Goal: Task Accomplishment & Management: Use online tool/utility

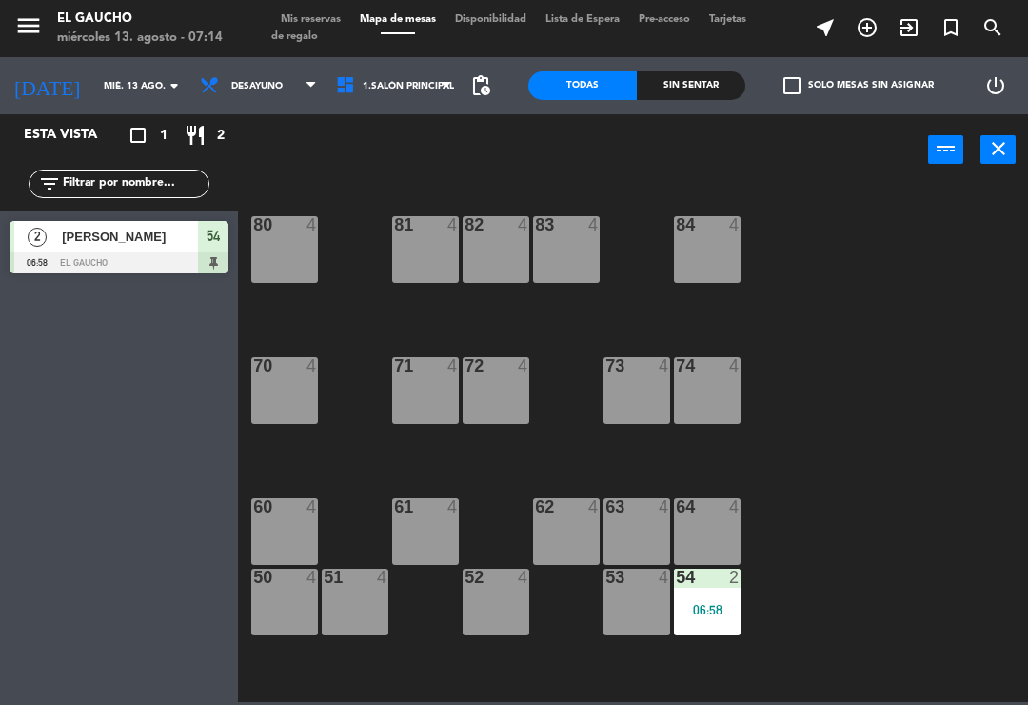
click at [969, 343] on div "84 4 80 4 83 4 82 4 81 4 70 4 71 4 72 4 73 4 74 4 63 4 62 4 61 4 60 4 64 4 54 2…" at bounding box center [639, 442] width 780 height 519
click at [713, 606] on div "06:58" at bounding box center [707, 609] width 67 height 13
click at [844, 515] on div "84 4 80 4 83 4 82 4 81 4 70 4 71 4 72 4 73 4 74 4 63 4 62 4 61 4 60 4 64 4 54 2…" at bounding box center [639, 442] width 780 height 519
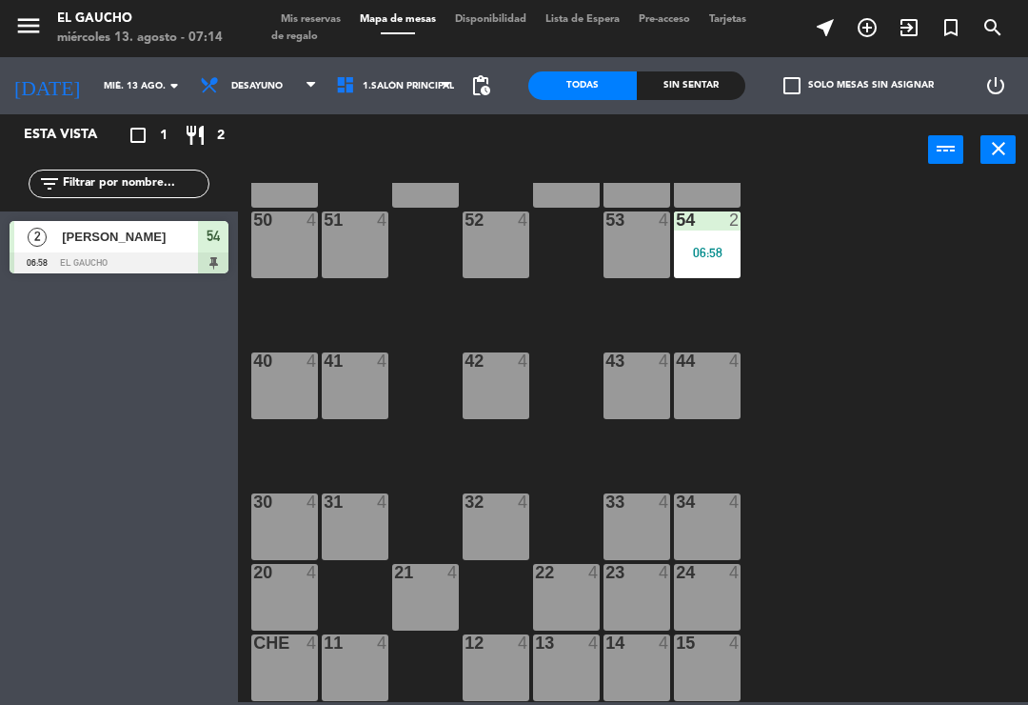
scroll to position [357, 0]
click at [707, 593] on div "24 4" at bounding box center [707, 597] width 67 height 67
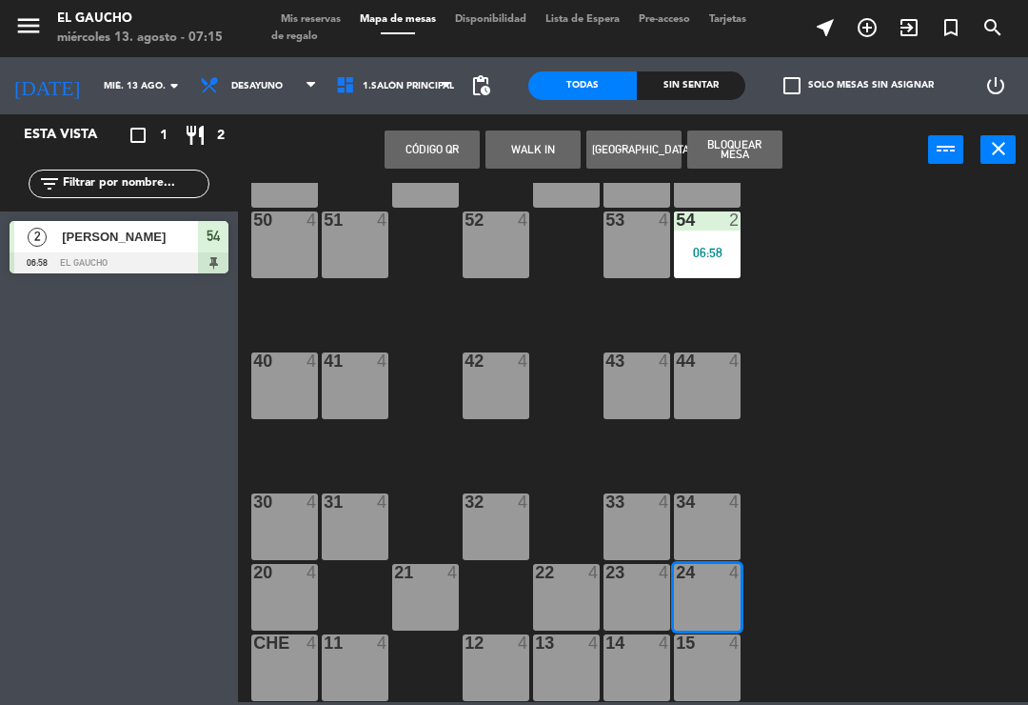
click at [528, 130] on button "WALK IN" at bounding box center [533, 149] width 95 height 38
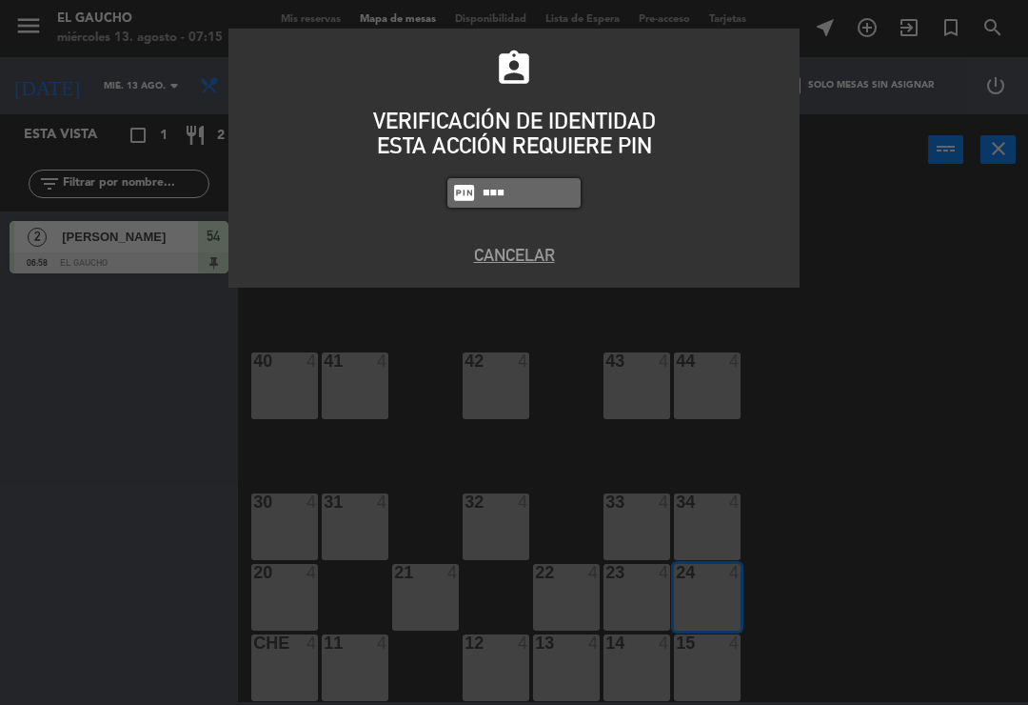
type input "0009"
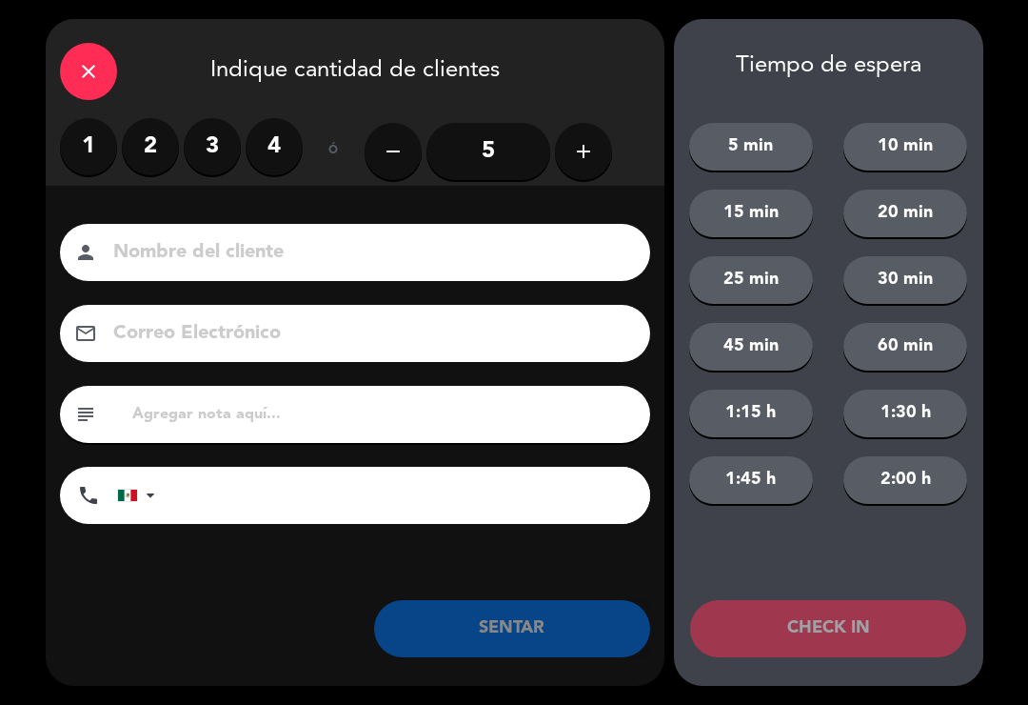
click at [473, 150] on input "5" at bounding box center [489, 151] width 124 height 57
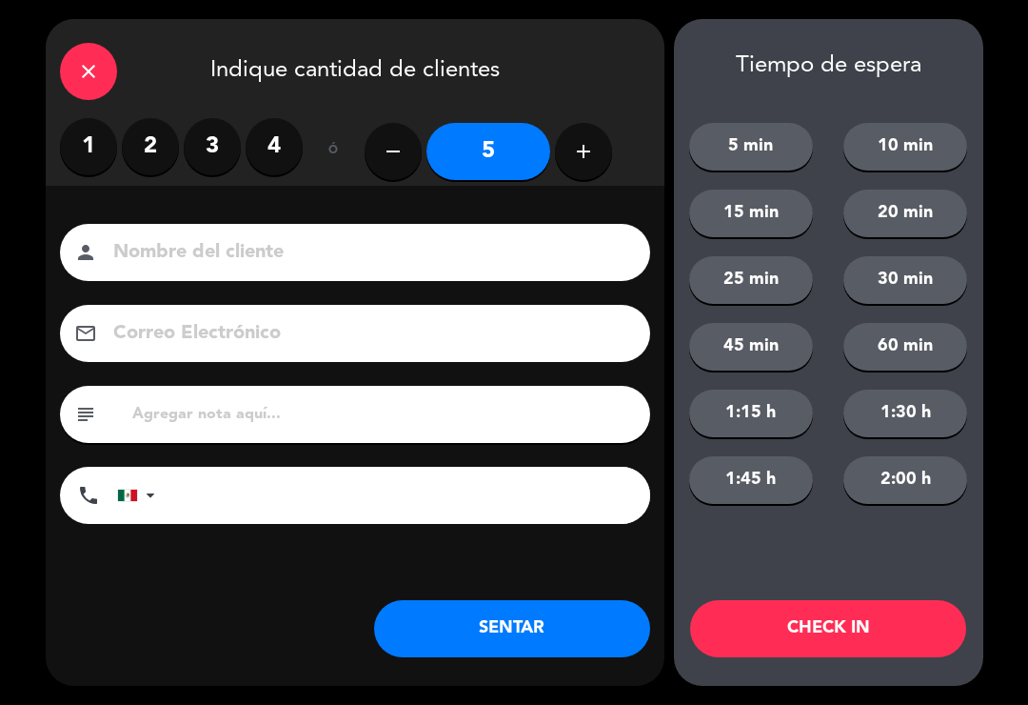
click at [161, 264] on input at bounding box center [368, 252] width 514 height 33
type input "[PERSON_NAME]"
click at [449, 632] on button "SENTAR" at bounding box center [512, 628] width 276 height 57
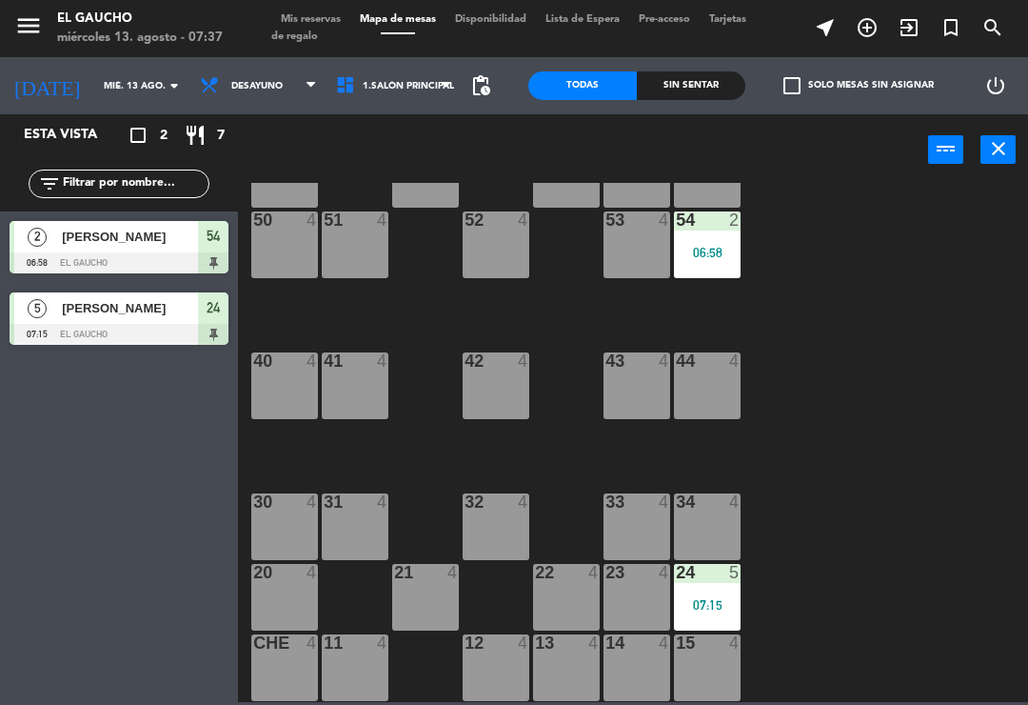
click at [401, 609] on div "21 4" at bounding box center [425, 597] width 67 height 67
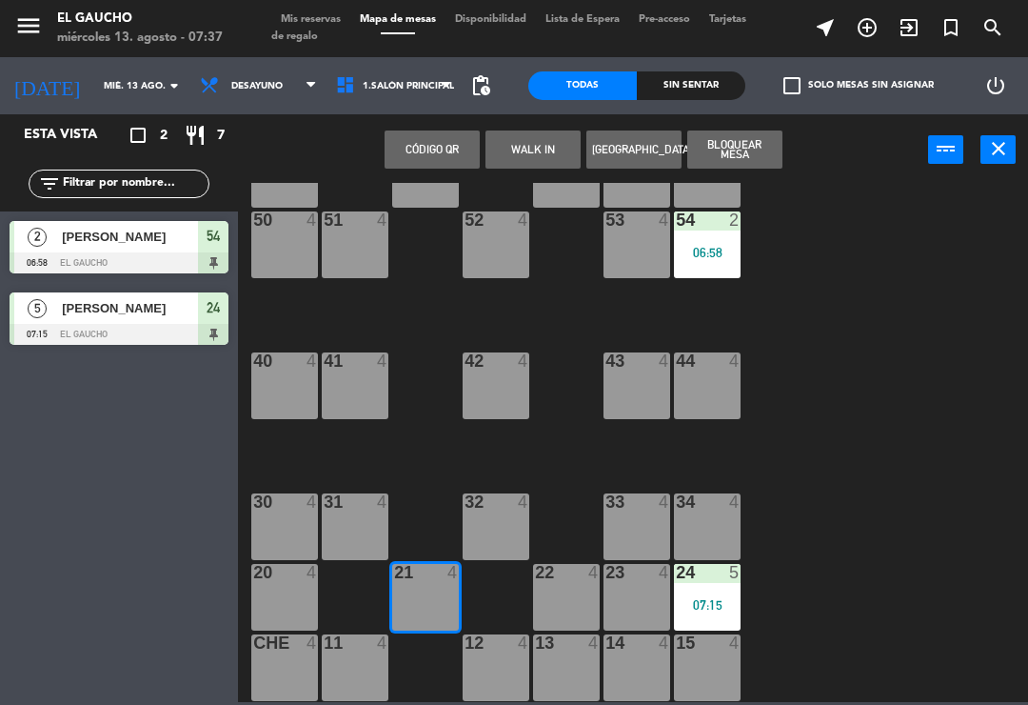
click at [517, 157] on button "WALK IN" at bounding box center [533, 149] width 95 height 38
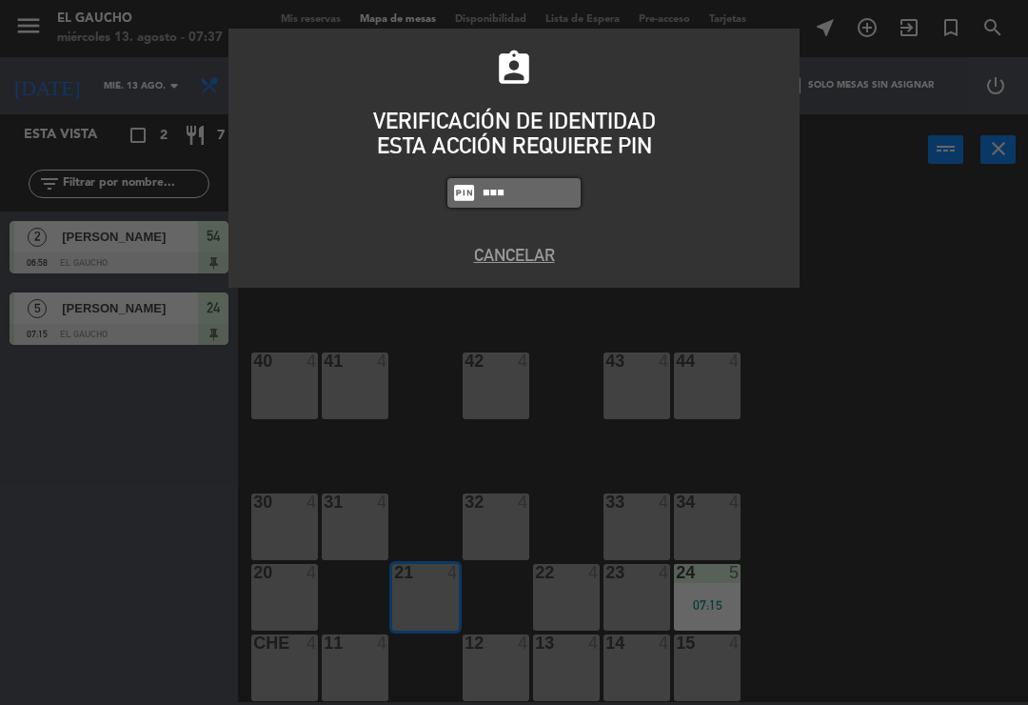
type input "0009"
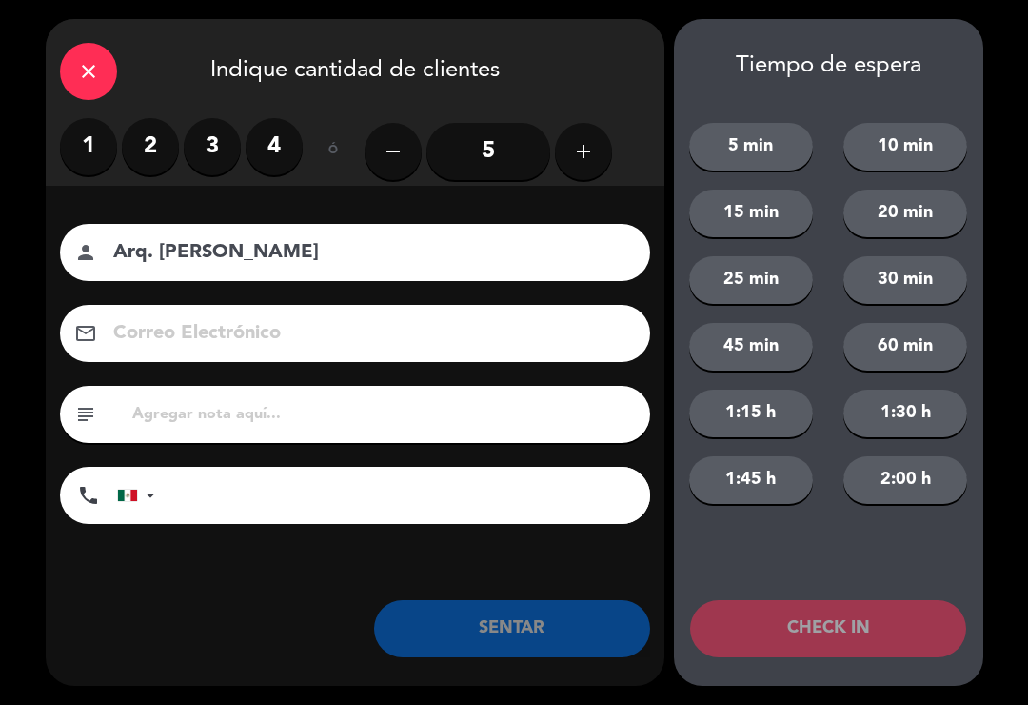
type input "Arq. [PERSON_NAME]"
click at [135, 142] on label "2" at bounding box center [150, 146] width 57 height 57
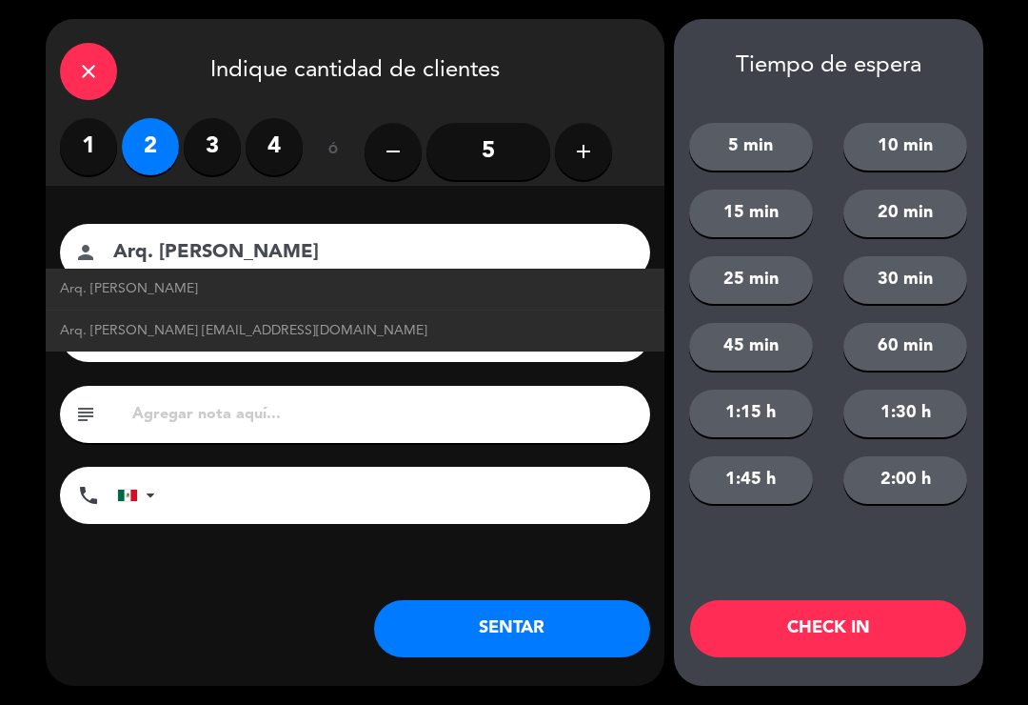
click at [259, 339] on span "Arq. [PERSON_NAME] [EMAIL_ADDRESS][DOMAIN_NAME]" at bounding box center [244, 331] width 368 height 22
type input "[EMAIL_ADDRESS][DOMAIN_NAME]"
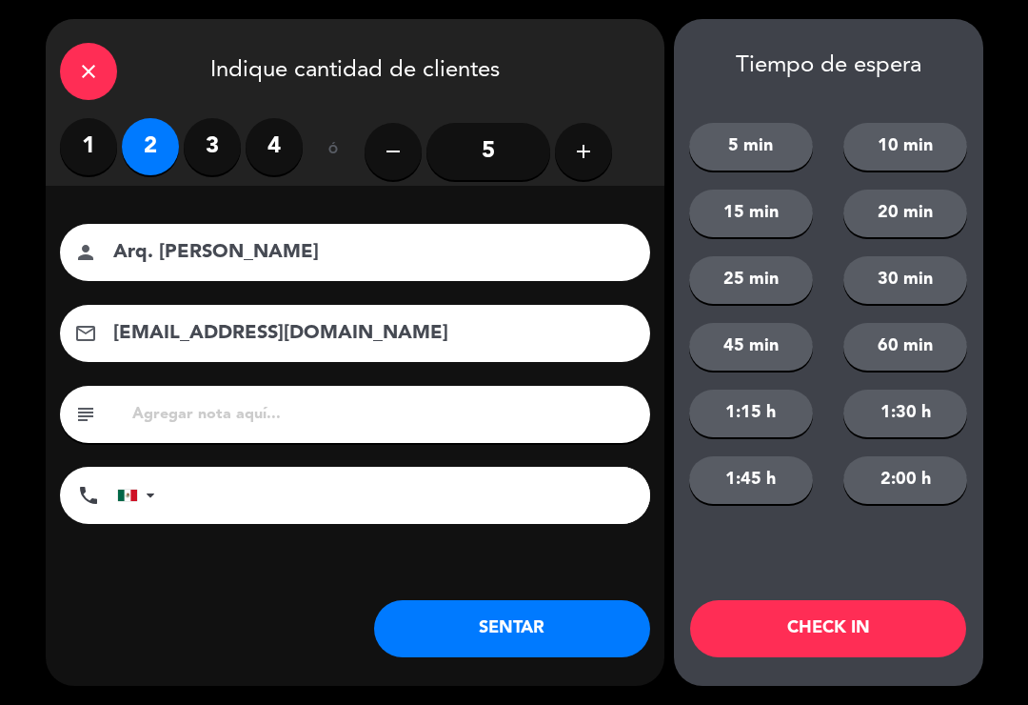
click at [520, 648] on button "SENTAR" at bounding box center [512, 628] width 276 height 57
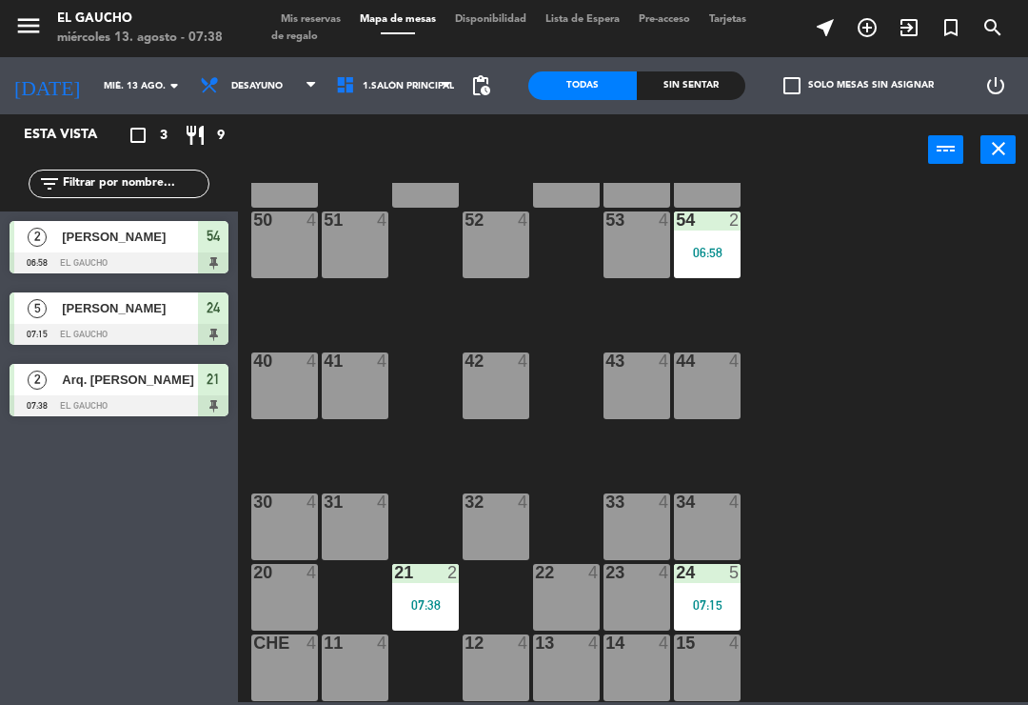
click at [490, 399] on div "42 4" at bounding box center [496, 385] width 67 height 67
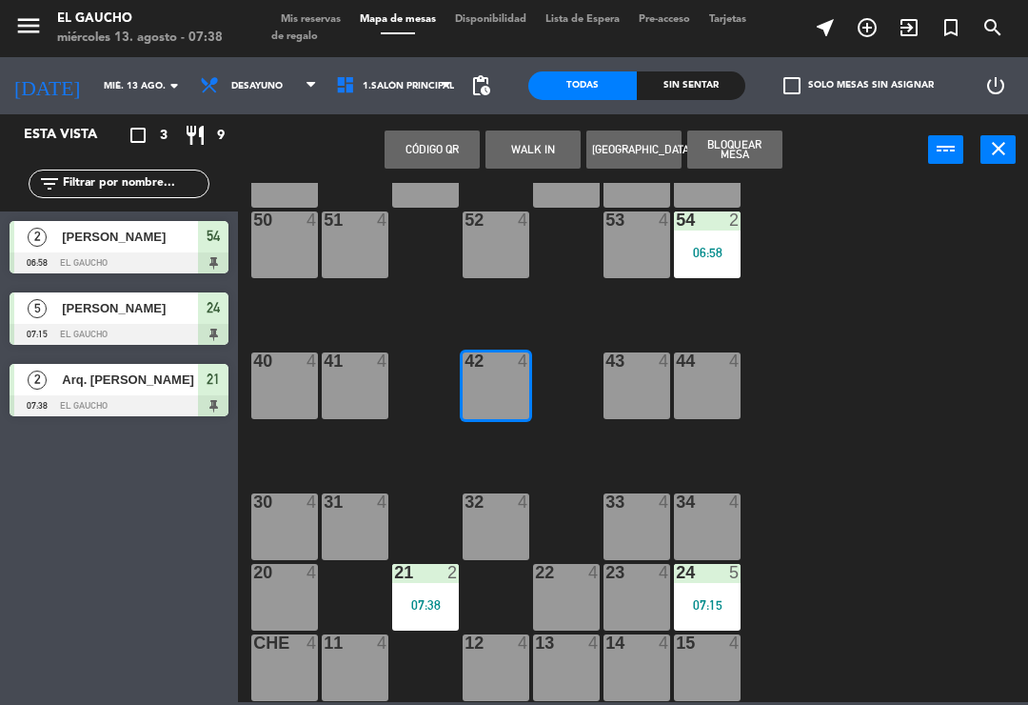
click at [529, 130] on button "WALK IN" at bounding box center [533, 149] width 95 height 38
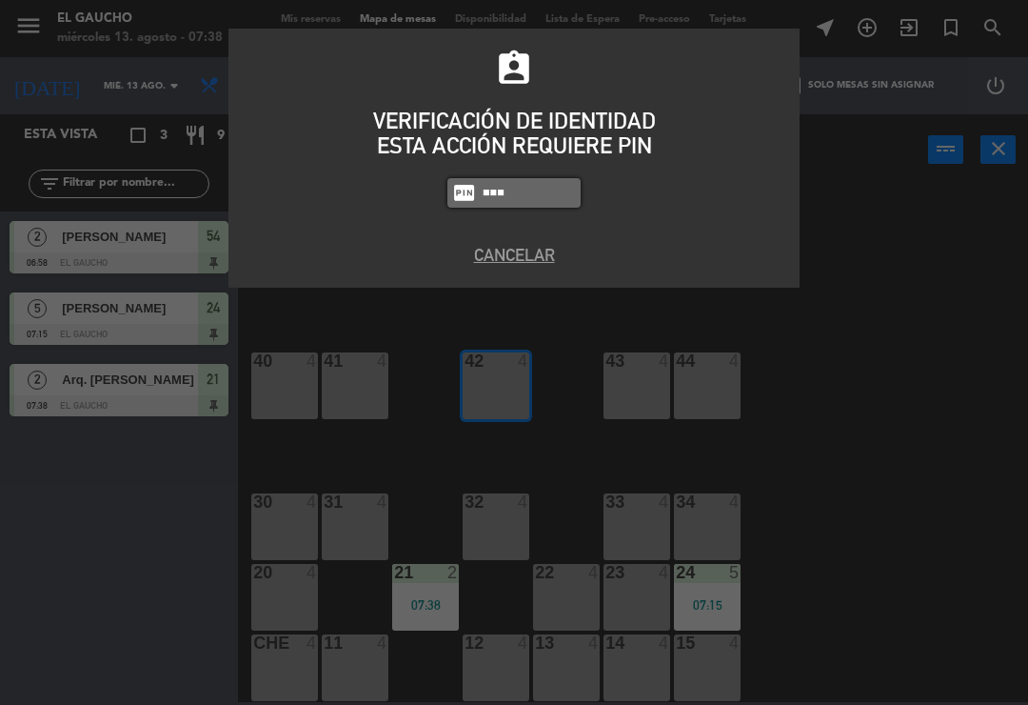
type input "0009"
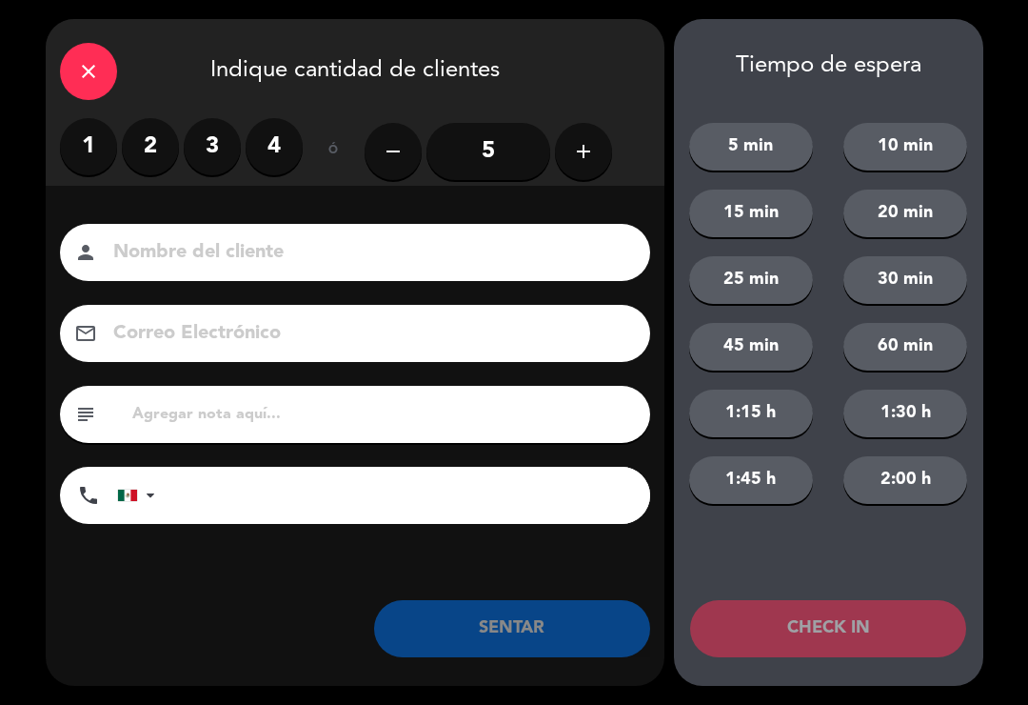
click at [268, 165] on label "4" at bounding box center [274, 146] width 57 height 57
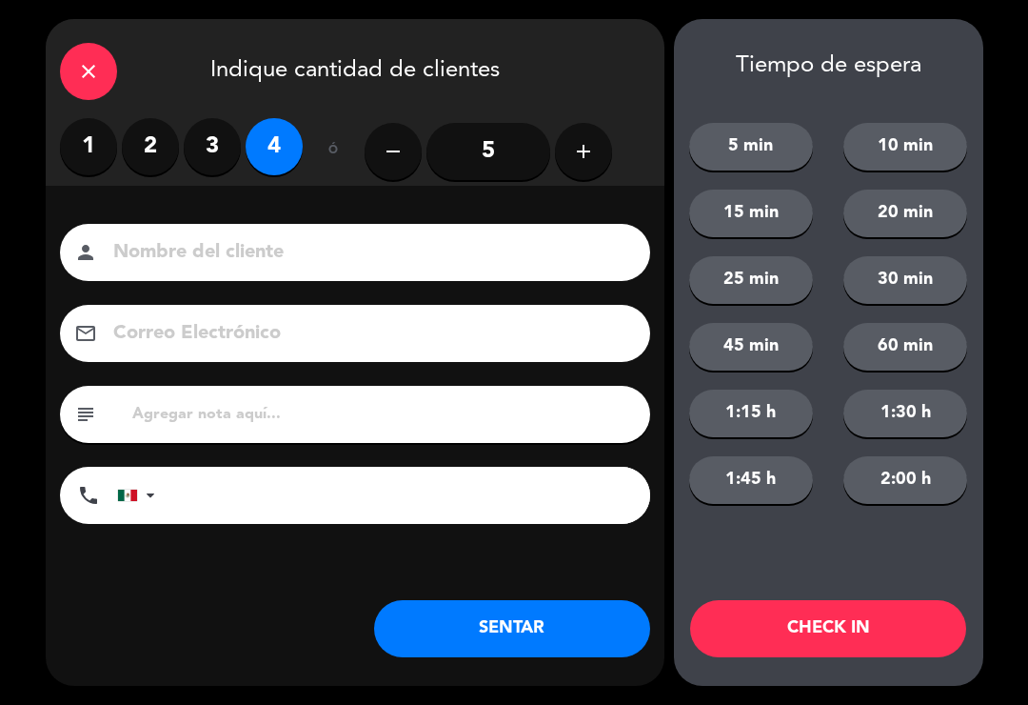
click at [501, 644] on button "SENTAR" at bounding box center [512, 628] width 276 height 57
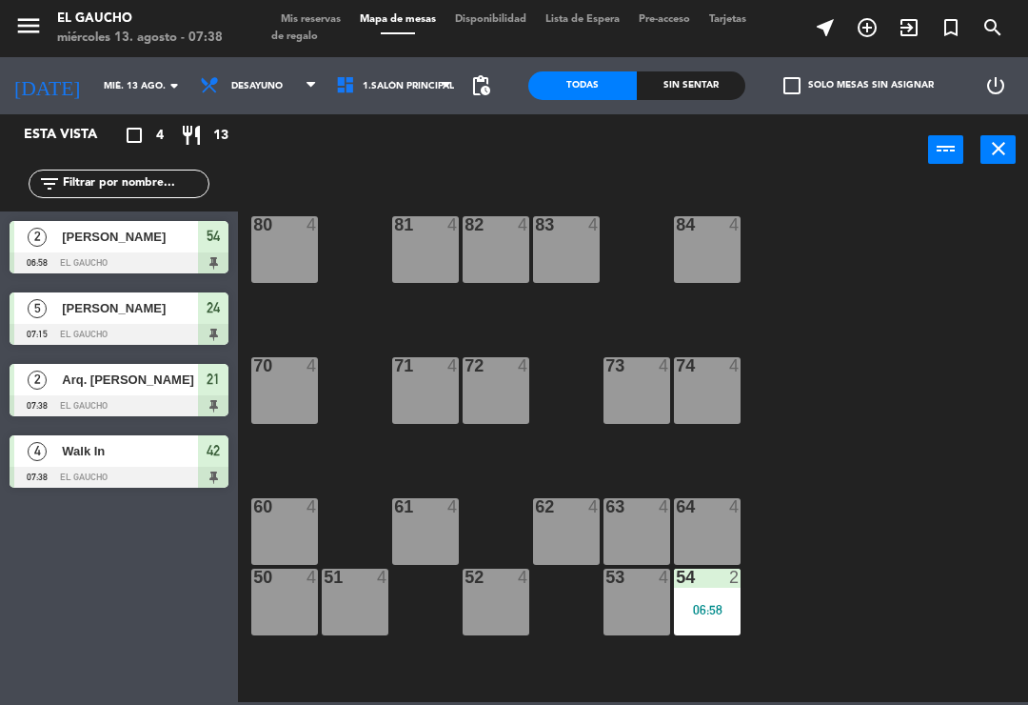
scroll to position [0, 0]
click at [691, 244] on div "84 4" at bounding box center [707, 249] width 67 height 67
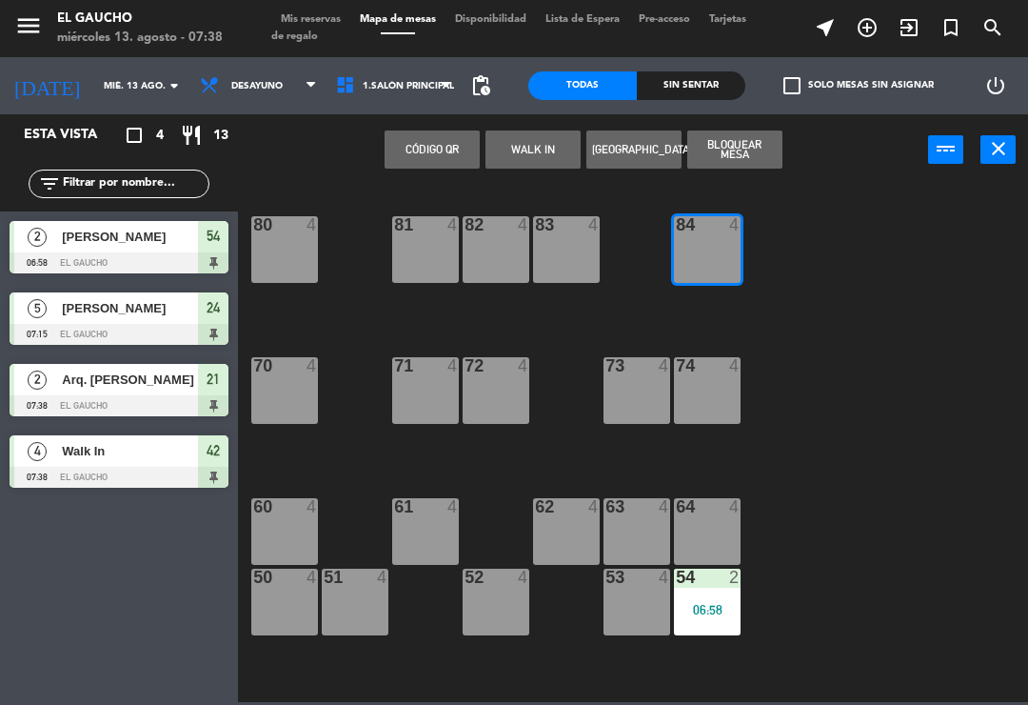
click at [534, 168] on button "WALK IN" at bounding box center [533, 149] width 95 height 38
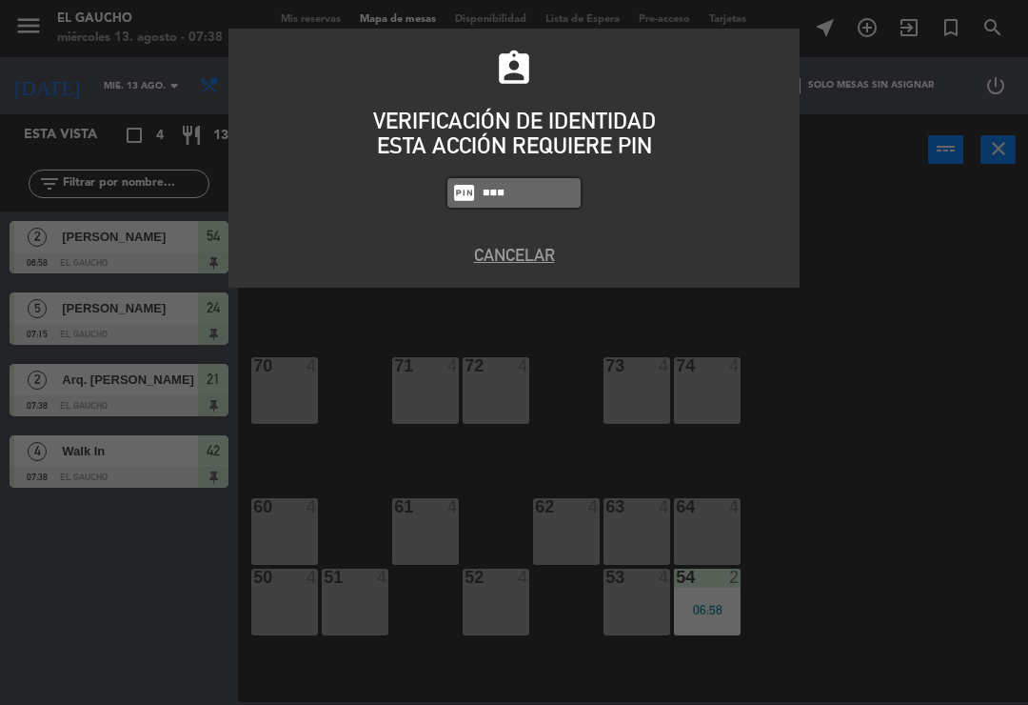
type input "0009"
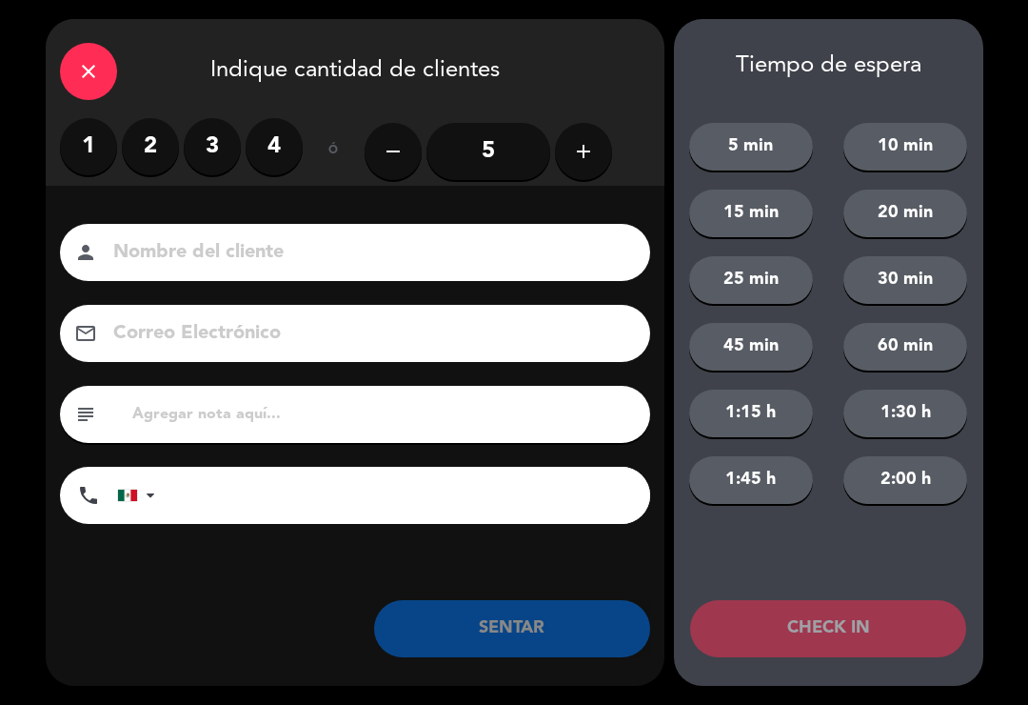
click at [147, 150] on label "2" at bounding box center [150, 146] width 57 height 57
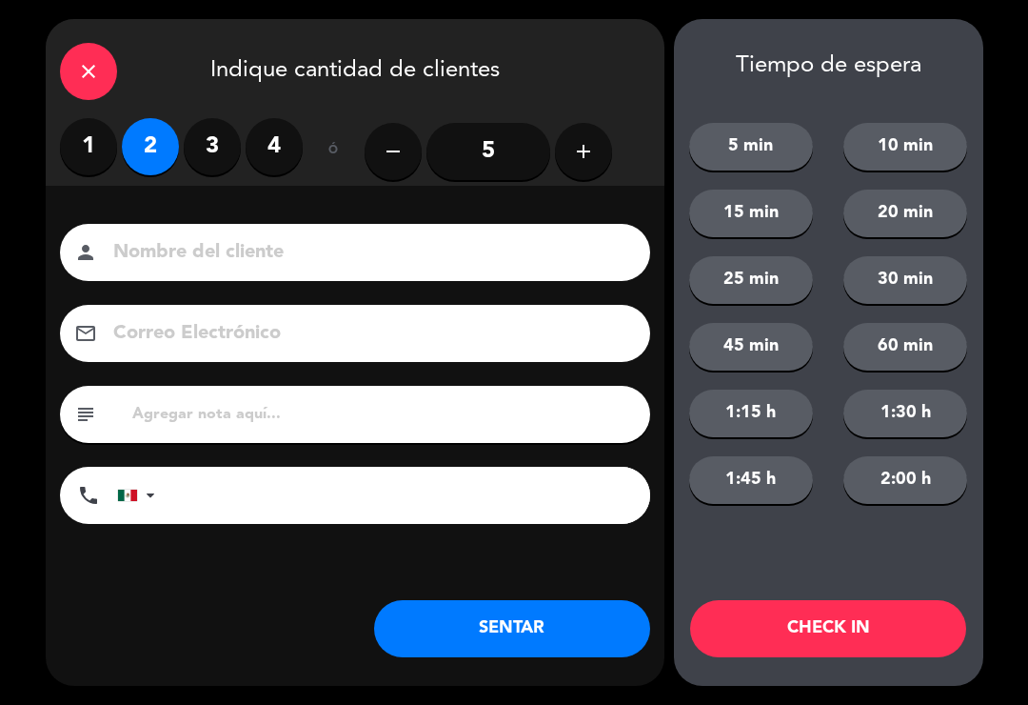
click at [502, 622] on button "SENTAR" at bounding box center [512, 628] width 276 height 57
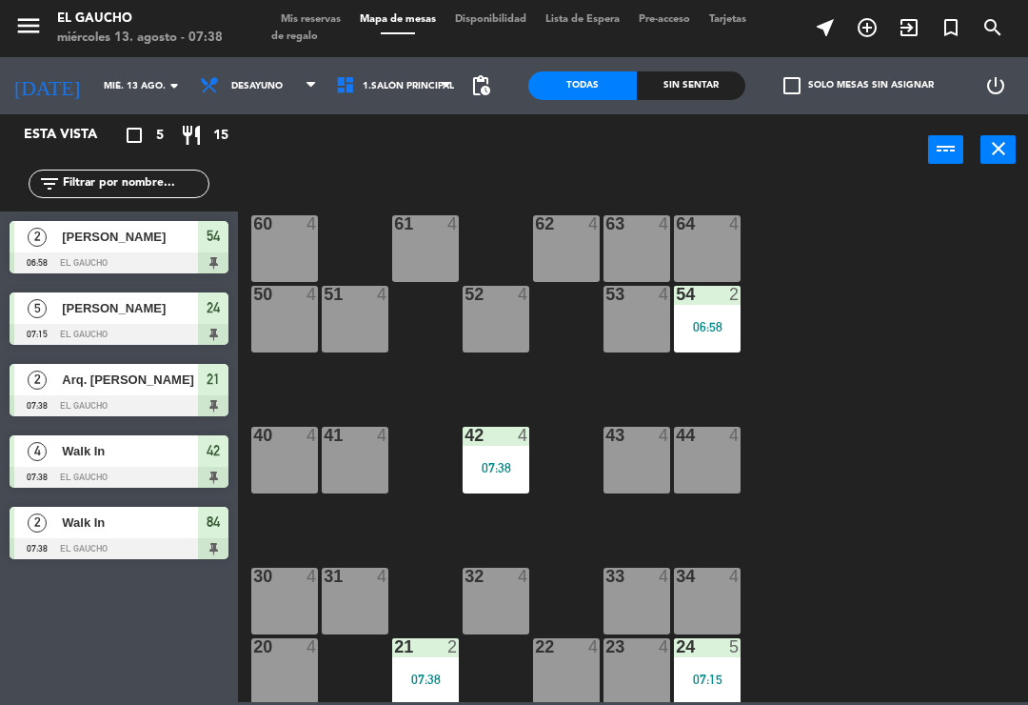
scroll to position [247, 0]
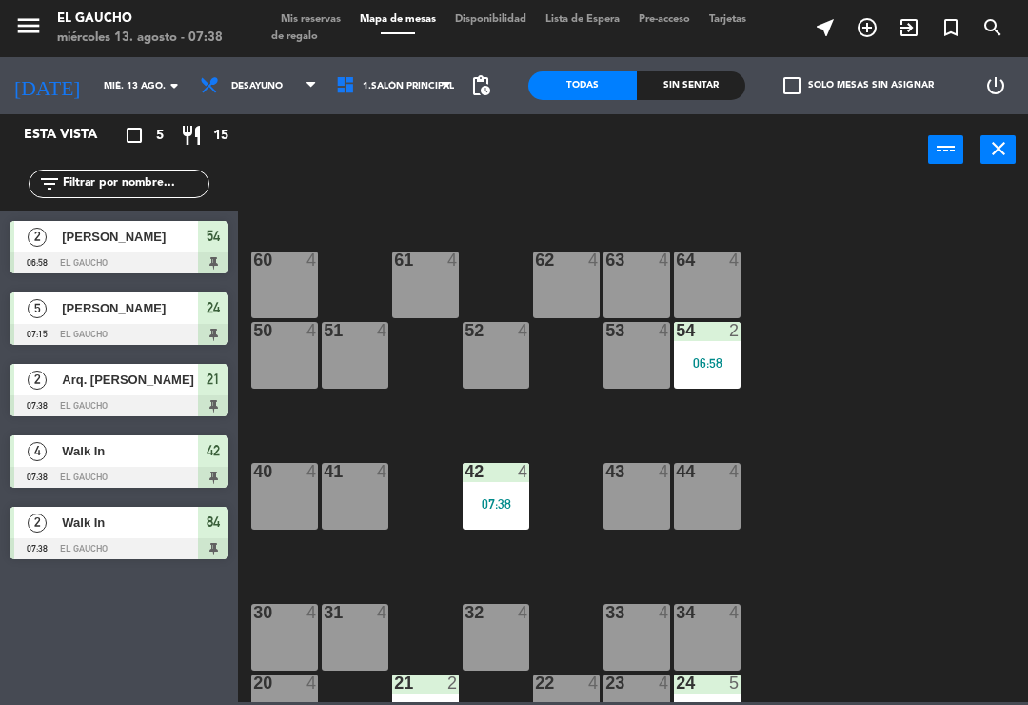
click at [725, 360] on div "06:58" at bounding box center [707, 362] width 67 height 13
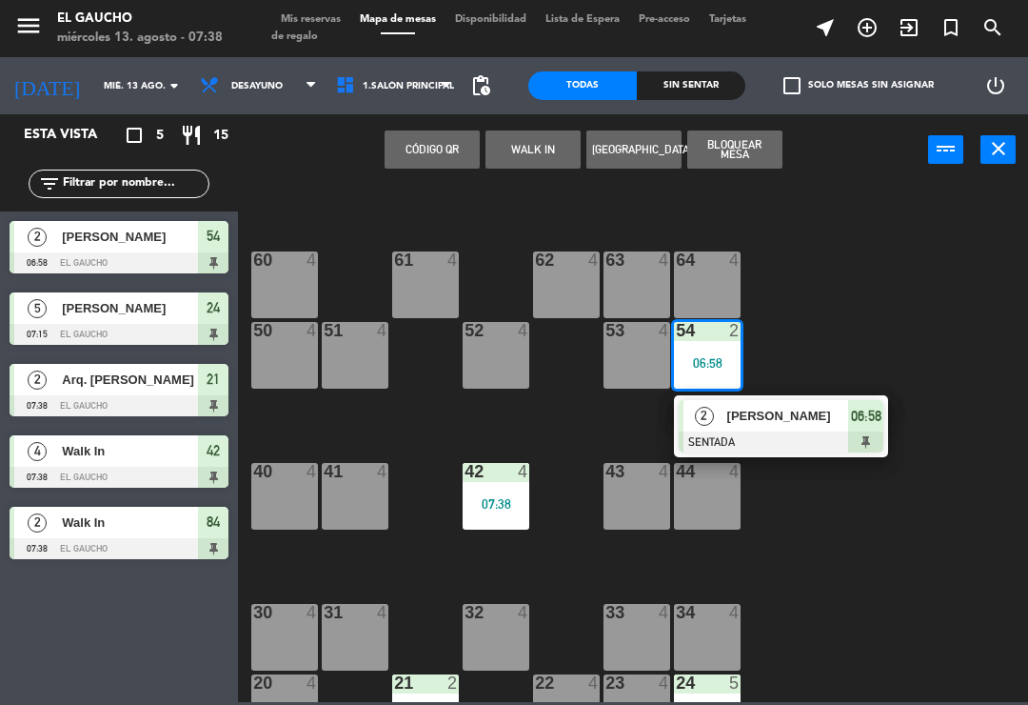
click at [746, 449] on div at bounding box center [781, 441] width 205 height 21
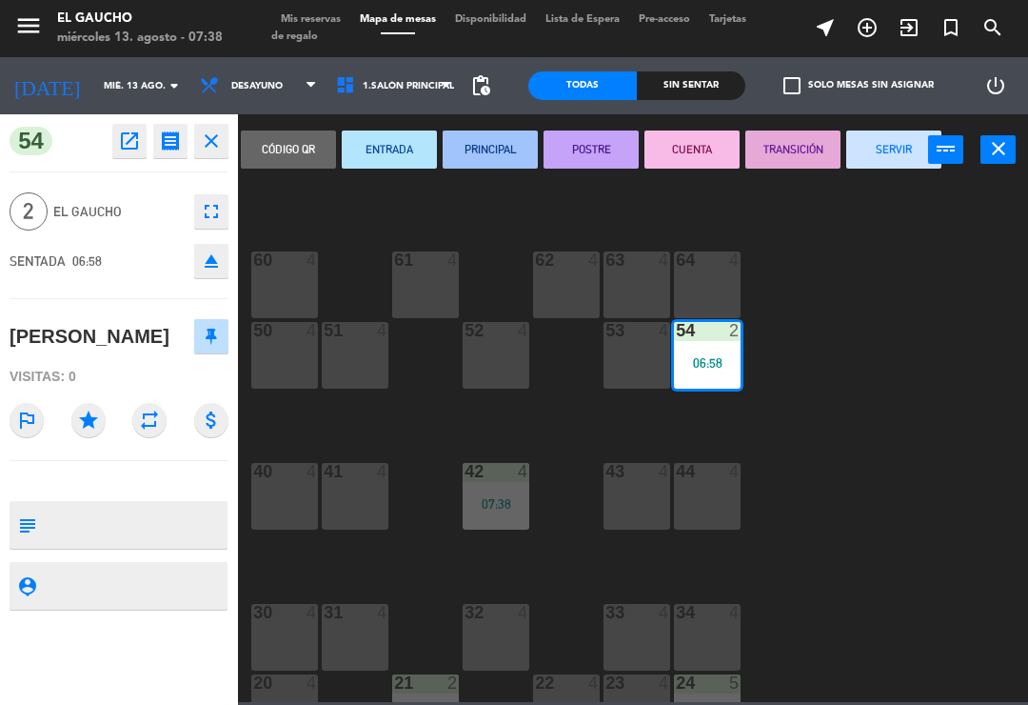
click at [497, 156] on button "PRINCIPAL" at bounding box center [490, 149] width 95 height 38
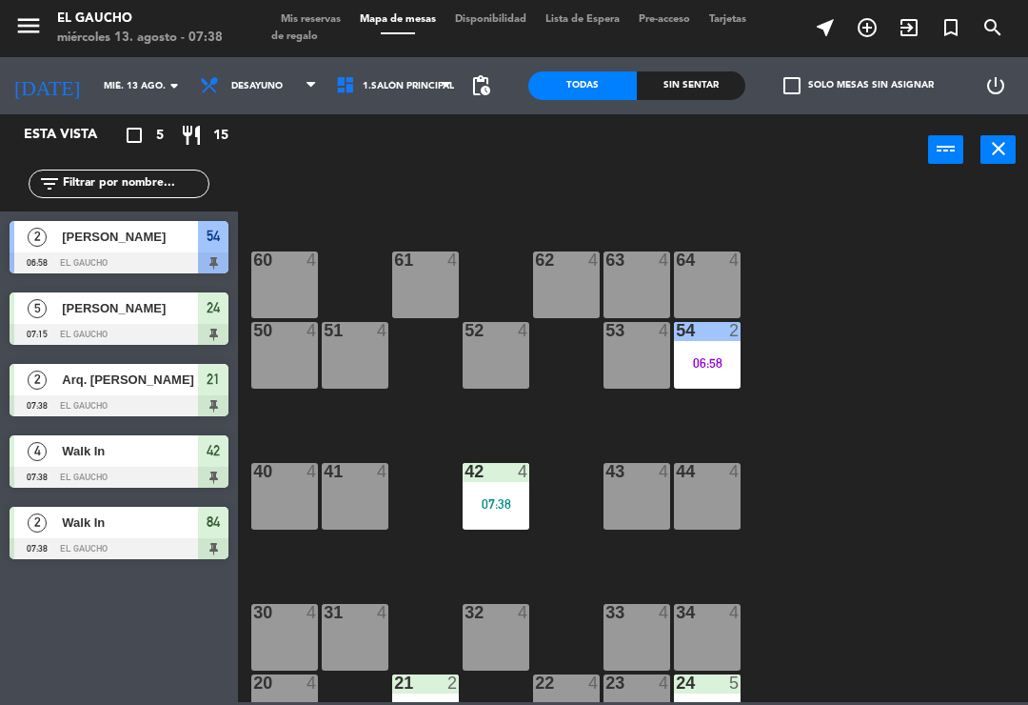
click at [712, 356] on div "06:58" at bounding box center [707, 362] width 67 height 13
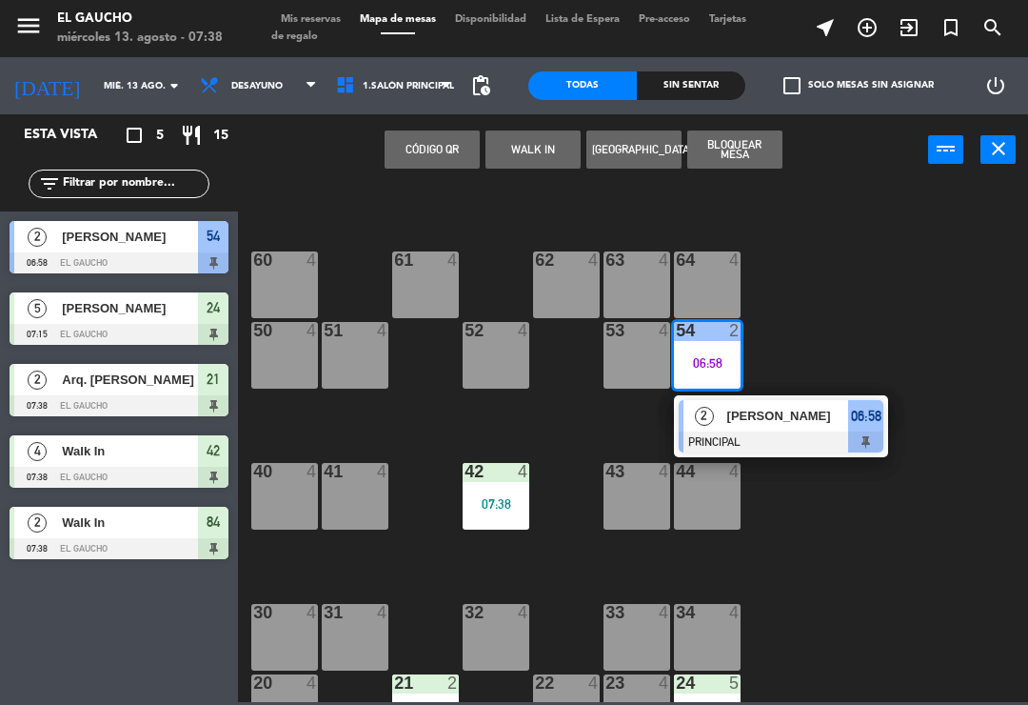
click at [763, 435] on div at bounding box center [781, 441] width 205 height 21
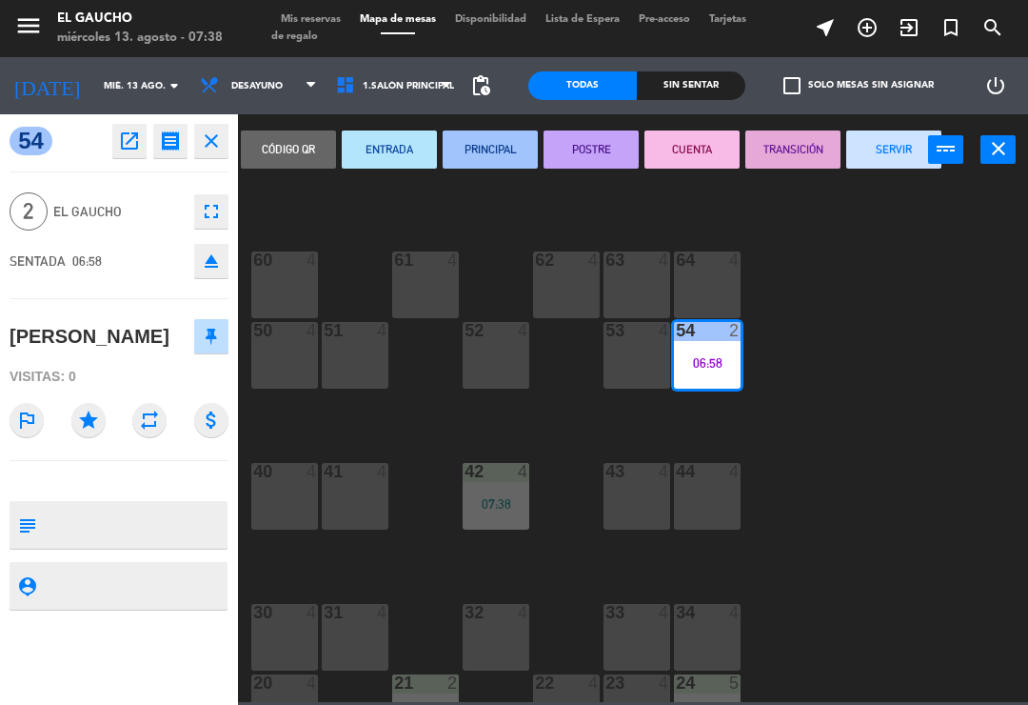
click at [887, 164] on button "SERVIR" at bounding box center [894, 149] width 95 height 38
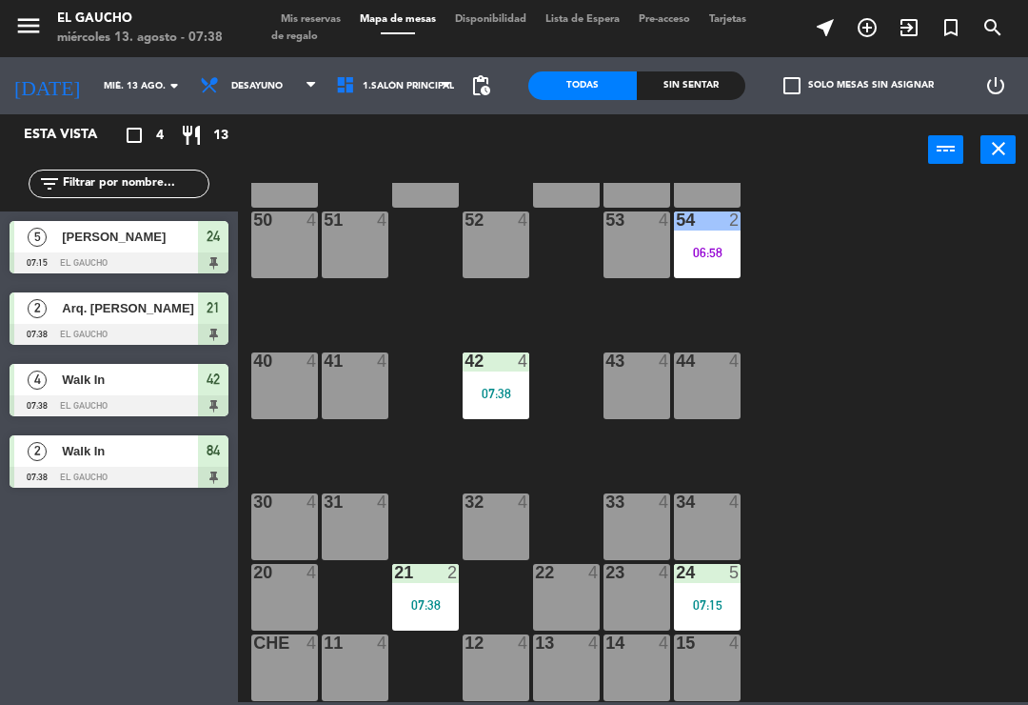
scroll to position [357, 0]
click at [719, 609] on div "07:15" at bounding box center [707, 604] width 67 height 13
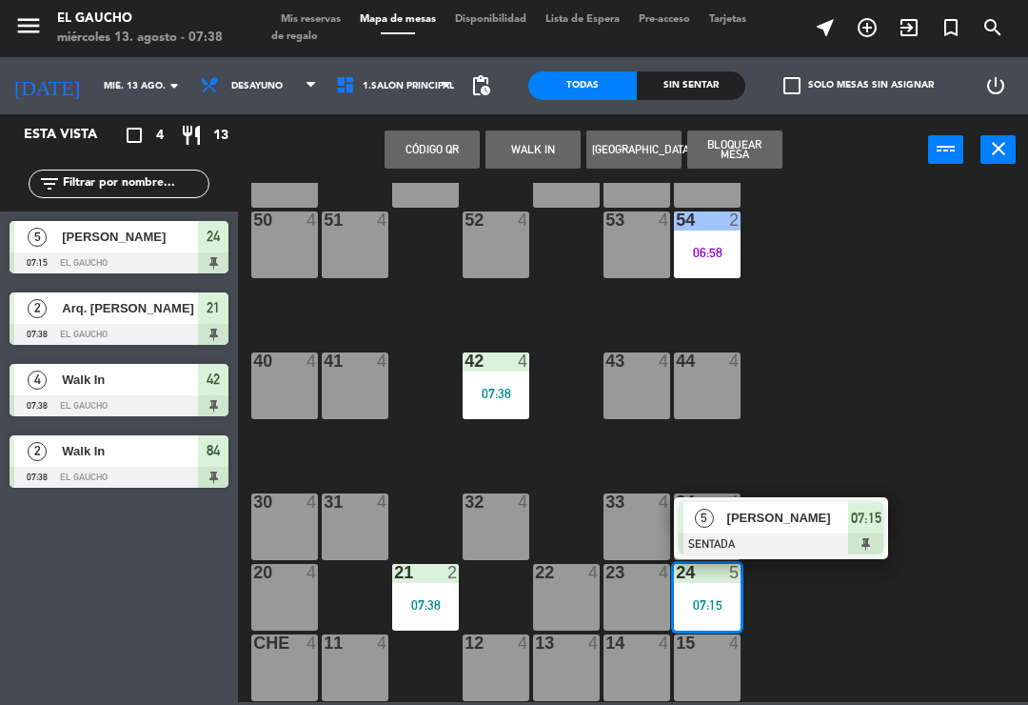
click at [801, 538] on div at bounding box center [781, 543] width 205 height 21
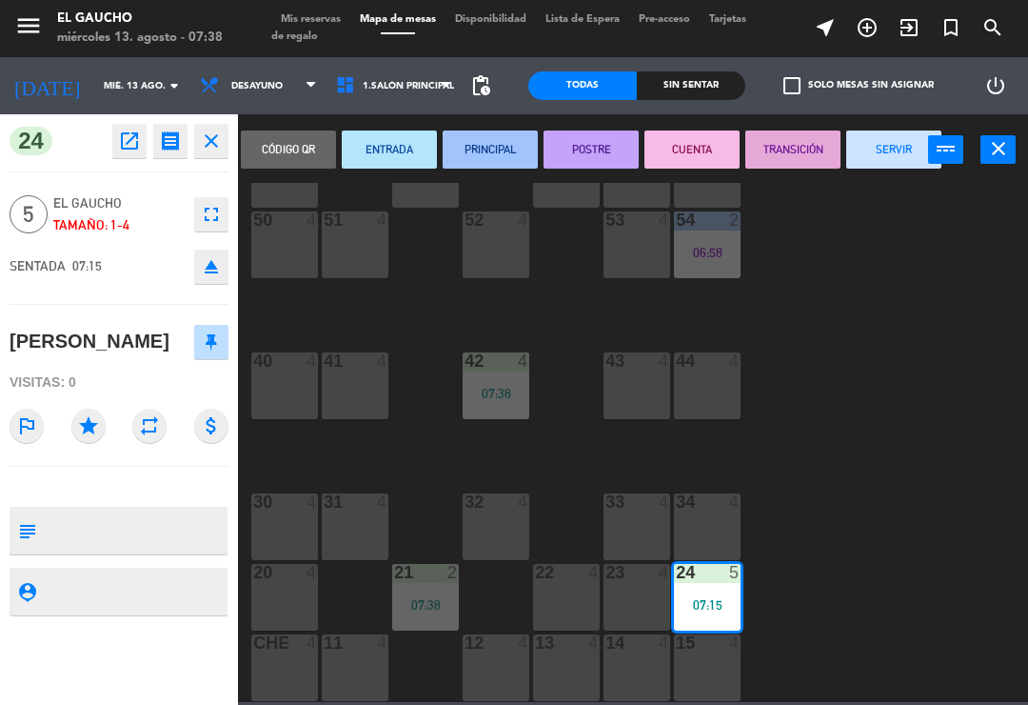
click at [507, 154] on button "PRINCIPAL" at bounding box center [490, 149] width 95 height 38
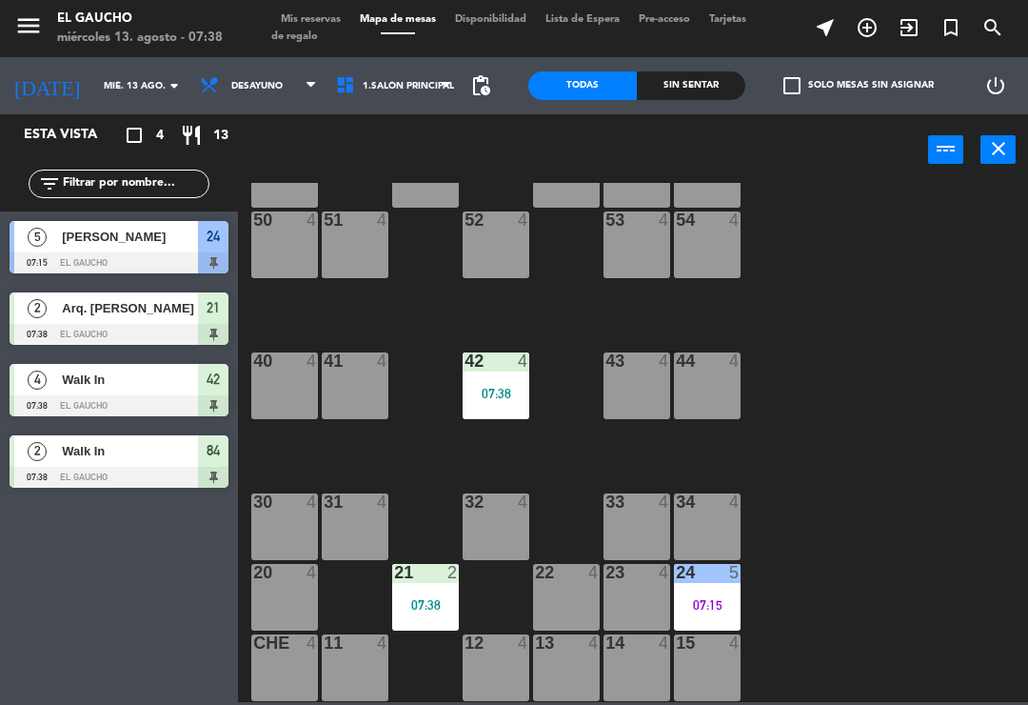
click at [501, 376] on div "42 4 07:38" at bounding box center [496, 385] width 67 height 67
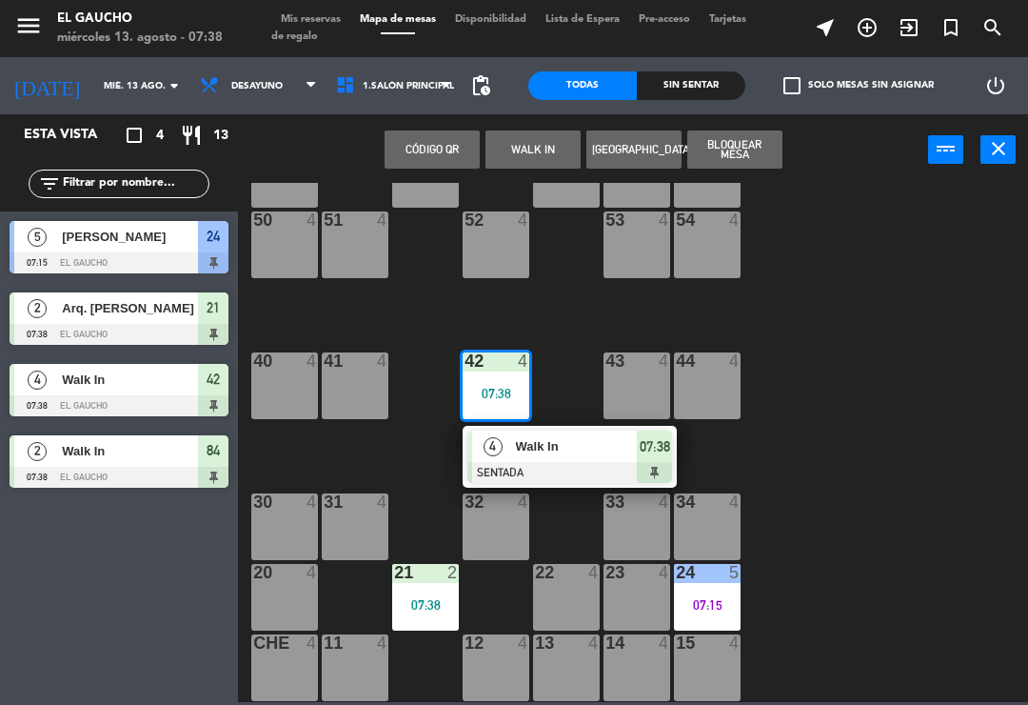
click at [550, 481] on div at bounding box center [570, 472] width 205 height 21
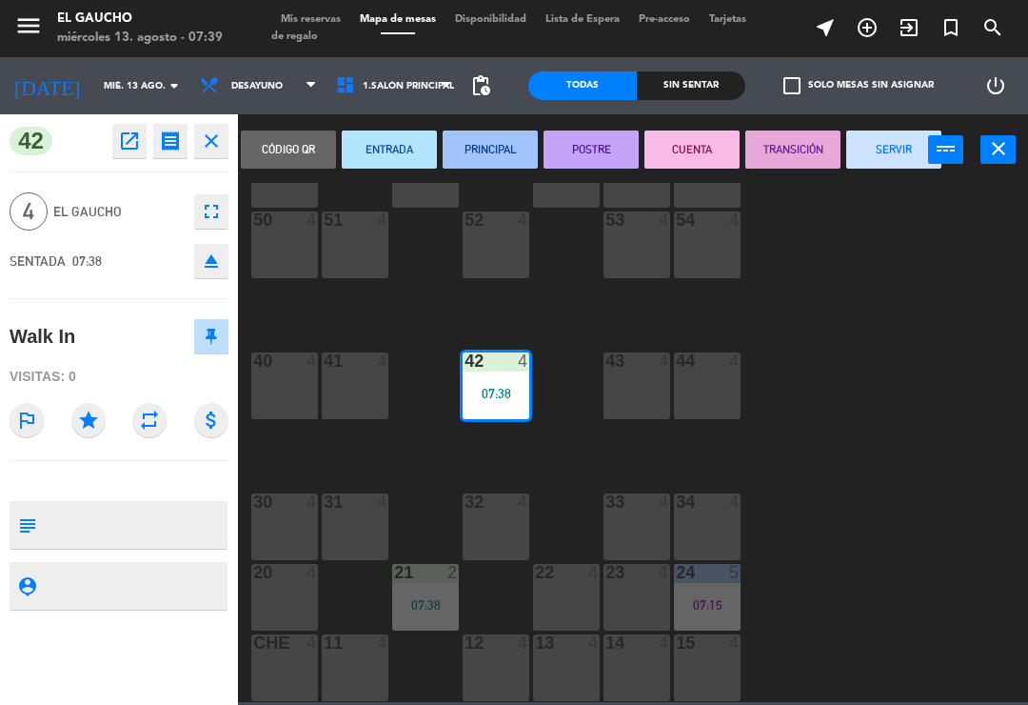
click at [495, 154] on button "PRINCIPAL" at bounding box center [490, 149] width 95 height 38
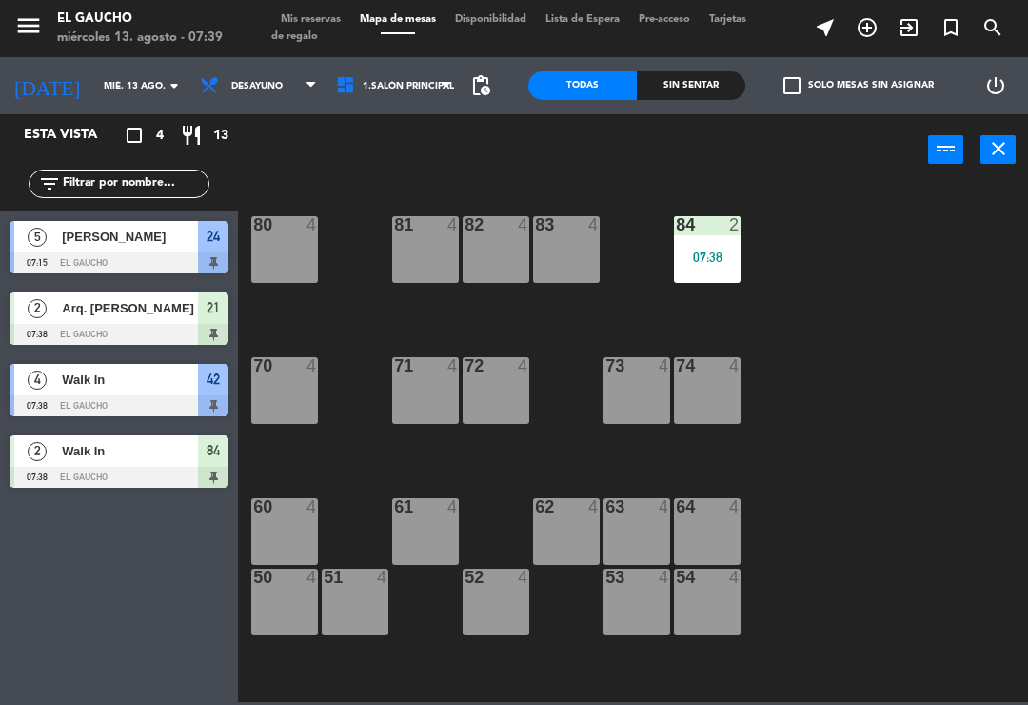
scroll to position [0, 0]
click at [713, 245] on div "84 2 07:38" at bounding box center [707, 249] width 67 height 67
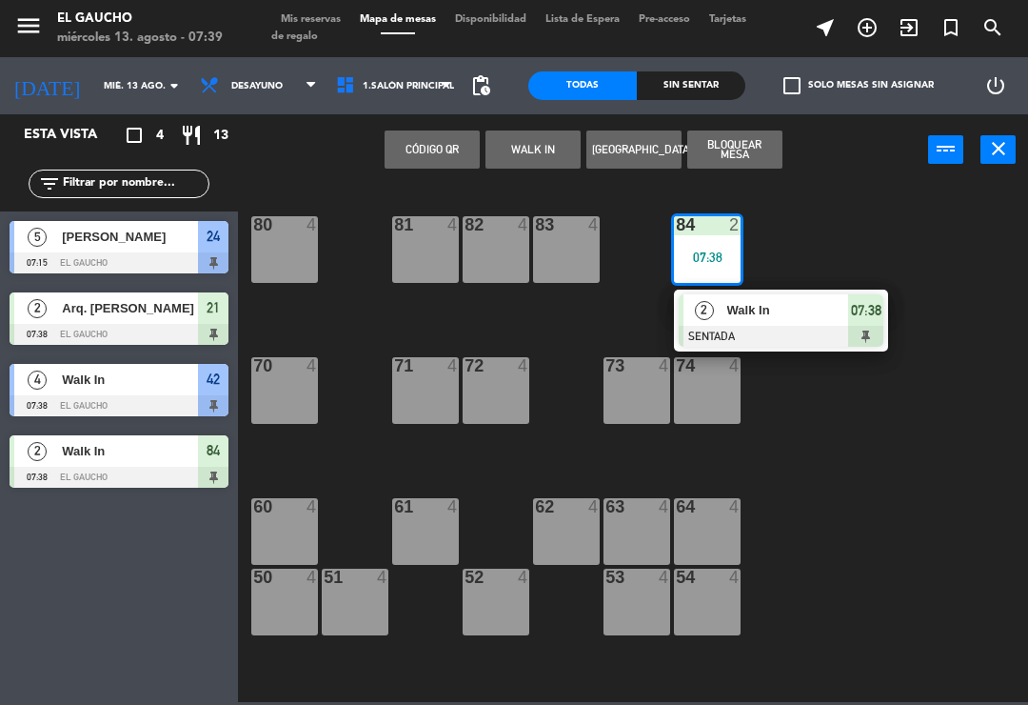
click at [784, 319] on span "Walk In" at bounding box center [789, 310] width 122 height 20
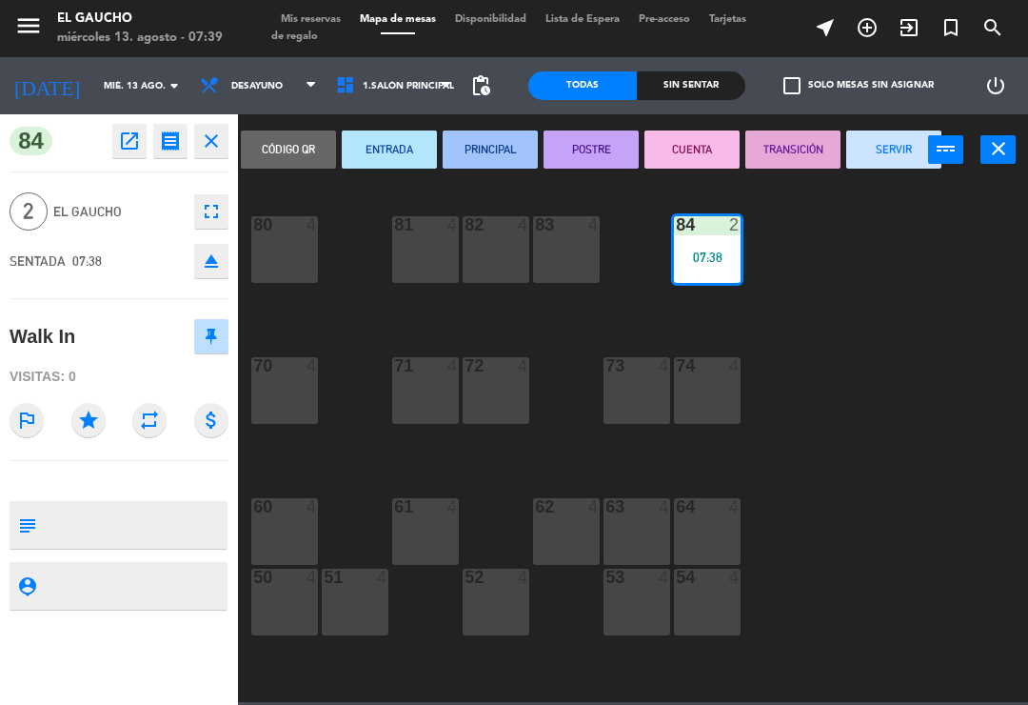
click at [397, 161] on button "ENTRADA" at bounding box center [389, 149] width 95 height 38
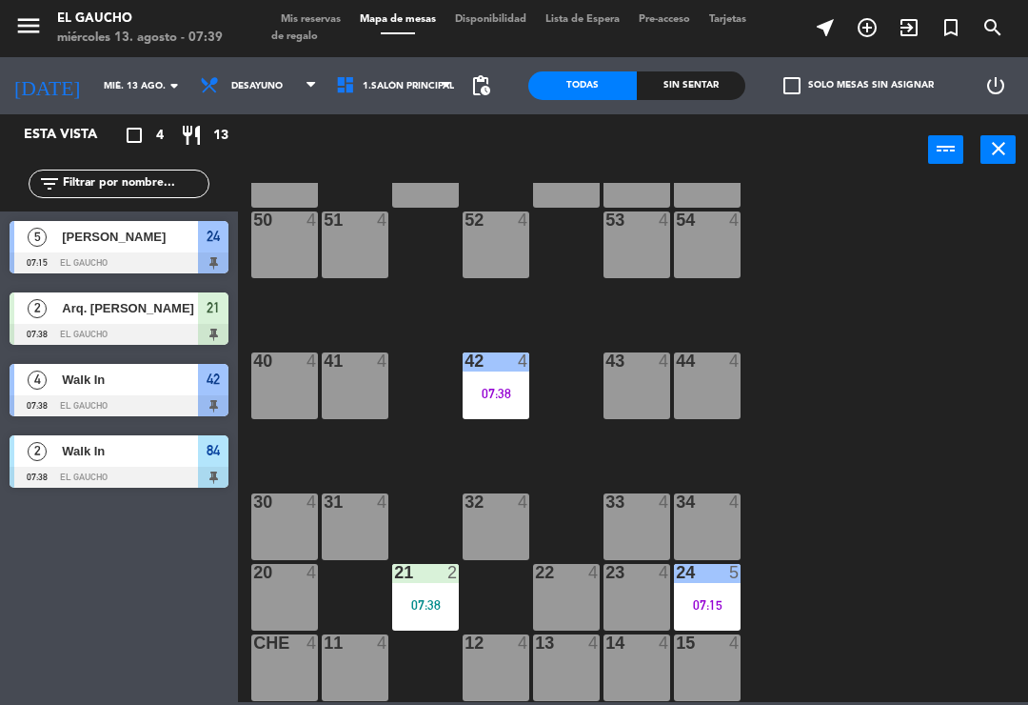
scroll to position [357, 0]
click at [708, 602] on div "07:15" at bounding box center [707, 604] width 67 height 13
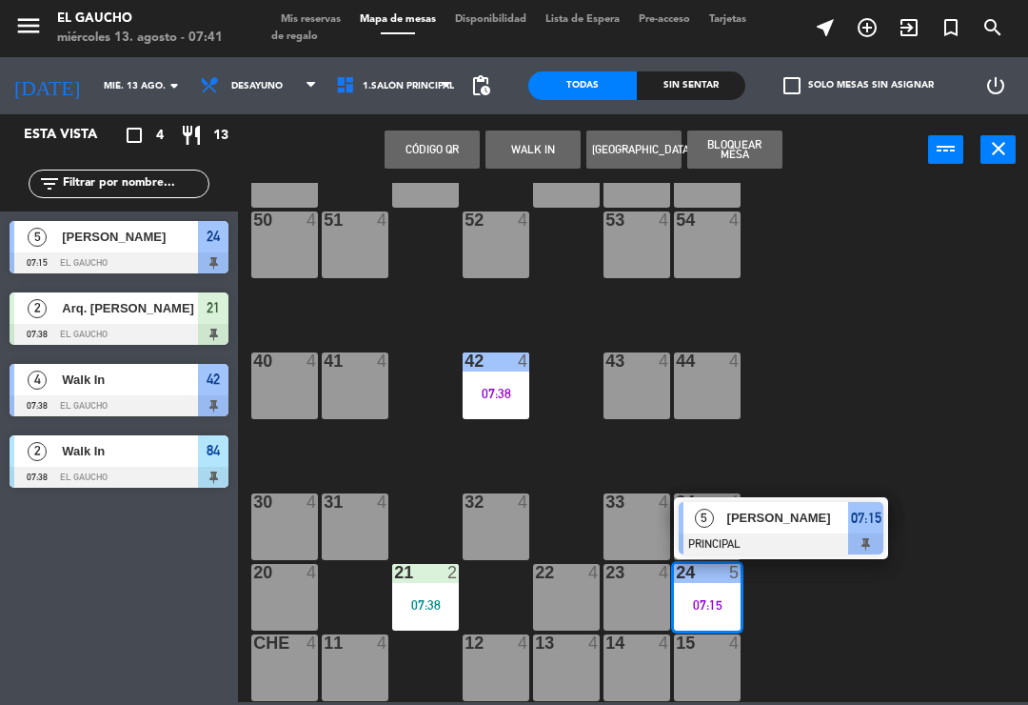
click at [907, 468] on div "84 2 07:38 80 4 83 4 82 4 81 4 70 4 71 4 72 4 73 4 74 4 63 4 62 4 61 4 60 4 64 …" at bounding box center [639, 442] width 780 height 519
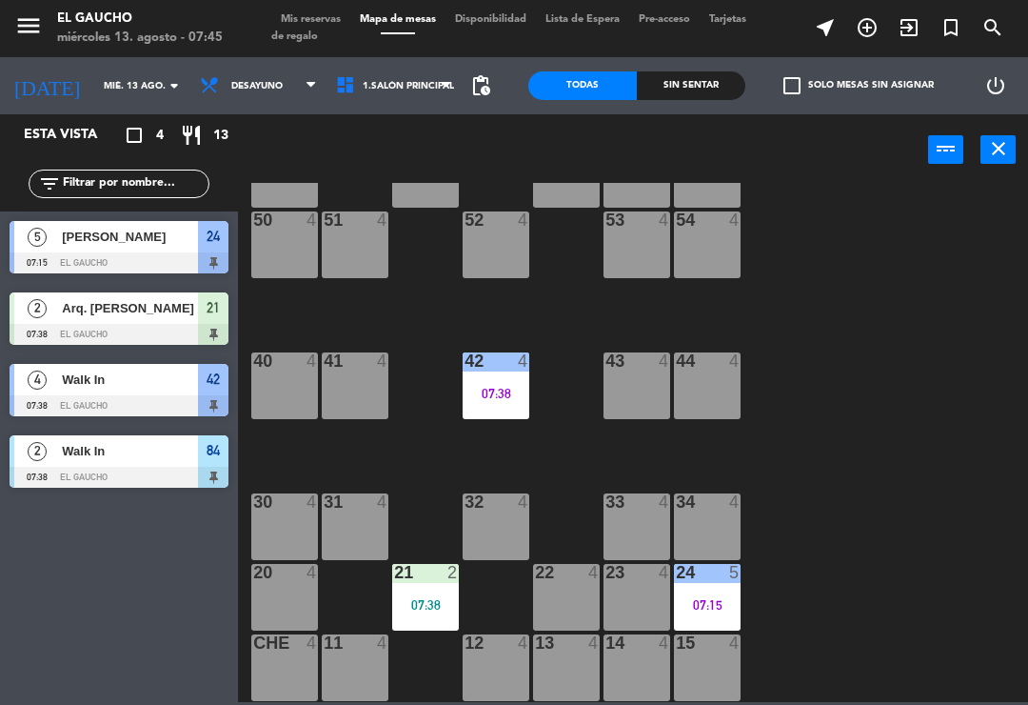
click at [965, 450] on div "84 2 07:38 80 4 83 4 82 4 81 4 70 4 71 4 72 4 73 4 74 4 63 4 62 4 61 4 60 4 64 …" at bounding box center [639, 442] width 780 height 519
click at [443, 587] on div "21 2 07:38" at bounding box center [425, 597] width 67 height 67
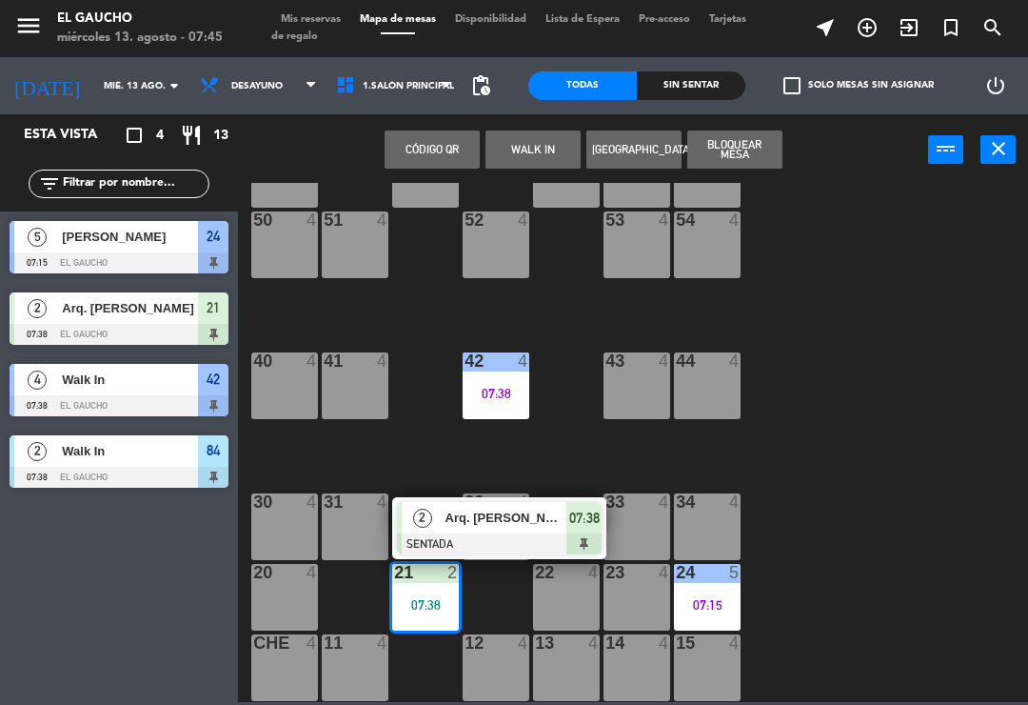
click at [494, 524] on span "Arq. [PERSON_NAME]" at bounding box center [507, 518] width 122 height 20
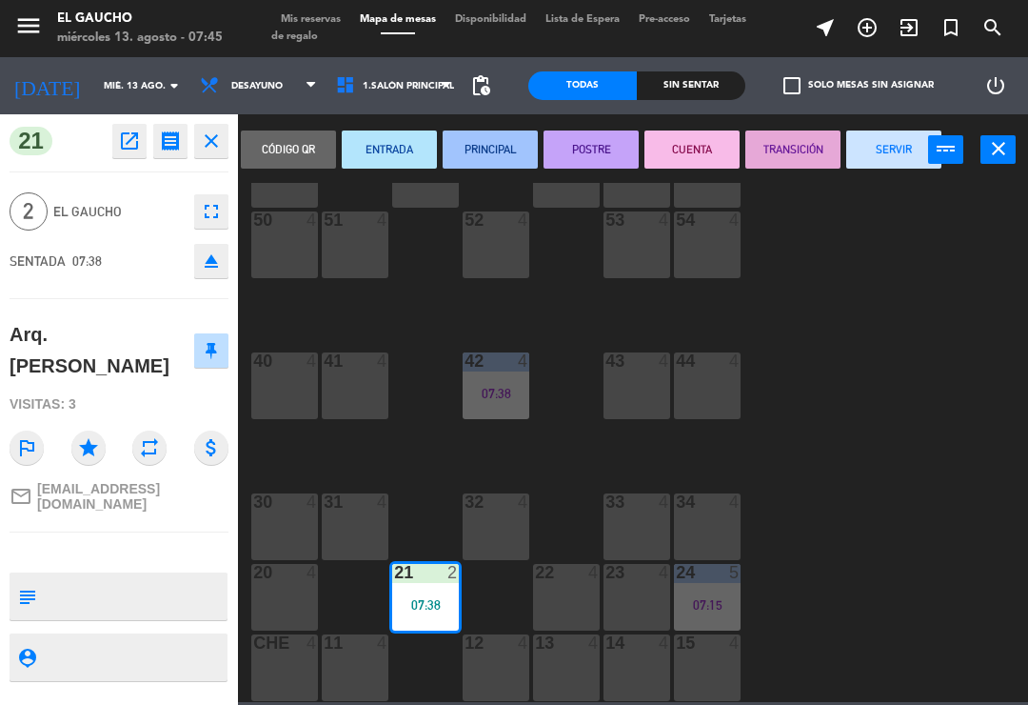
click at [891, 163] on button "SERVIR" at bounding box center [894, 149] width 95 height 38
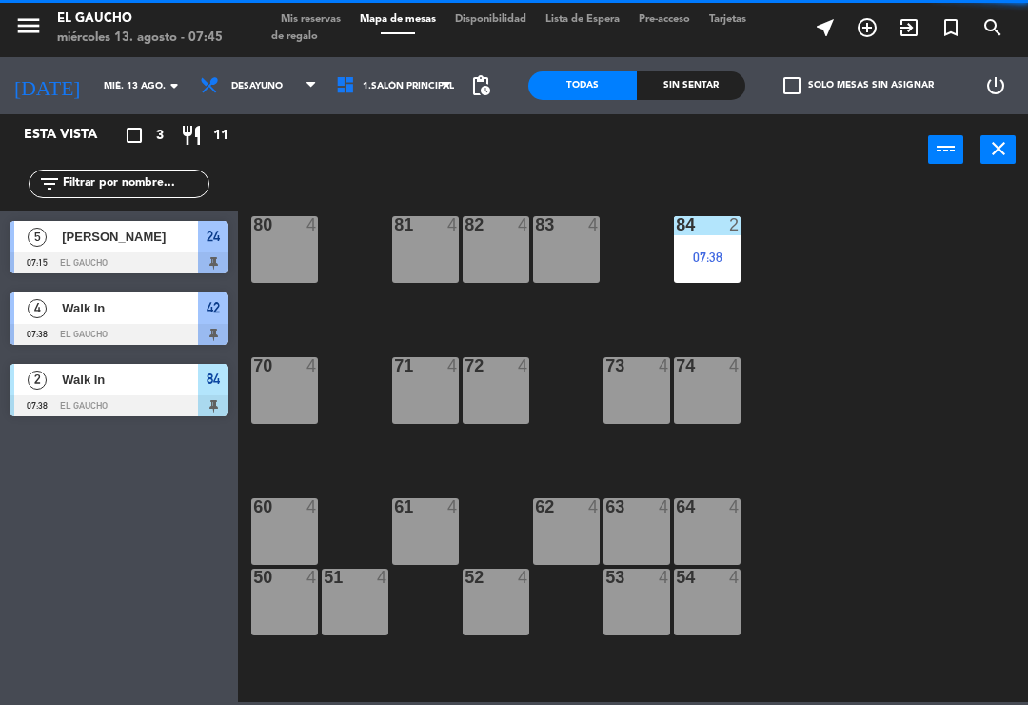
scroll to position [0, 0]
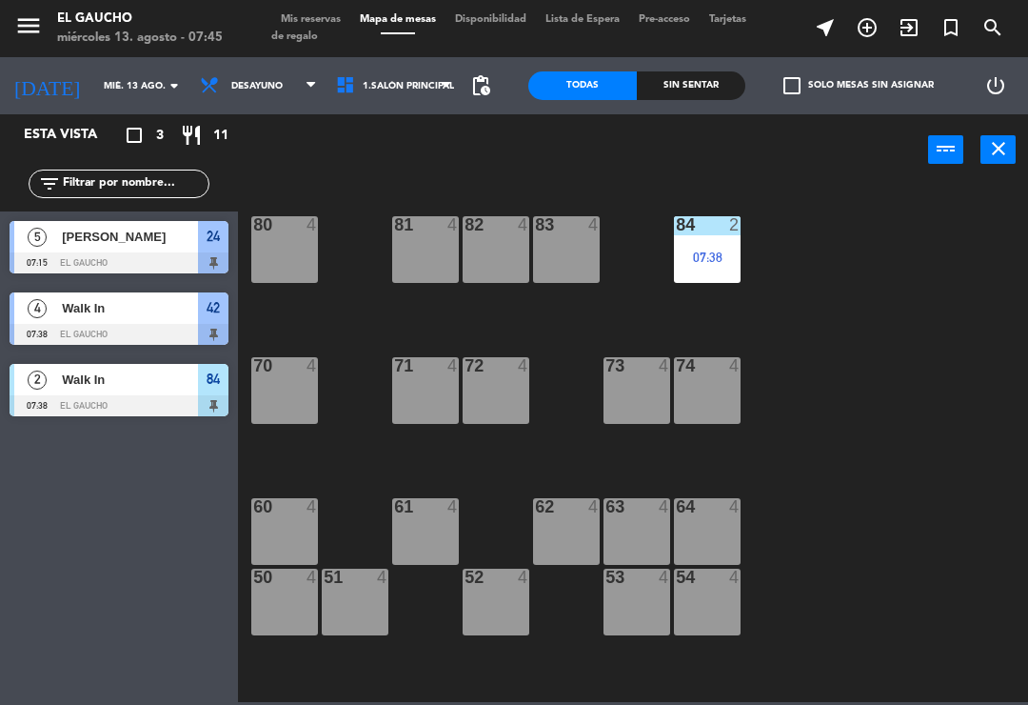
click at [422, 254] on div "81 4" at bounding box center [425, 249] width 67 height 67
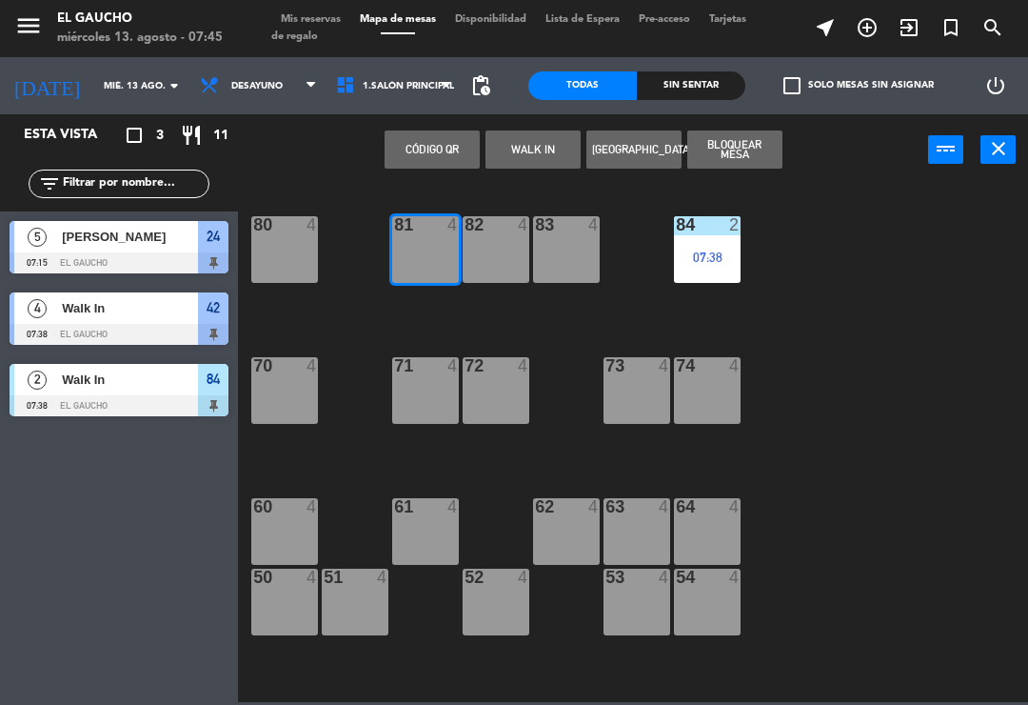
click at [534, 152] on button "WALK IN" at bounding box center [533, 149] width 95 height 38
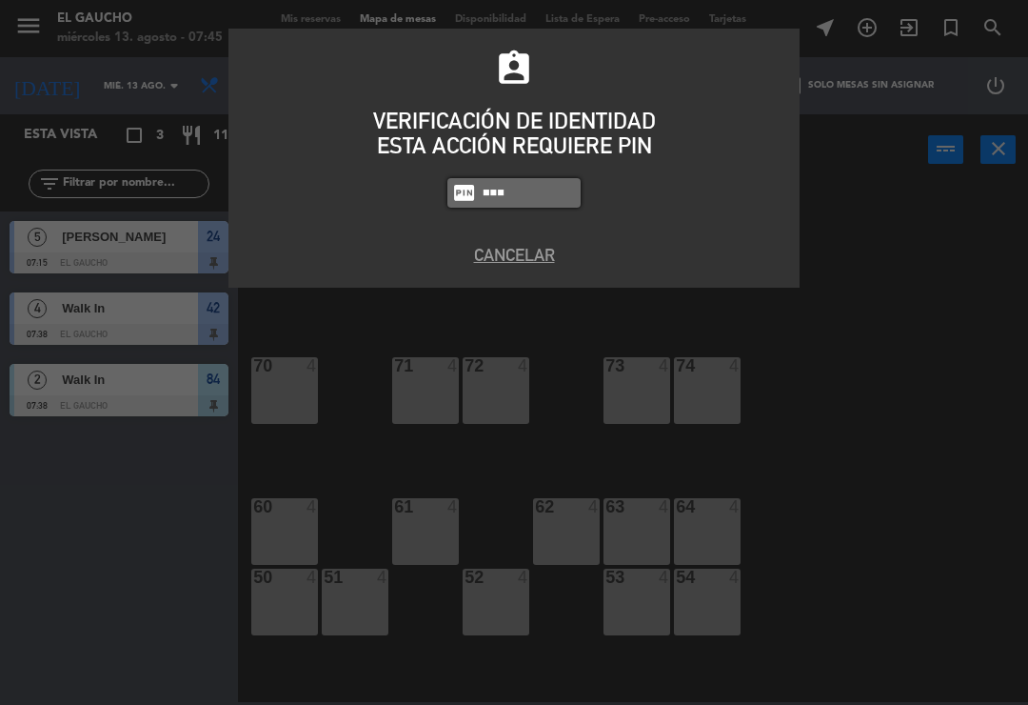
type input "0009"
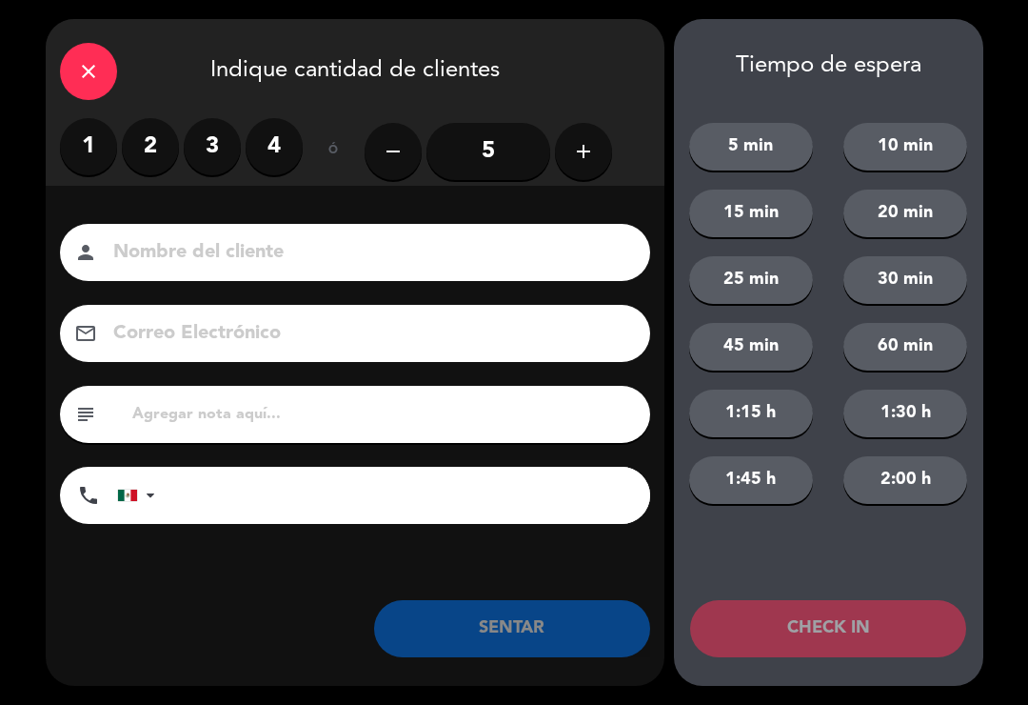
click at [92, 153] on label "1" at bounding box center [88, 146] width 57 height 57
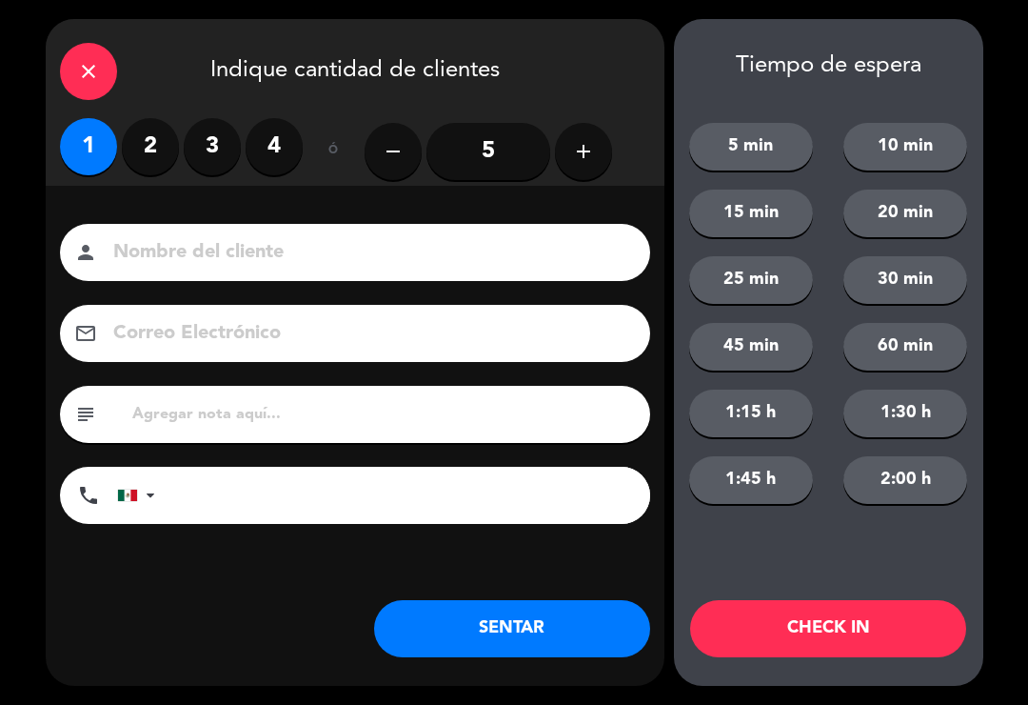
click at [544, 635] on button "SENTAR" at bounding box center [512, 628] width 276 height 57
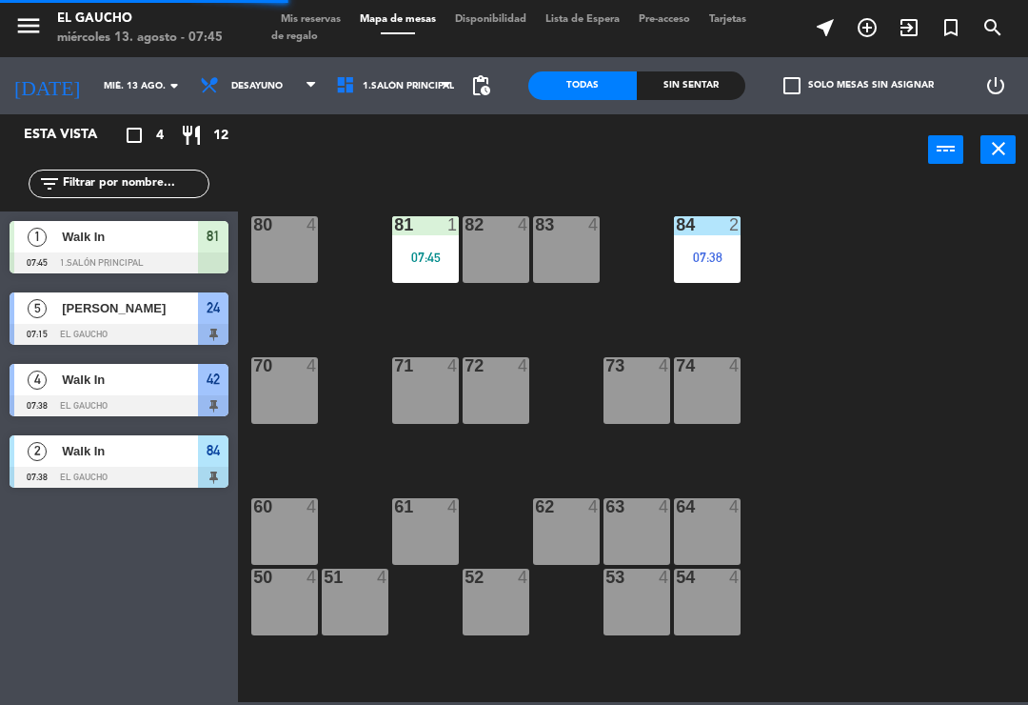
click at [413, 381] on div "71 4" at bounding box center [425, 390] width 67 height 67
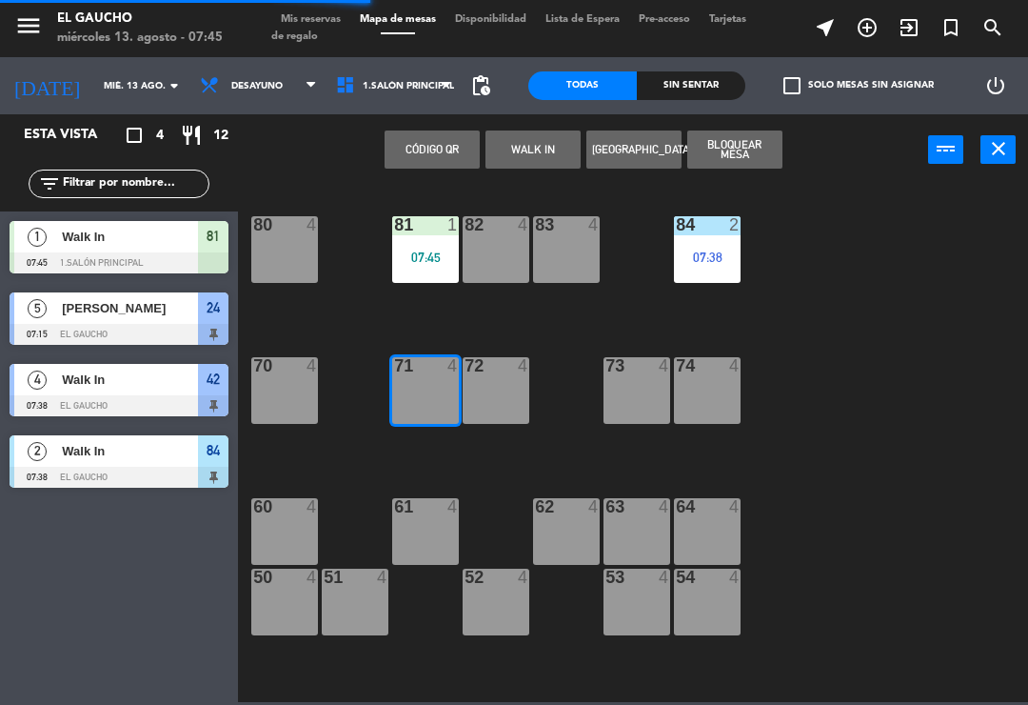
click at [535, 152] on button "WALK IN" at bounding box center [533, 149] width 95 height 38
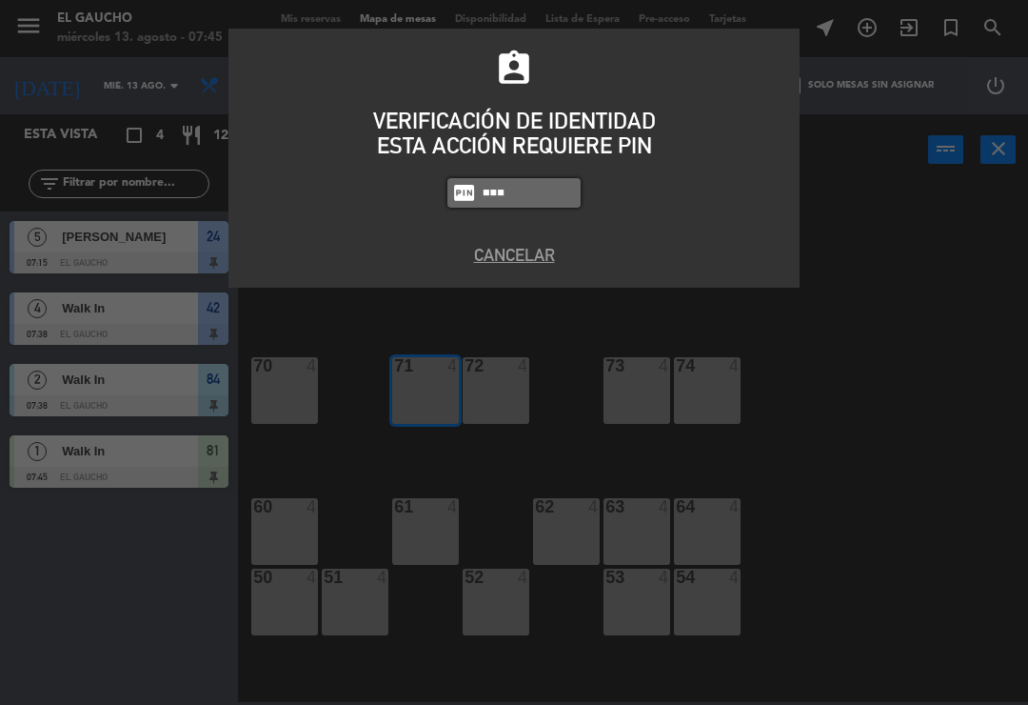
type input "0009"
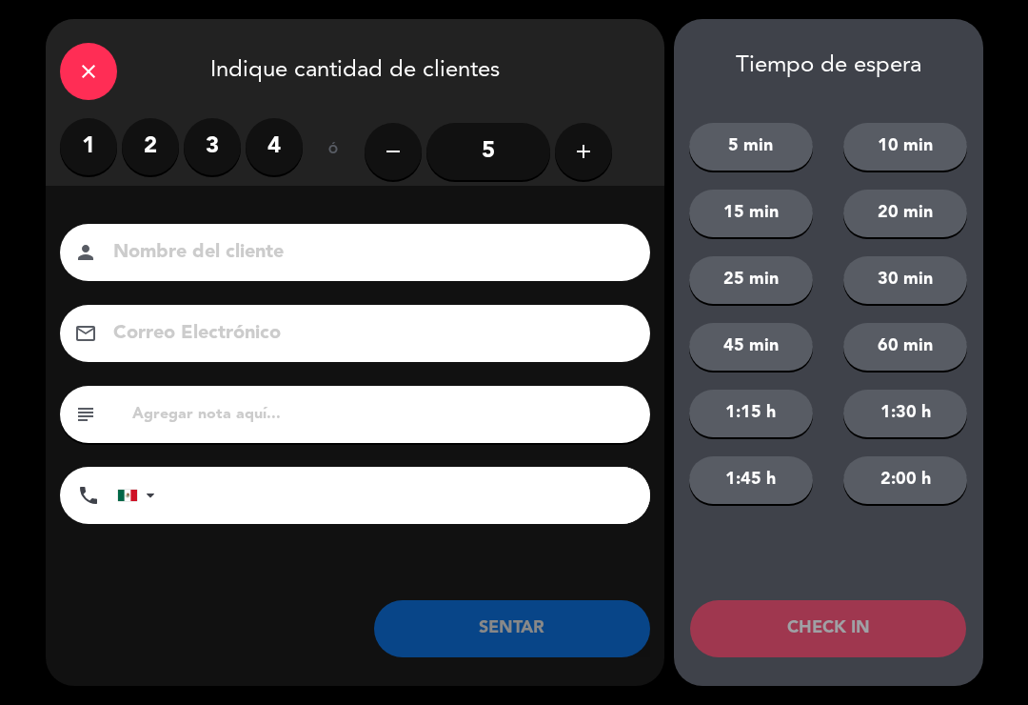
click at [155, 152] on label "2" at bounding box center [150, 146] width 57 height 57
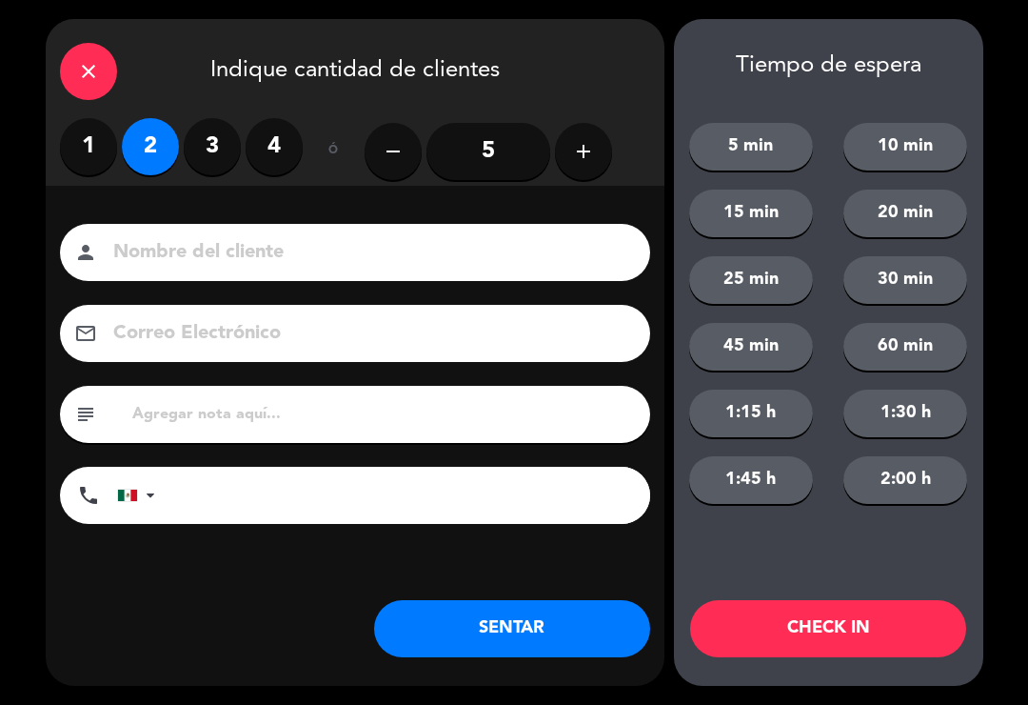
click at [215, 240] on input at bounding box center [368, 252] width 514 height 33
click at [533, 630] on button "SENTAR" at bounding box center [512, 628] width 276 height 57
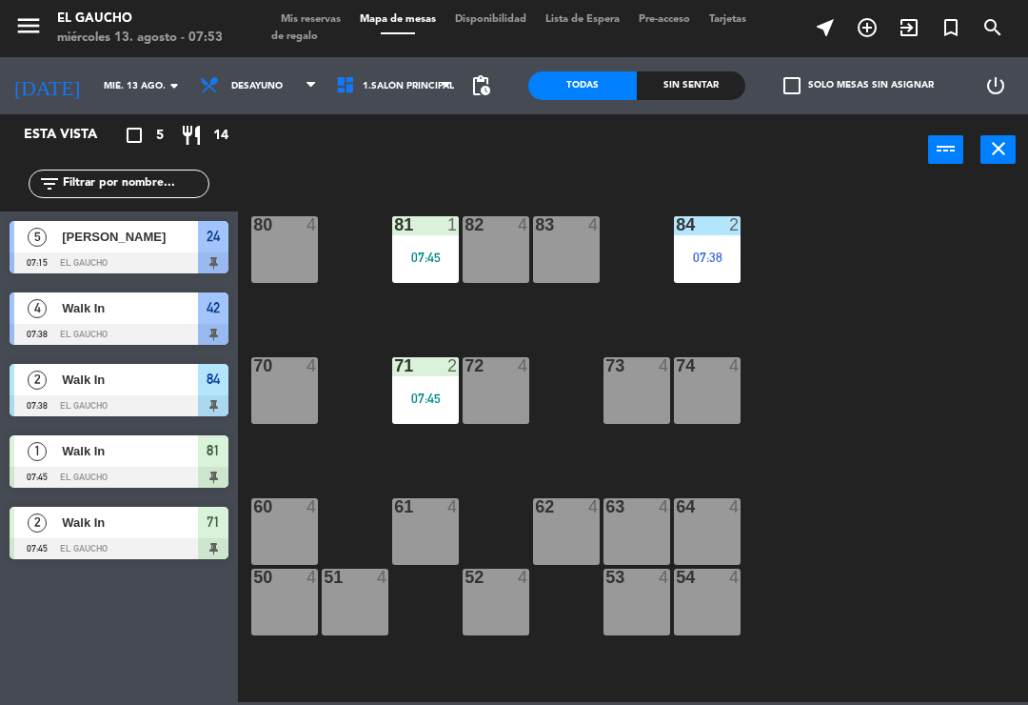
click at [568, 258] on div "83 4" at bounding box center [566, 249] width 67 height 67
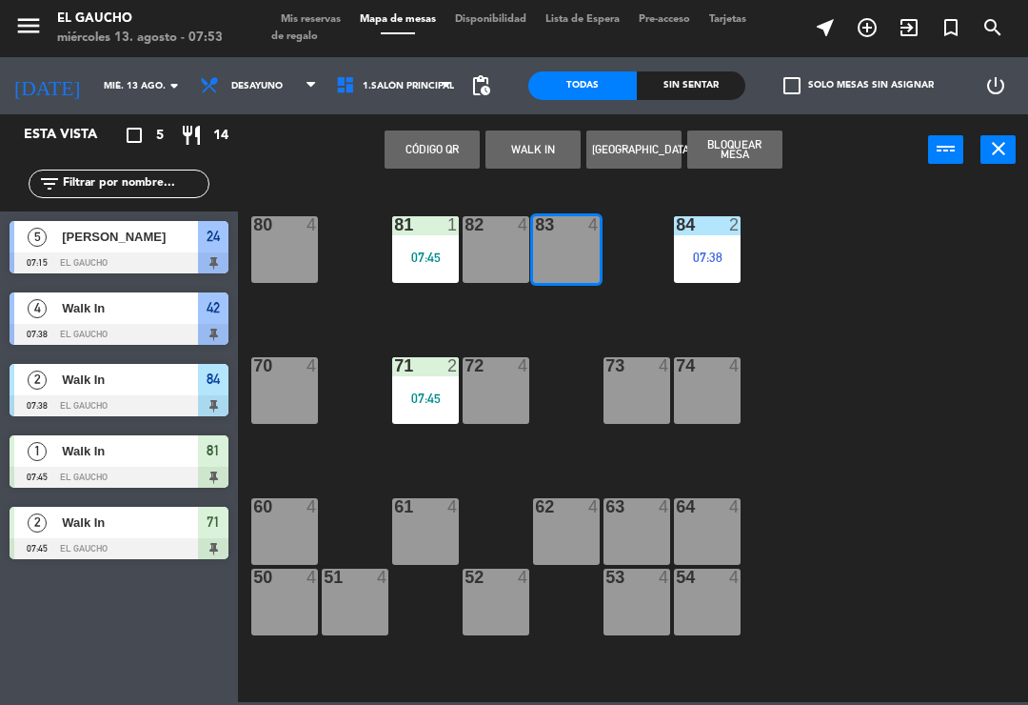
click at [512, 145] on button "WALK IN" at bounding box center [533, 149] width 95 height 38
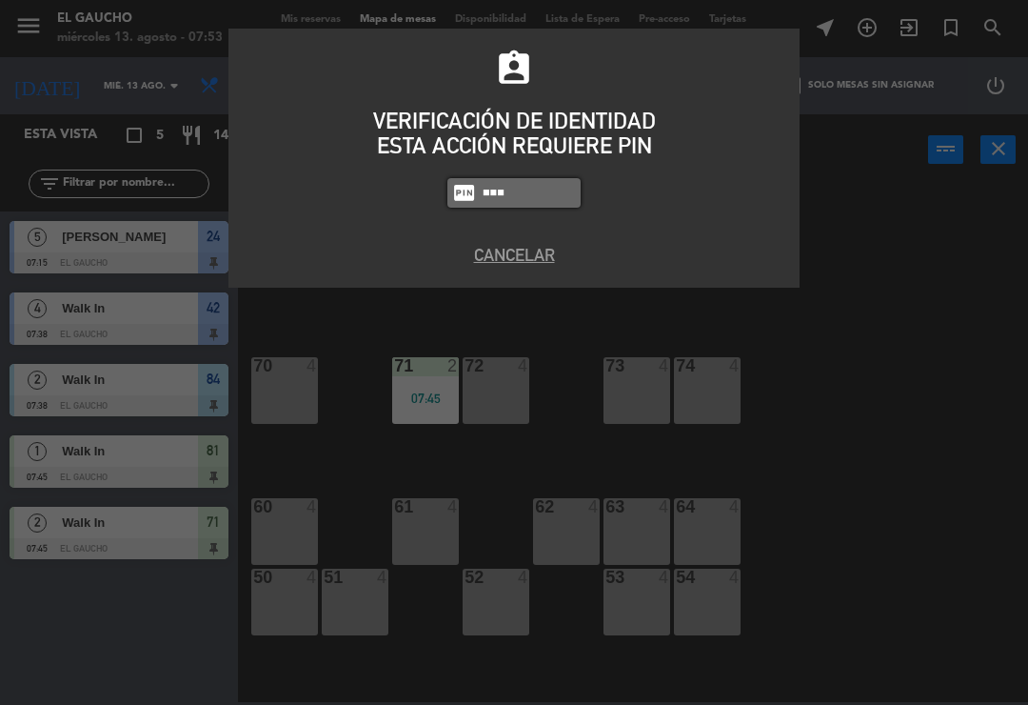
type input "0009"
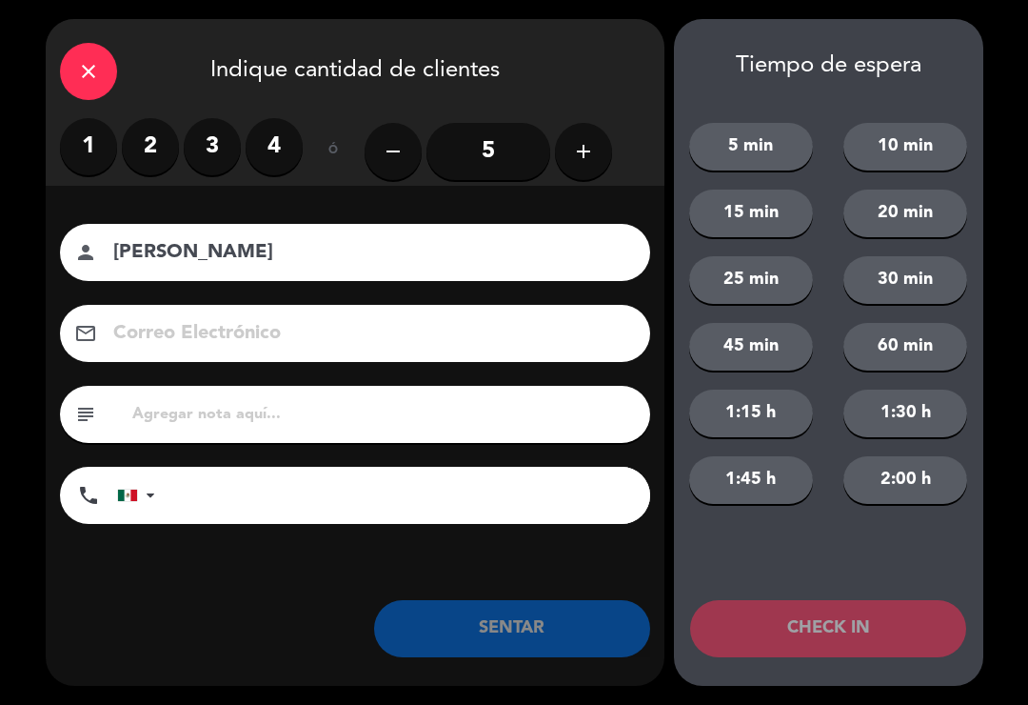
type input "[PERSON_NAME]"
click at [131, 144] on label "2" at bounding box center [150, 146] width 57 height 57
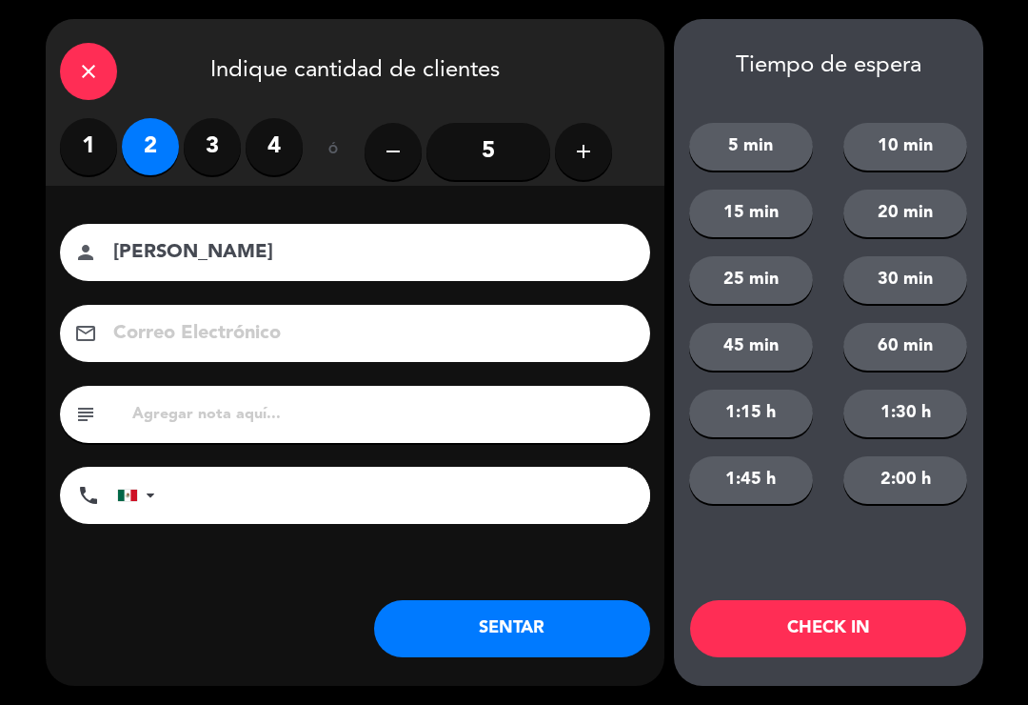
click at [529, 656] on button "SENTAR" at bounding box center [512, 628] width 276 height 57
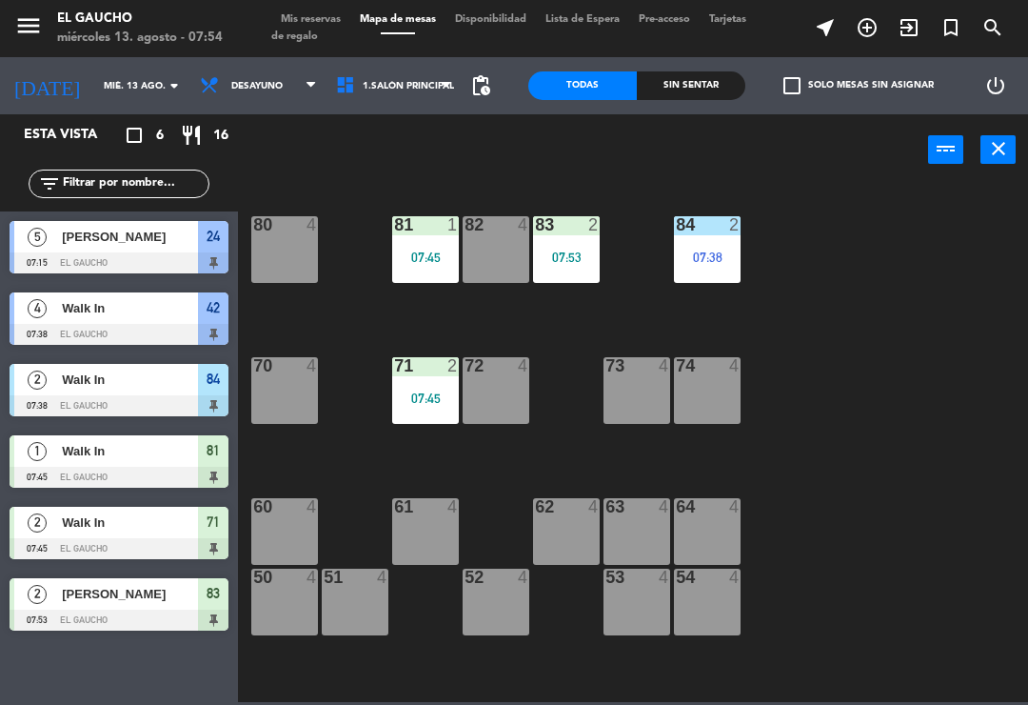
click at [274, 249] on div "80 4" at bounding box center [284, 249] width 67 height 67
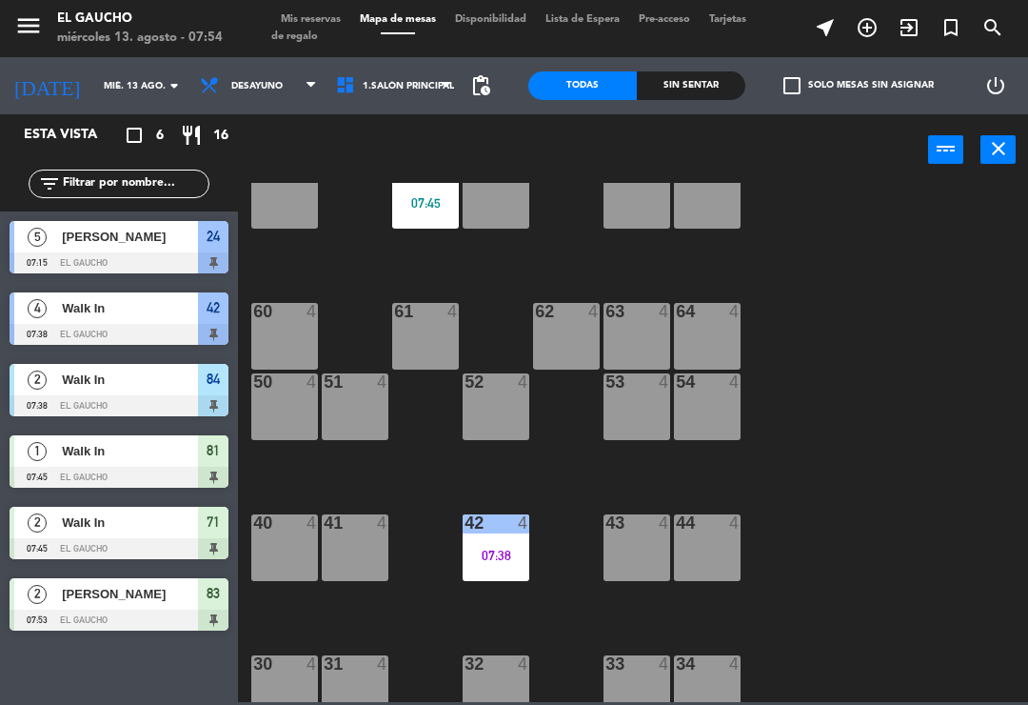
scroll to position [217, 0]
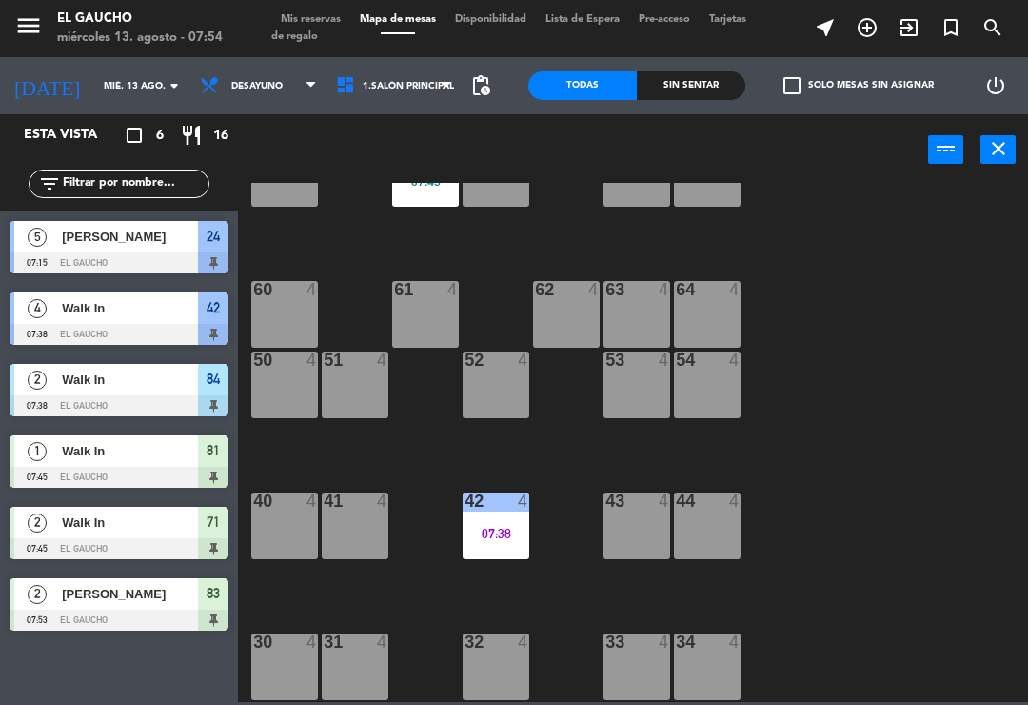
click at [918, 483] on div "84 2 07:38 80 4 83 2 07:53 82 4 81 1 07:45 70 4 71 2 07:45 72 4 73 4 74 4 63 4 …" at bounding box center [639, 442] width 780 height 519
click at [265, 318] on div "60 4" at bounding box center [284, 314] width 67 height 67
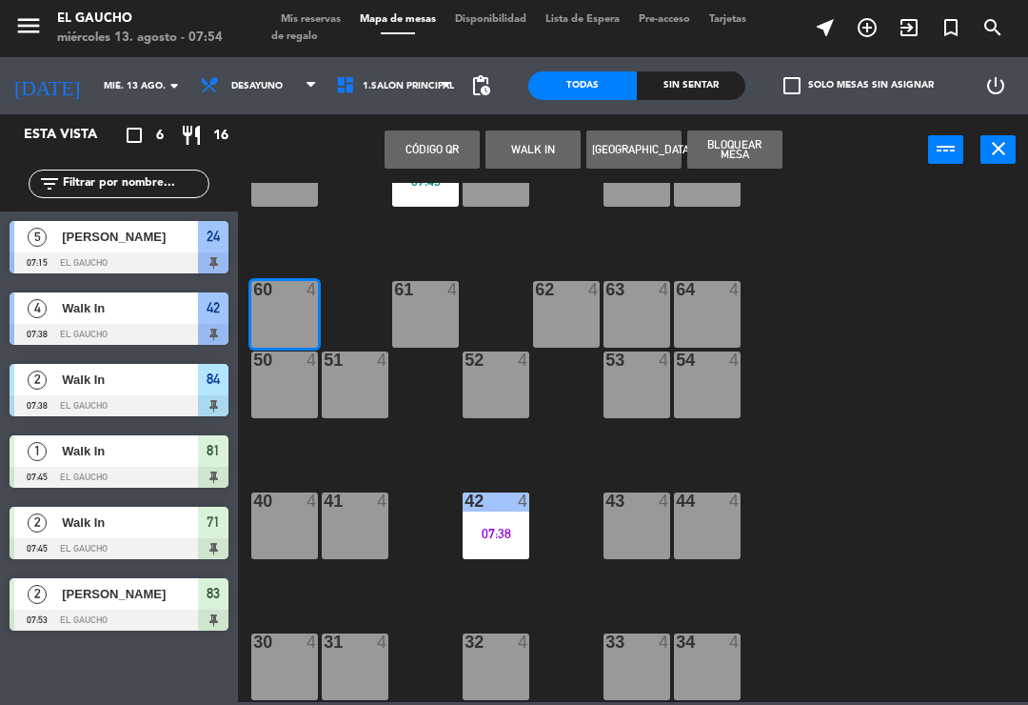
click at [525, 155] on button "WALK IN" at bounding box center [533, 149] width 95 height 38
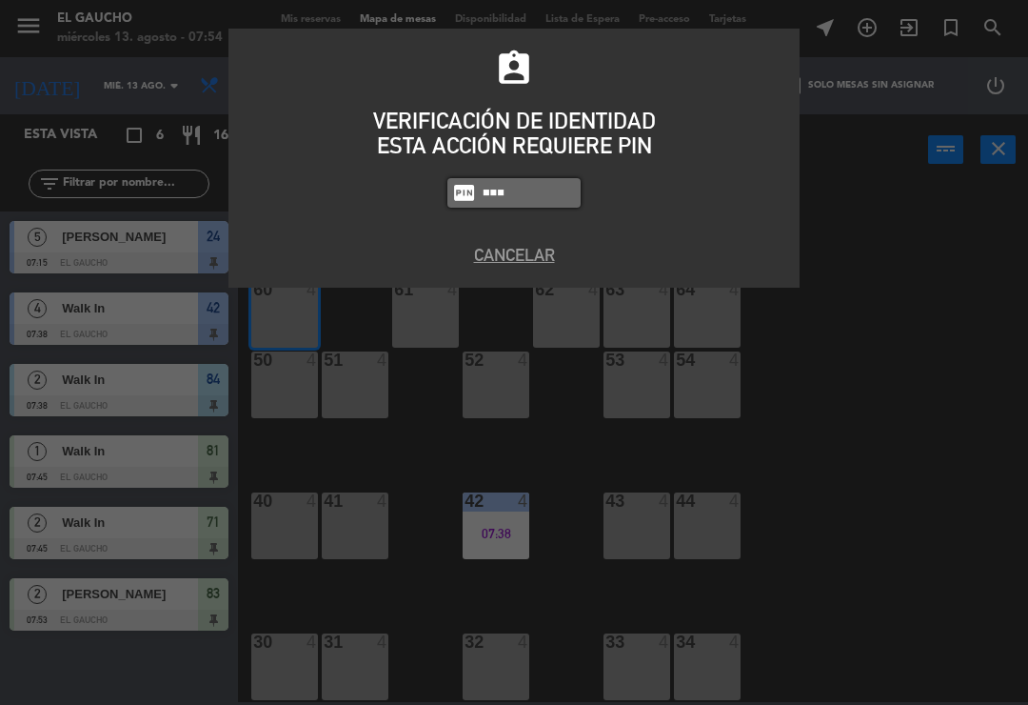
type input "0009"
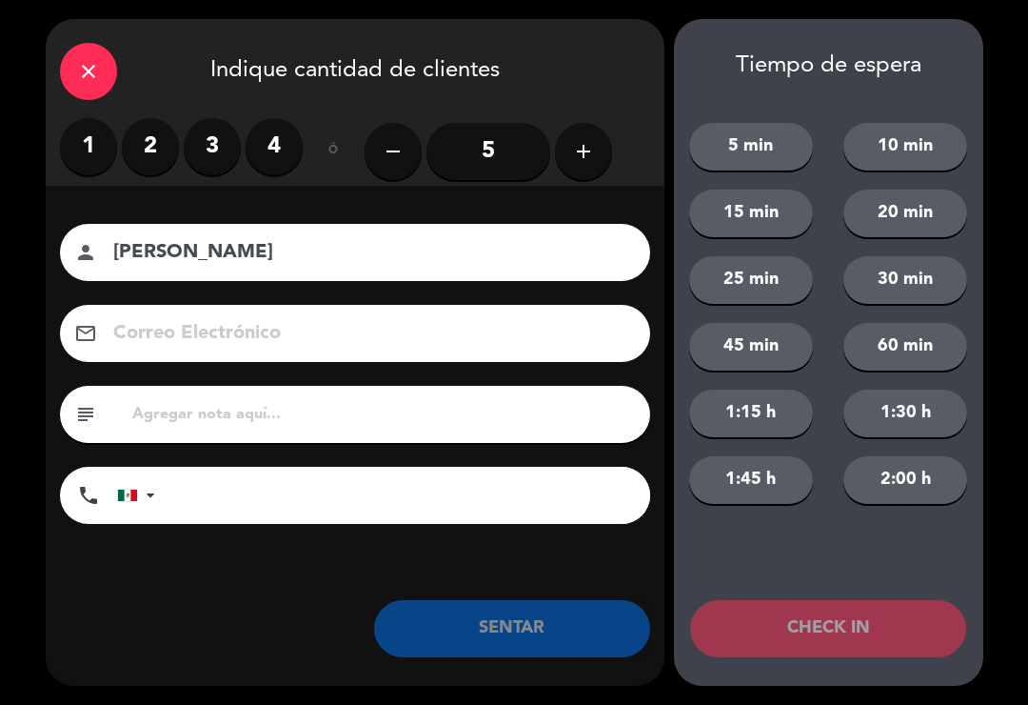
type input "[PERSON_NAME]"
click at [209, 156] on label "3" at bounding box center [212, 146] width 57 height 57
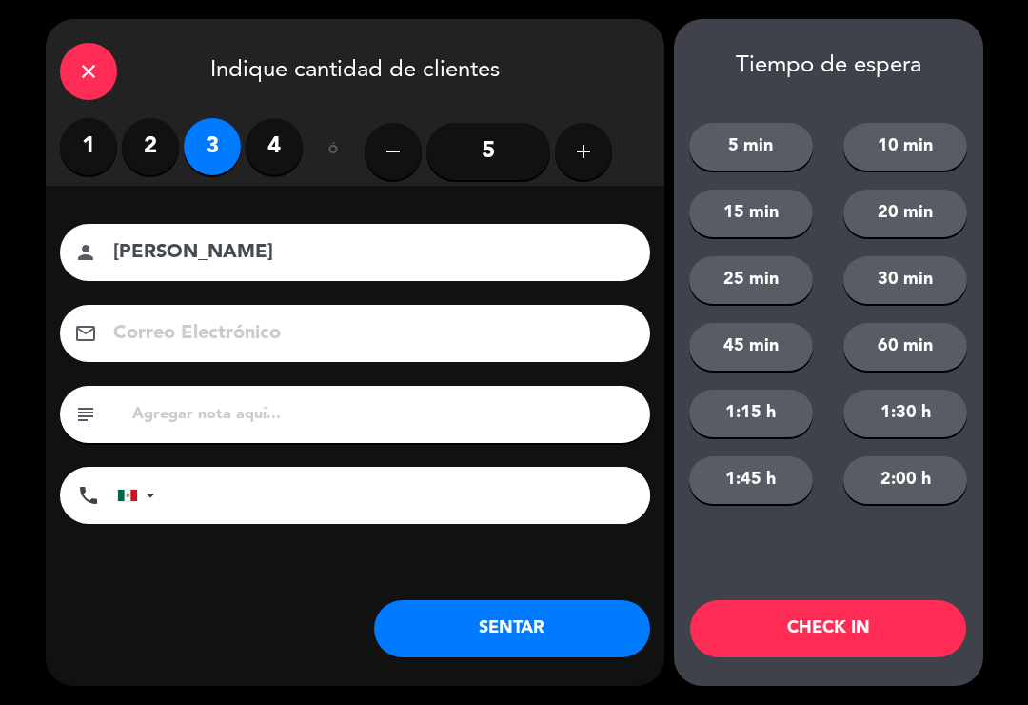
click at [496, 631] on button "SENTAR" at bounding box center [512, 628] width 276 height 57
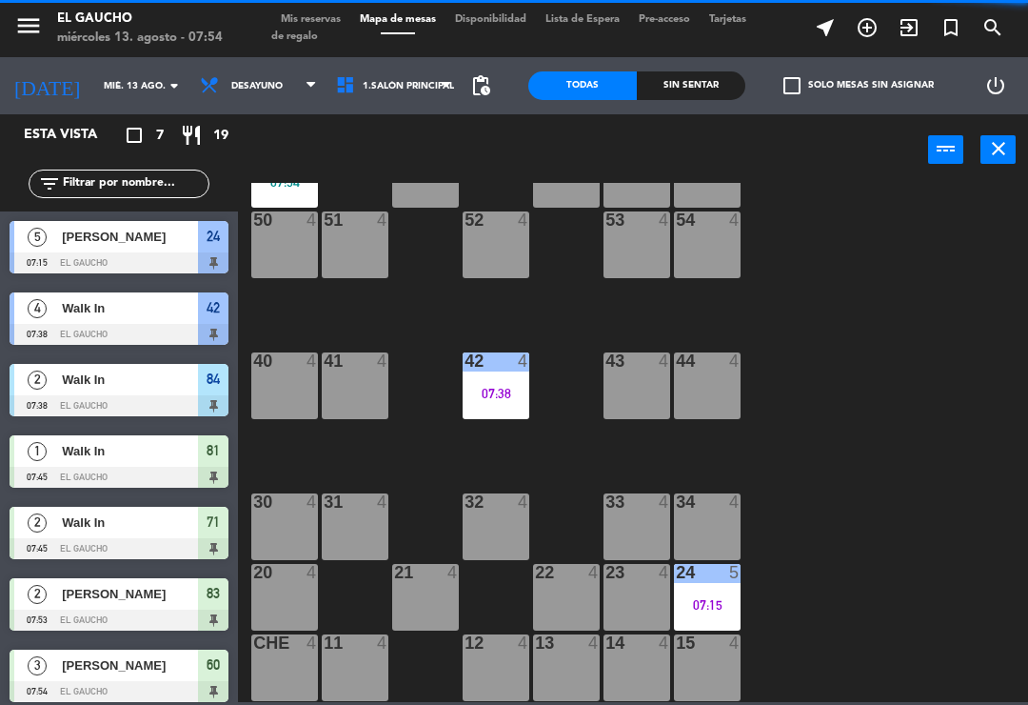
scroll to position [357, 0]
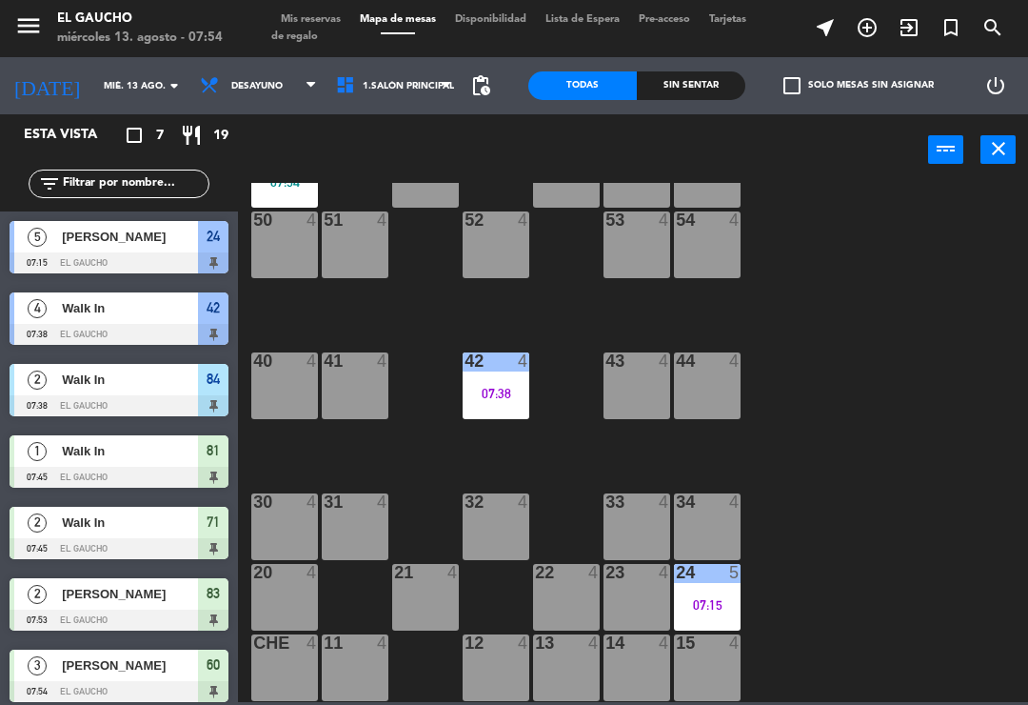
click at [713, 598] on div "07:15" at bounding box center [707, 604] width 67 height 13
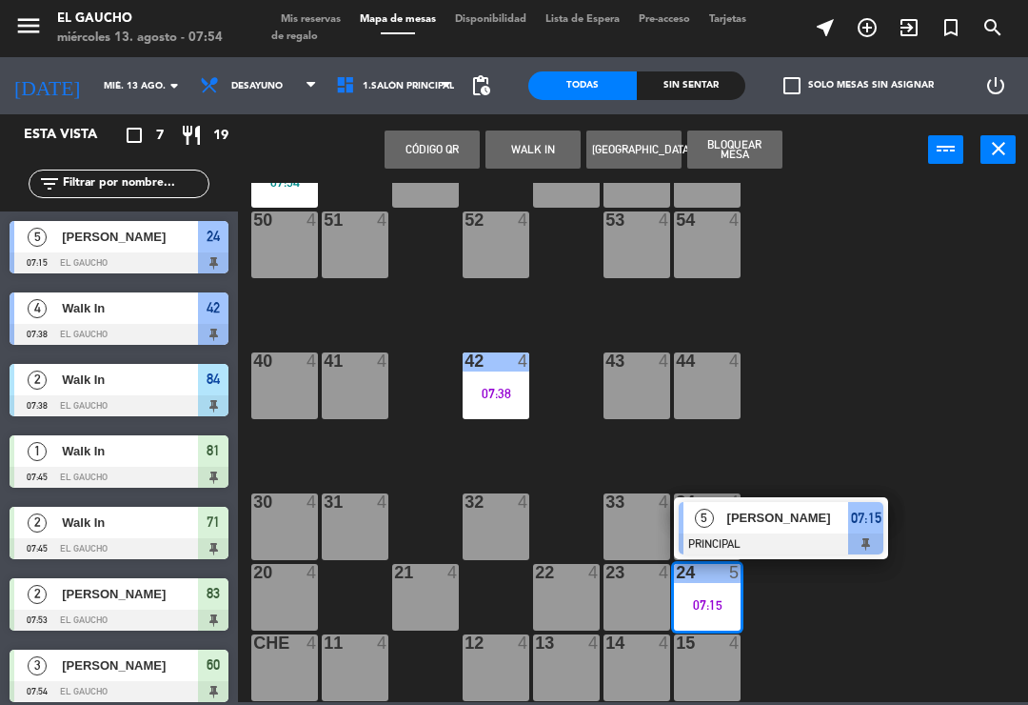
click at [796, 526] on span "[PERSON_NAME]" at bounding box center [789, 518] width 122 height 20
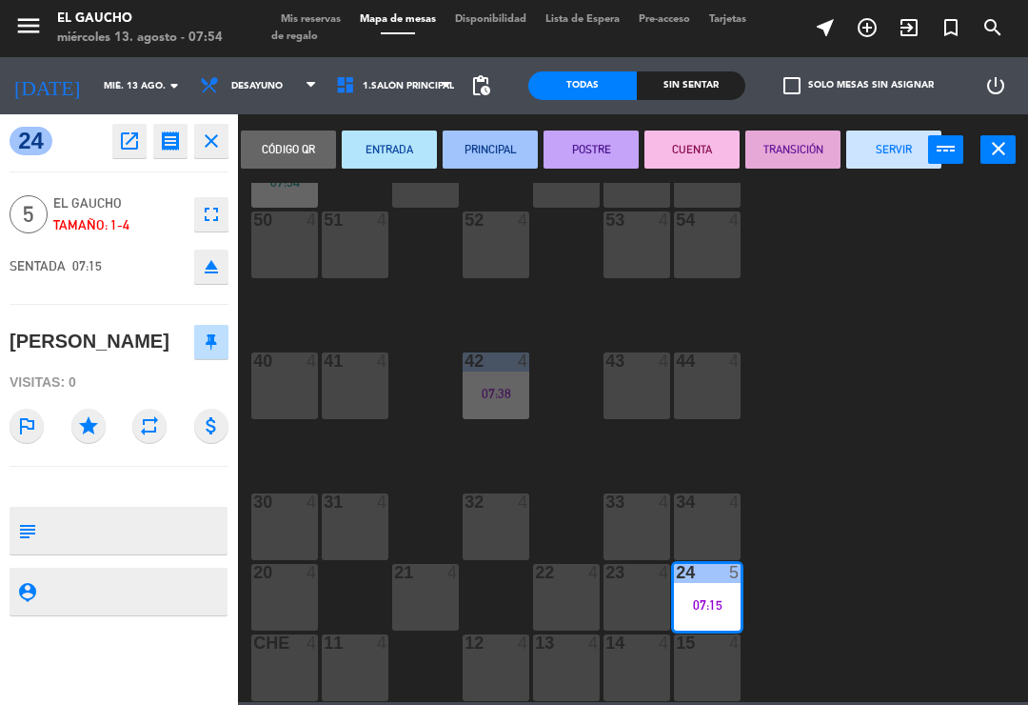
click at [881, 160] on button "SERVIR" at bounding box center [894, 149] width 95 height 38
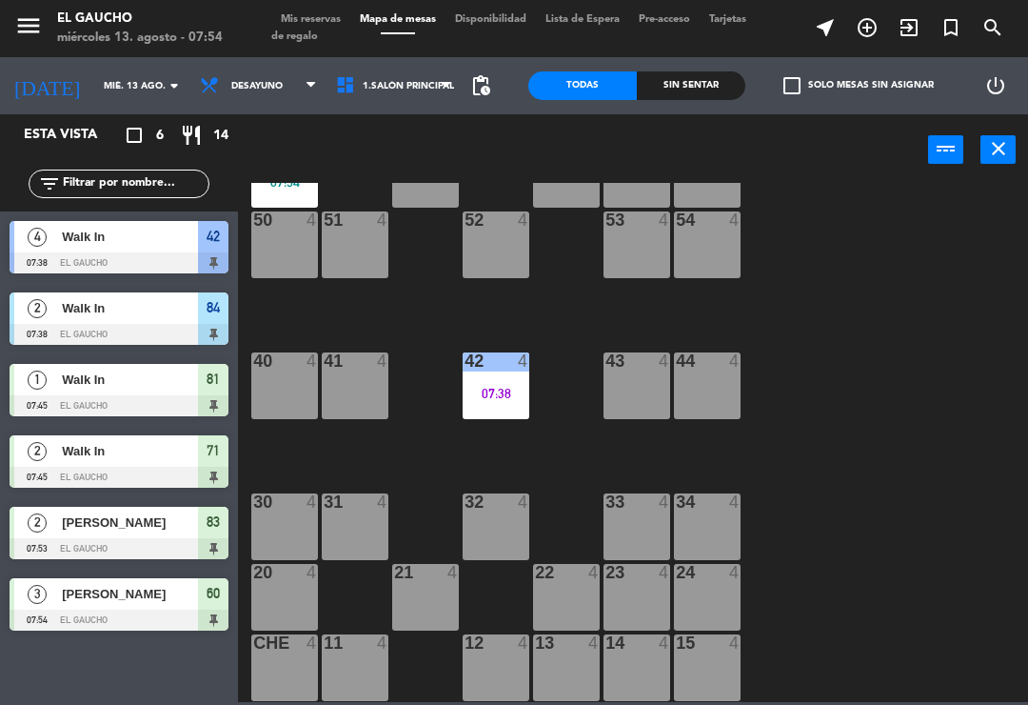
click at [311, 19] on span "Mis reservas" at bounding box center [310, 19] width 79 height 10
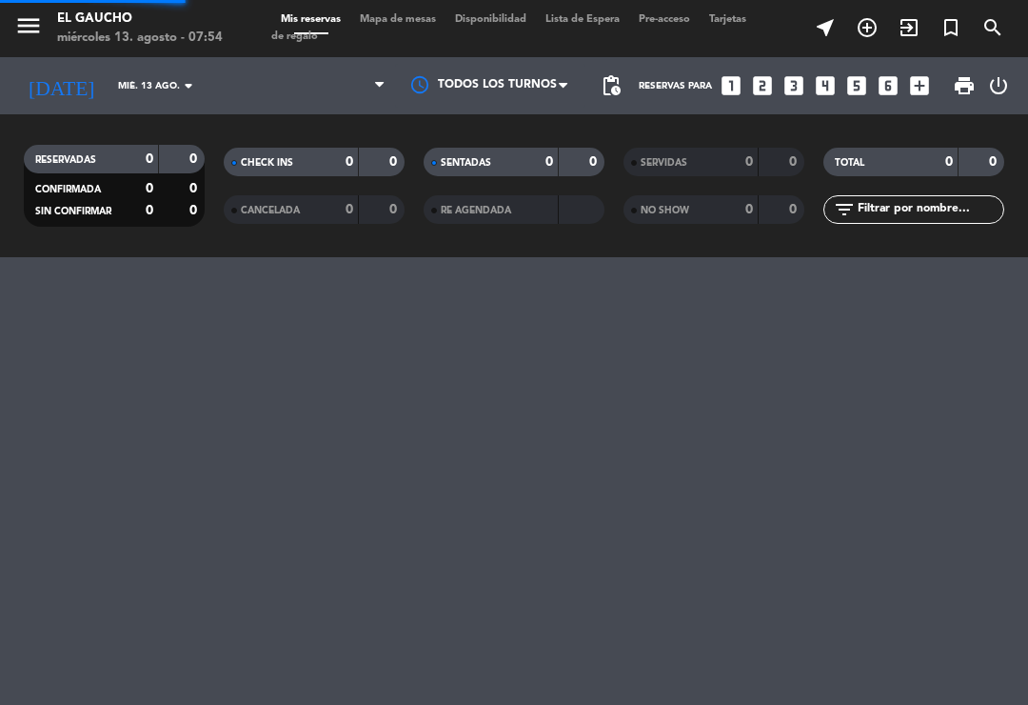
click at [311, 24] on span "Mis reservas" at bounding box center [310, 19] width 79 height 10
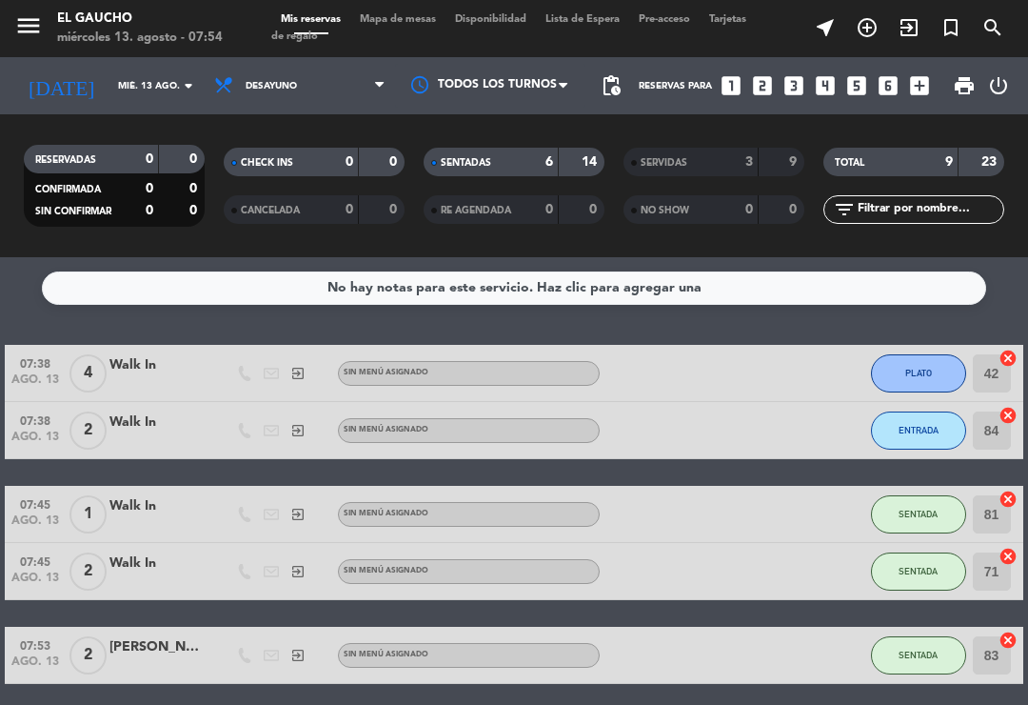
click at [768, 171] on div "9" at bounding box center [782, 162] width 36 height 22
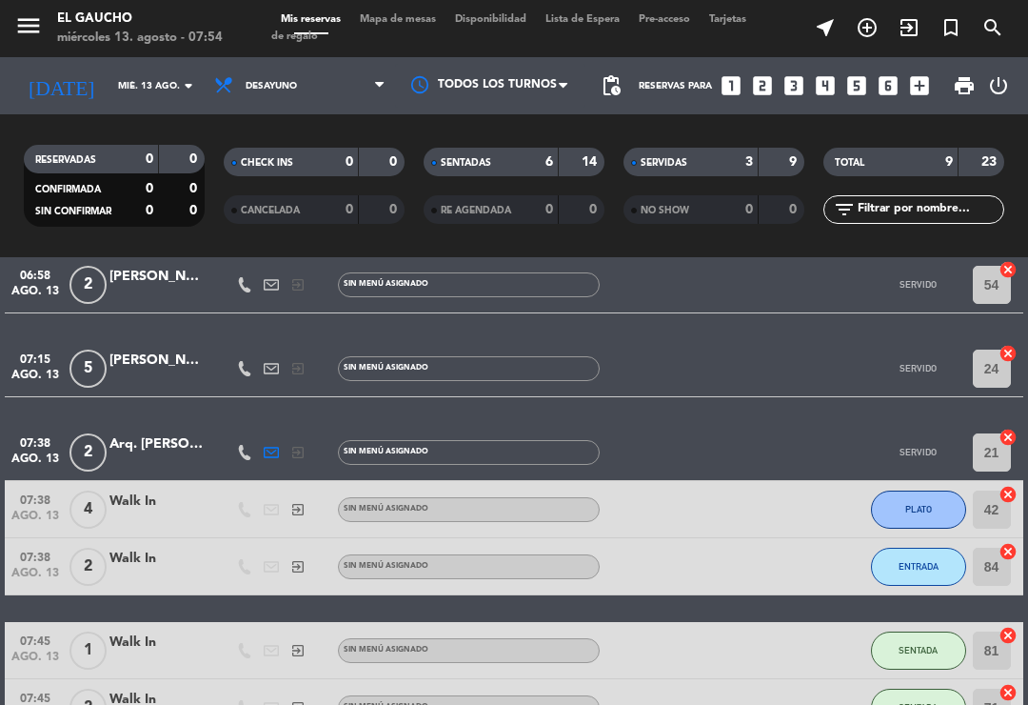
scroll to position [96, 0]
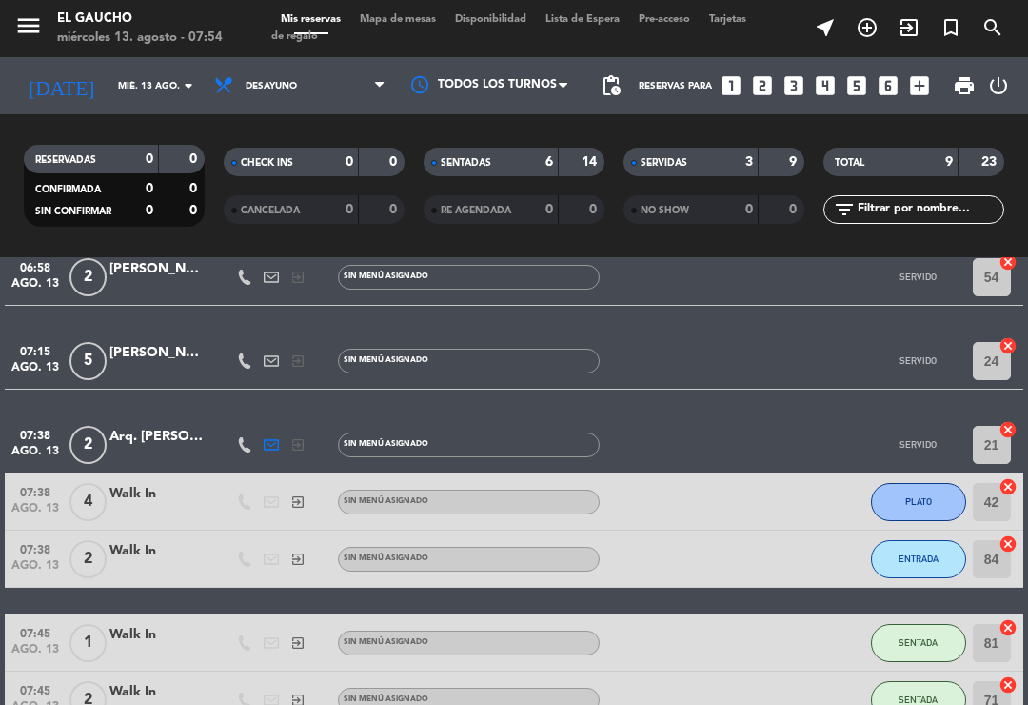
click at [165, 346] on div "[PERSON_NAME]" at bounding box center [157, 353] width 95 height 22
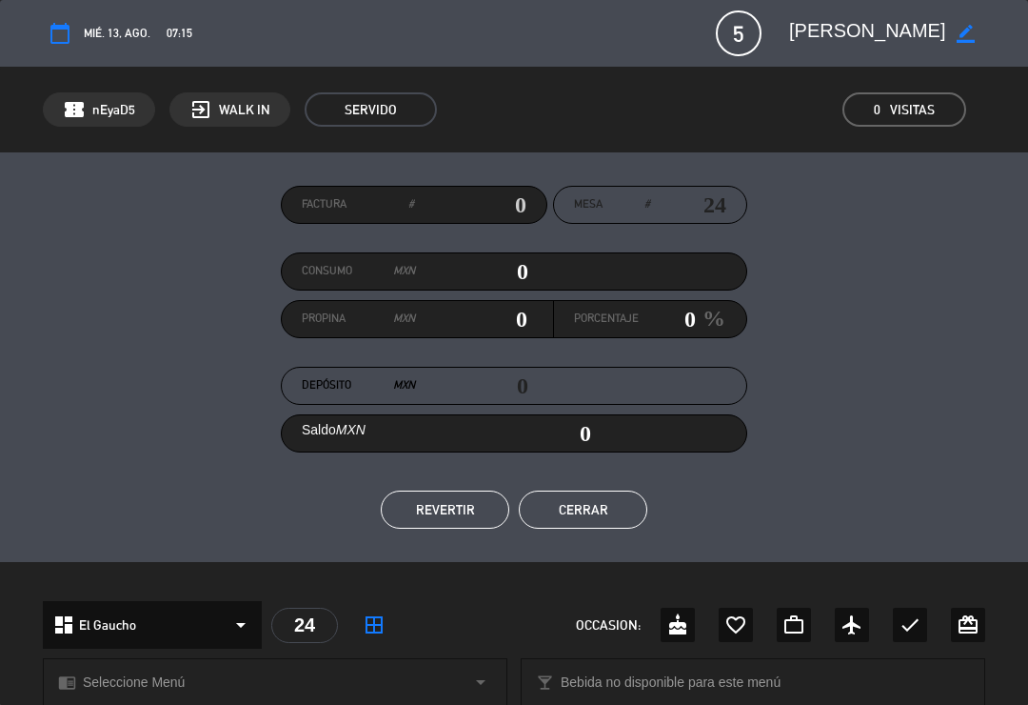
click at [425, 506] on button "REVERTIR" at bounding box center [445, 509] width 129 height 38
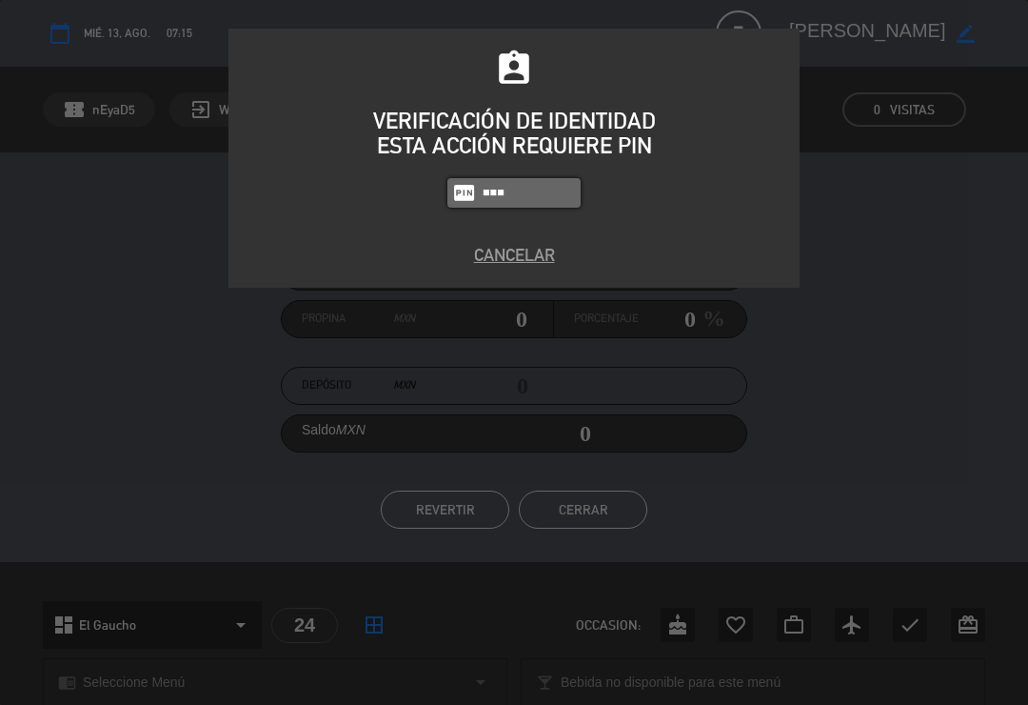
type input "0009"
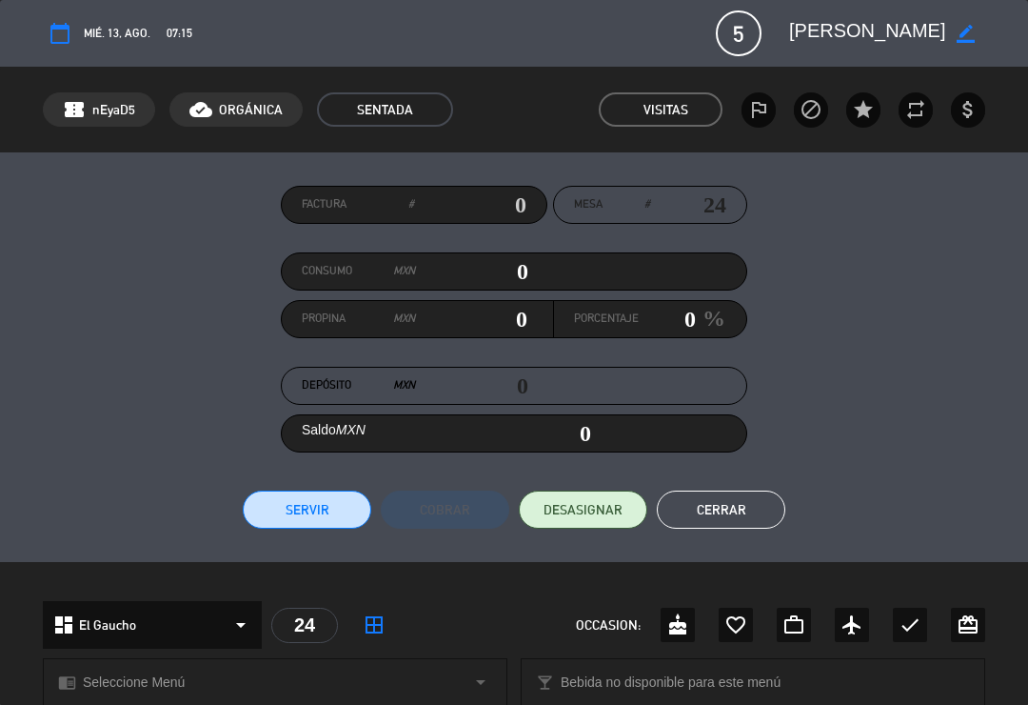
click at [704, 519] on button "Cerrar" at bounding box center [721, 509] width 129 height 38
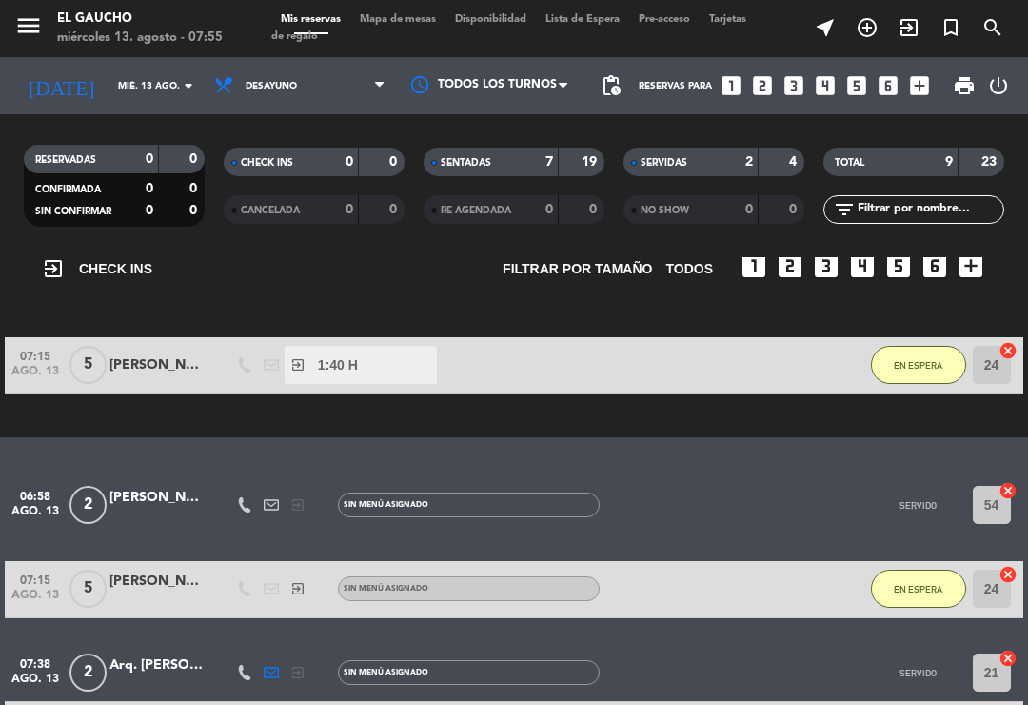
click at [394, 19] on span "Mapa de mesas" at bounding box center [397, 19] width 95 height 10
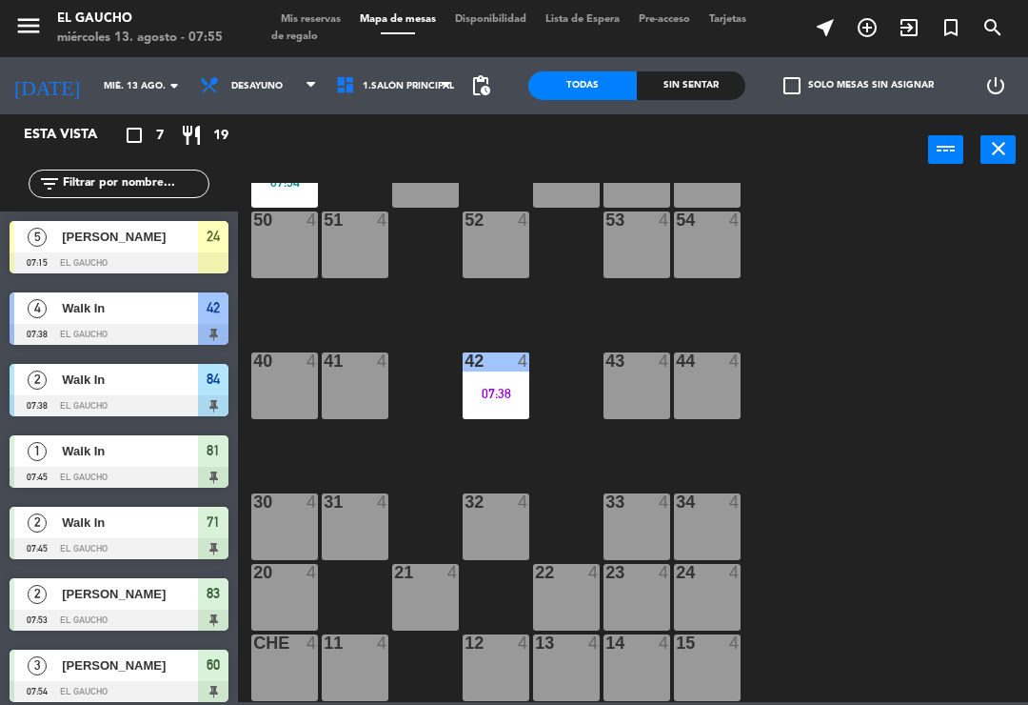
scroll to position [357, 0]
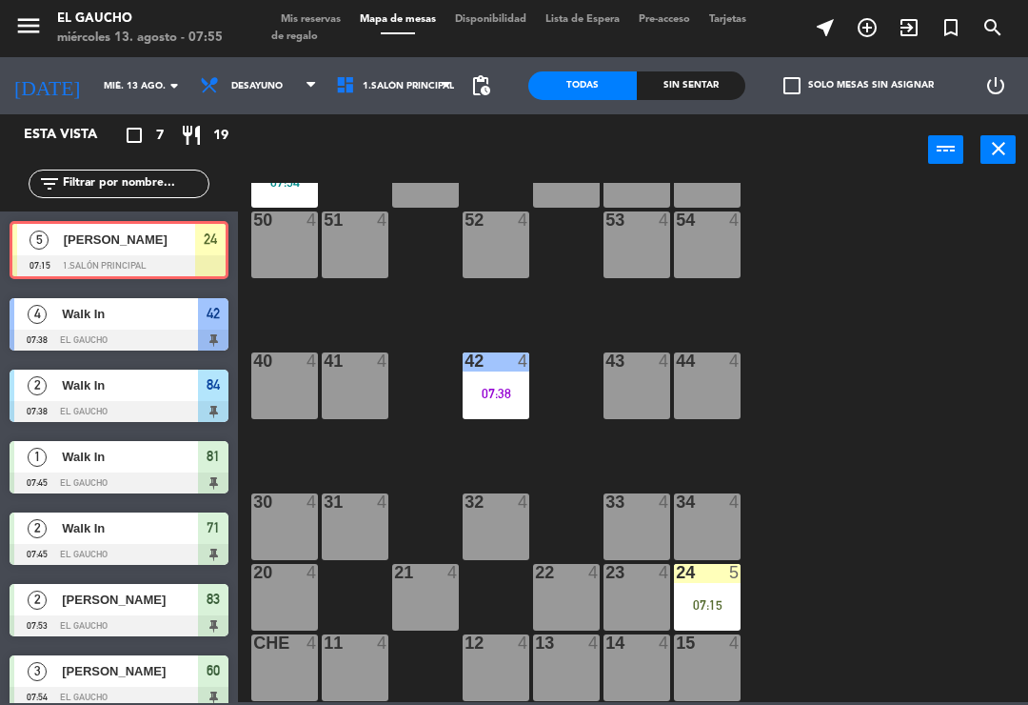
click at [699, 602] on div "07:15" at bounding box center [707, 604] width 67 height 13
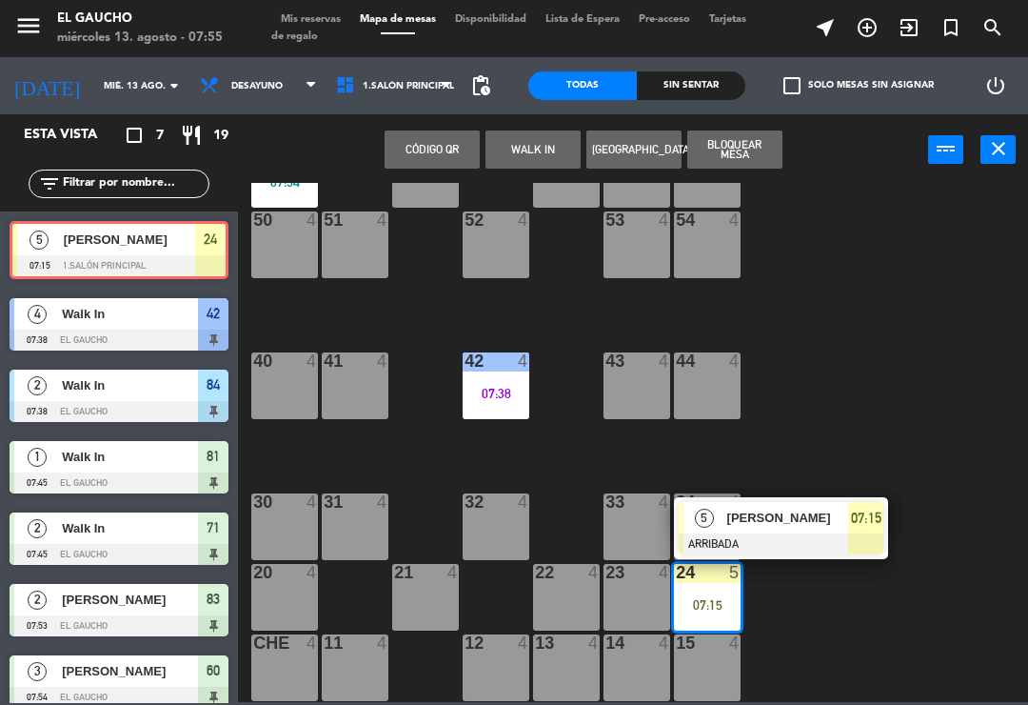
click at [767, 533] on div at bounding box center [781, 543] width 205 height 21
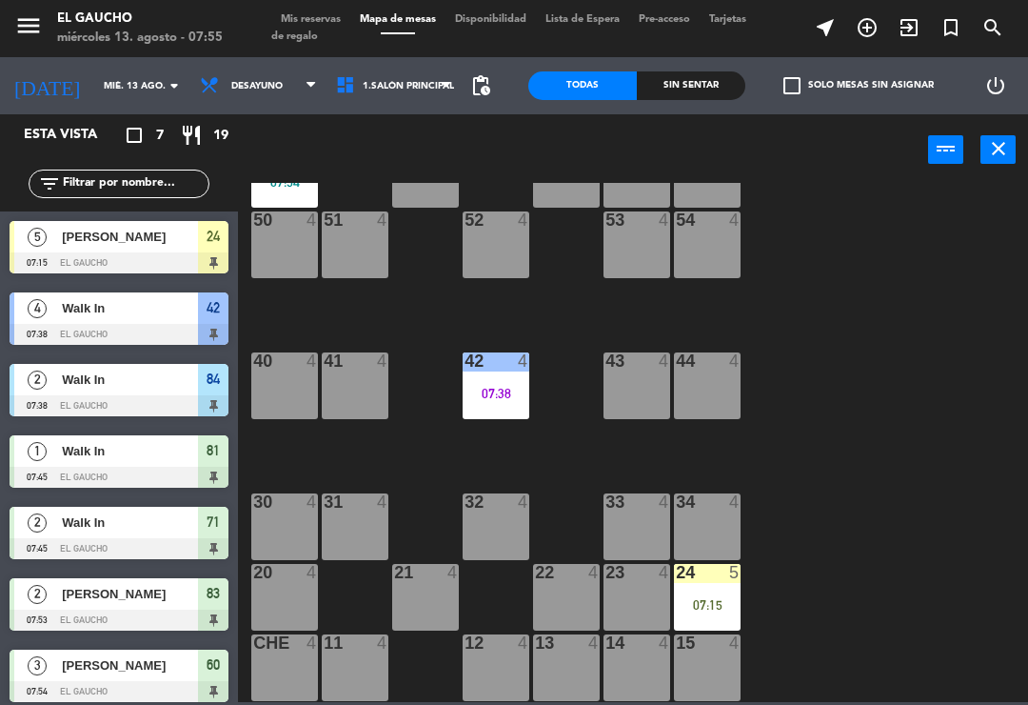
click at [904, 578] on div "84 2 07:38 80 4 83 2 07:53 82 4 81 1 07:45 70 4 71 2 07:45 72 4 73 4 74 4 63 4 …" at bounding box center [639, 442] width 780 height 519
click at [708, 598] on div "07:15" at bounding box center [707, 604] width 67 height 13
click at [891, 535] on div "84 2 07:38 80 4 83 2 07:53 82 4 81 1 07:45 70 4 71 2 07:45 72 4 73 4 74 4 63 4 …" at bounding box center [639, 442] width 780 height 519
click at [729, 607] on div "07:15" at bounding box center [707, 604] width 67 height 13
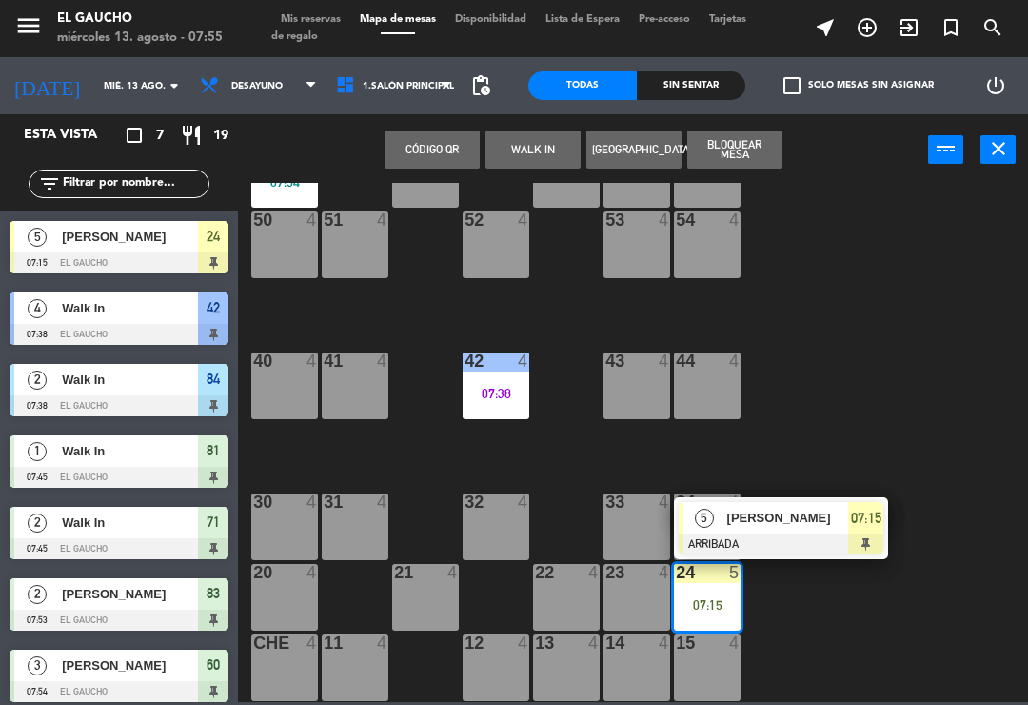
click at [809, 527] on span "[PERSON_NAME]" at bounding box center [789, 518] width 122 height 20
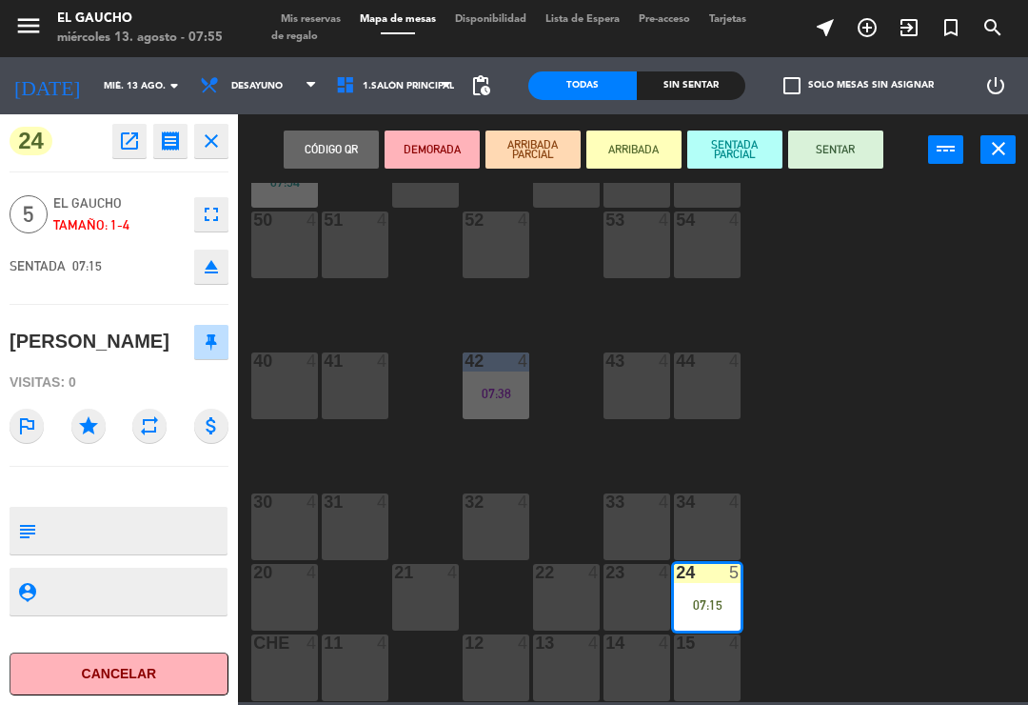
click at [847, 159] on button "SENTAR" at bounding box center [835, 149] width 95 height 38
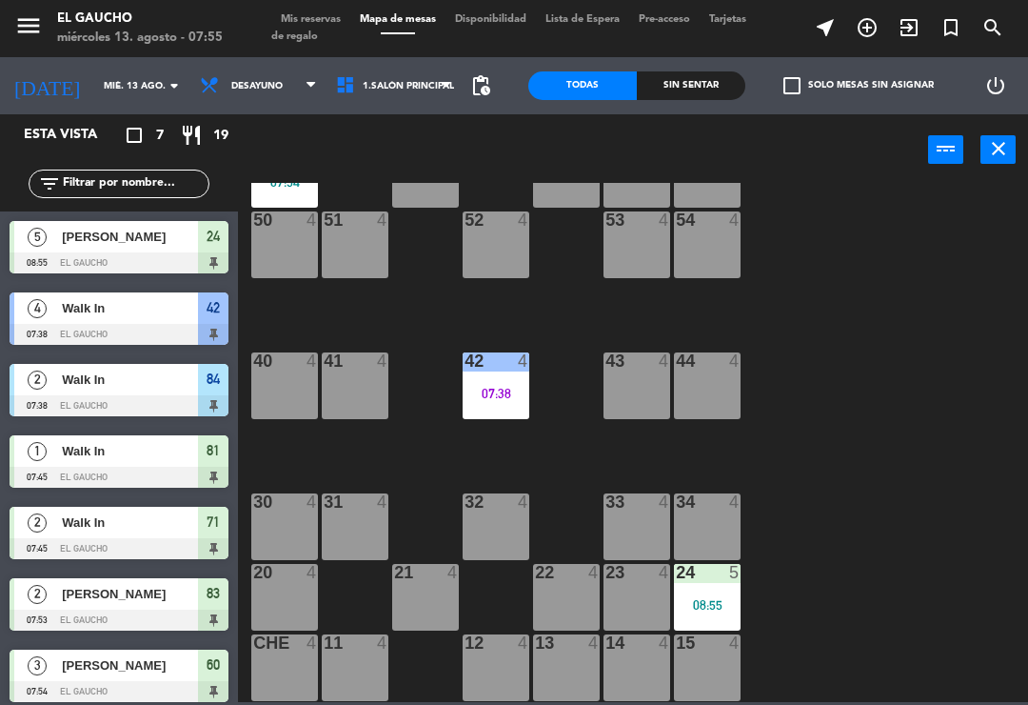
click at [724, 595] on div "24 5 08:55" at bounding box center [707, 597] width 67 height 67
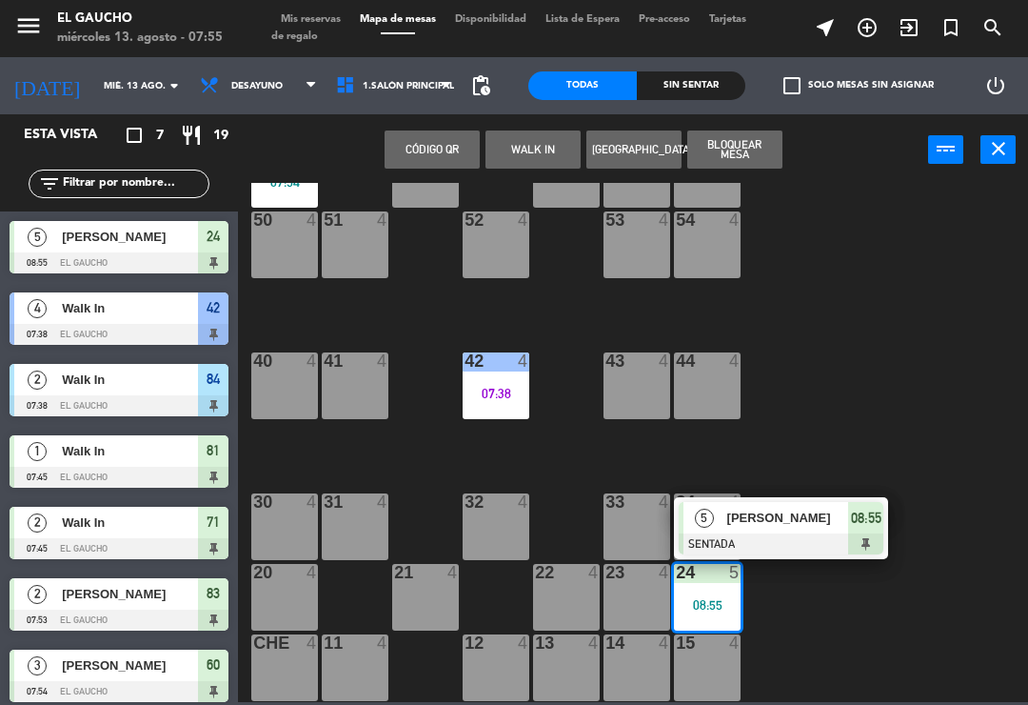
click at [825, 531] on div "[PERSON_NAME]" at bounding box center [788, 517] width 124 height 31
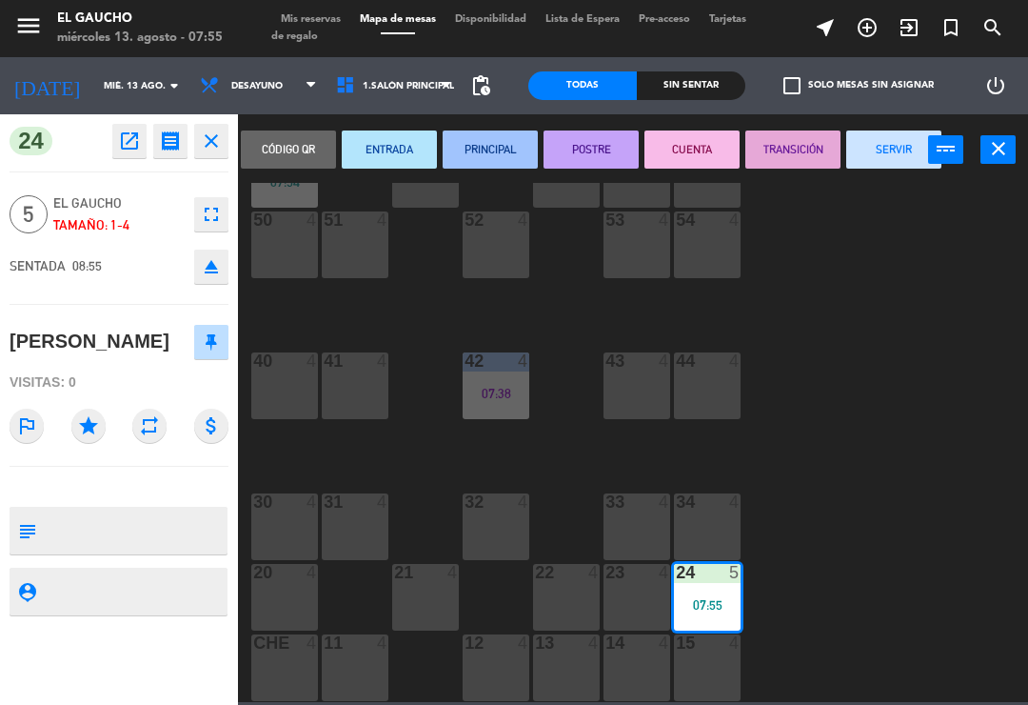
click at [509, 149] on button "PRINCIPAL" at bounding box center [490, 149] width 95 height 38
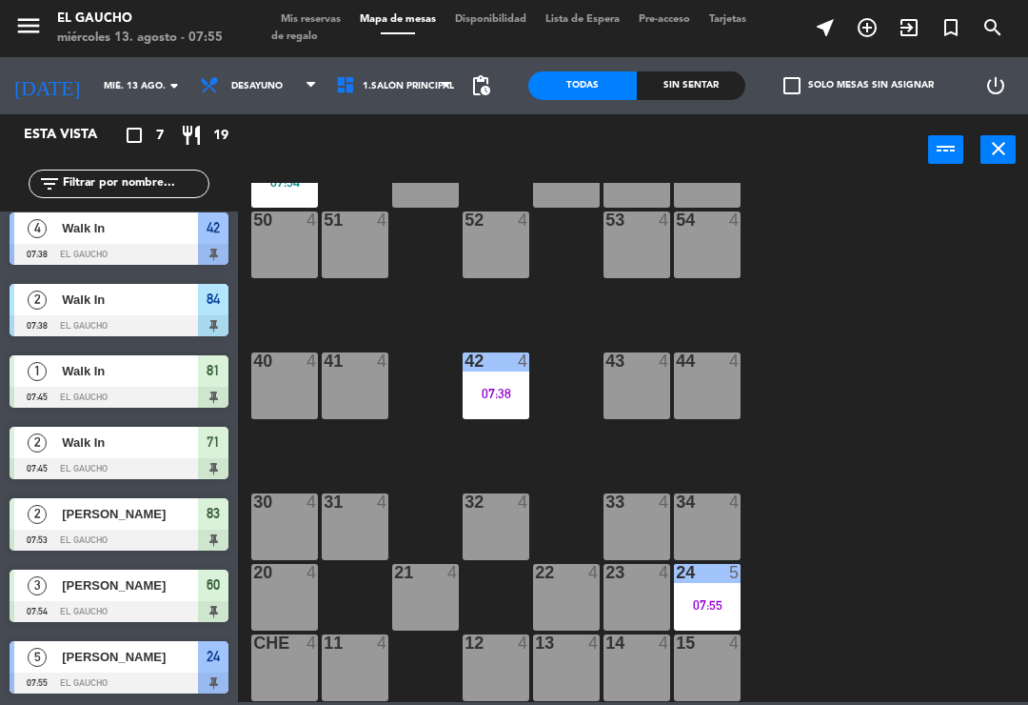
click at [708, 686] on div "15 4" at bounding box center [707, 667] width 67 height 67
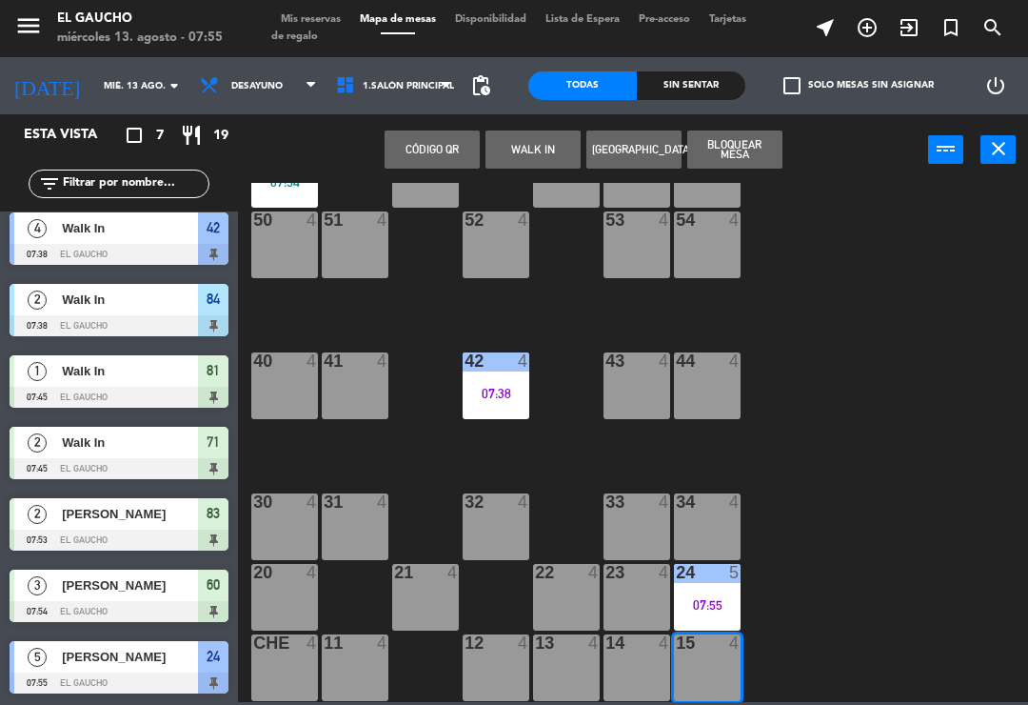
click at [533, 160] on button "WALK IN" at bounding box center [533, 149] width 95 height 38
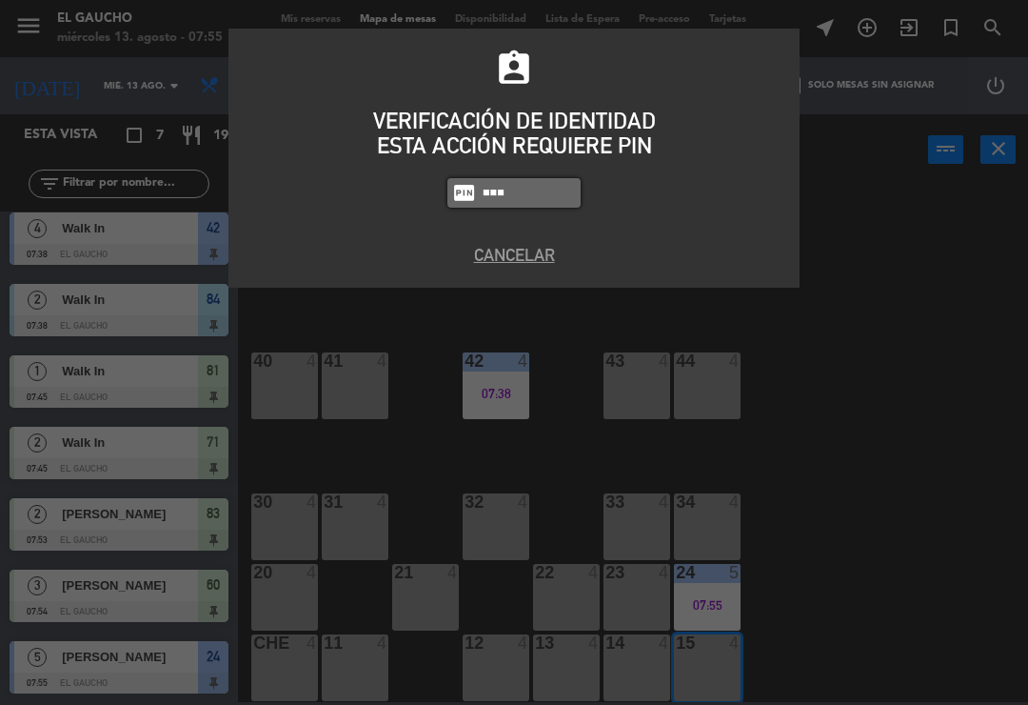
type input "0009"
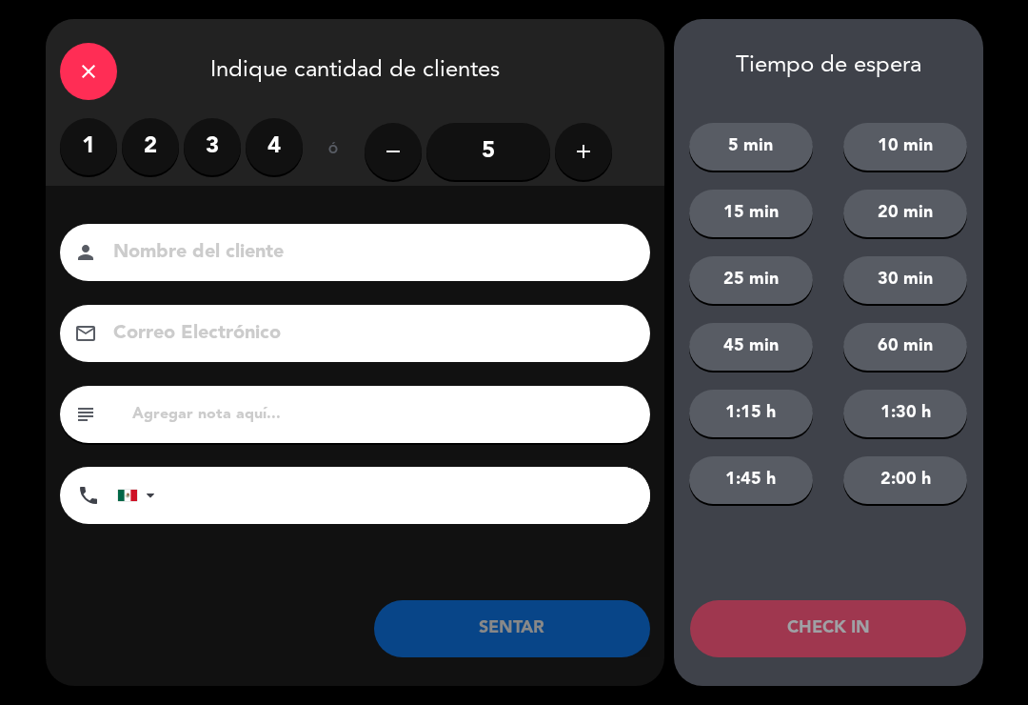
click at [582, 166] on button "add" at bounding box center [583, 151] width 57 height 57
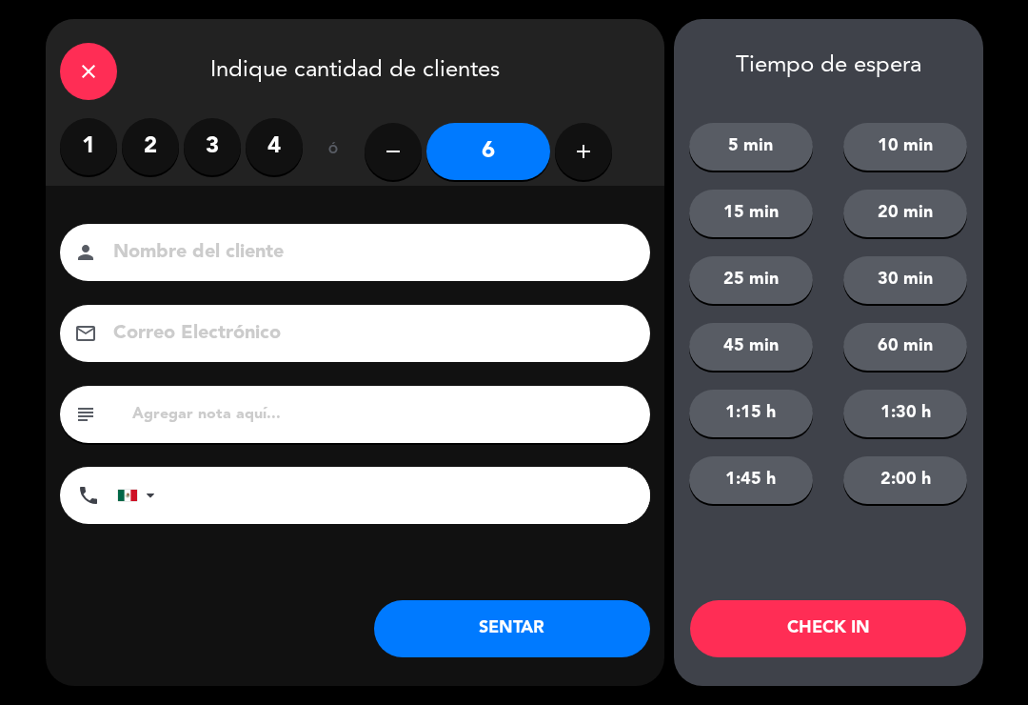
click at [521, 623] on button "SENTAR" at bounding box center [512, 628] width 276 height 57
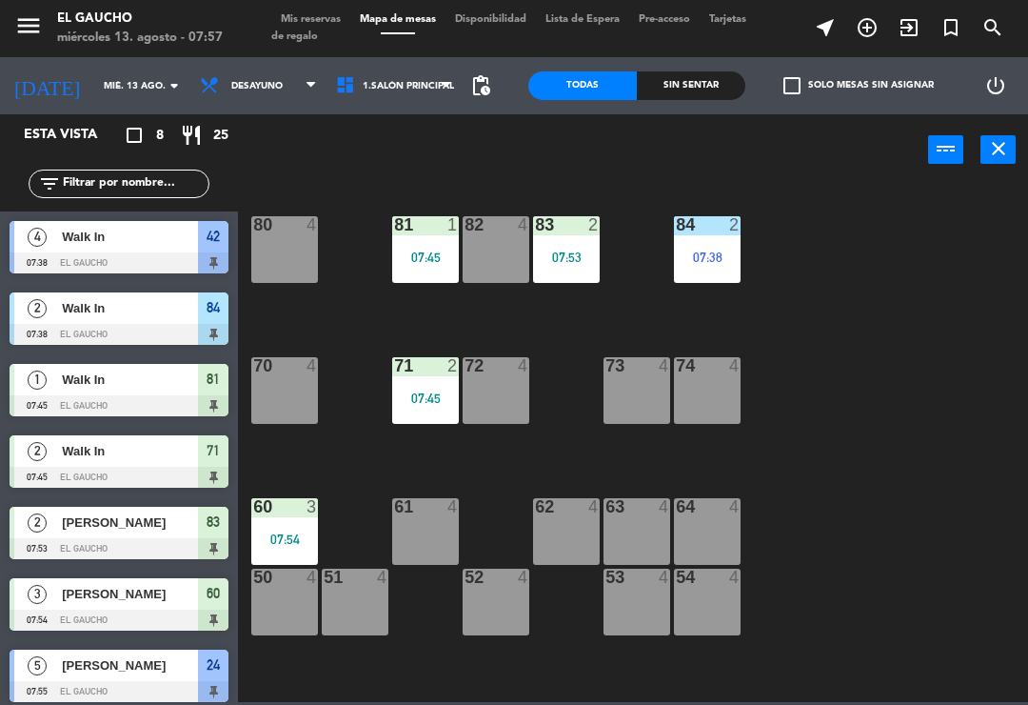
scroll to position [0, 0]
click at [435, 250] on div "07:45" at bounding box center [425, 256] width 67 height 13
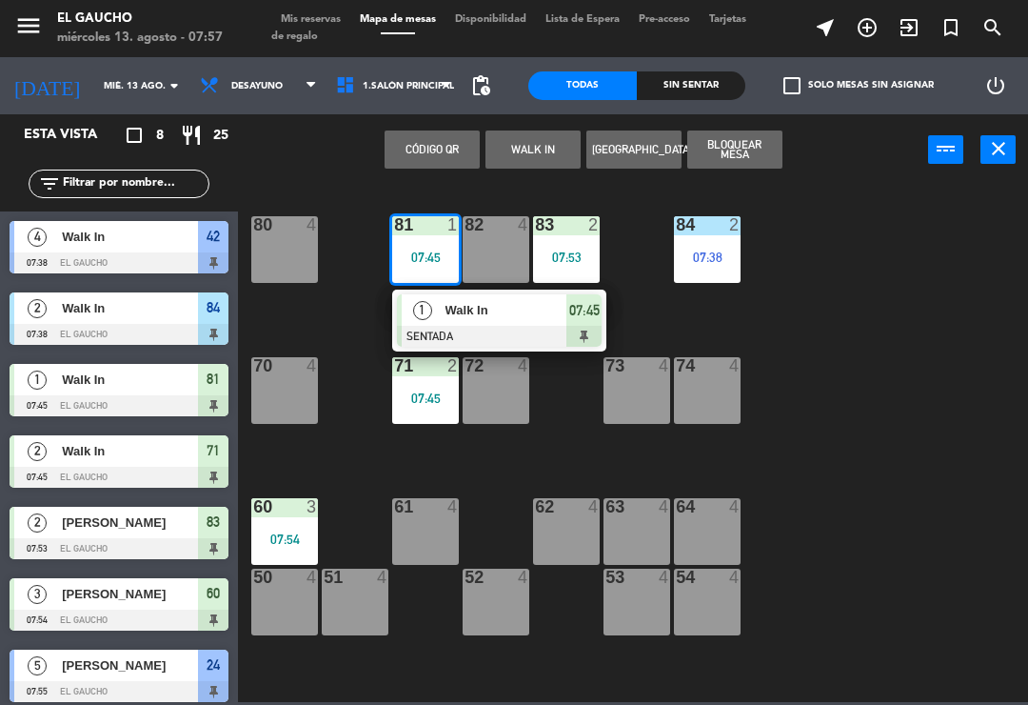
click at [542, 337] on div at bounding box center [499, 336] width 205 height 21
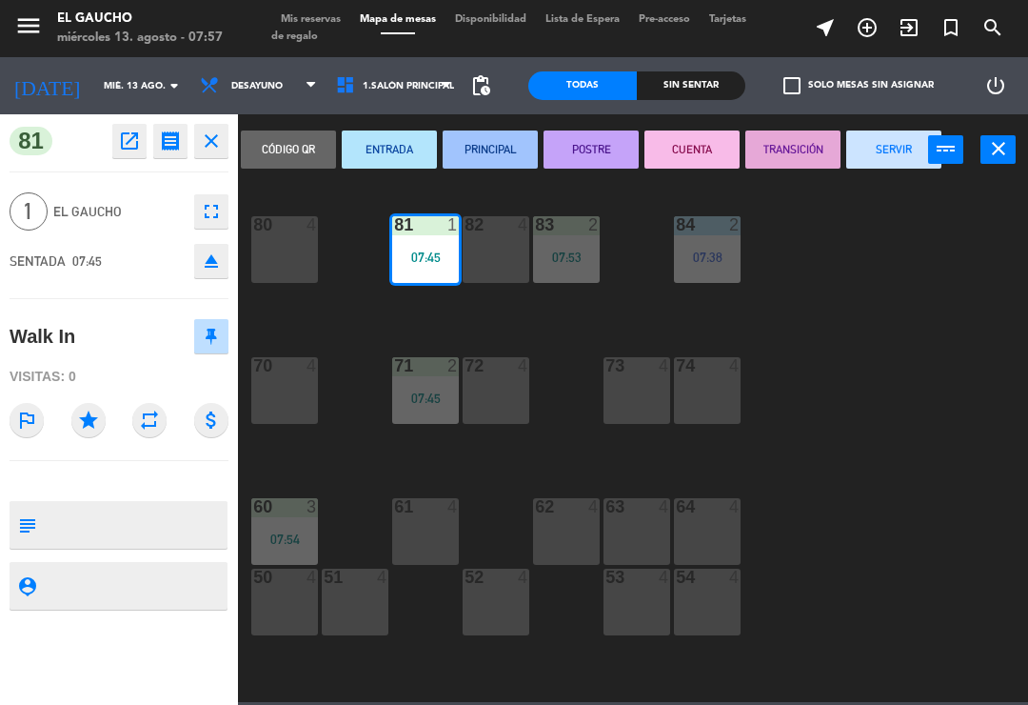
click at [492, 156] on button "PRINCIPAL" at bounding box center [490, 149] width 95 height 38
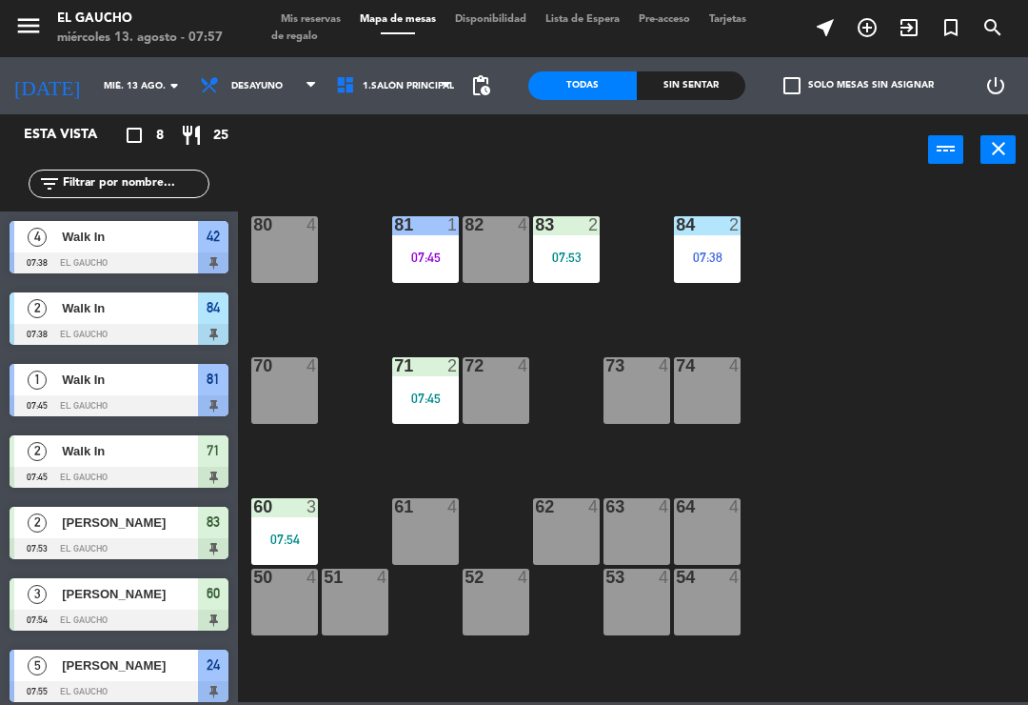
click at [429, 245] on div "81 1 07:45" at bounding box center [425, 249] width 67 height 67
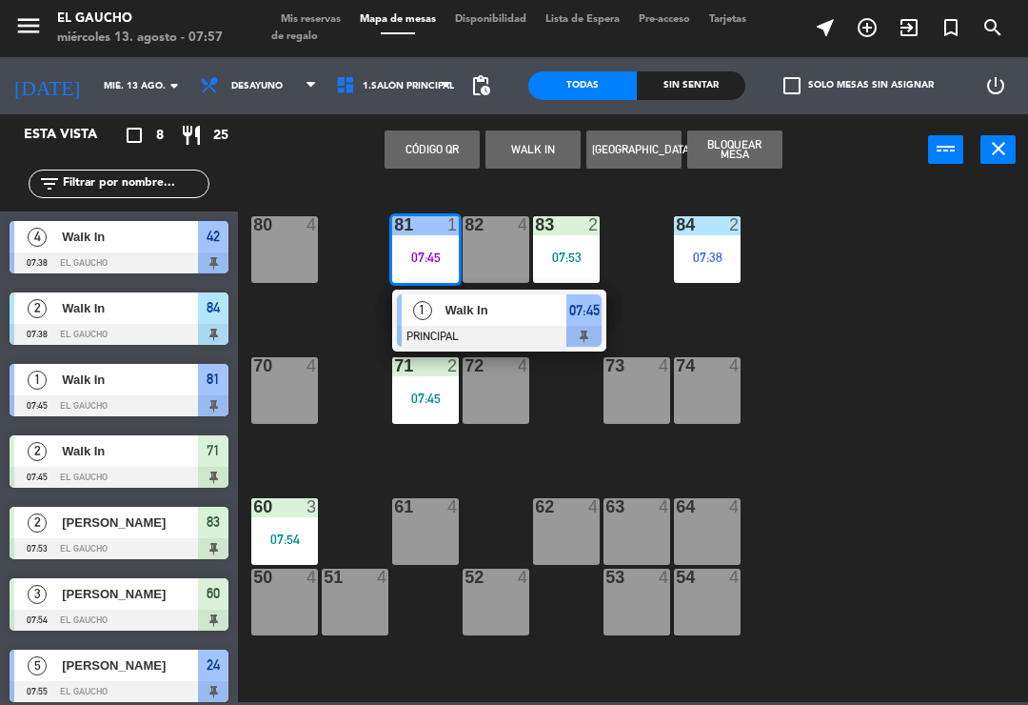
click at [544, 336] on div at bounding box center [499, 336] width 205 height 21
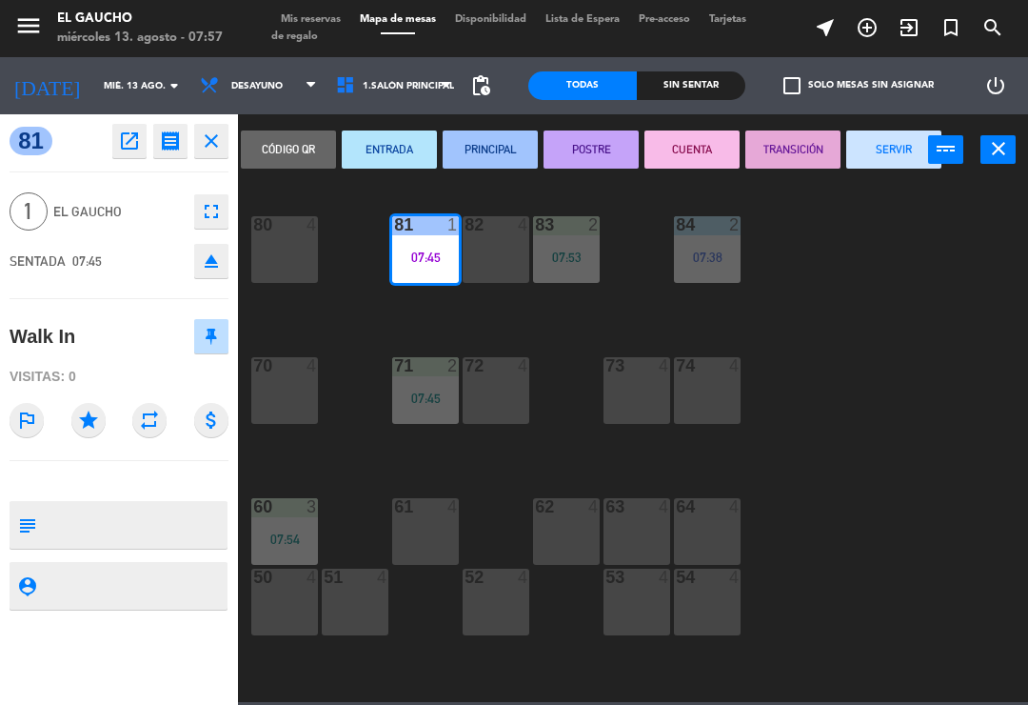
click at [914, 160] on button "SERVIR" at bounding box center [894, 149] width 95 height 38
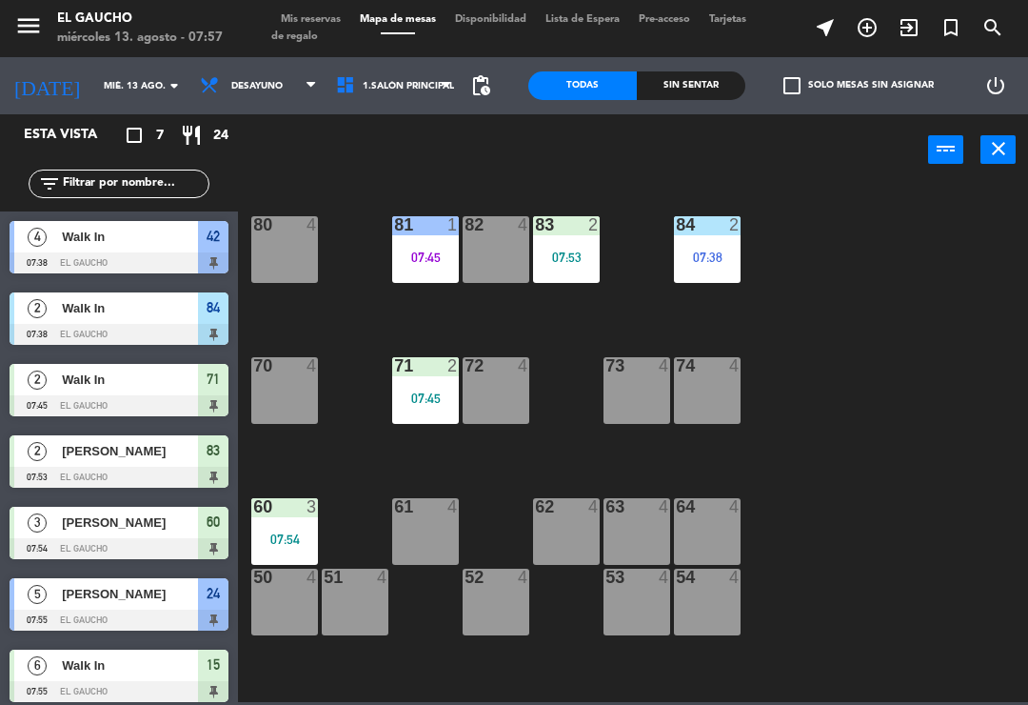
click at [438, 369] on div at bounding box center [425, 365] width 31 height 17
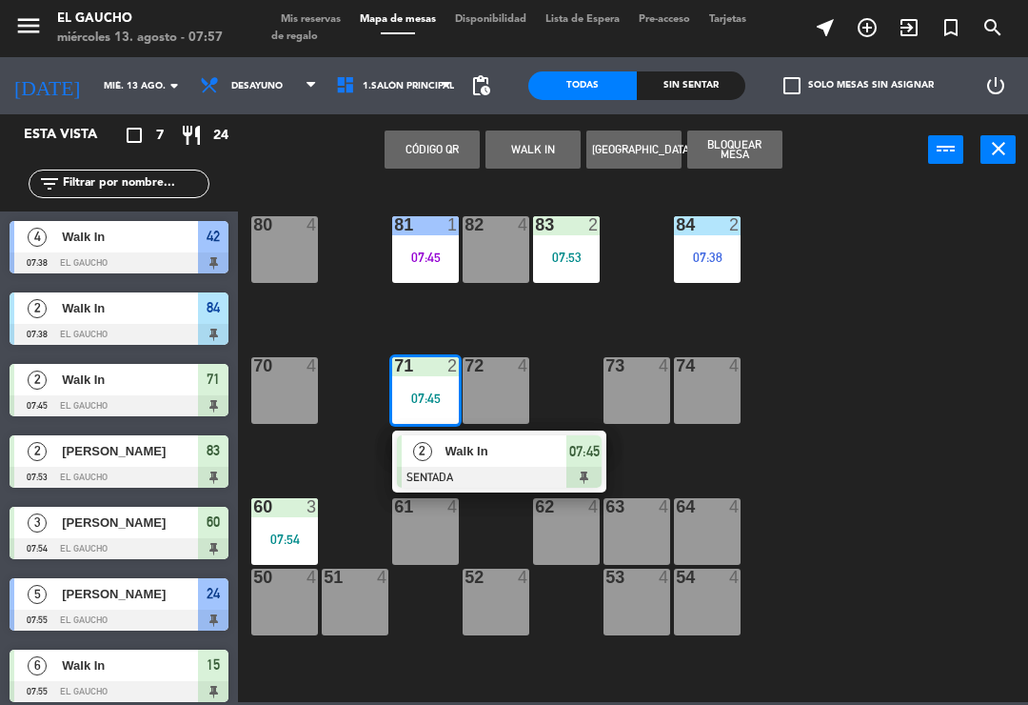
click at [504, 463] on div "Walk In" at bounding box center [506, 450] width 124 height 31
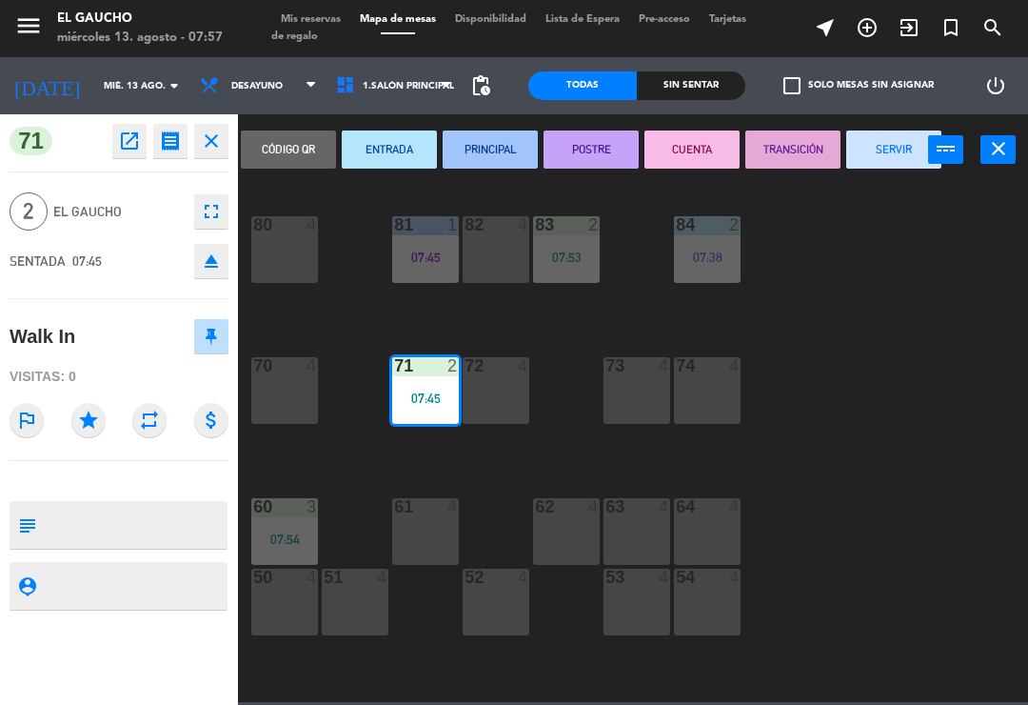
click at [500, 164] on button "PRINCIPAL" at bounding box center [490, 149] width 95 height 38
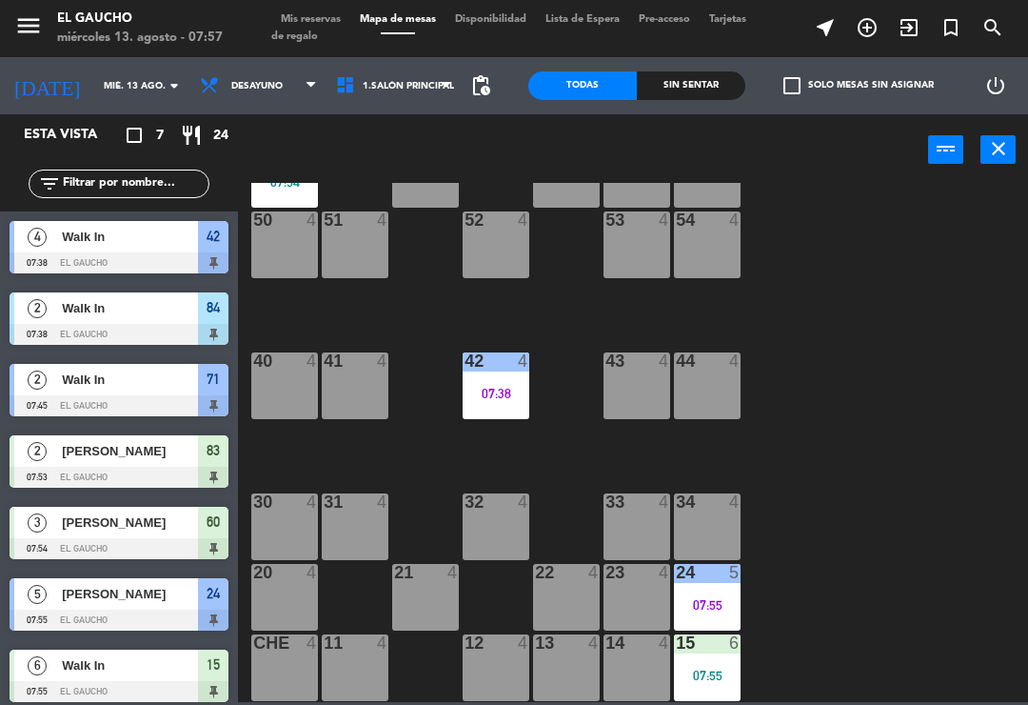
scroll to position [357, 0]
click at [263, 258] on div "50 4" at bounding box center [284, 244] width 67 height 67
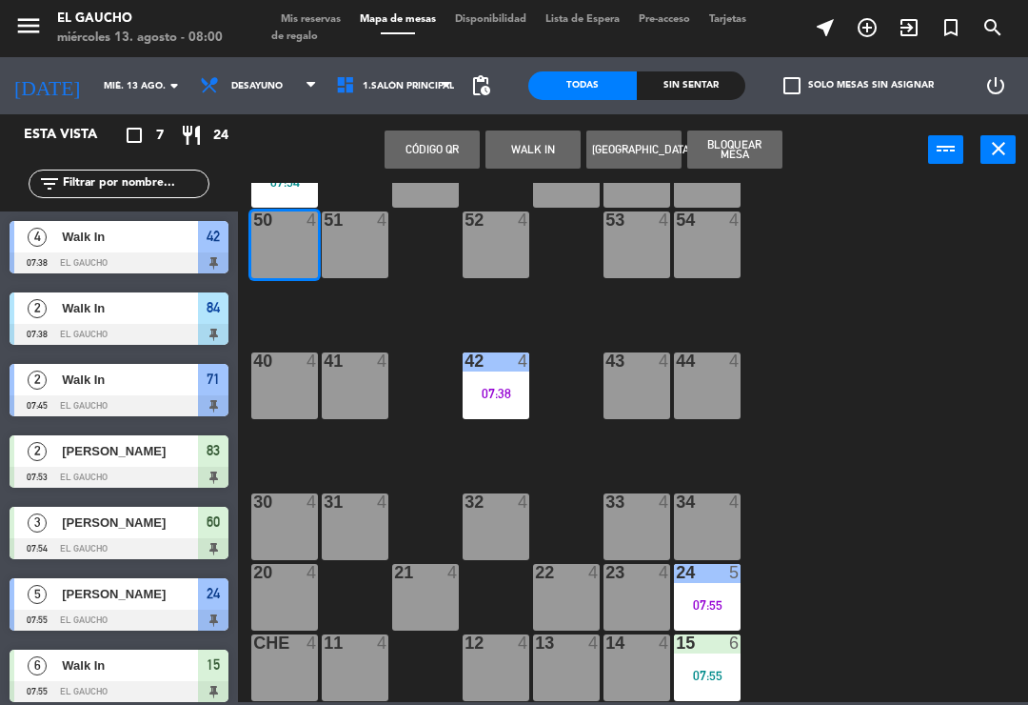
click at [534, 157] on button "WALK IN" at bounding box center [533, 149] width 95 height 38
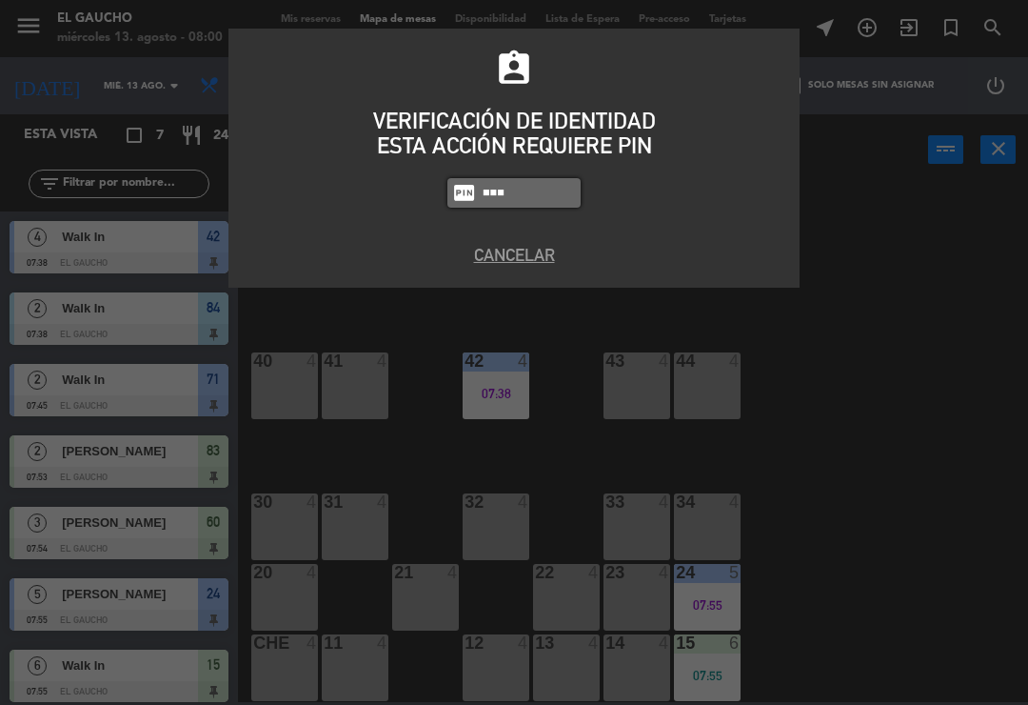
type input "0009"
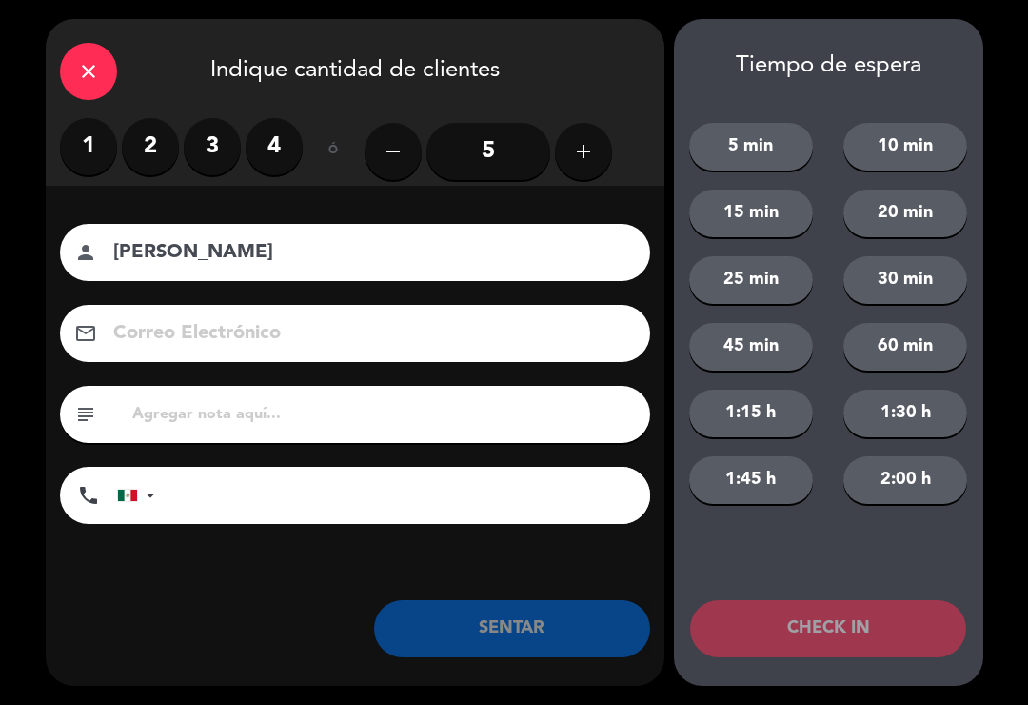
click at [143, 160] on label "2" at bounding box center [150, 146] width 57 height 57
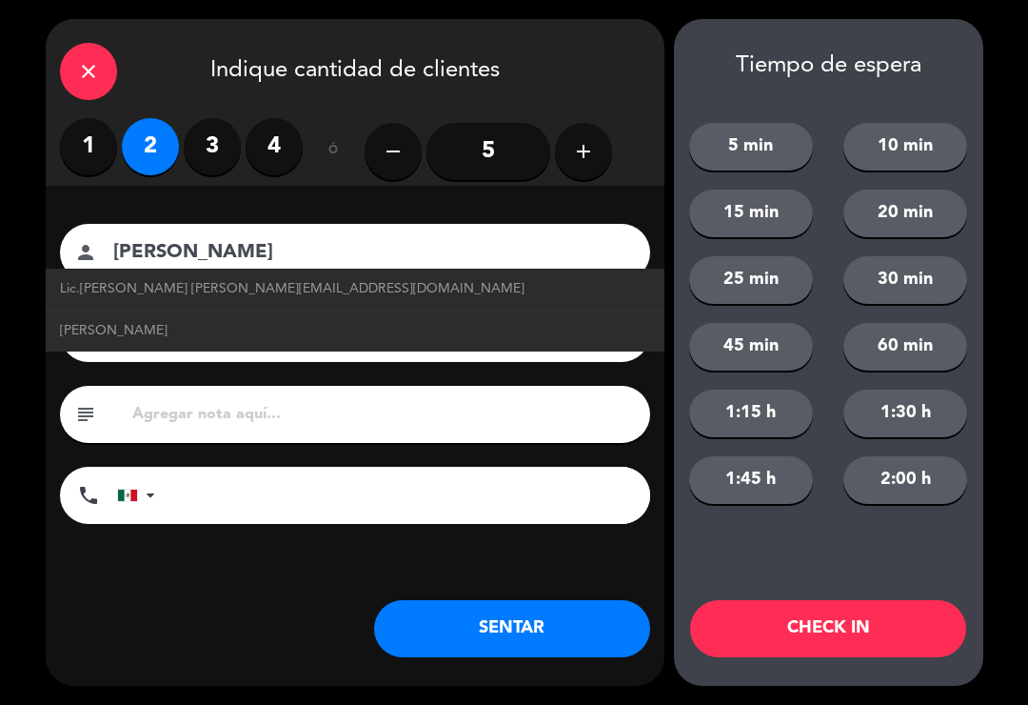
click at [94, 285] on span "Lic.[PERSON_NAME] [PERSON_NAME][EMAIL_ADDRESS][DOMAIN_NAME]" at bounding box center [292, 289] width 465 height 22
type input "Lic.[PERSON_NAME]"
type input "[EMAIL_ADDRESS][DOMAIN_NAME]"
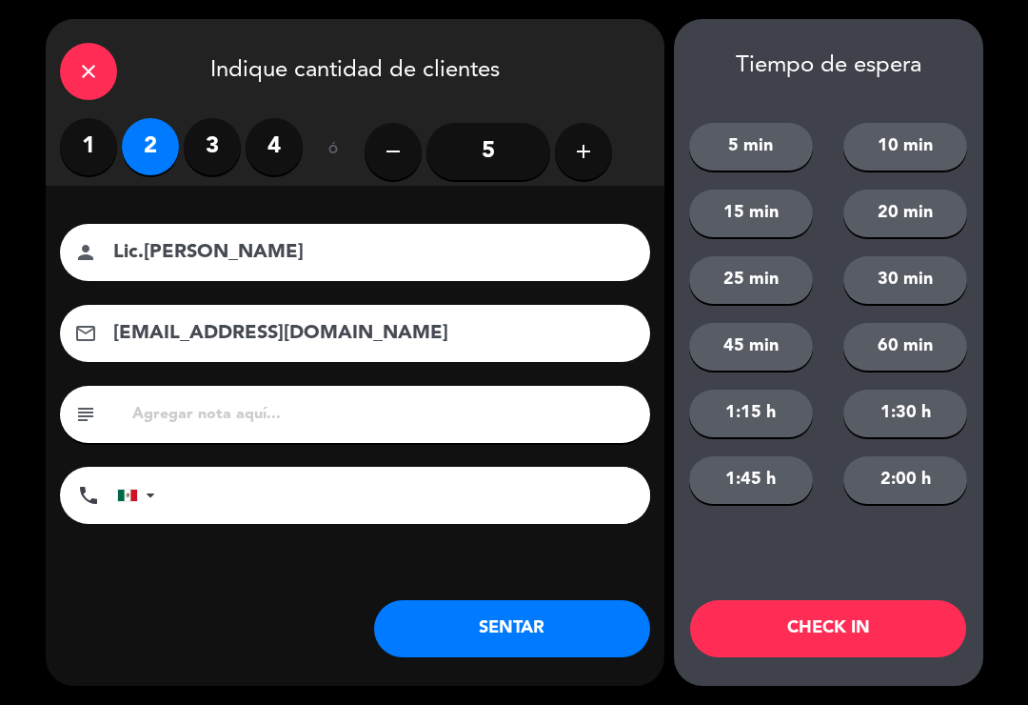
click at [530, 638] on button "SENTAR" at bounding box center [512, 628] width 276 height 57
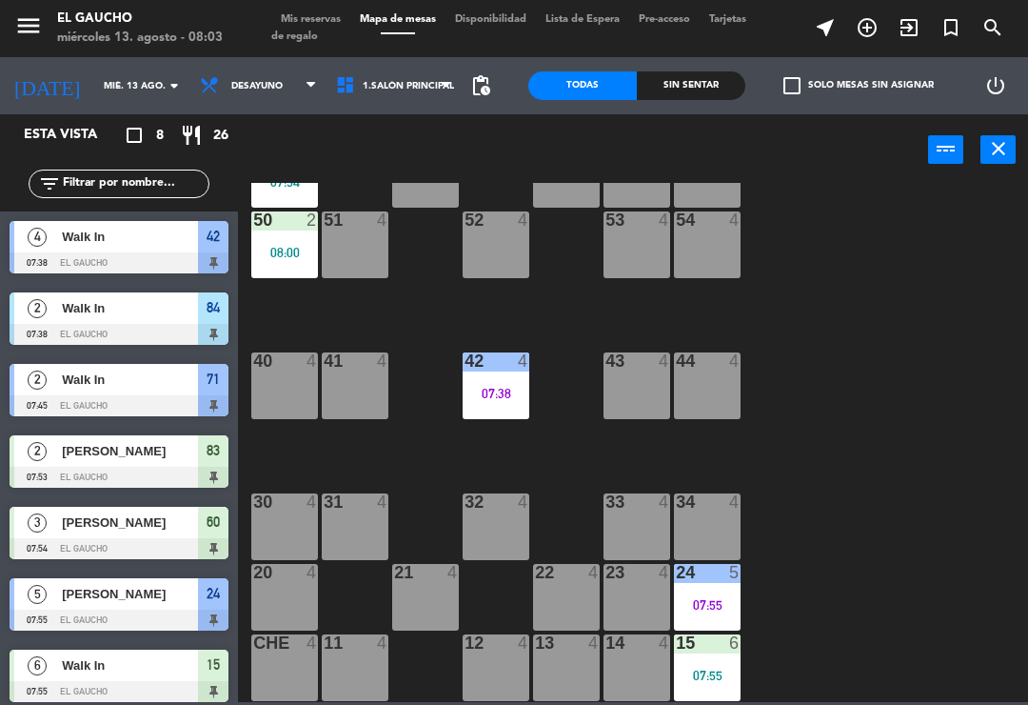
click at [553, 670] on div "13 4" at bounding box center [566, 667] width 67 height 67
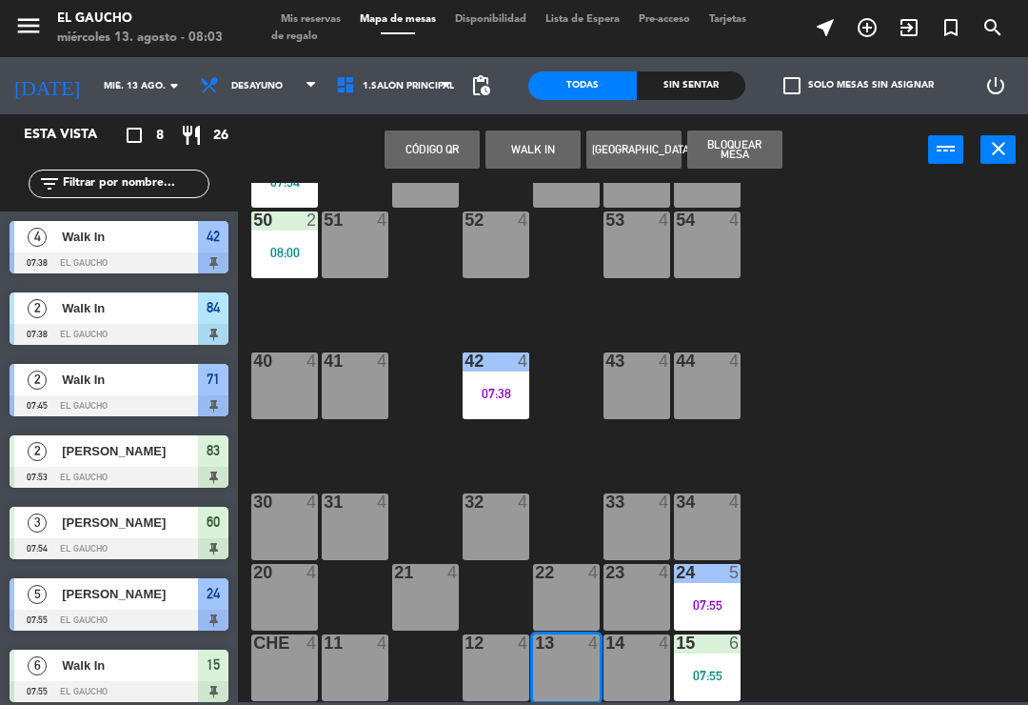
click at [527, 156] on button "WALK IN" at bounding box center [533, 149] width 95 height 38
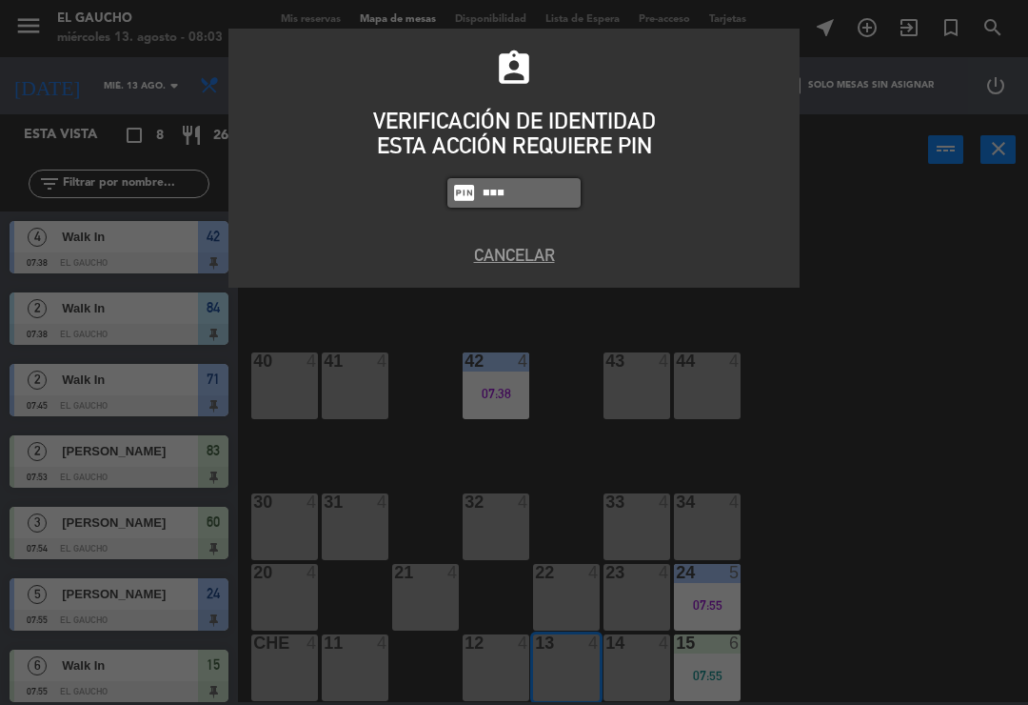
type input "0009"
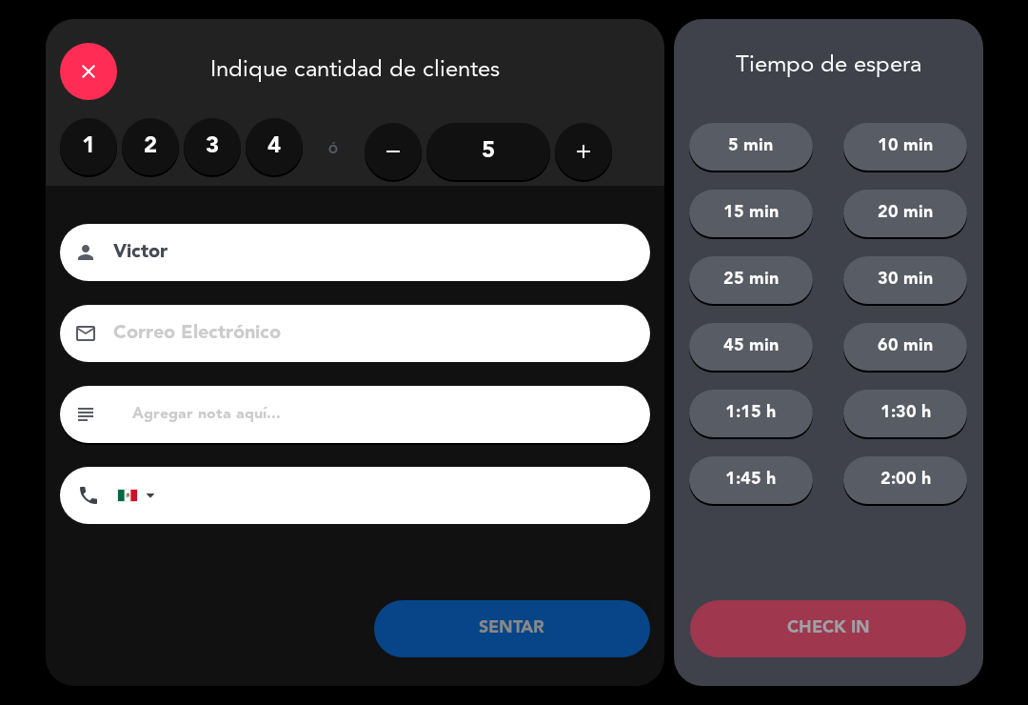
type input "Victor"
click at [83, 158] on label "1" at bounding box center [88, 146] width 57 height 57
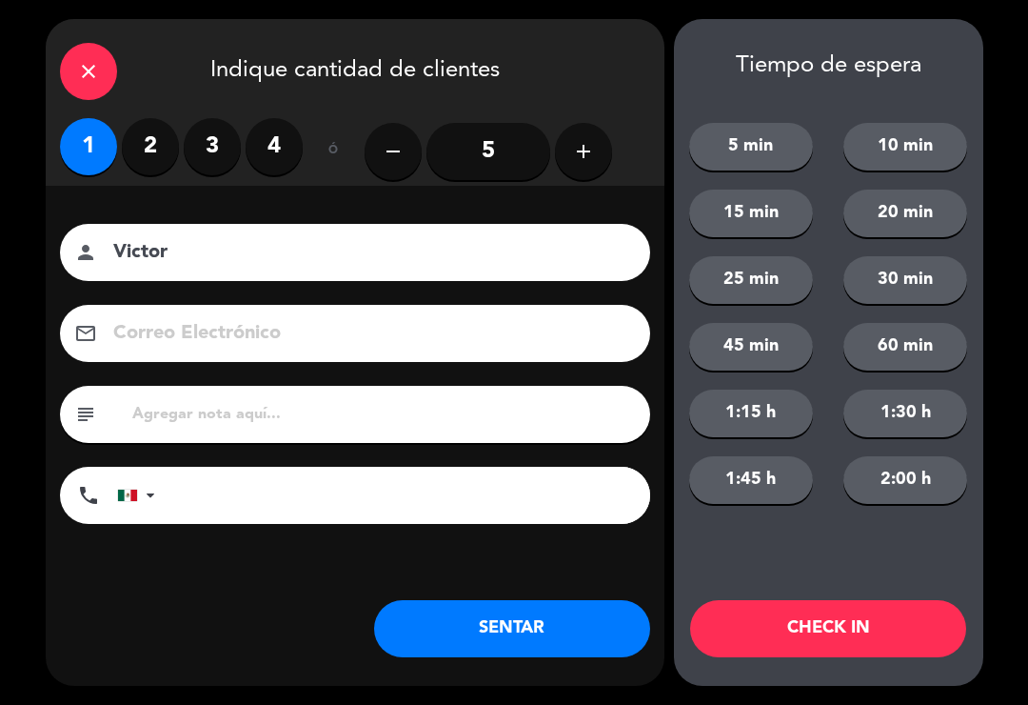
click at [422, 634] on button "SENTAR" at bounding box center [512, 628] width 276 height 57
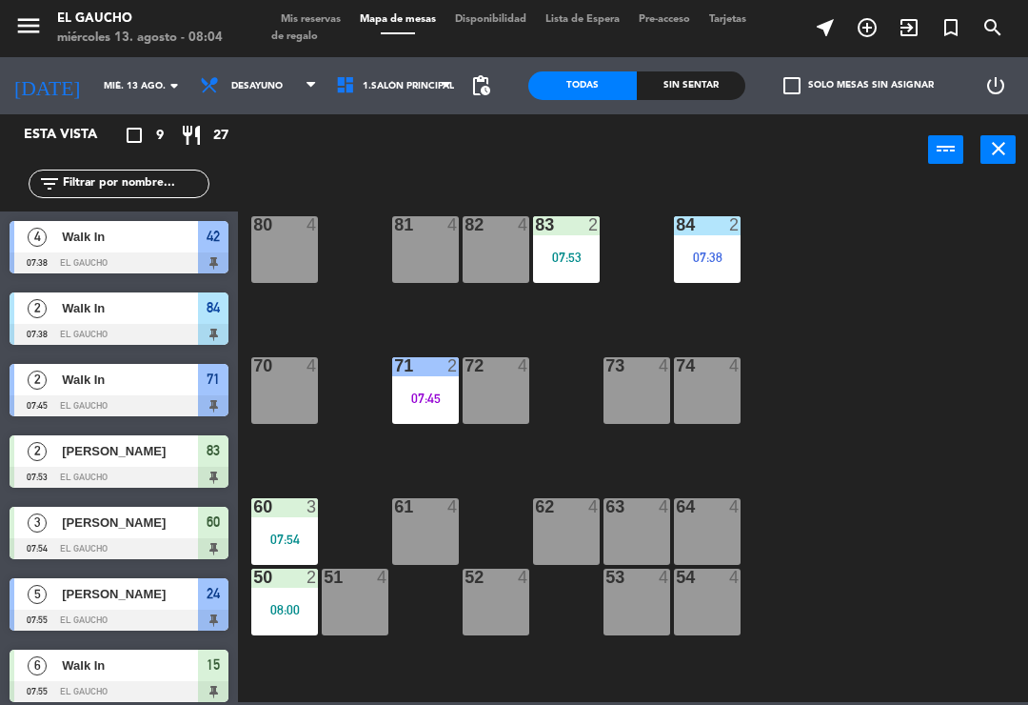
scroll to position [4, 0]
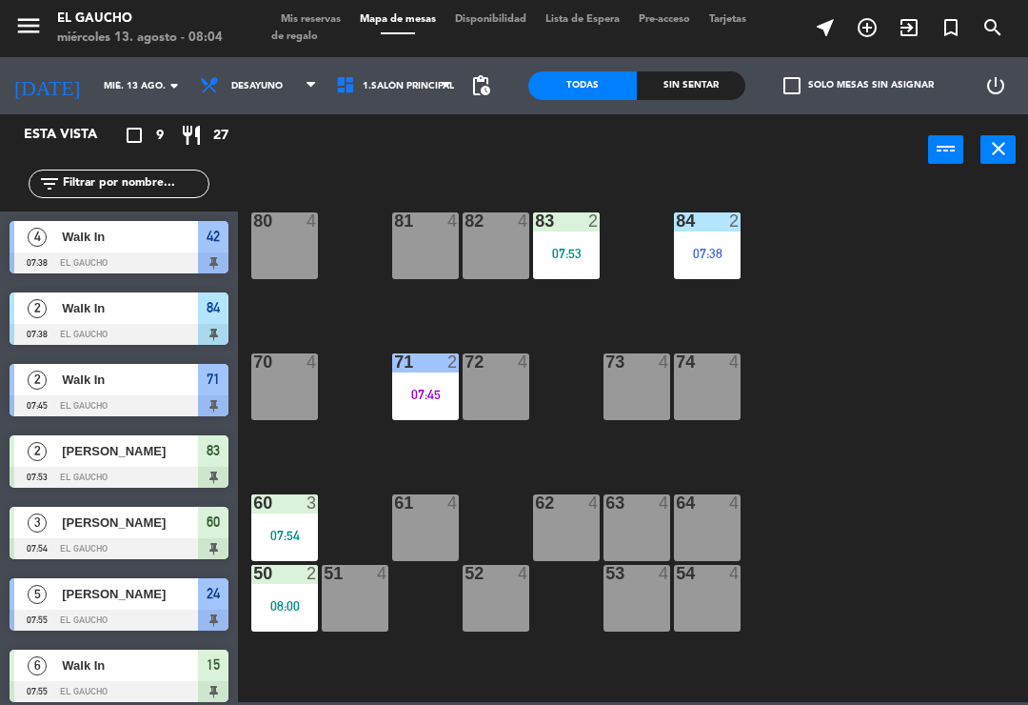
click at [290, 505] on div at bounding box center [284, 502] width 31 height 17
click at [355, 457] on div "84 2 07:38 80 4 83 2 07:53 82 4 81 4 70 4 71 2 07:45 72 4 73 4 74 4 63 4 62 4 6…" at bounding box center [639, 442] width 780 height 519
click at [286, 599] on div "08:00" at bounding box center [284, 605] width 67 height 13
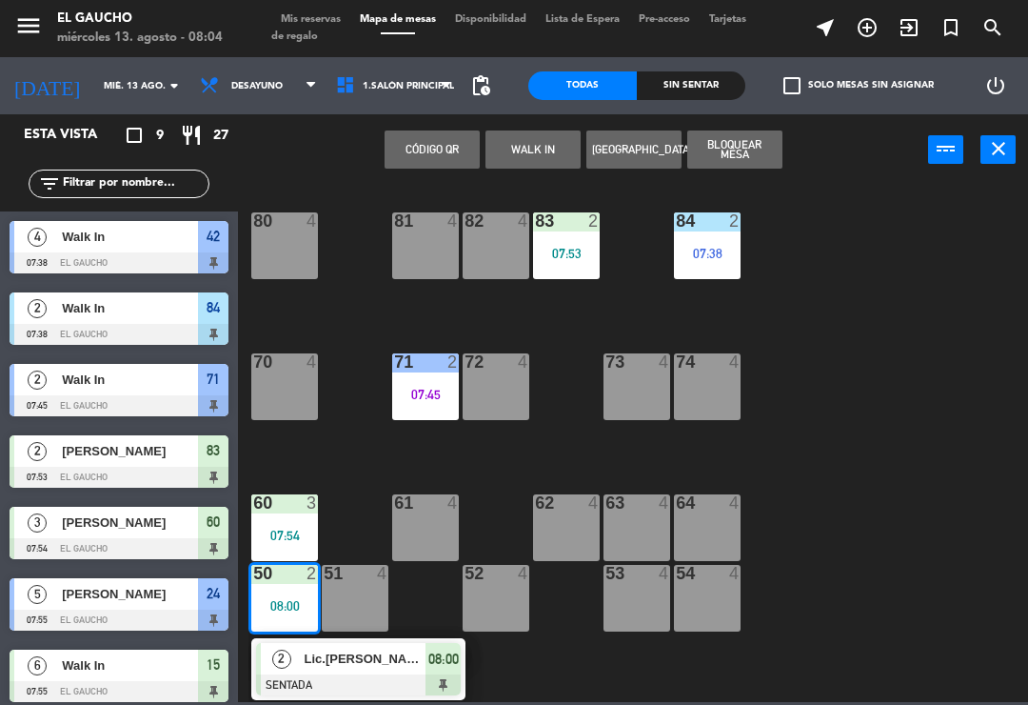
click at [371, 454] on div "84 2 07:38 80 4 83 2 07:53 82 4 81 4 70 4 71 2 07:45 72 4 73 4 74 4 63 4 62 4 6…" at bounding box center [639, 442] width 780 height 519
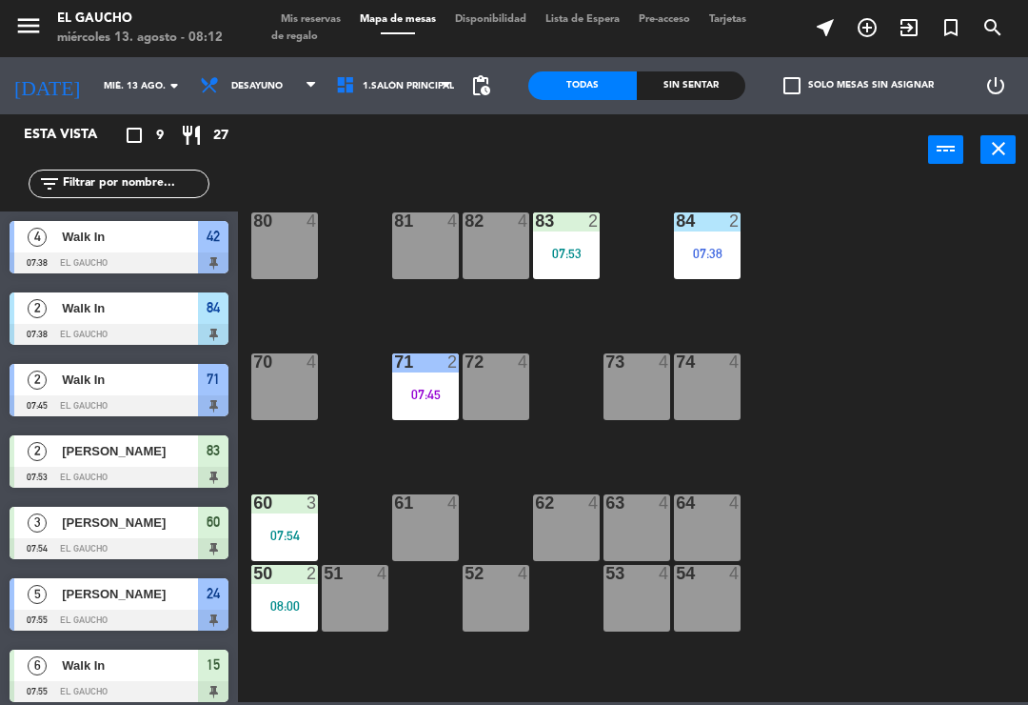
click at [340, 605] on div "51 4" at bounding box center [355, 598] width 67 height 67
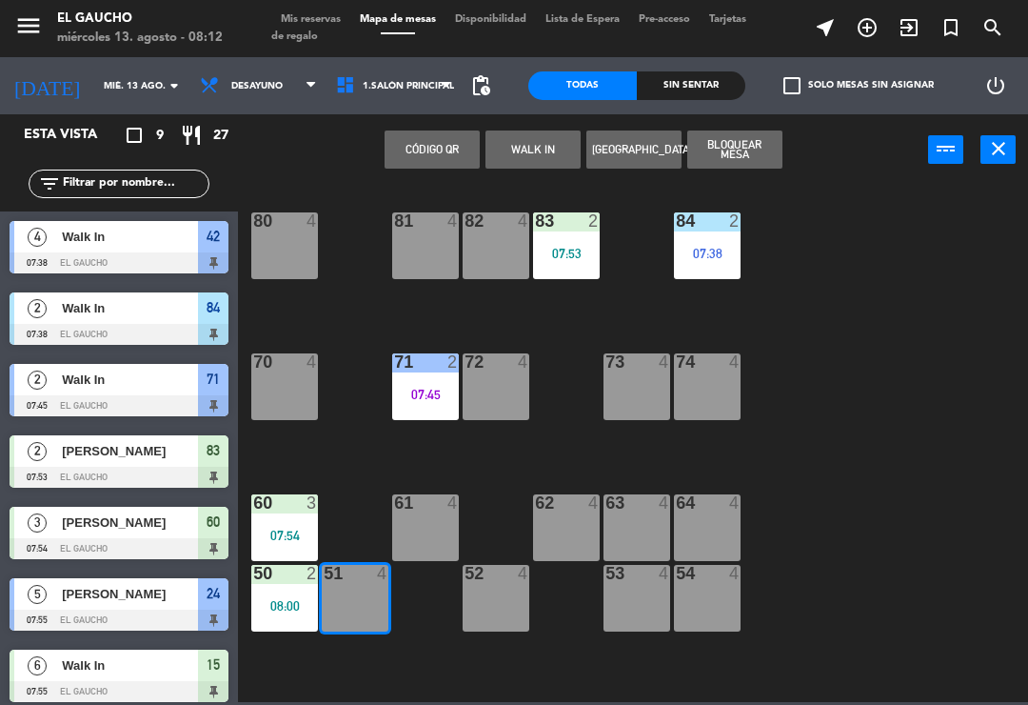
click at [509, 159] on button "WALK IN" at bounding box center [533, 149] width 95 height 38
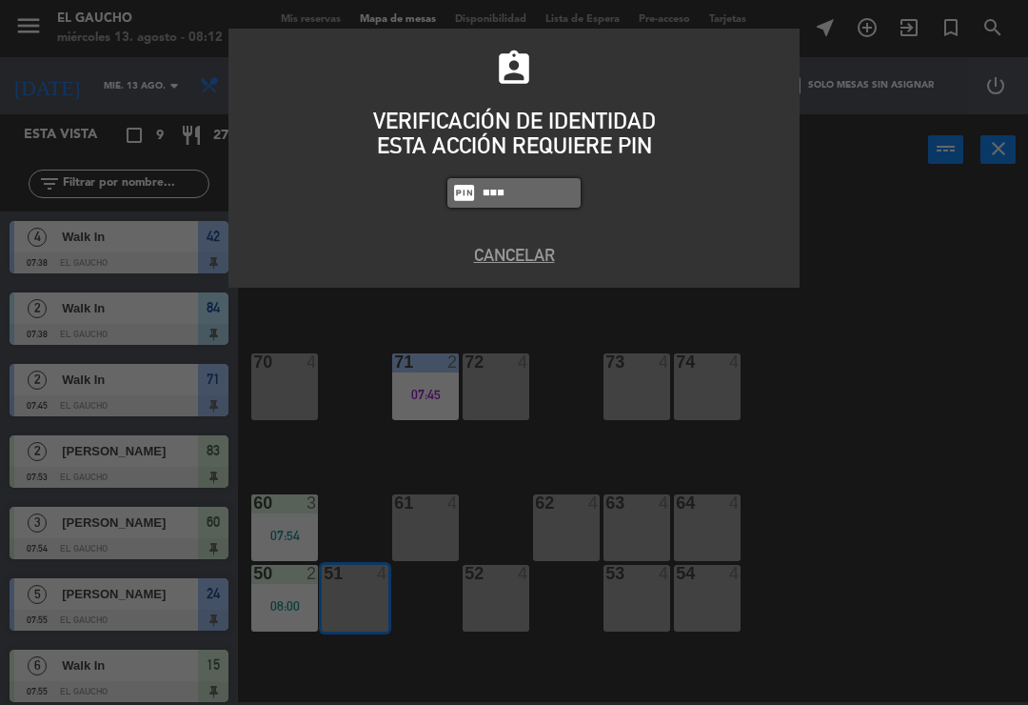
type input "0009"
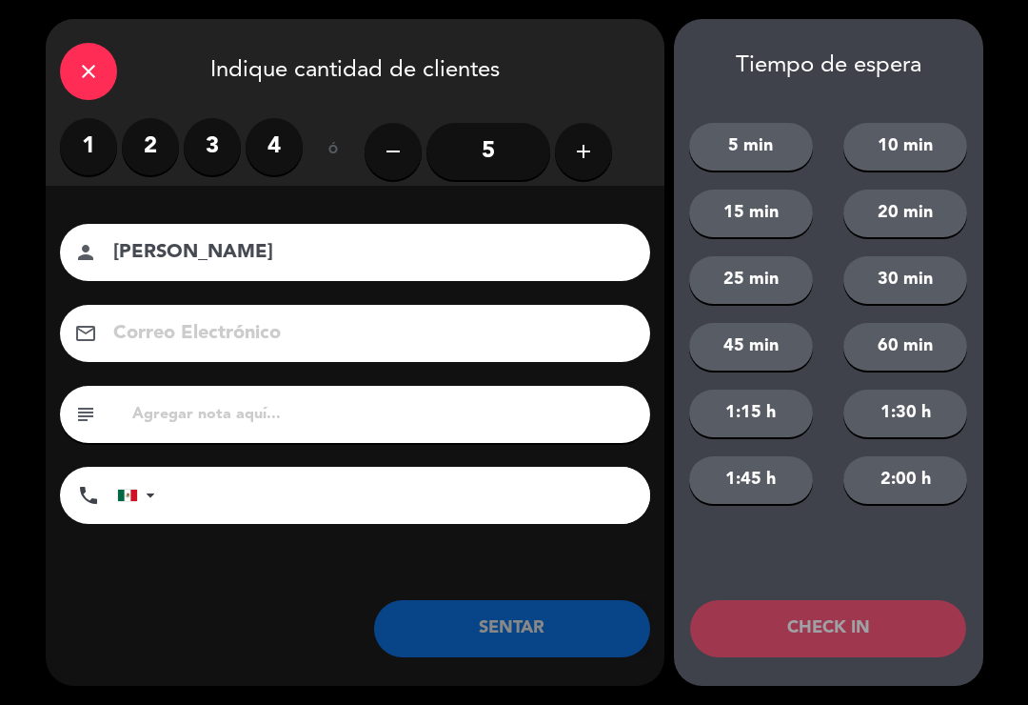
type input "[PERSON_NAME]"
click at [144, 149] on label "2" at bounding box center [150, 146] width 57 height 57
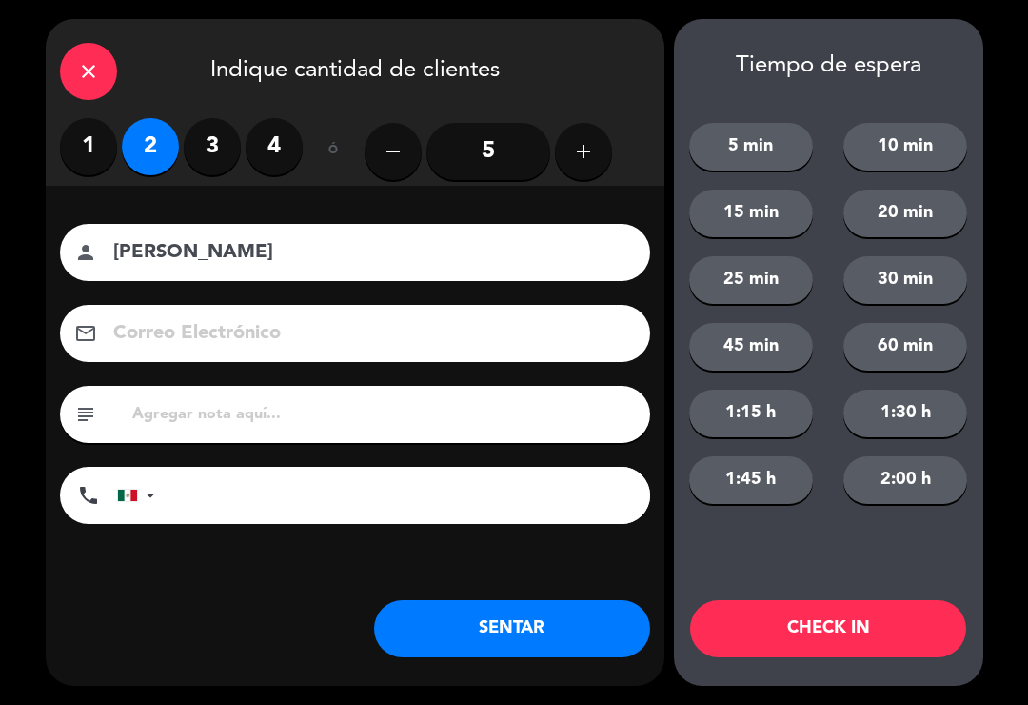
click at [440, 643] on button "SENTAR" at bounding box center [512, 628] width 276 height 57
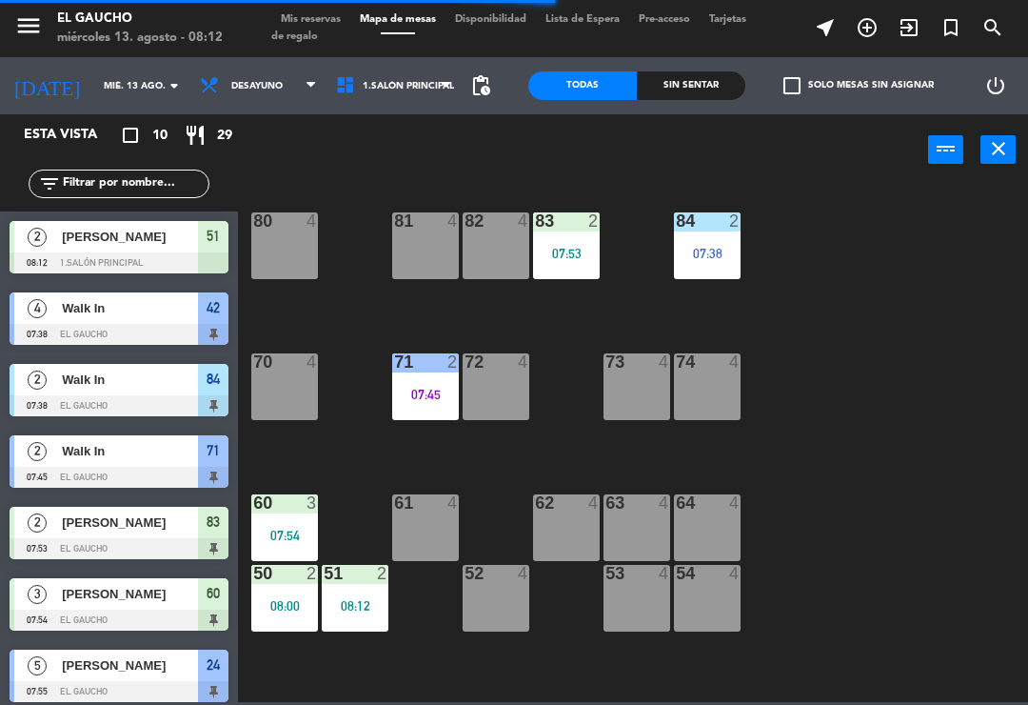
click at [625, 519] on div "63 4" at bounding box center [637, 527] width 67 height 67
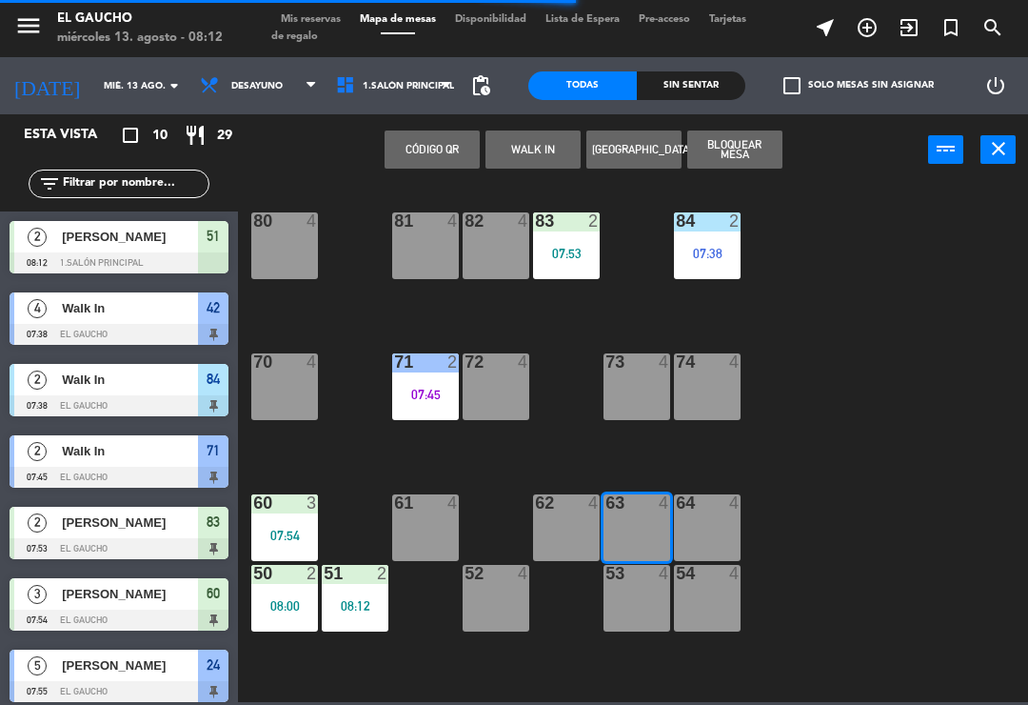
click at [529, 151] on button "WALK IN" at bounding box center [533, 149] width 95 height 38
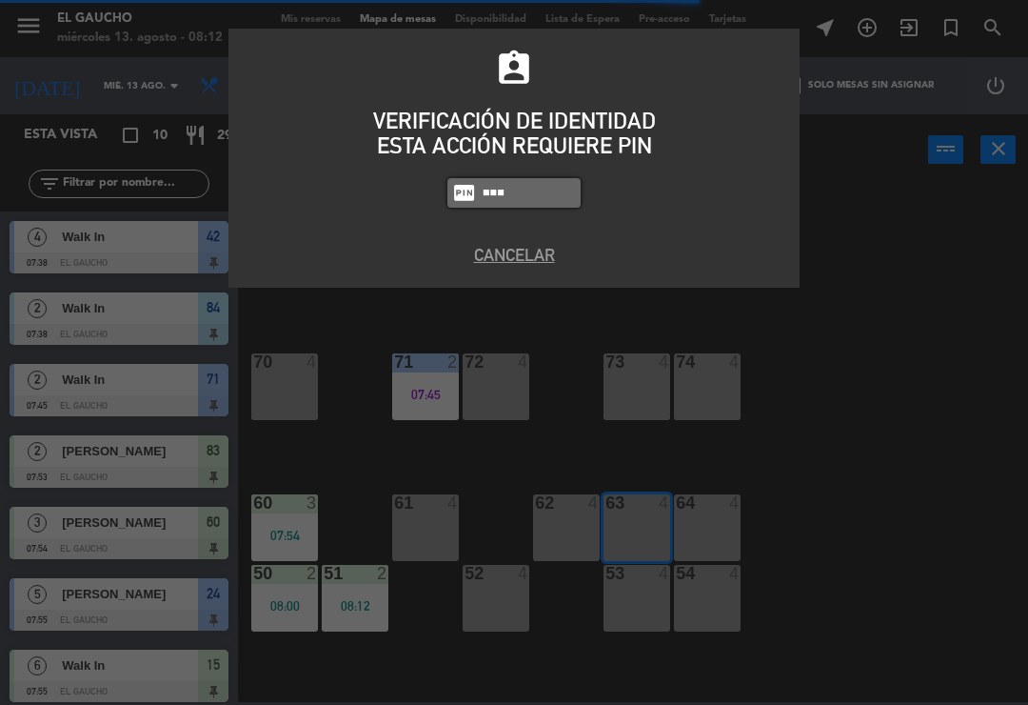
type input "0009"
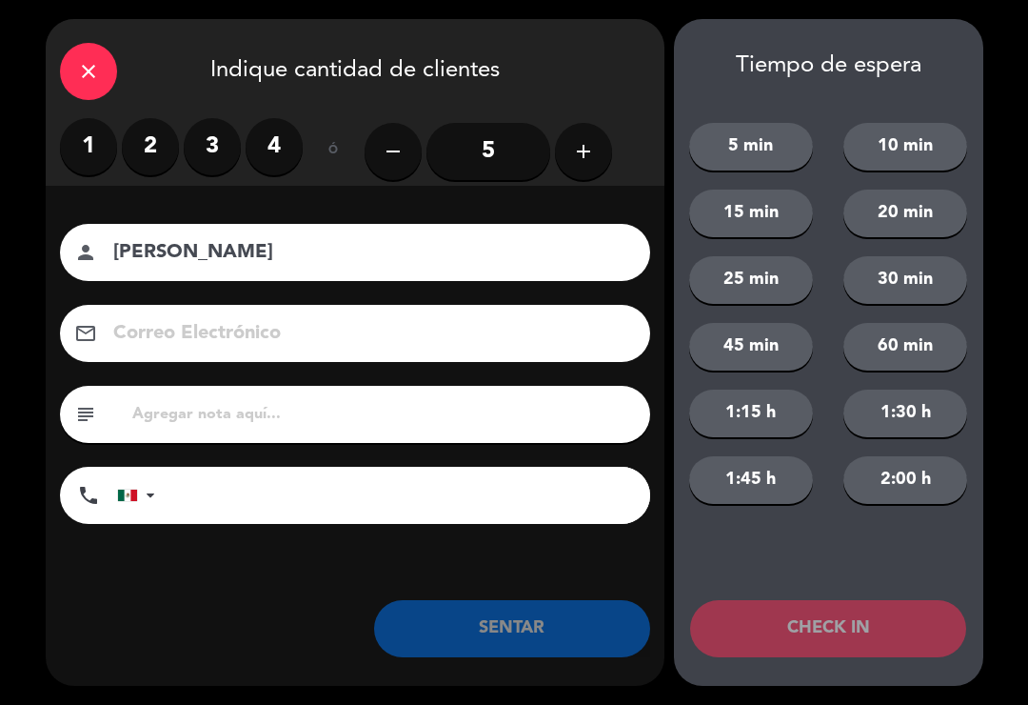
type input "[PERSON_NAME]"
click at [139, 152] on label "2" at bounding box center [150, 146] width 57 height 57
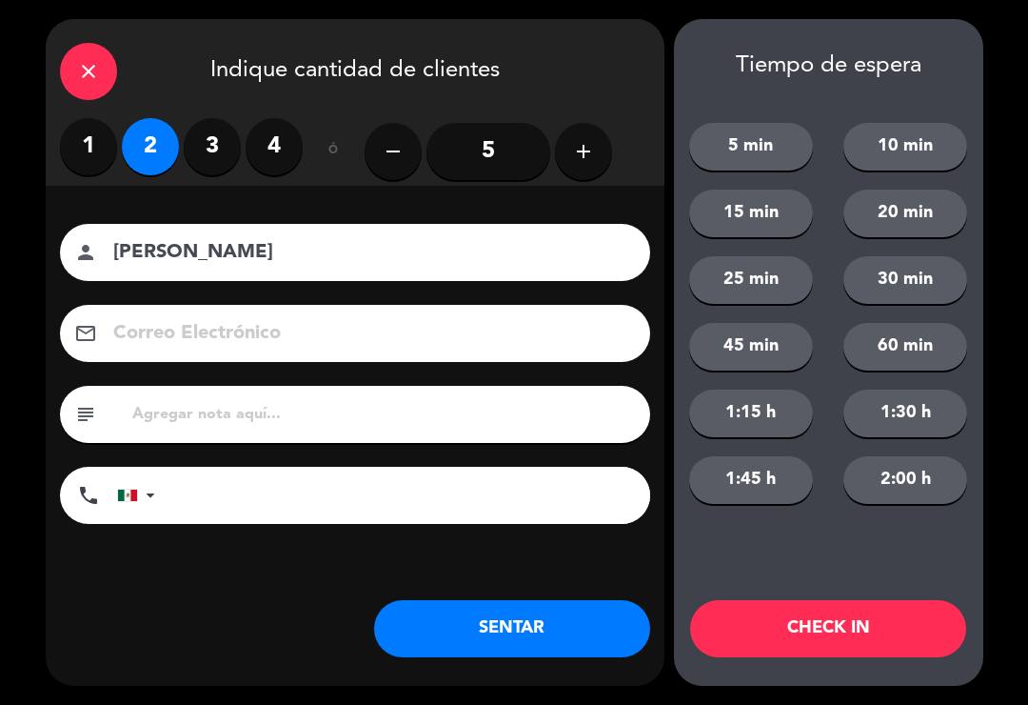
click at [455, 622] on button "SENTAR" at bounding box center [512, 628] width 276 height 57
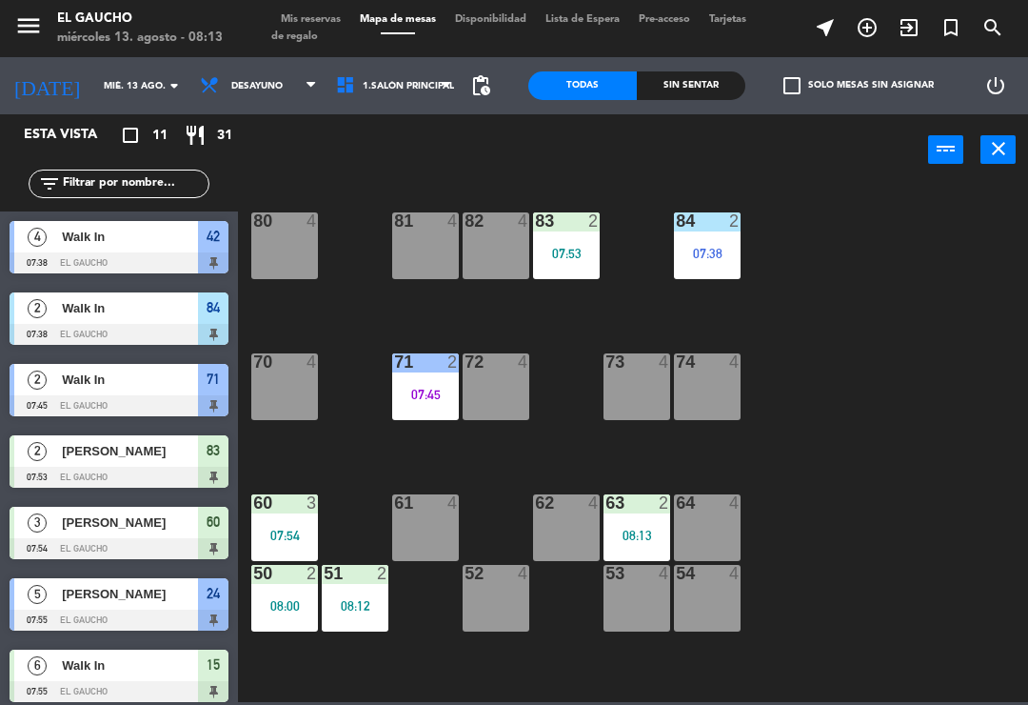
click at [421, 243] on div "81 4" at bounding box center [425, 245] width 67 height 67
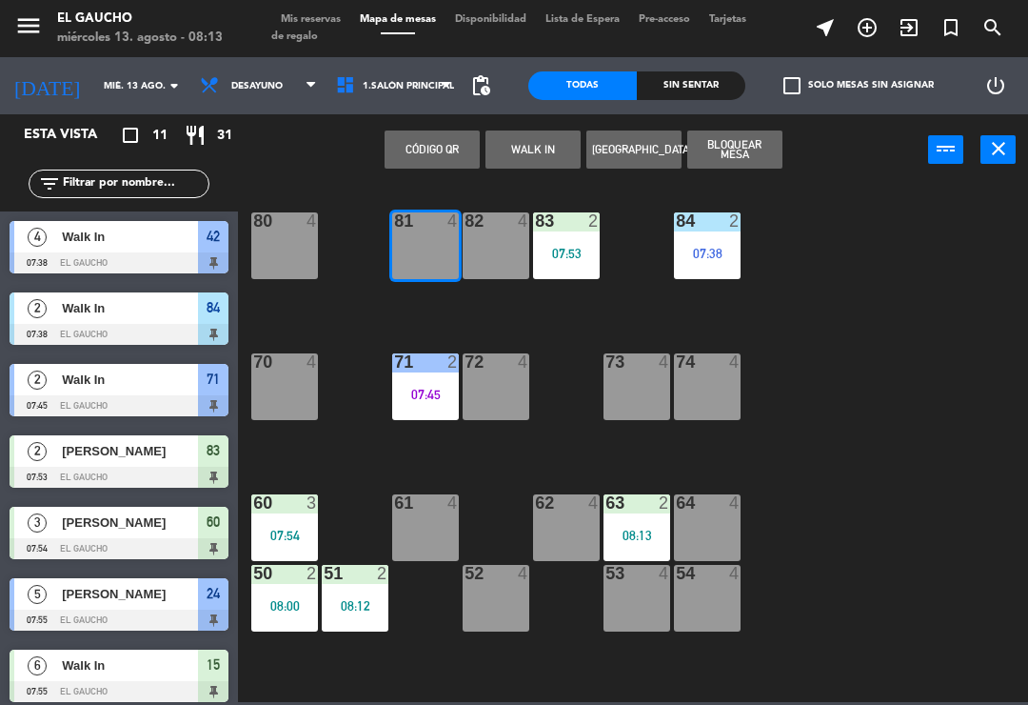
click at [522, 159] on button "WALK IN" at bounding box center [533, 149] width 95 height 38
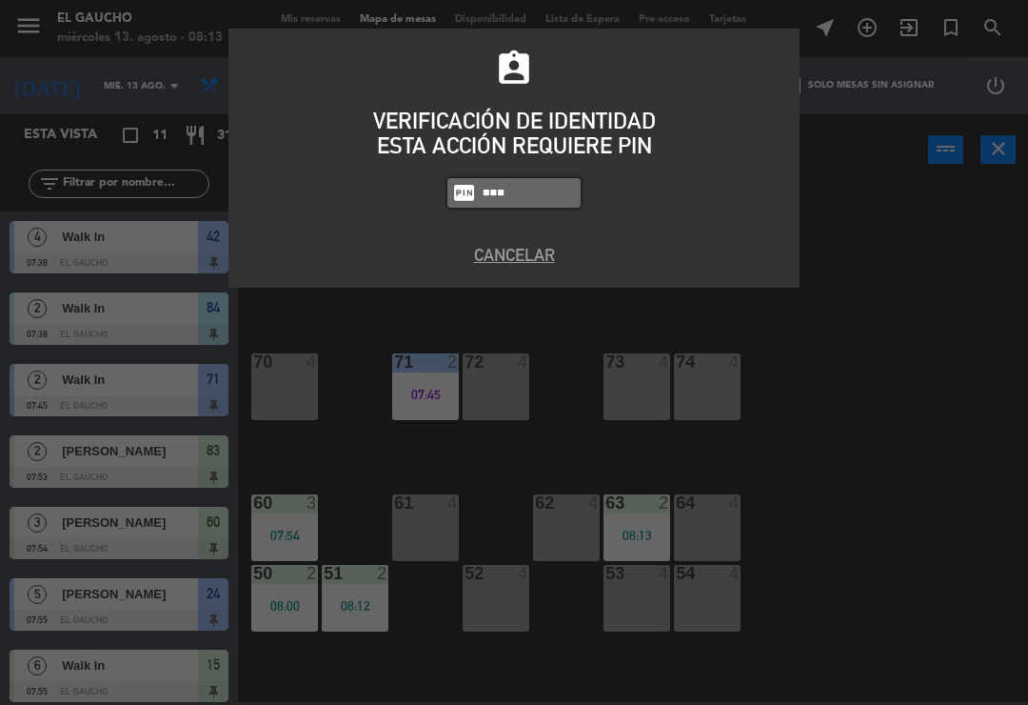
type input "0009"
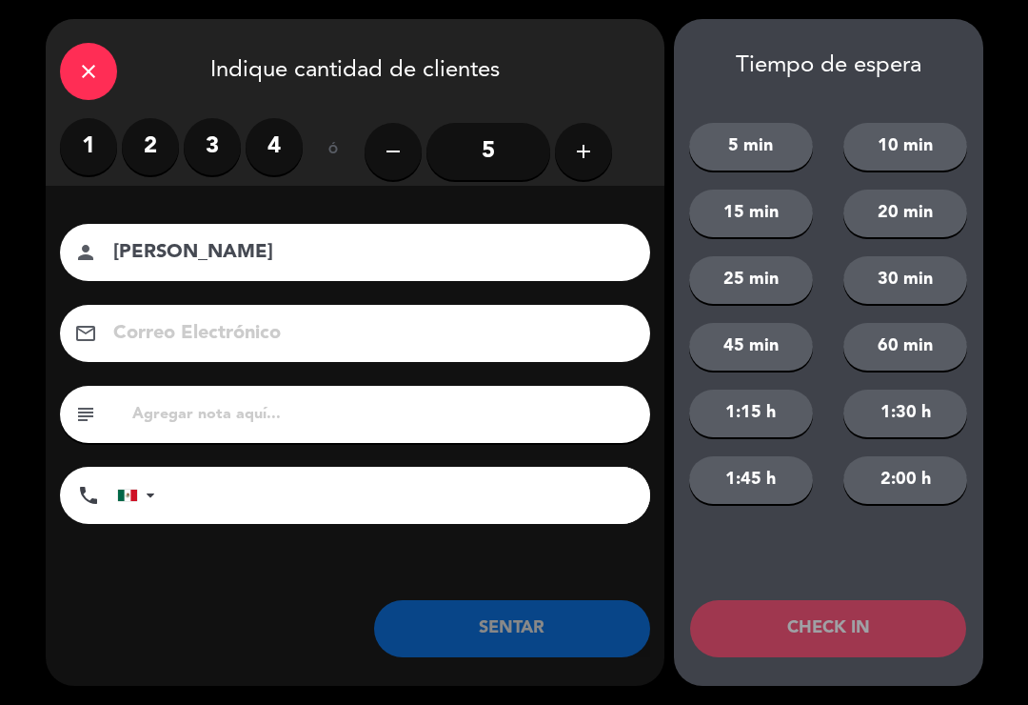
click at [263, 143] on label "4" at bounding box center [274, 146] width 57 height 57
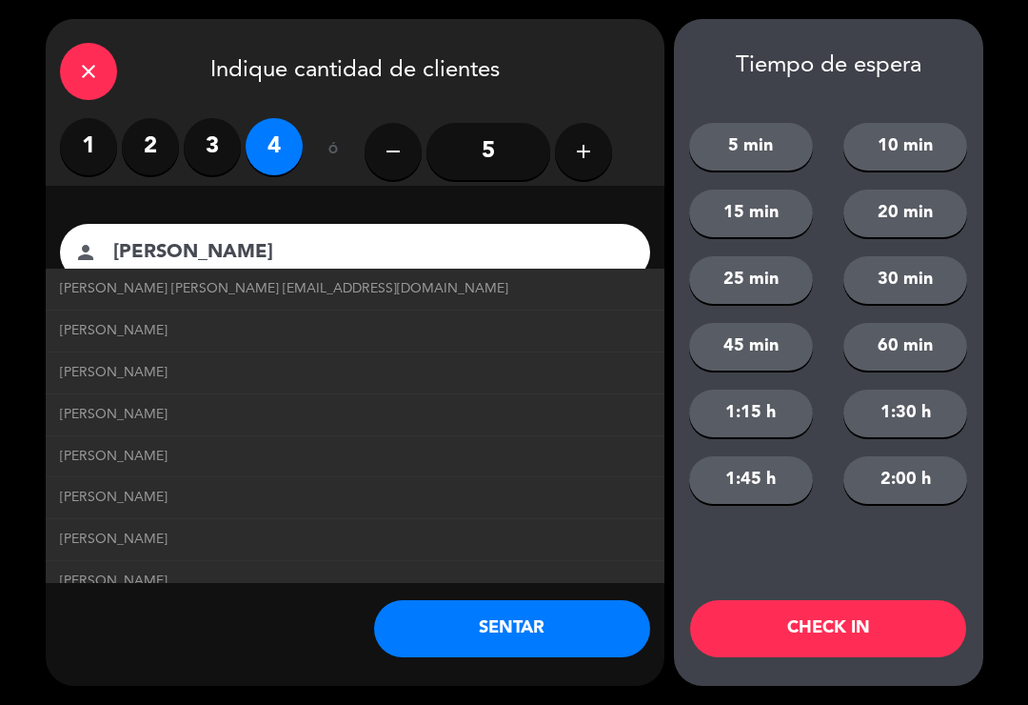
click at [194, 288] on span "[PERSON_NAME] [PERSON_NAME] [EMAIL_ADDRESS][DOMAIN_NAME]" at bounding box center [284, 289] width 449 height 22
type input "[PERSON_NAME] [PERSON_NAME]"
type input "[EMAIL_ADDRESS][DOMAIN_NAME]"
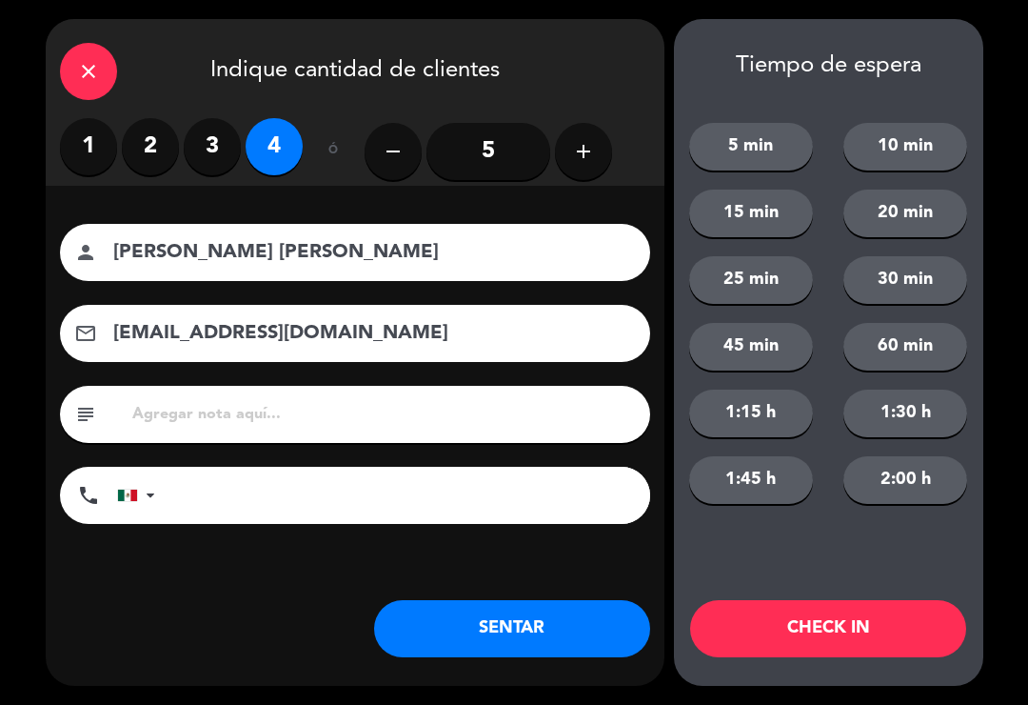
click at [455, 628] on button "SENTAR" at bounding box center [512, 628] width 276 height 57
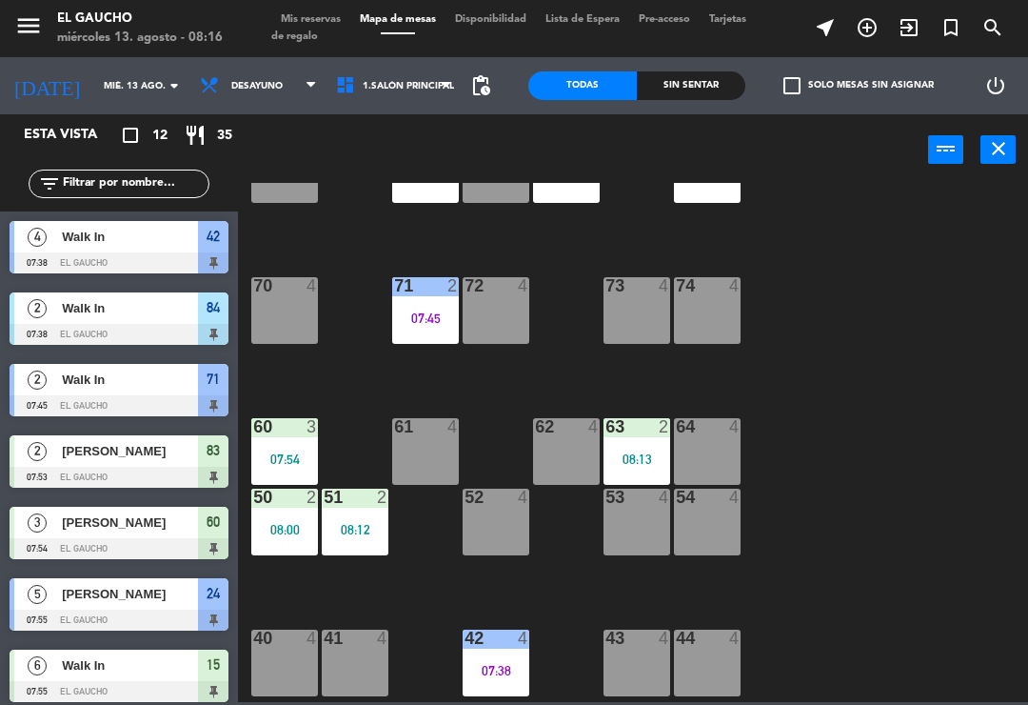
scroll to position [95, 0]
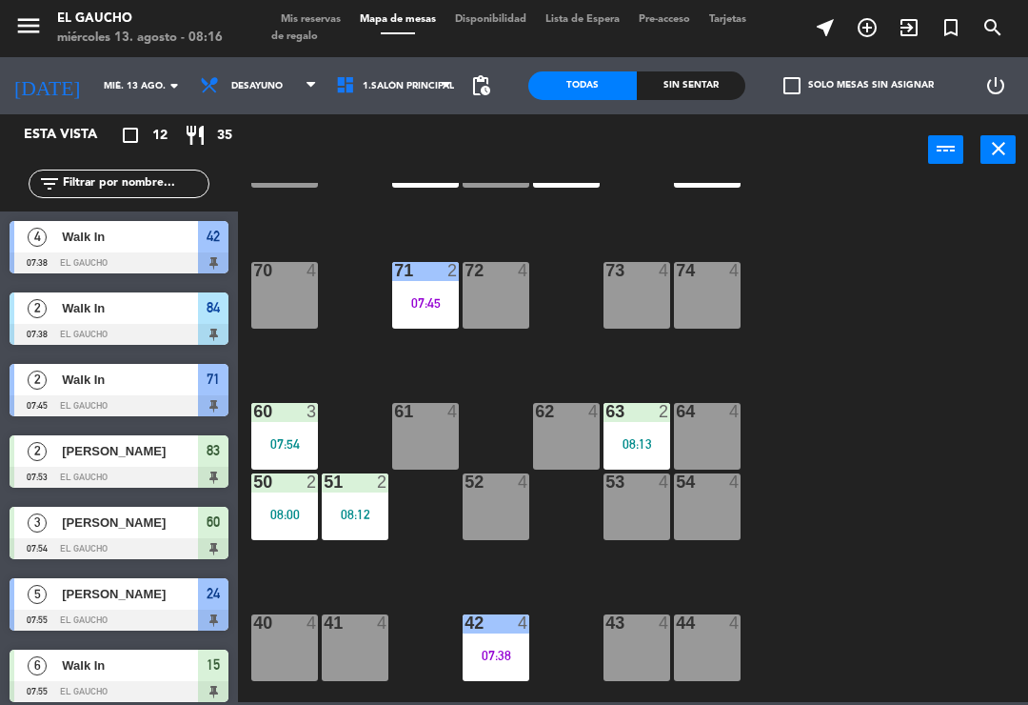
click at [525, 643] on div "42 4 07:38" at bounding box center [496, 647] width 67 height 67
click at [934, 480] on div "84 2 07:38 80 4 83 2 07:53 82 4 81 4 08:13 70 4 71 2 07:45 72 4 73 4 74 4 63 2 …" at bounding box center [639, 442] width 780 height 519
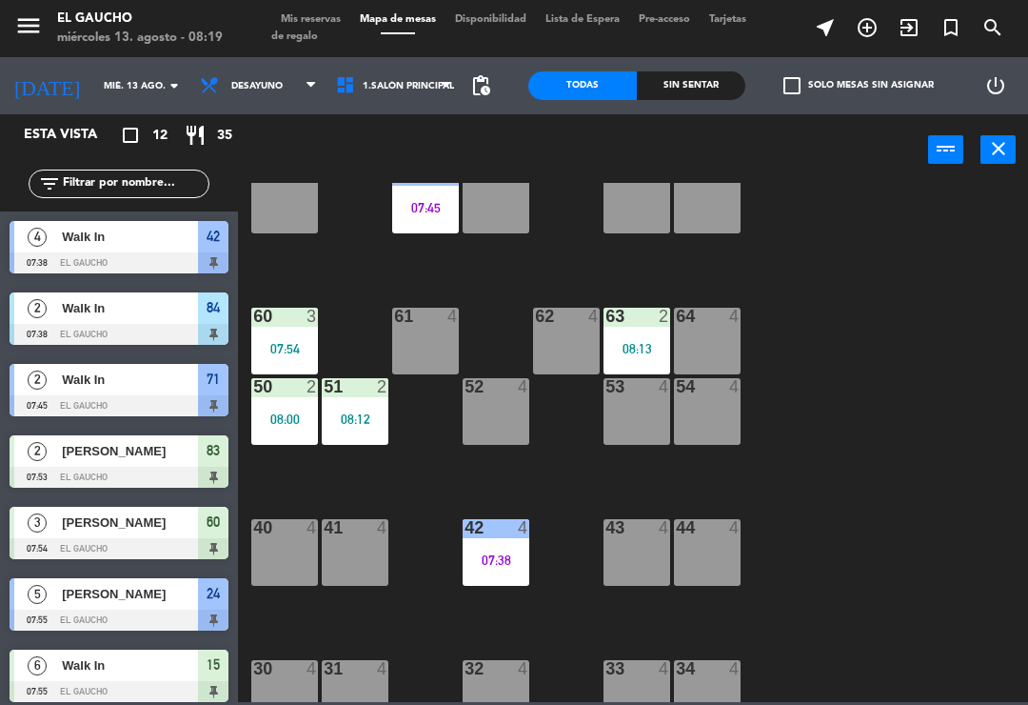
scroll to position [196, 0]
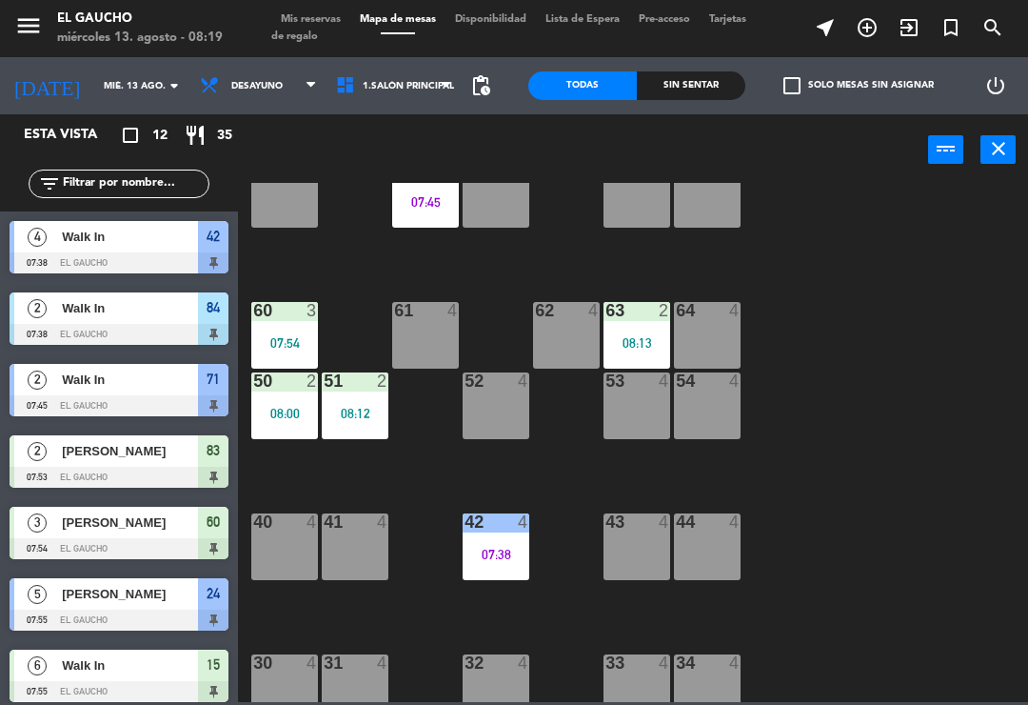
click at [425, 335] on div "61 4" at bounding box center [425, 335] width 67 height 67
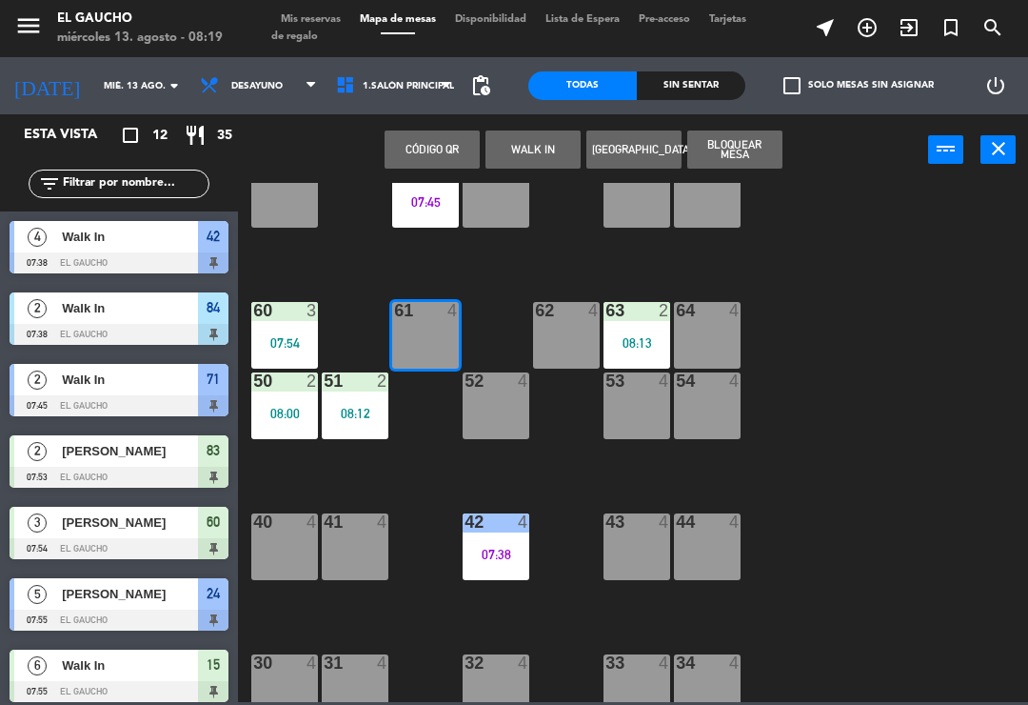
click at [530, 165] on button "WALK IN" at bounding box center [533, 149] width 95 height 38
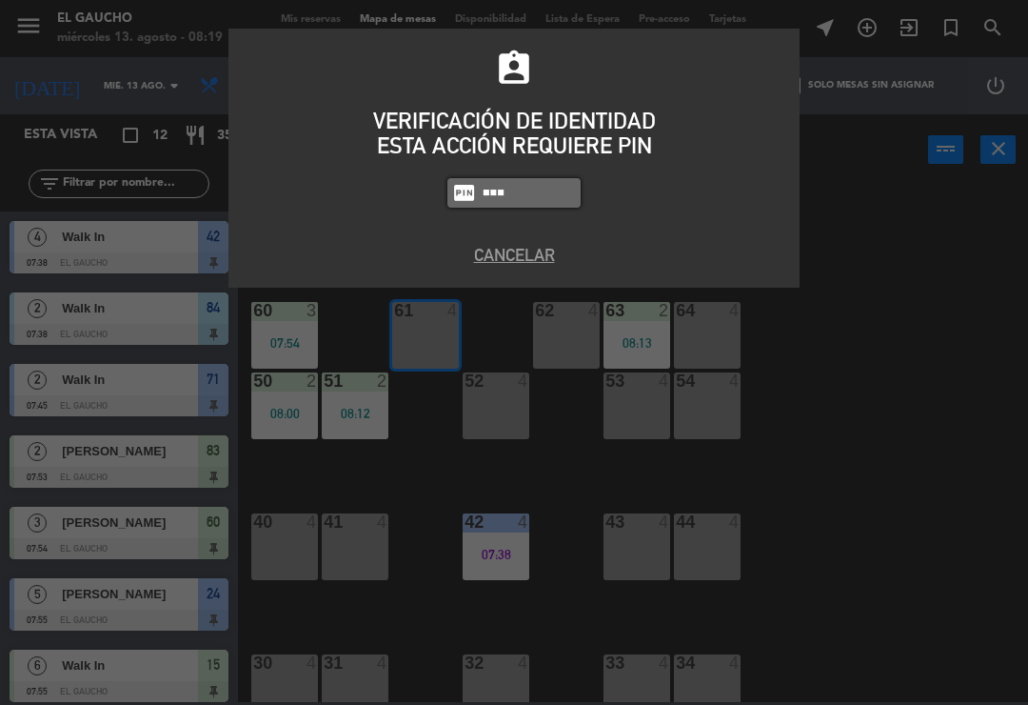
type input "0009"
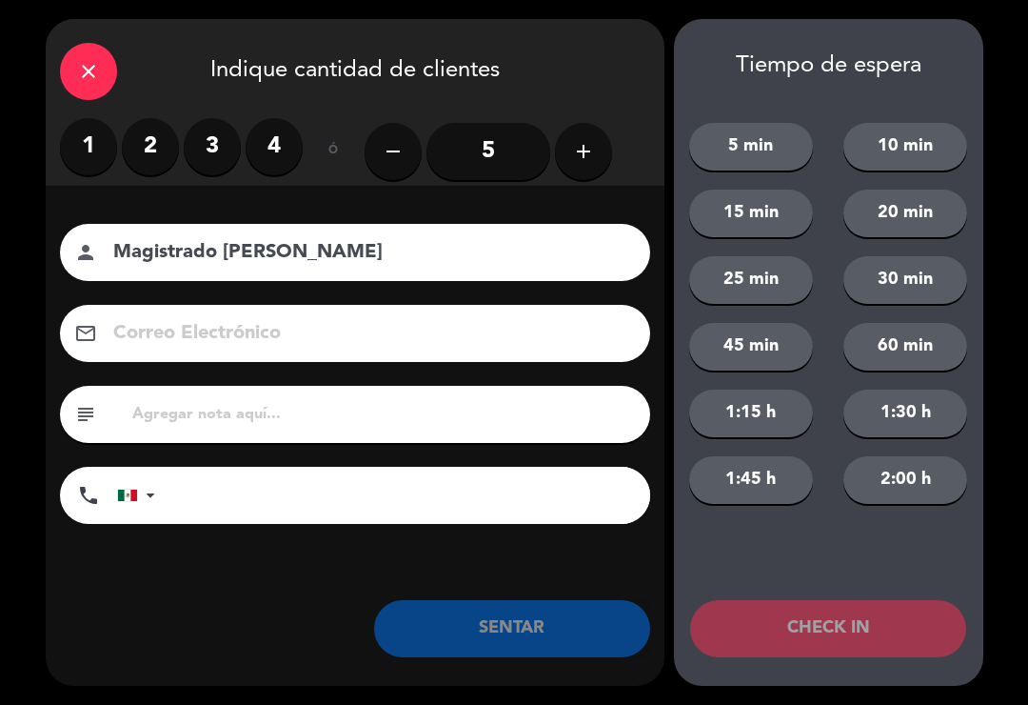
click at [217, 150] on label "3" at bounding box center [212, 146] width 57 height 57
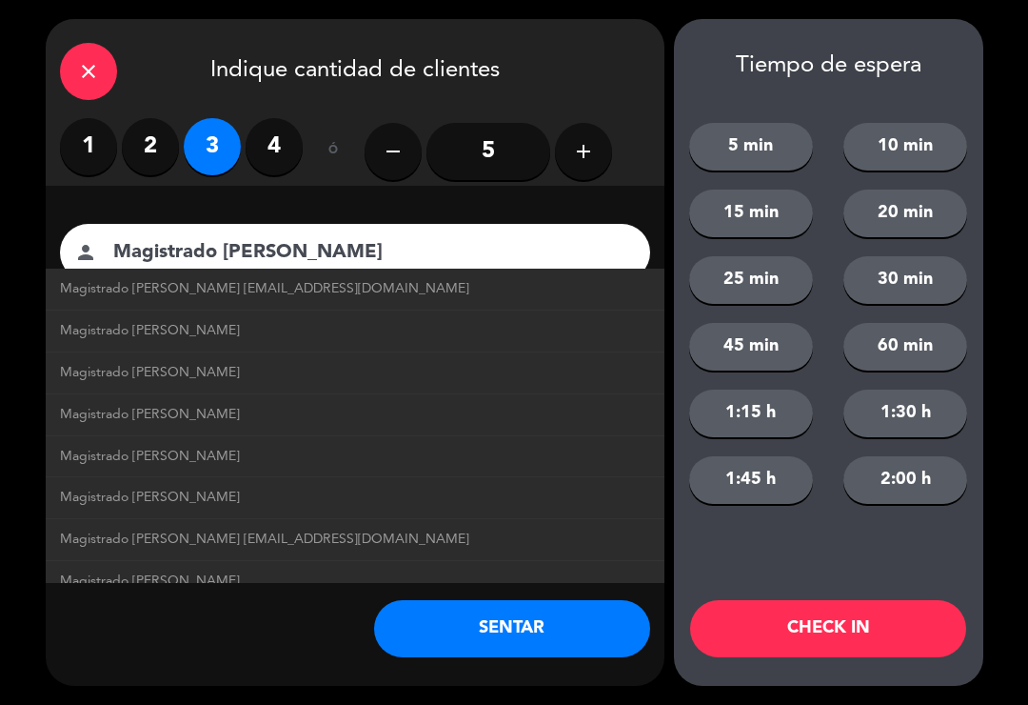
click at [92, 285] on span "Magistrado [PERSON_NAME] [EMAIL_ADDRESS][DOMAIN_NAME]" at bounding box center [264, 289] width 409 height 22
type input "Magistrado [PERSON_NAME]"
type input "[EMAIL_ADDRESS][DOMAIN_NAME]"
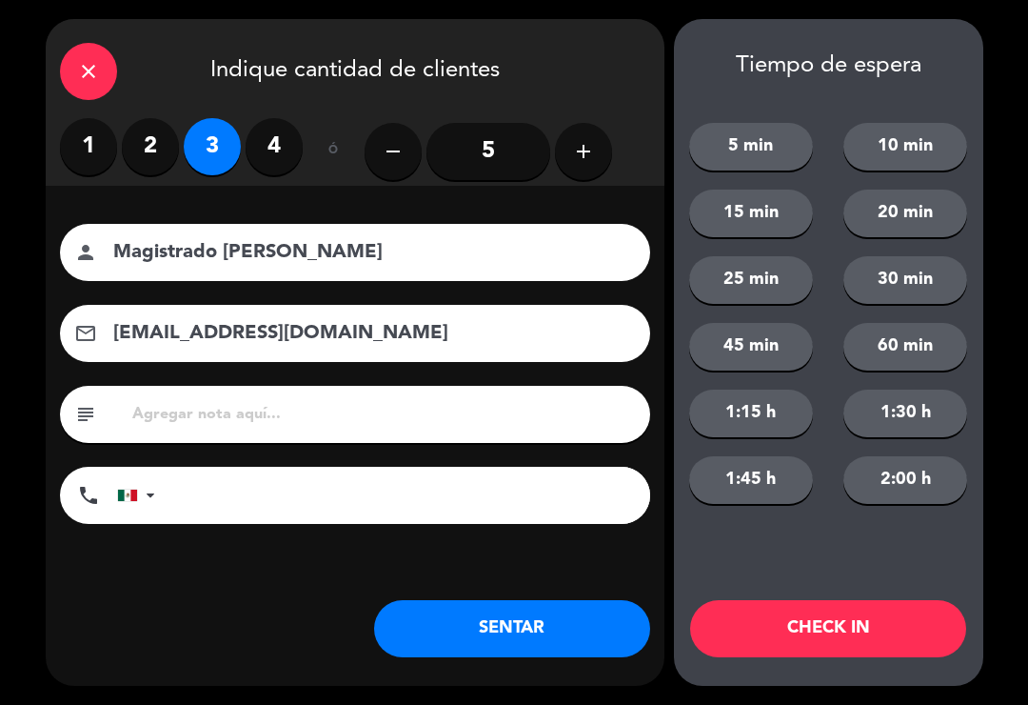
click at [431, 623] on button "SENTAR" at bounding box center [512, 628] width 276 height 57
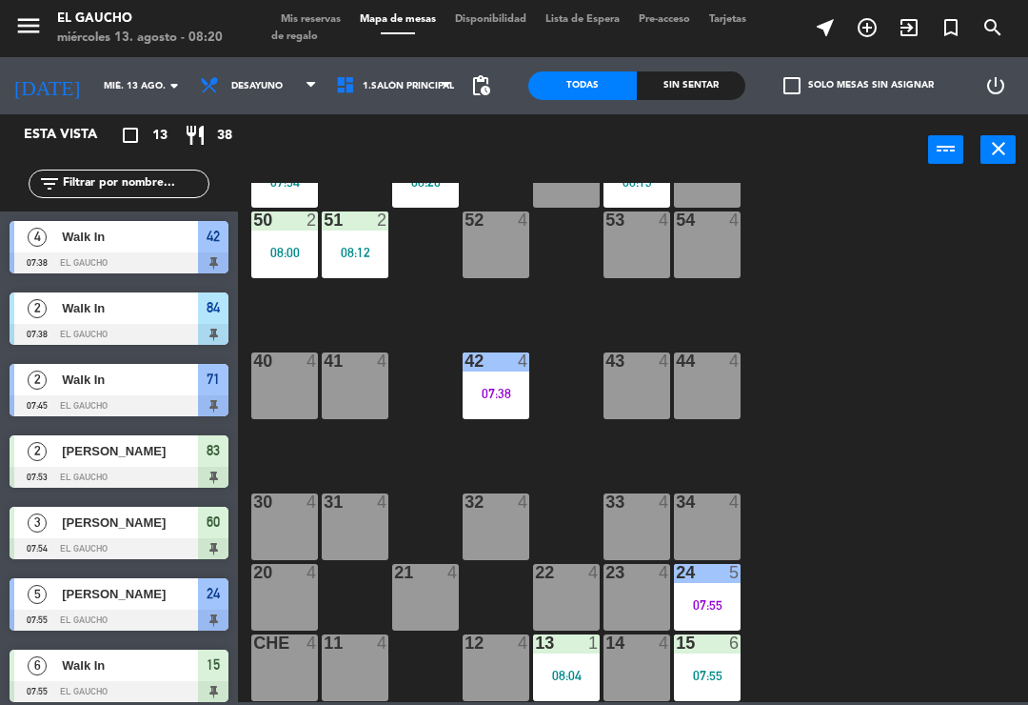
scroll to position [357, 0]
click at [361, 525] on div "31 4" at bounding box center [355, 526] width 67 height 67
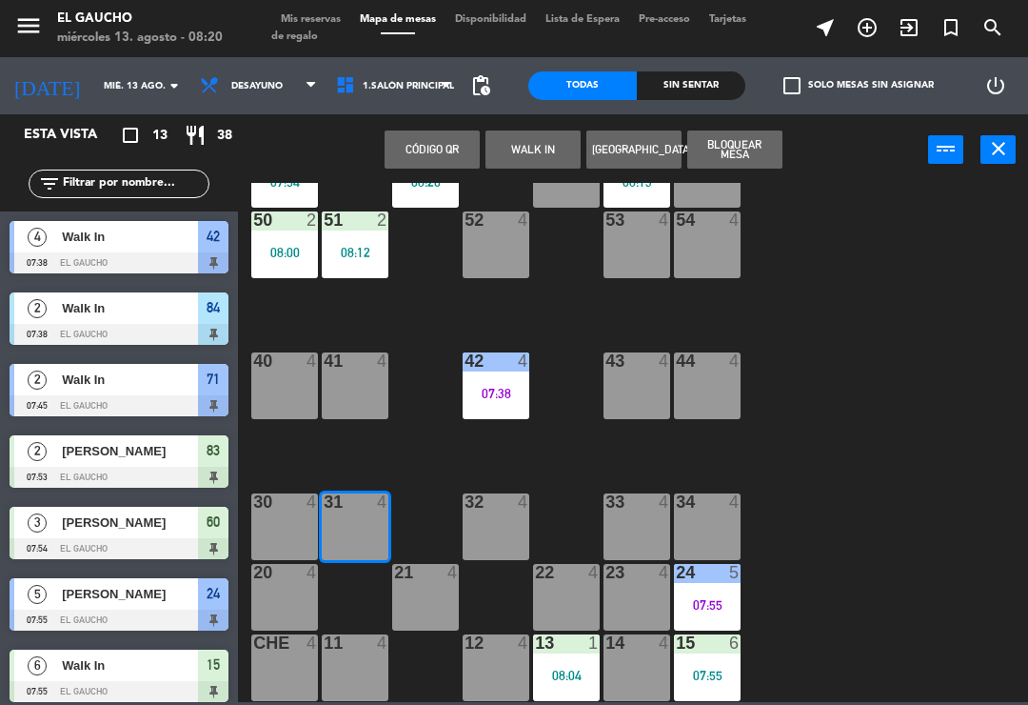
click at [547, 148] on button "WALK IN" at bounding box center [533, 149] width 95 height 38
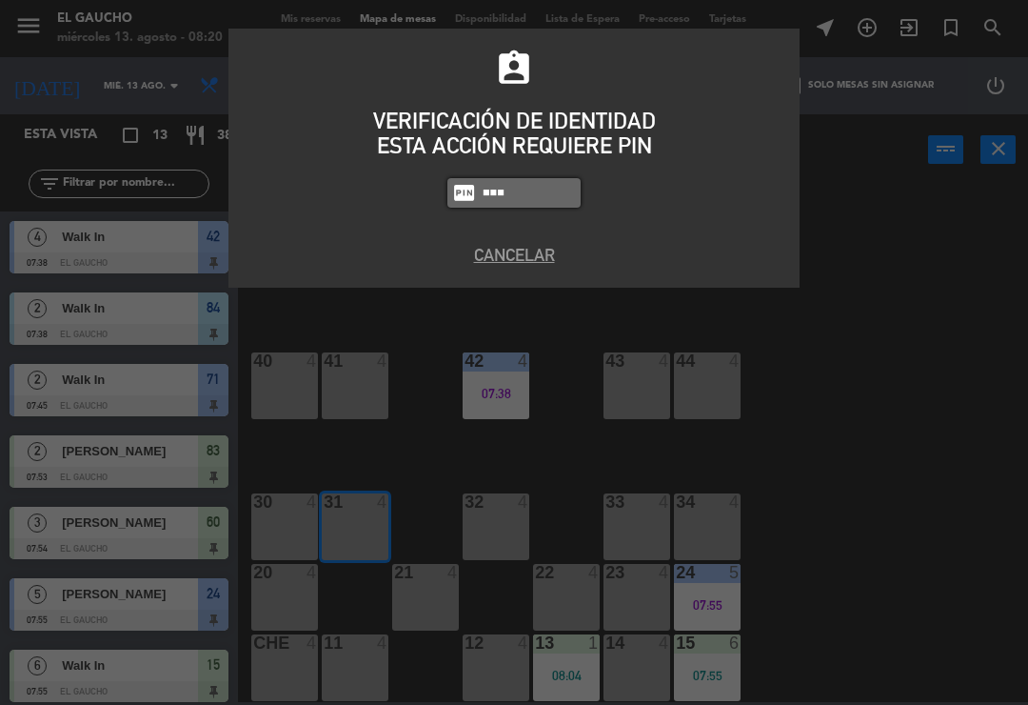
type input "0009"
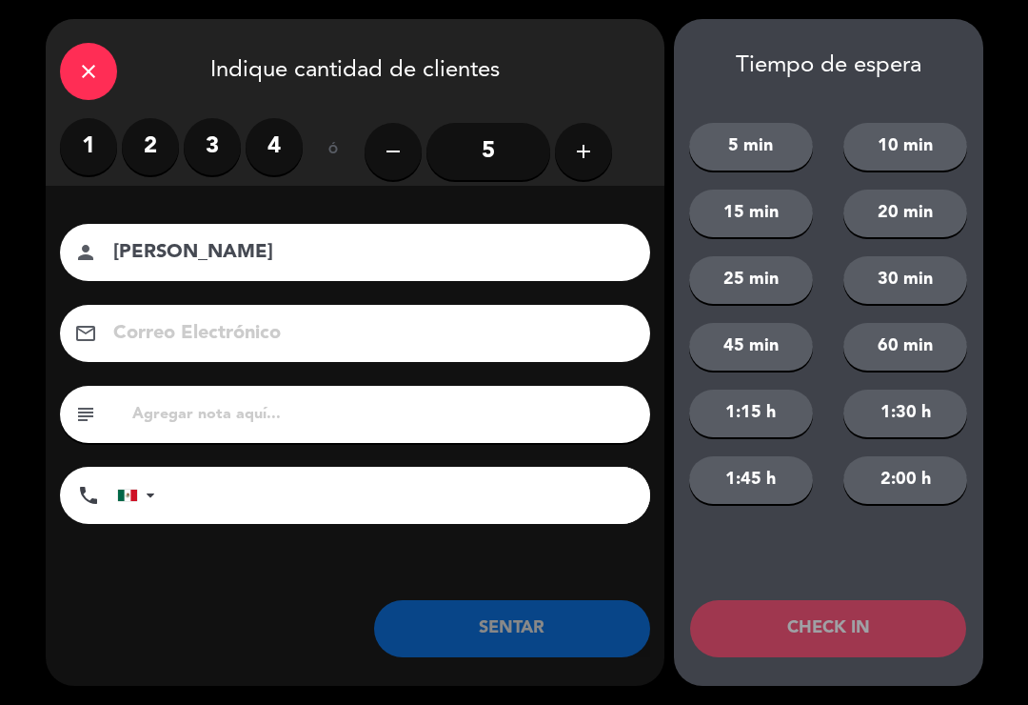
type input "[PERSON_NAME]"
click at [566, 155] on button "add" at bounding box center [583, 151] width 57 height 57
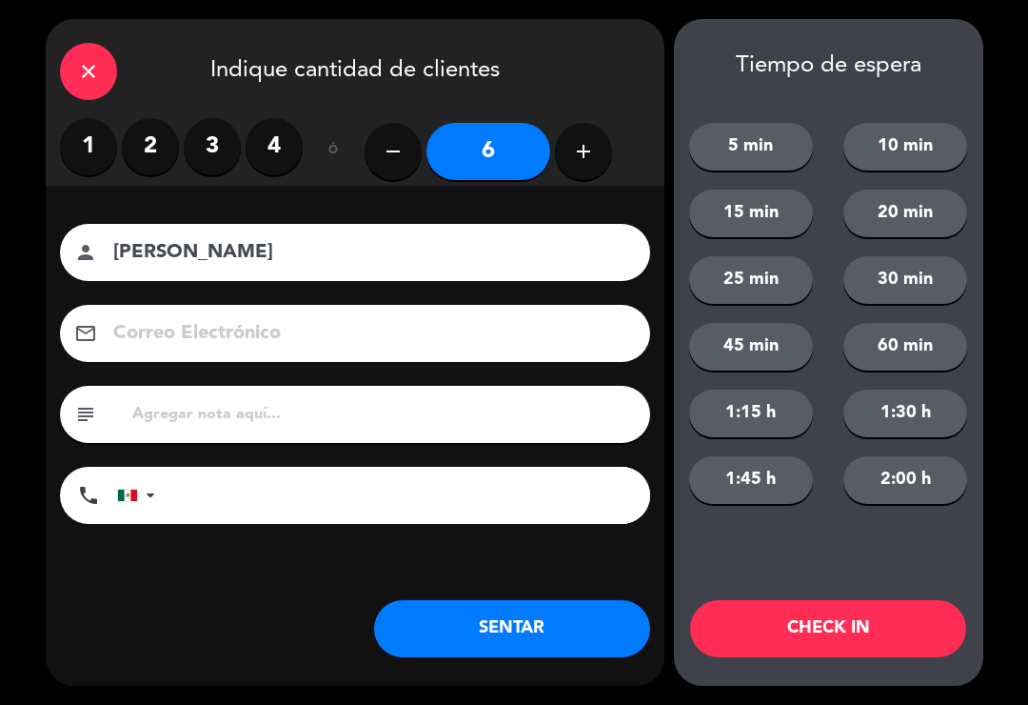
click at [497, 632] on button "SENTAR" at bounding box center [512, 628] width 276 height 57
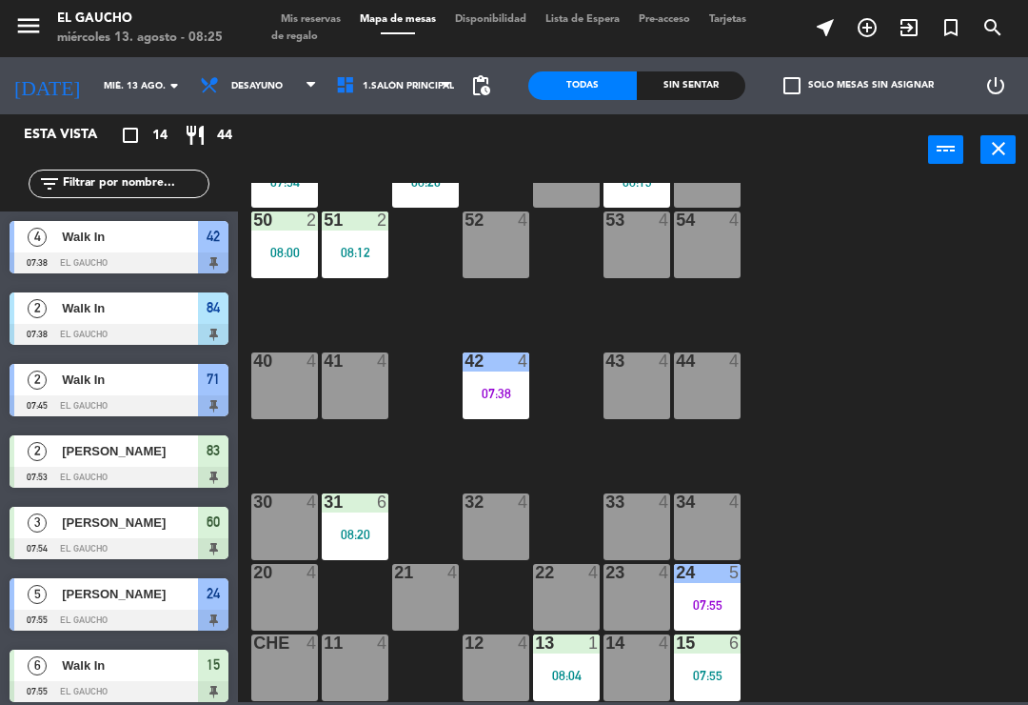
click at [473, 252] on div "52 4" at bounding box center [496, 244] width 67 height 67
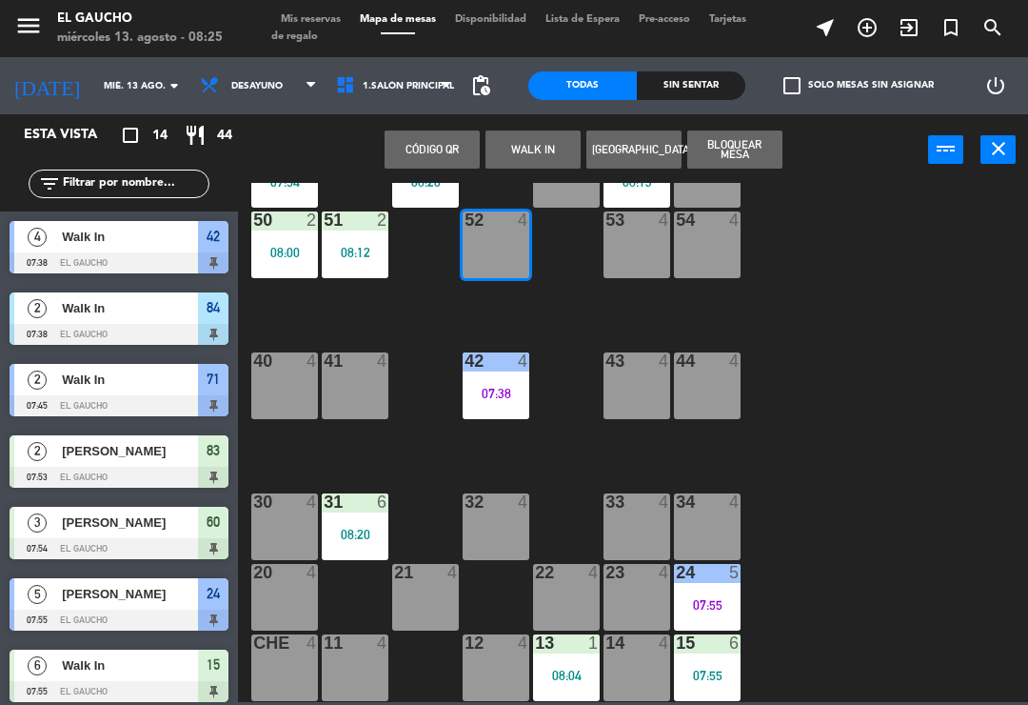
click at [520, 146] on button "WALK IN" at bounding box center [533, 149] width 95 height 38
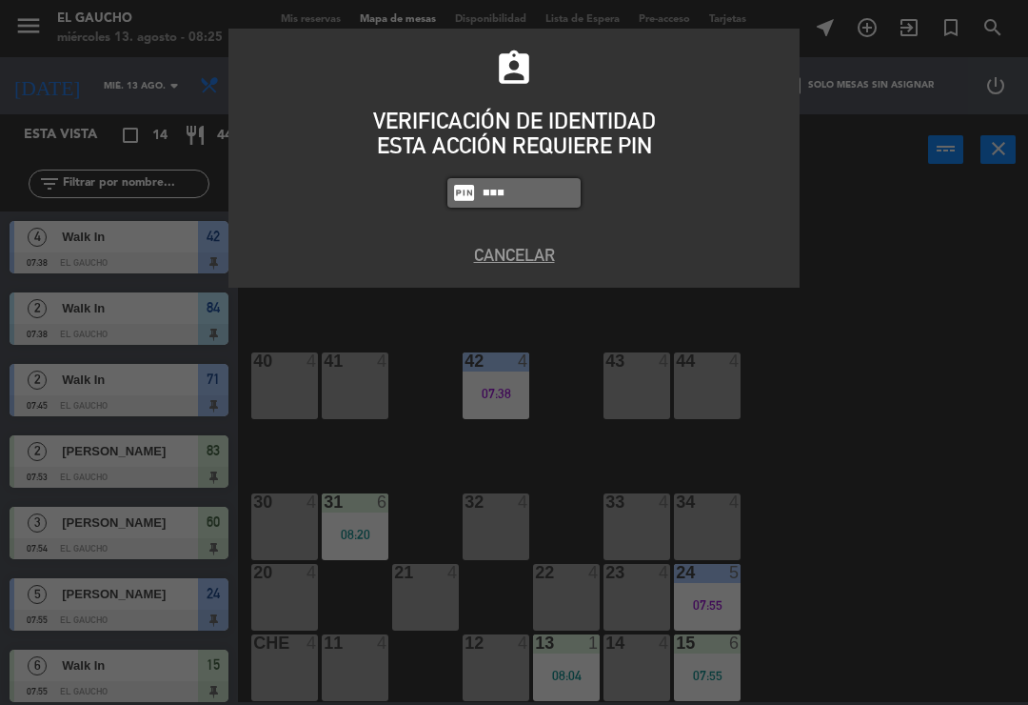
type input "0009"
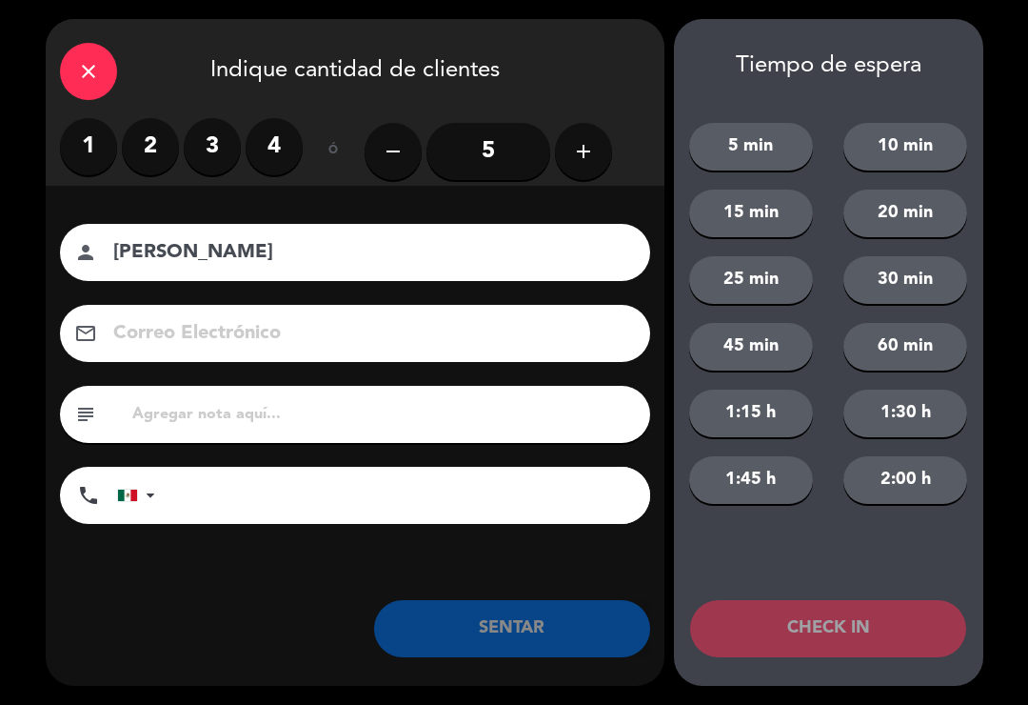
type input "[PERSON_NAME]"
click at [491, 167] on input "5" at bounding box center [489, 151] width 124 height 57
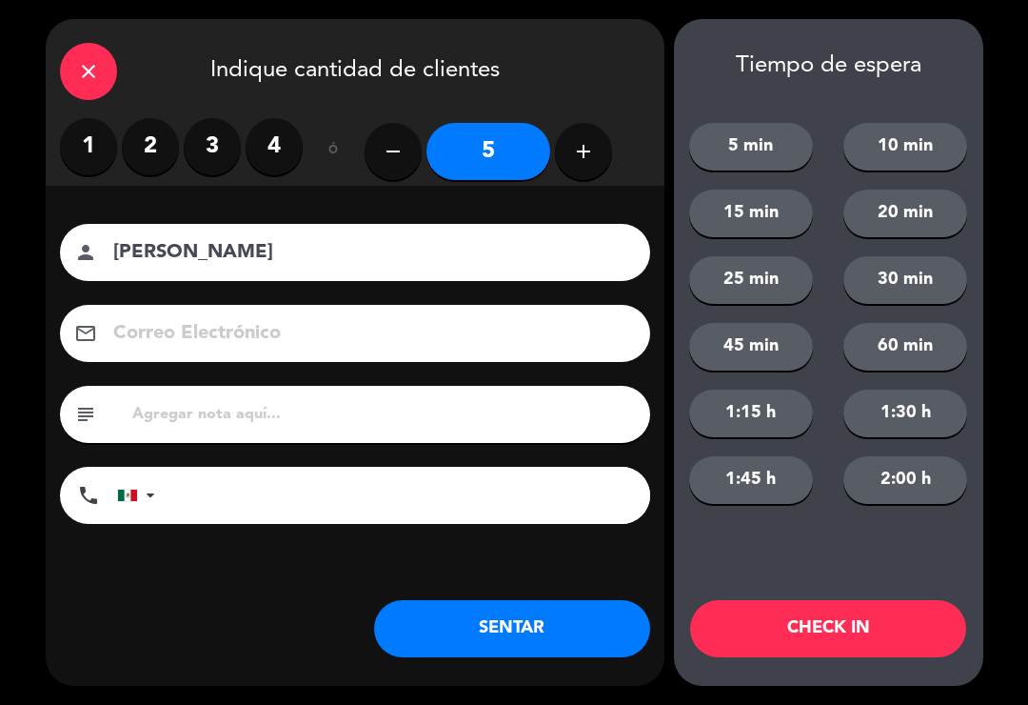
click at [482, 630] on button "SENTAR" at bounding box center [512, 628] width 276 height 57
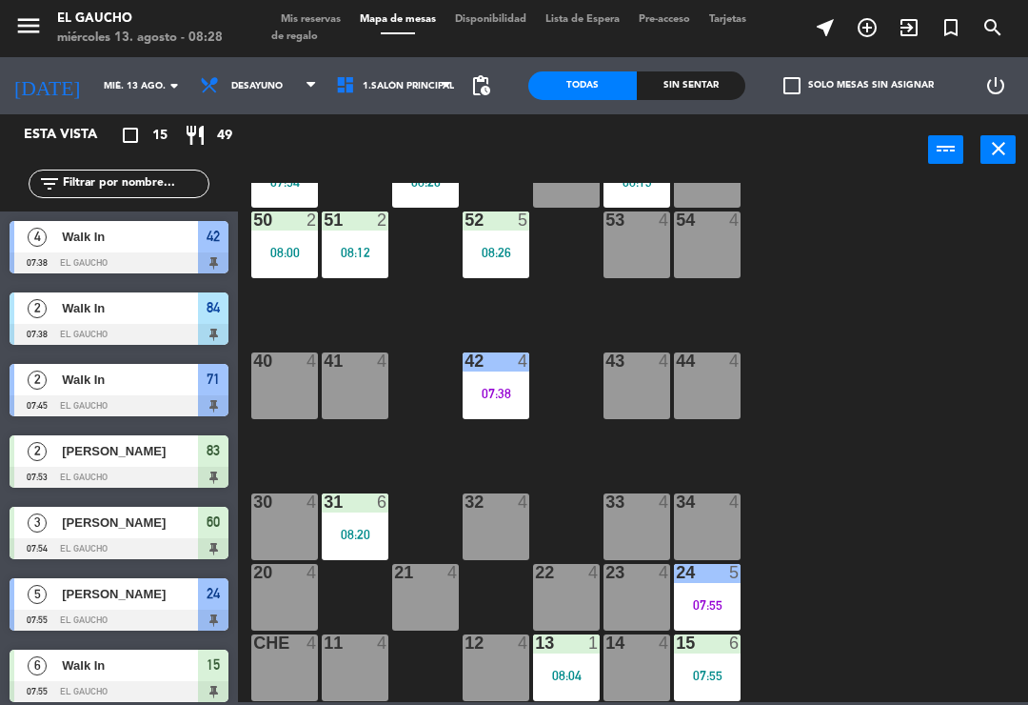
click at [347, 528] on div "08:20" at bounding box center [355, 534] width 67 height 13
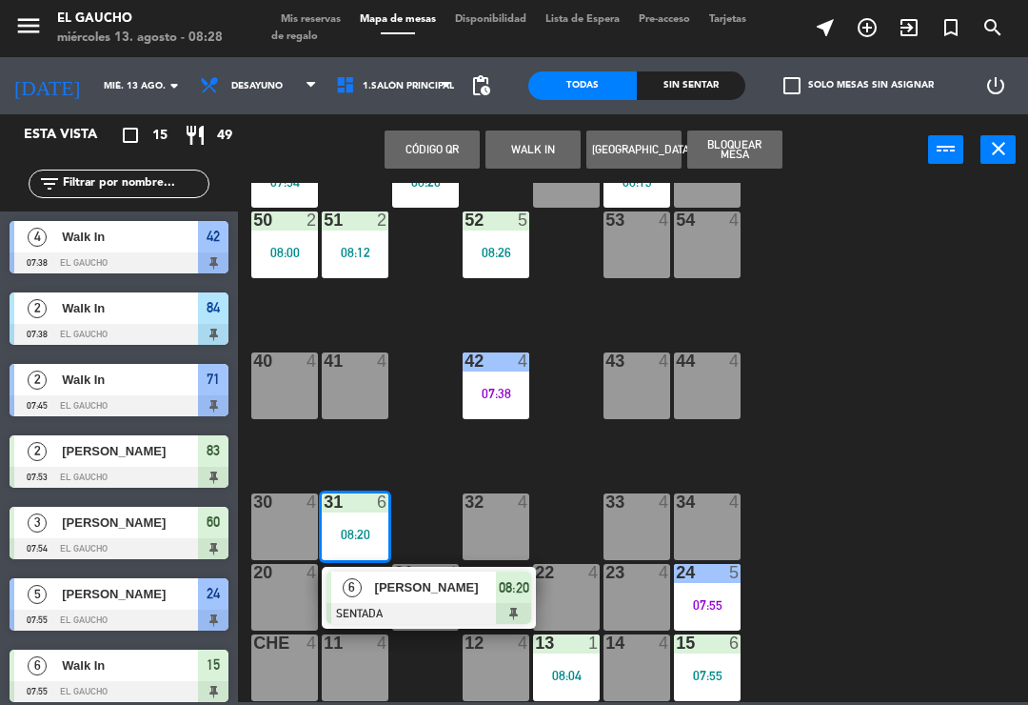
click at [425, 612] on div at bounding box center [429, 613] width 205 height 21
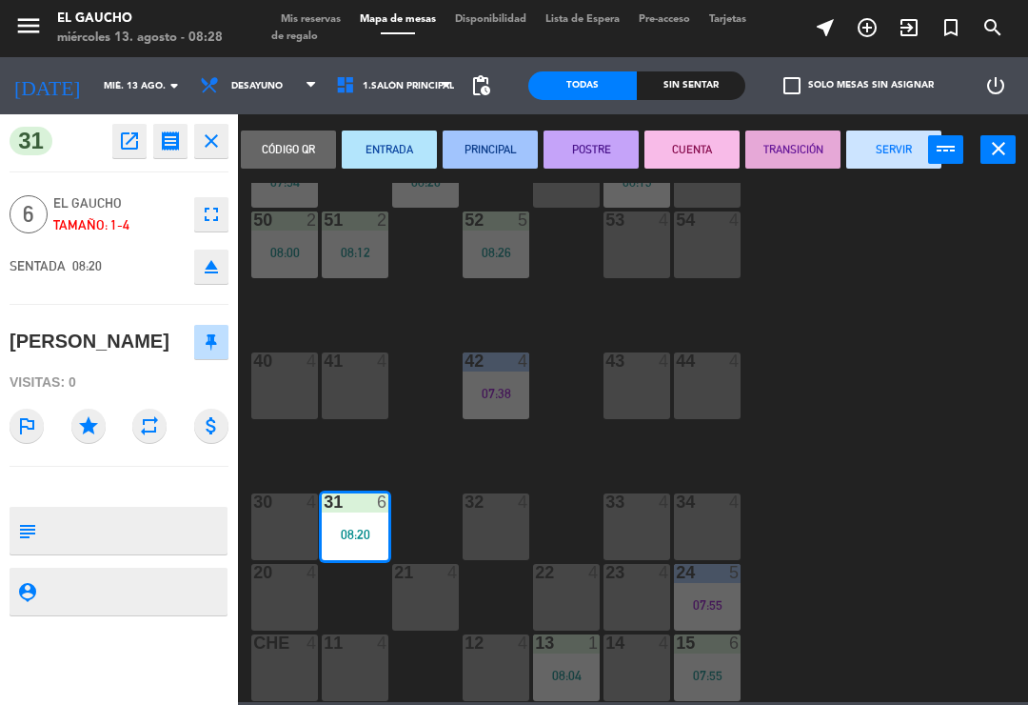
click at [387, 144] on button "ENTRADA" at bounding box center [389, 149] width 95 height 38
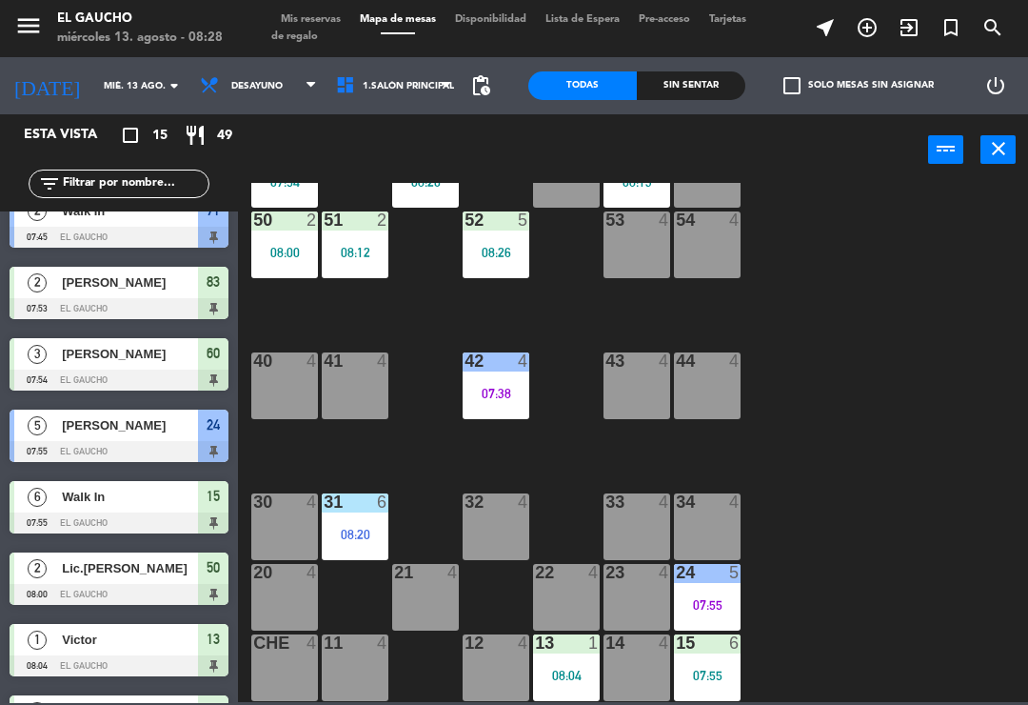
click at [716, 674] on div "07:55" at bounding box center [707, 674] width 67 height 13
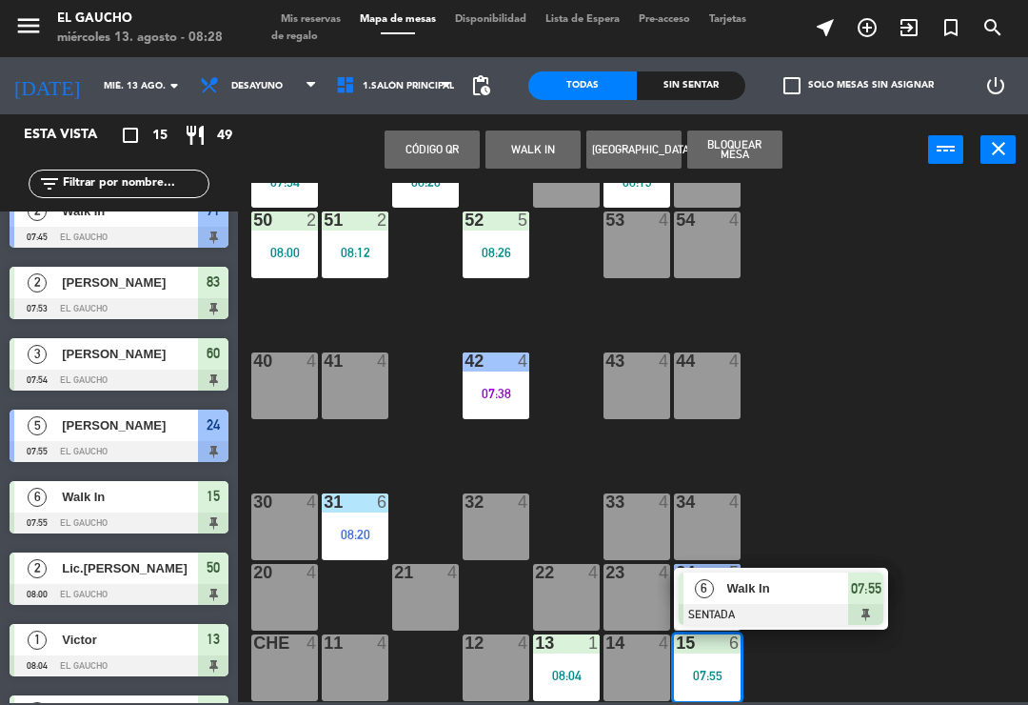
click at [788, 594] on span "Walk In" at bounding box center [789, 588] width 122 height 20
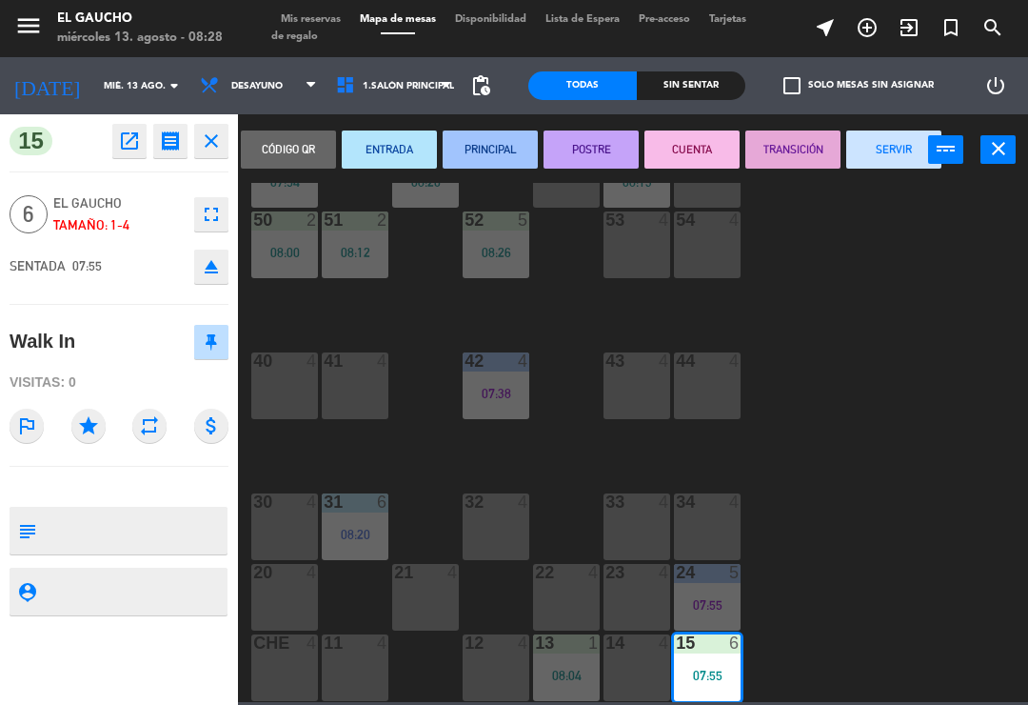
click at [392, 140] on button "ENTRADA" at bounding box center [389, 149] width 95 height 38
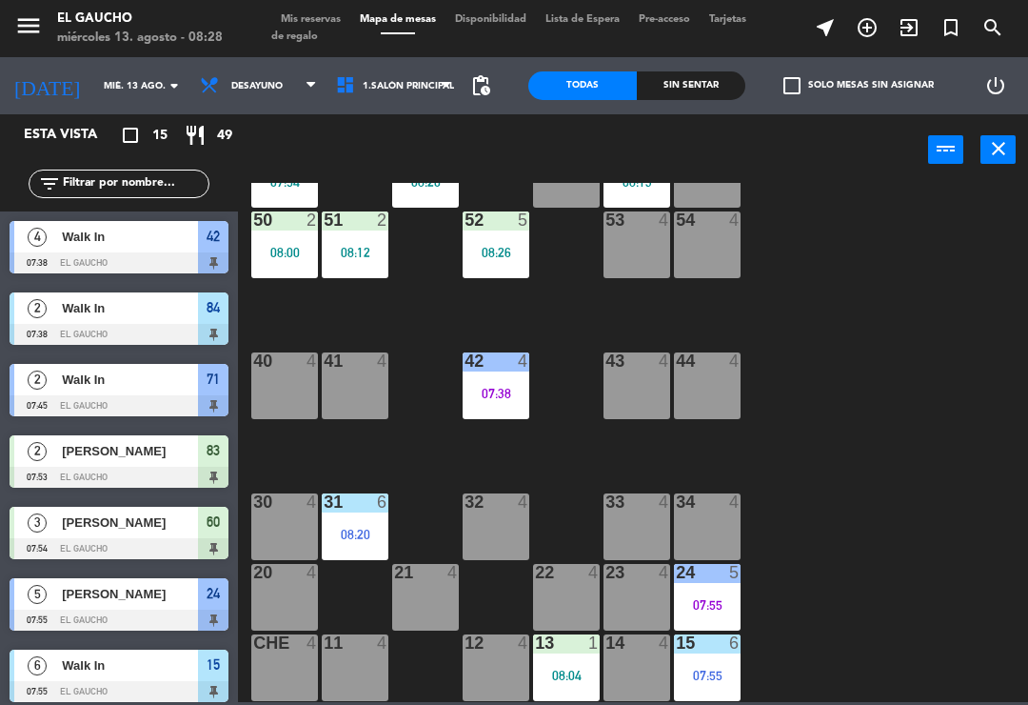
scroll to position [0, 0]
click at [587, 668] on div "08:04" at bounding box center [566, 674] width 67 height 13
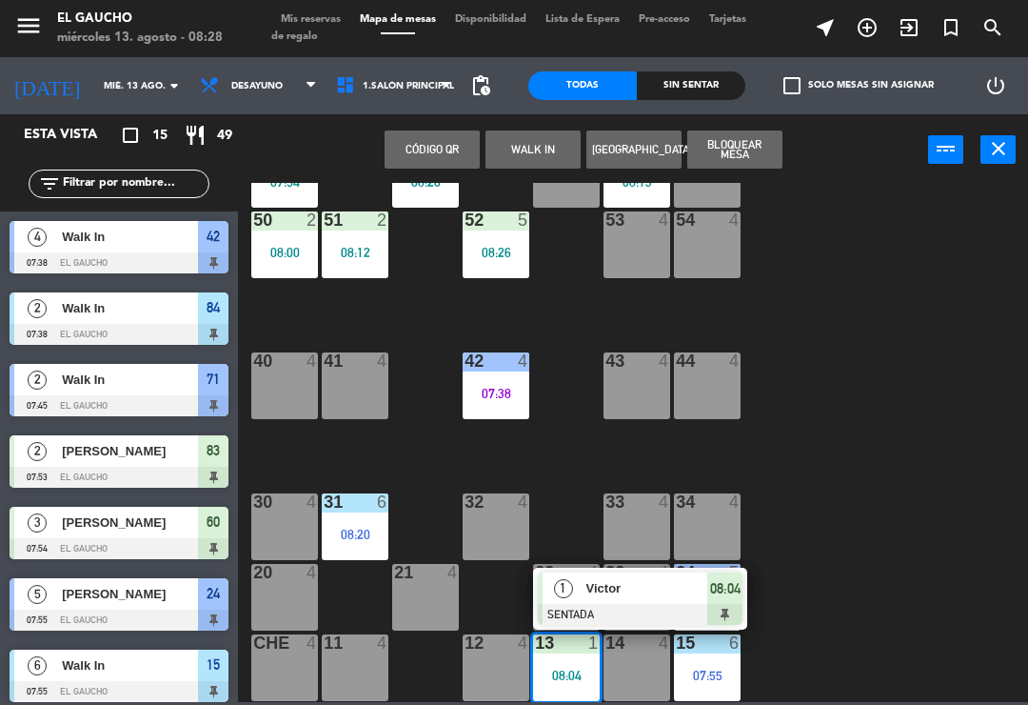
click at [606, 584] on span "Victor" at bounding box center [648, 588] width 122 height 20
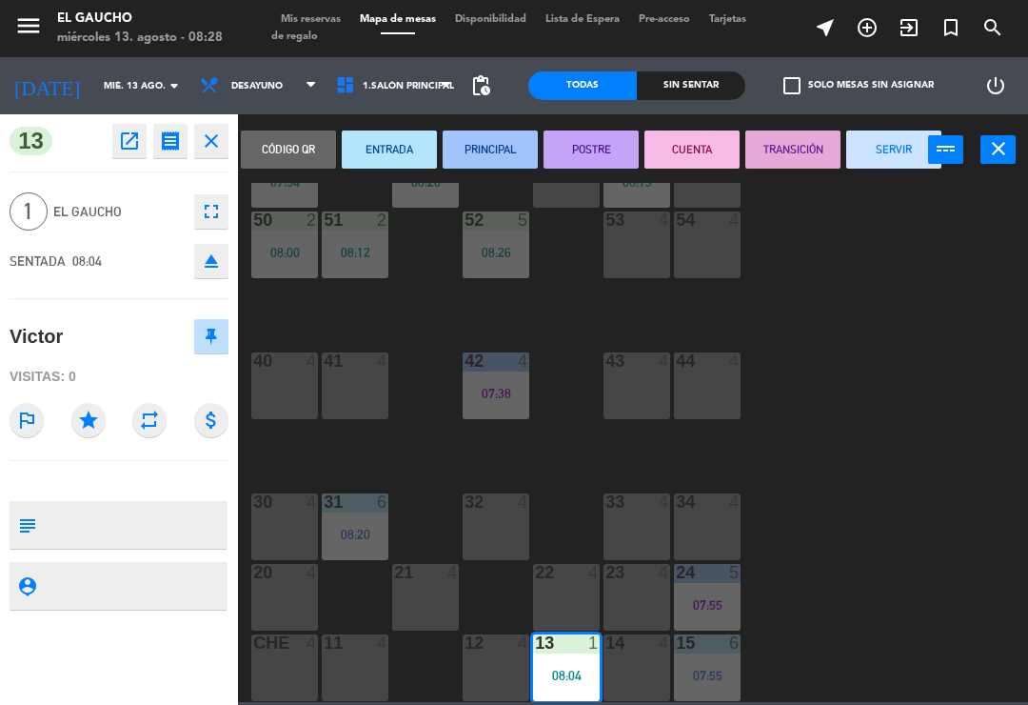
click at [488, 144] on button "PRINCIPAL" at bounding box center [490, 149] width 95 height 38
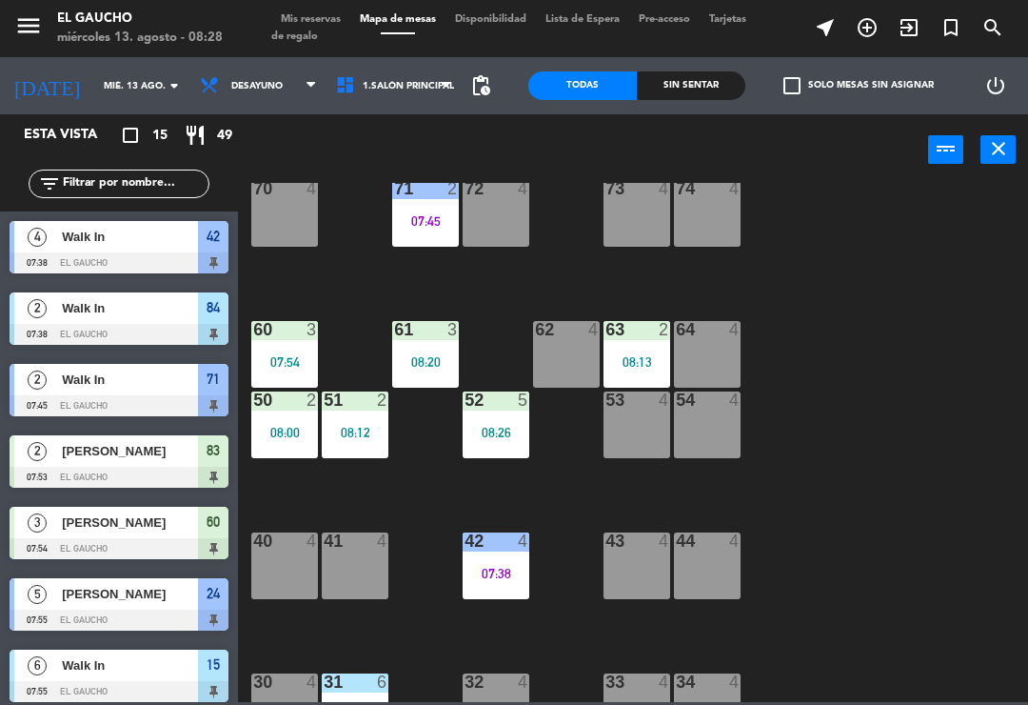
scroll to position [162, 0]
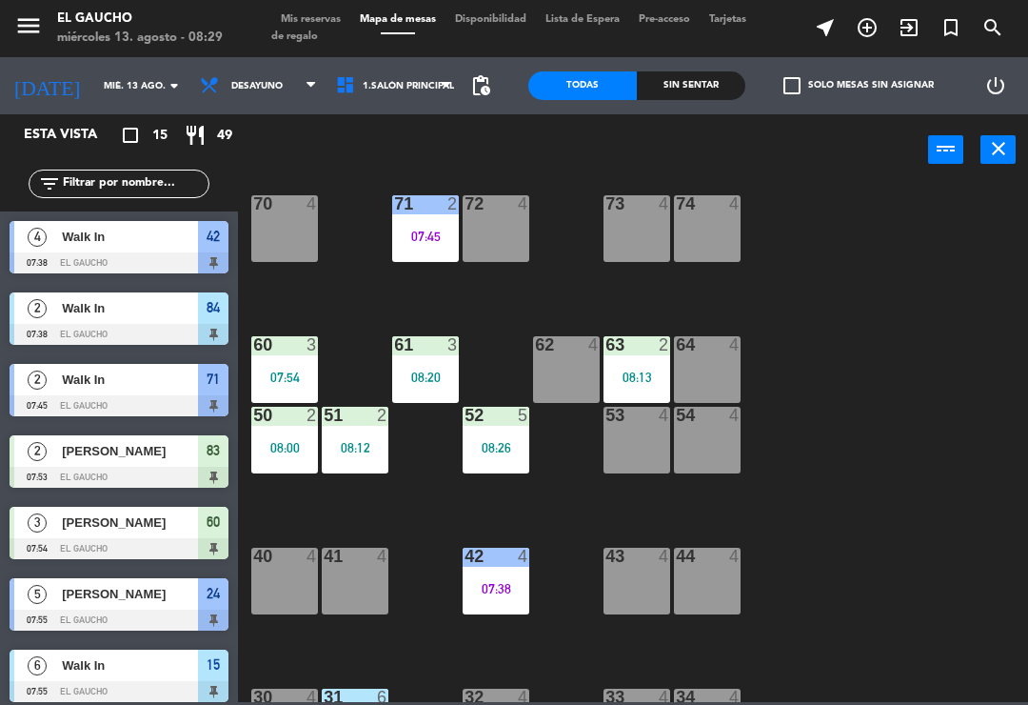
click at [293, 452] on div "08:00" at bounding box center [284, 447] width 67 height 13
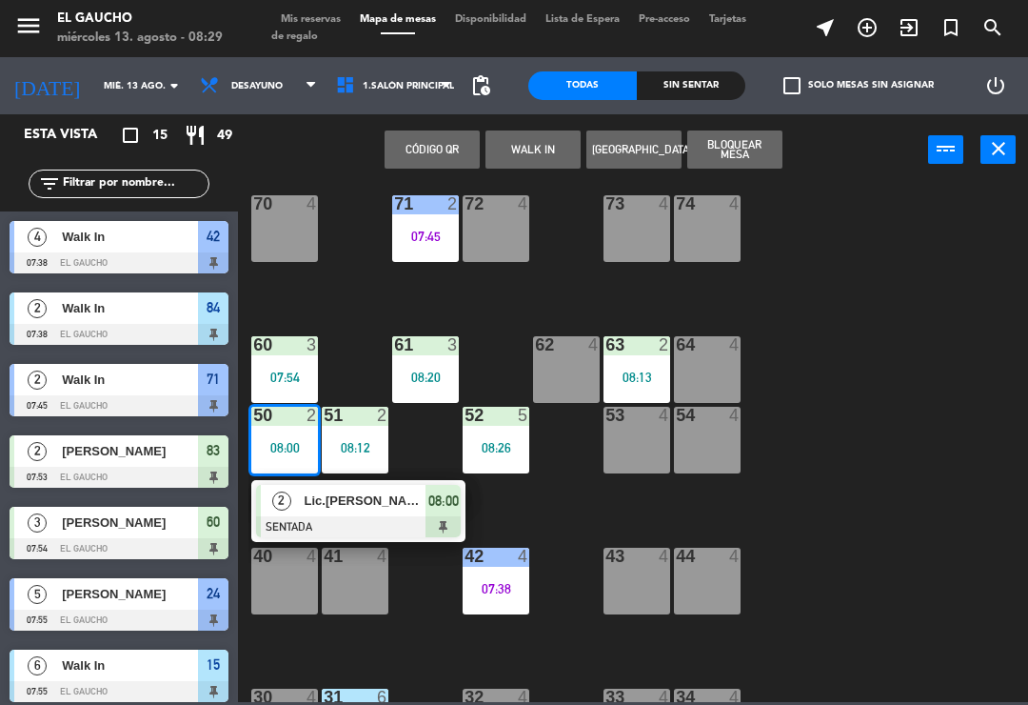
click at [410, 517] on div at bounding box center [358, 526] width 205 height 21
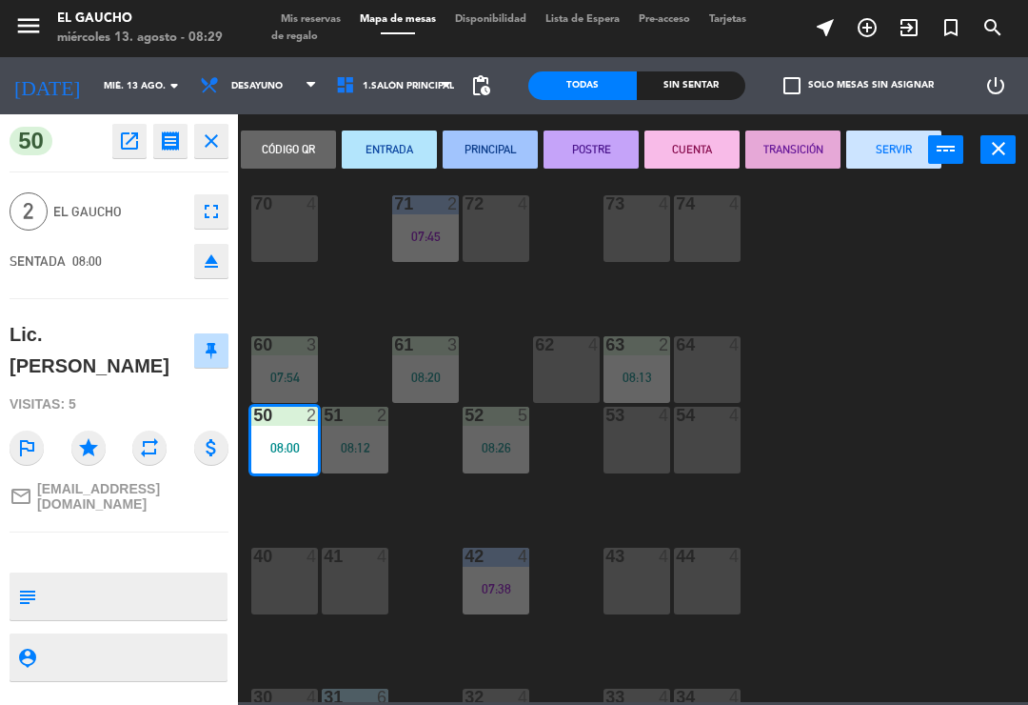
click at [496, 157] on button "PRINCIPAL" at bounding box center [490, 149] width 95 height 38
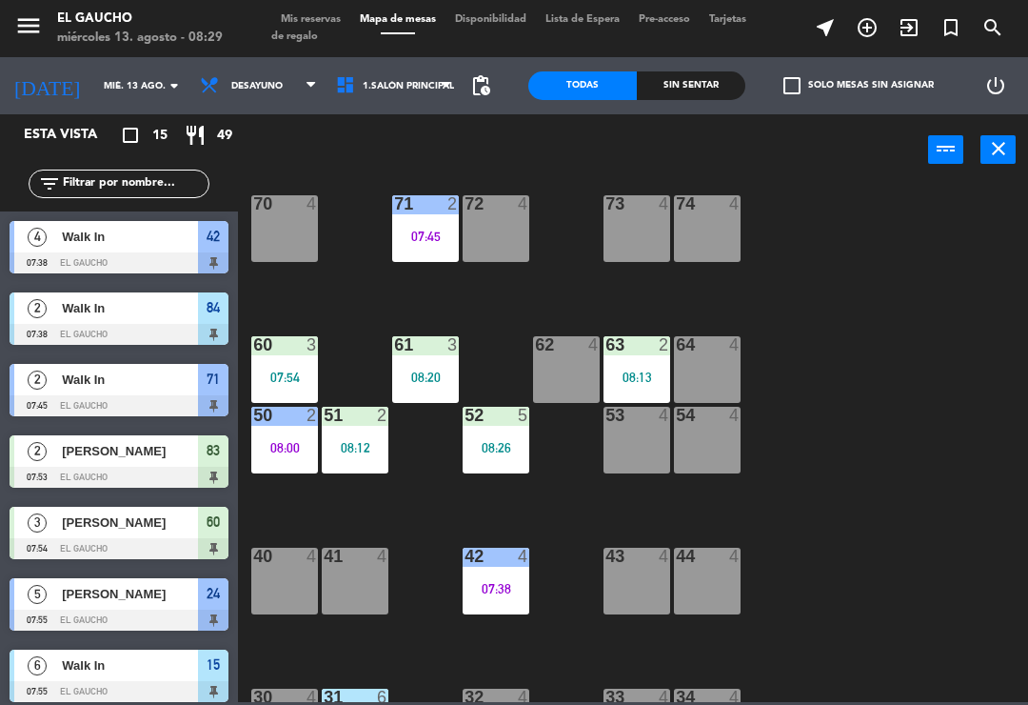
scroll to position [122, 0]
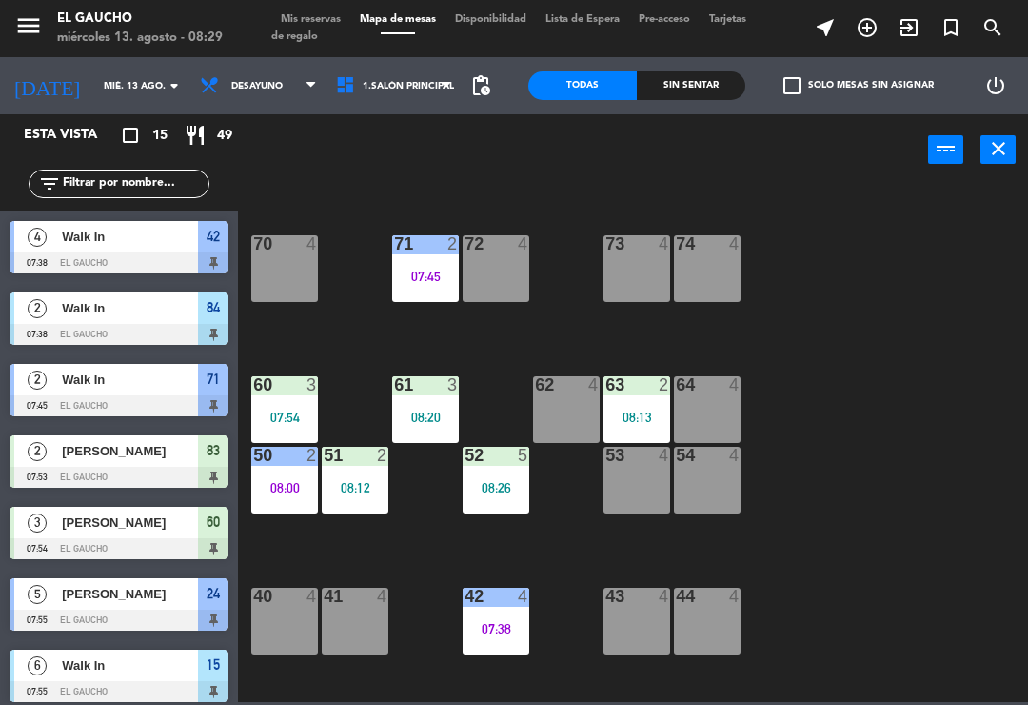
click at [640, 404] on div "63 2 08:13" at bounding box center [637, 409] width 67 height 67
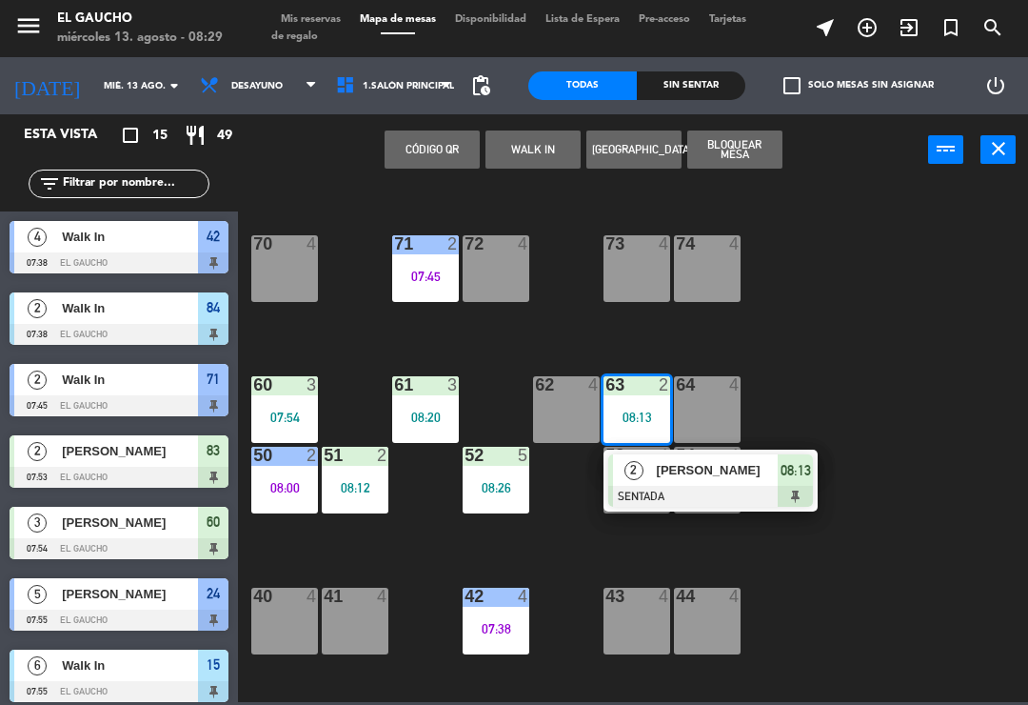
click at [708, 482] on div "[PERSON_NAME]" at bounding box center [717, 469] width 124 height 31
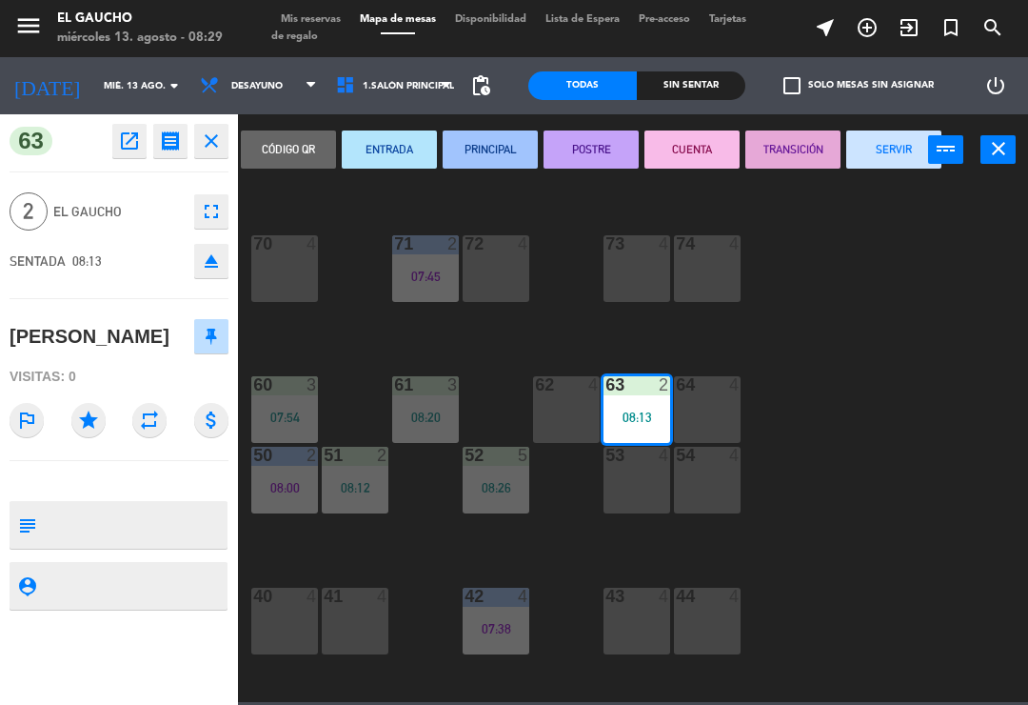
click at [502, 153] on button "PRINCIPAL" at bounding box center [490, 149] width 95 height 38
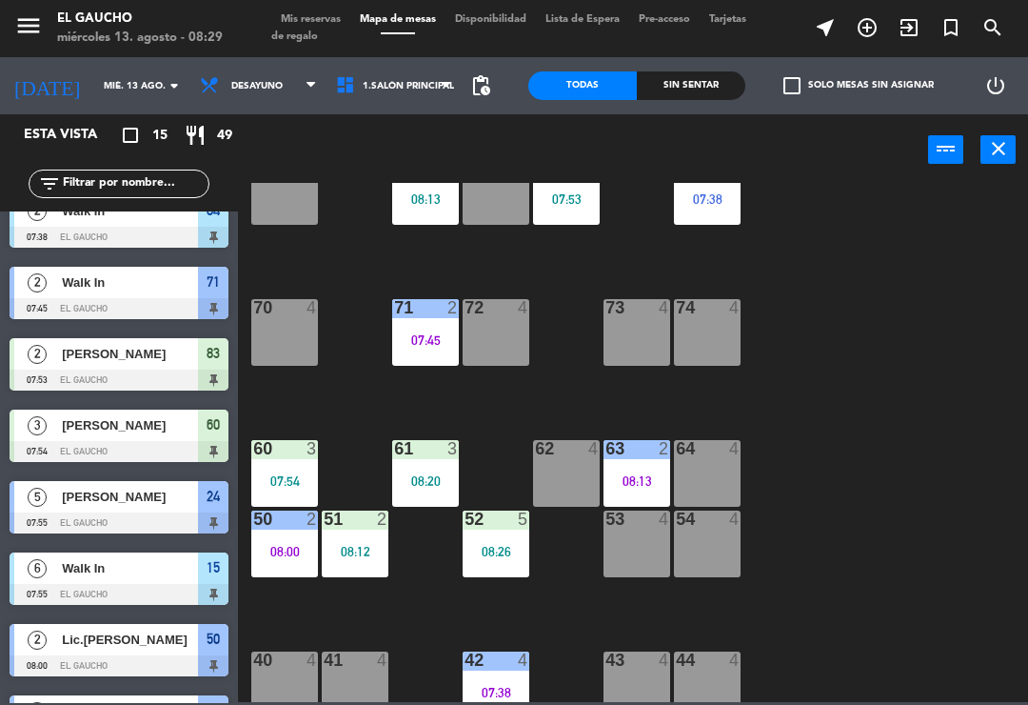
scroll to position [62, 0]
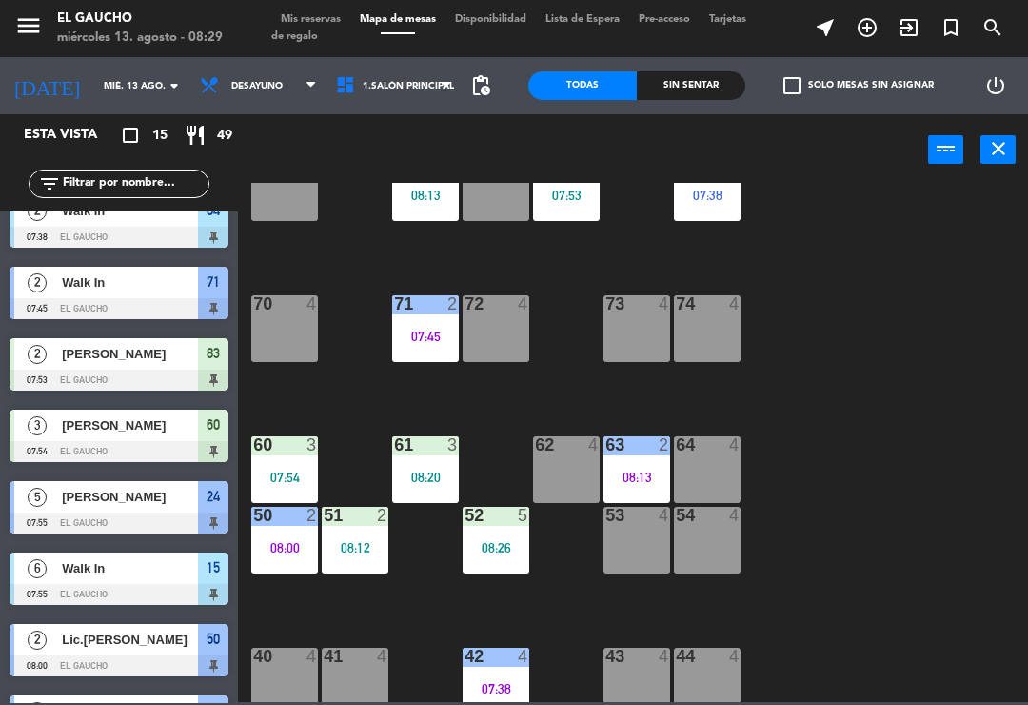
click at [438, 471] on div "08:20" at bounding box center [425, 476] width 67 height 13
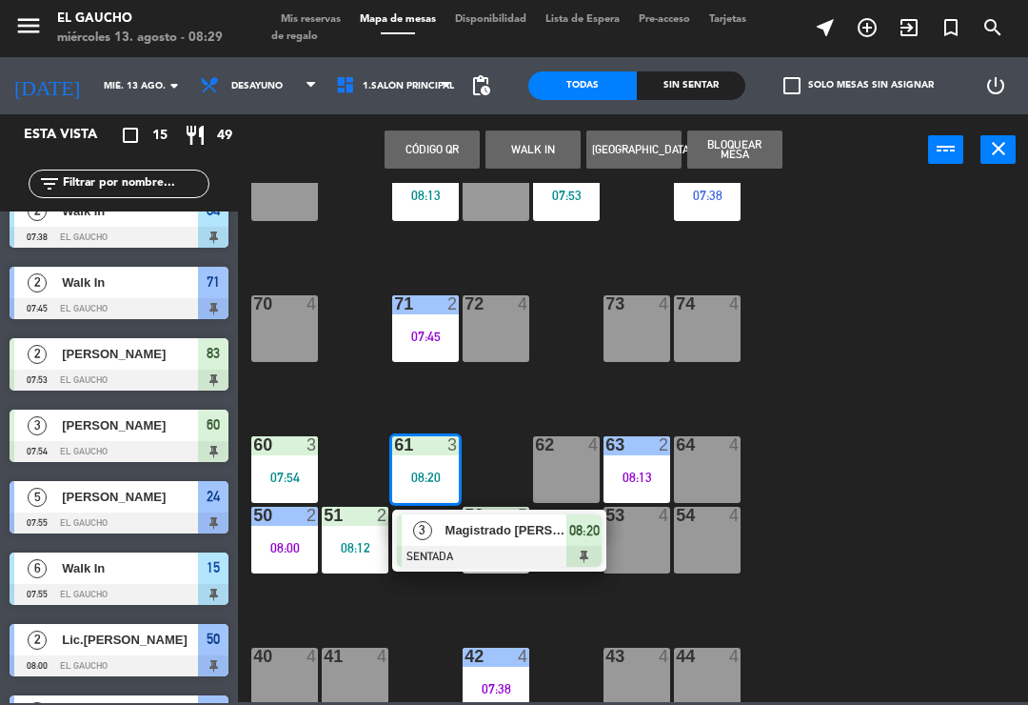
click at [500, 538] on span "Magistrado [PERSON_NAME]" at bounding box center [507, 530] width 122 height 20
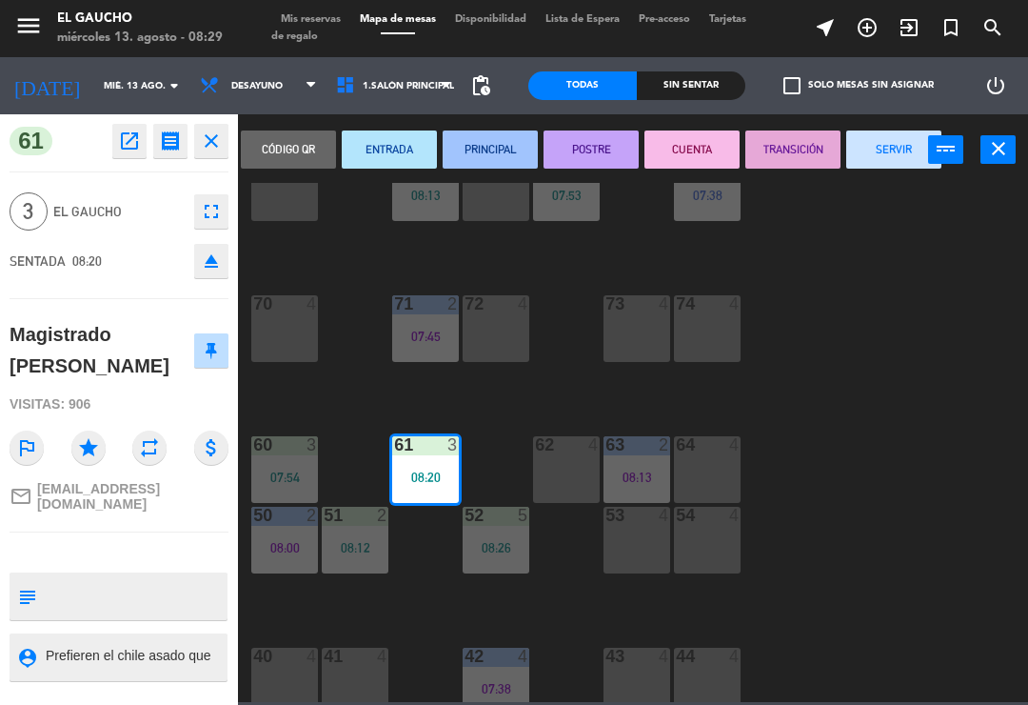
click at [410, 148] on button "ENTRADA" at bounding box center [389, 149] width 95 height 38
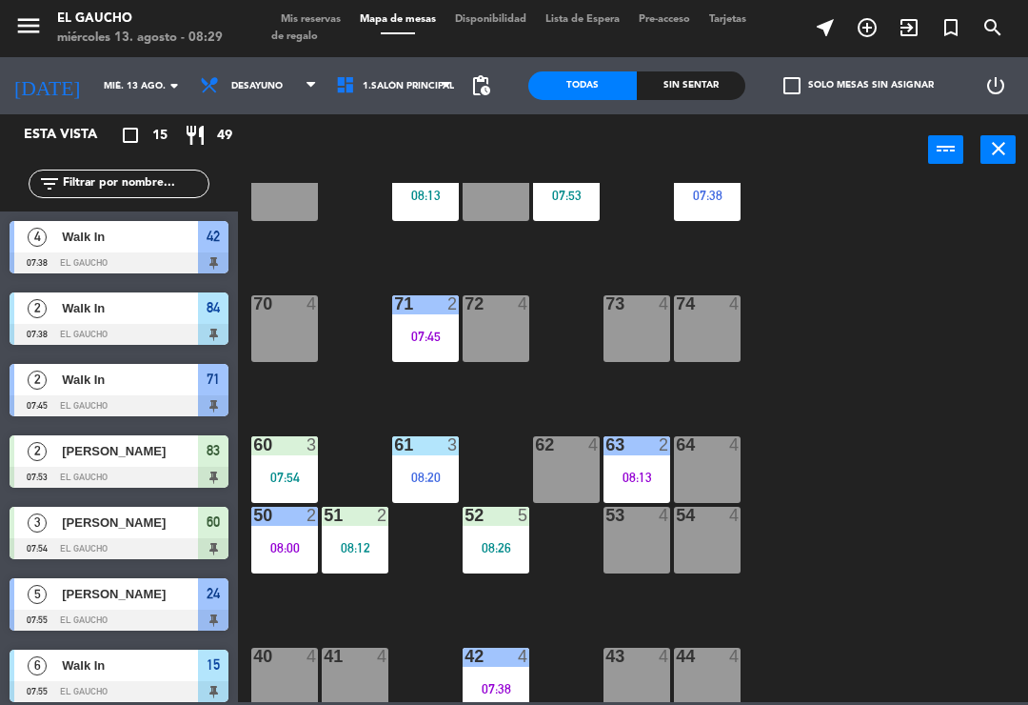
scroll to position [240, 0]
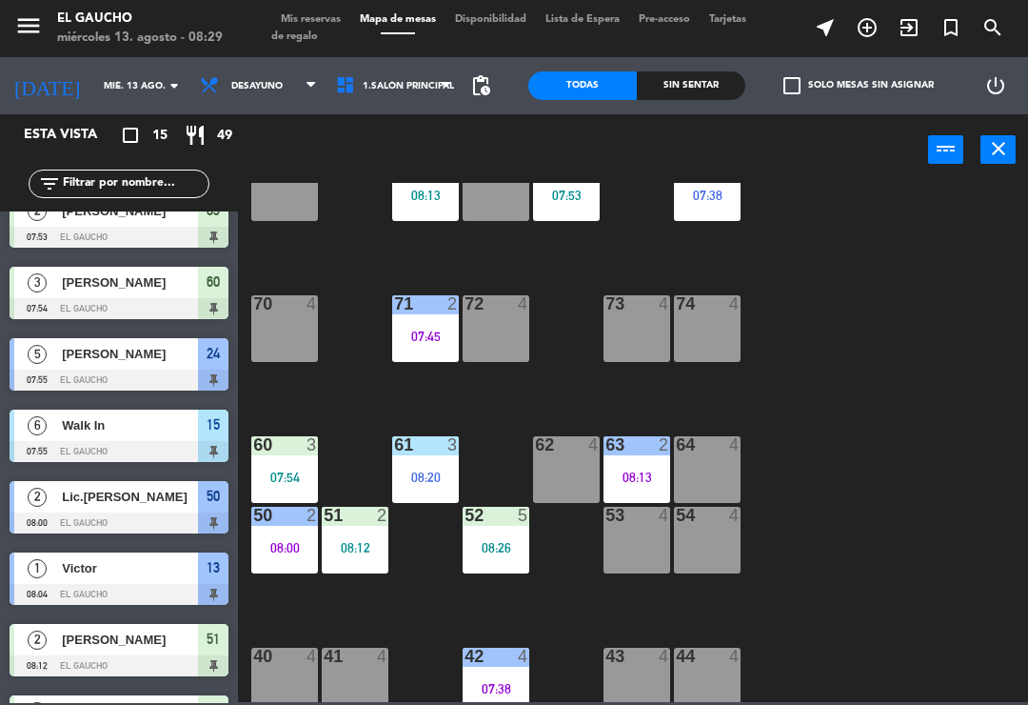
click at [303, 454] on div "60 3" at bounding box center [284, 445] width 67 height 19
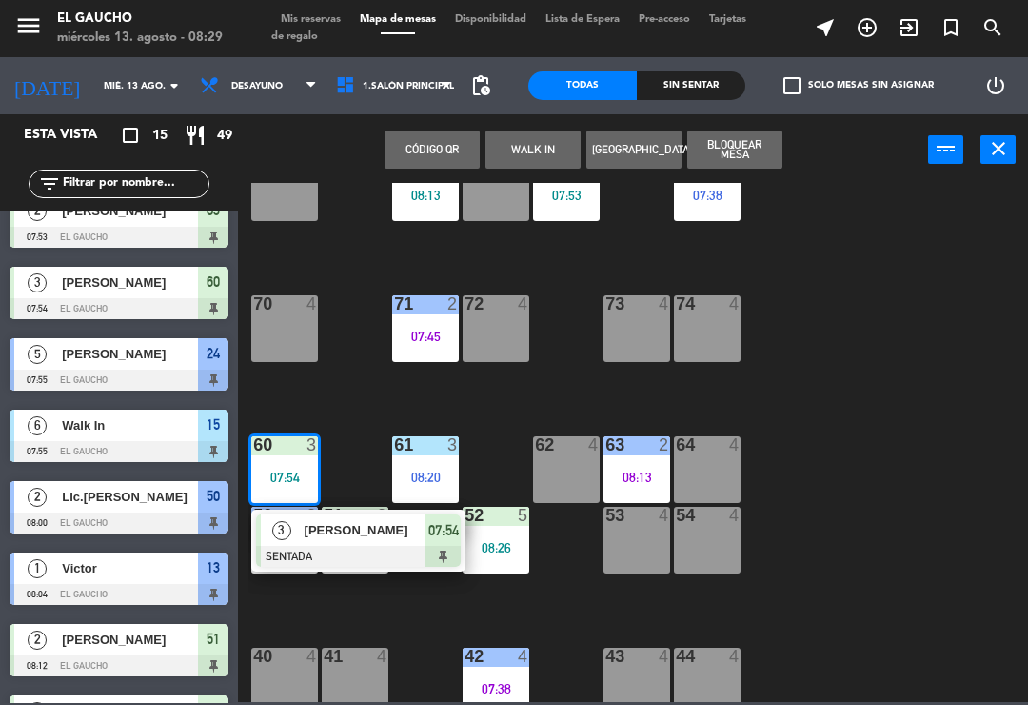
click at [396, 548] on div at bounding box center [358, 556] width 205 height 21
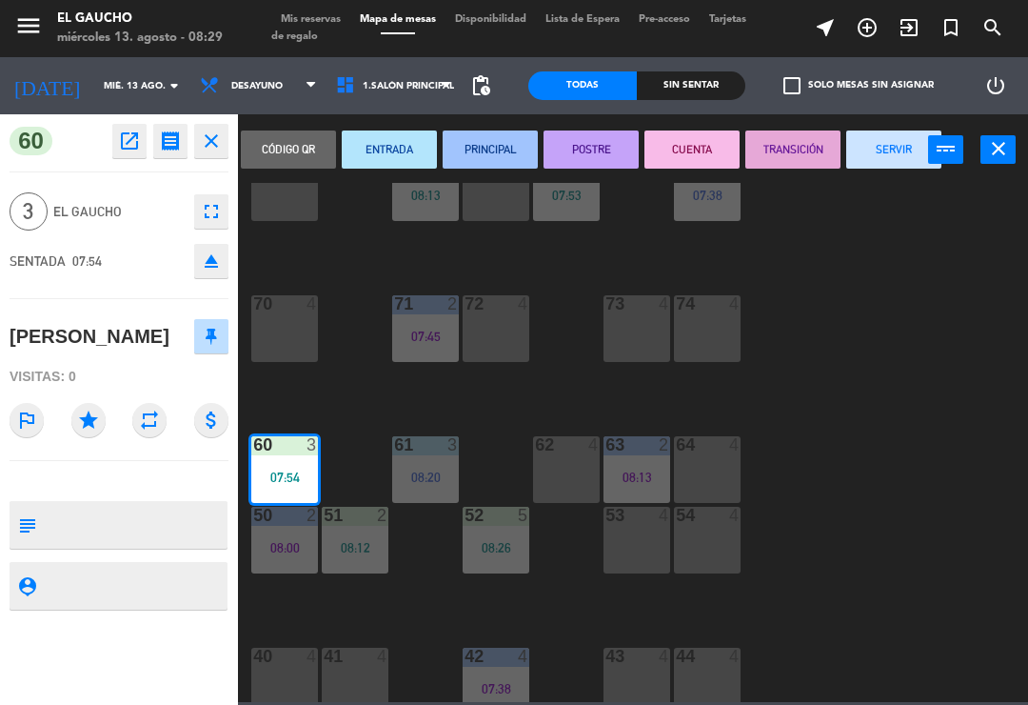
click at [401, 143] on button "ENTRADA" at bounding box center [389, 149] width 95 height 38
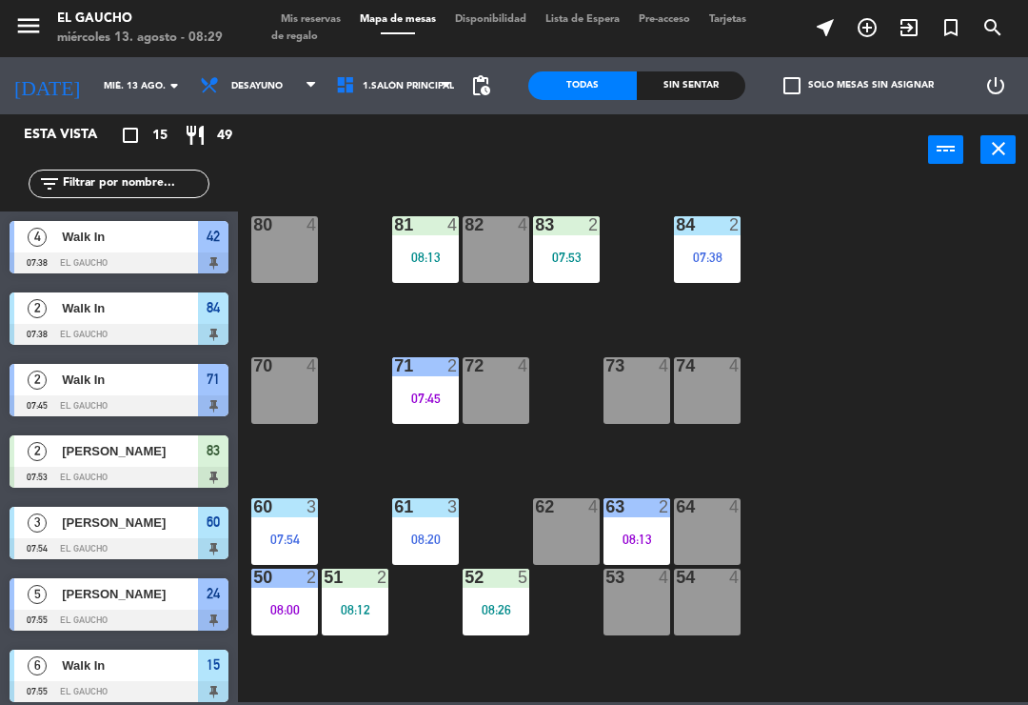
scroll to position [0, 0]
click at [592, 241] on div "83 2 07:53" at bounding box center [566, 249] width 67 height 67
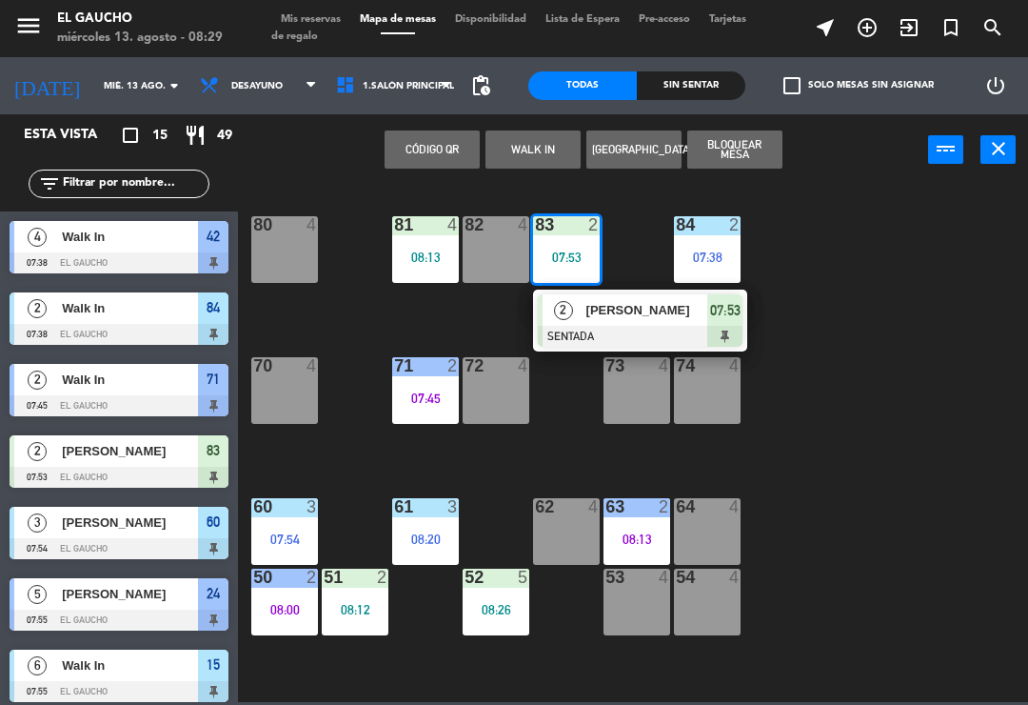
click at [619, 338] on div at bounding box center [640, 336] width 205 height 21
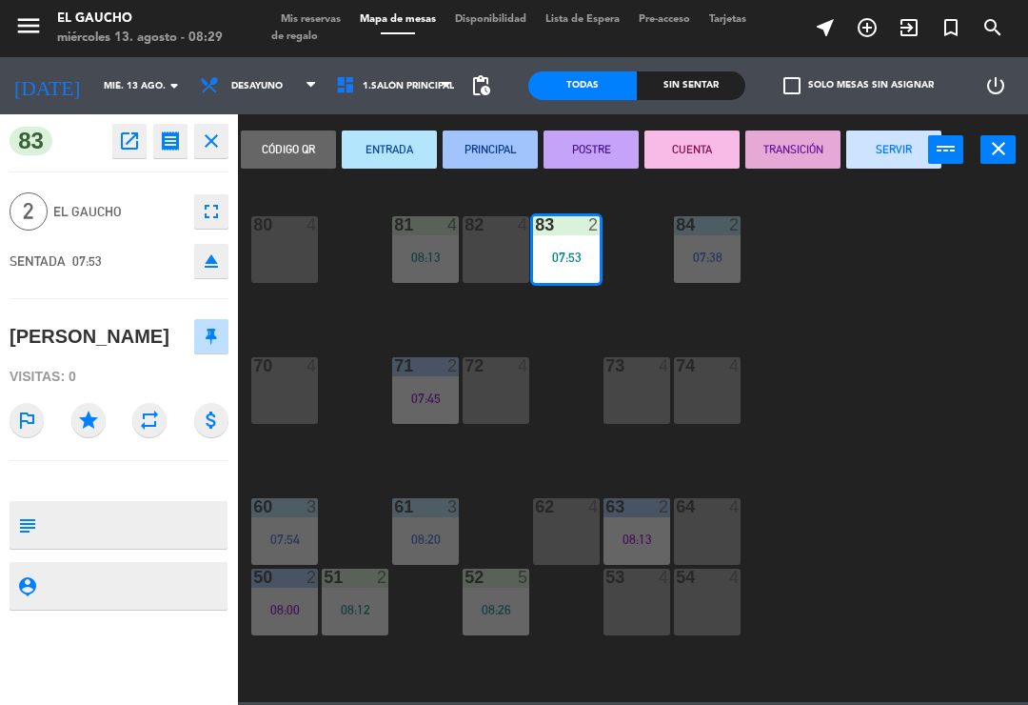
click at [499, 149] on button "PRINCIPAL" at bounding box center [490, 149] width 95 height 38
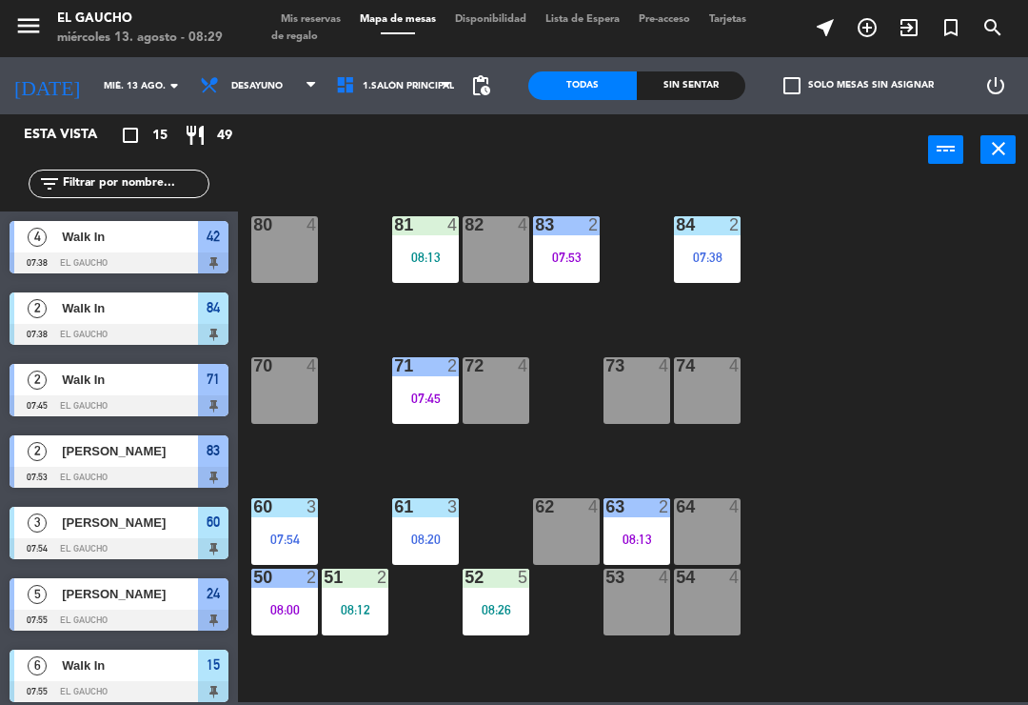
click at [427, 242] on div "81 4 08:13" at bounding box center [425, 249] width 67 height 67
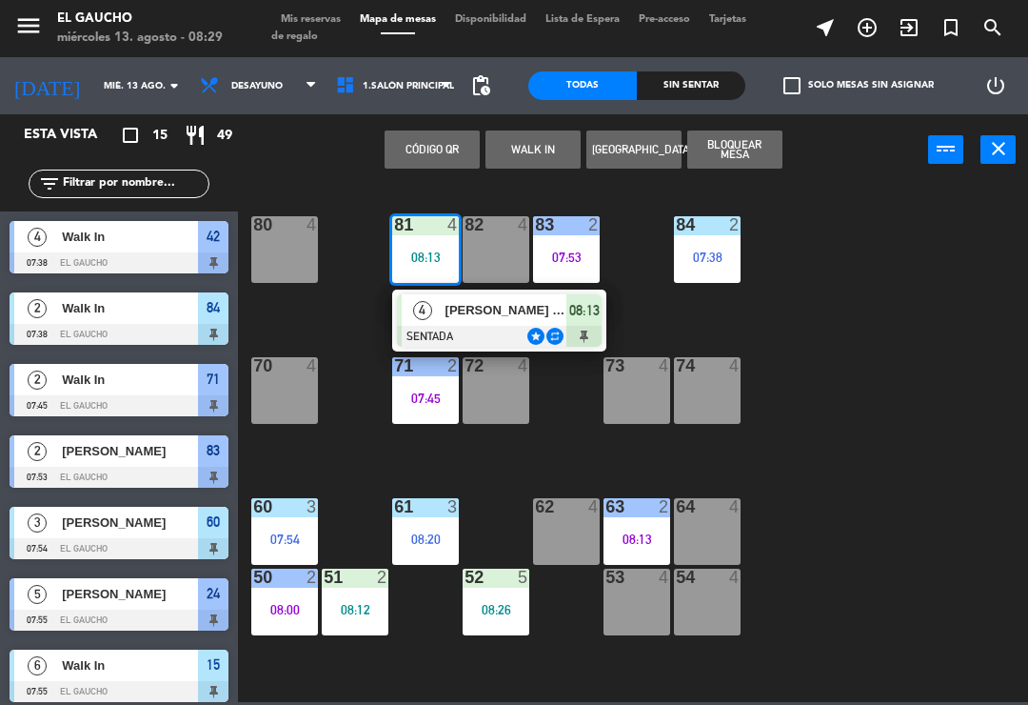
click at [503, 320] on span "[PERSON_NAME] [PERSON_NAME]" at bounding box center [507, 310] width 122 height 20
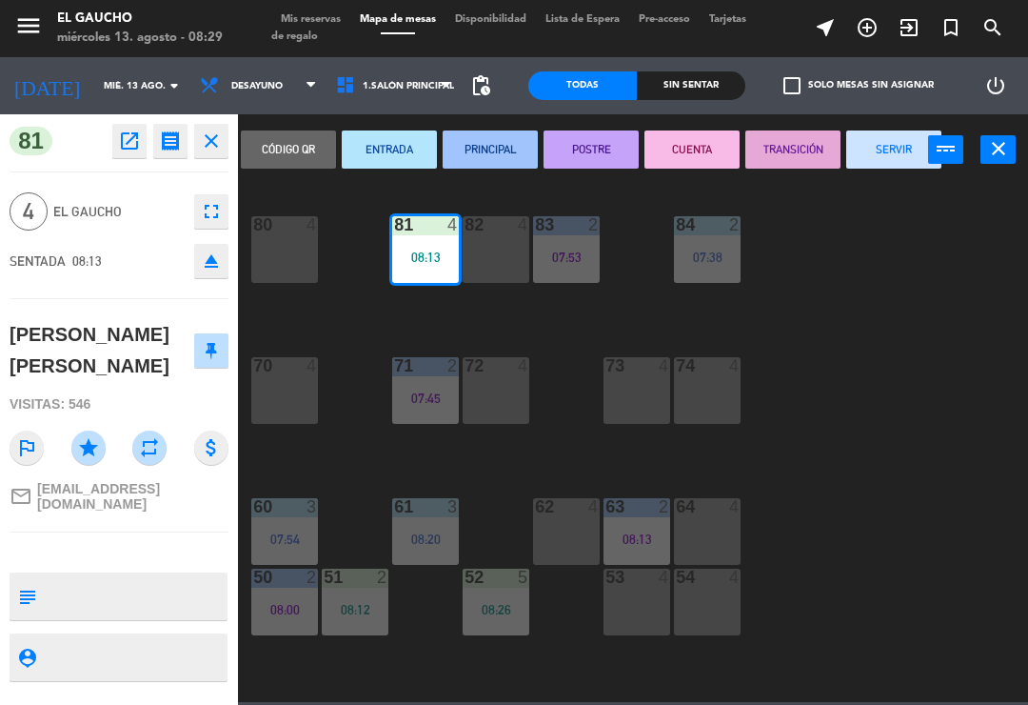
click at [409, 147] on button "ENTRADA" at bounding box center [389, 149] width 95 height 38
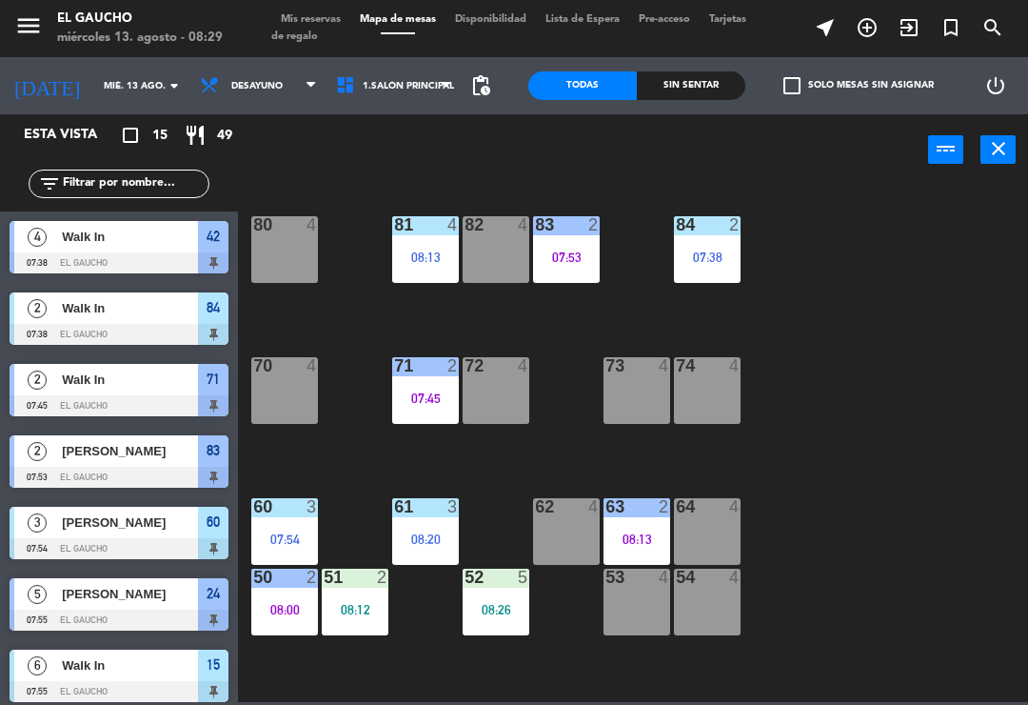
scroll to position [26, 0]
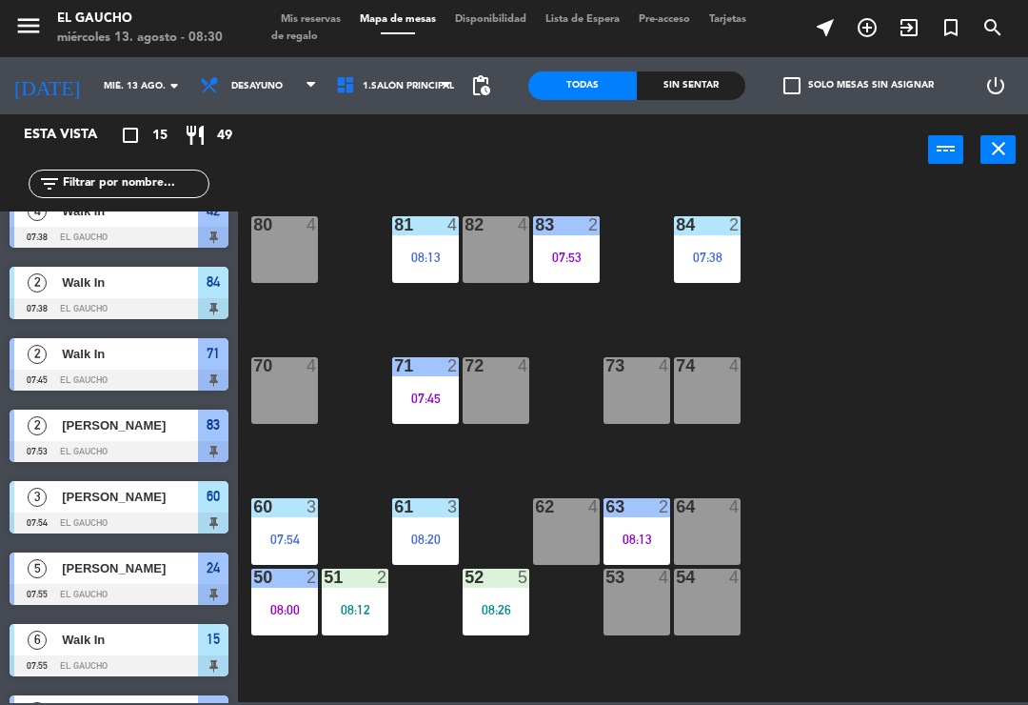
click at [559, 255] on div "07:53" at bounding box center [566, 256] width 67 height 13
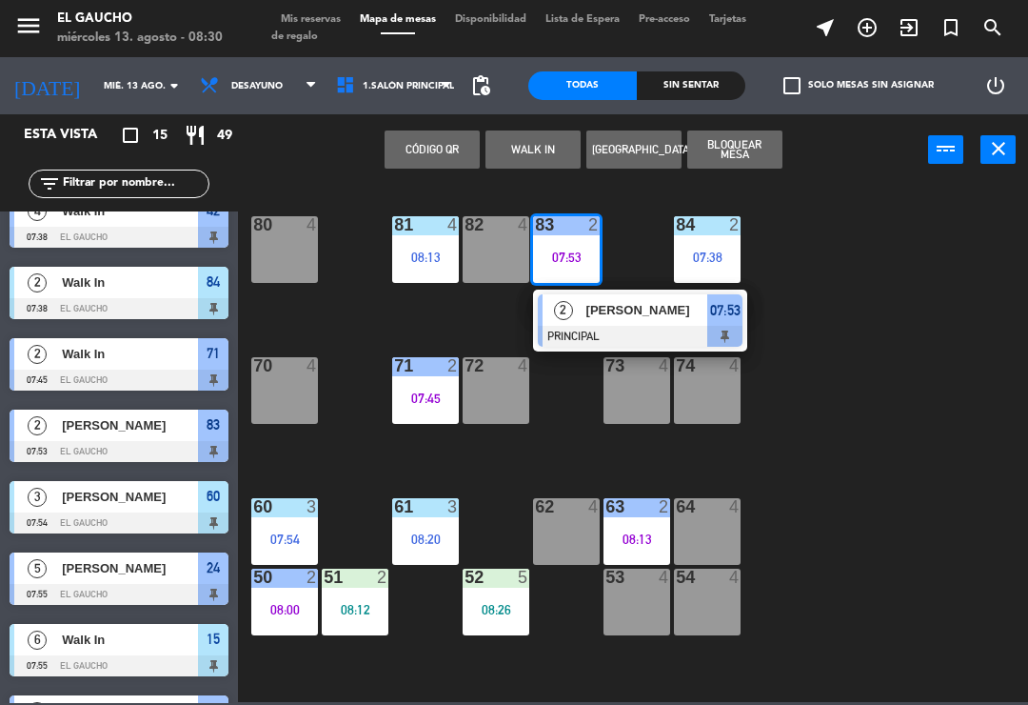
click at [599, 309] on span "[PERSON_NAME]" at bounding box center [648, 310] width 122 height 20
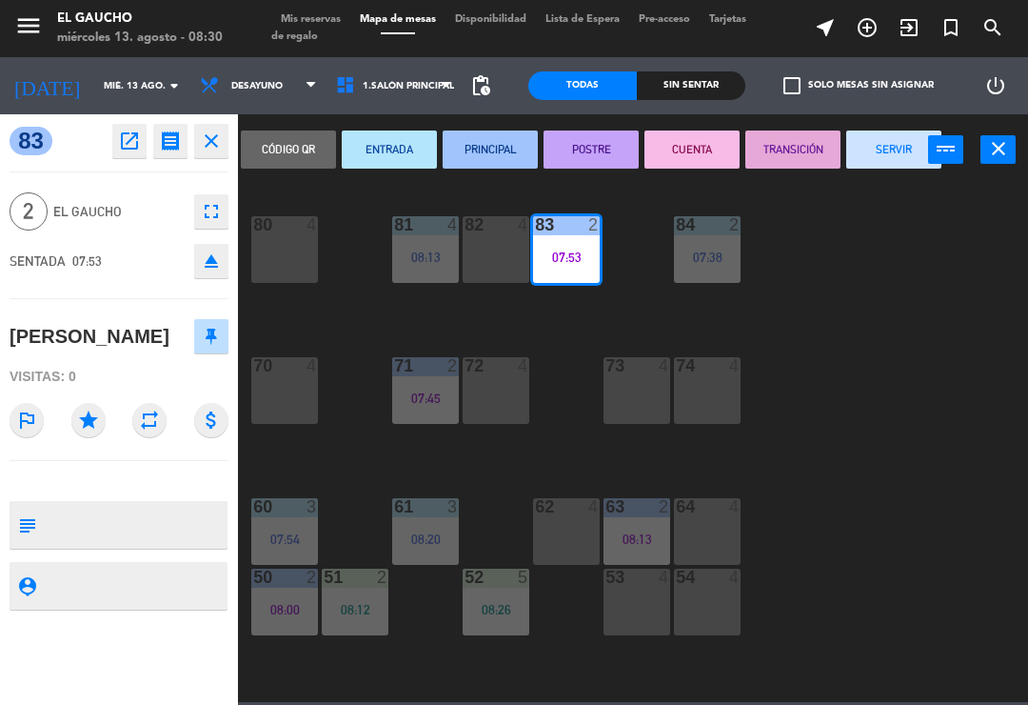
click at [907, 151] on button "SERVIR" at bounding box center [894, 149] width 95 height 38
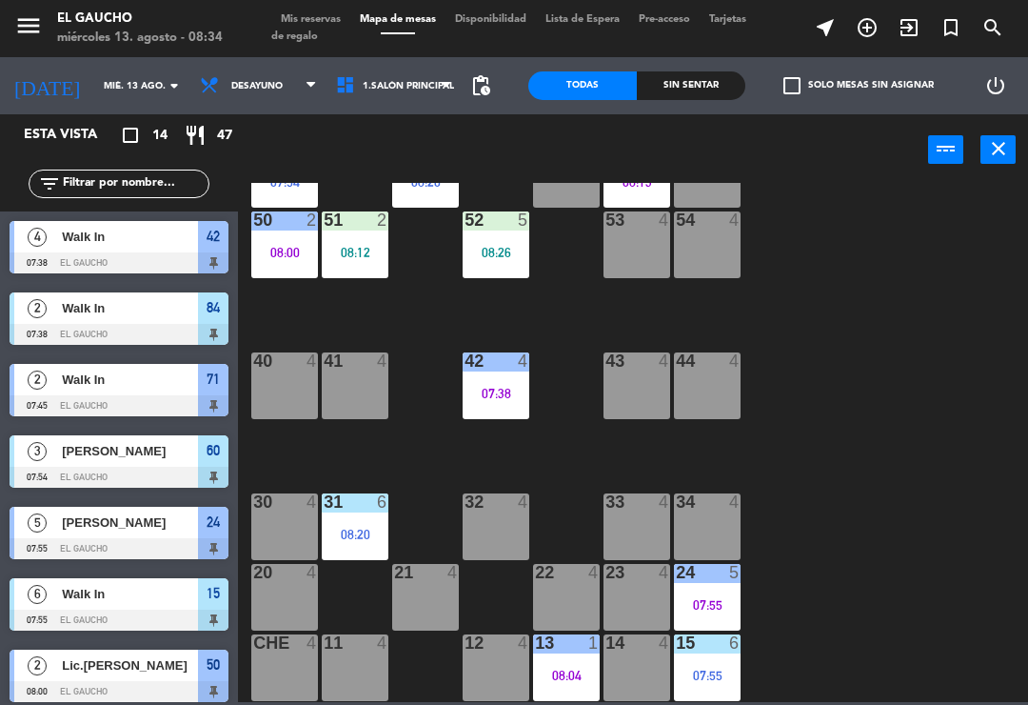
scroll to position [357, 0]
click at [502, 668] on div "12 4" at bounding box center [496, 667] width 67 height 67
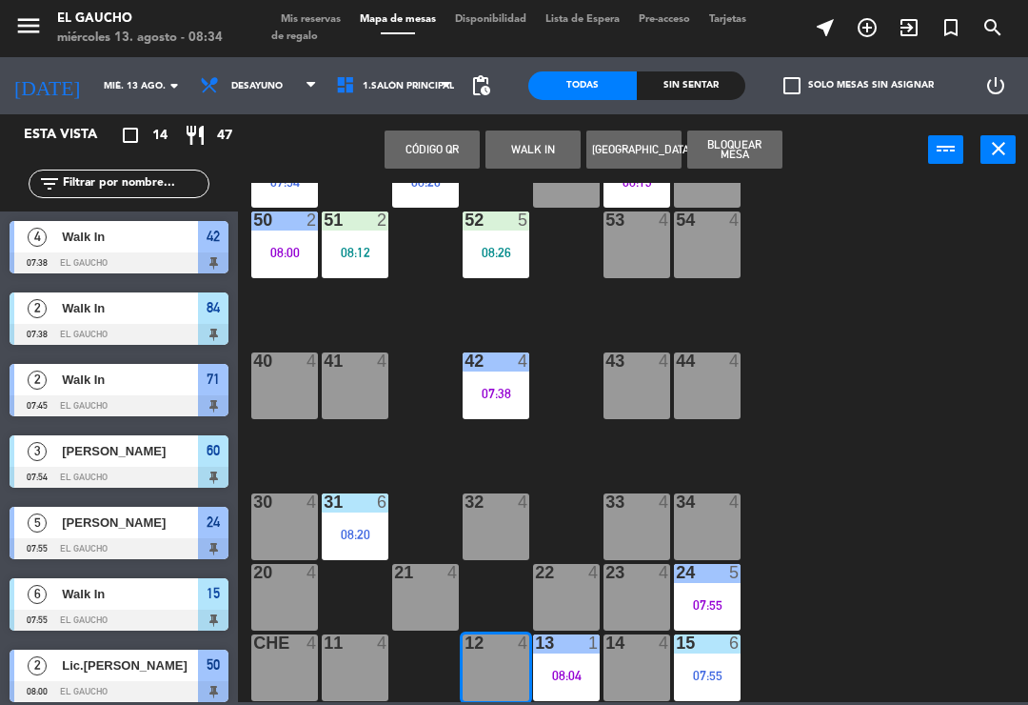
click at [532, 140] on button "WALK IN" at bounding box center [533, 149] width 95 height 38
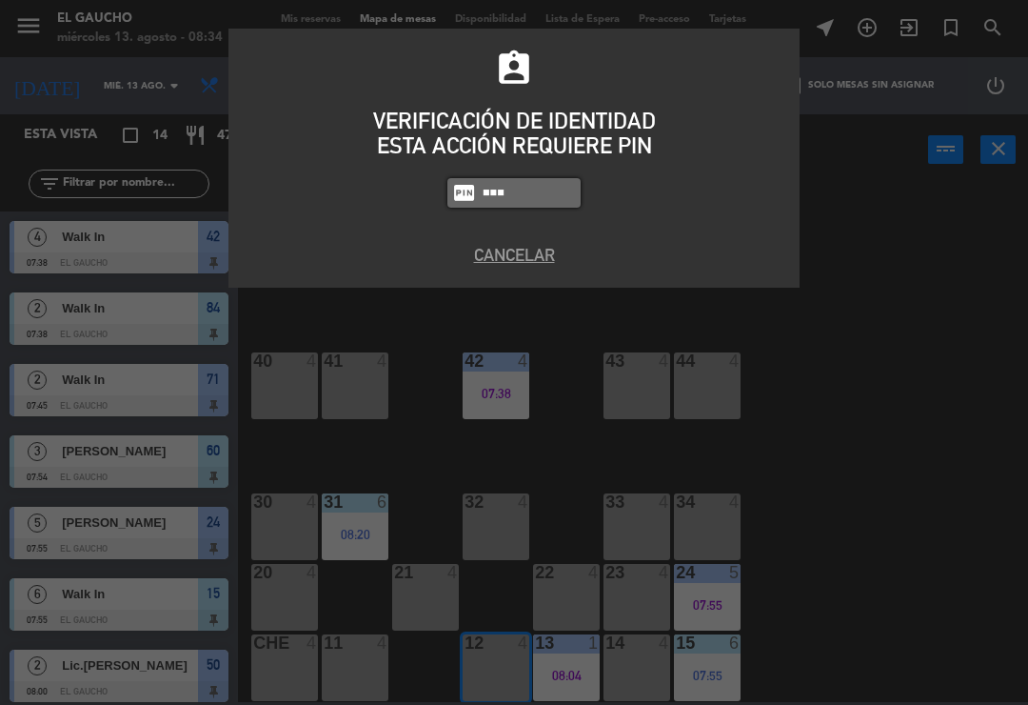
type input "0009"
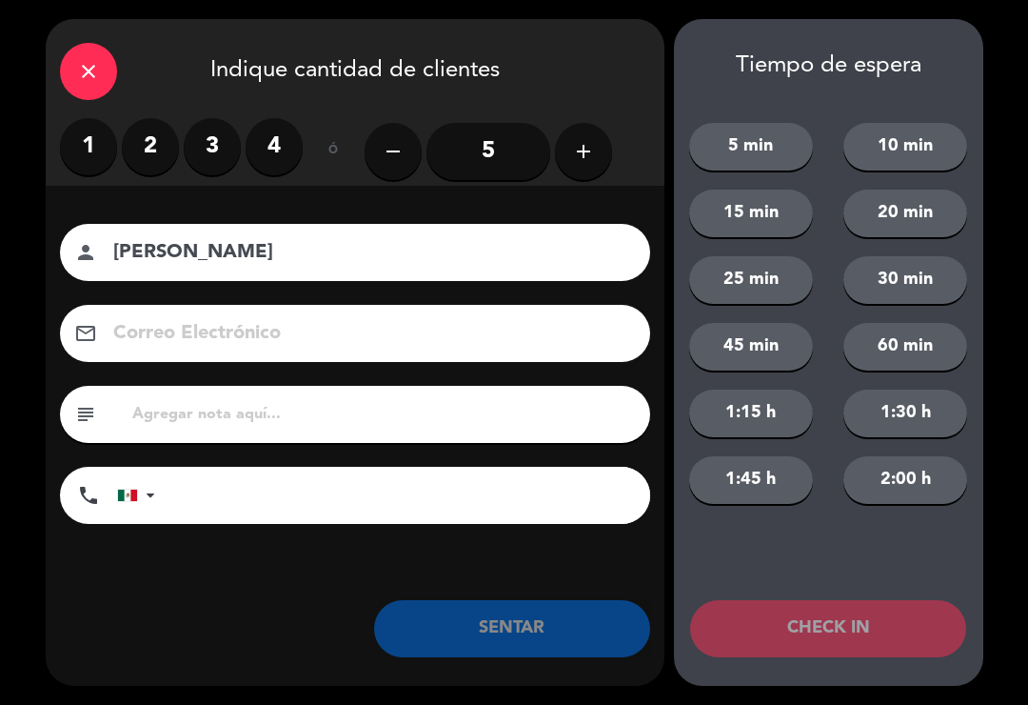
type input "[PERSON_NAME]"
click at [147, 143] on label "2" at bounding box center [150, 146] width 57 height 57
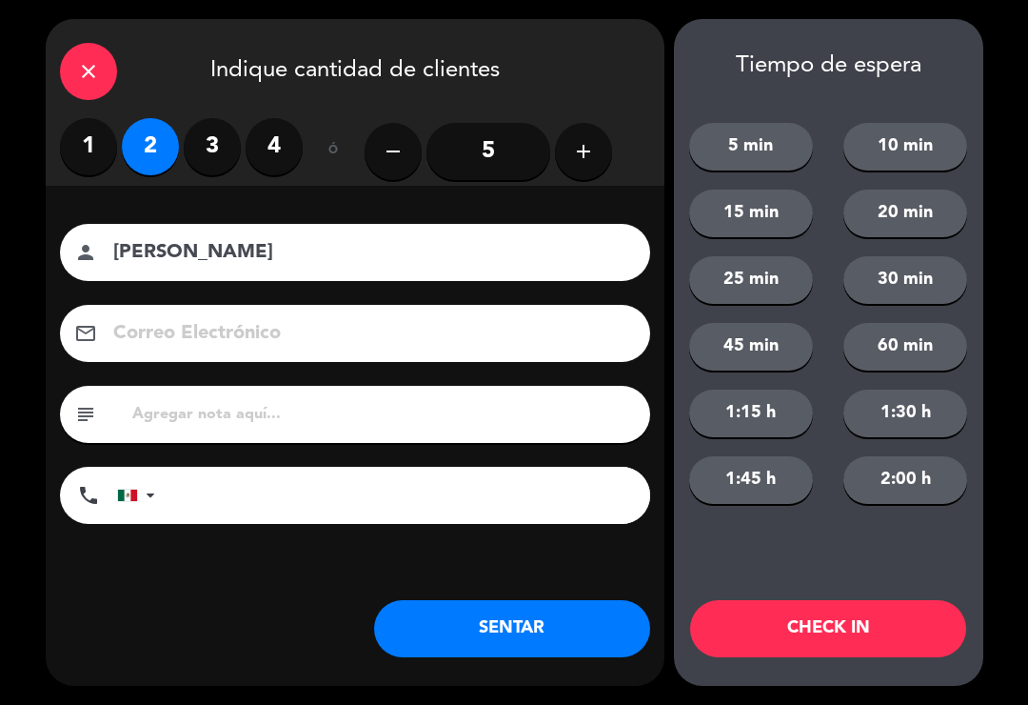
click at [172, 328] on input at bounding box center [368, 333] width 514 height 33
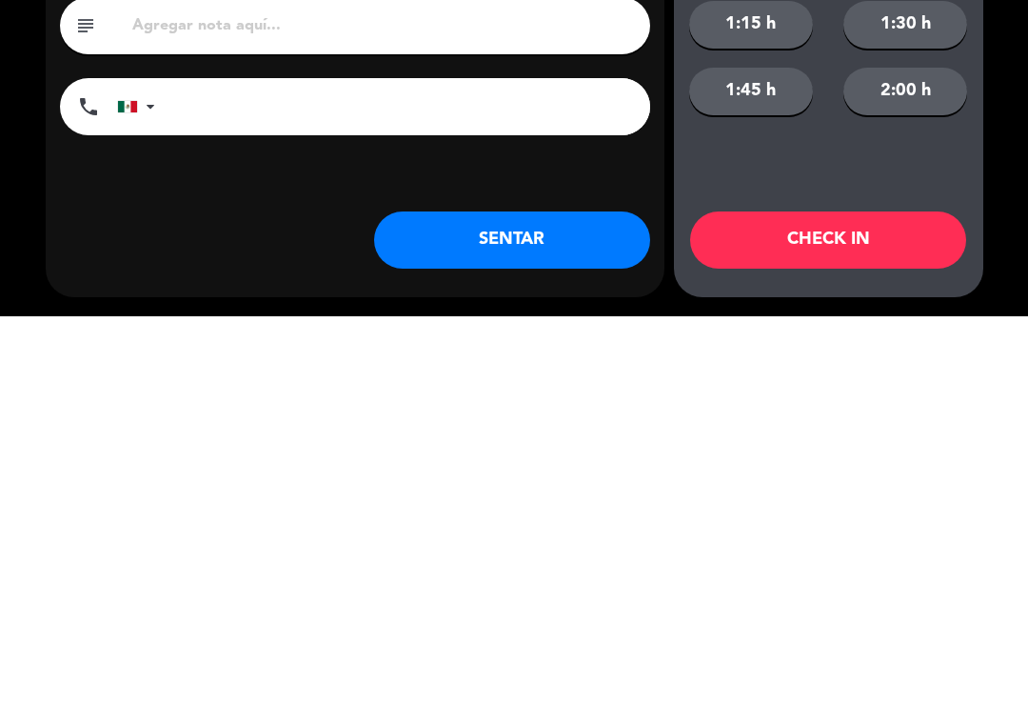
type input "[EMAIL_ADDRESS][DOMAIN_NAME]"
click at [576, 600] on button "SENTAR" at bounding box center [512, 628] width 276 height 57
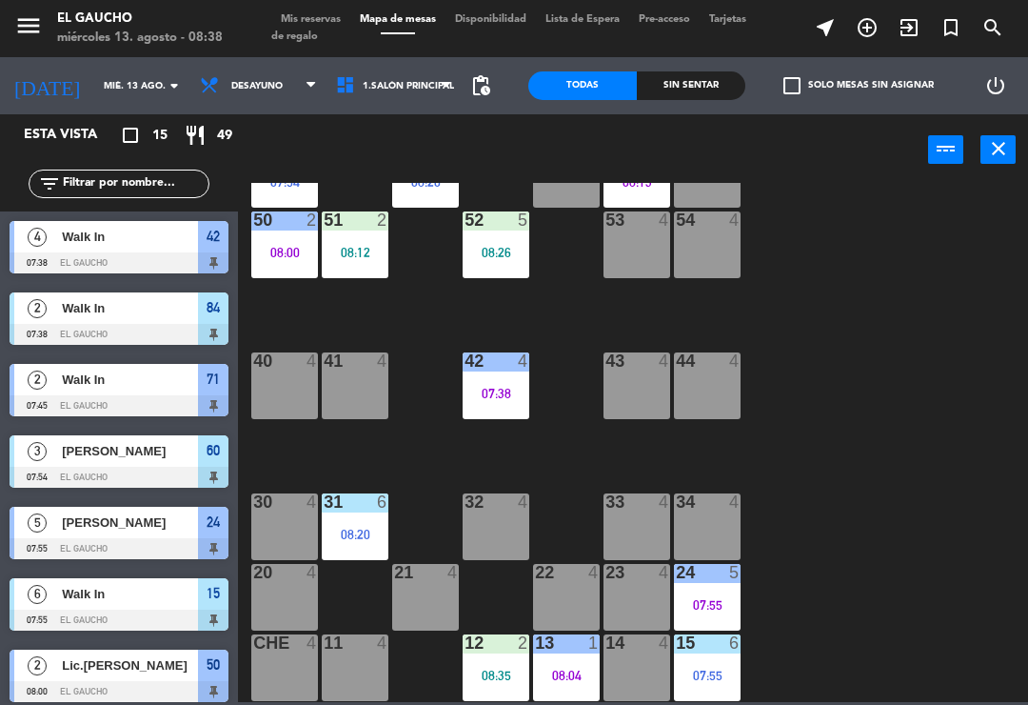
click at [628, 249] on div "53 4" at bounding box center [637, 244] width 67 height 67
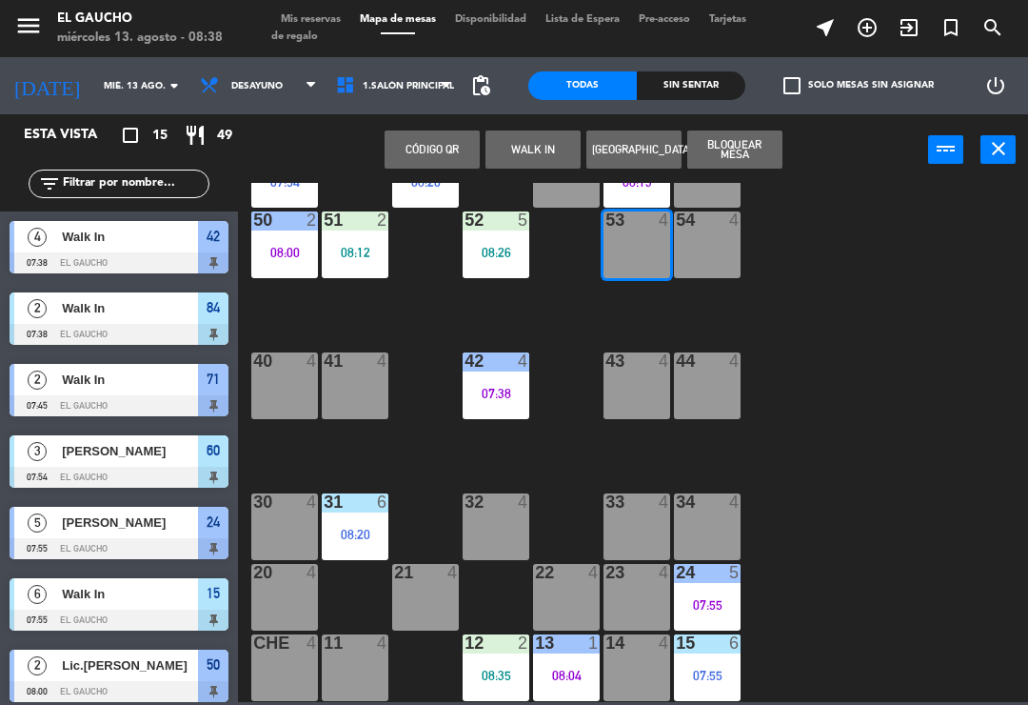
click at [520, 144] on button "WALK IN" at bounding box center [533, 149] width 95 height 38
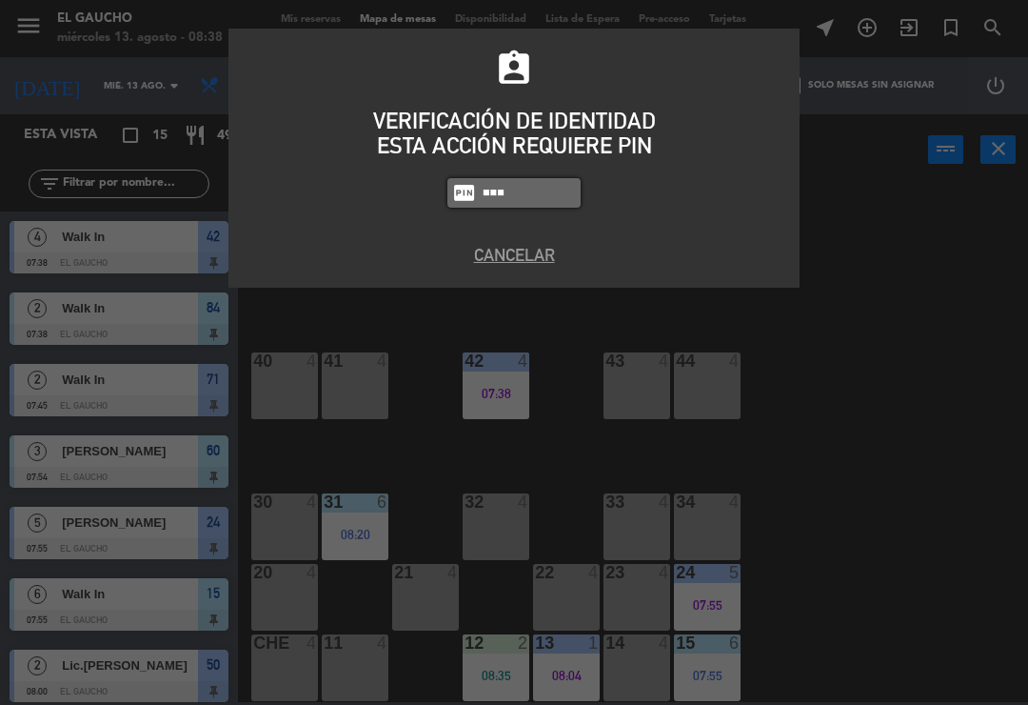
type input "0009"
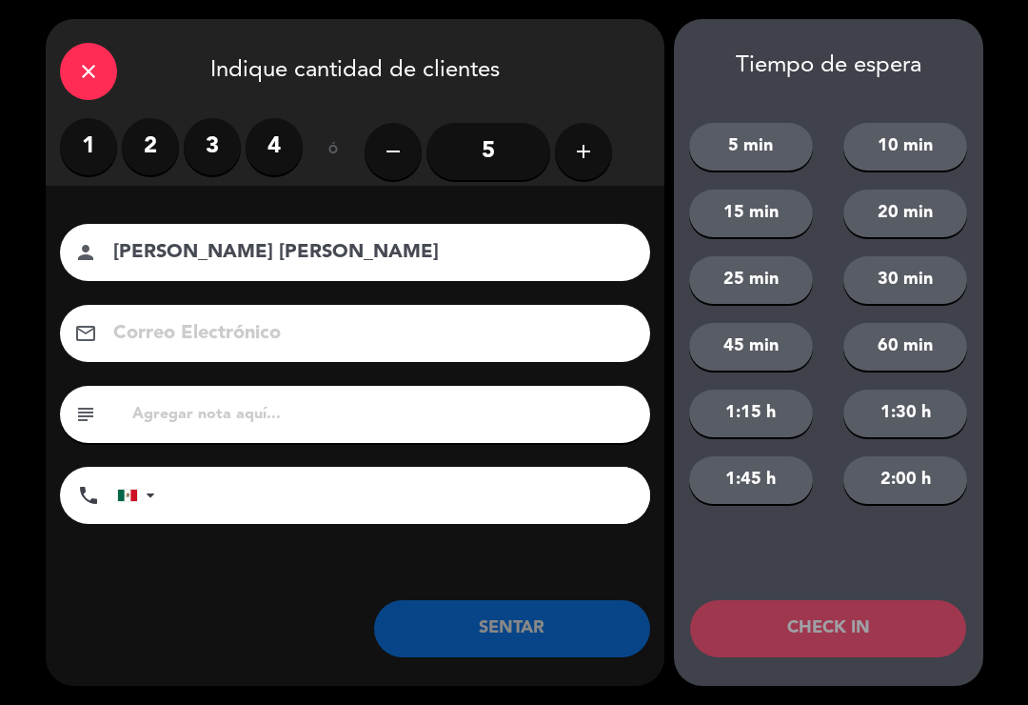
type input "[PERSON_NAME] [PERSON_NAME]"
click at [149, 142] on label "2" at bounding box center [150, 146] width 57 height 57
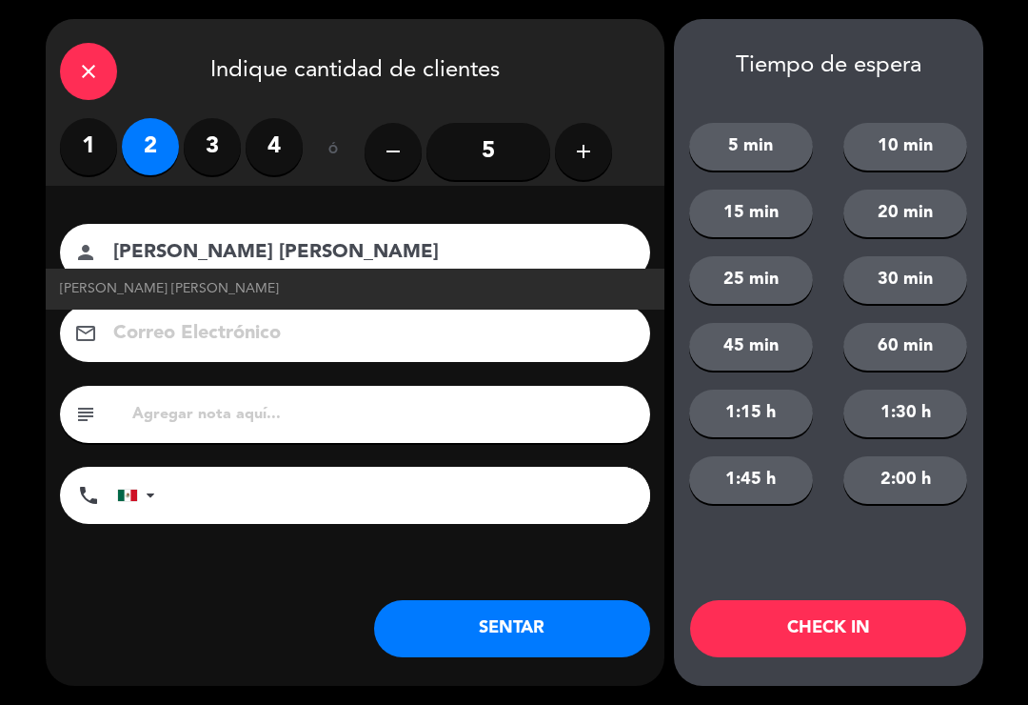
click at [163, 336] on input at bounding box center [368, 333] width 514 height 33
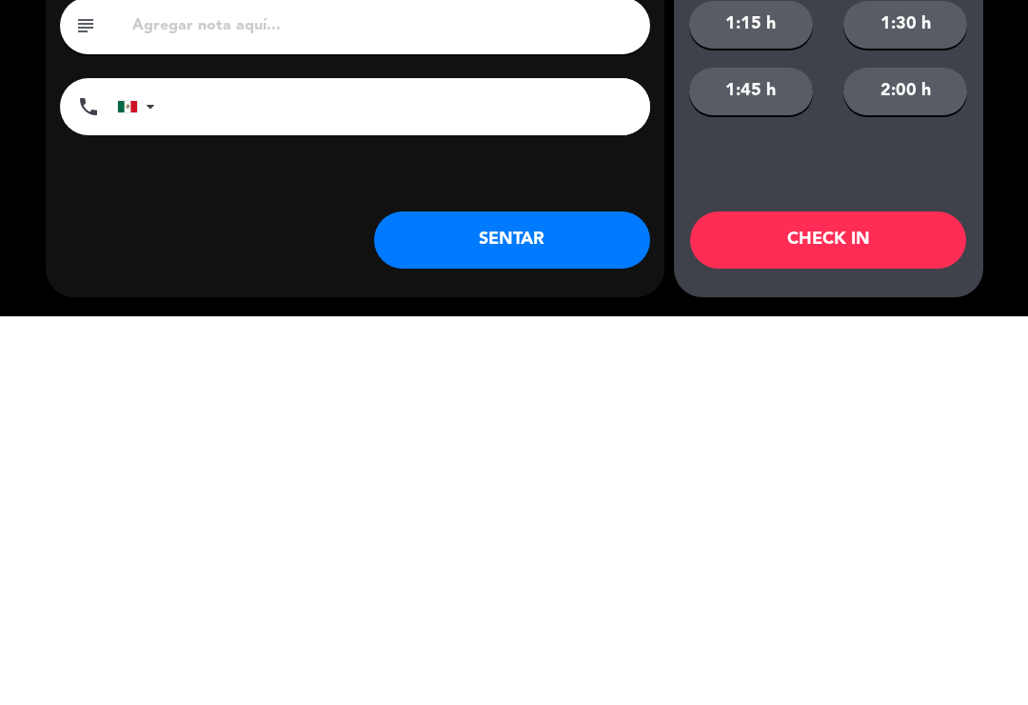
type input "[EMAIL_ADDRESS][DOMAIN_NAME]"
click at [574, 600] on button "SENTAR" at bounding box center [512, 628] width 276 height 57
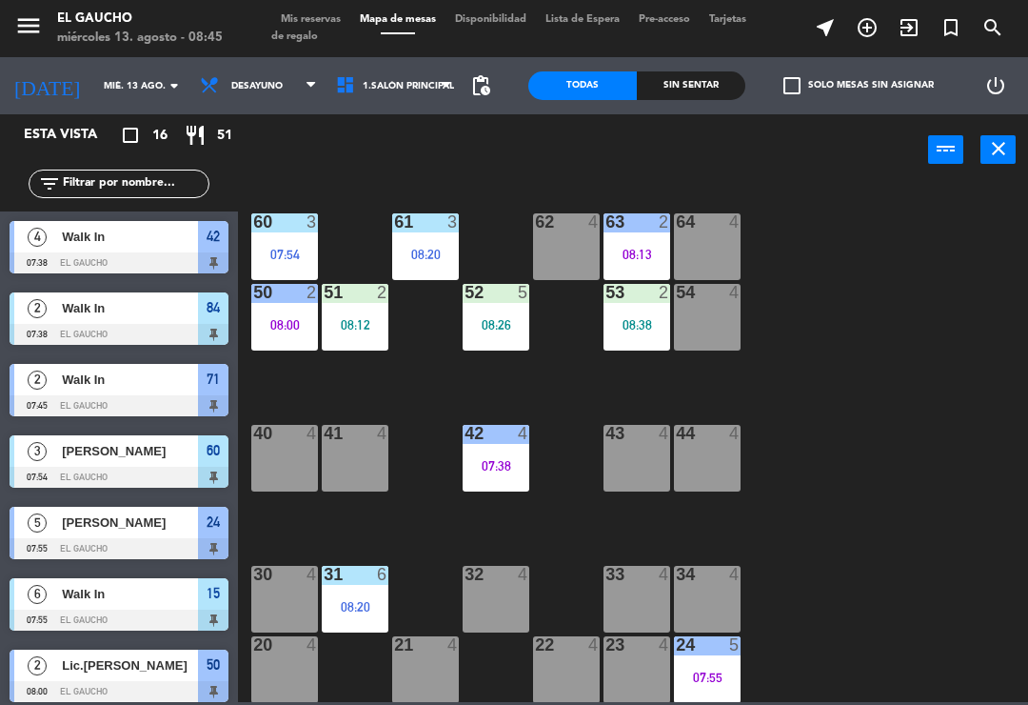
scroll to position [285, 0]
click at [635, 593] on div "33 4" at bounding box center [637, 599] width 67 height 67
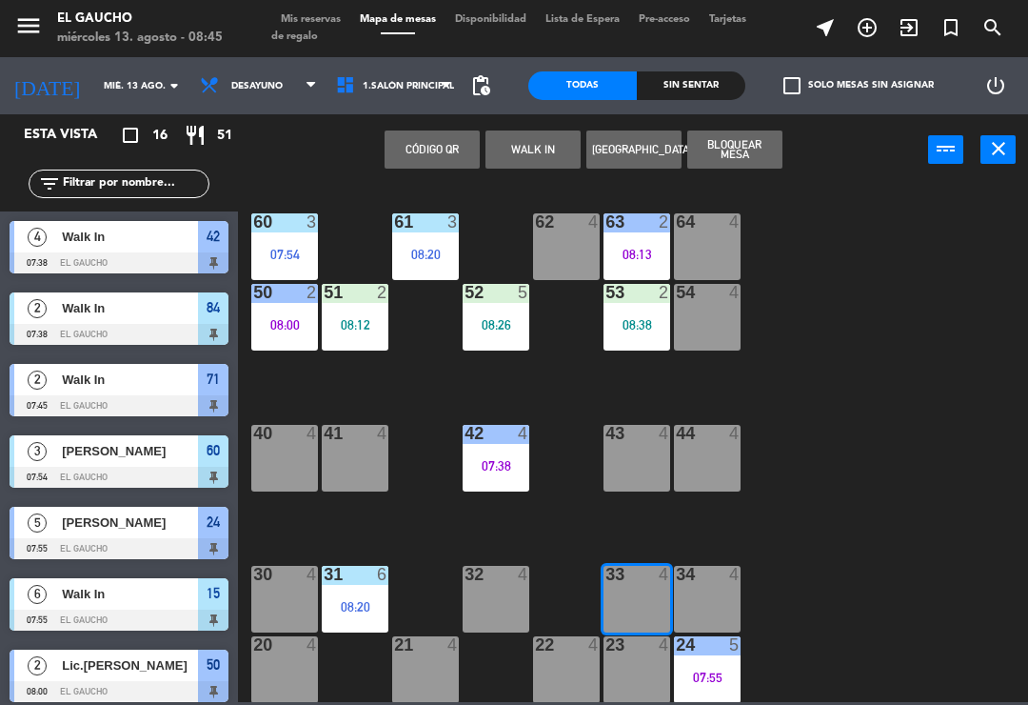
click at [512, 148] on button "WALK IN" at bounding box center [533, 149] width 95 height 38
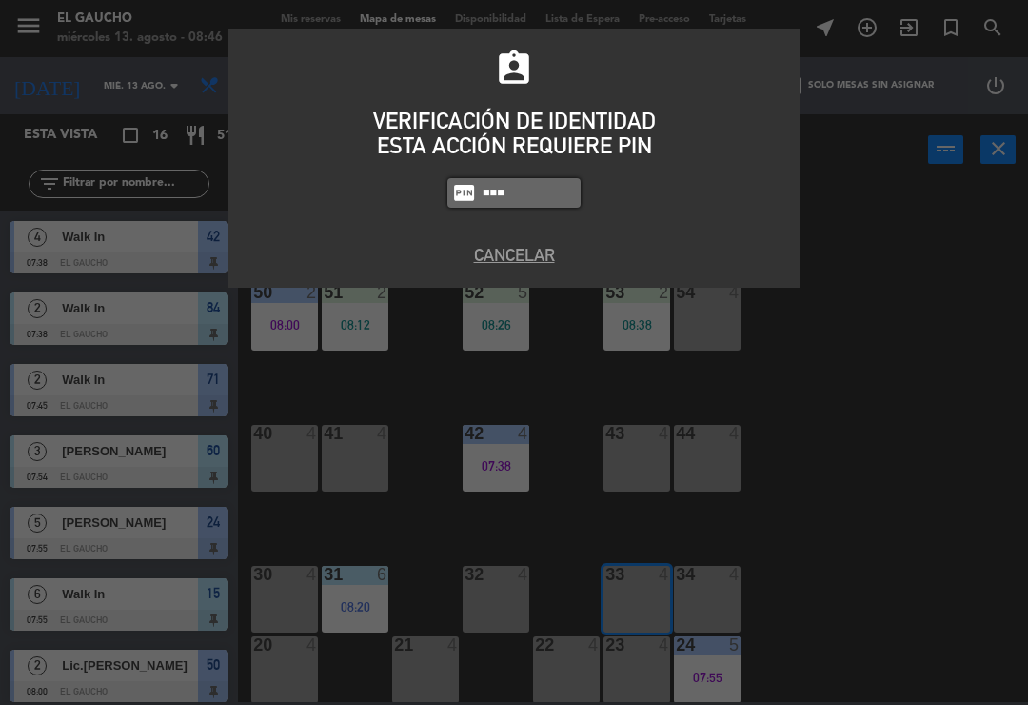
type input "0009"
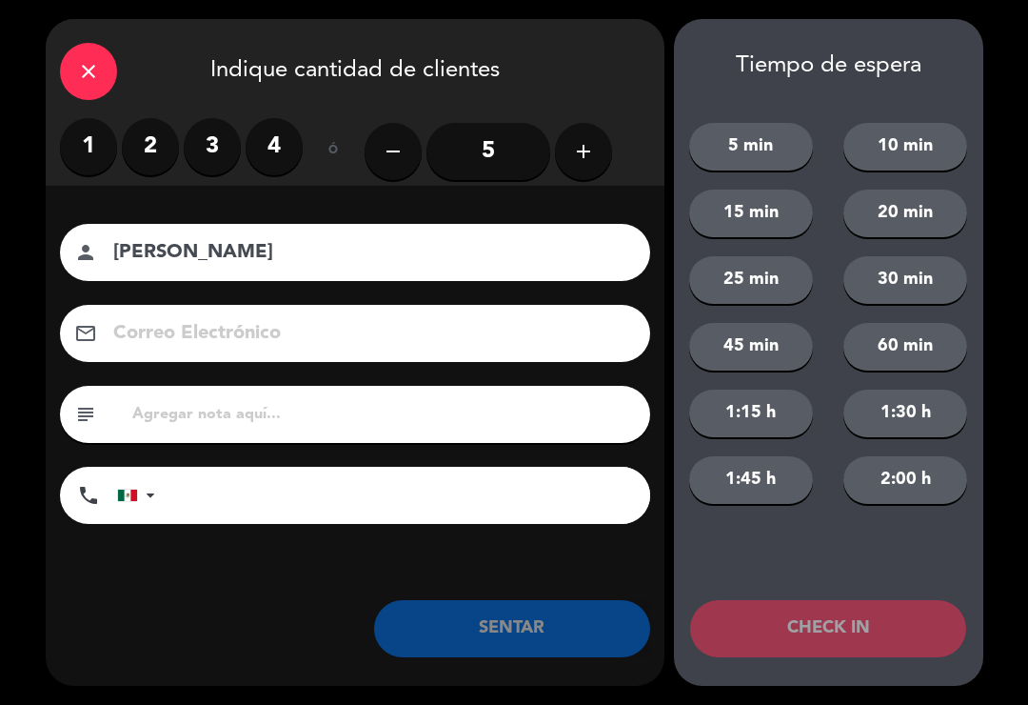
type input "[PERSON_NAME]"
click at [206, 154] on label "3" at bounding box center [212, 146] width 57 height 57
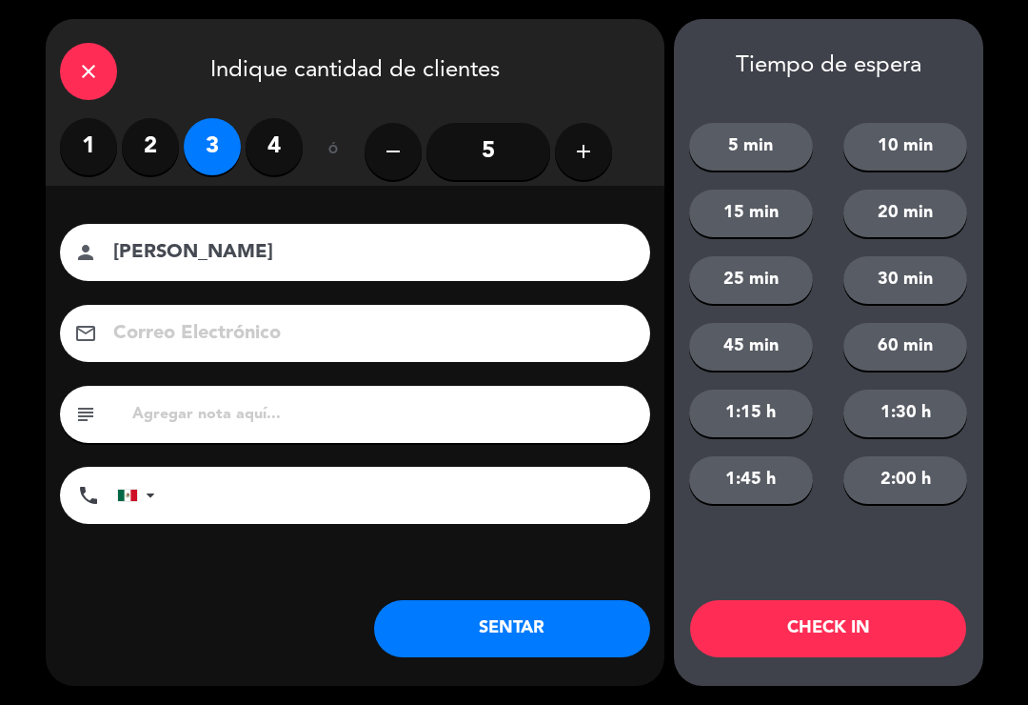
click at [440, 641] on button "SENTAR" at bounding box center [512, 628] width 276 height 57
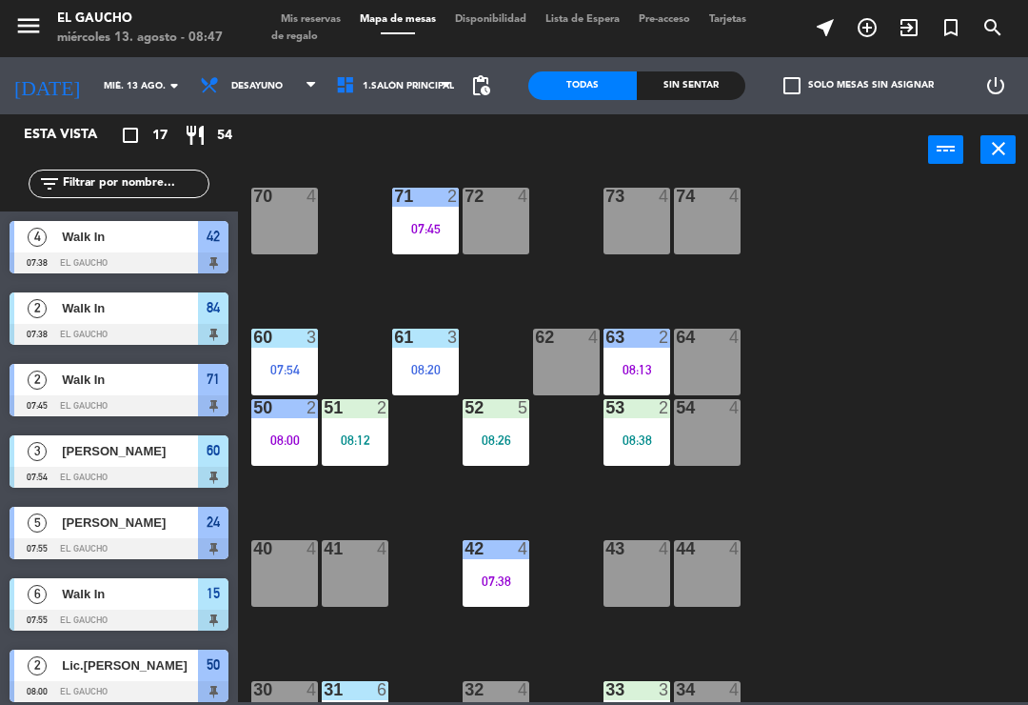
scroll to position [45, 0]
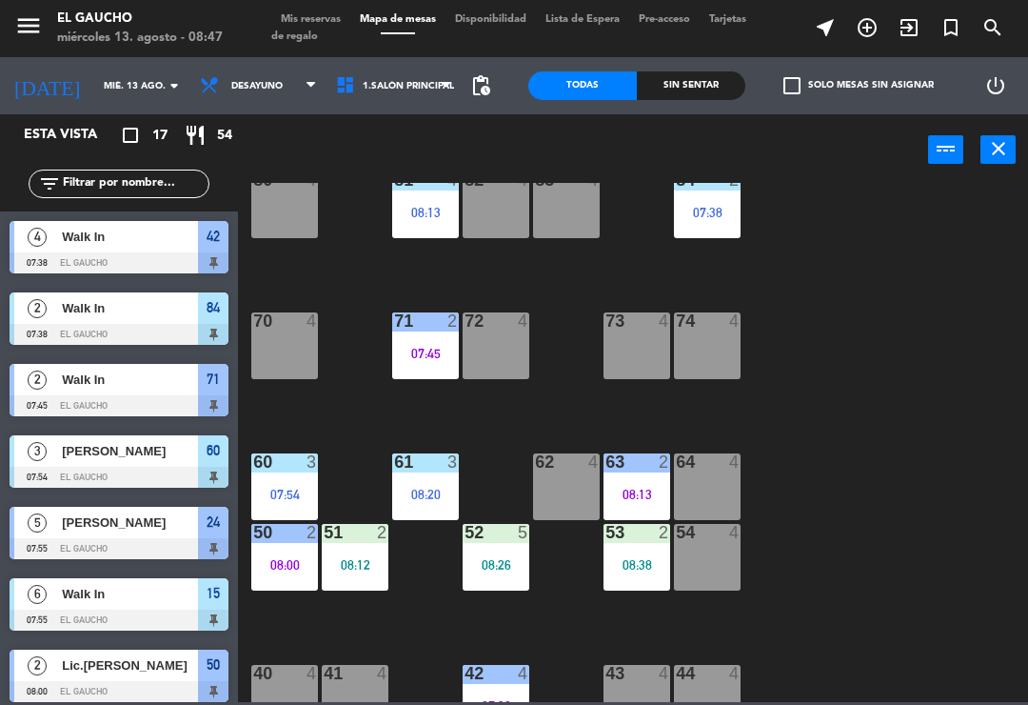
click at [422, 334] on div "71 2 07:45" at bounding box center [425, 345] width 67 height 67
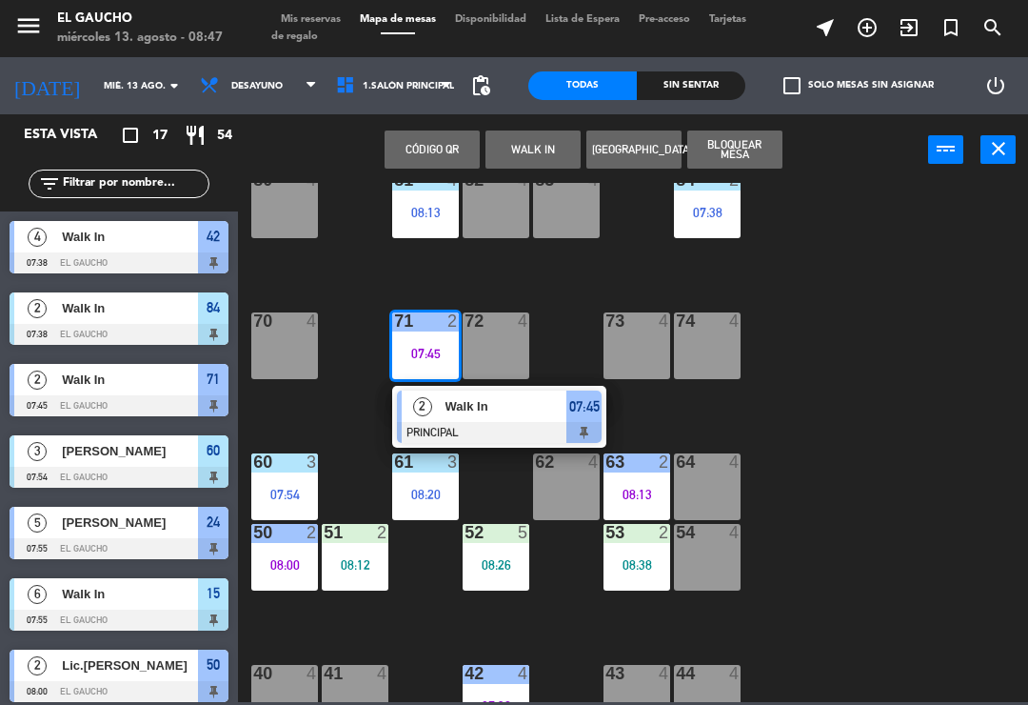
click at [520, 412] on span "Walk In" at bounding box center [507, 406] width 122 height 20
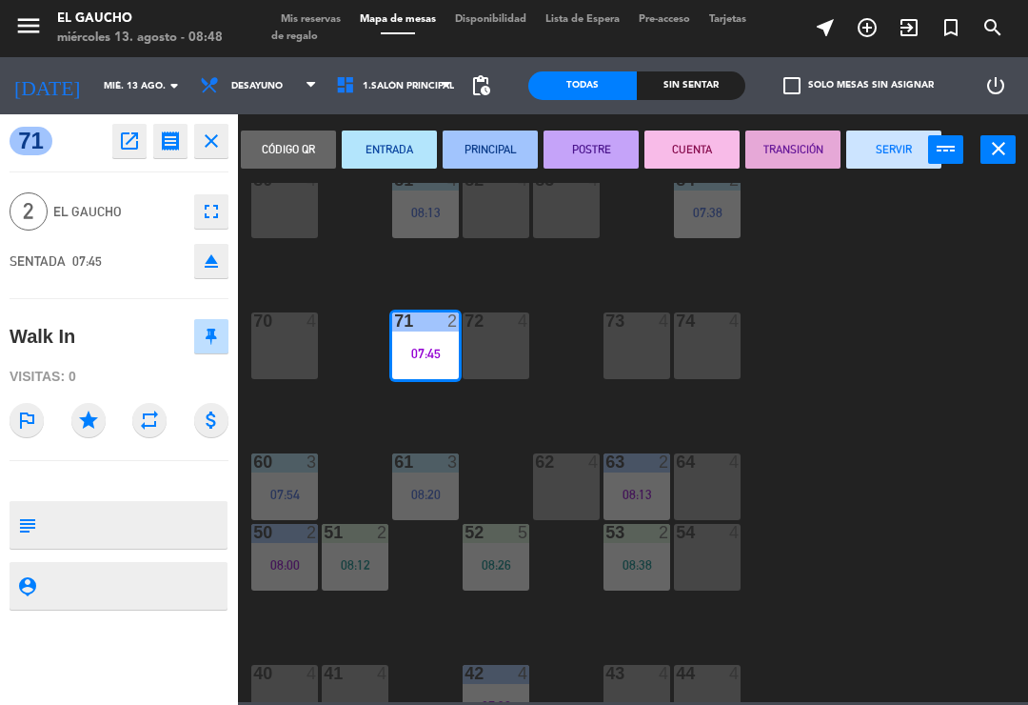
click at [899, 167] on button "SERVIR" at bounding box center [894, 149] width 95 height 38
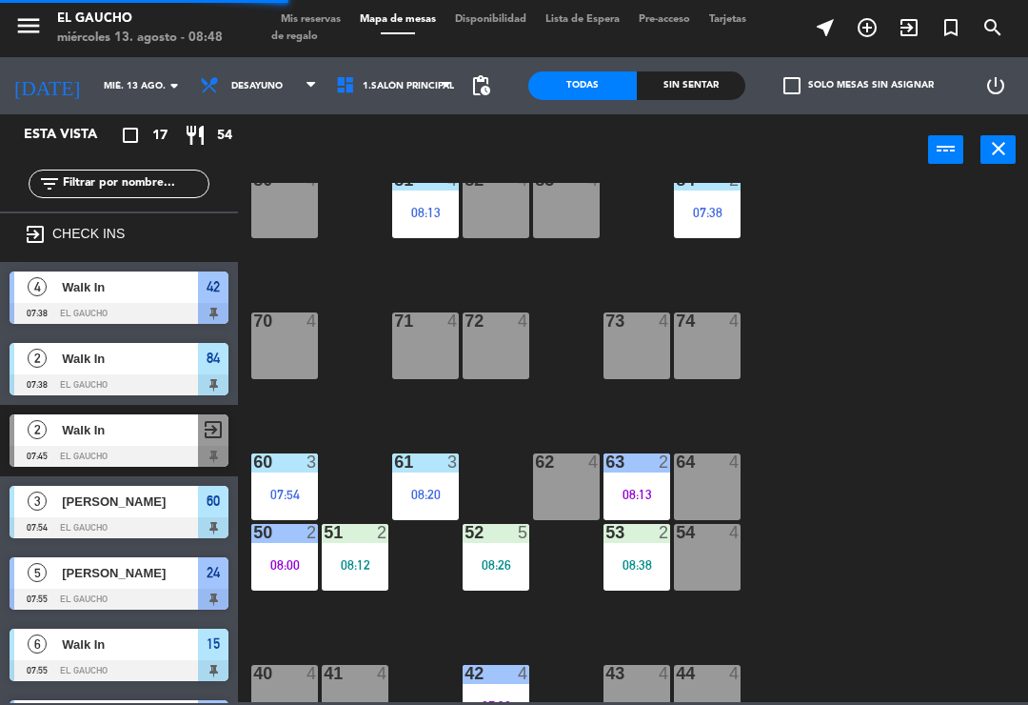
click at [435, 340] on div "71 4" at bounding box center [425, 345] width 67 height 67
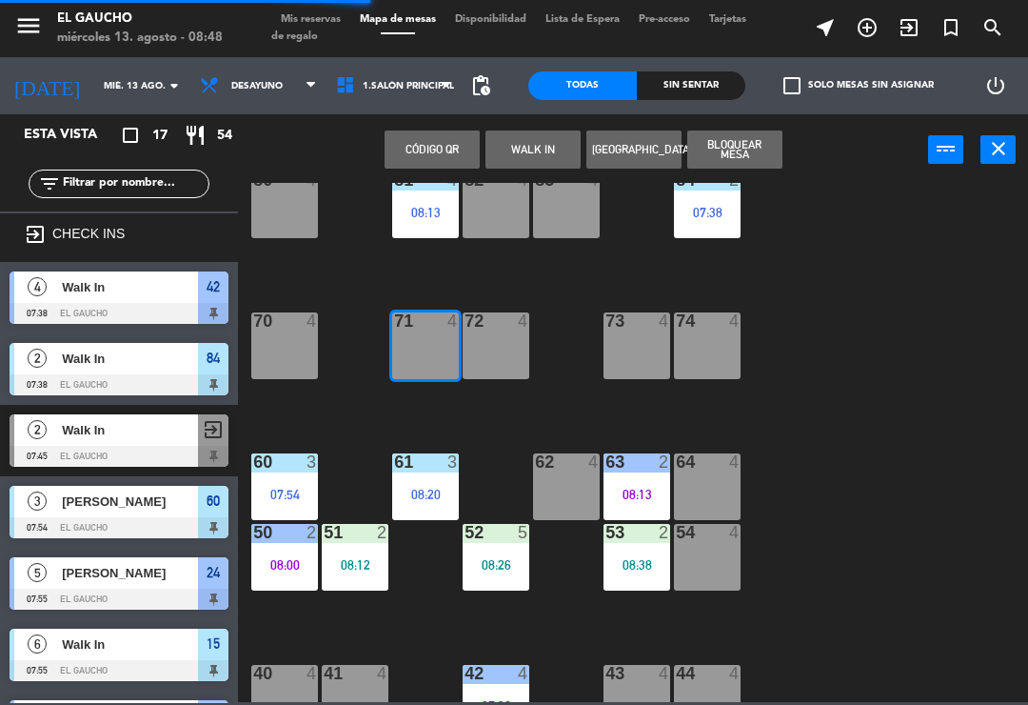
click at [516, 160] on button "WALK IN" at bounding box center [533, 149] width 95 height 38
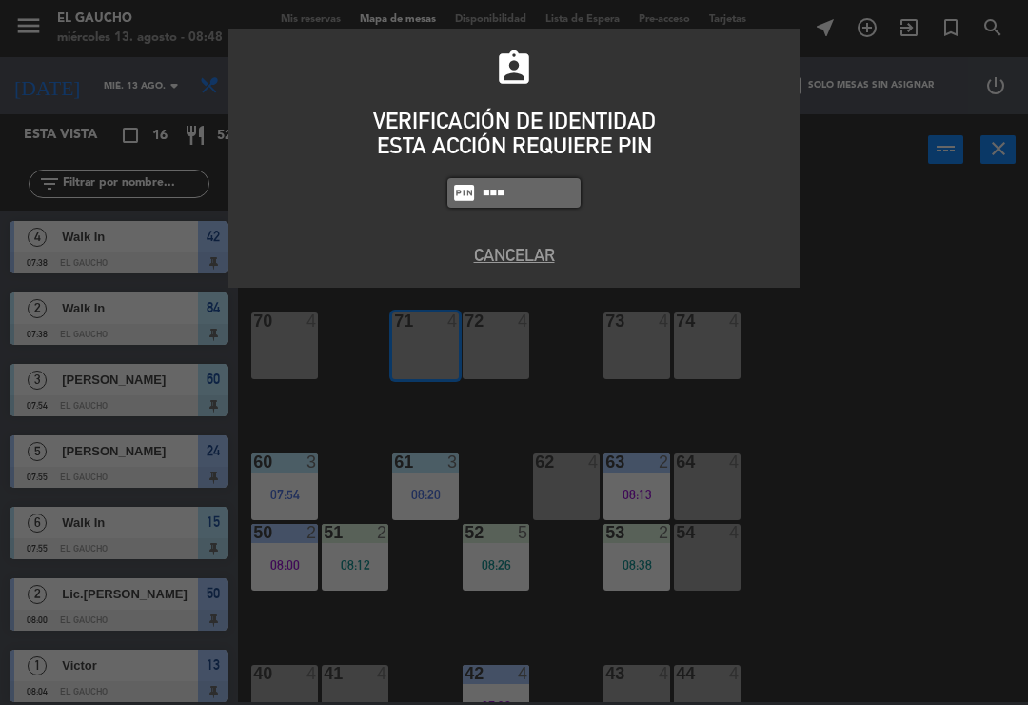
type input "0009"
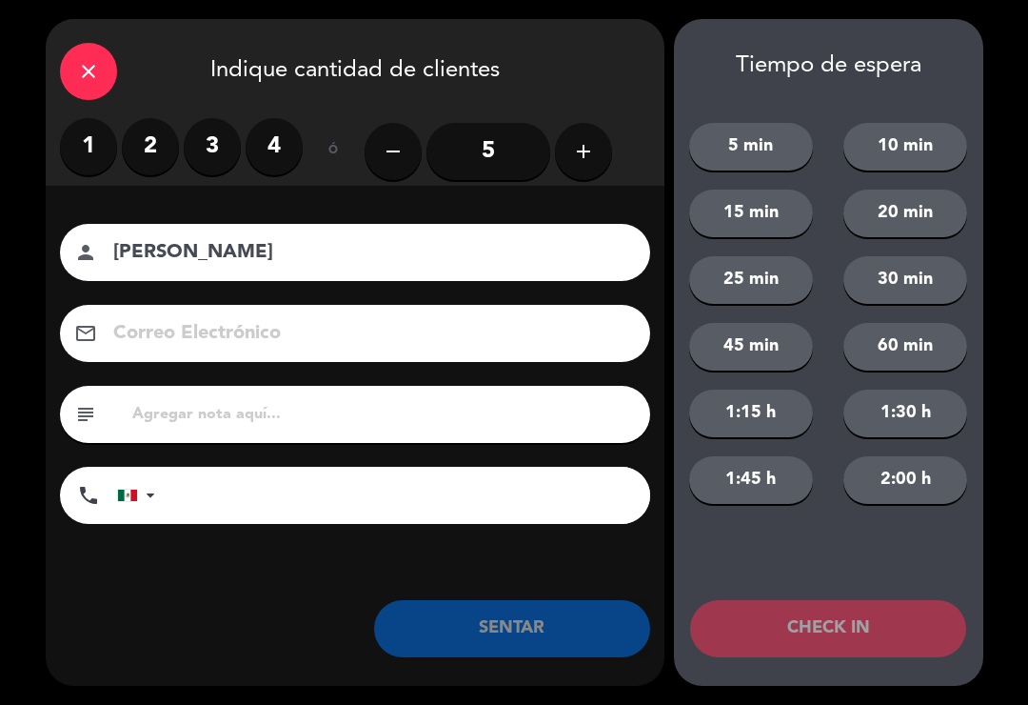
type input "[PERSON_NAME]"
click at [278, 143] on label "4" at bounding box center [274, 146] width 57 height 57
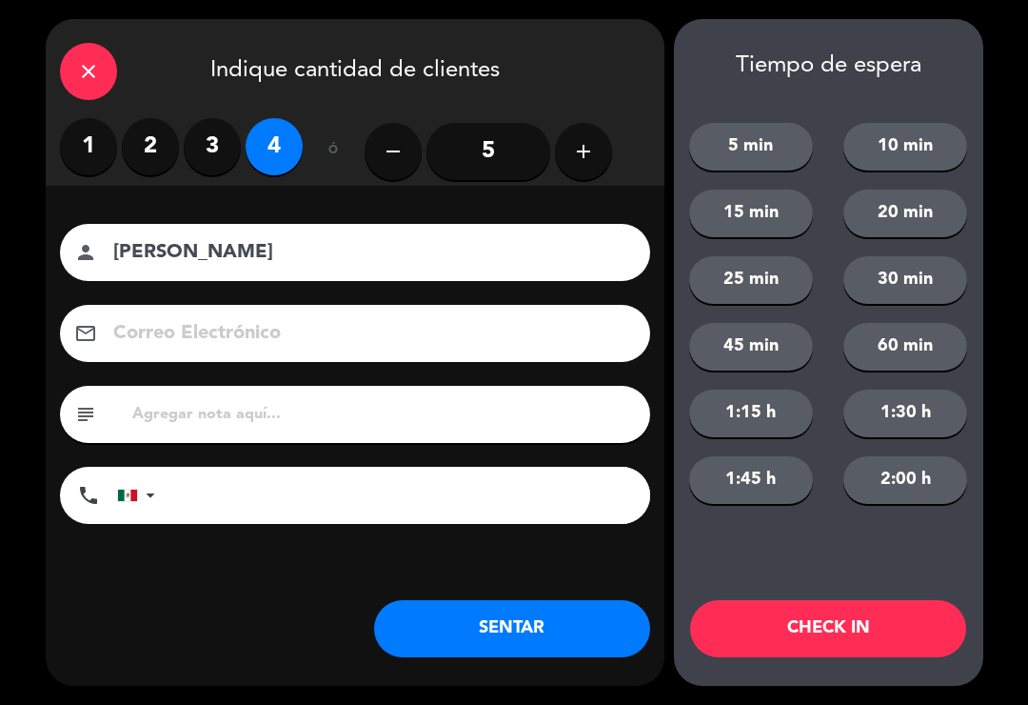
click at [563, 627] on button "SENTAR" at bounding box center [512, 628] width 276 height 57
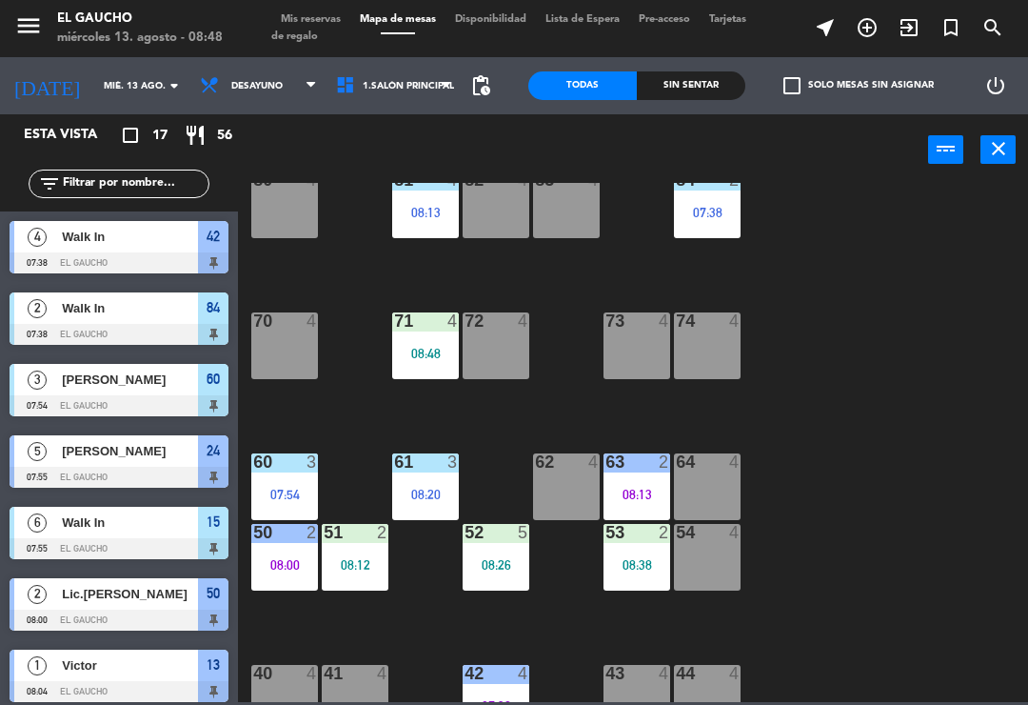
click at [557, 495] on div "62 4" at bounding box center [566, 486] width 67 height 67
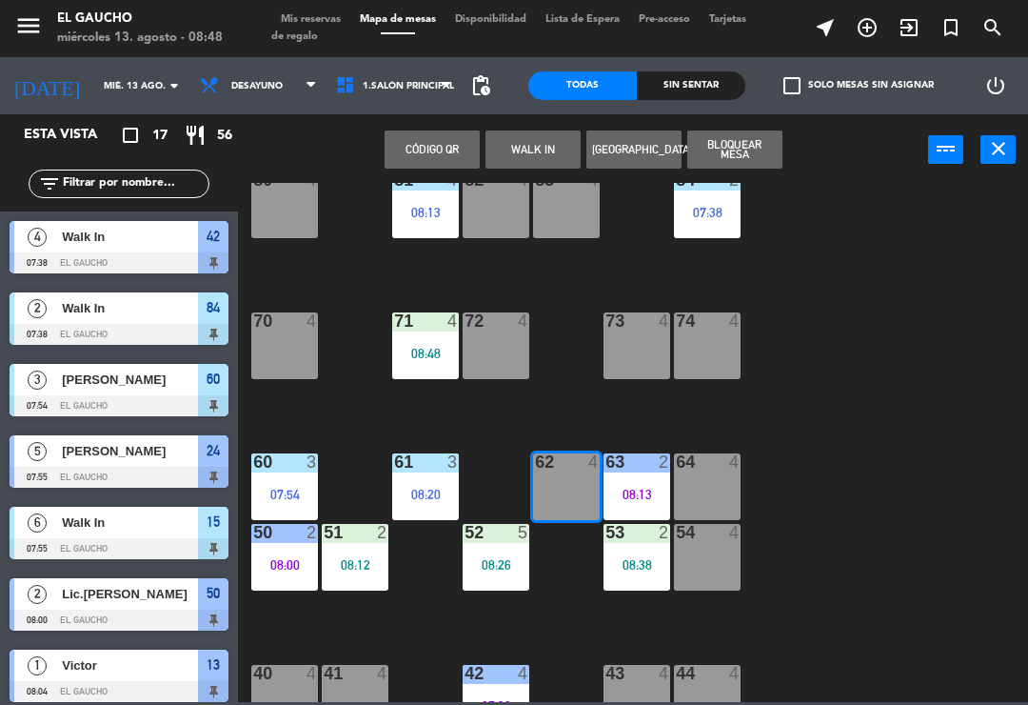
click at [520, 150] on button "WALK IN" at bounding box center [533, 149] width 95 height 38
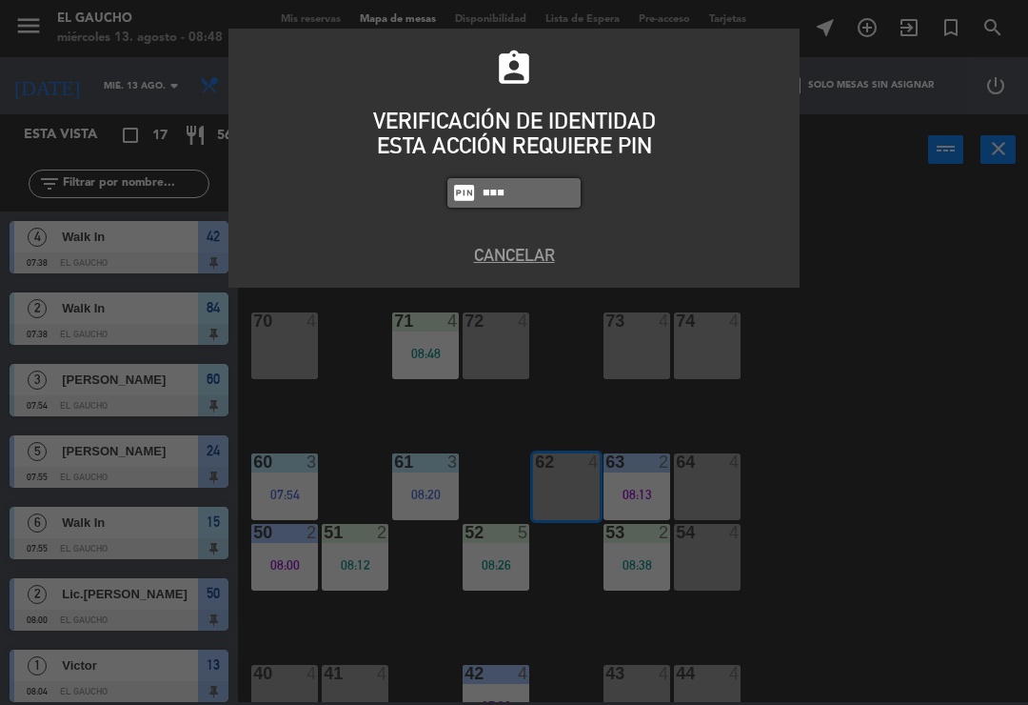
type input "0009"
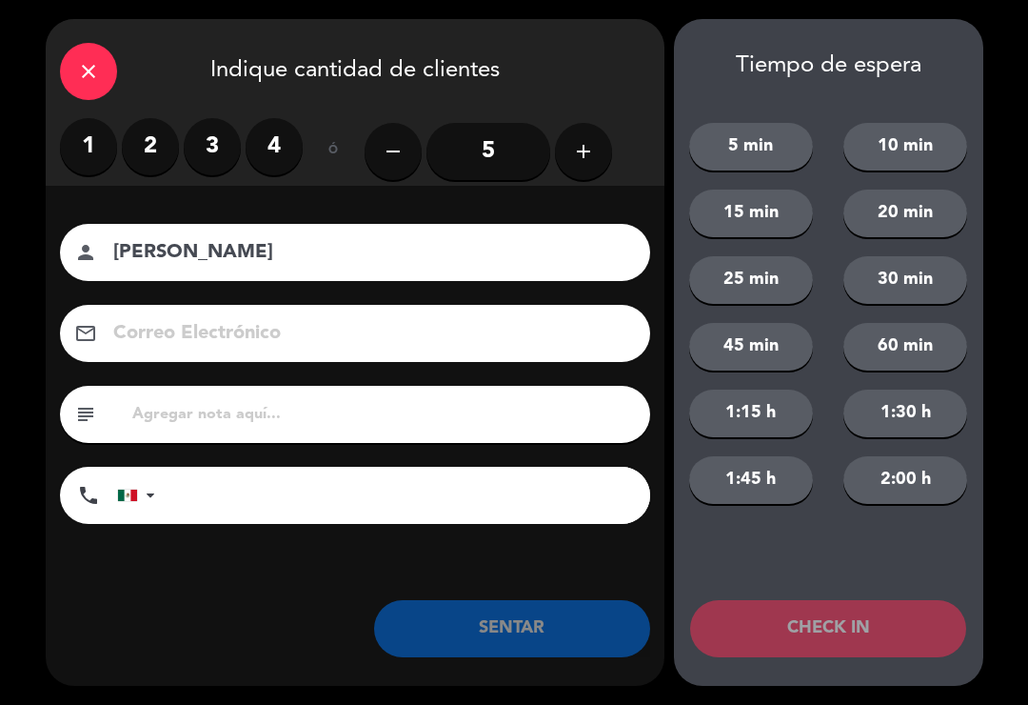
type input "[PERSON_NAME]"
click at [217, 143] on label "3" at bounding box center [212, 146] width 57 height 57
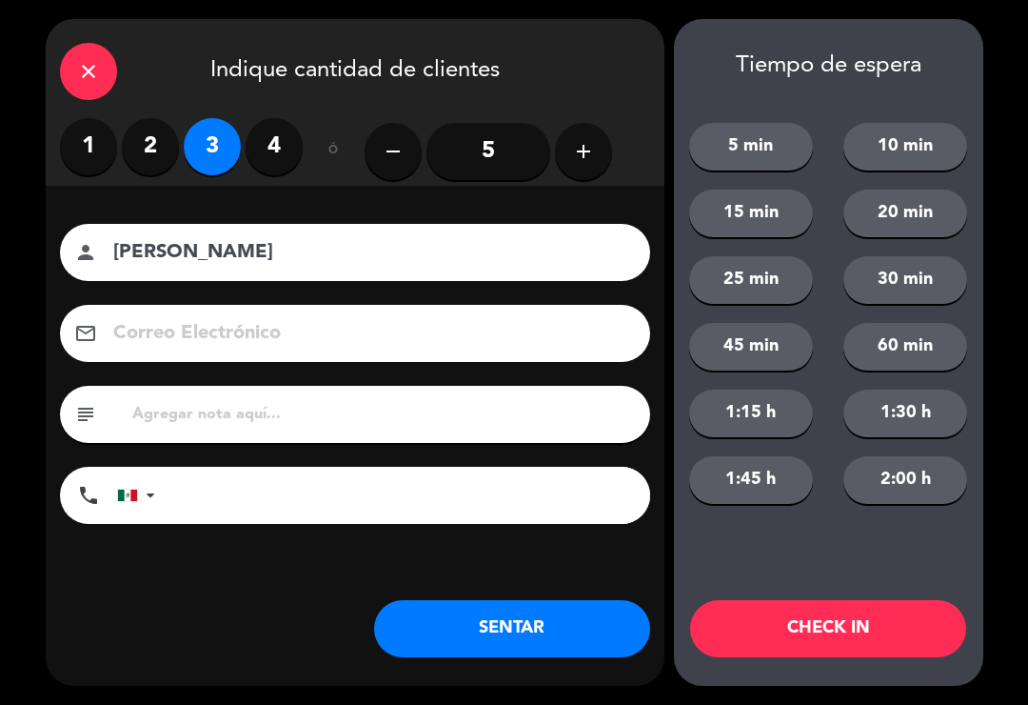
click at [457, 631] on button "SENTAR" at bounding box center [512, 628] width 276 height 57
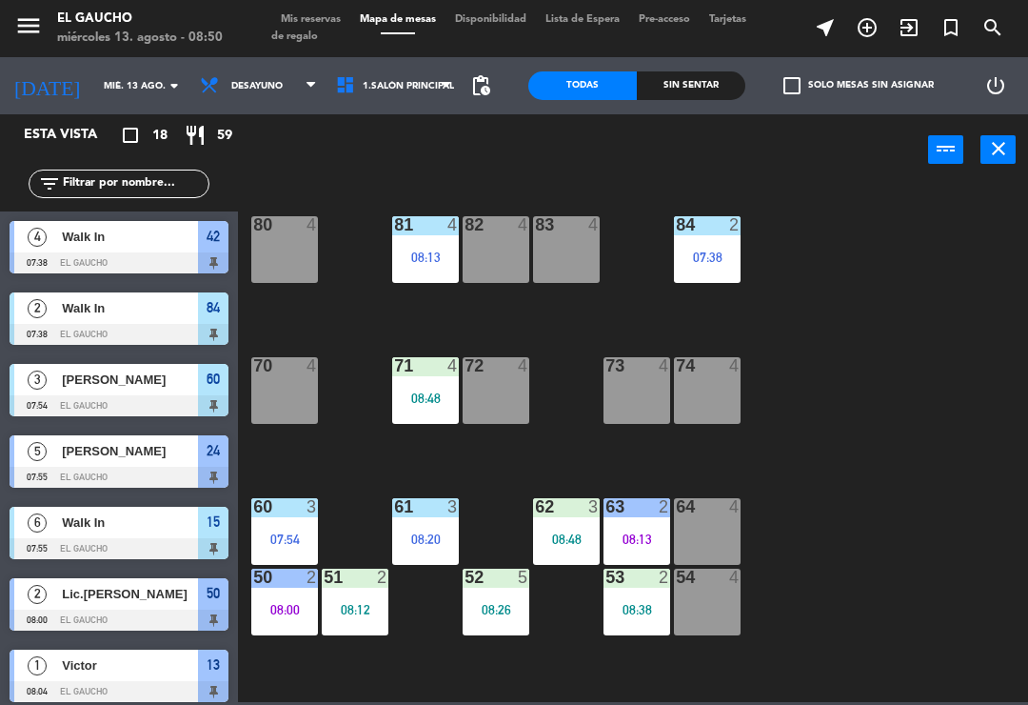
scroll to position [0, 0]
click at [569, 250] on div "83 4" at bounding box center [566, 249] width 67 height 67
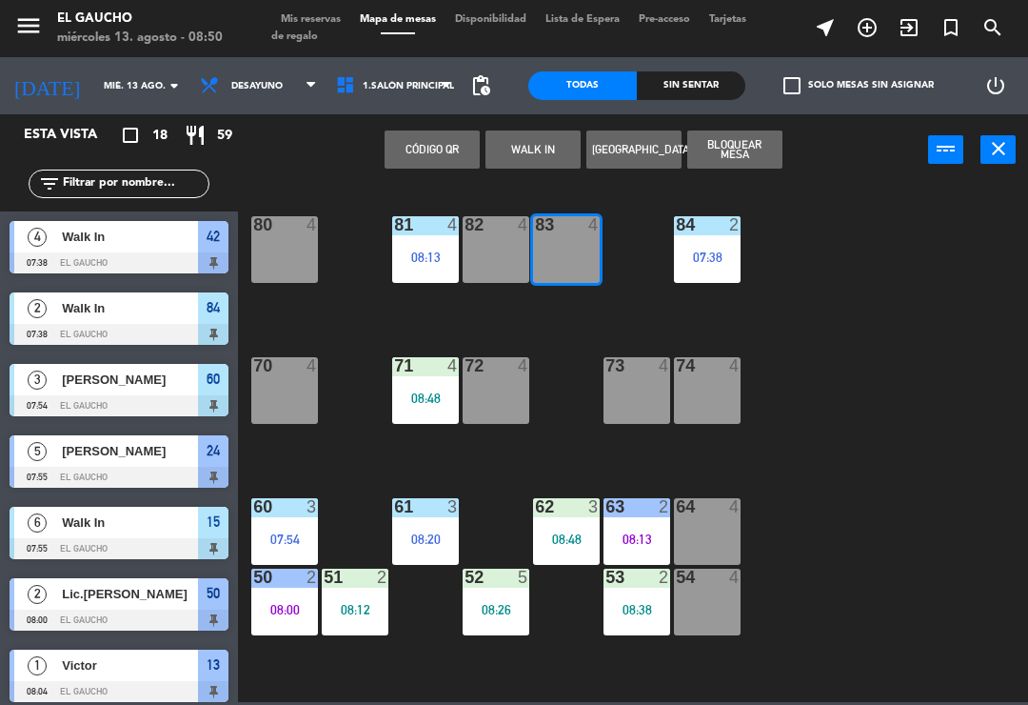
click at [523, 156] on button "WALK IN" at bounding box center [533, 149] width 95 height 38
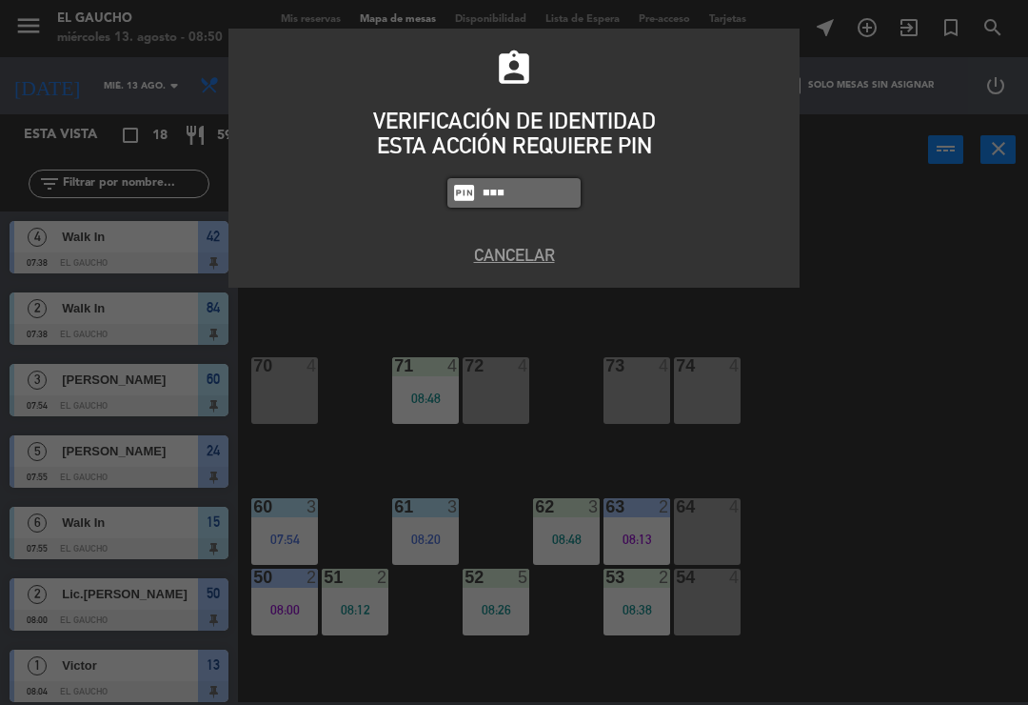
type input "0009"
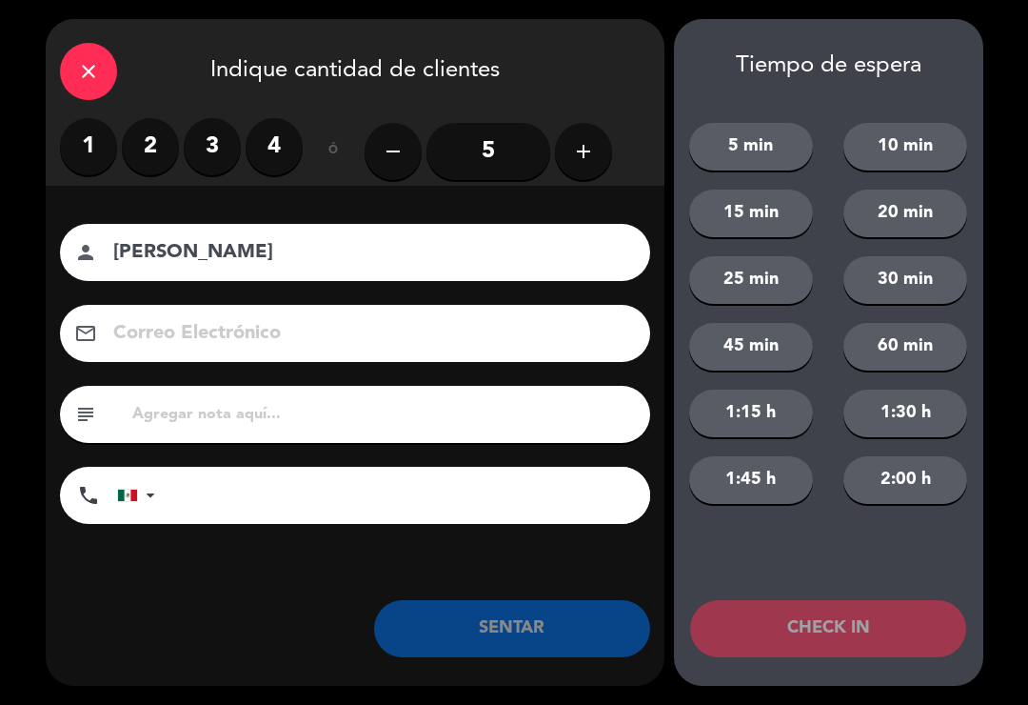
type input "[PERSON_NAME]"
click at [156, 164] on label "2" at bounding box center [150, 146] width 57 height 57
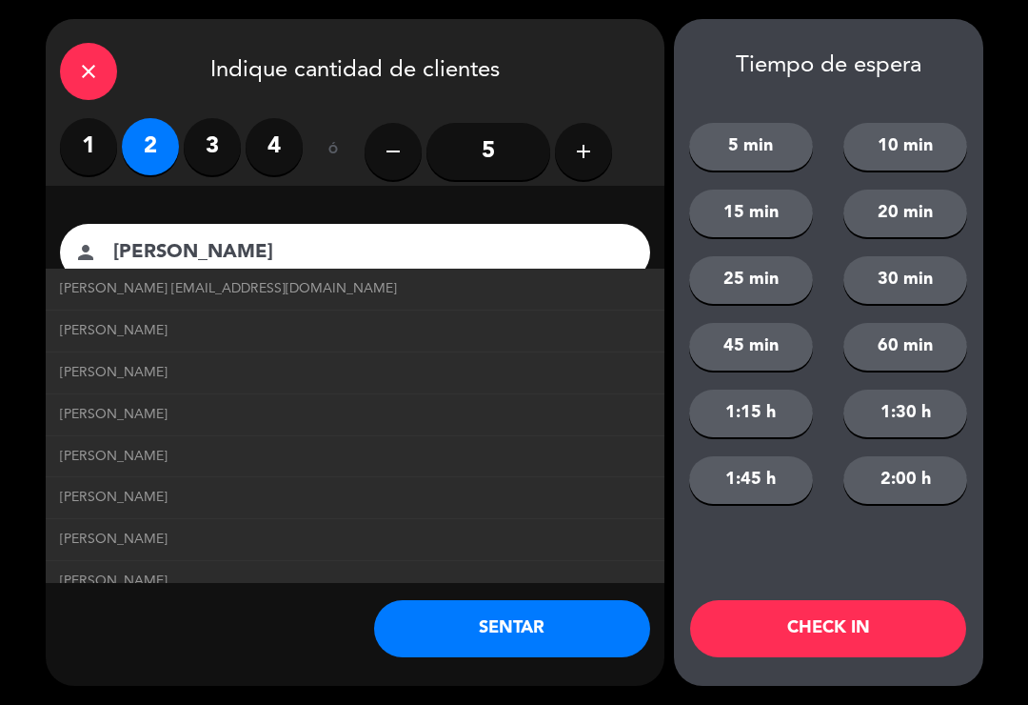
click at [93, 286] on span "[PERSON_NAME] [EMAIL_ADDRESS][DOMAIN_NAME]" at bounding box center [228, 289] width 337 height 22
type input "[EMAIL_ADDRESS][DOMAIN_NAME]"
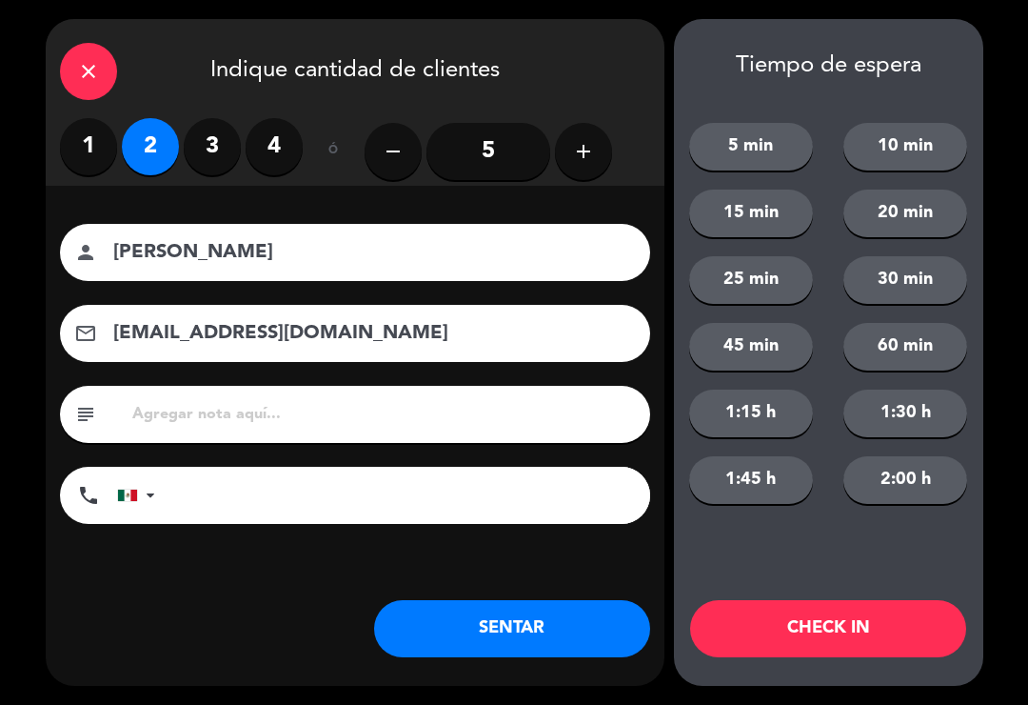
click at [416, 612] on button "SENTAR" at bounding box center [512, 628] width 276 height 57
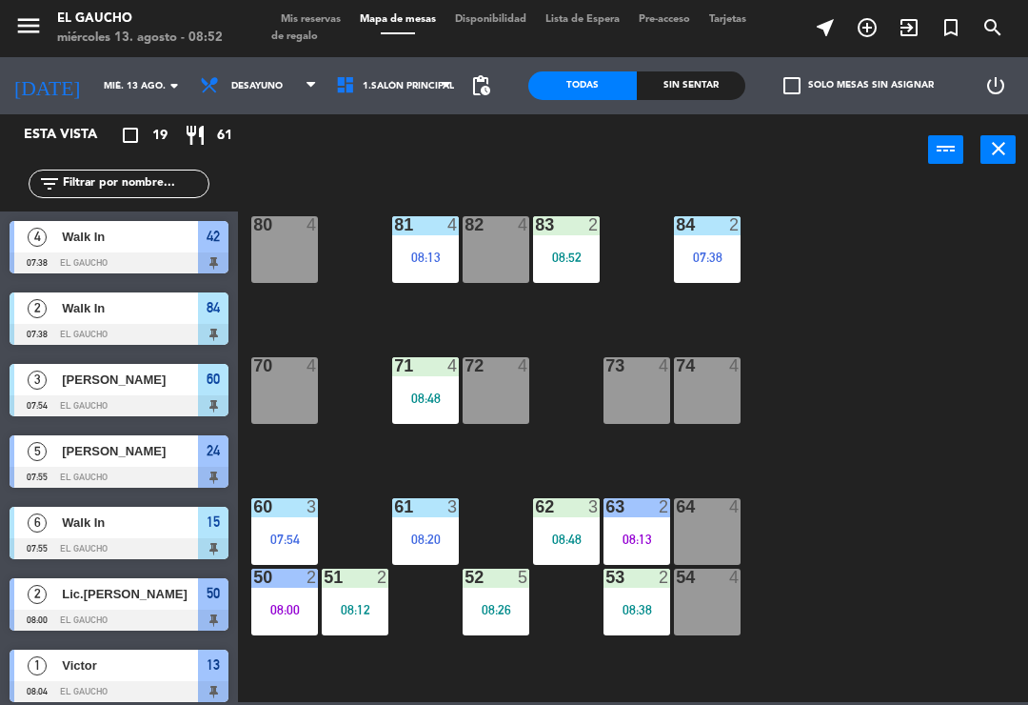
click at [267, 598] on div "50 2 08:00" at bounding box center [284, 601] width 67 height 67
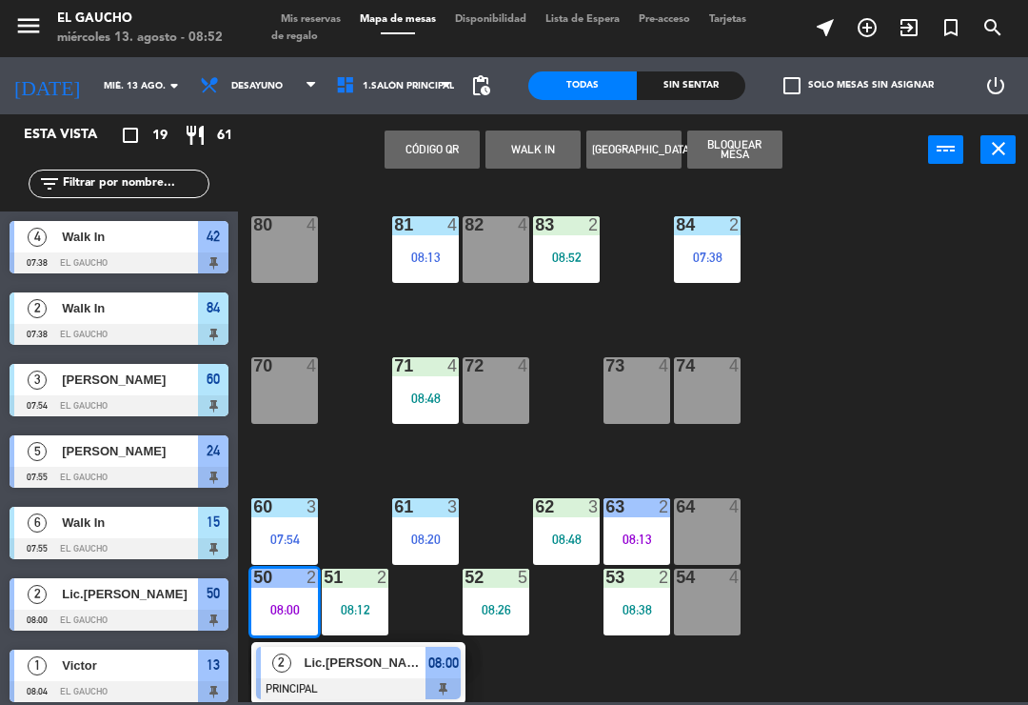
click at [349, 666] on span "Lic.[PERSON_NAME]" at bounding box center [366, 662] width 122 height 20
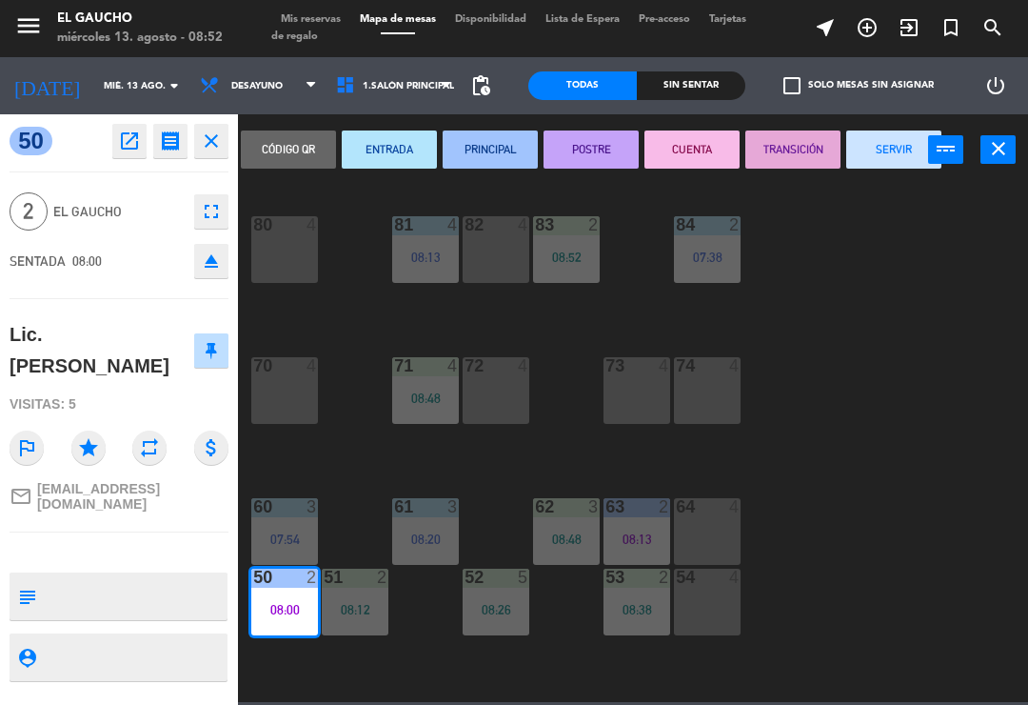
click at [870, 137] on button "SERVIR" at bounding box center [894, 149] width 95 height 38
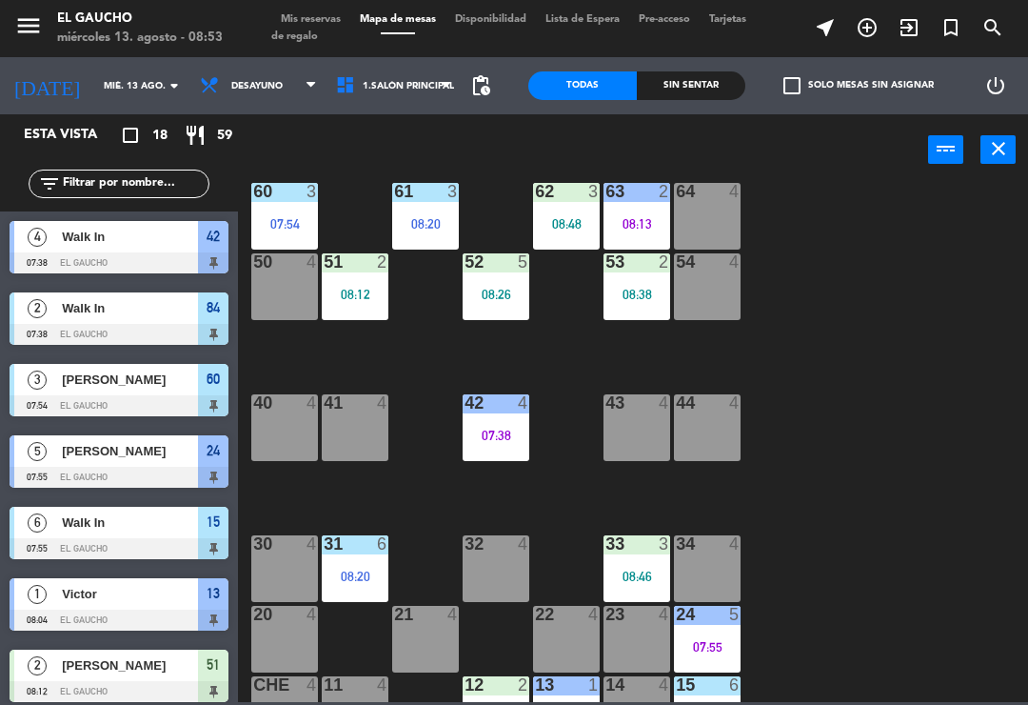
scroll to position [315, 0]
click at [502, 440] on div "07:38" at bounding box center [496, 435] width 67 height 13
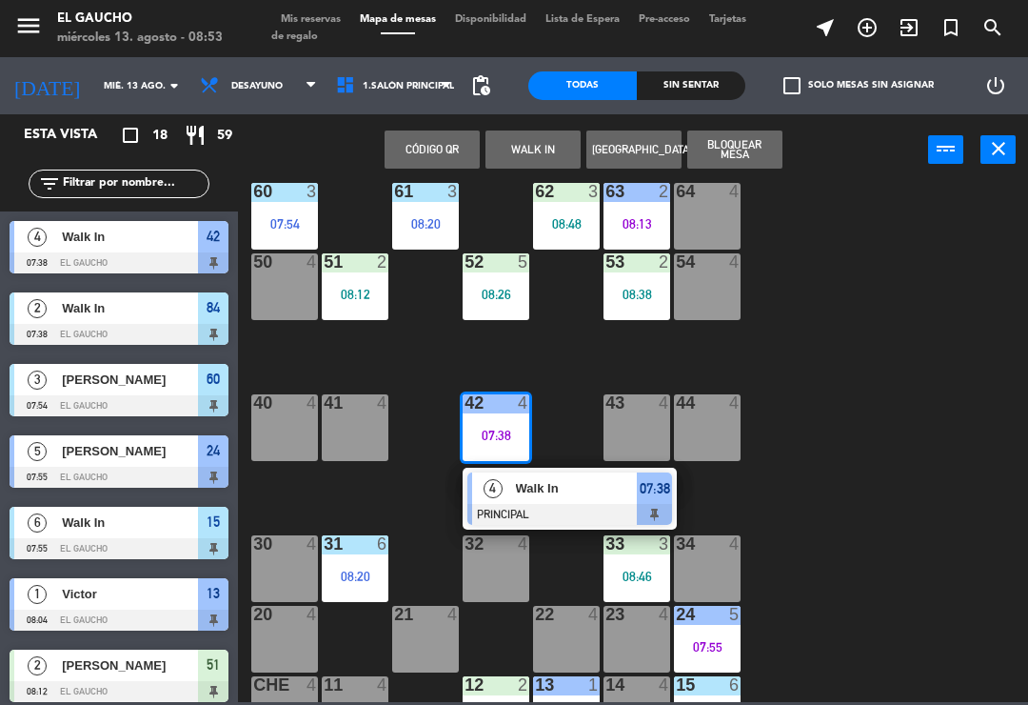
click at [564, 517] on div at bounding box center [570, 514] width 205 height 21
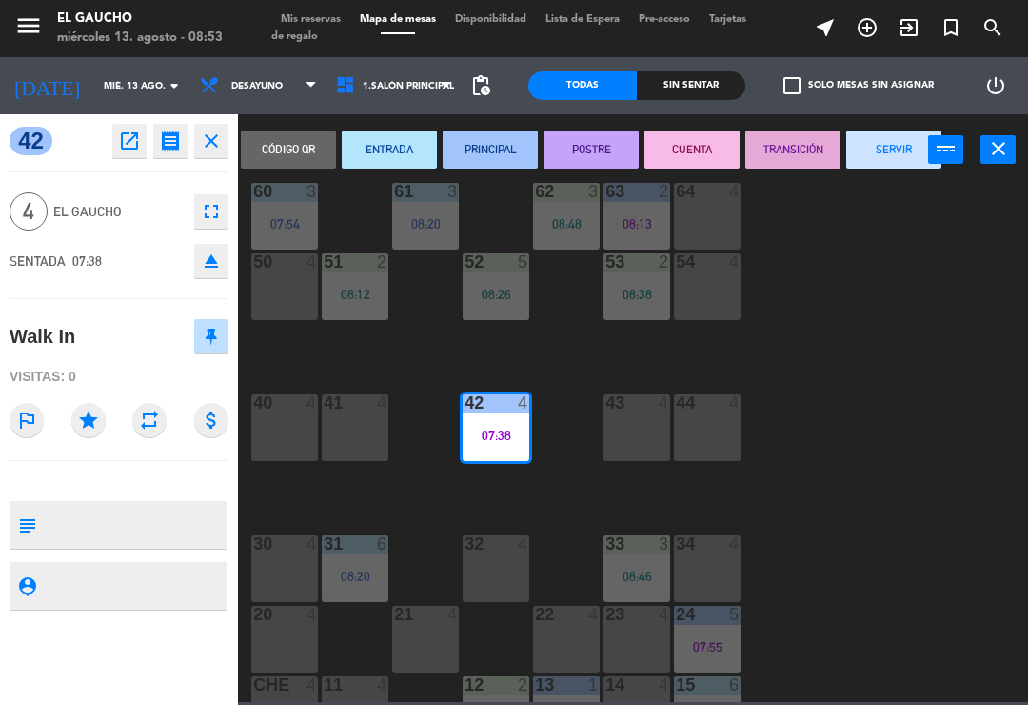
click at [908, 162] on button "SERVIR" at bounding box center [894, 149] width 95 height 38
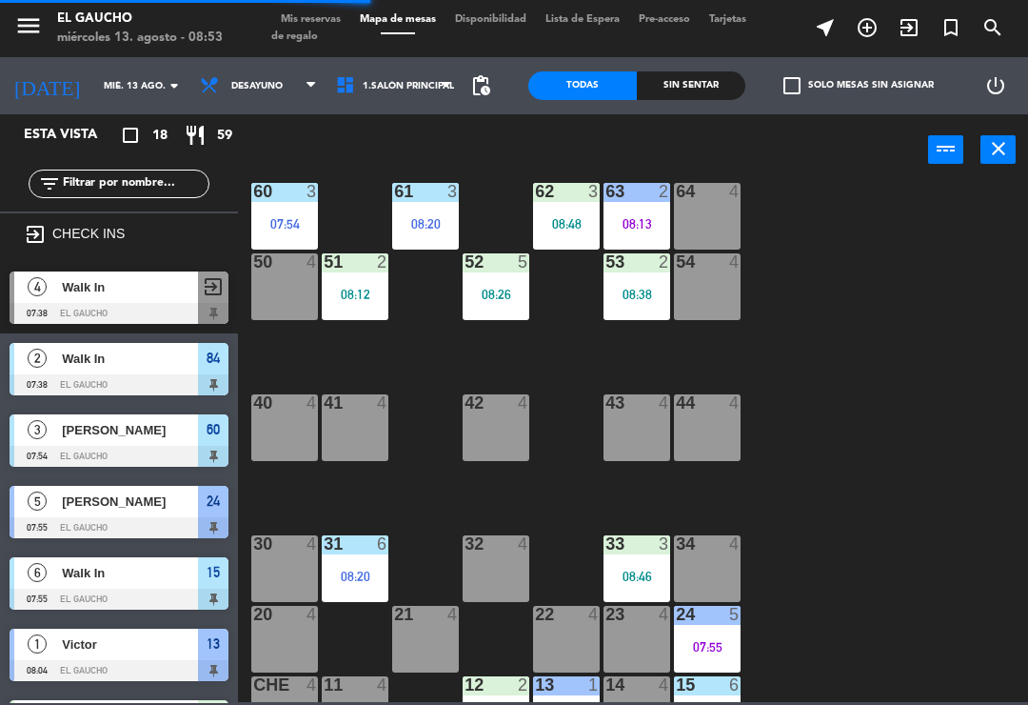
click at [508, 298] on div "08:26" at bounding box center [496, 294] width 67 height 13
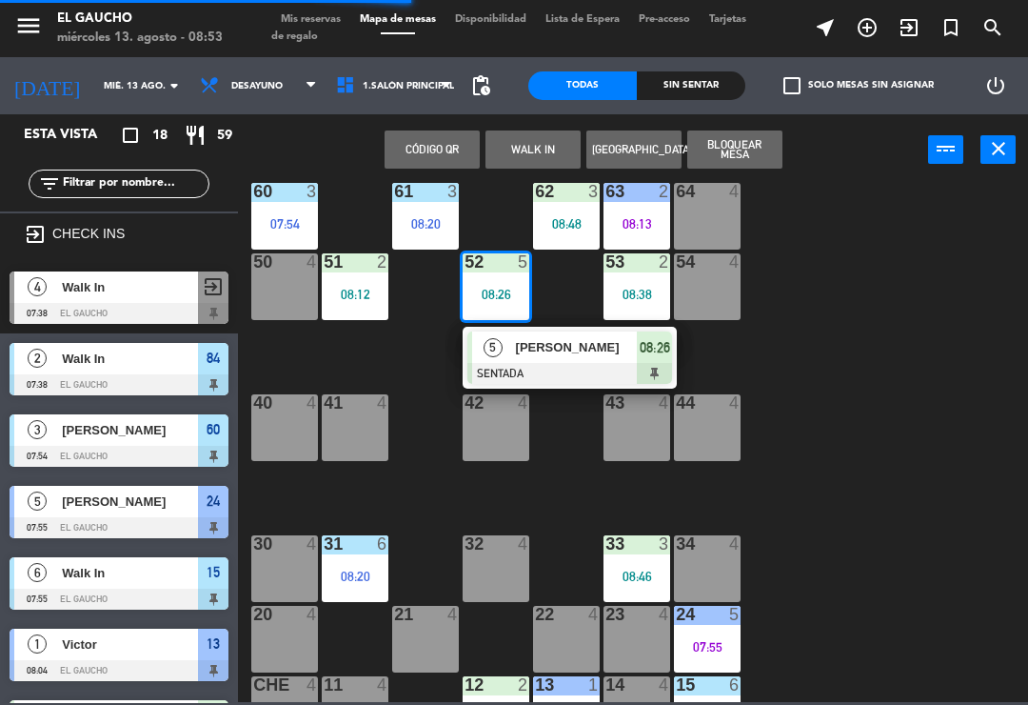
click at [582, 376] on div at bounding box center [570, 373] width 205 height 21
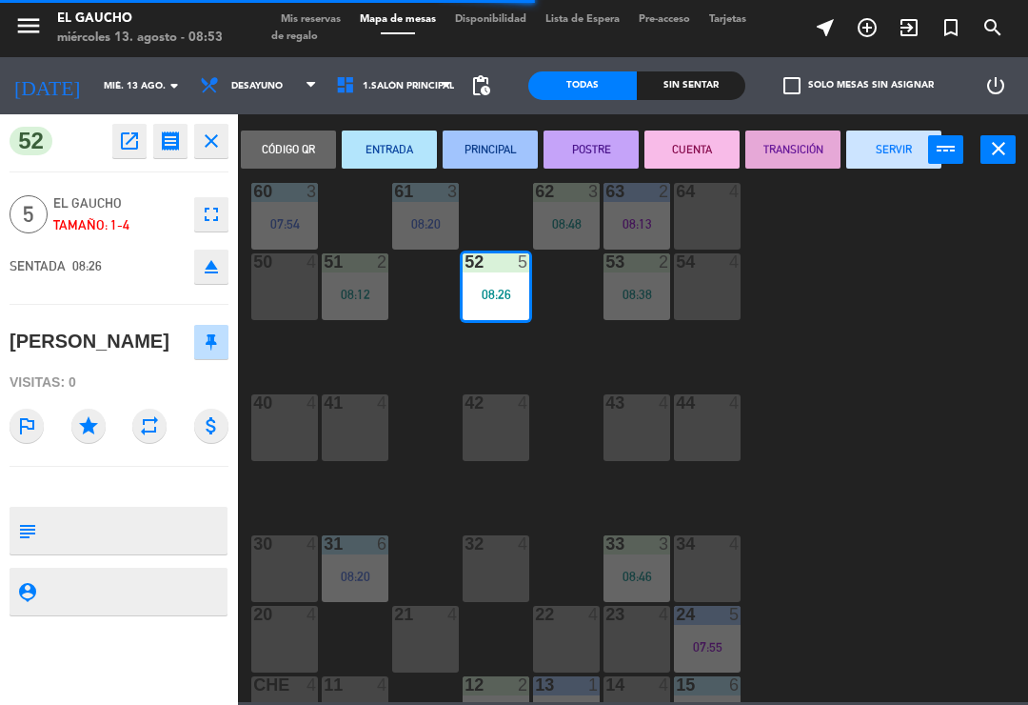
click at [499, 155] on button "PRINCIPAL" at bounding box center [490, 149] width 95 height 38
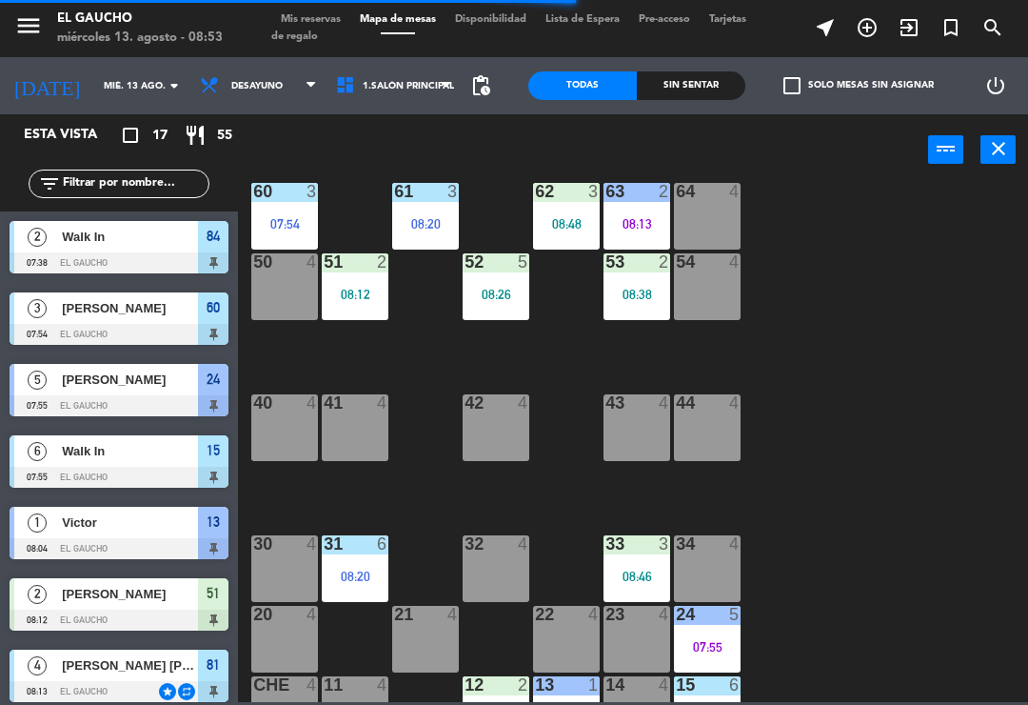
click at [647, 297] on div "08:38" at bounding box center [637, 294] width 67 height 13
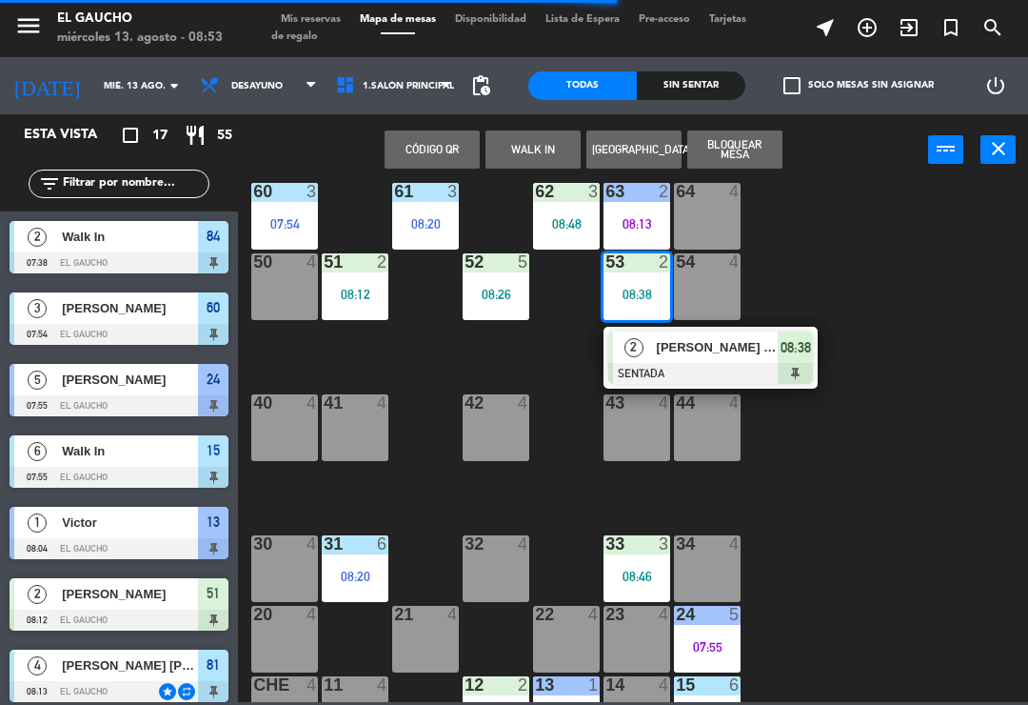
click at [686, 365] on div at bounding box center [710, 373] width 205 height 21
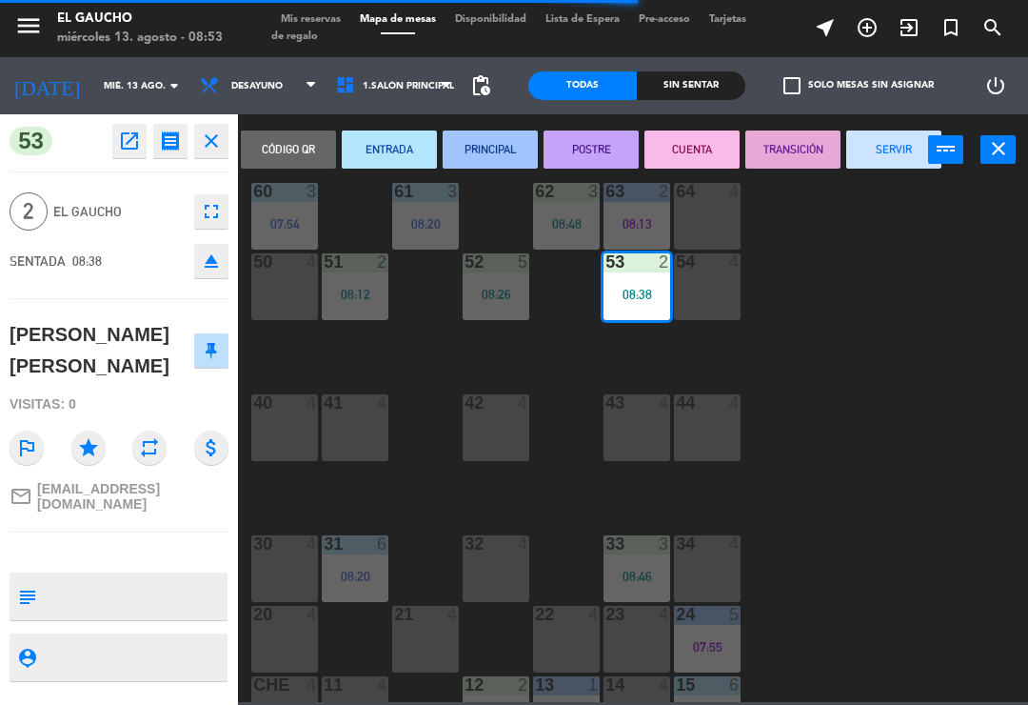
click at [510, 156] on button "PRINCIPAL" at bounding box center [490, 149] width 95 height 38
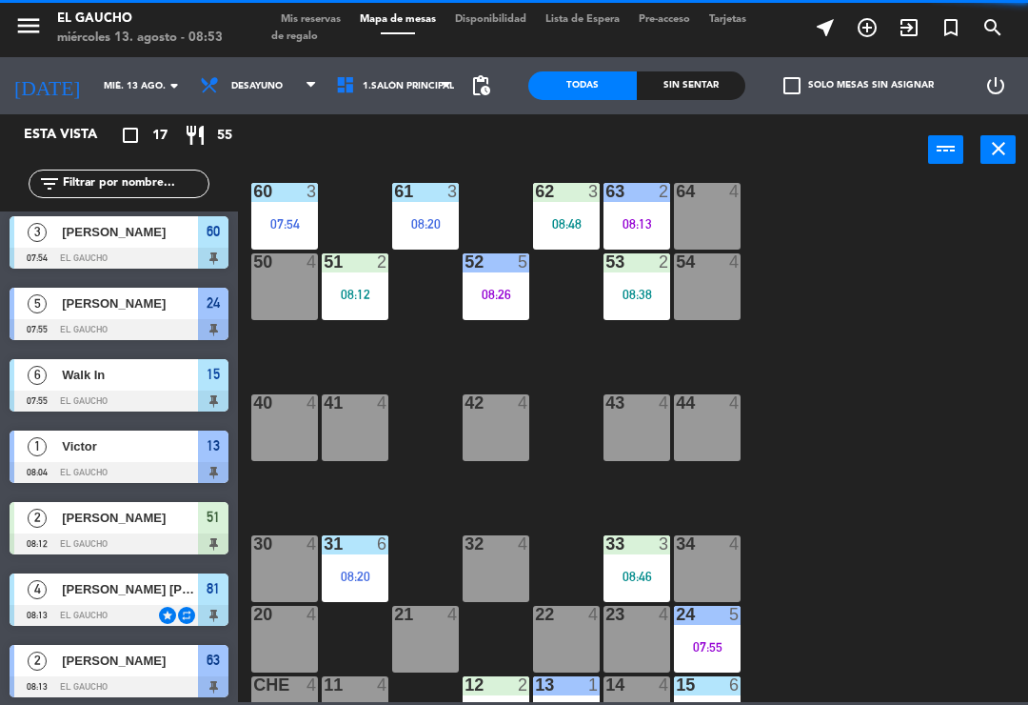
click at [368, 307] on div "51 2 08:12" at bounding box center [355, 286] width 67 height 67
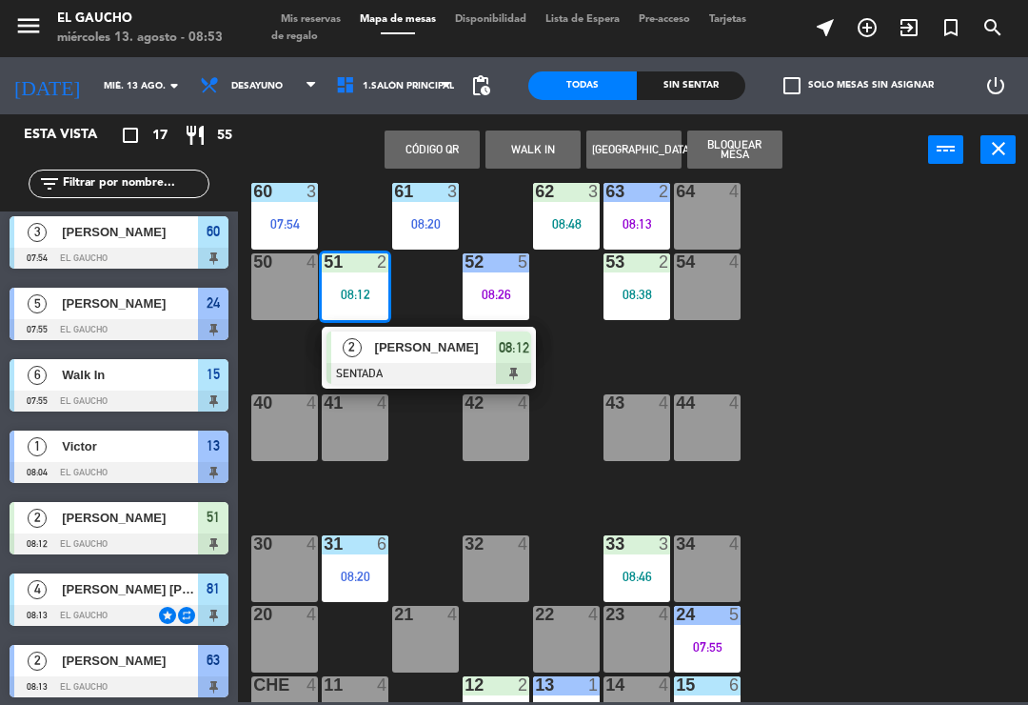
click at [435, 369] on div at bounding box center [429, 373] width 205 height 21
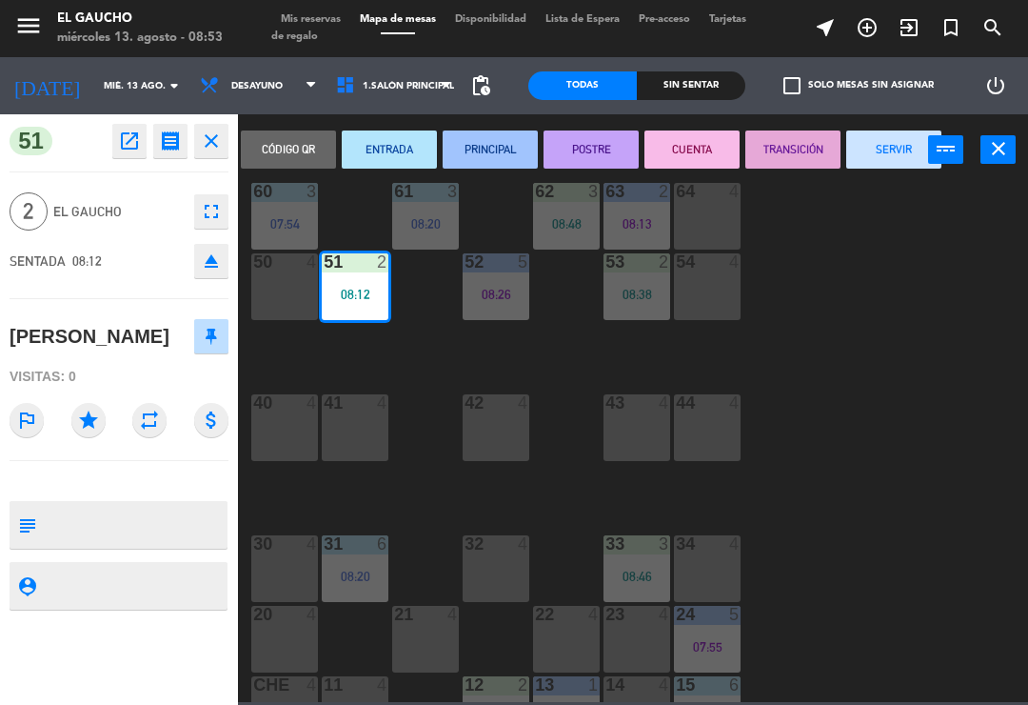
click at [501, 152] on button "PRINCIPAL" at bounding box center [490, 149] width 95 height 38
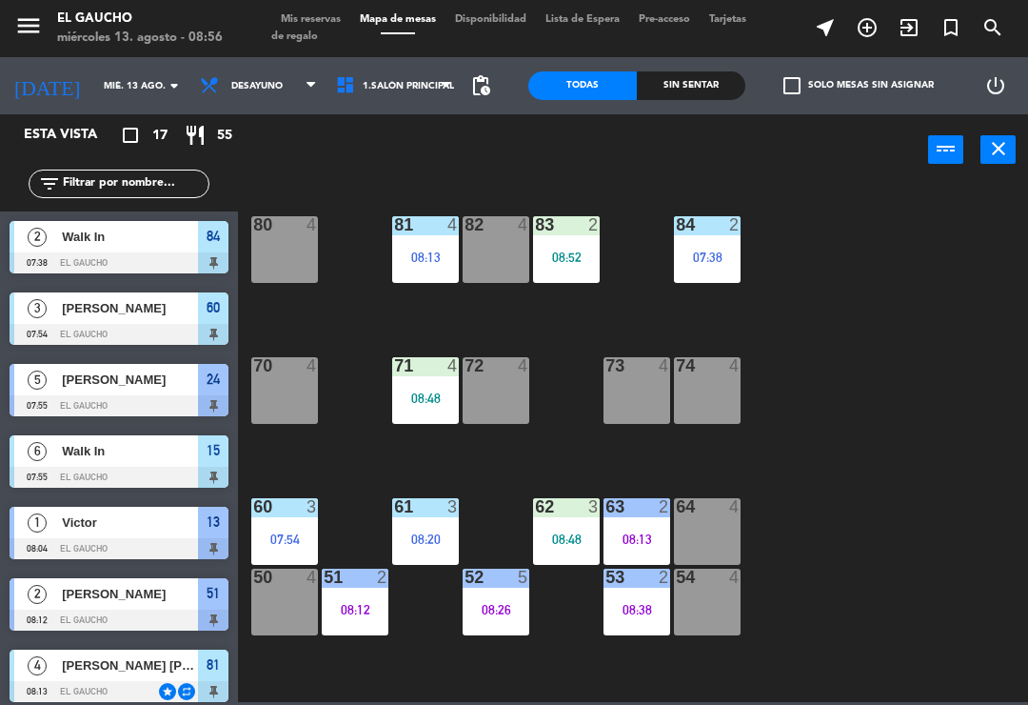
click at [292, 532] on div "07:54" at bounding box center [284, 538] width 67 height 13
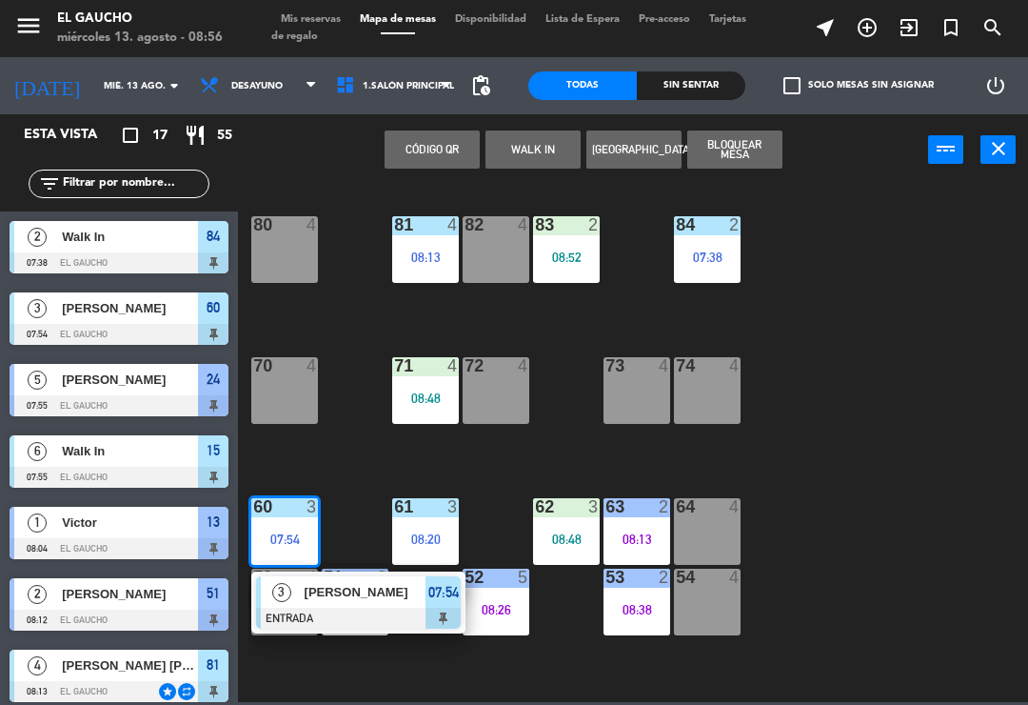
click at [347, 610] on div at bounding box center [358, 618] width 205 height 21
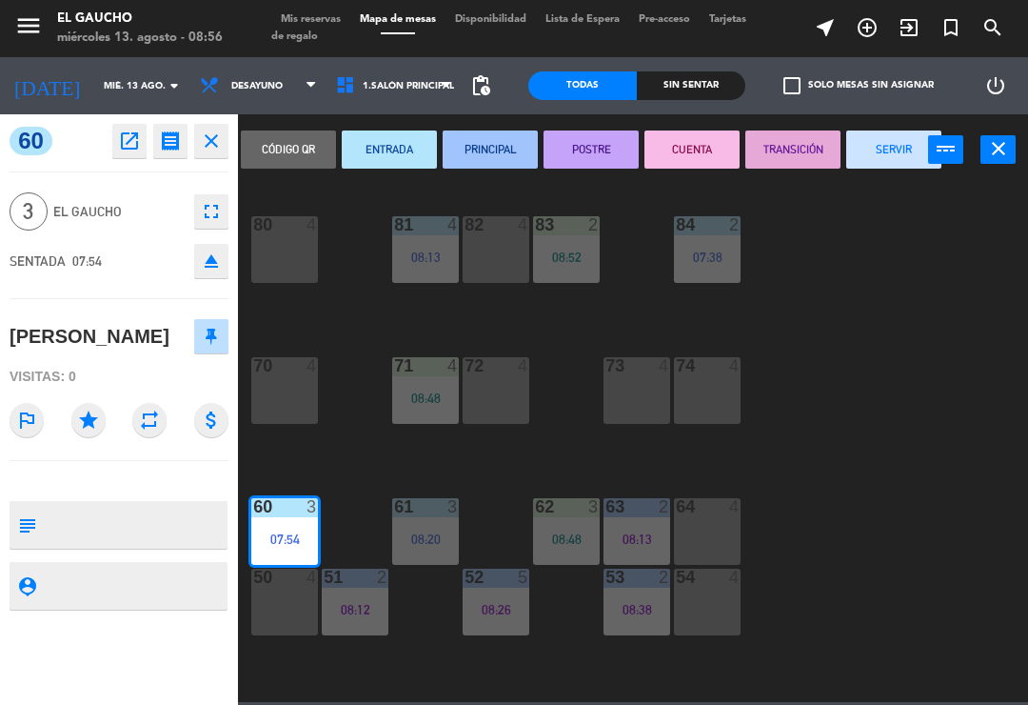
click at [500, 157] on button "PRINCIPAL" at bounding box center [490, 149] width 95 height 38
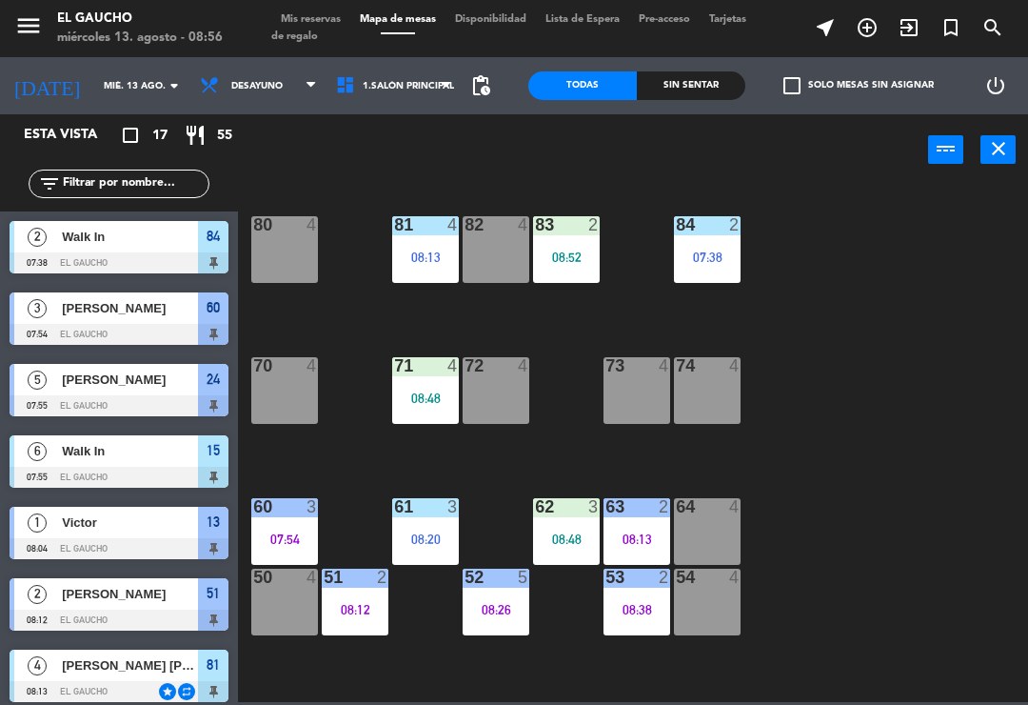
click at [936, 417] on div "84 2 07:38 80 4 83 2 08:52 82 4 81 4 08:13 70 4 71 4 08:48 72 4 73 4 74 4 63 2 …" at bounding box center [639, 442] width 780 height 519
click at [294, 532] on div "07:54" at bounding box center [284, 538] width 67 height 13
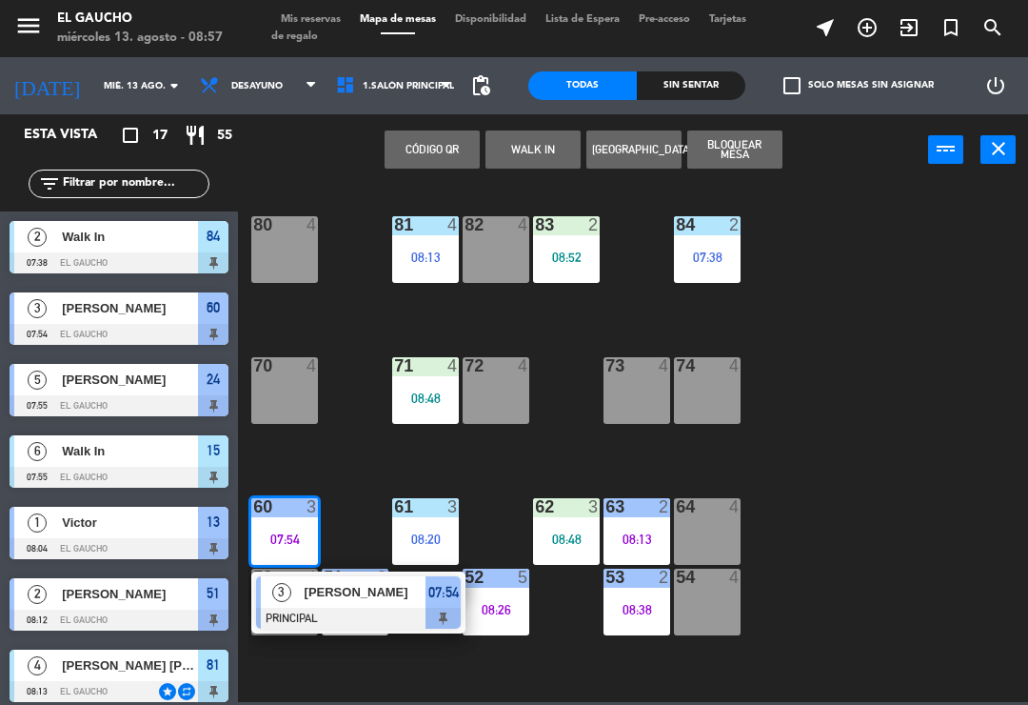
click at [342, 606] on div "[PERSON_NAME]" at bounding box center [365, 591] width 124 height 31
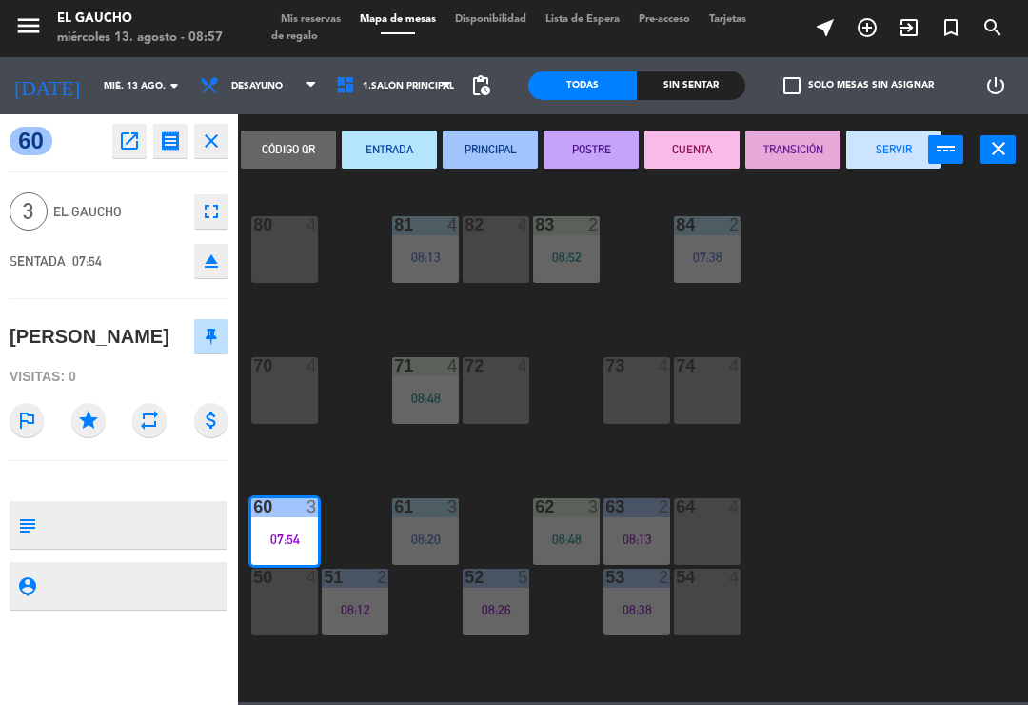
click at [895, 155] on button "SERVIR" at bounding box center [894, 149] width 95 height 38
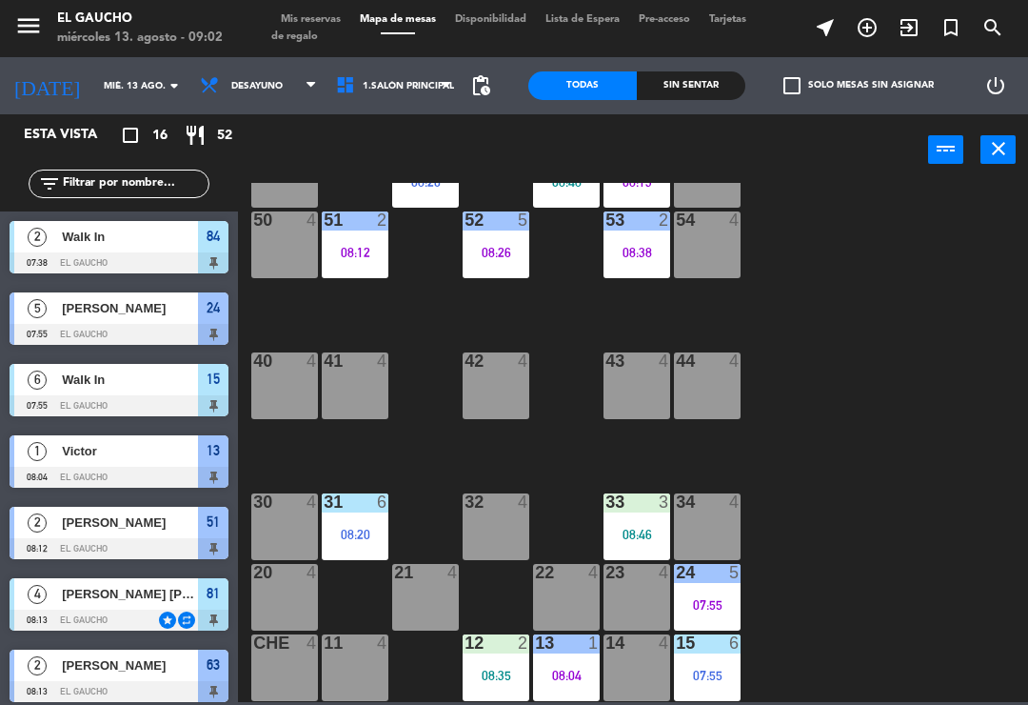
scroll to position [357, 0]
click at [503, 684] on div "12 2 08:35" at bounding box center [496, 667] width 67 height 67
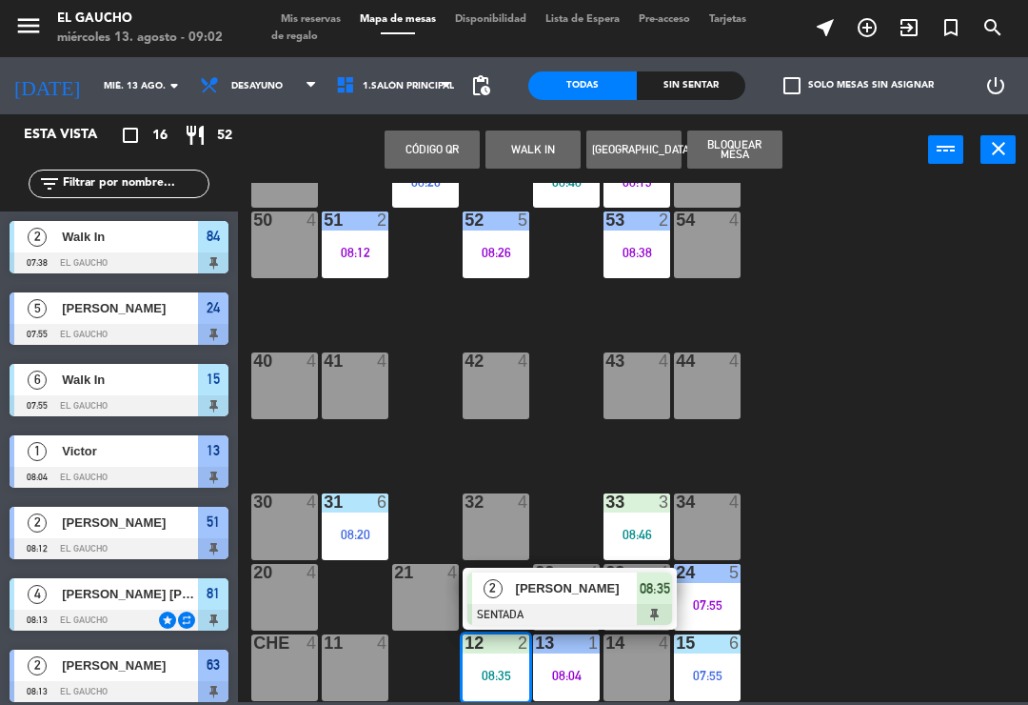
click at [570, 601] on div "[PERSON_NAME]" at bounding box center [576, 587] width 124 height 31
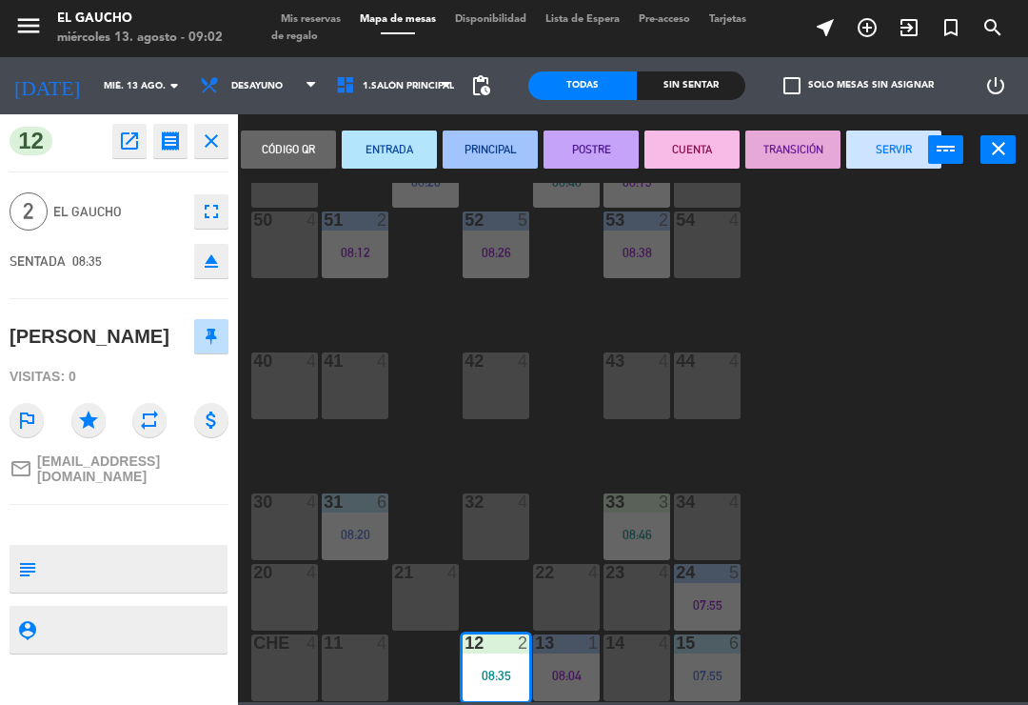
click at [493, 144] on button "PRINCIPAL" at bounding box center [490, 149] width 95 height 38
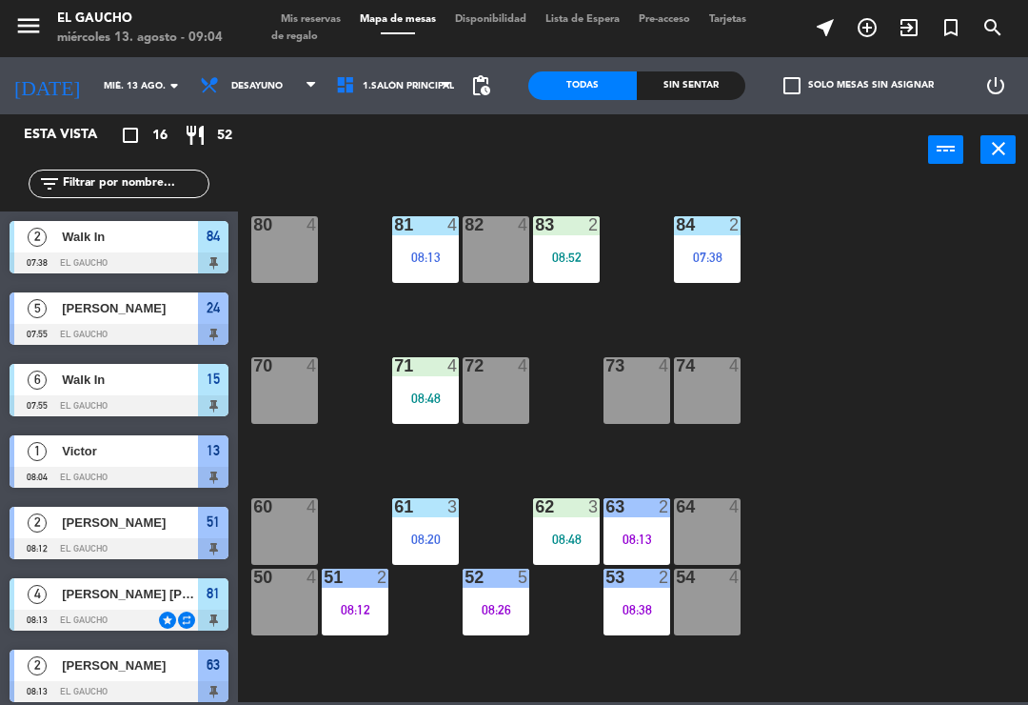
scroll to position [0, 0]
click at [428, 386] on div "71 4 08:48" at bounding box center [425, 390] width 67 height 67
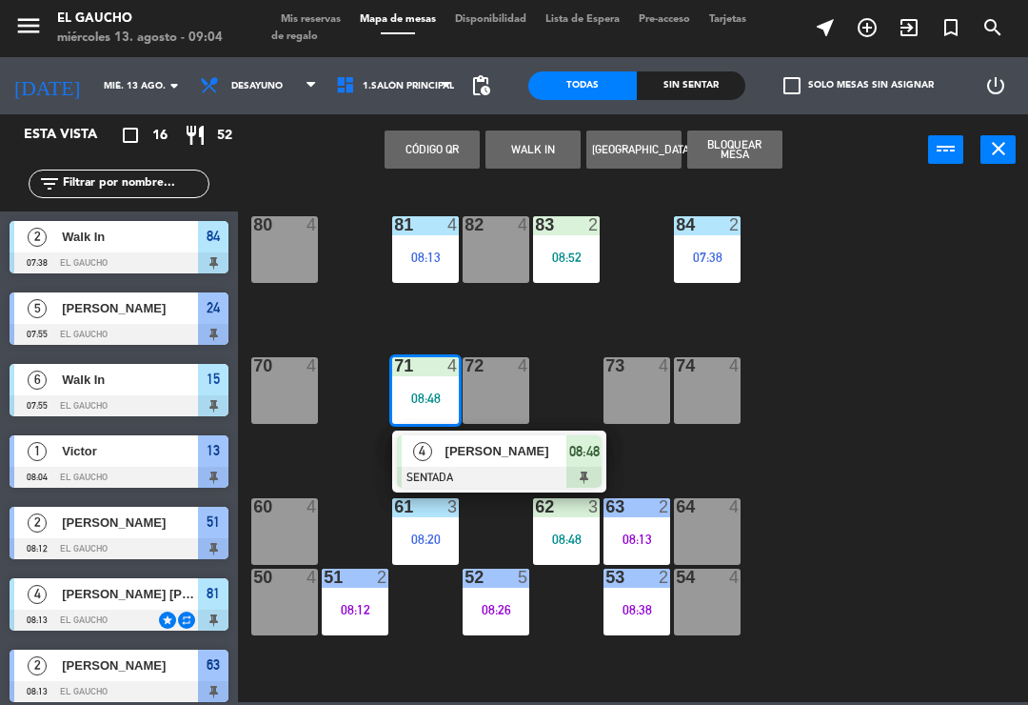
click at [464, 464] on div "[PERSON_NAME]" at bounding box center [506, 450] width 124 height 31
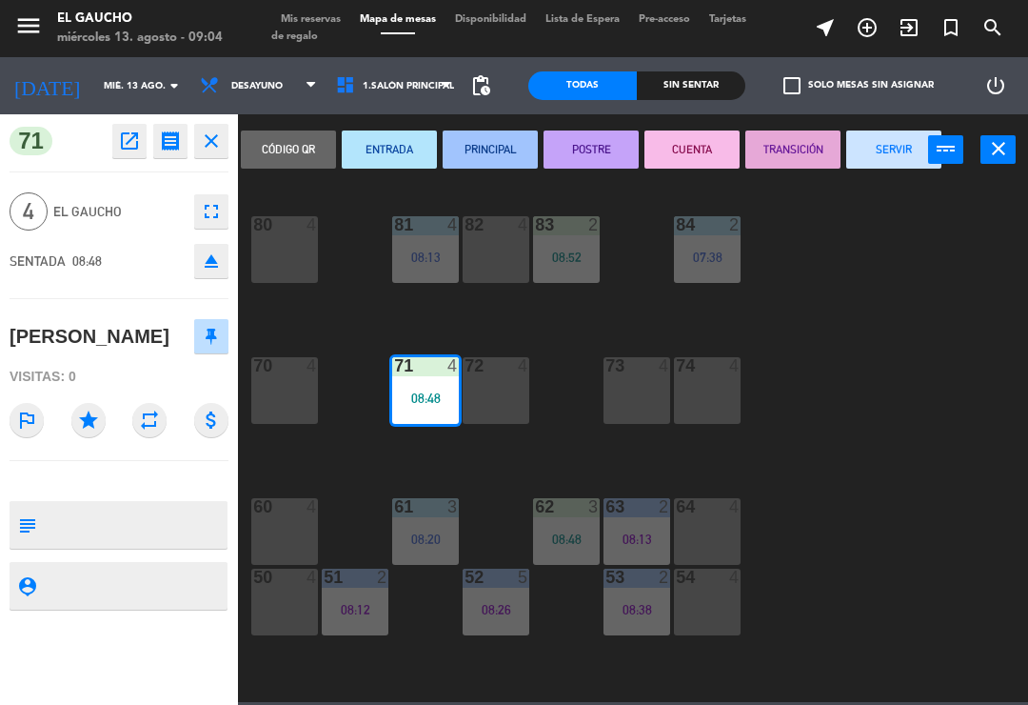
click at [502, 144] on button "PRINCIPAL" at bounding box center [490, 149] width 95 height 38
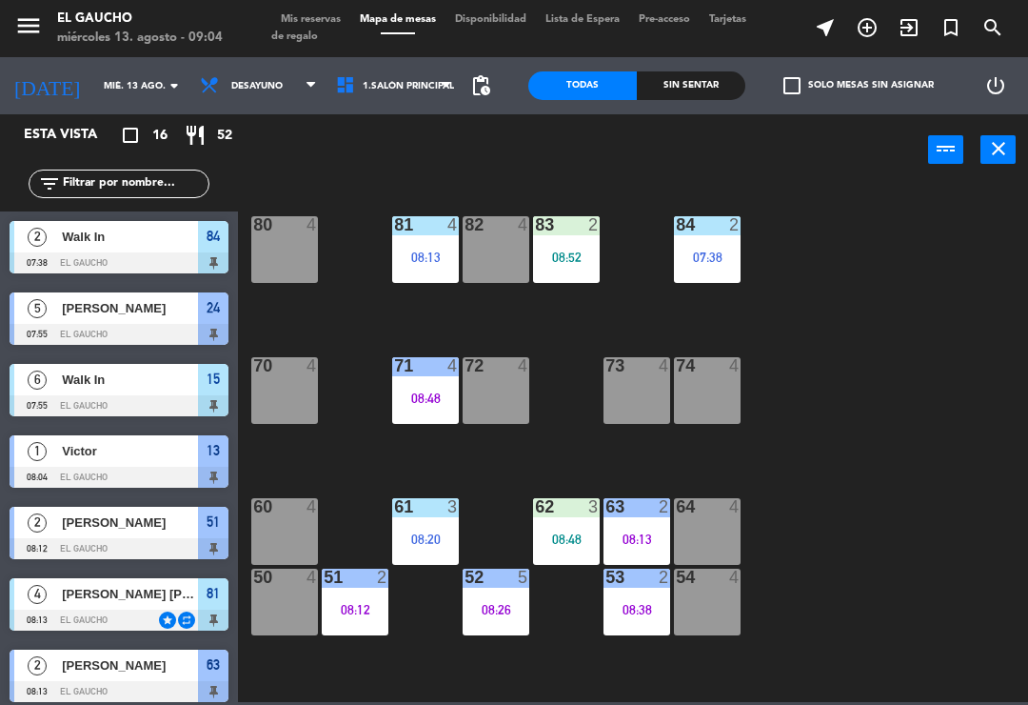
scroll to position [266, 0]
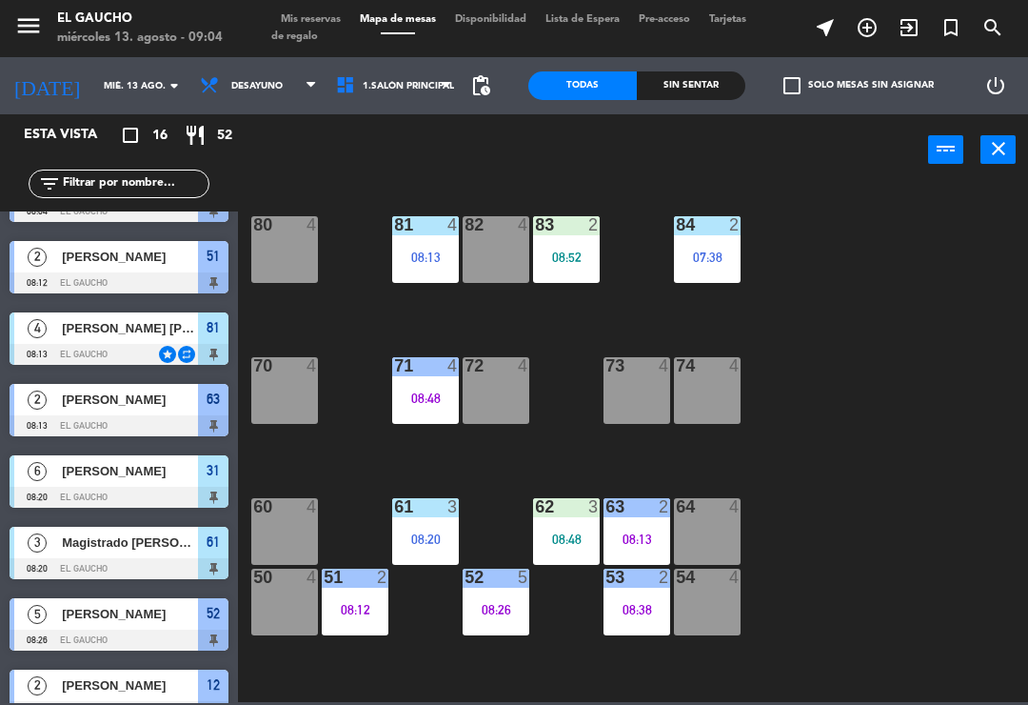
click at [852, 374] on div "84 2 07:38 80 4 83 2 08:52 82 4 81 4 08:13 70 4 71 4 08:48 72 4 73 4 74 4 63 2 …" at bounding box center [639, 442] width 780 height 519
click at [594, 249] on div "08:52" at bounding box center [566, 256] width 67 height 14
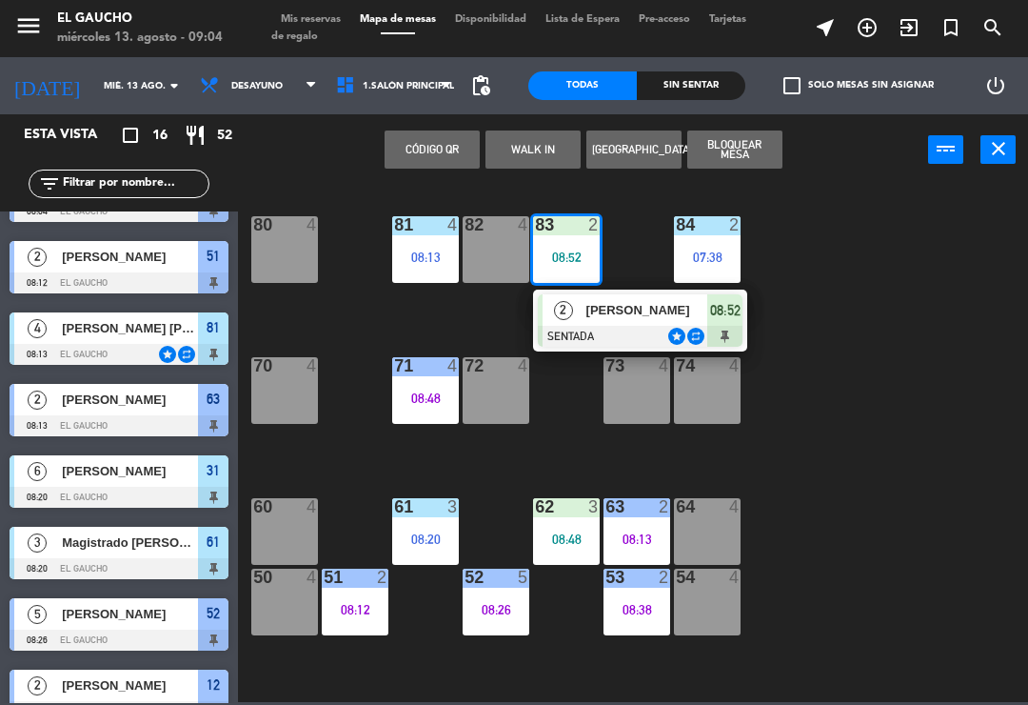
click at [604, 329] on div at bounding box center [640, 336] width 205 height 21
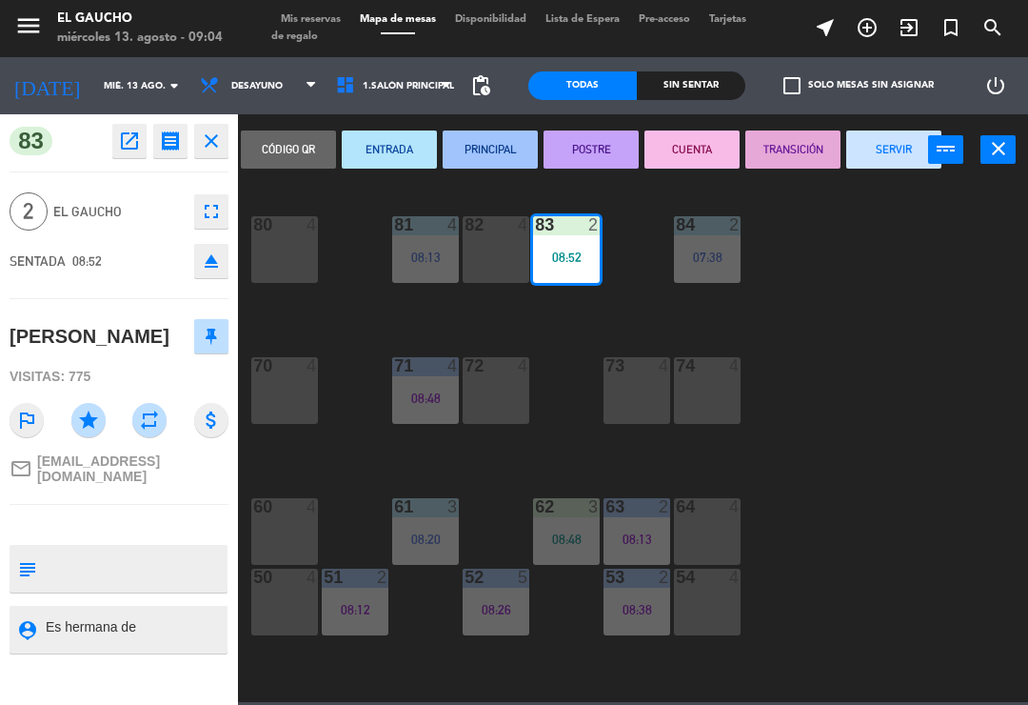
click at [483, 167] on button "PRINCIPAL" at bounding box center [490, 149] width 95 height 38
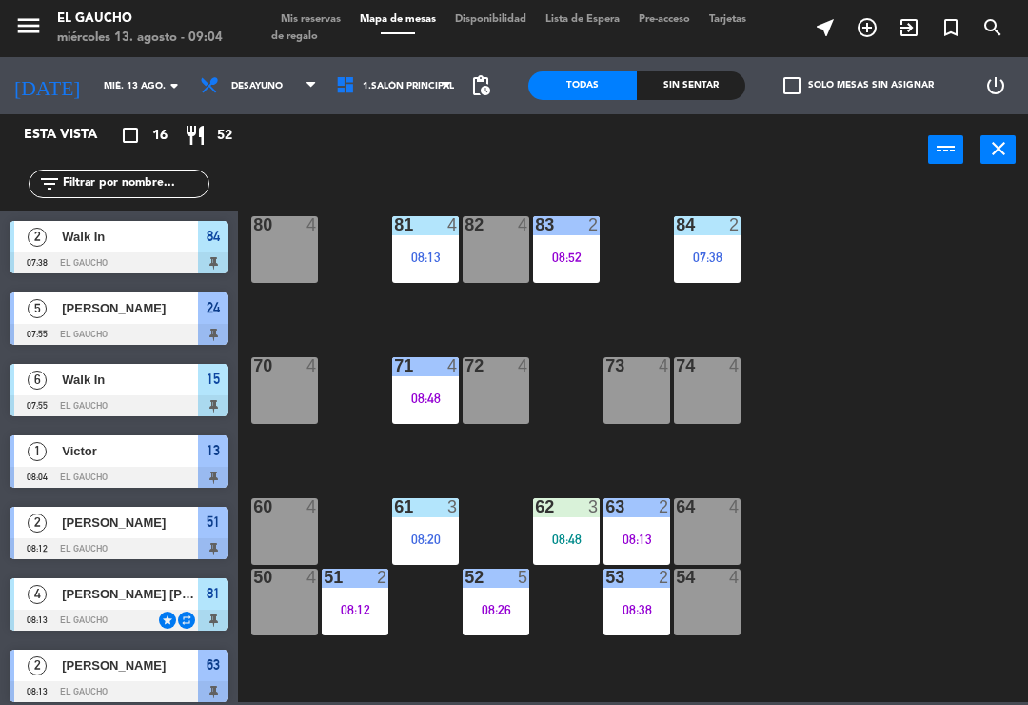
scroll to position [337, 0]
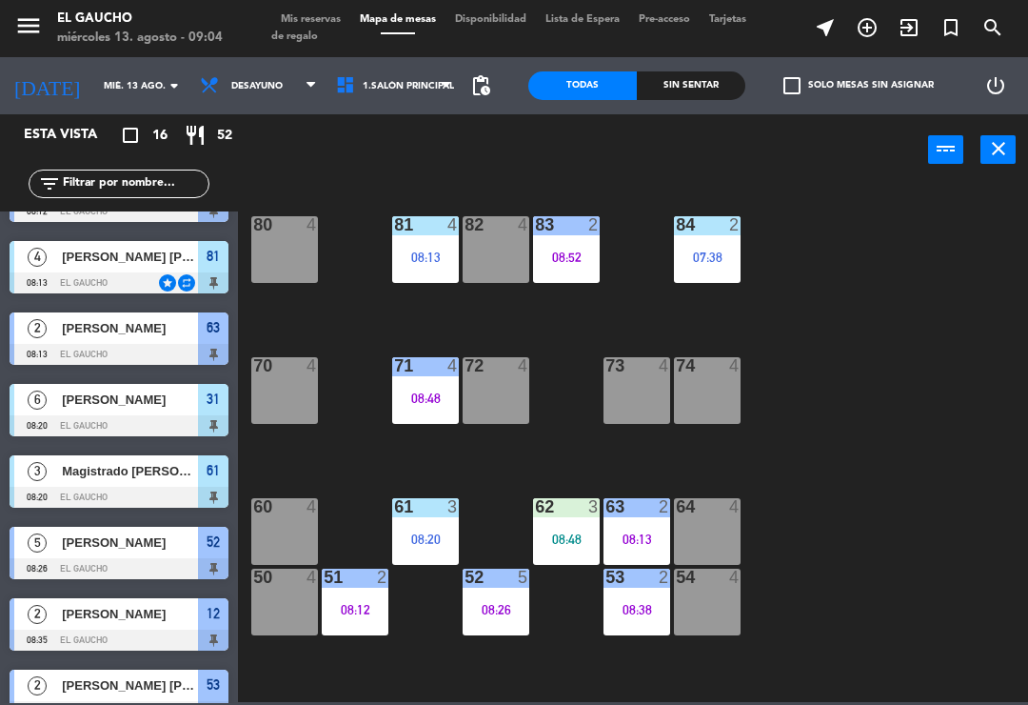
click at [728, 257] on div "07:38" at bounding box center [707, 256] width 67 height 13
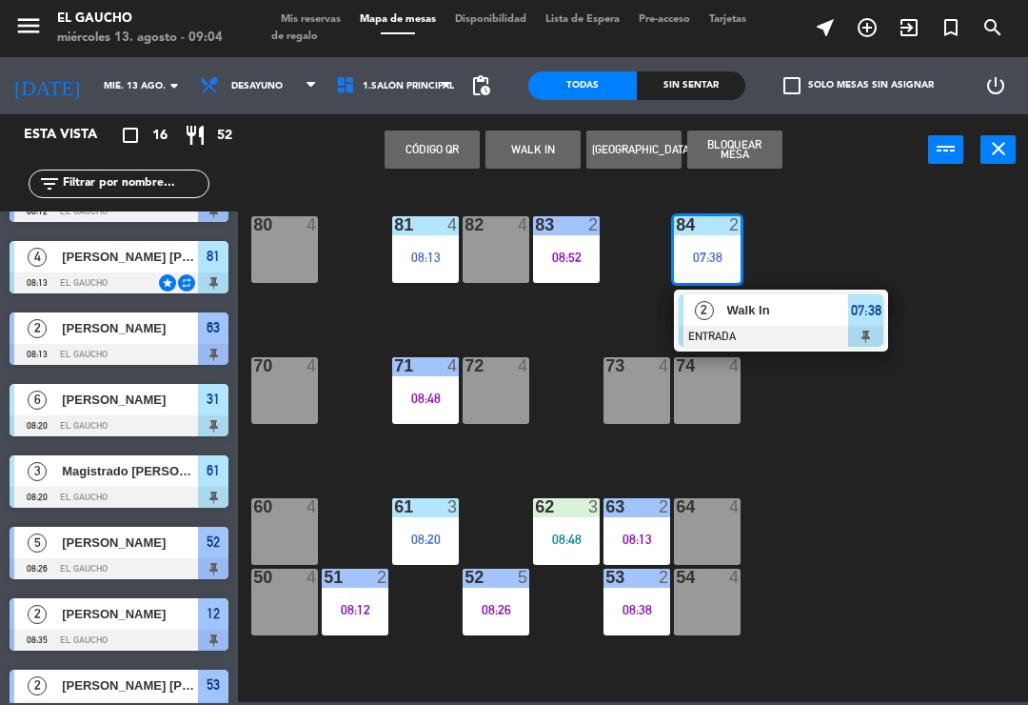
click at [791, 325] on div "Walk In" at bounding box center [788, 309] width 124 height 31
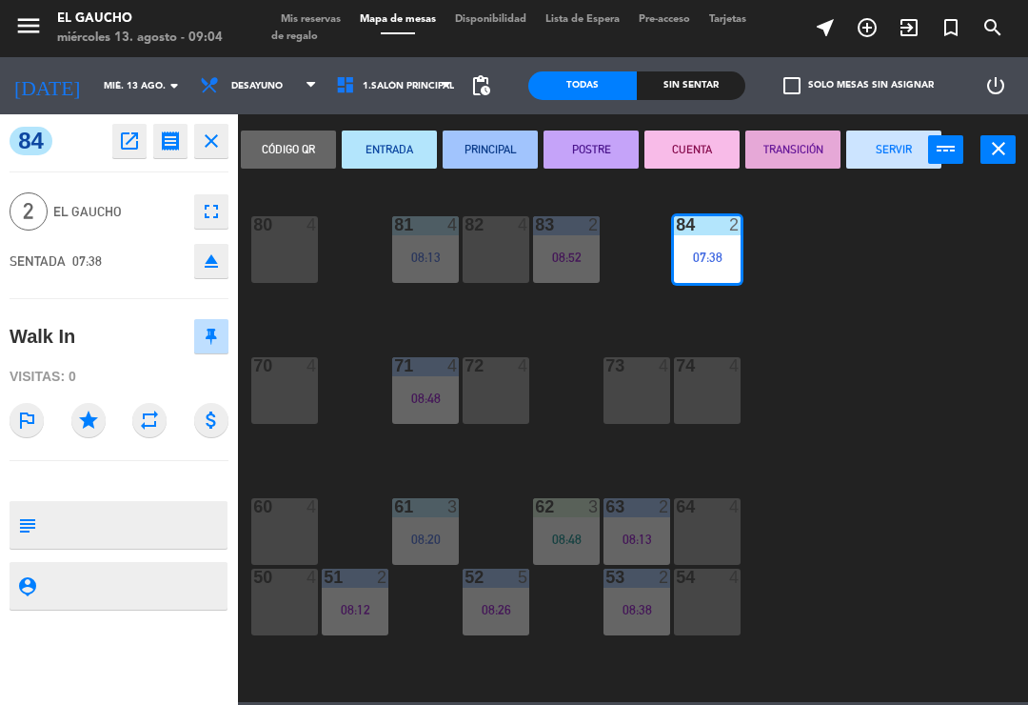
click at [506, 153] on button "PRINCIPAL" at bounding box center [490, 149] width 95 height 38
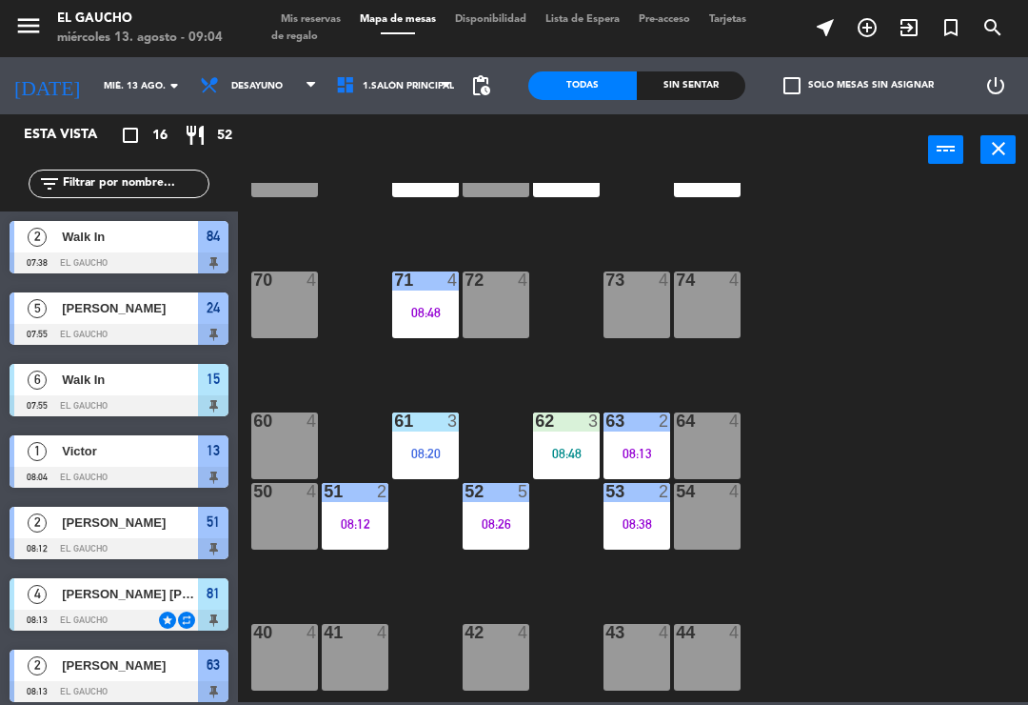
scroll to position [157, 0]
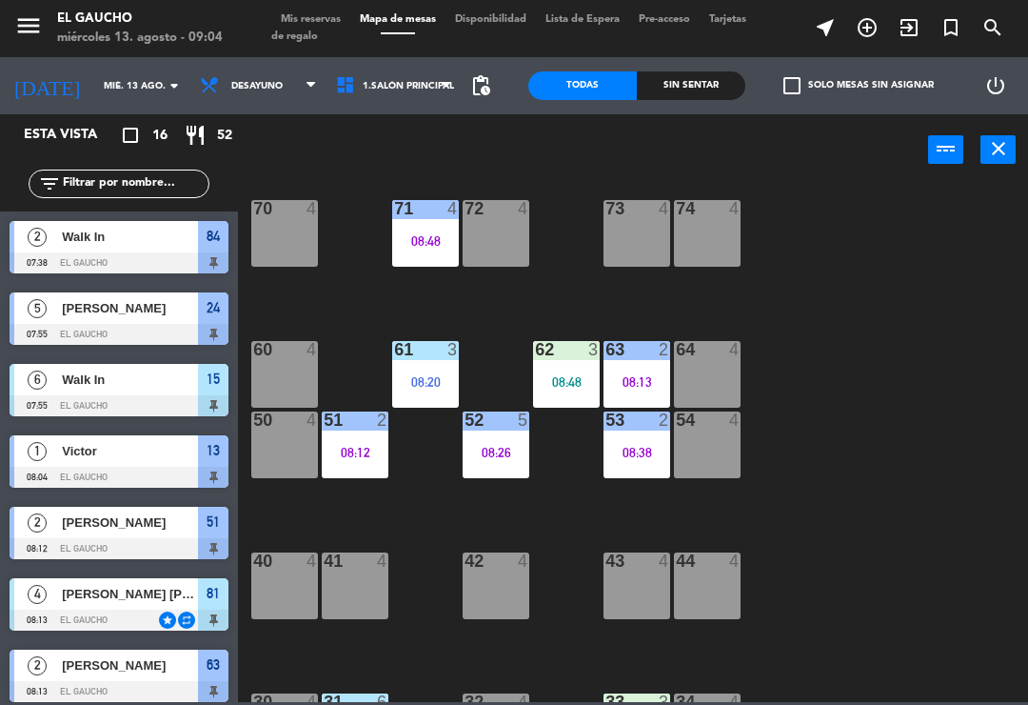
click at [564, 361] on div "62 3 08:48" at bounding box center [566, 374] width 67 height 67
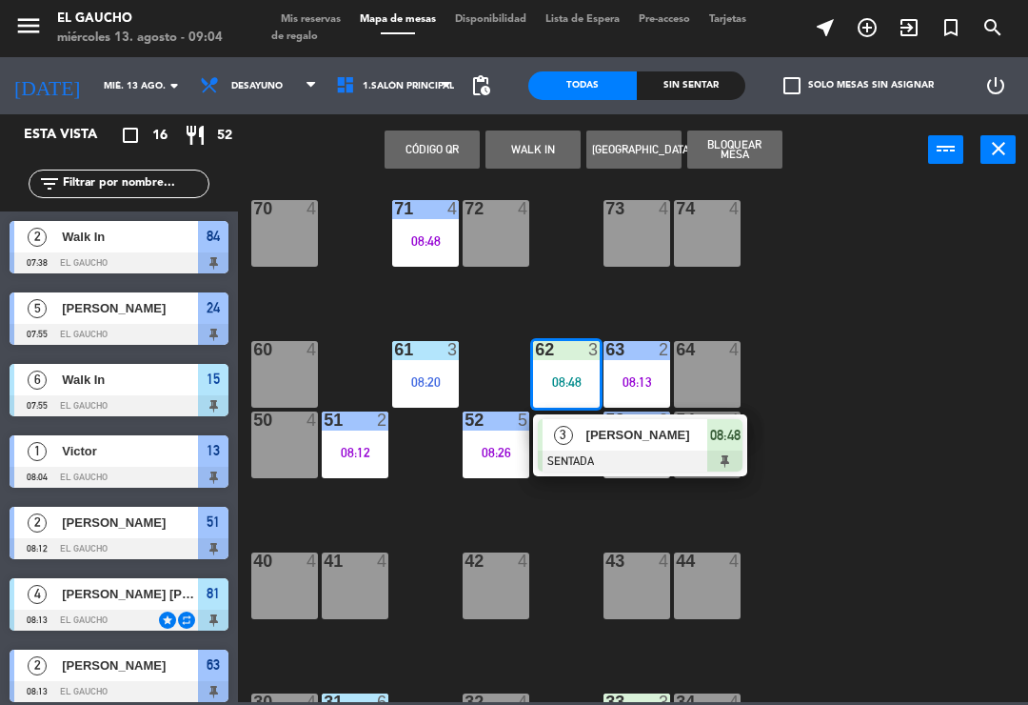
click at [598, 452] on div at bounding box center [640, 460] width 205 height 21
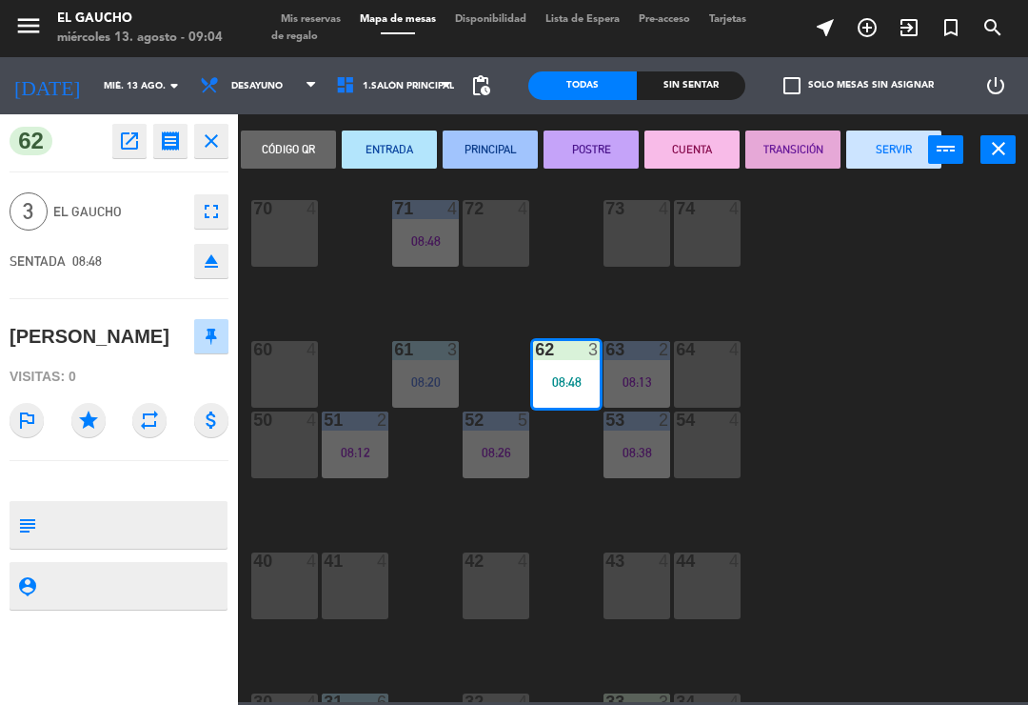
click at [511, 148] on button "PRINCIPAL" at bounding box center [490, 149] width 95 height 38
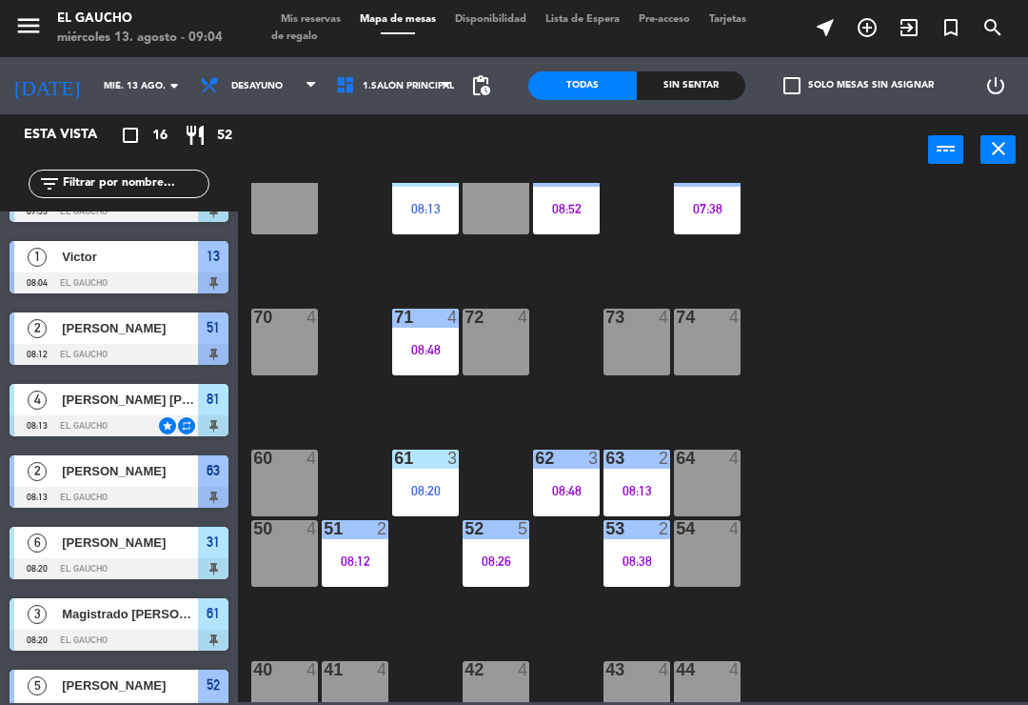
scroll to position [53, 0]
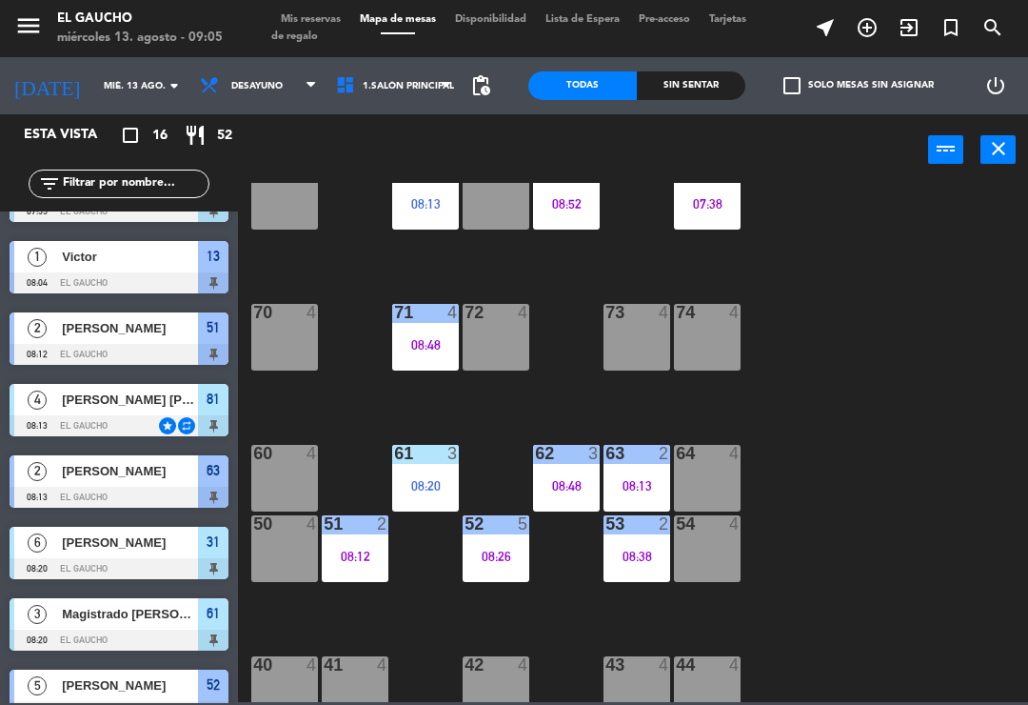
click at [437, 475] on div "61 3 08:20" at bounding box center [425, 478] width 67 height 67
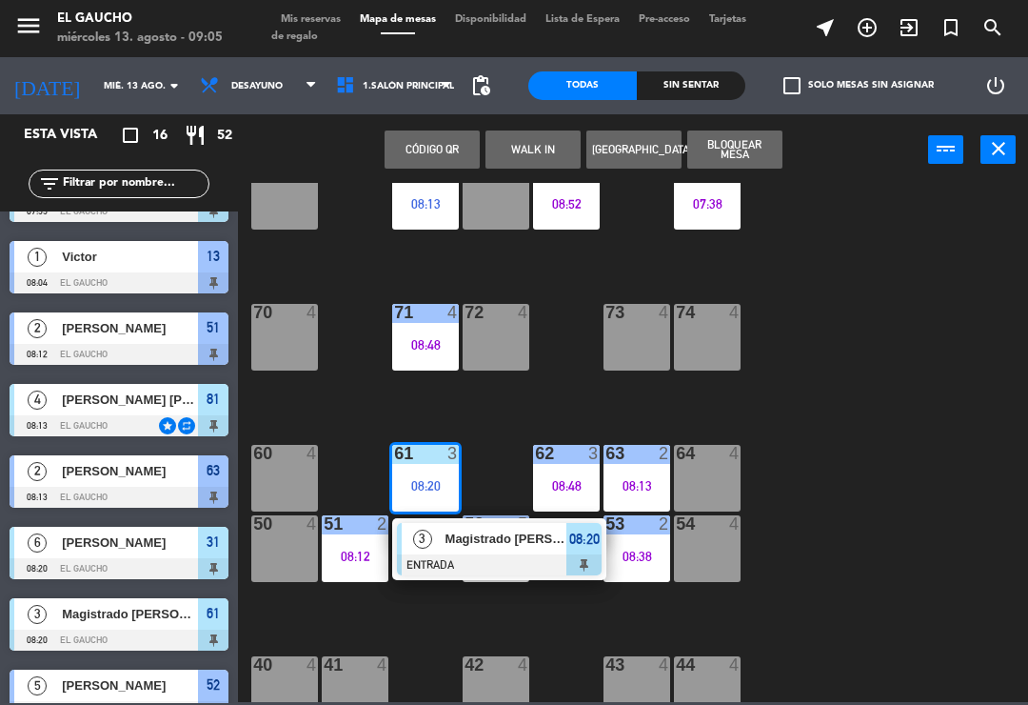
click at [468, 548] on span "Magistrado [PERSON_NAME]" at bounding box center [507, 538] width 122 height 20
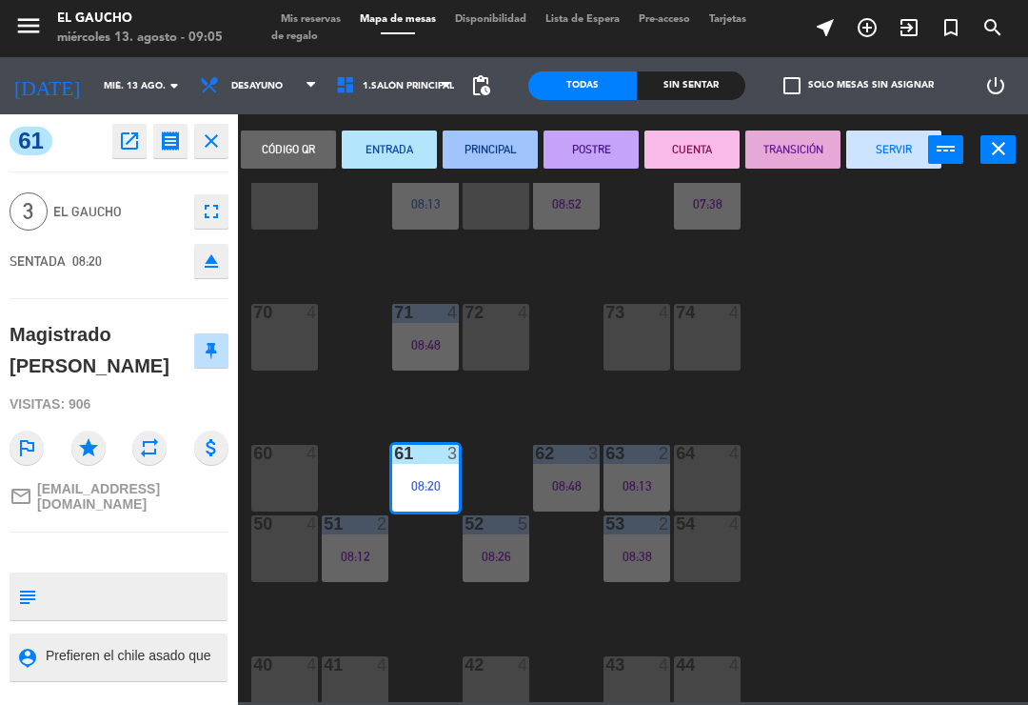
click at [488, 158] on button "PRINCIPAL" at bounding box center [490, 149] width 95 height 38
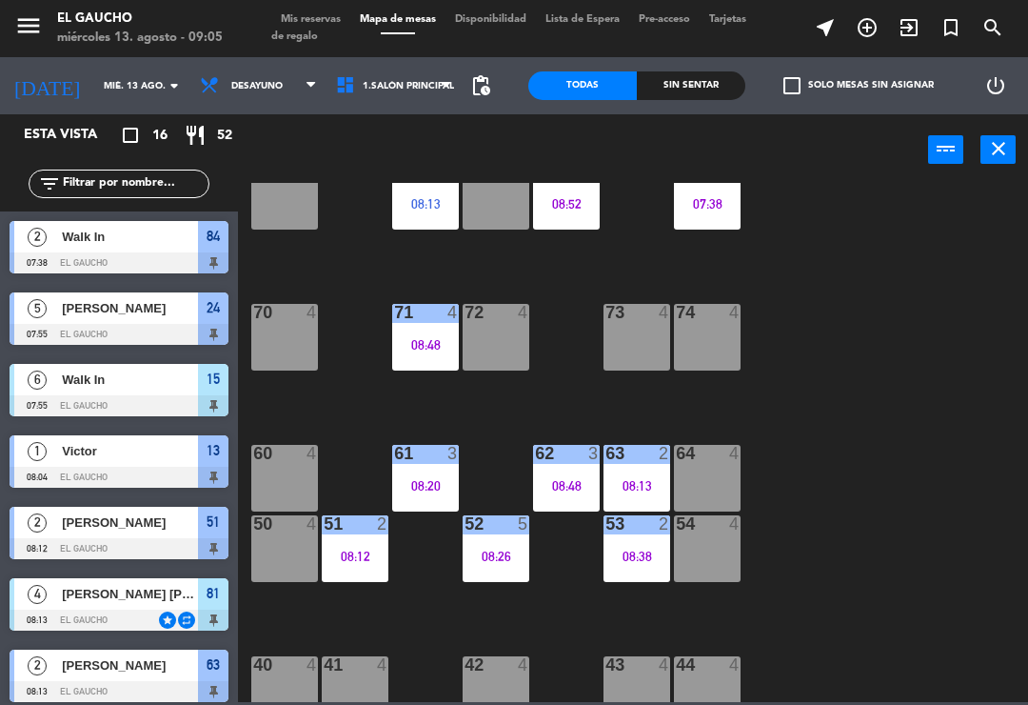
click at [273, 489] on div "60 4" at bounding box center [284, 478] width 67 height 67
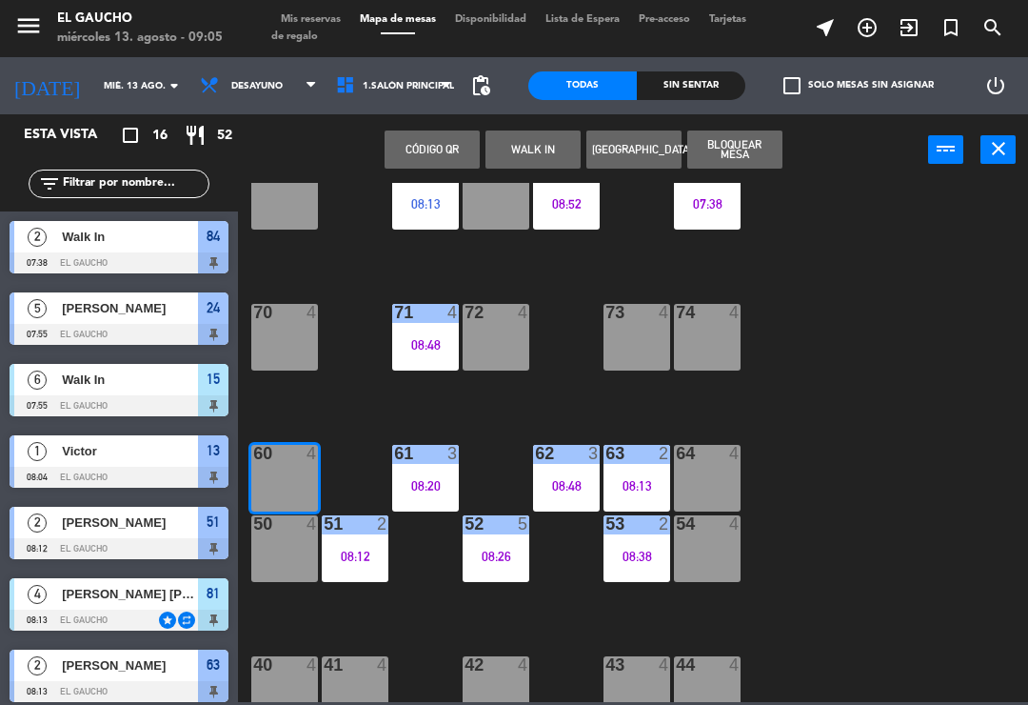
click at [523, 150] on button "WALK IN" at bounding box center [533, 149] width 95 height 38
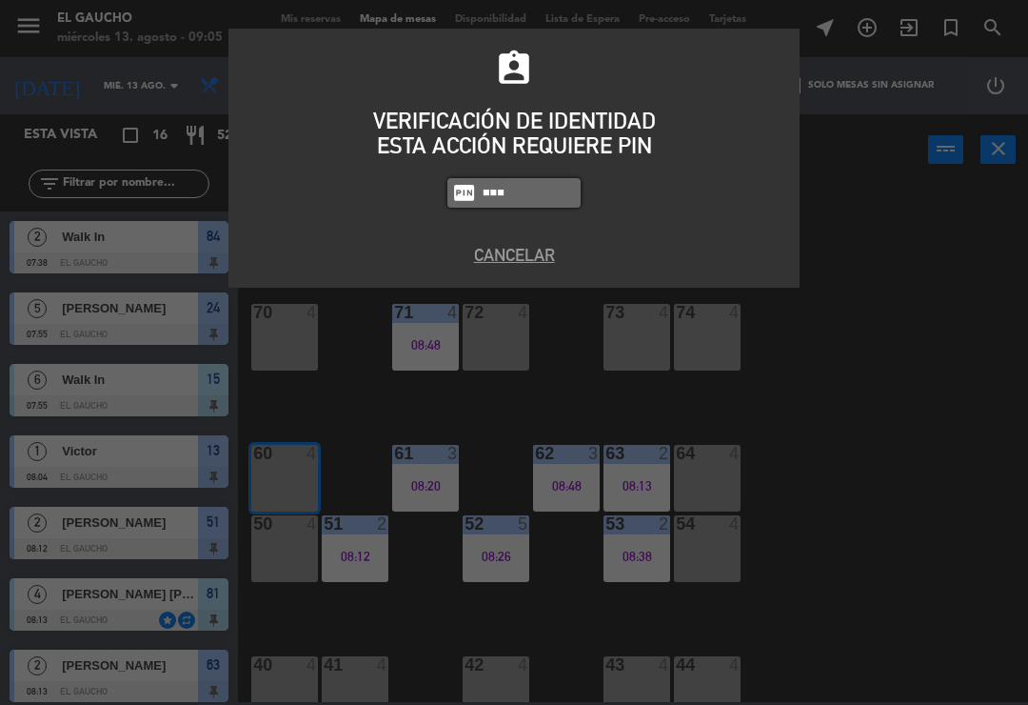
type input "0009"
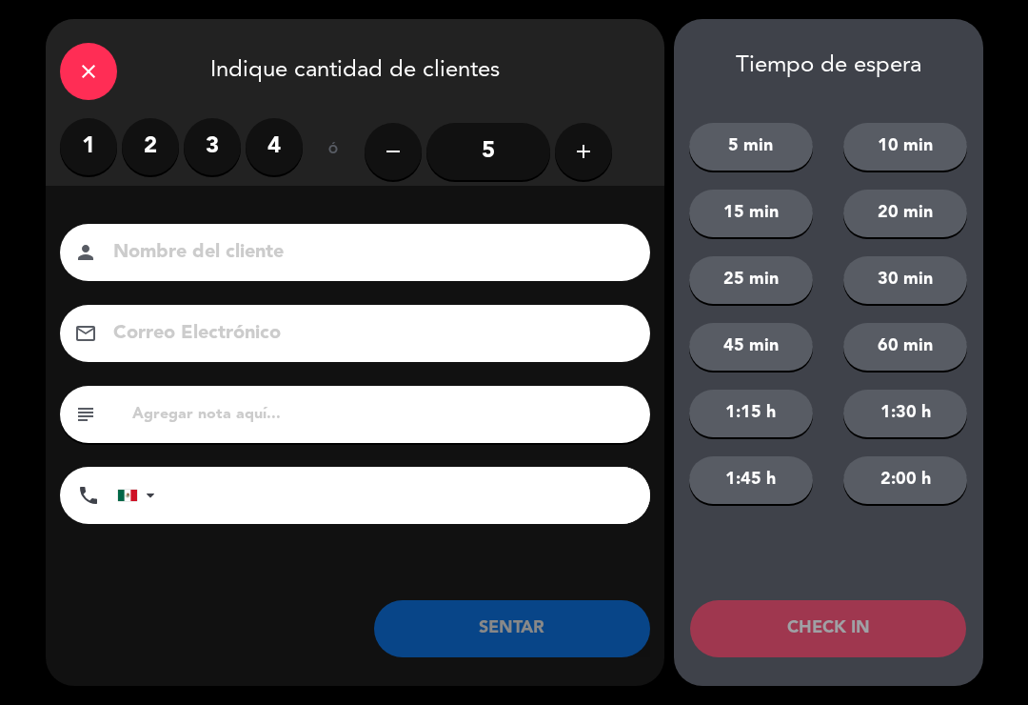
click at [144, 142] on label "2" at bounding box center [150, 146] width 57 height 57
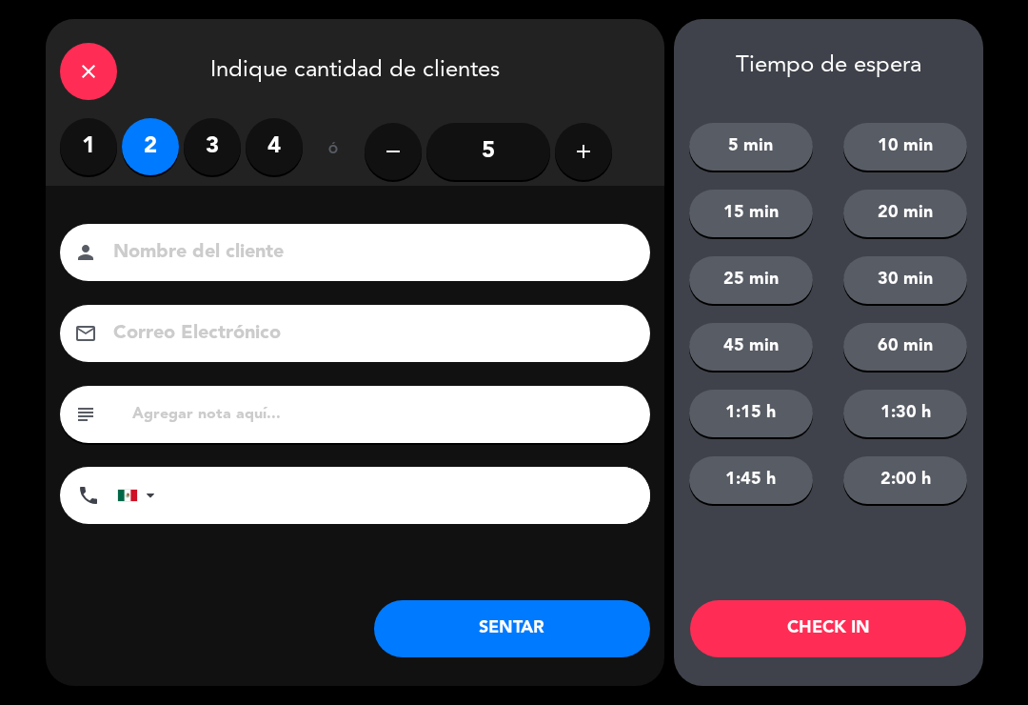
click at [464, 627] on button "SENTAR" at bounding box center [512, 628] width 276 height 57
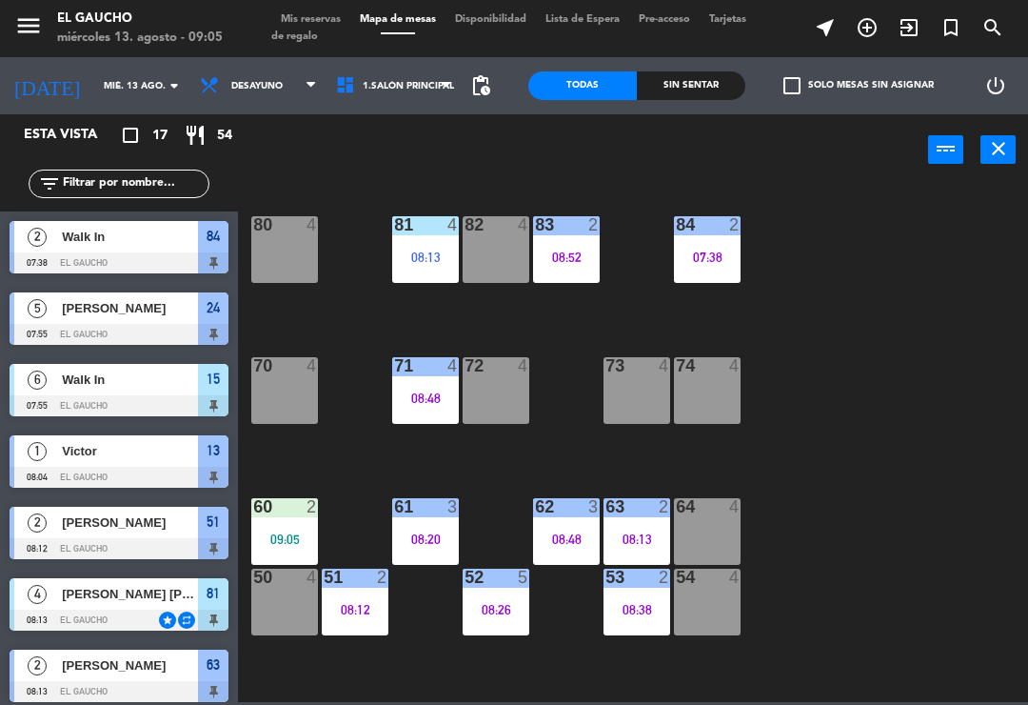
click at [308, 532] on div "09:05" at bounding box center [284, 538] width 67 height 13
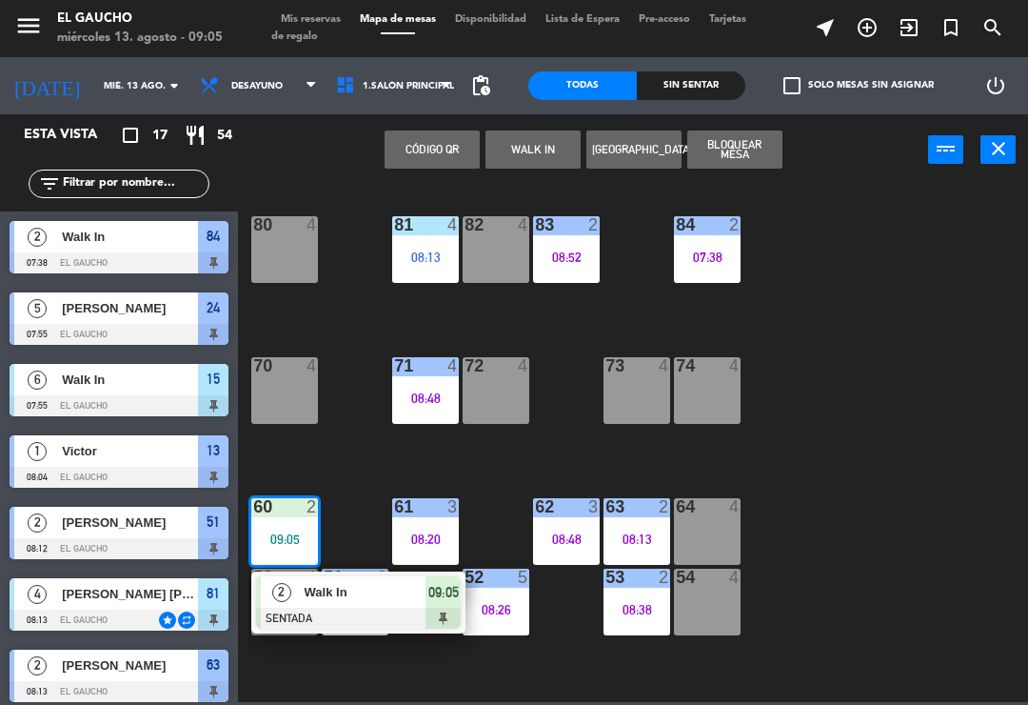
click at [346, 622] on div at bounding box center [358, 618] width 205 height 21
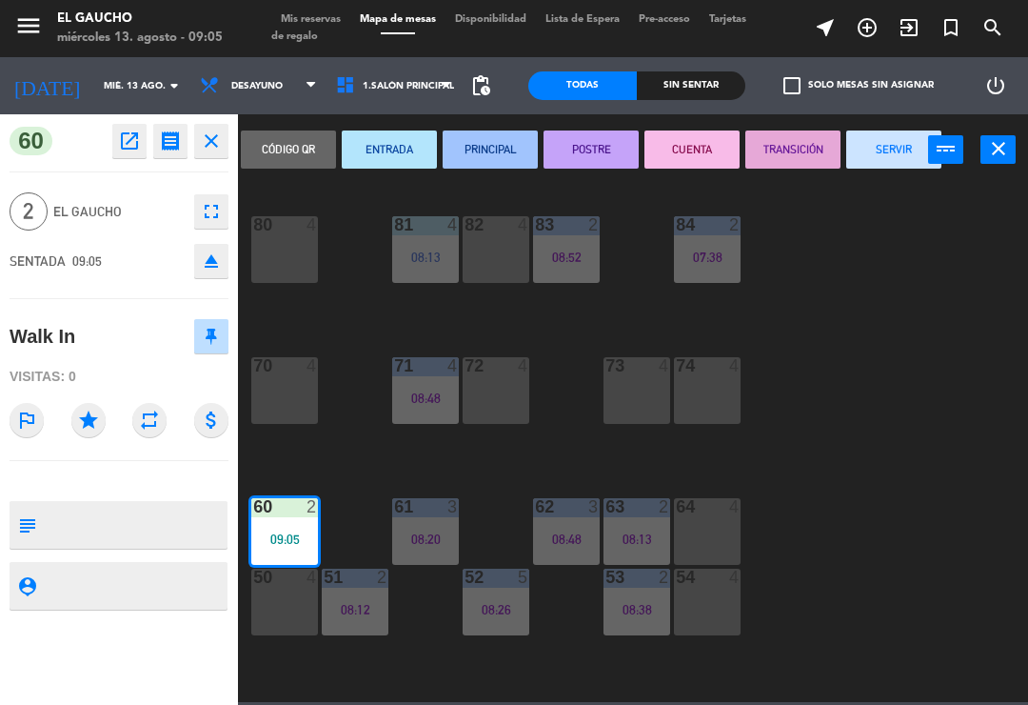
click at [887, 168] on button "SERVIR" at bounding box center [894, 149] width 95 height 38
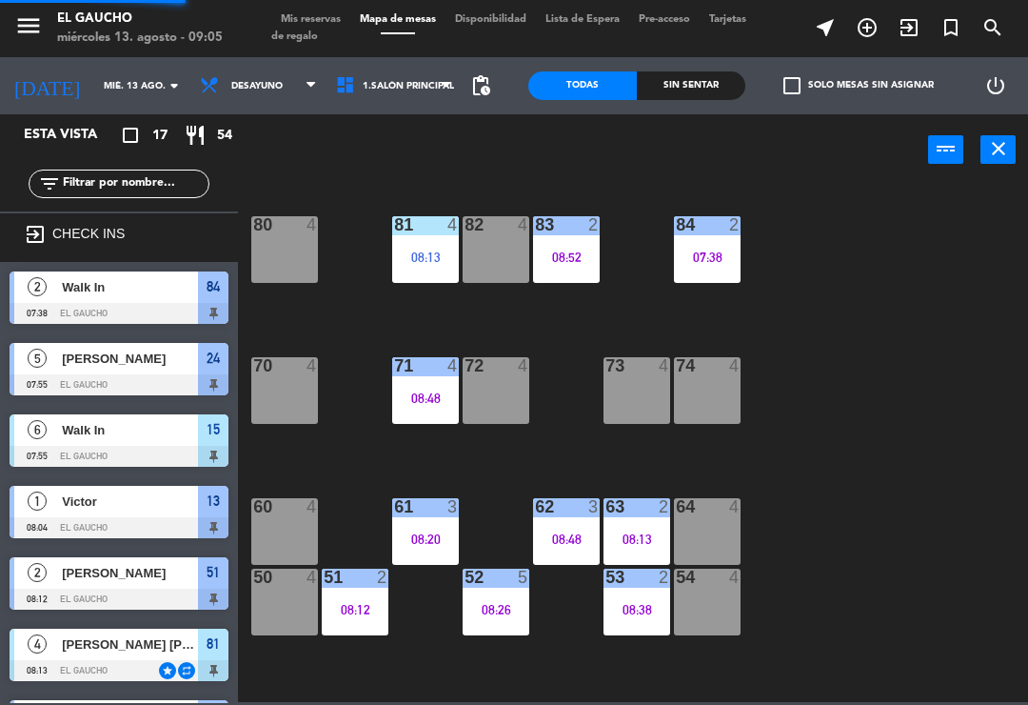
scroll to position [379, 0]
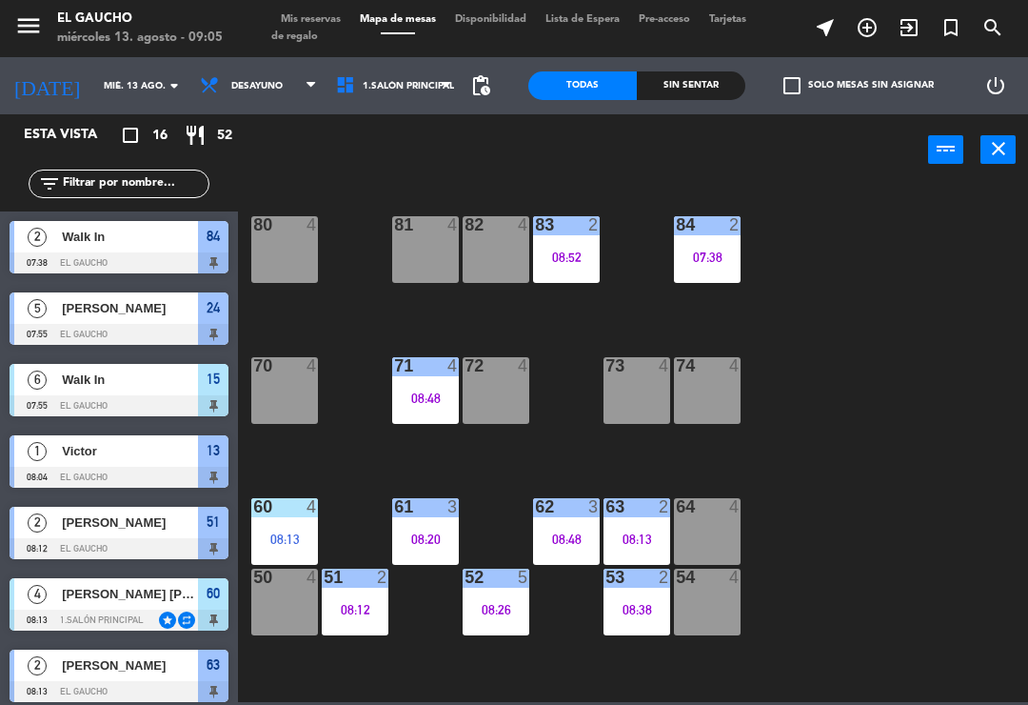
click at [294, 537] on div "08:13" at bounding box center [284, 538] width 67 height 13
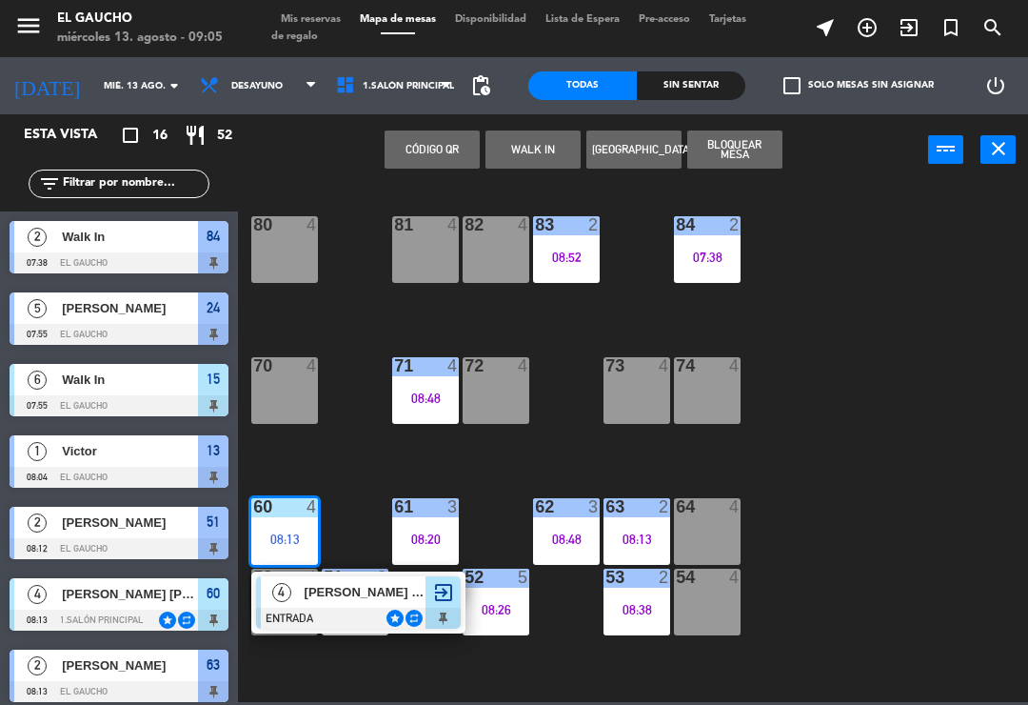
click at [331, 610] on div at bounding box center [358, 618] width 205 height 21
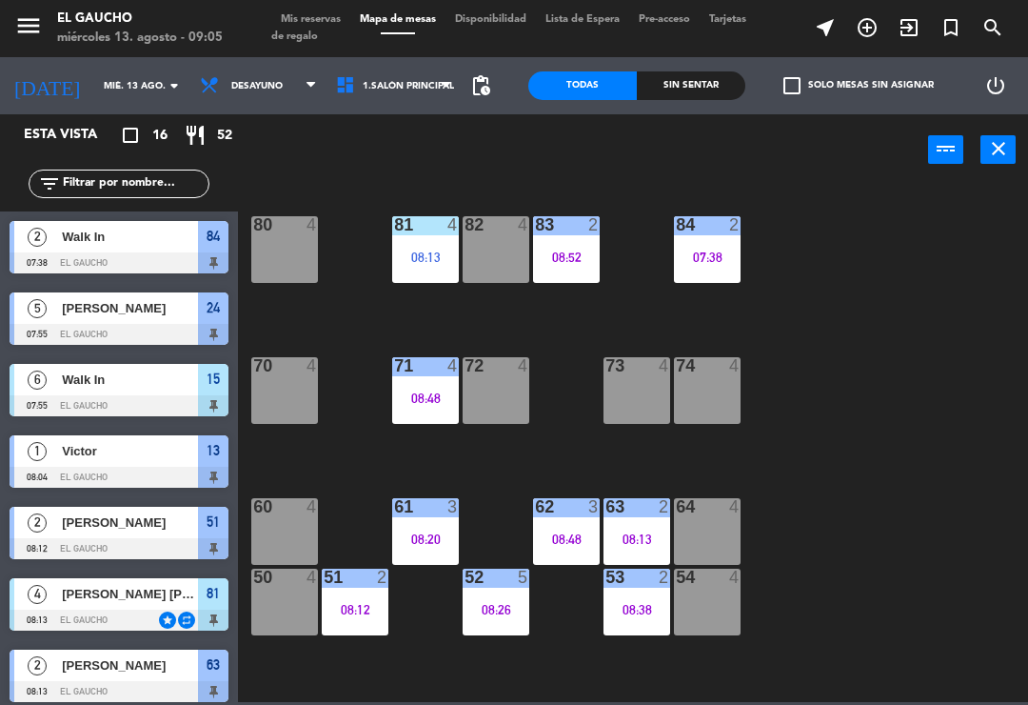
click at [293, 522] on div "60 4" at bounding box center [284, 531] width 67 height 67
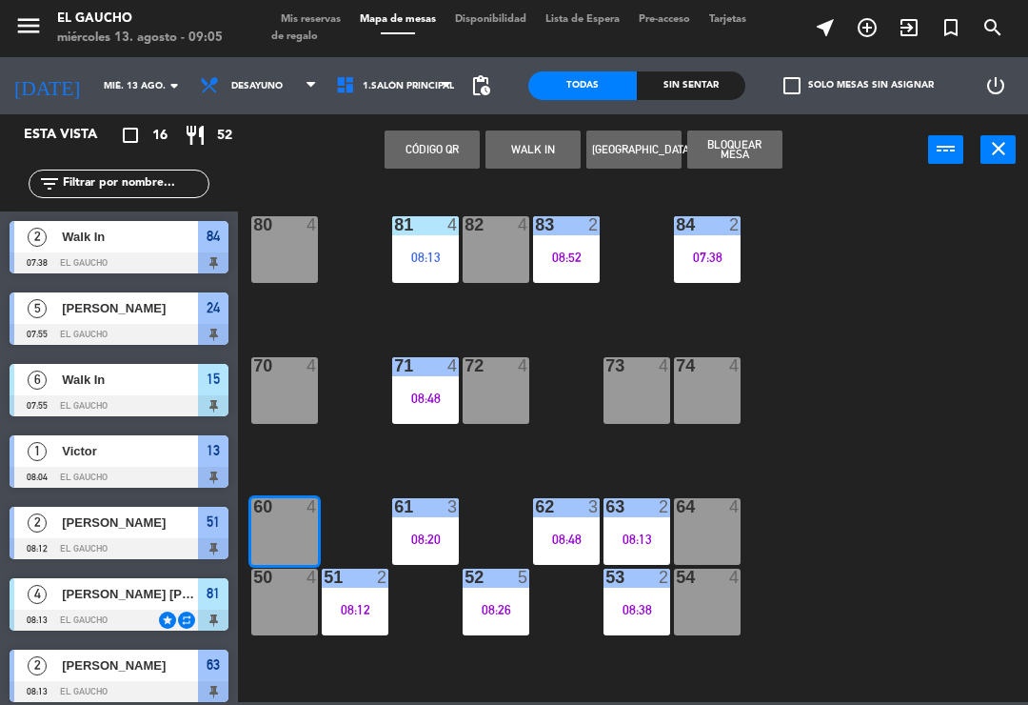
click at [522, 151] on button "WALK IN" at bounding box center [533, 149] width 95 height 38
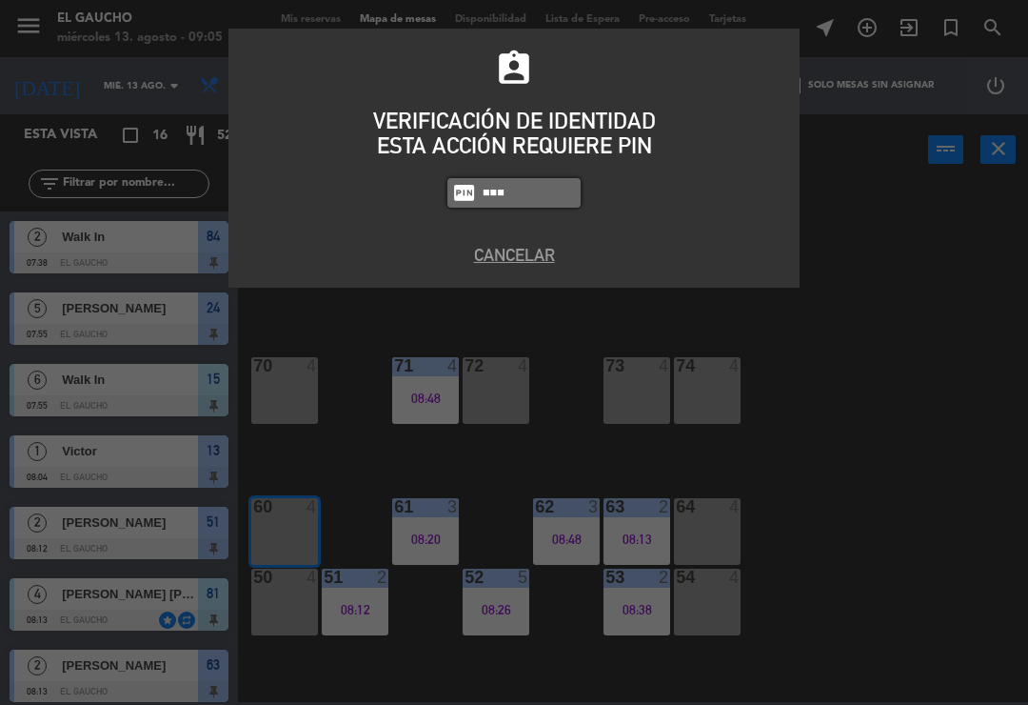
type input "0009"
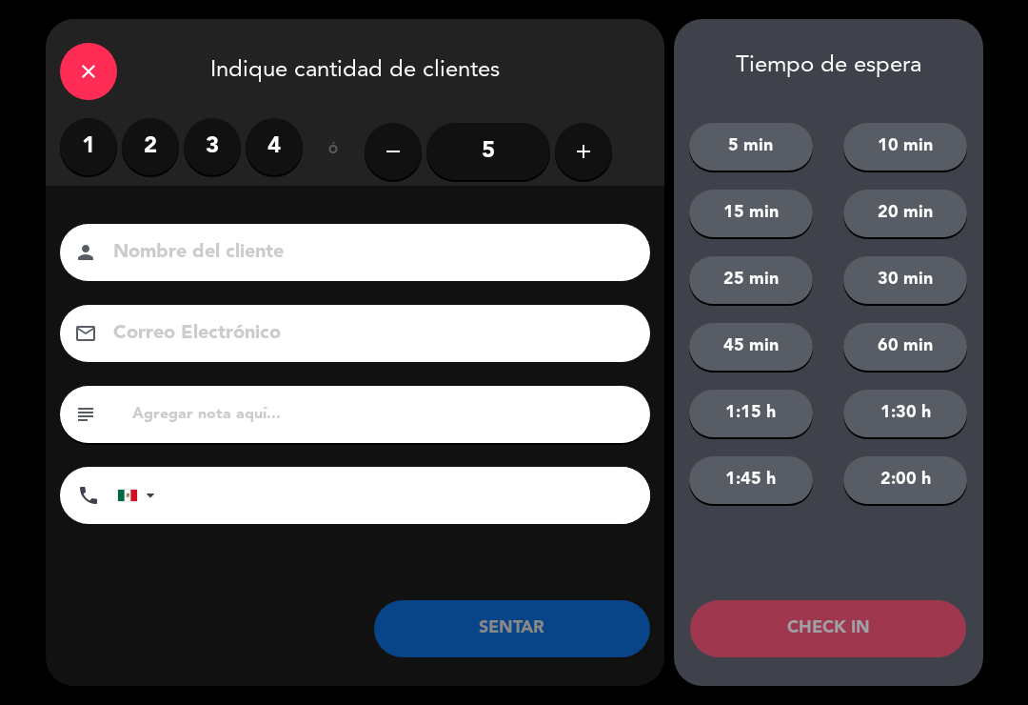
click at [132, 152] on label "2" at bounding box center [150, 146] width 57 height 57
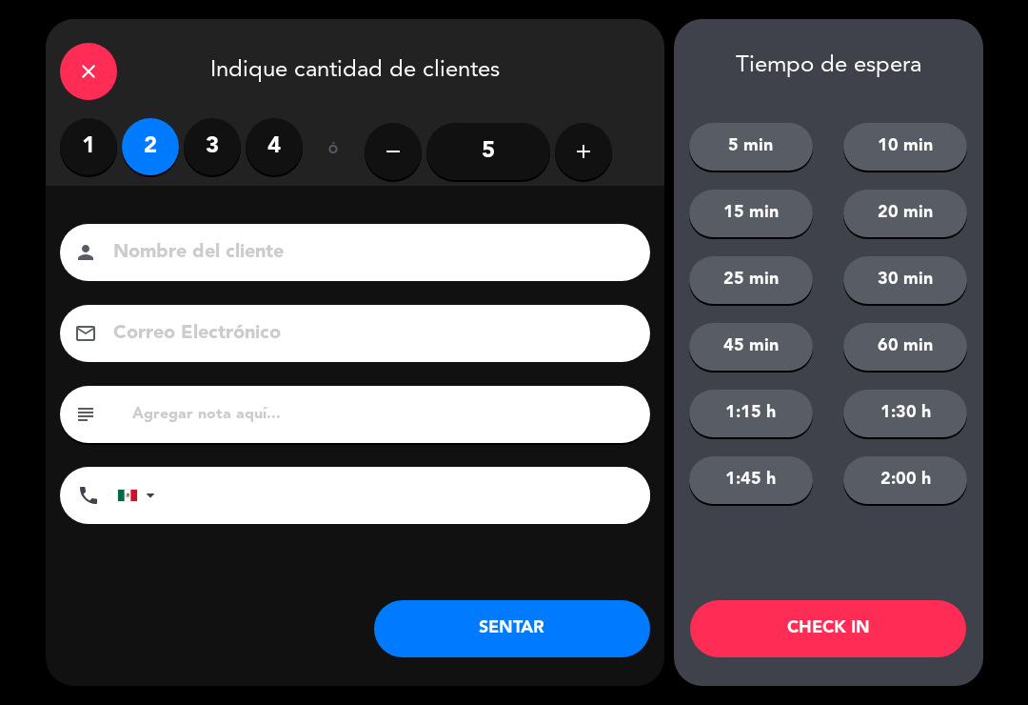
click at [445, 646] on button "SENTAR" at bounding box center [512, 628] width 276 height 57
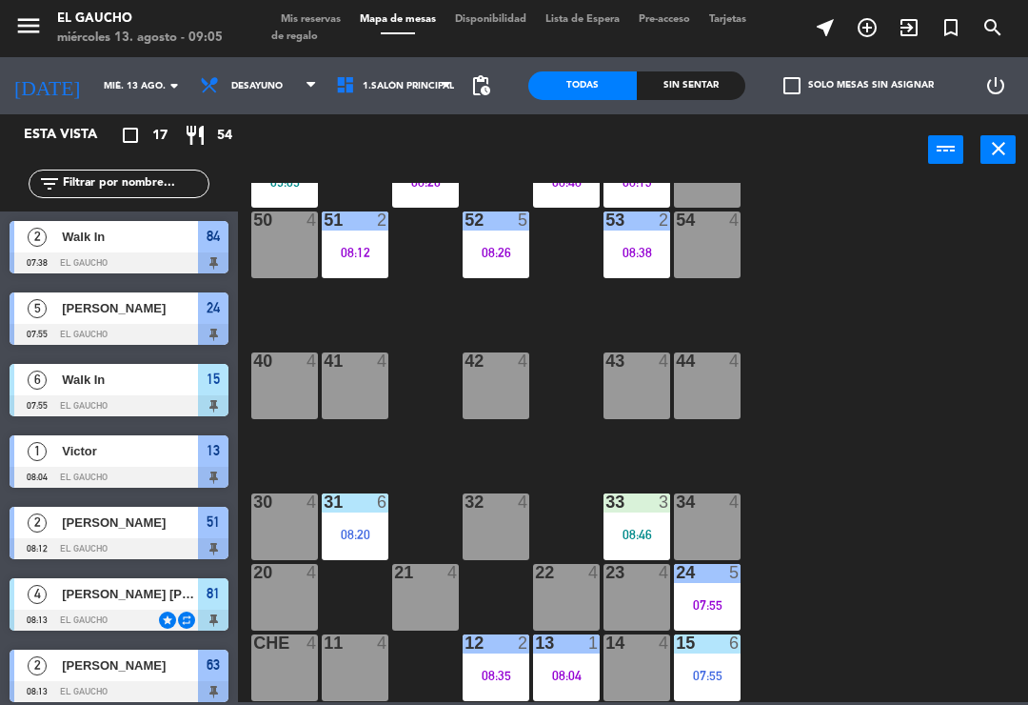
scroll to position [357, 0]
click at [508, 392] on div "42 4" at bounding box center [496, 385] width 67 height 67
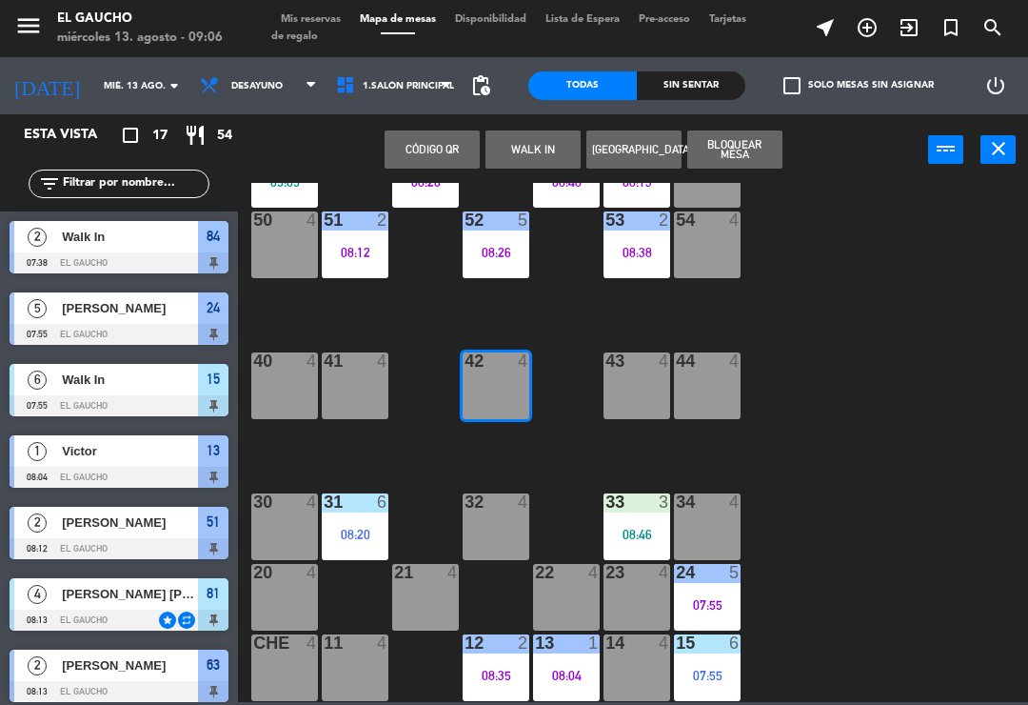
click at [544, 162] on button "WALK IN" at bounding box center [533, 149] width 95 height 38
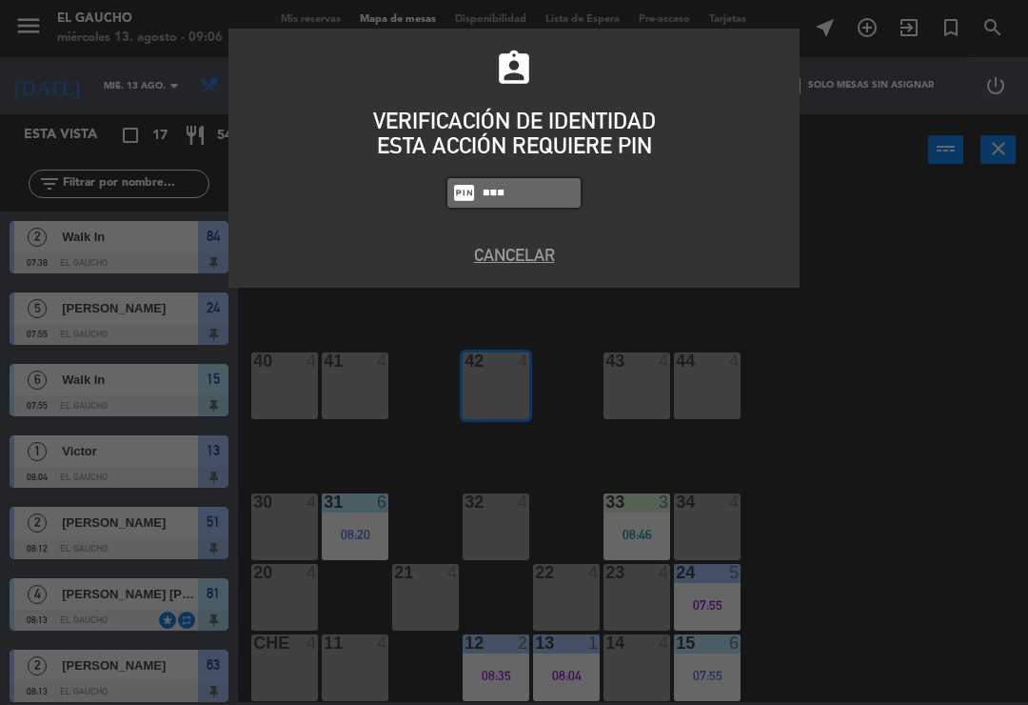
type input "0009"
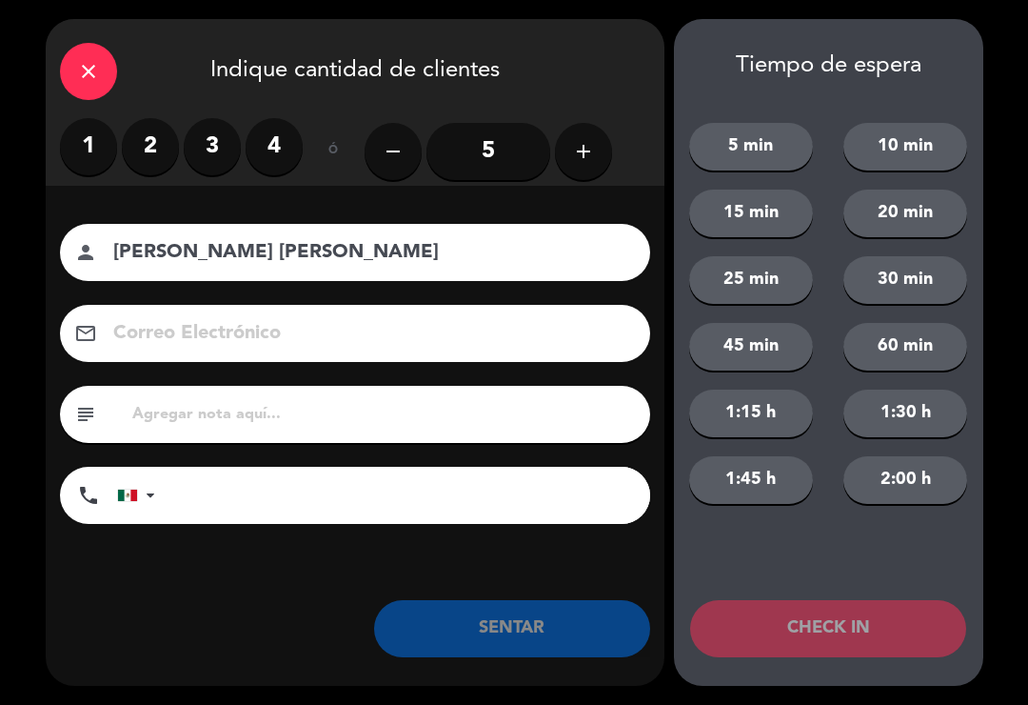
click at [139, 155] on label "2" at bounding box center [150, 146] width 57 height 57
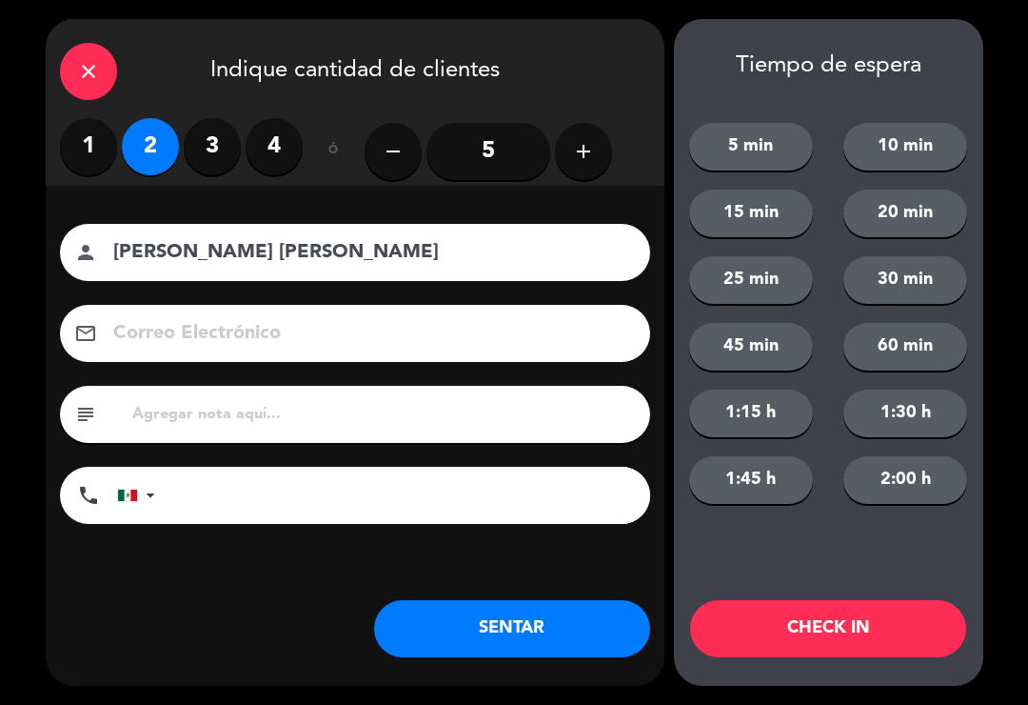
click at [135, 341] on input at bounding box center [368, 333] width 514 height 33
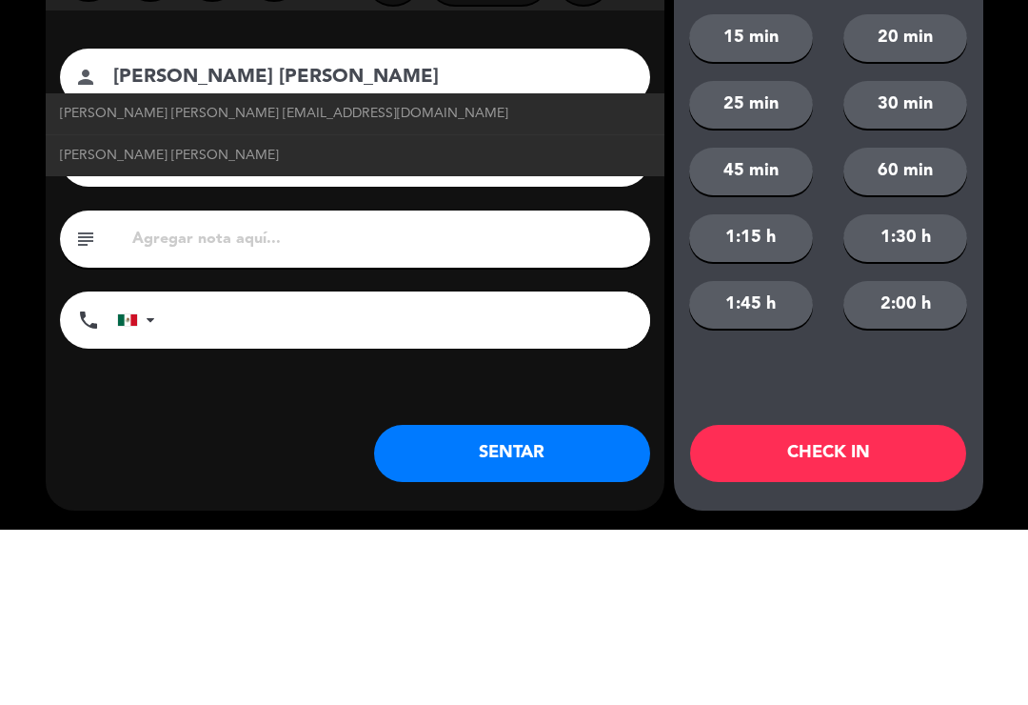
click at [84, 278] on span "[PERSON_NAME] [PERSON_NAME] [EMAIL_ADDRESS][DOMAIN_NAME]" at bounding box center [284, 289] width 449 height 22
type input "[PERSON_NAME] [PERSON_NAME]"
type input "[EMAIL_ADDRESS][DOMAIN_NAME]"
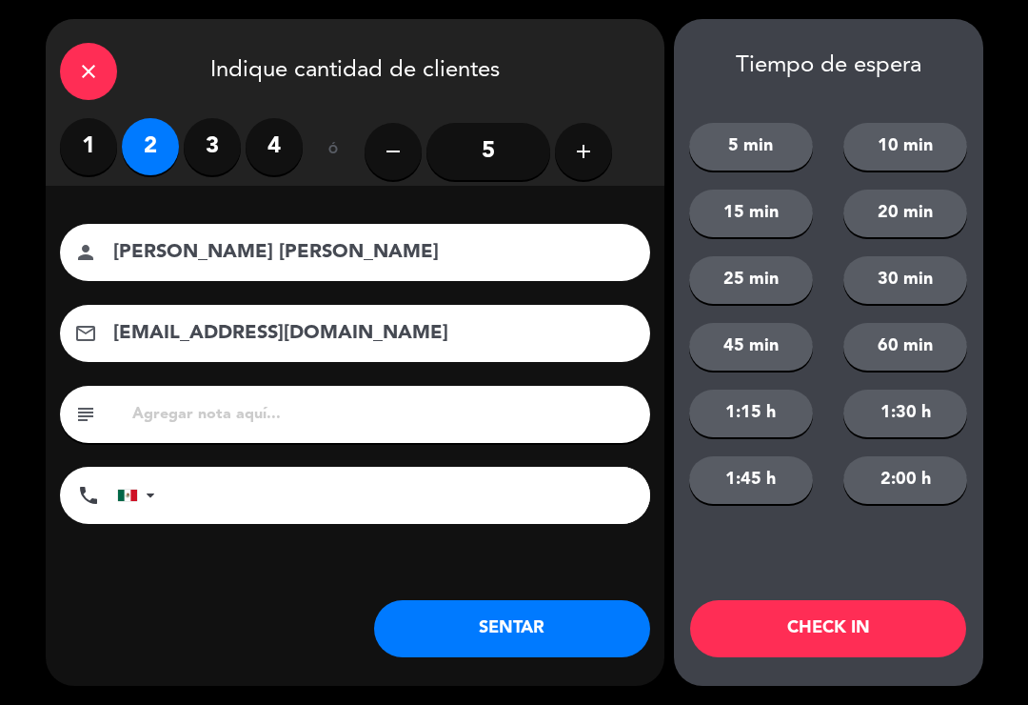
click at [439, 628] on button "SENTAR" at bounding box center [512, 628] width 276 height 57
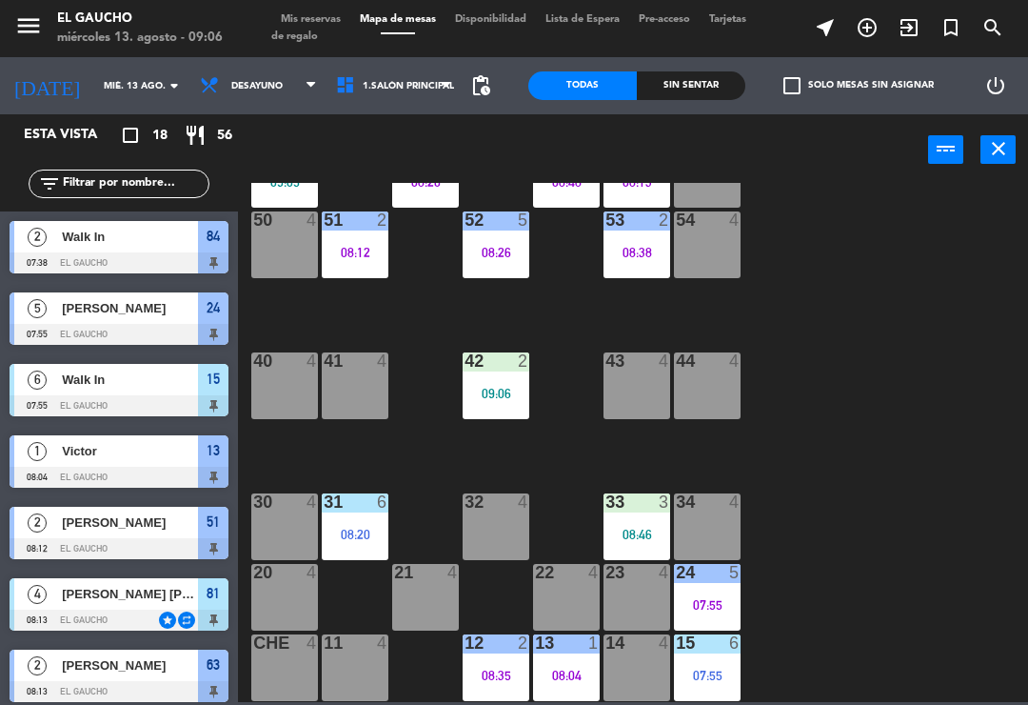
click at [729, 521] on div "34 4" at bounding box center [707, 526] width 67 height 67
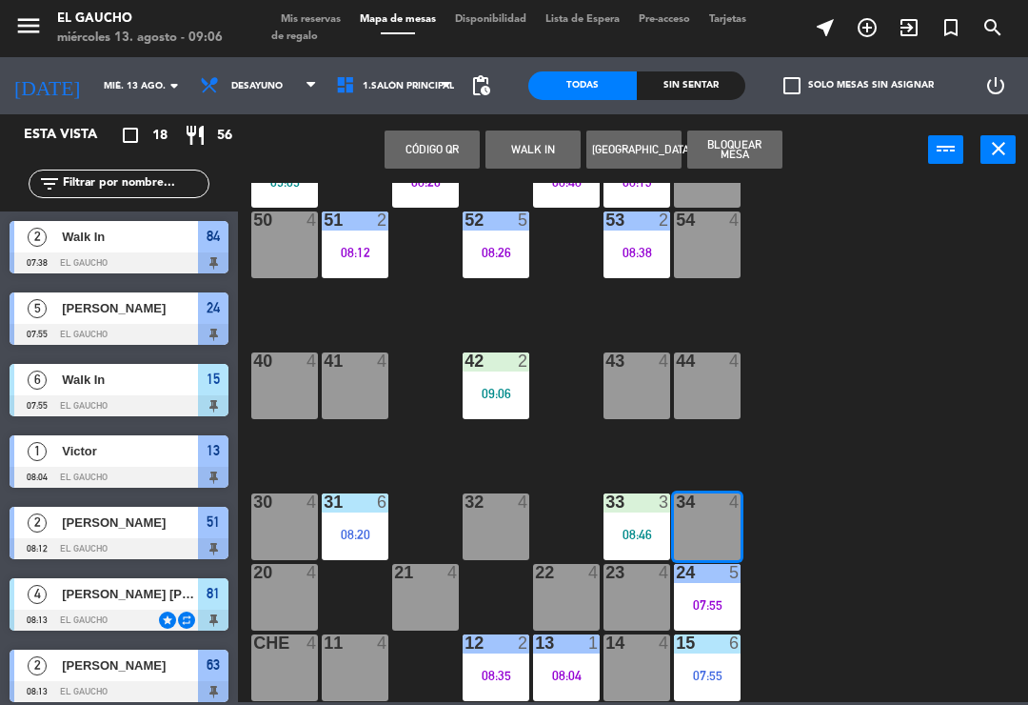
click at [717, 529] on div "34 4" at bounding box center [707, 526] width 67 height 67
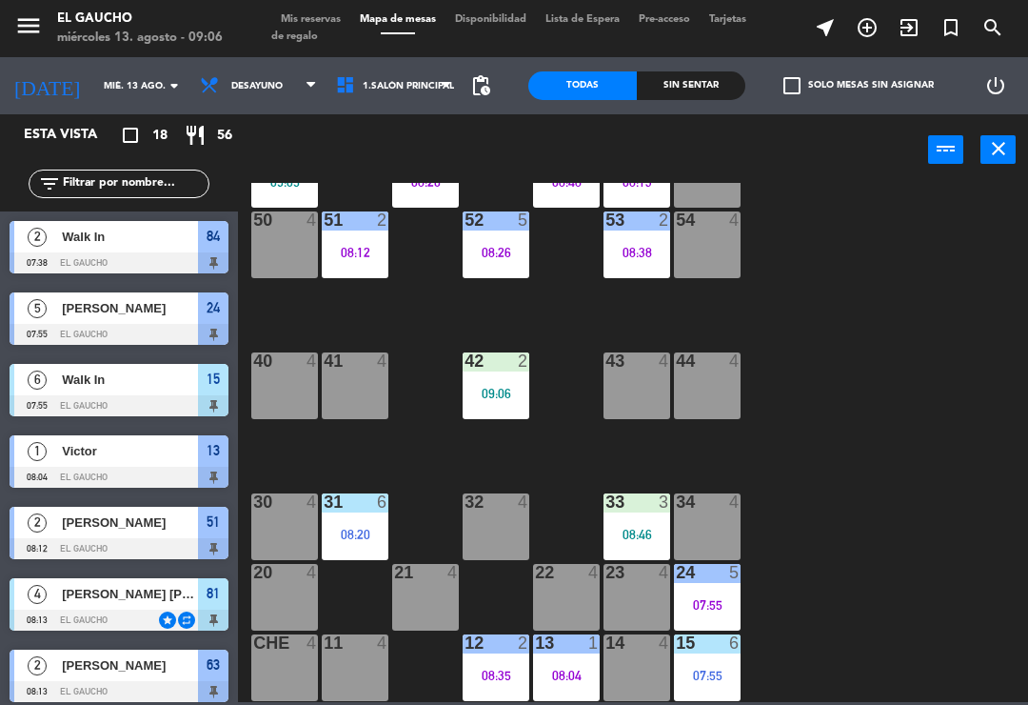
click at [721, 518] on div "34 4" at bounding box center [707, 526] width 67 height 67
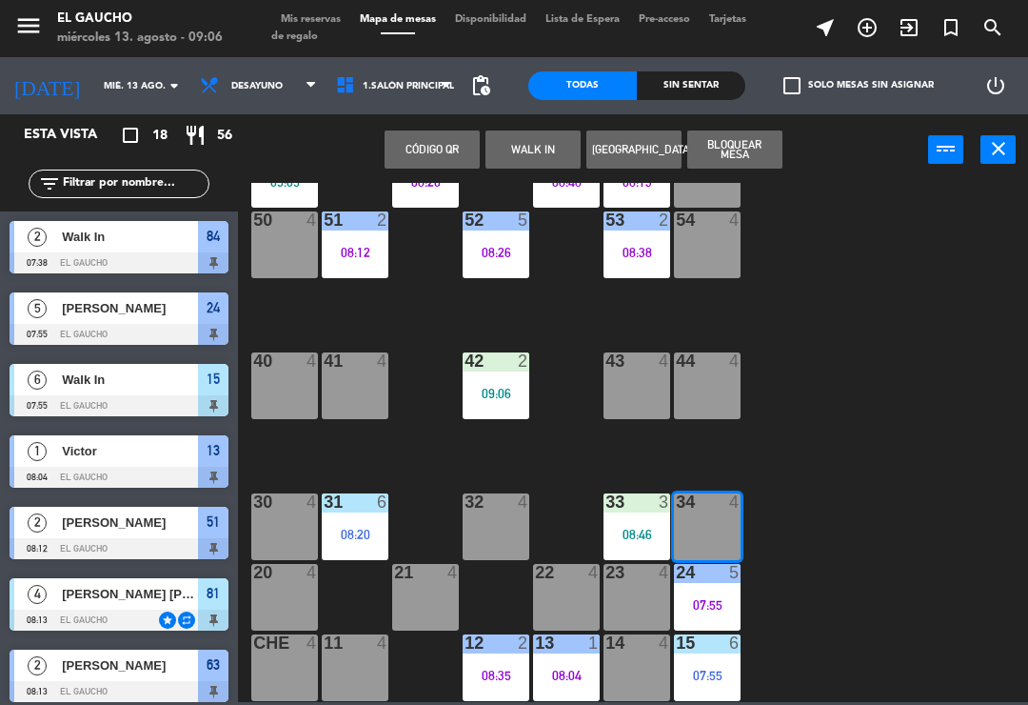
click at [548, 149] on button "WALK IN" at bounding box center [533, 149] width 95 height 38
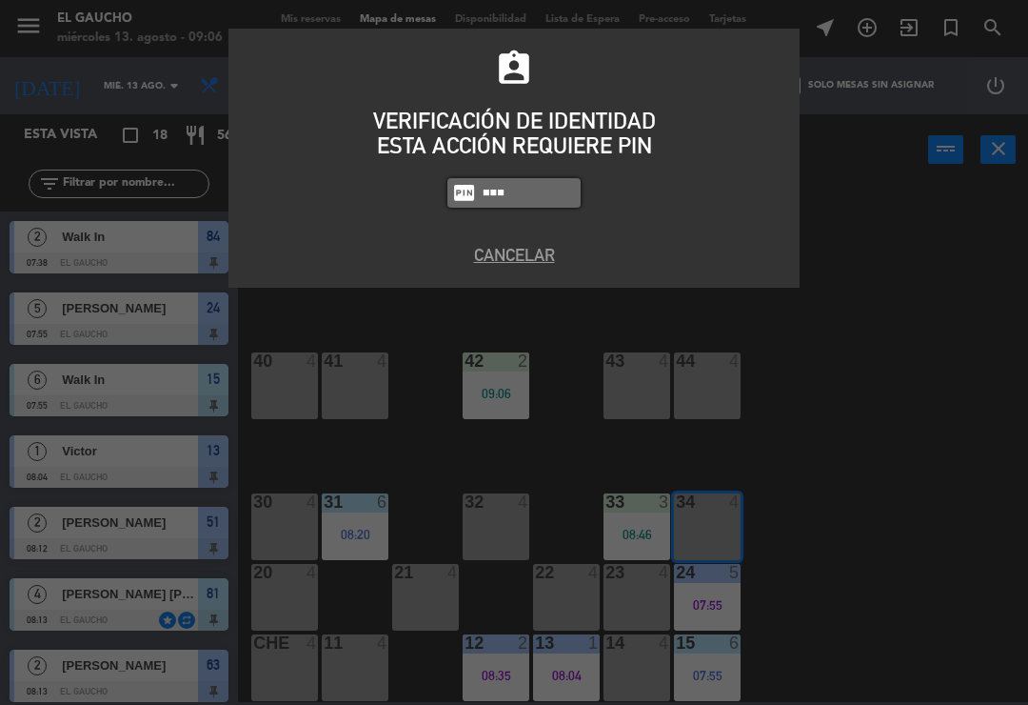
type input "0009"
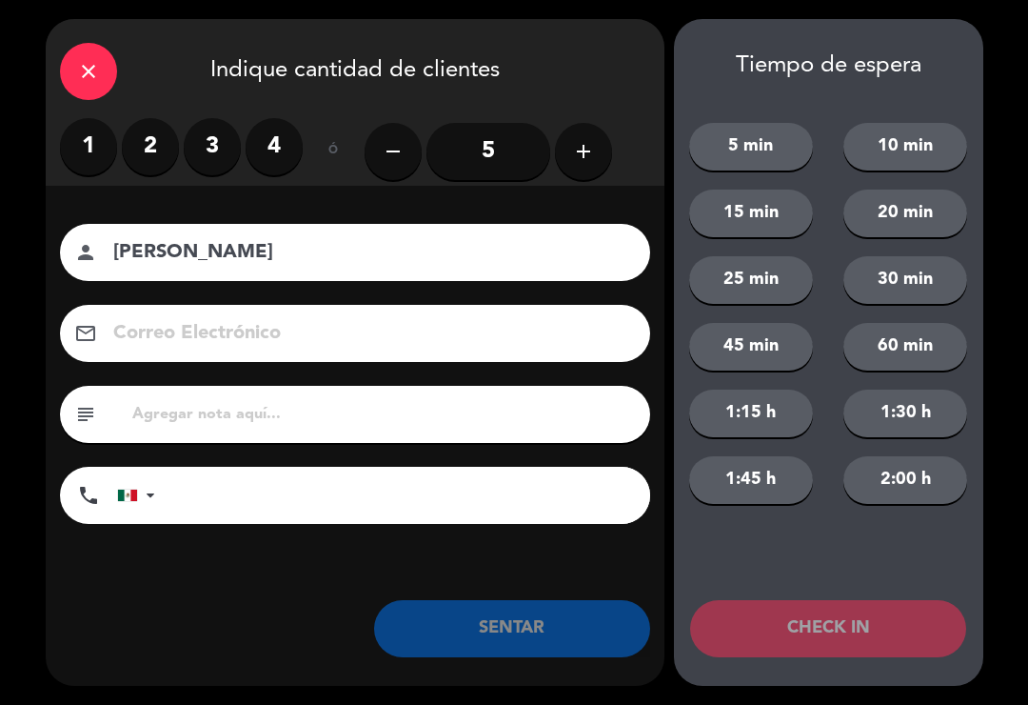
click at [146, 144] on label "2" at bounding box center [150, 146] width 57 height 57
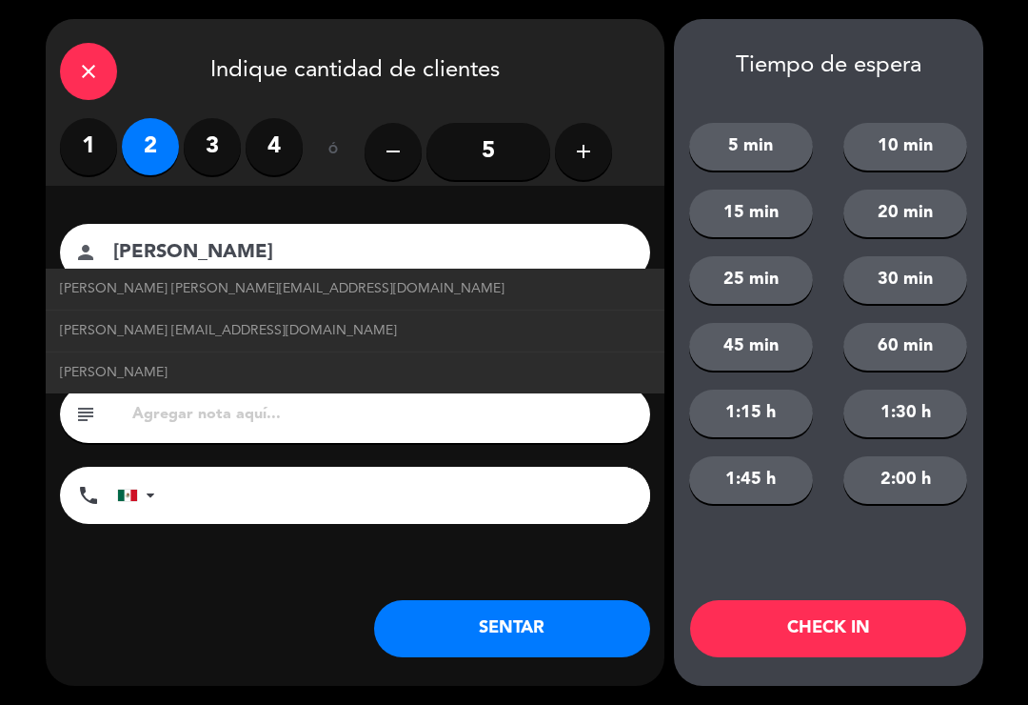
click at [68, 413] on div "subject" at bounding box center [355, 414] width 590 height 57
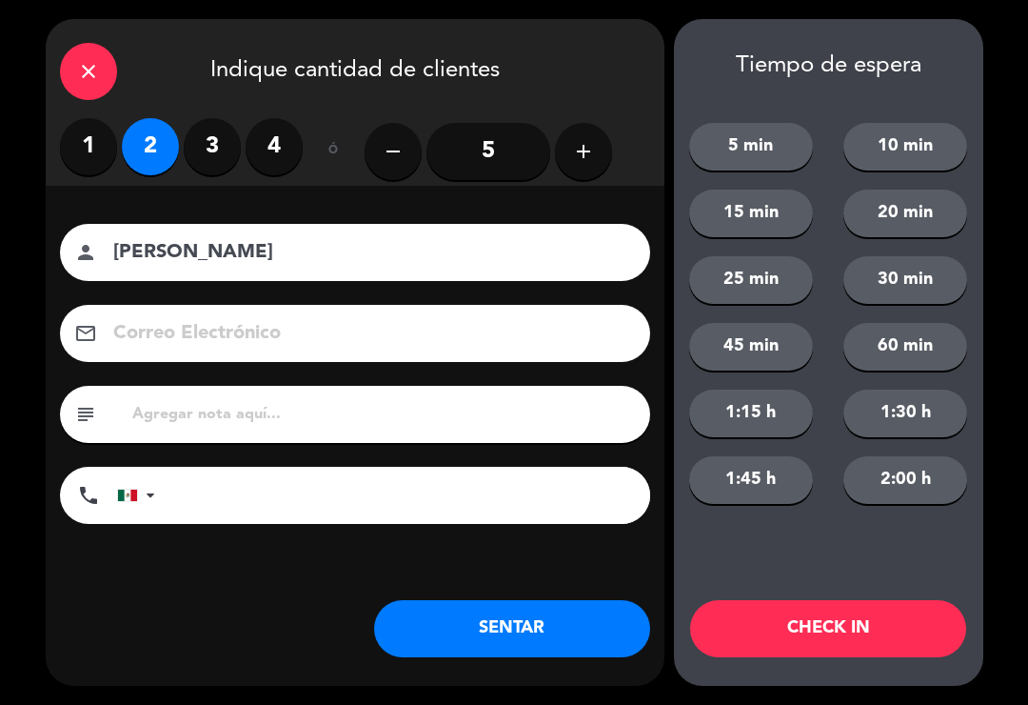
click at [274, 260] on input "[PERSON_NAME]" at bounding box center [368, 252] width 514 height 33
type input "[PERSON_NAME]"
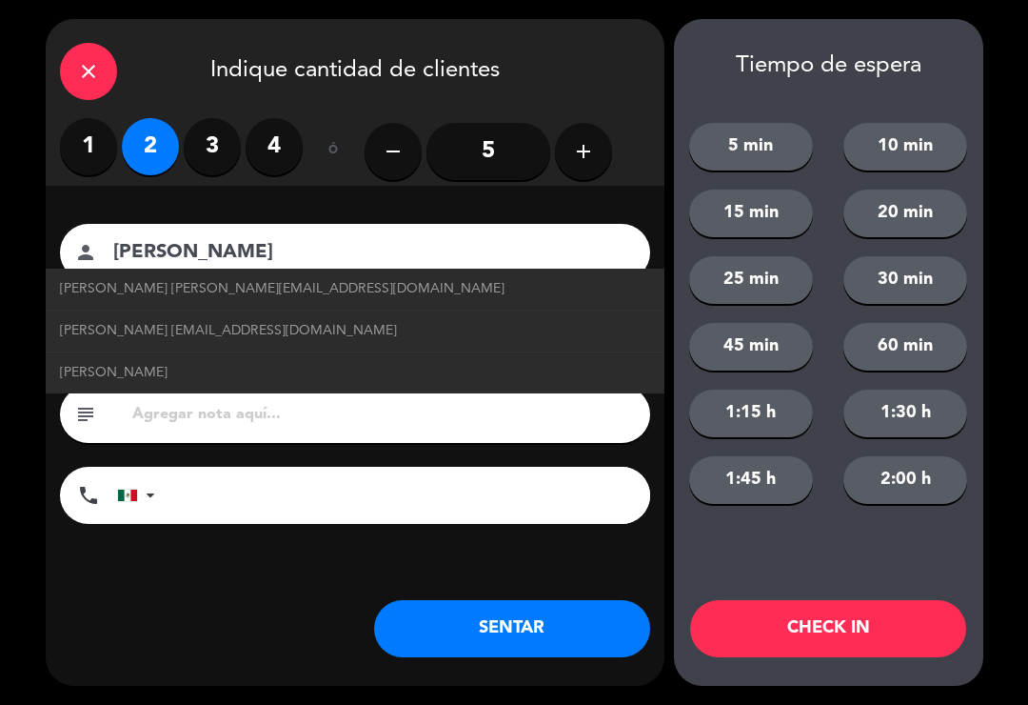
click at [269, 298] on span "[PERSON_NAME] [PERSON_NAME][EMAIL_ADDRESS][DOMAIN_NAME]" at bounding box center [282, 289] width 445 height 22
type input "[EMAIL_ADDRESS][DOMAIN_NAME]"
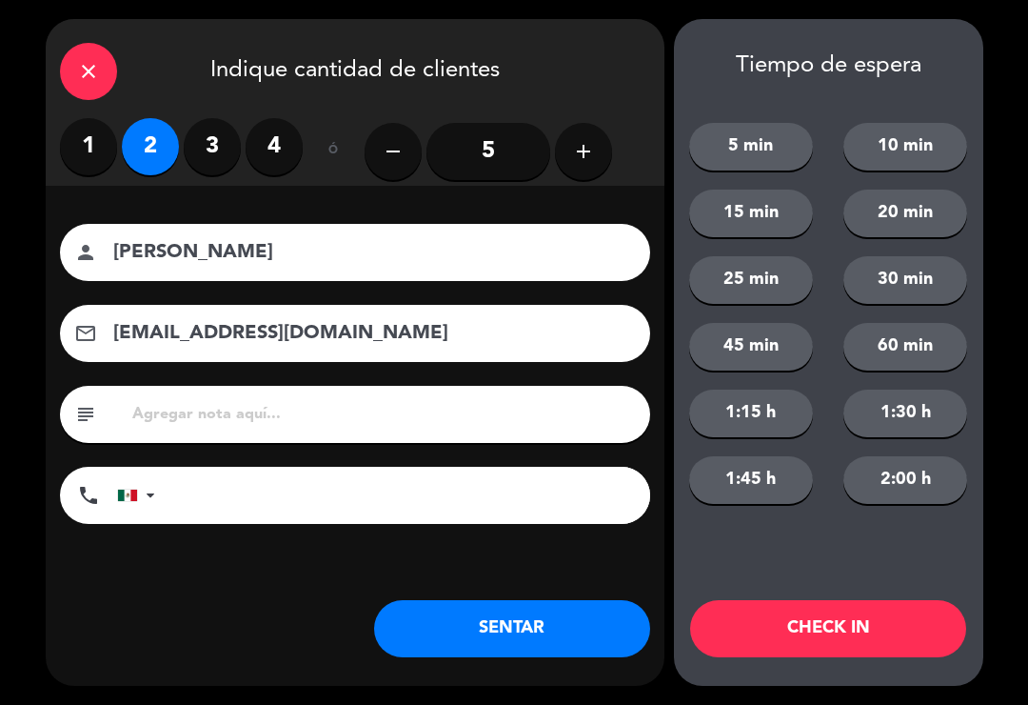
click at [516, 651] on button "SENTAR" at bounding box center [512, 628] width 276 height 57
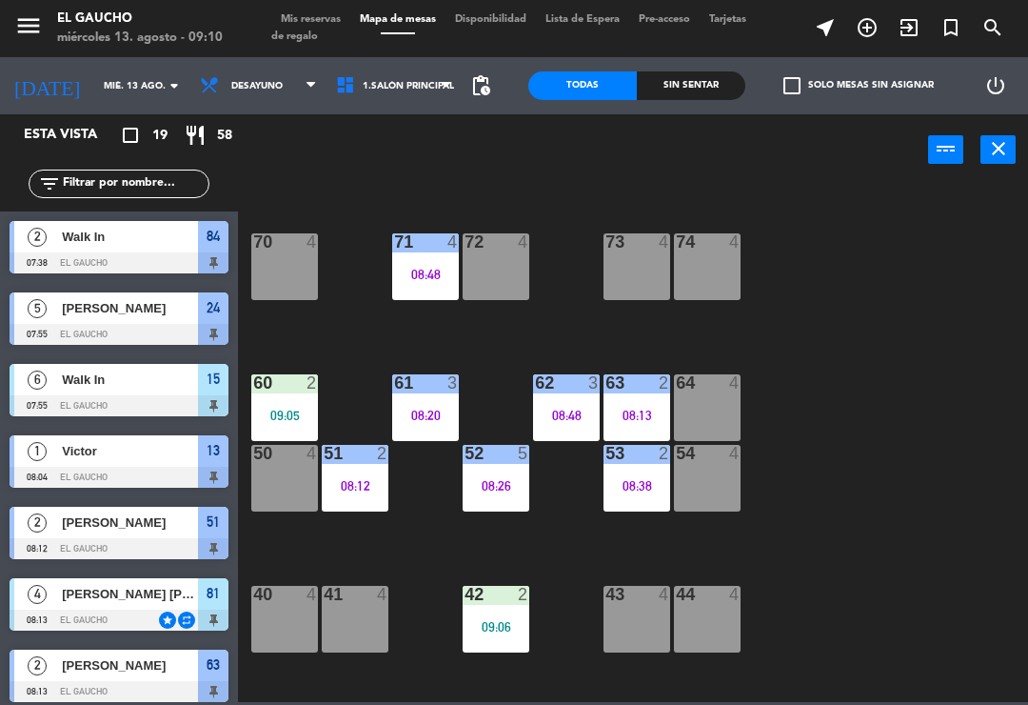
scroll to position [138, 0]
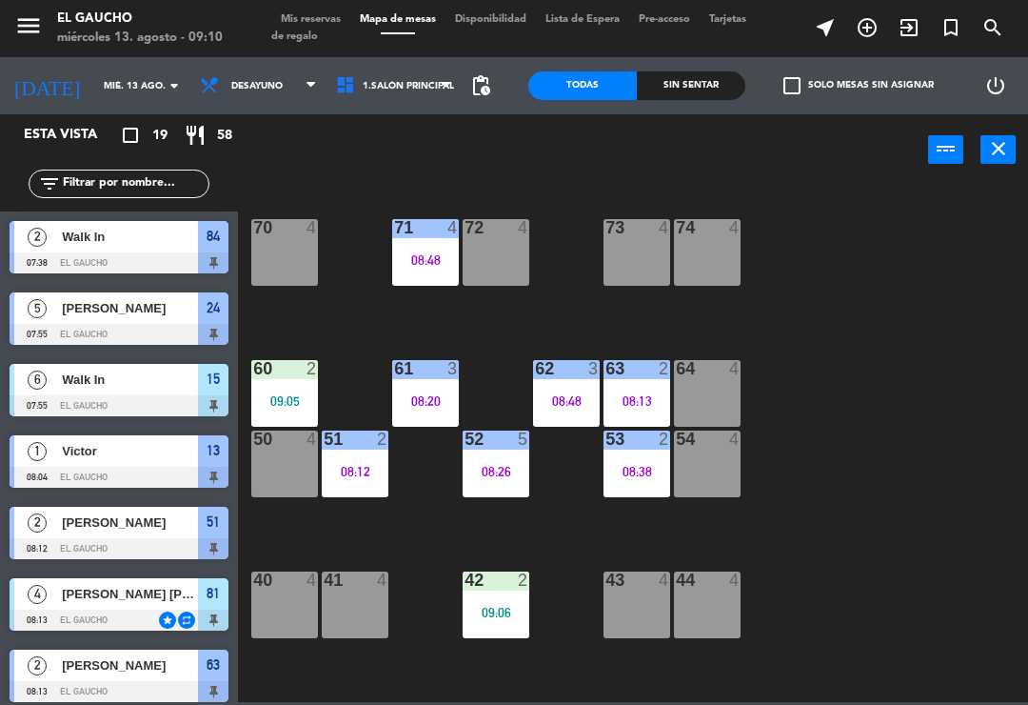
click at [707, 376] on div at bounding box center [707, 368] width 31 height 17
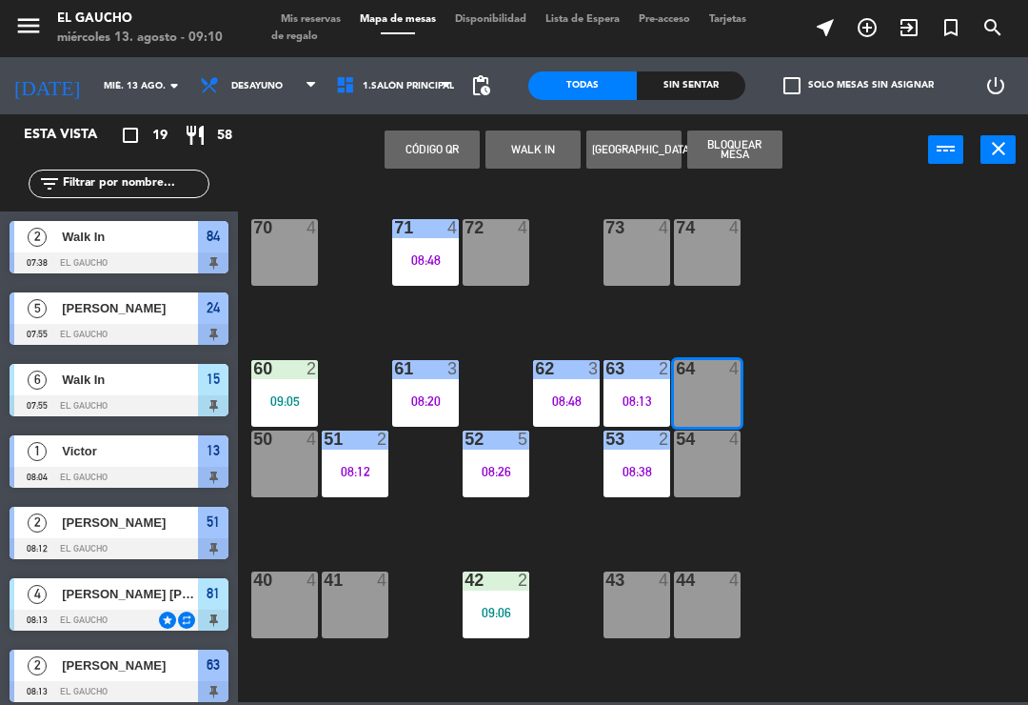
click at [546, 158] on button "WALK IN" at bounding box center [533, 149] width 95 height 38
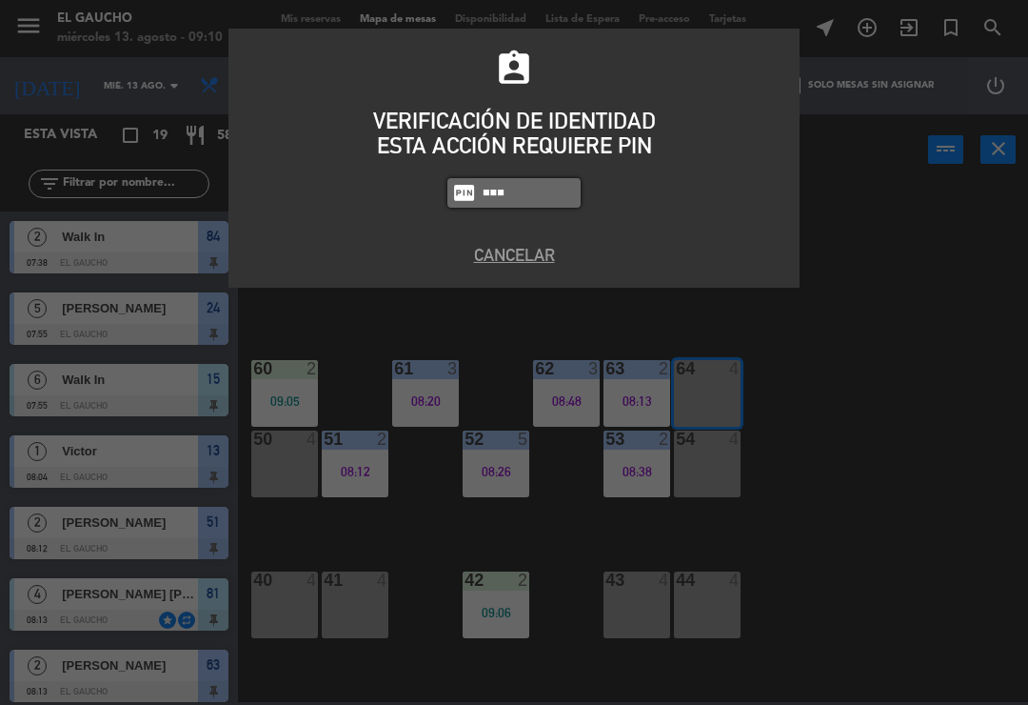
type input "0009"
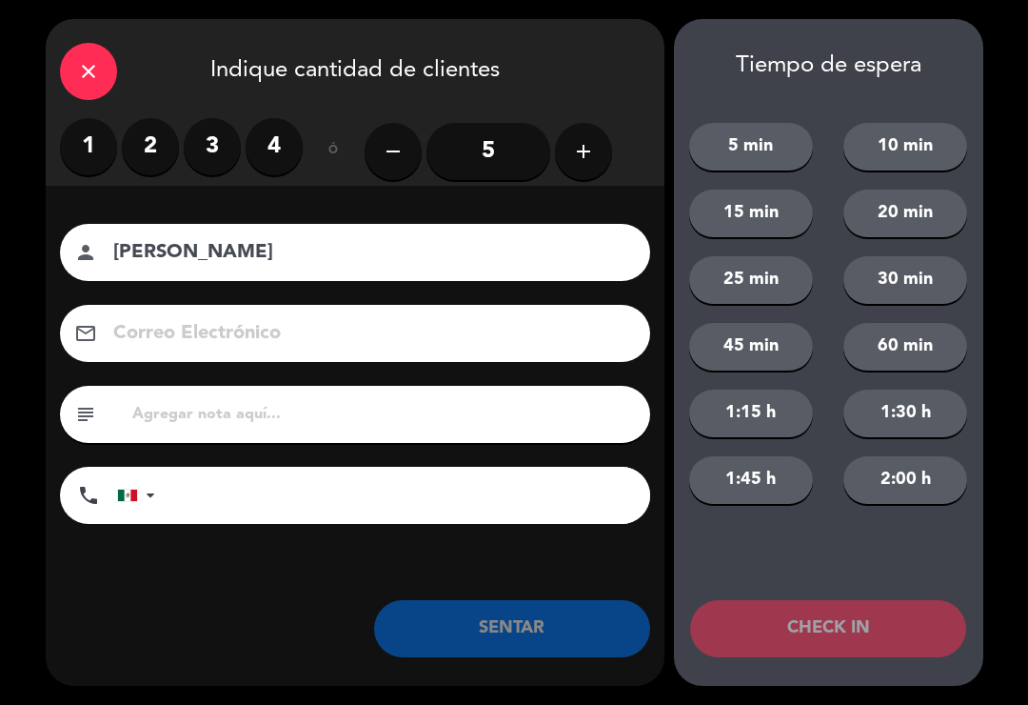
type input "[PERSON_NAME]"
click at [566, 154] on button "add" at bounding box center [583, 151] width 57 height 57
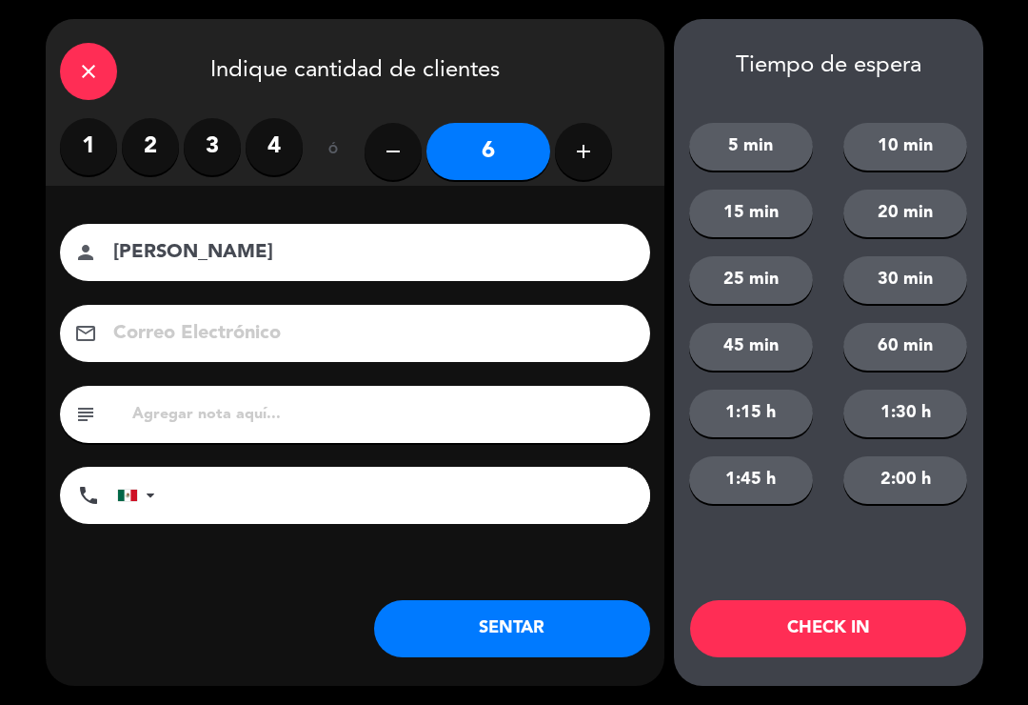
click at [445, 637] on button "SENTAR" at bounding box center [512, 628] width 276 height 57
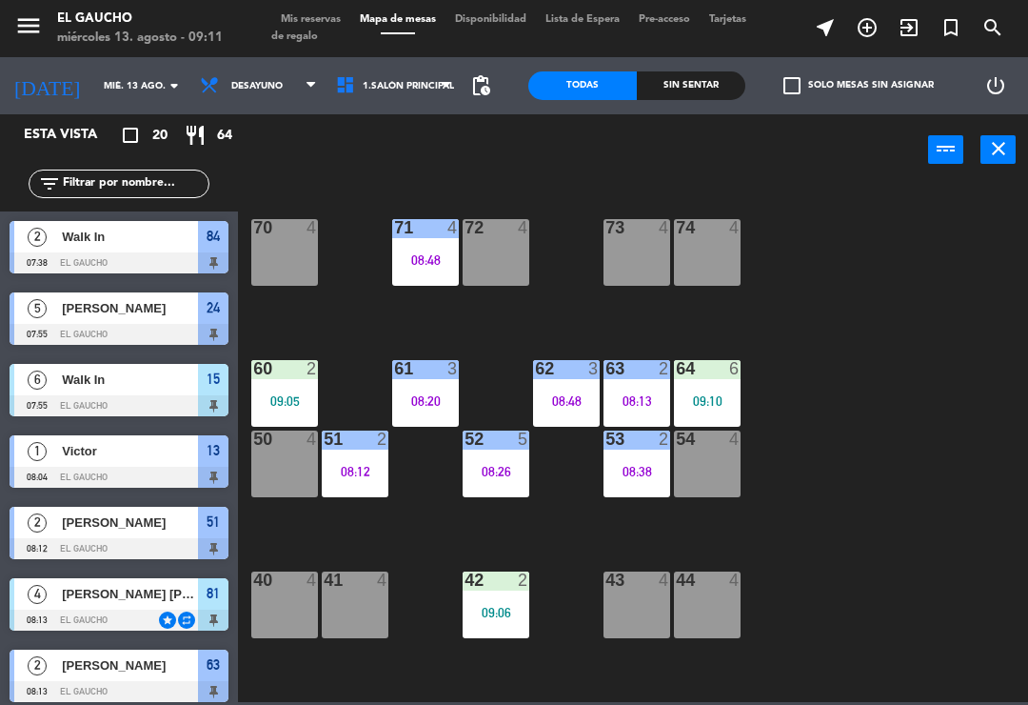
click at [710, 497] on div "54 4" at bounding box center [707, 463] width 67 height 67
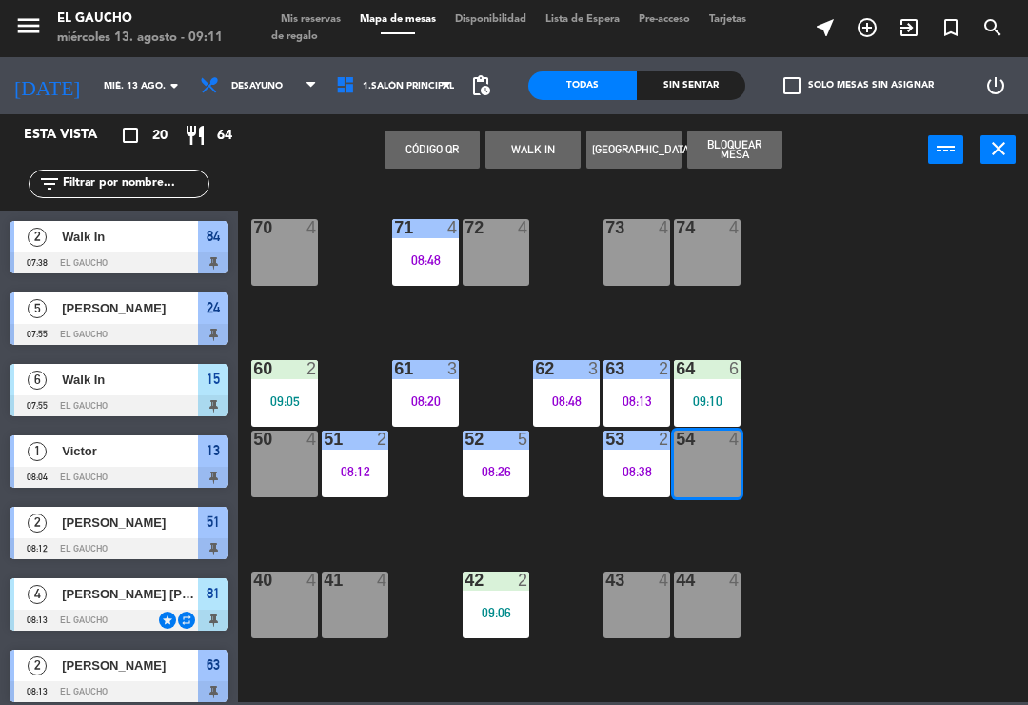
click at [520, 155] on button "WALK IN" at bounding box center [533, 149] width 95 height 38
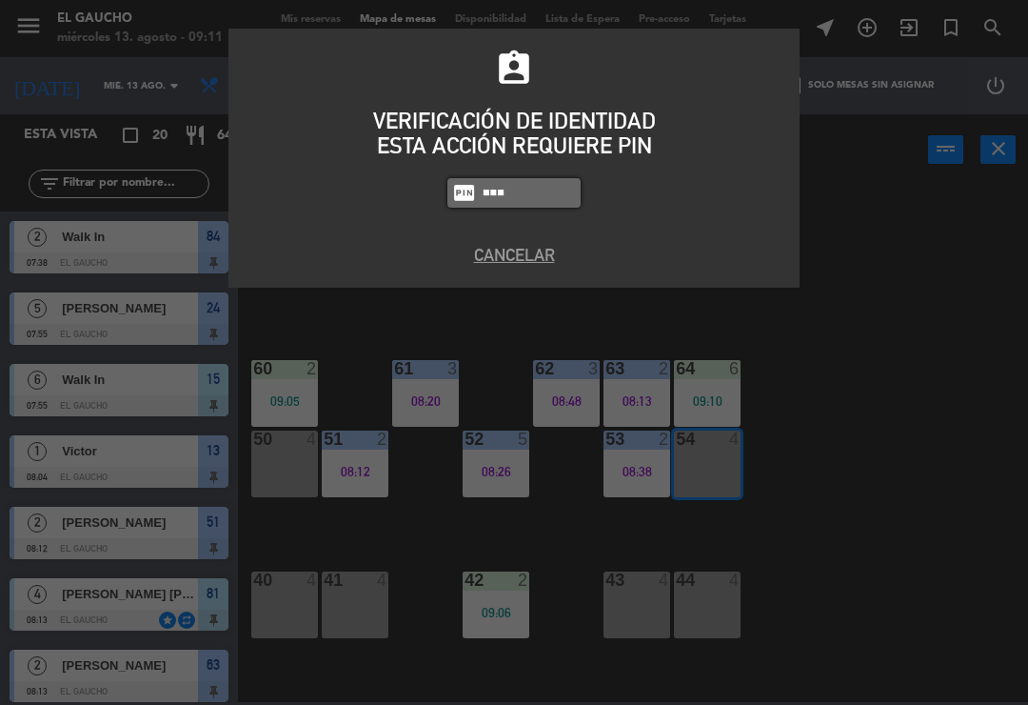
type input "0009"
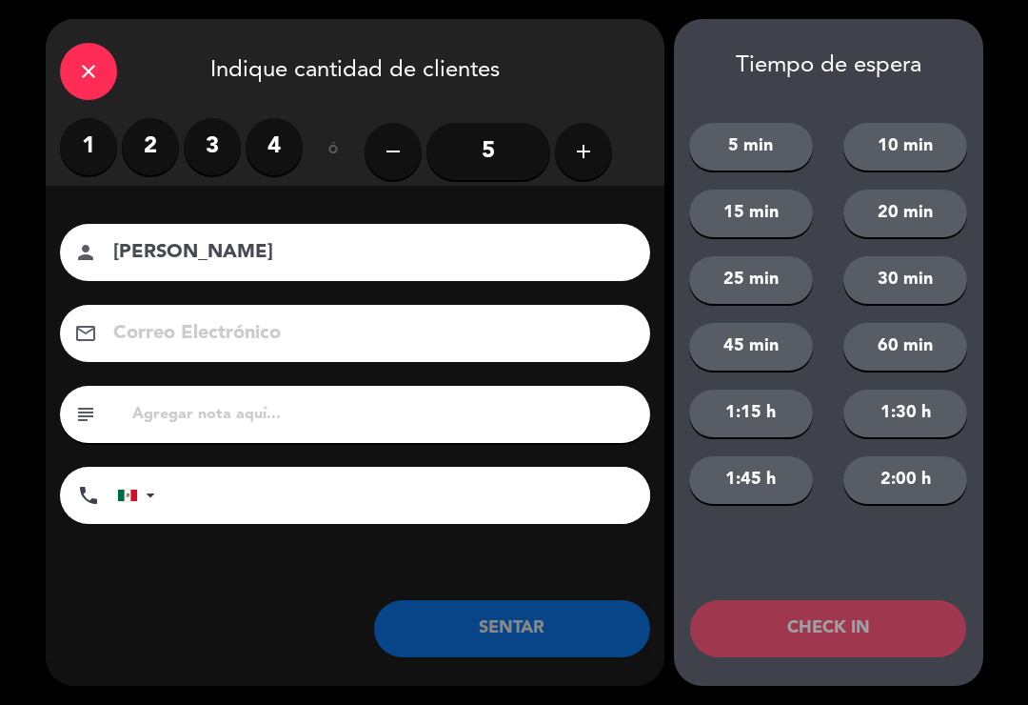
type input "[PERSON_NAME]"
click at [142, 153] on label "2" at bounding box center [150, 146] width 57 height 57
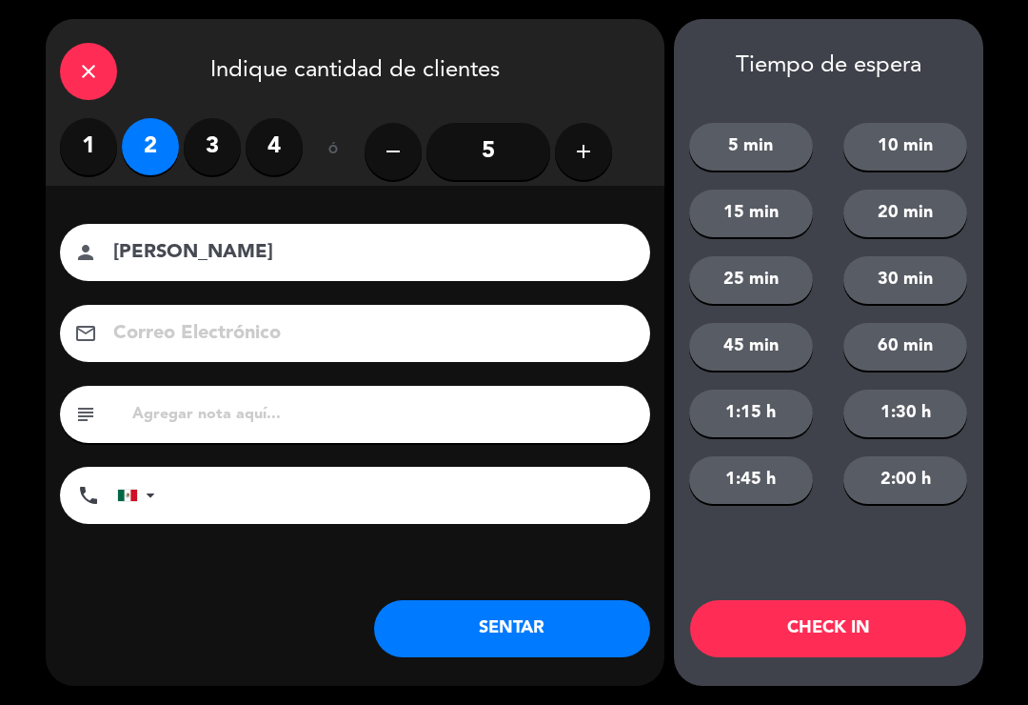
click at [523, 651] on button "SENTAR" at bounding box center [512, 628] width 276 height 57
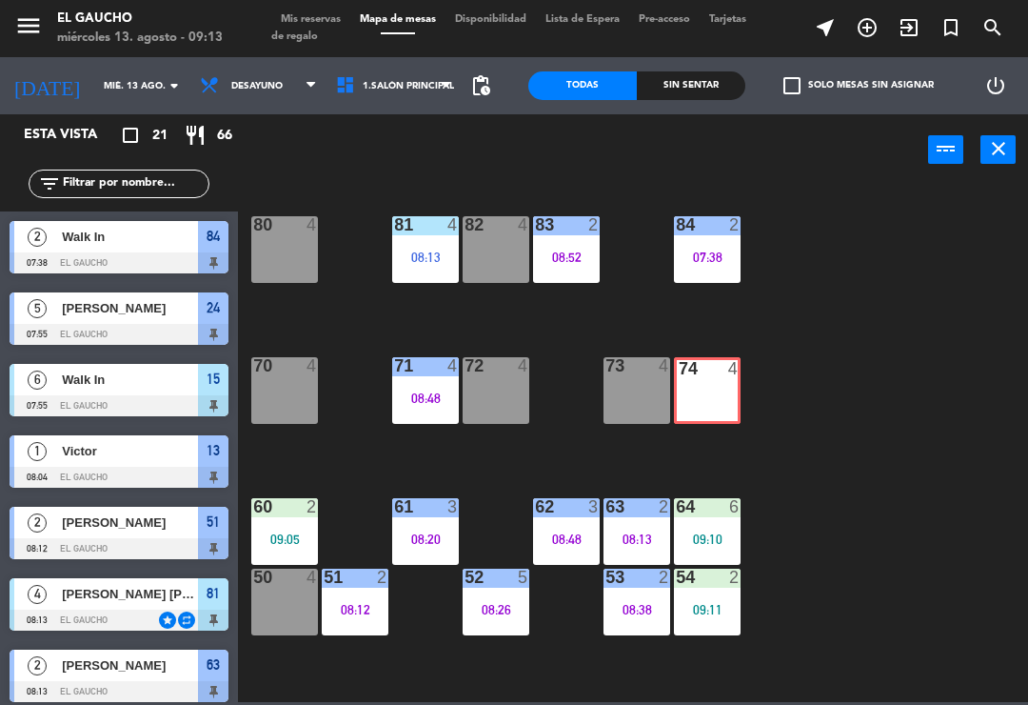
scroll to position [0, 0]
click at [729, 381] on div "74 4" at bounding box center [707, 390] width 67 height 67
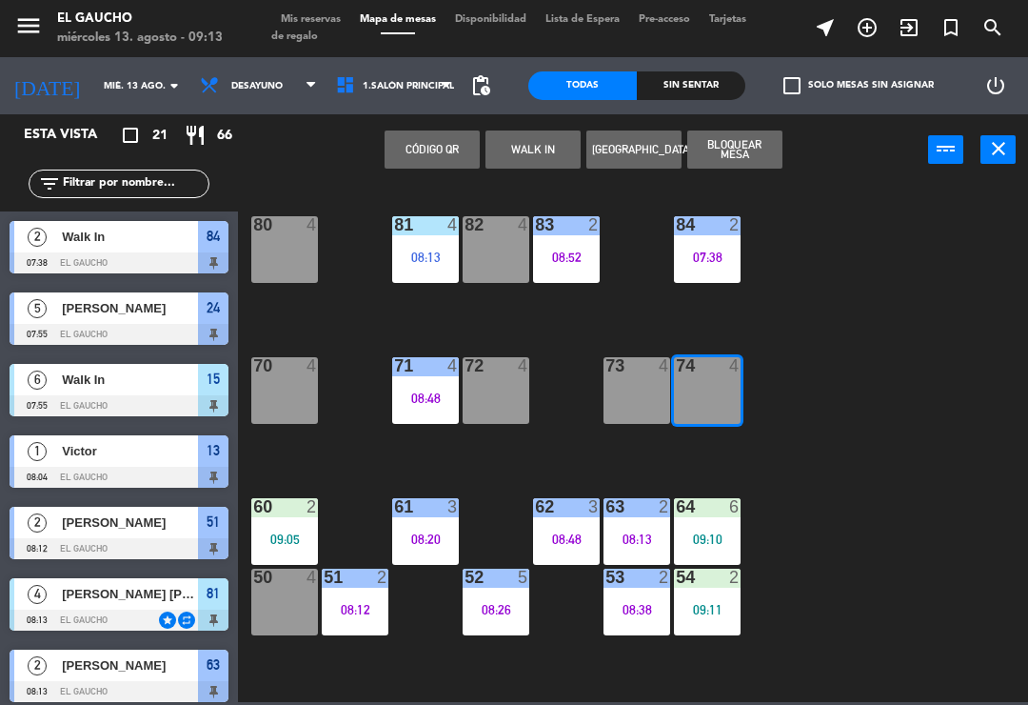
click at [708, 396] on div "74 4" at bounding box center [707, 390] width 67 height 67
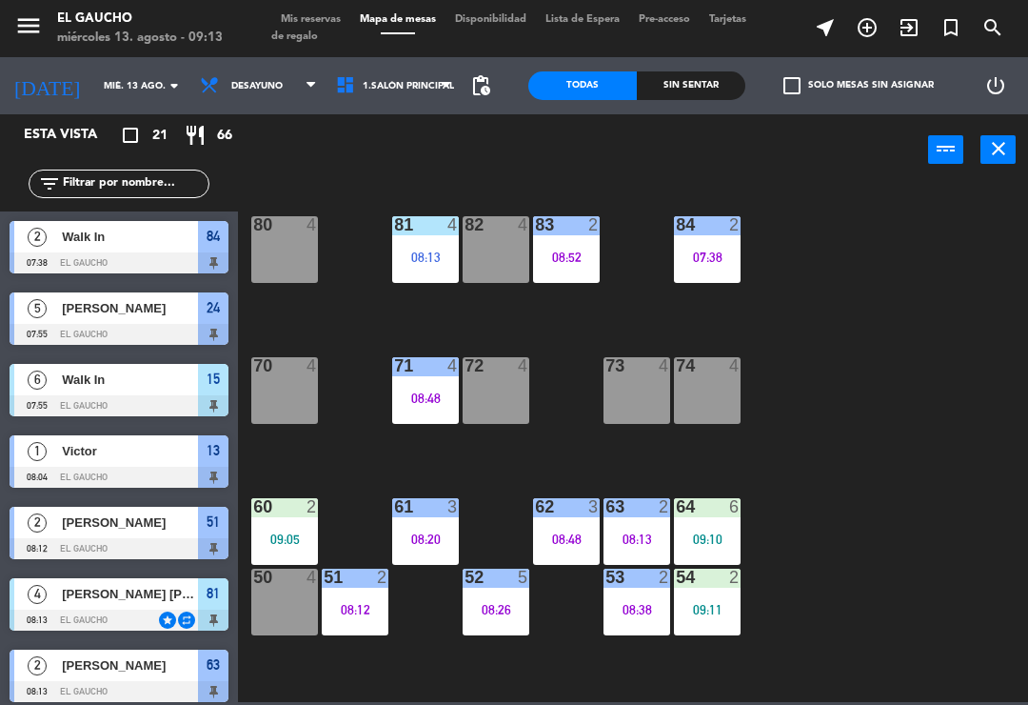
click at [877, 353] on div "84 2 07:38 80 4 83 2 08:52 82 4 81 4 08:13 70 4 71 4 08:48 72 4 73 4 74 4 63 2 …" at bounding box center [639, 442] width 780 height 519
click at [702, 409] on div "74 4" at bounding box center [707, 390] width 67 height 67
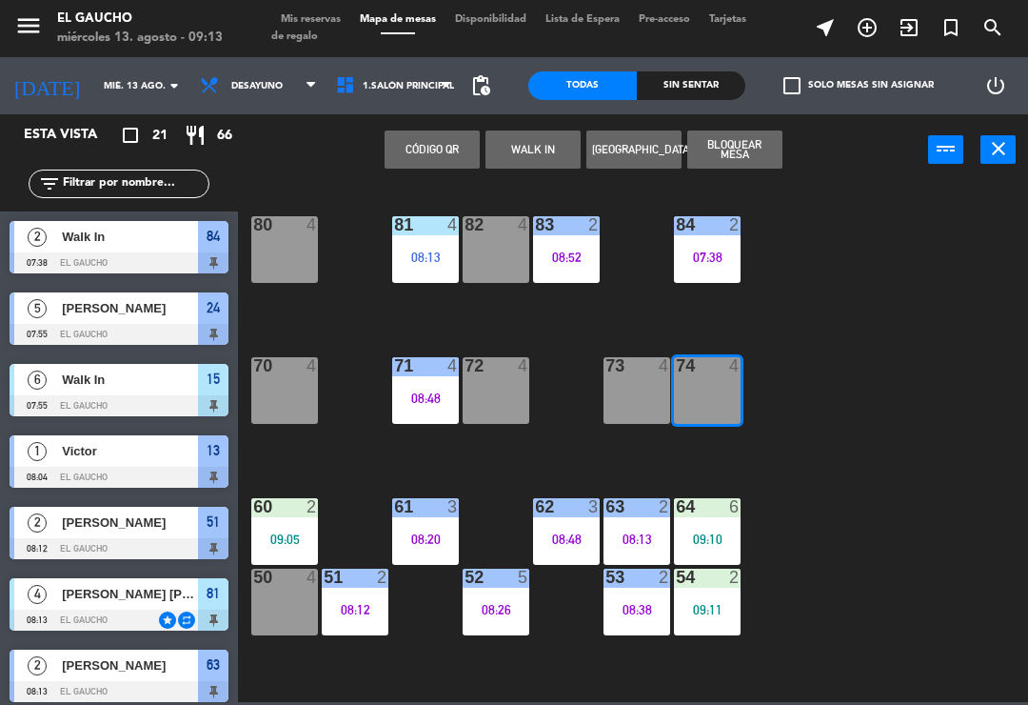
click at [546, 147] on button "WALK IN" at bounding box center [533, 149] width 95 height 38
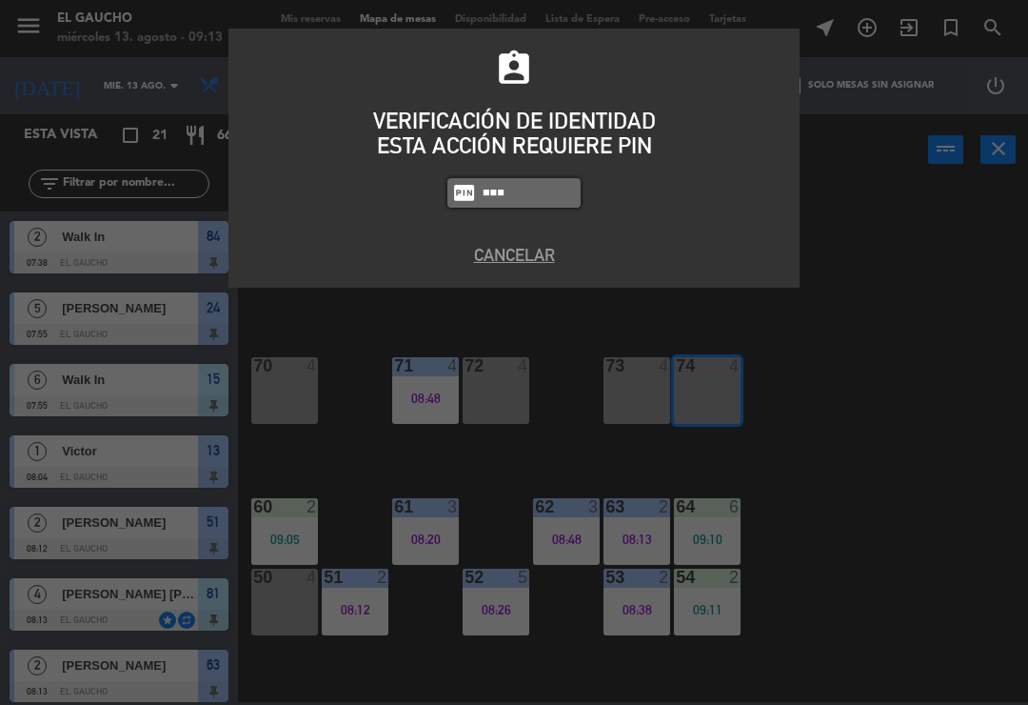
type input "0009"
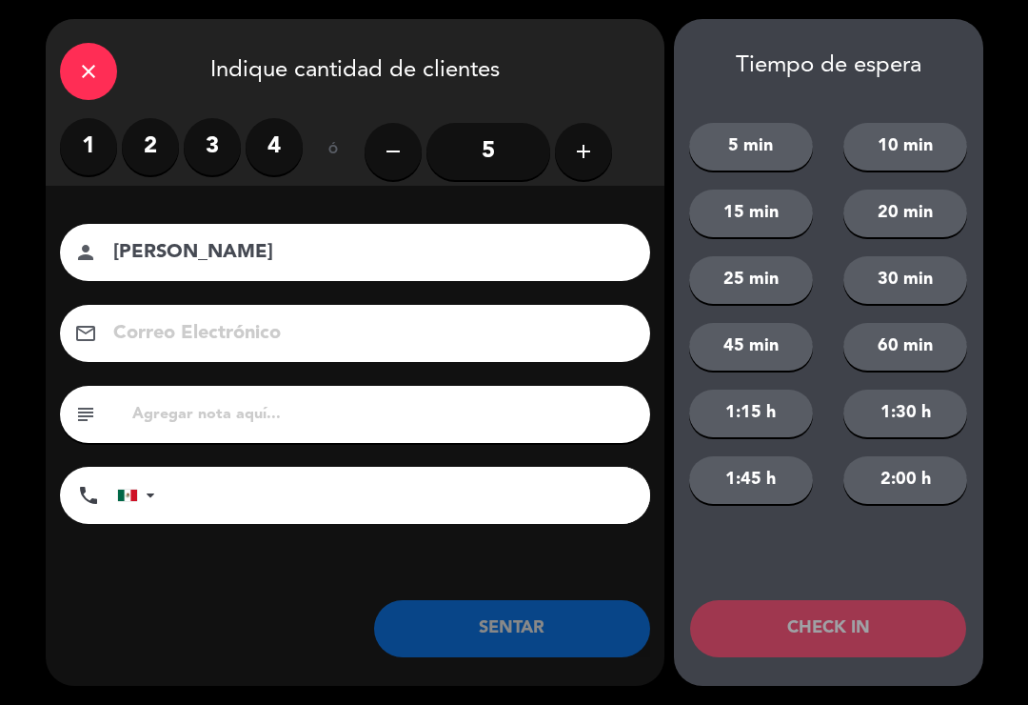
type input "[PERSON_NAME]"
click at [570, 161] on button "add" at bounding box center [583, 151] width 57 height 57
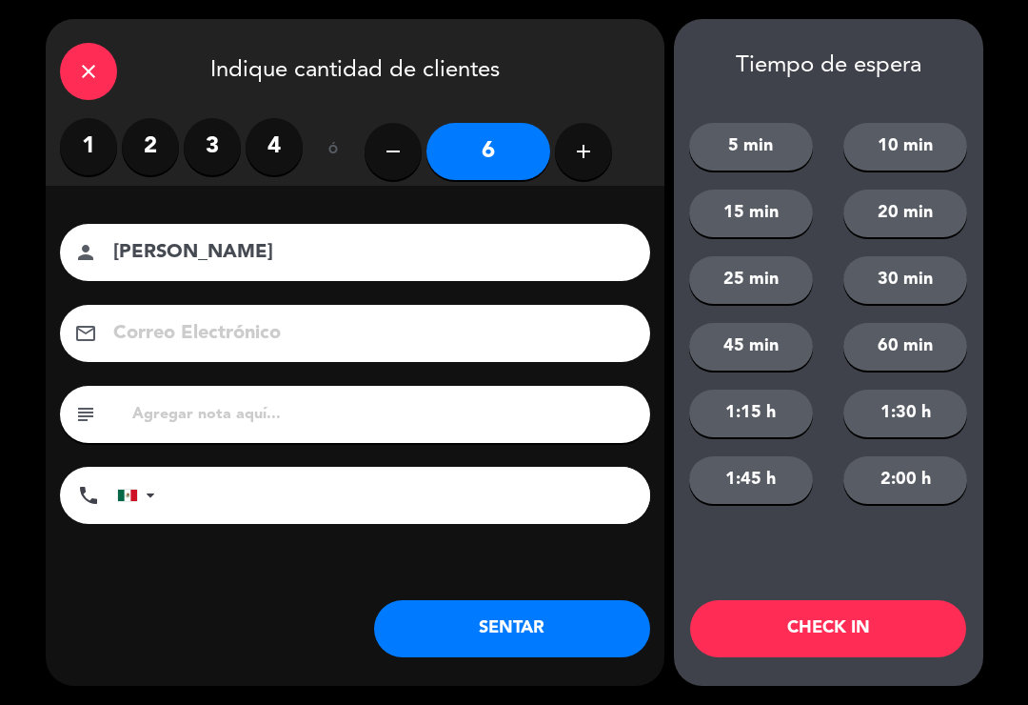
click at [470, 646] on button "SENTAR" at bounding box center [512, 628] width 276 height 57
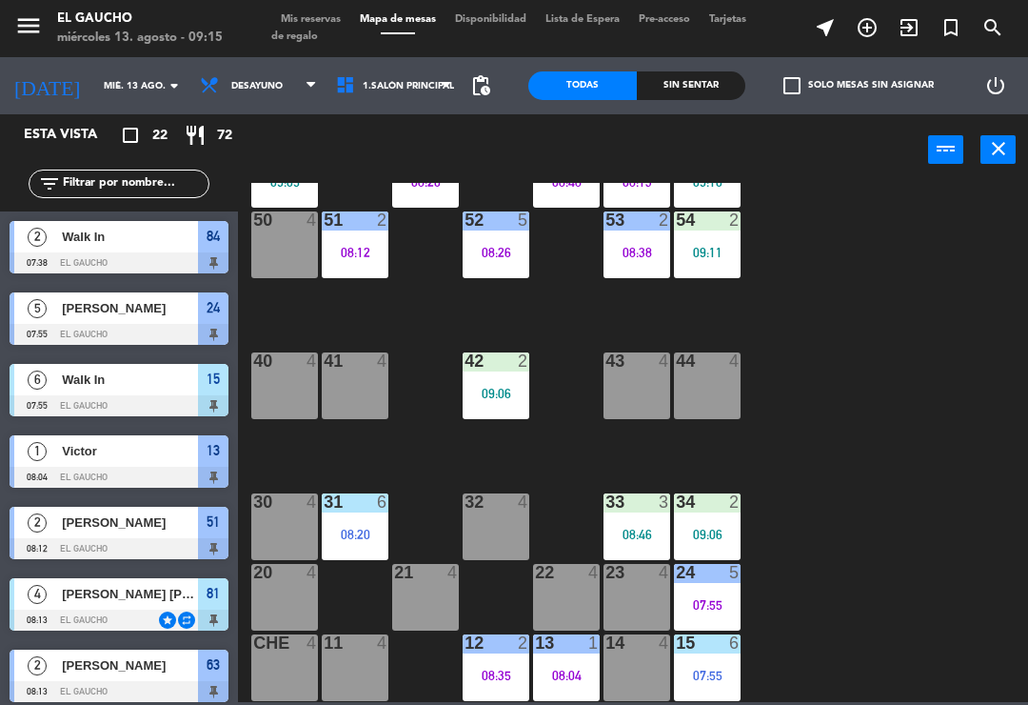
scroll to position [357, 0]
click at [570, 672] on div "08:04" at bounding box center [566, 674] width 67 height 13
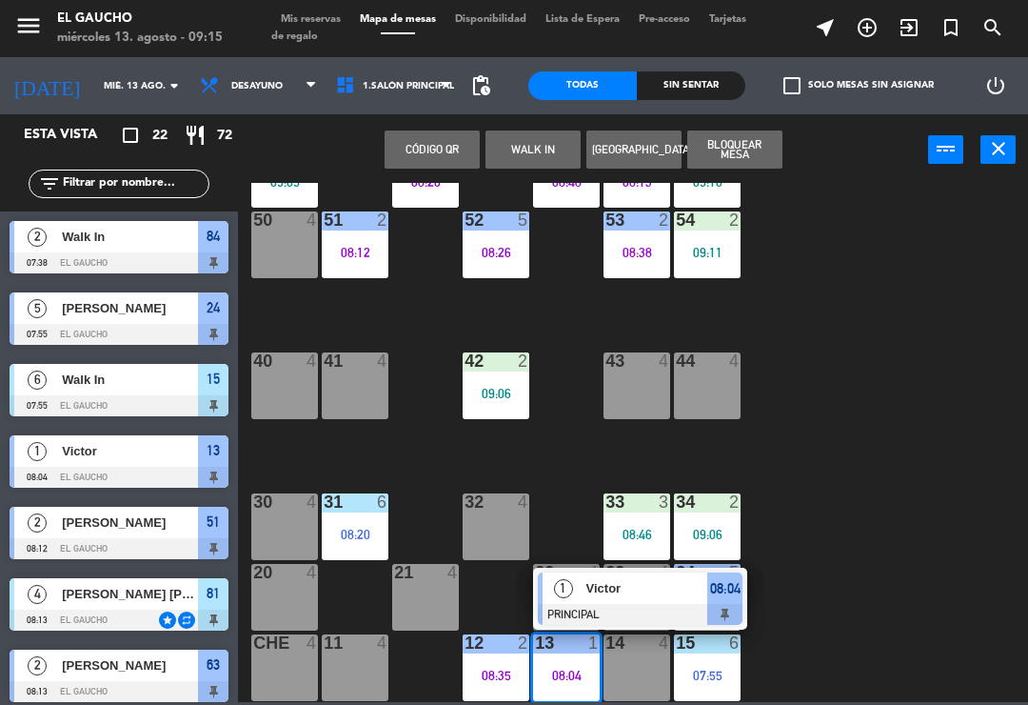
click at [628, 608] on div at bounding box center [640, 614] width 205 height 21
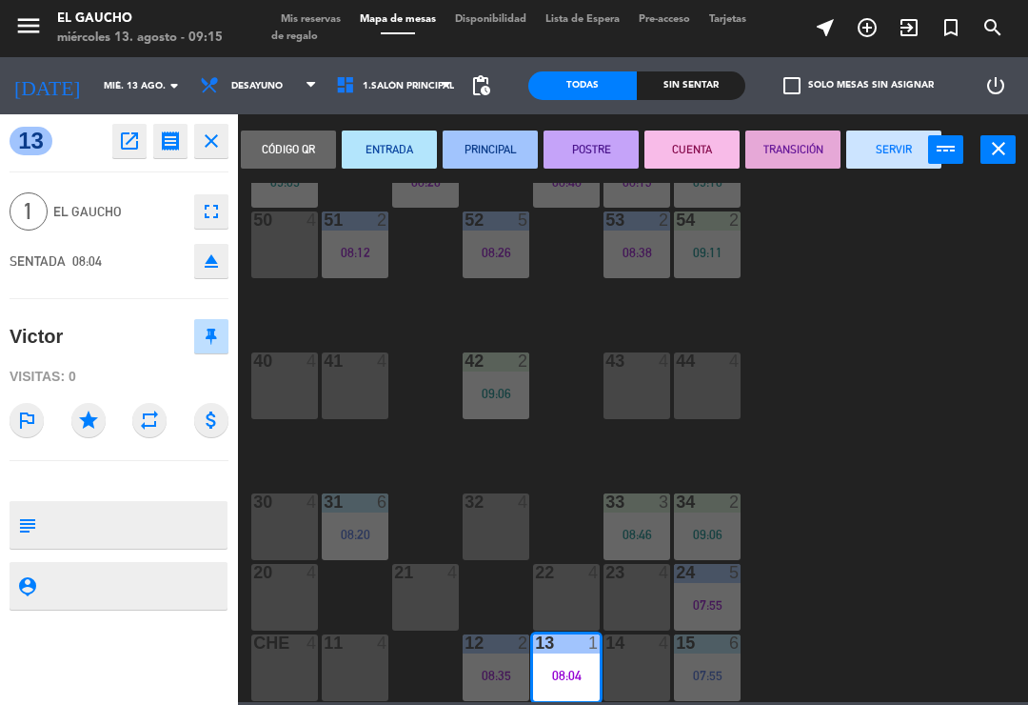
click at [887, 151] on button "SERVIR" at bounding box center [894, 149] width 95 height 38
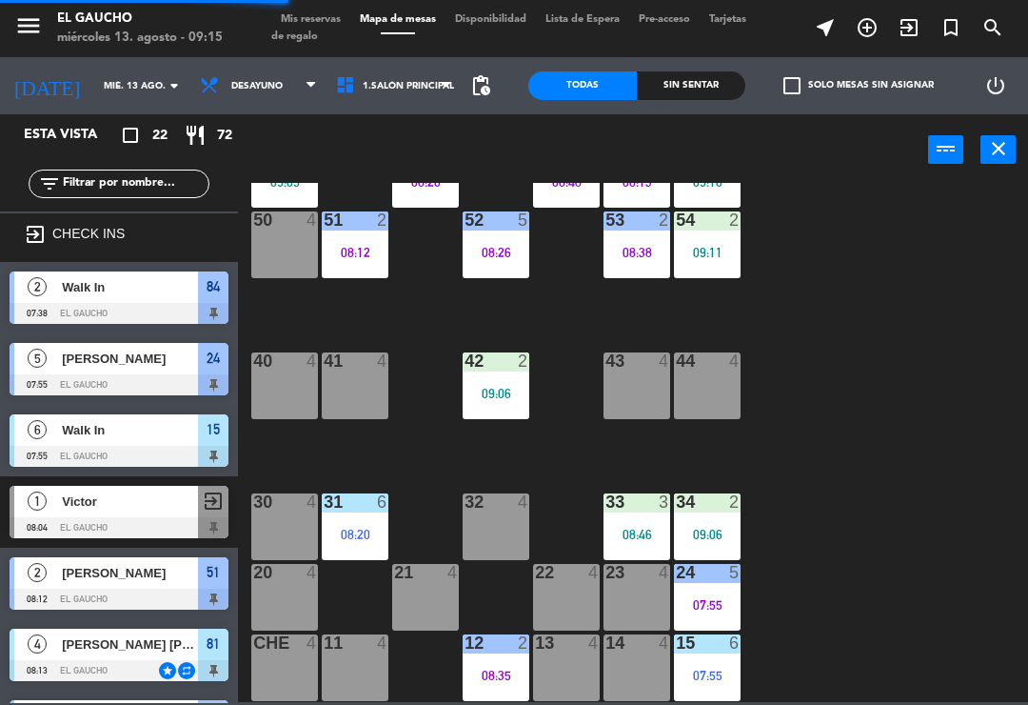
click at [572, 670] on div "13 4" at bounding box center [566, 667] width 67 height 67
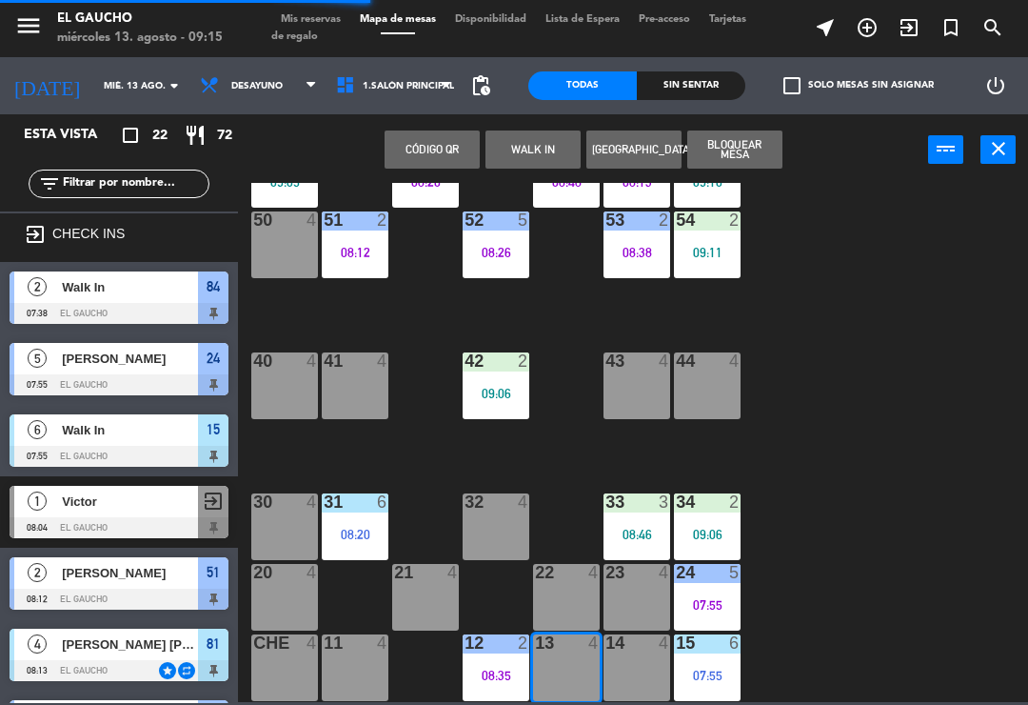
click at [544, 163] on button "WALK IN" at bounding box center [533, 149] width 95 height 38
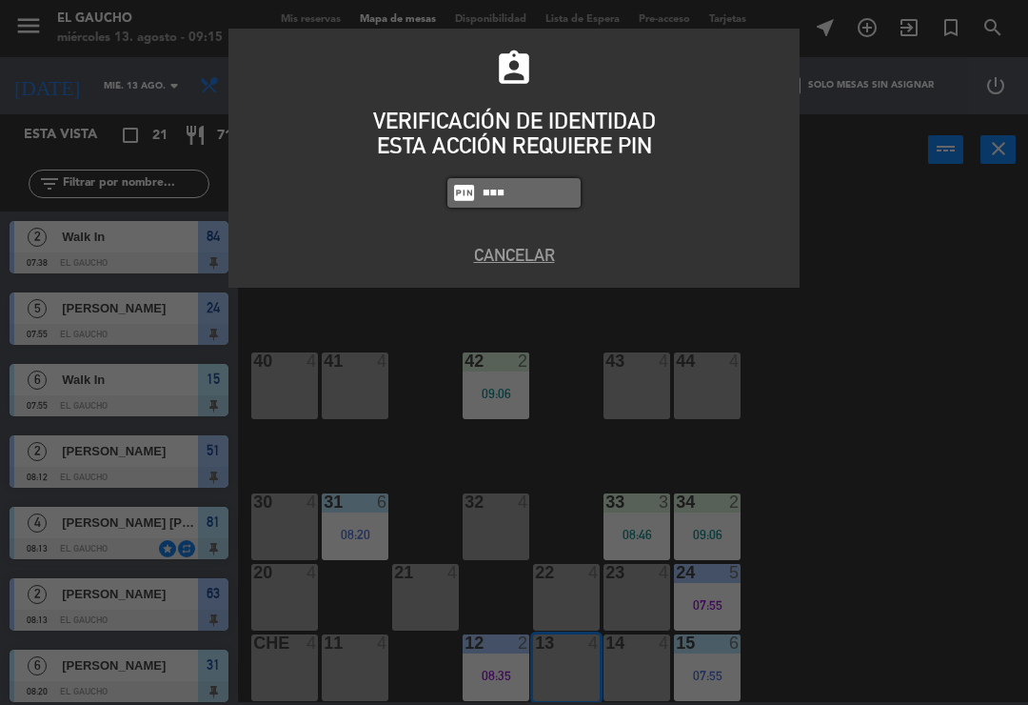
type input "0009"
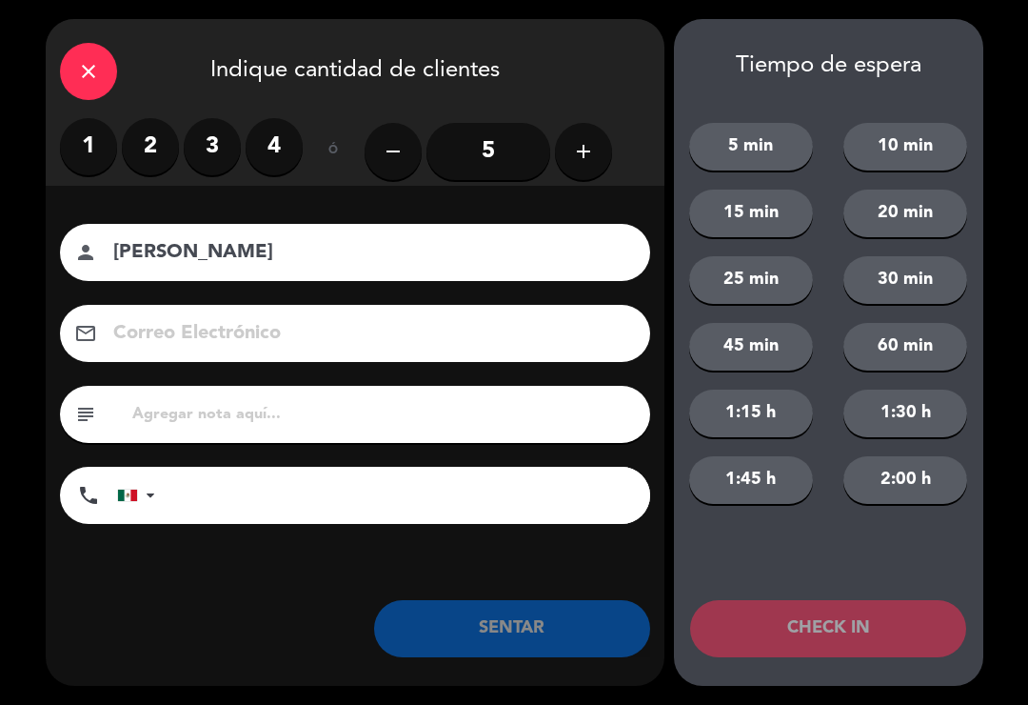
type input "[PERSON_NAME]"
click at [208, 152] on label "3" at bounding box center [212, 146] width 57 height 57
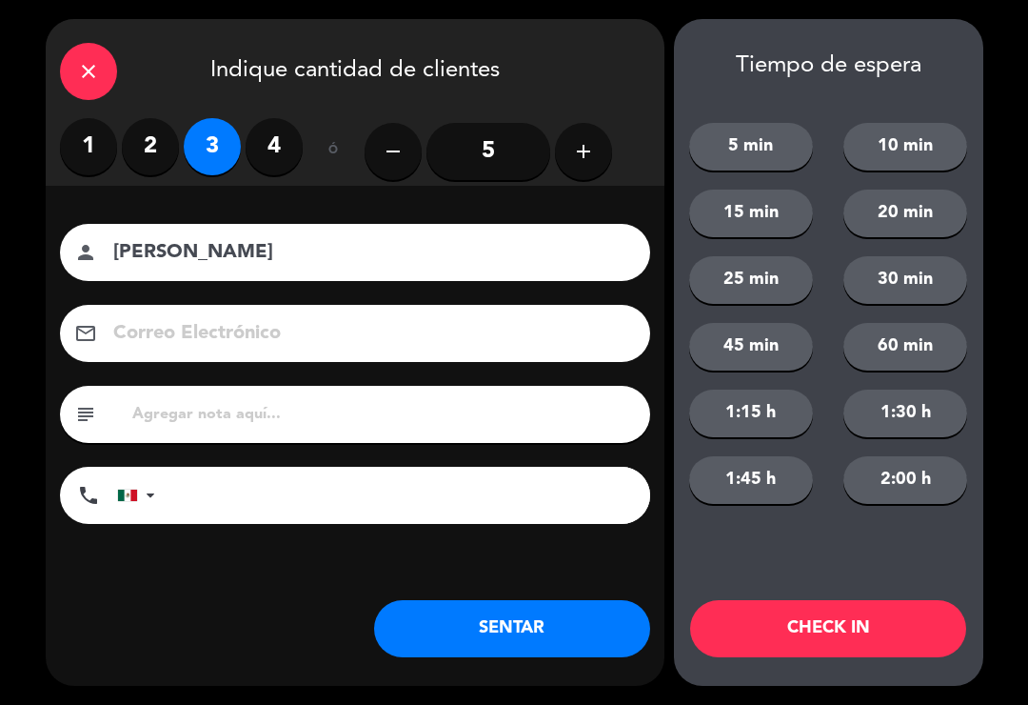
click at [446, 633] on button "SENTAR" at bounding box center [512, 628] width 276 height 57
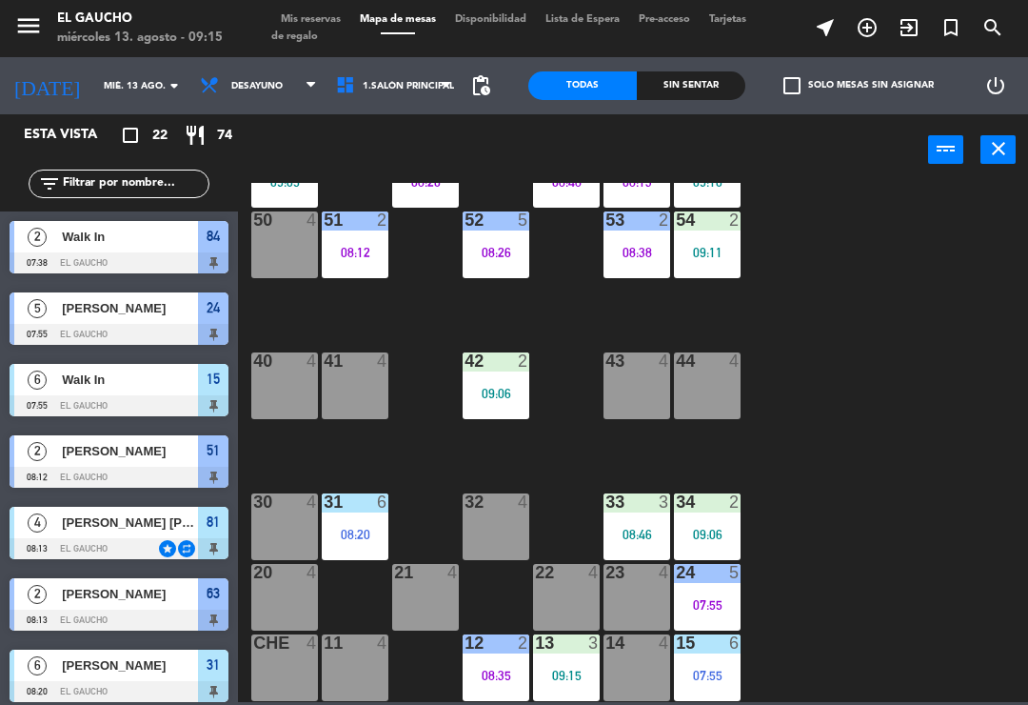
click at [625, 661] on div "14 4" at bounding box center [637, 667] width 67 height 67
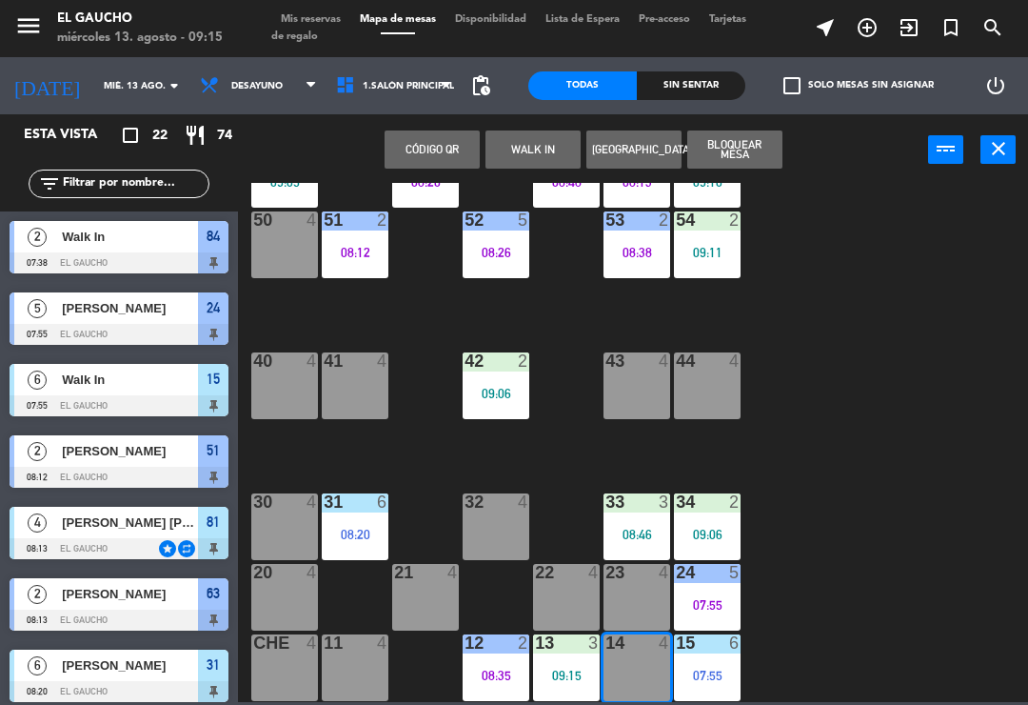
click at [716, 156] on button "Bloquear Mesa" at bounding box center [735, 149] width 95 height 38
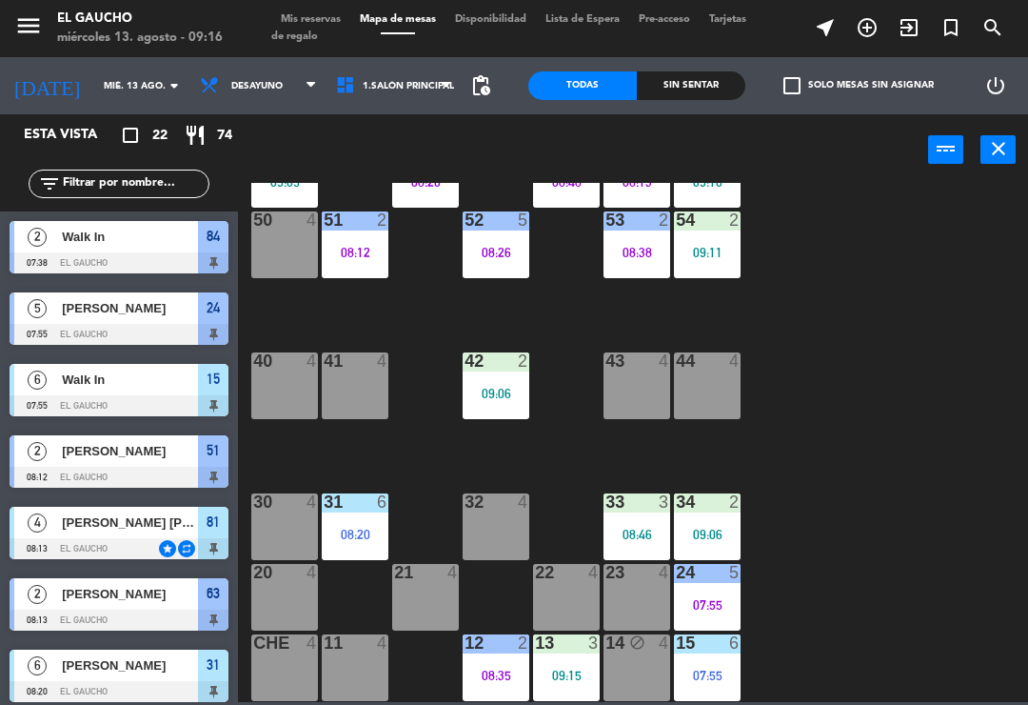
click at [714, 603] on div "07:55" at bounding box center [707, 604] width 67 height 13
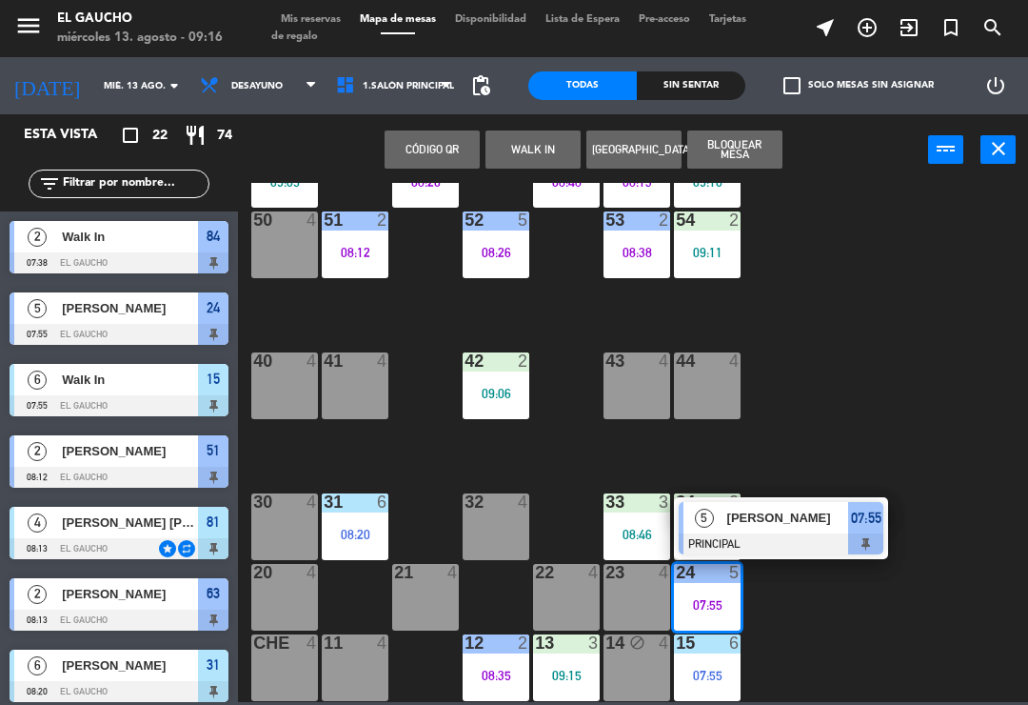
click at [826, 528] on div "[PERSON_NAME]" at bounding box center [788, 517] width 124 height 31
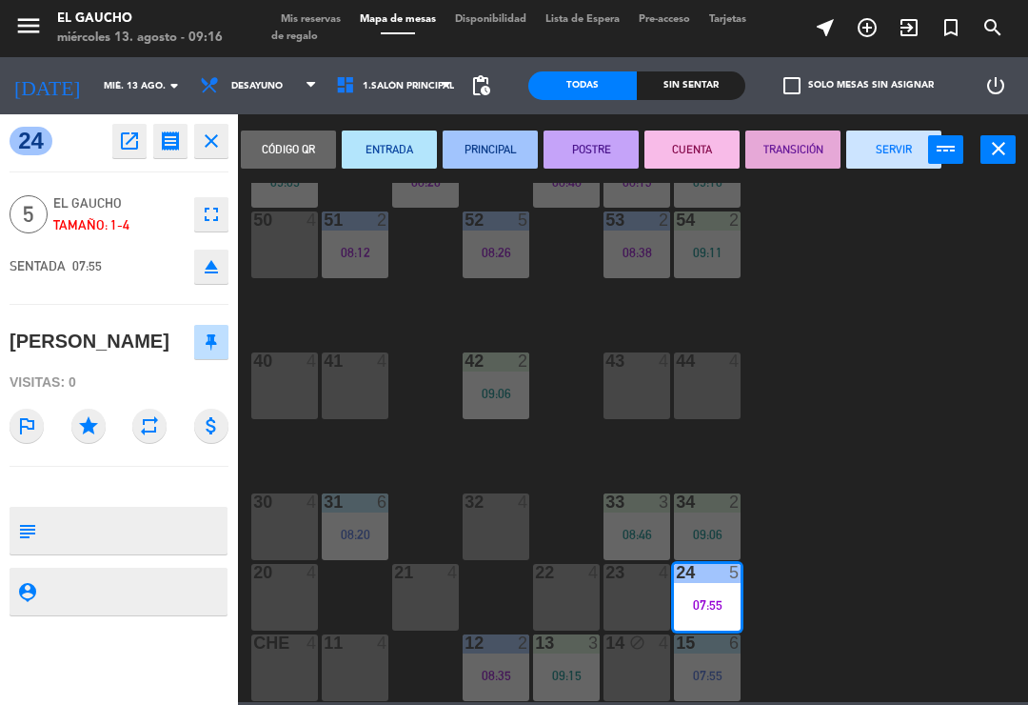
click at [890, 162] on button "SERVIR" at bounding box center [894, 149] width 95 height 38
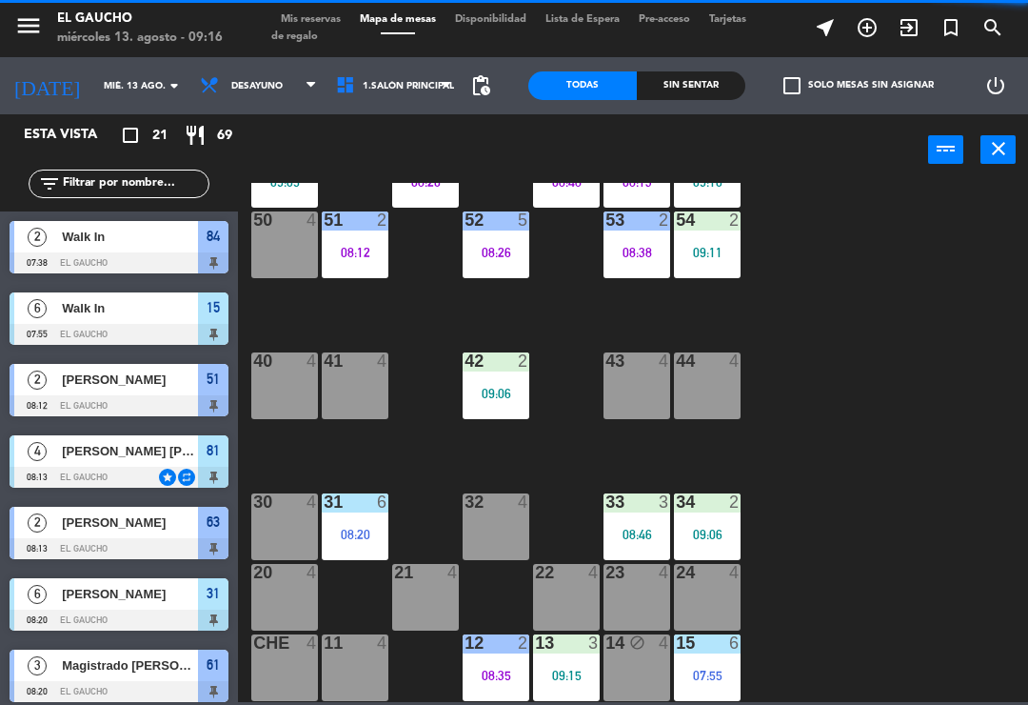
click at [410, 606] on div "21 4" at bounding box center [425, 597] width 67 height 67
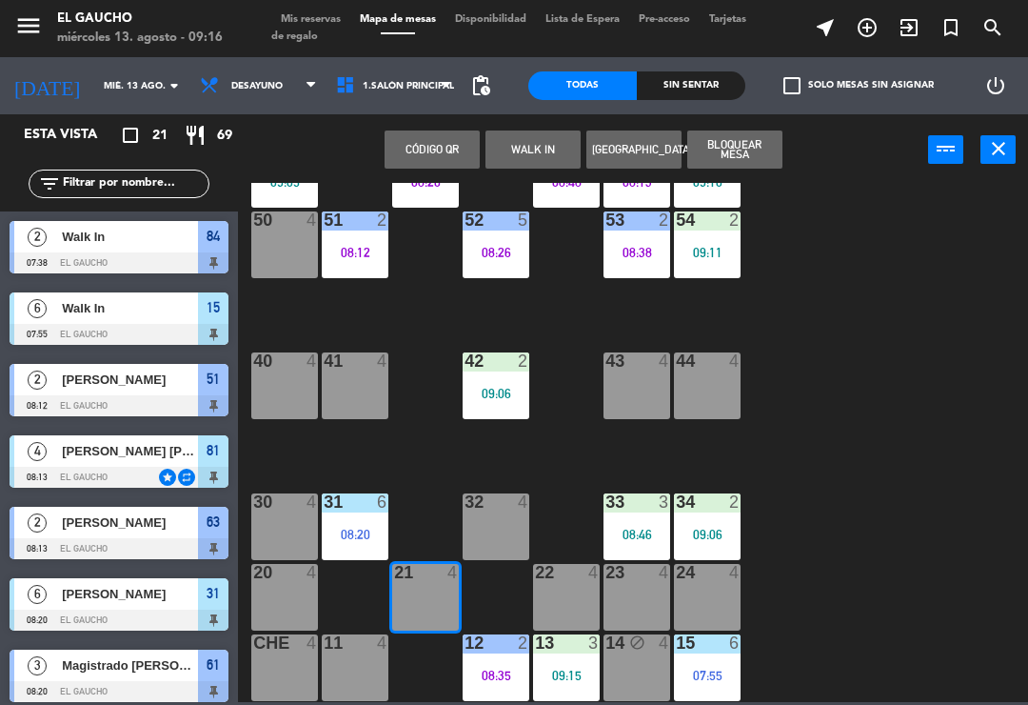
click at [523, 143] on button "WALK IN" at bounding box center [533, 149] width 95 height 38
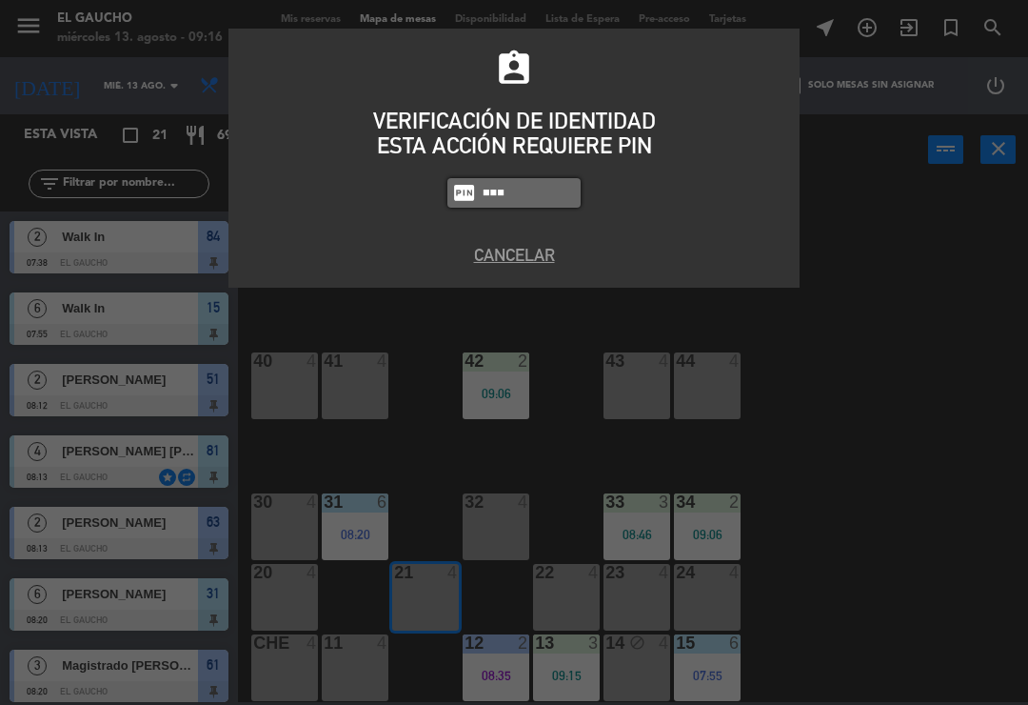
type input "0009"
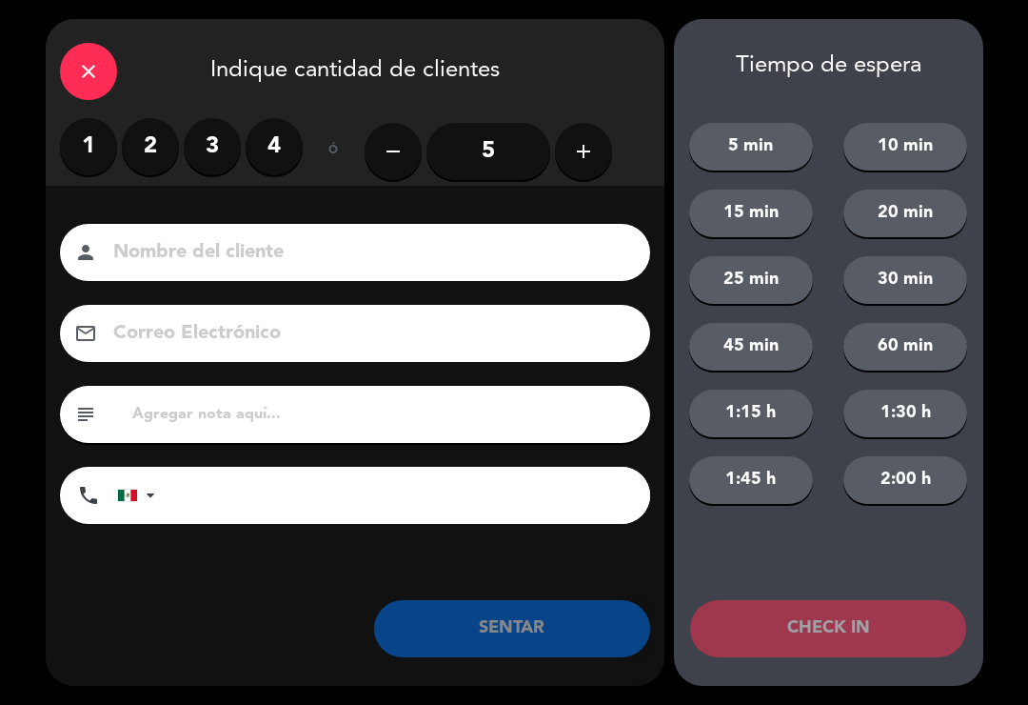
click at [210, 158] on label "3" at bounding box center [212, 146] width 57 height 57
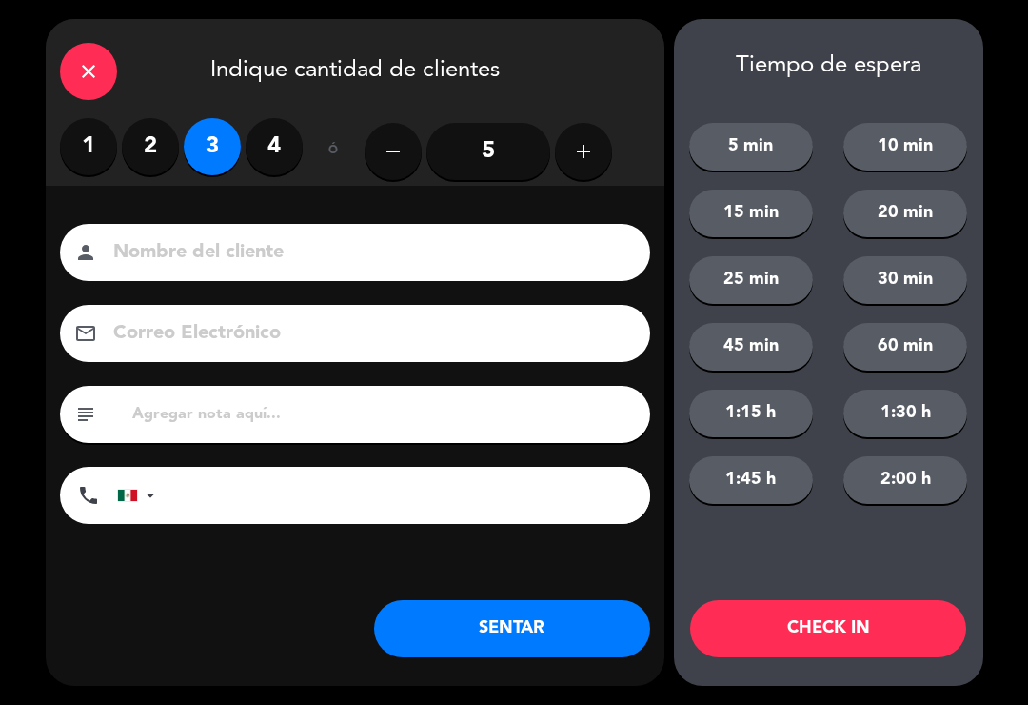
click at [434, 622] on button "SENTAR" at bounding box center [512, 628] width 276 height 57
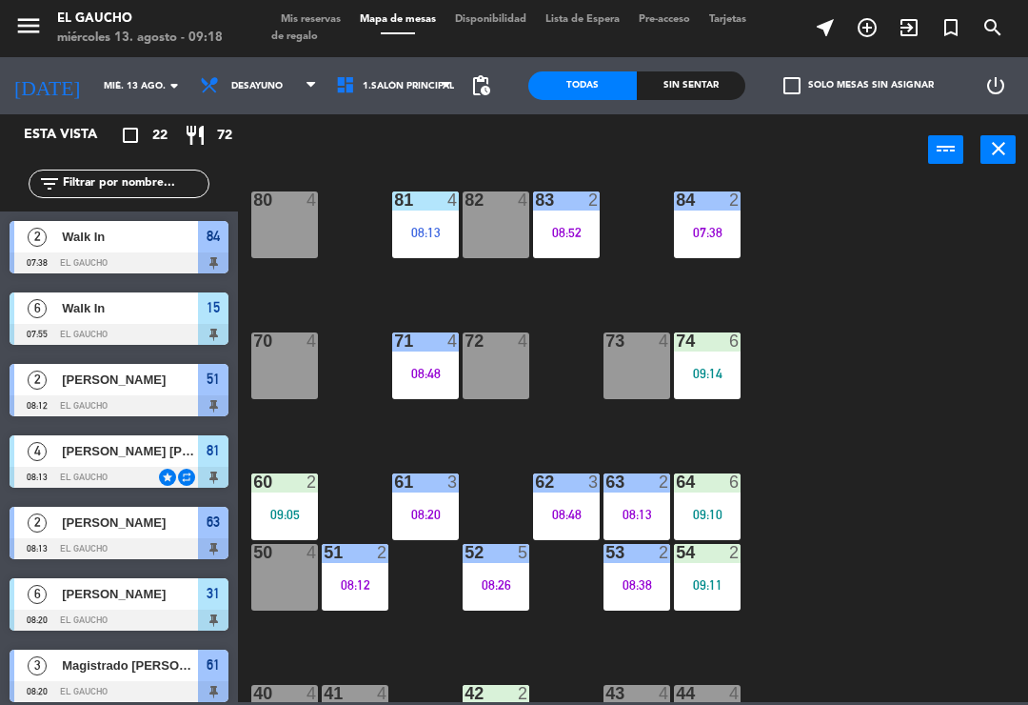
scroll to position [30, 0]
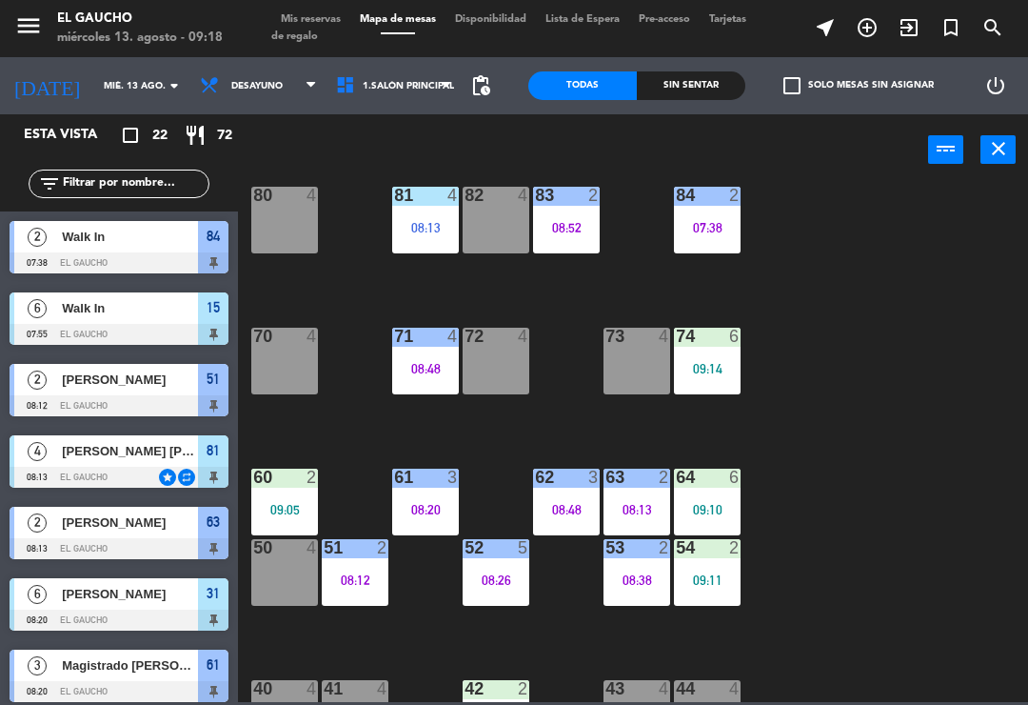
click at [622, 367] on div "73 4" at bounding box center [637, 361] width 67 height 67
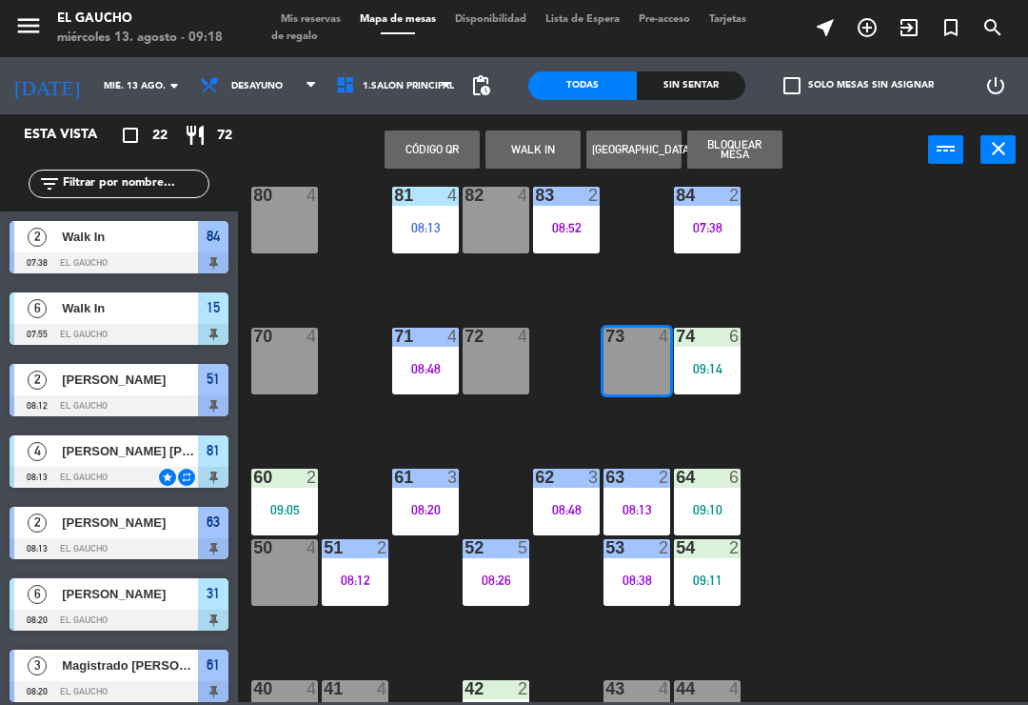
click at [513, 144] on button "WALK IN" at bounding box center [533, 149] width 95 height 38
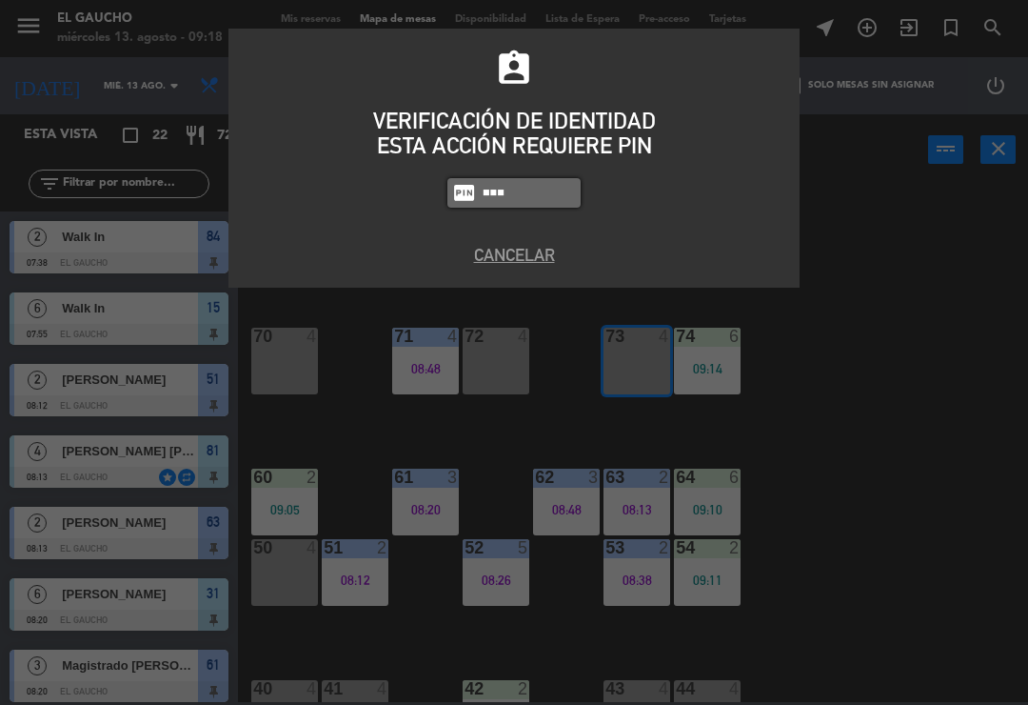
type input "0009"
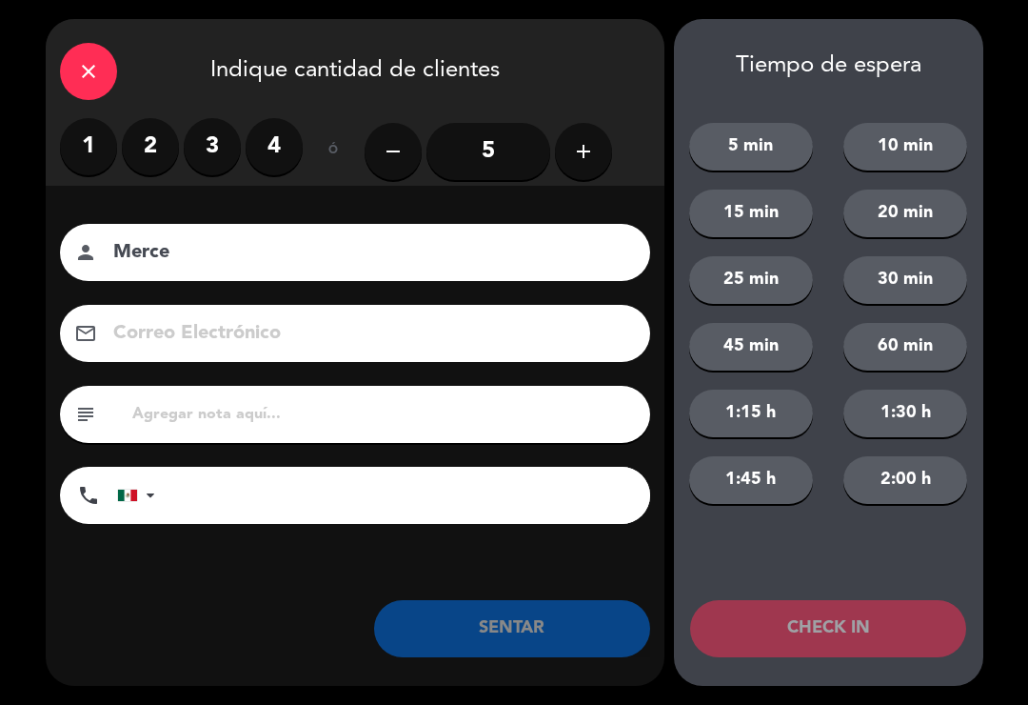
click at [36, 267] on div "close Indique cantidad de clientes 1 2 3 4 ó remove 5 add Nombre del cliente pe…" at bounding box center [514, 352] width 1028 height 705
click at [203, 428] on input "text" at bounding box center [383, 414] width 506 height 27
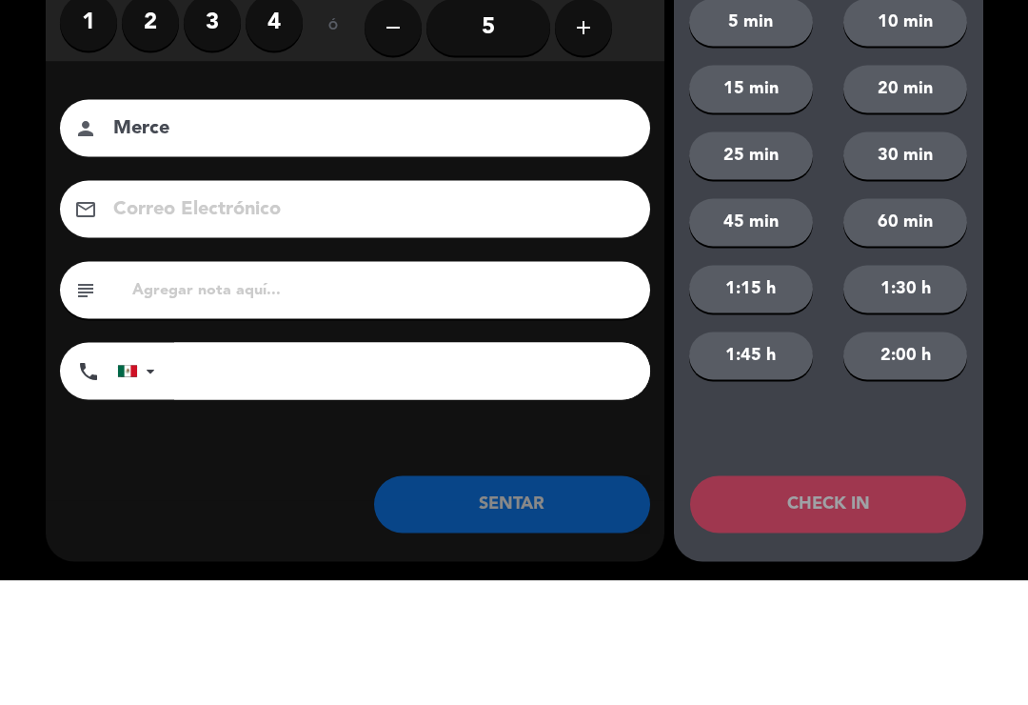
click at [216, 236] on input "Merce" at bounding box center [368, 252] width 514 height 33
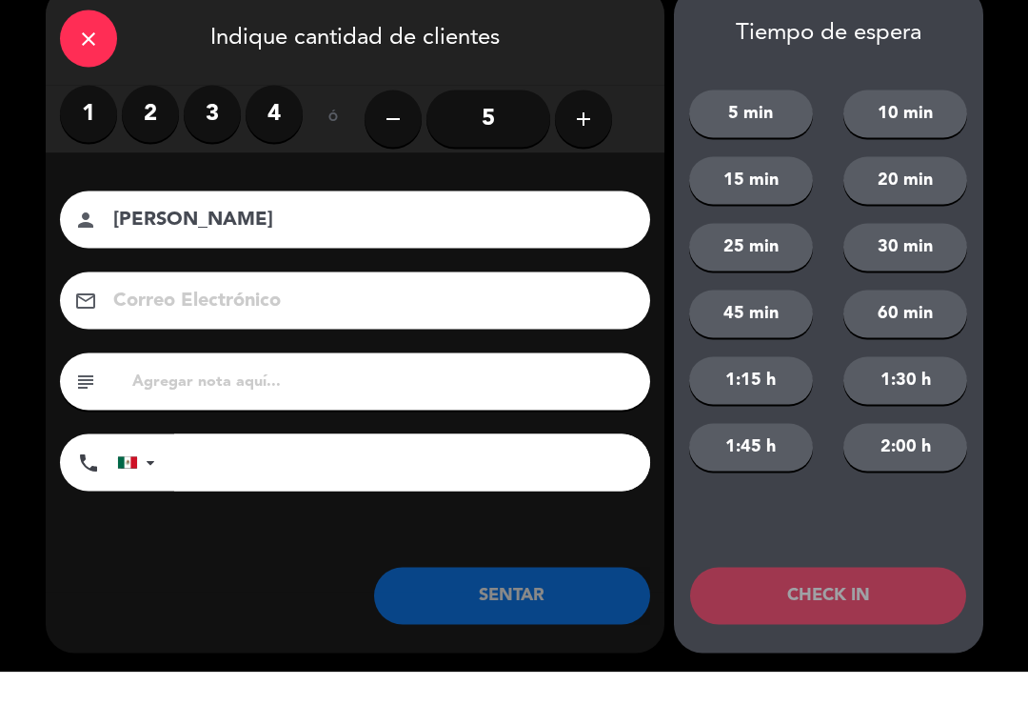
click at [609, 123] on button "add" at bounding box center [583, 151] width 57 height 57
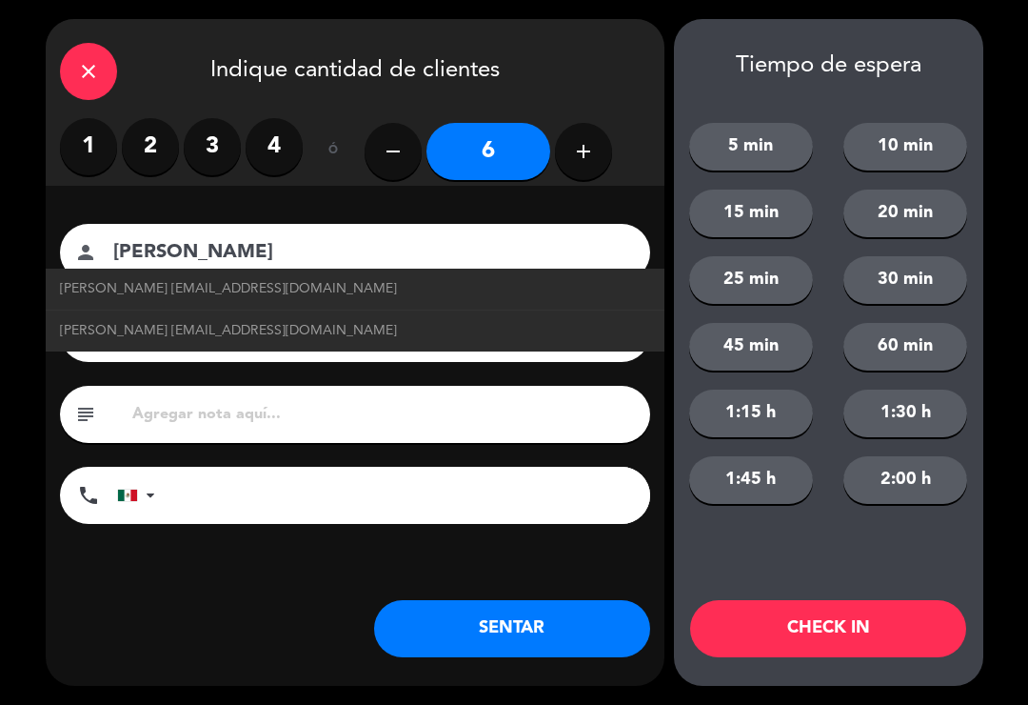
click at [77, 288] on span "[PERSON_NAME] [EMAIL_ADDRESS][DOMAIN_NAME]" at bounding box center [228, 289] width 337 height 22
type input "[PERSON_NAME]"
type input "[EMAIL_ADDRESS][DOMAIN_NAME]"
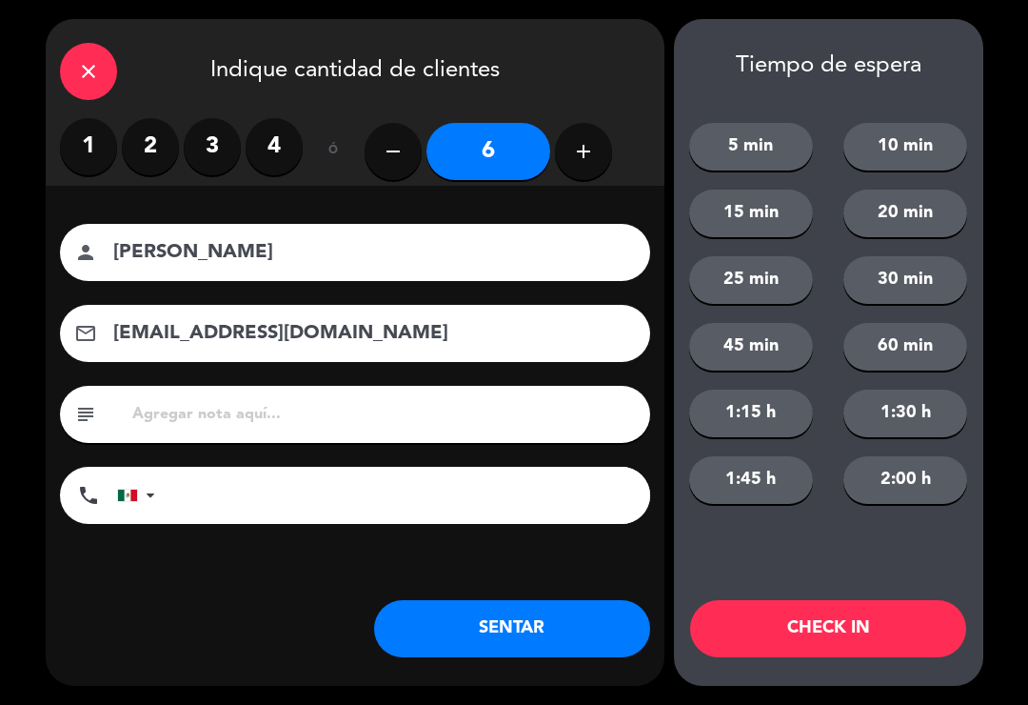
click at [517, 628] on button "SENTAR" at bounding box center [512, 628] width 276 height 57
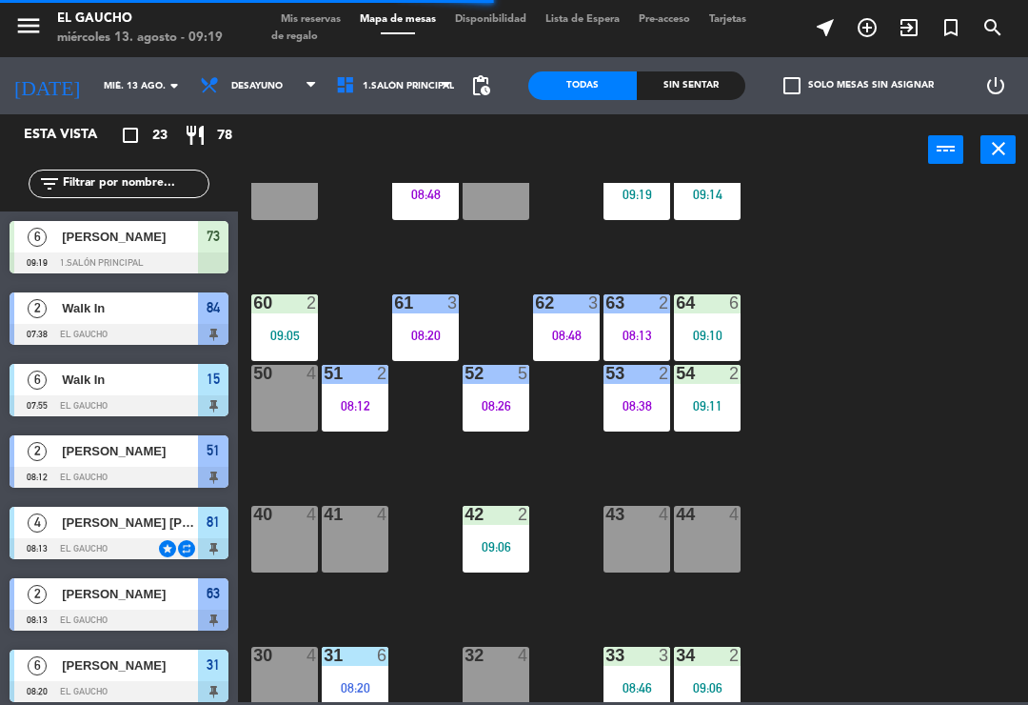
scroll to position [203, 0]
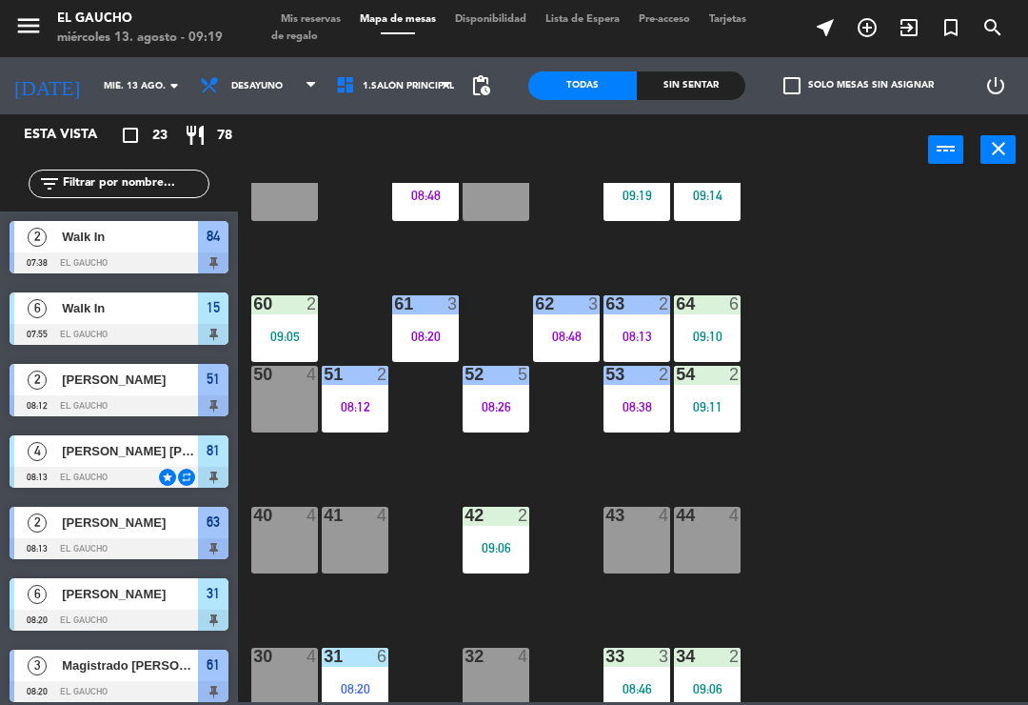
click at [716, 553] on div "44 4" at bounding box center [707, 540] width 67 height 67
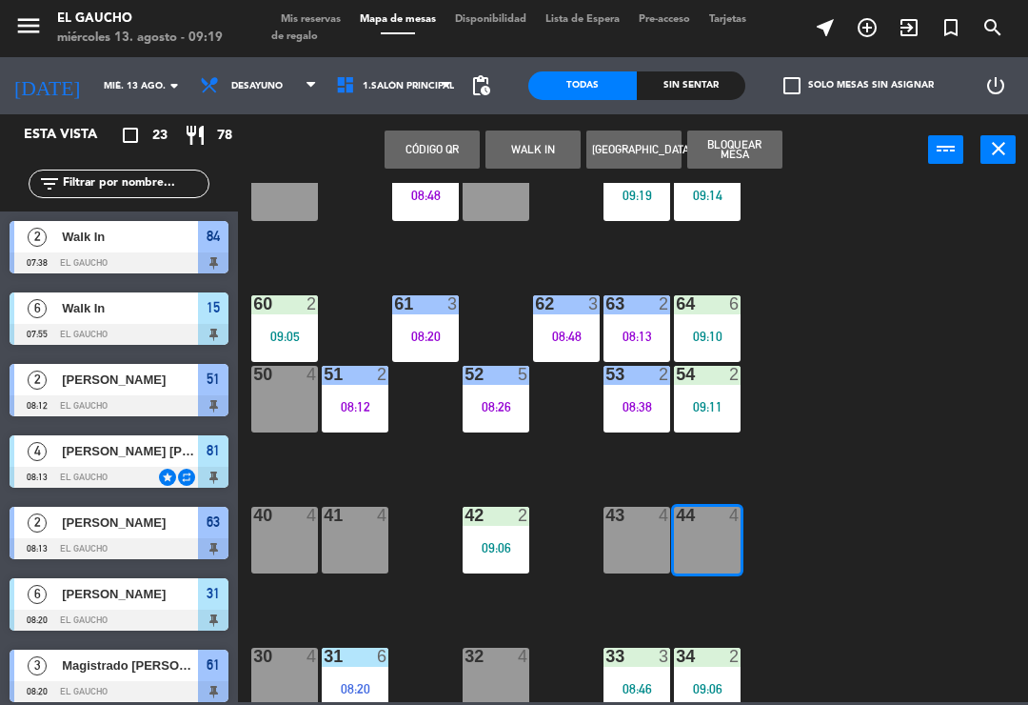
click at [525, 155] on button "WALK IN" at bounding box center [533, 149] width 95 height 38
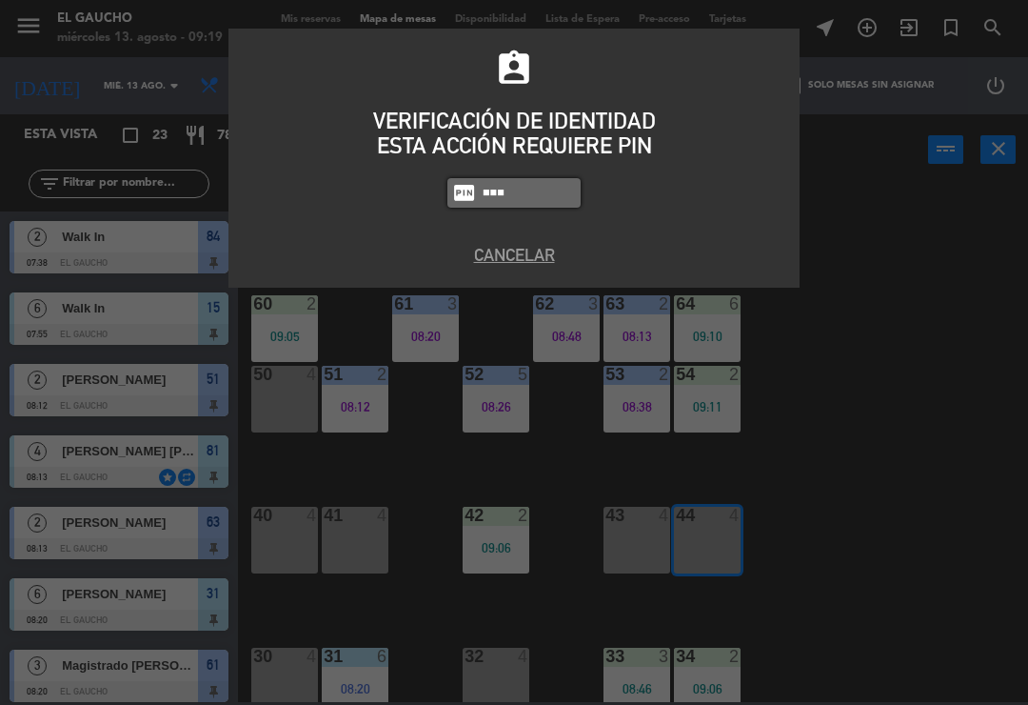
type input "0009"
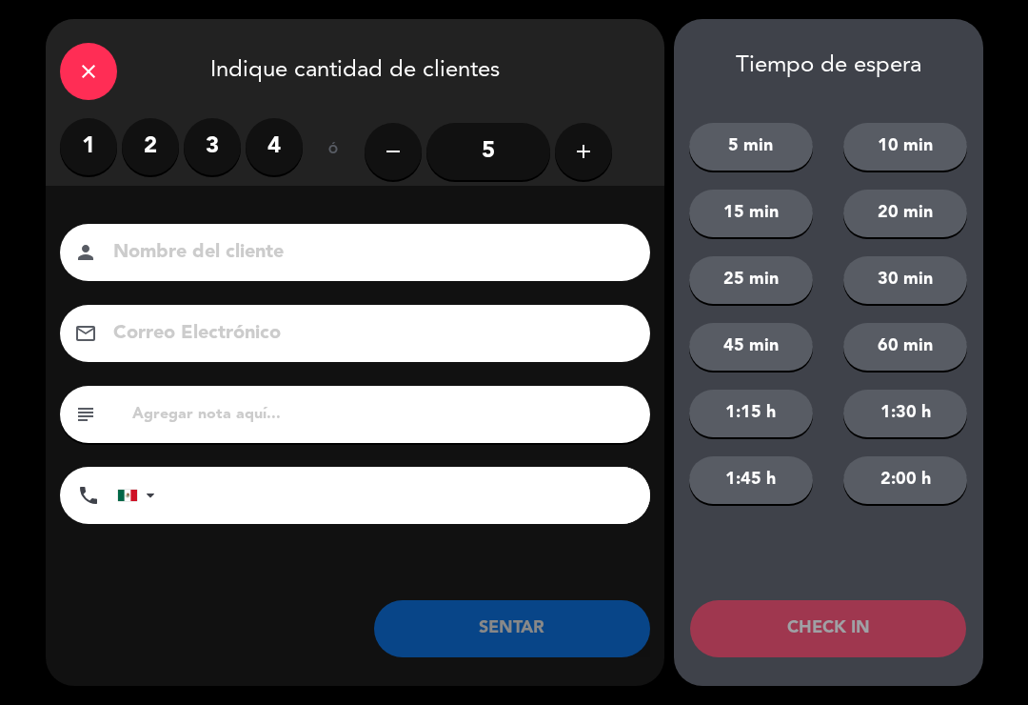
click at [76, 153] on label "1" at bounding box center [88, 146] width 57 height 57
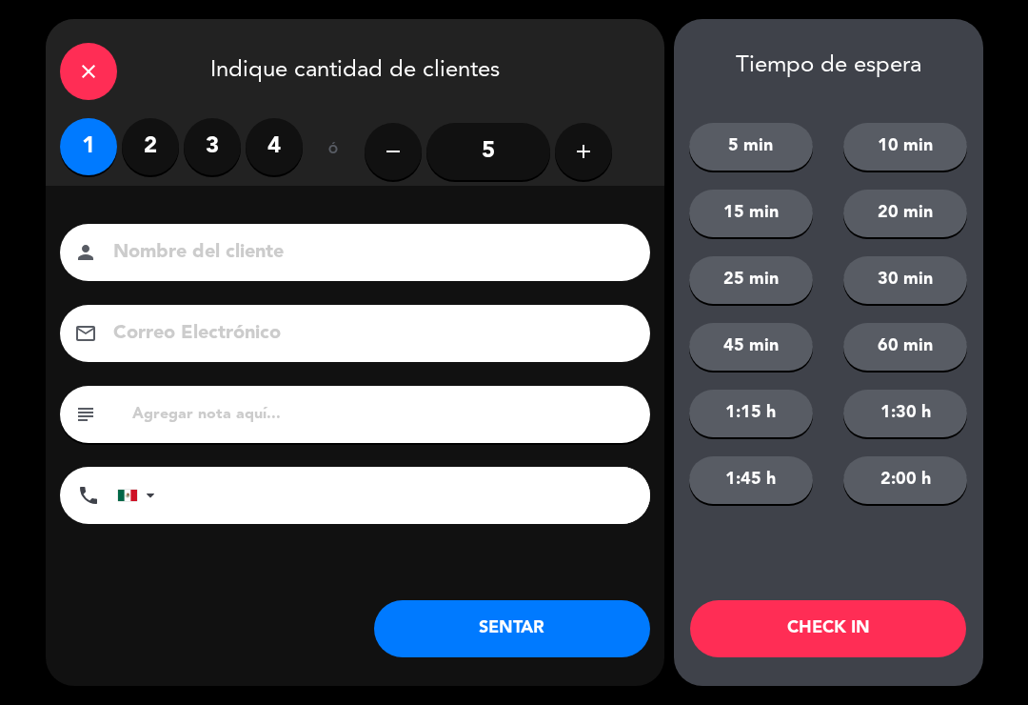
click at [467, 632] on button "SENTAR" at bounding box center [512, 628] width 276 height 57
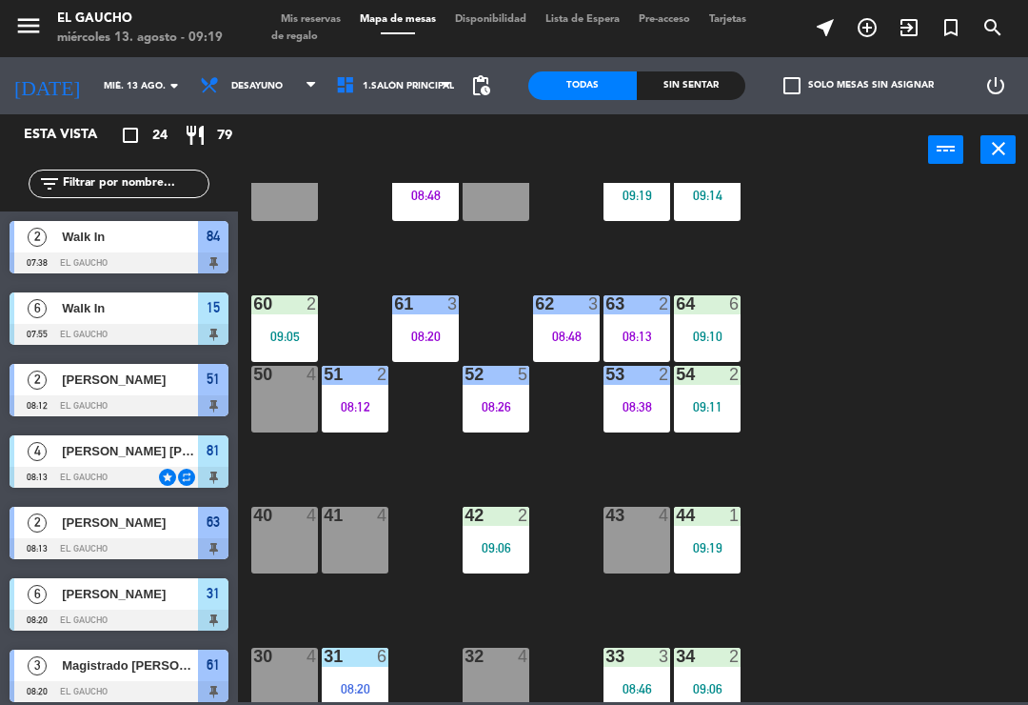
click at [480, 550] on div "09:06" at bounding box center [496, 547] width 67 height 13
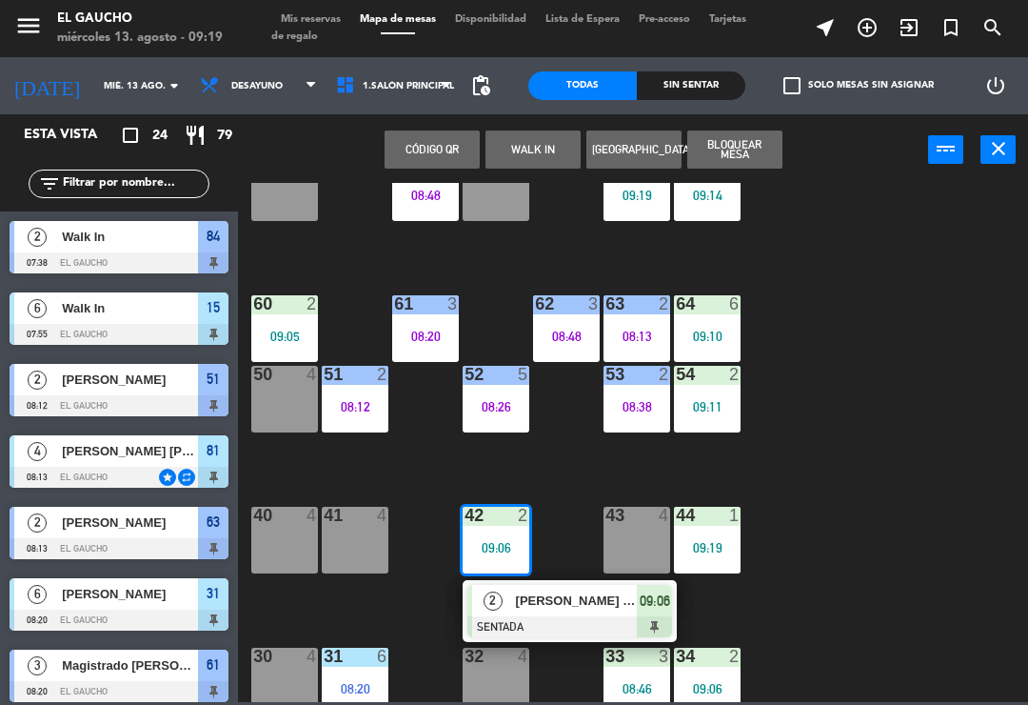
click at [546, 615] on div "[PERSON_NAME] [PERSON_NAME]" at bounding box center [576, 600] width 124 height 31
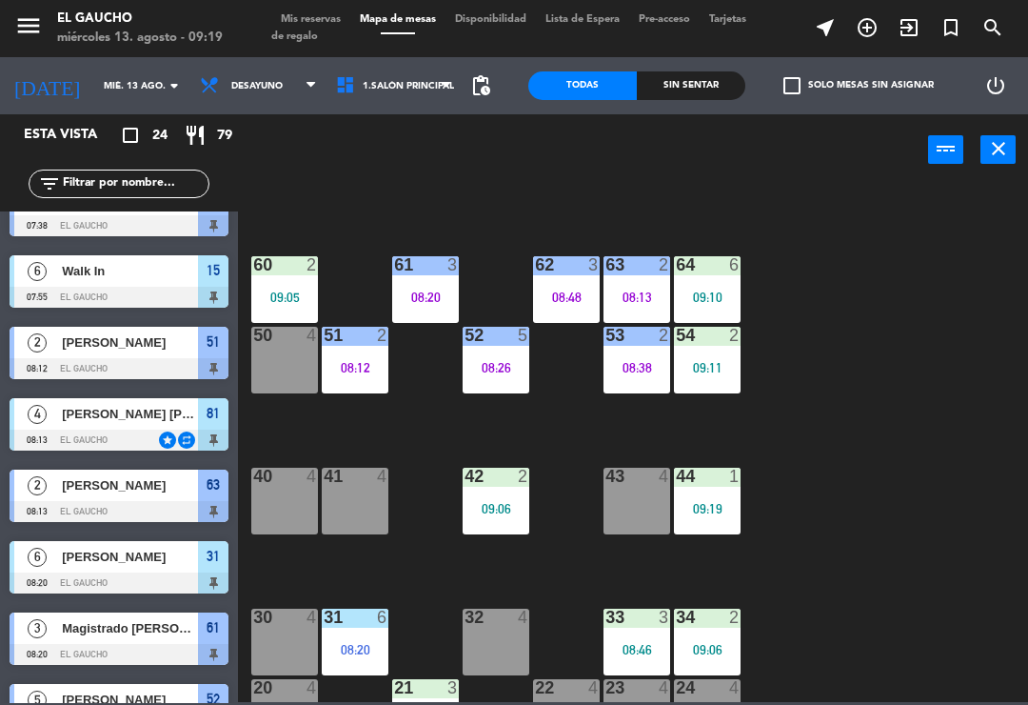
scroll to position [243, 0]
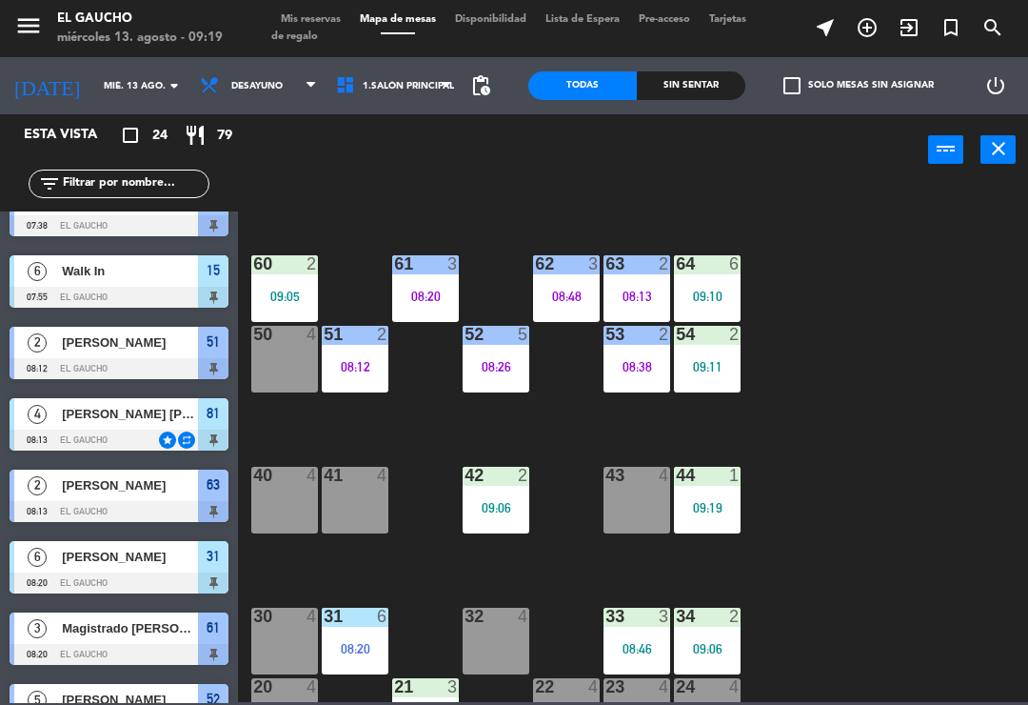
click at [505, 510] on div "09:06" at bounding box center [496, 507] width 67 height 13
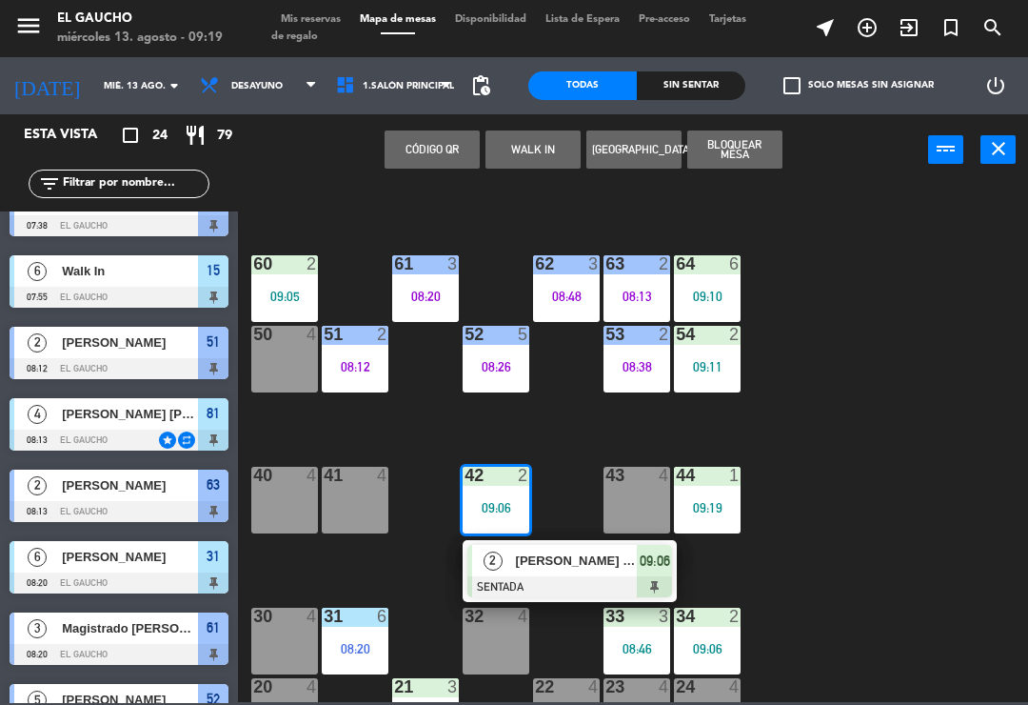
click at [573, 425] on div "84 2 07:38 80 4 83 2 08:52 82 4 81 4 08:13 70 4 71 4 08:48 72 4 73 6 09:19 74 6…" at bounding box center [639, 442] width 780 height 519
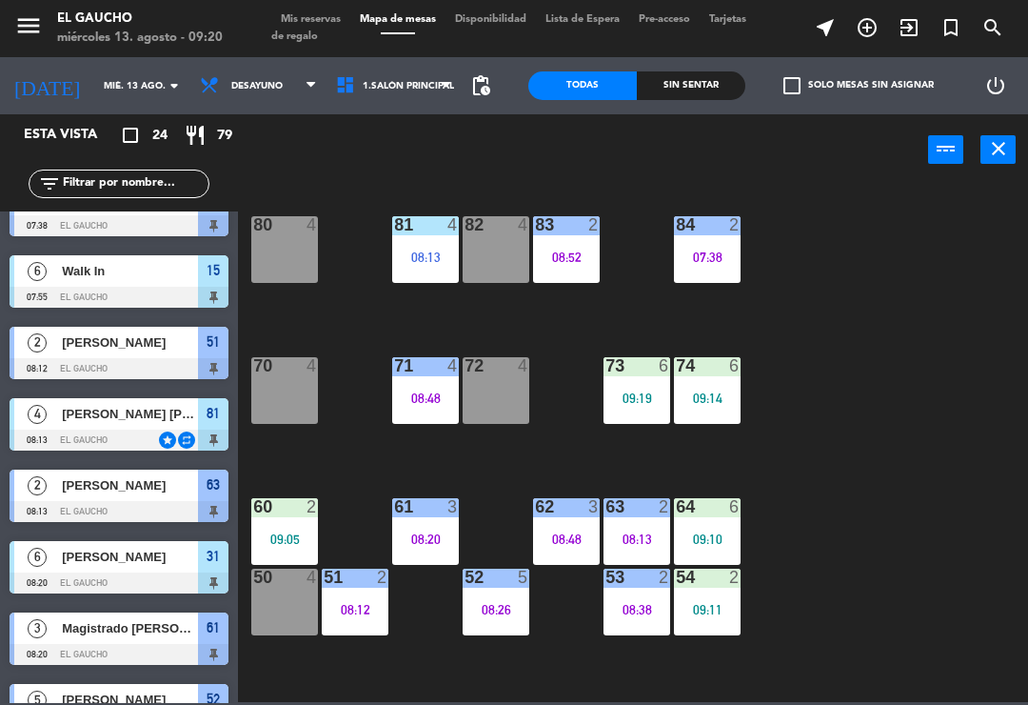
scroll to position [0, 0]
click at [548, 250] on div "08:52" at bounding box center [566, 256] width 67 height 13
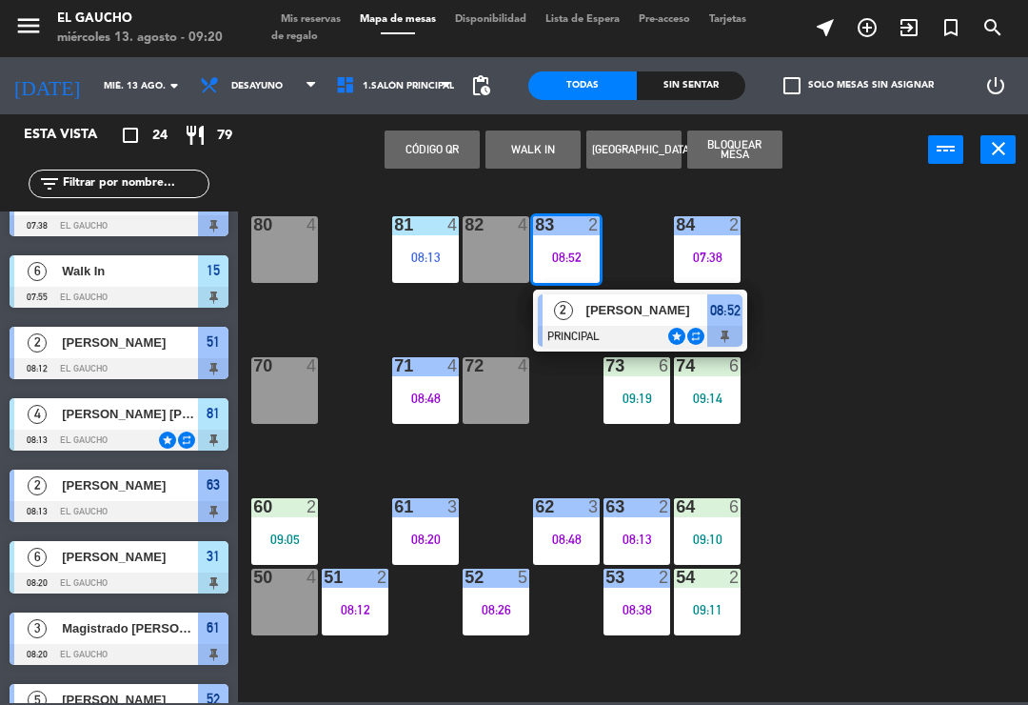
click at [576, 309] on div "2" at bounding box center [563, 309] width 41 height 31
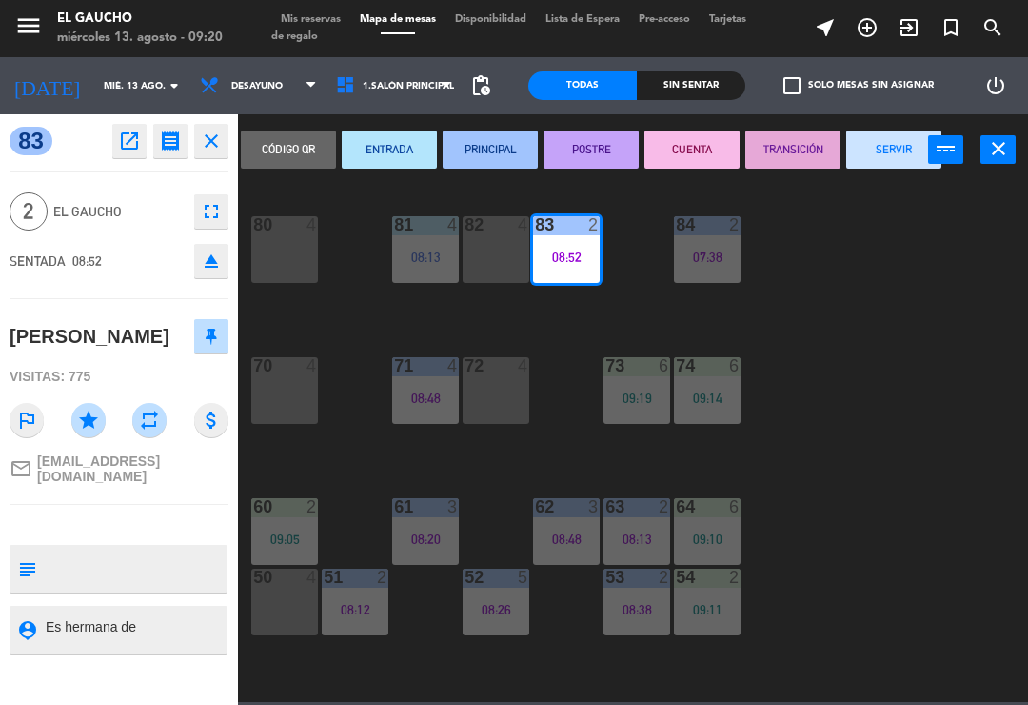
click at [874, 155] on button "SERVIR" at bounding box center [894, 149] width 95 height 38
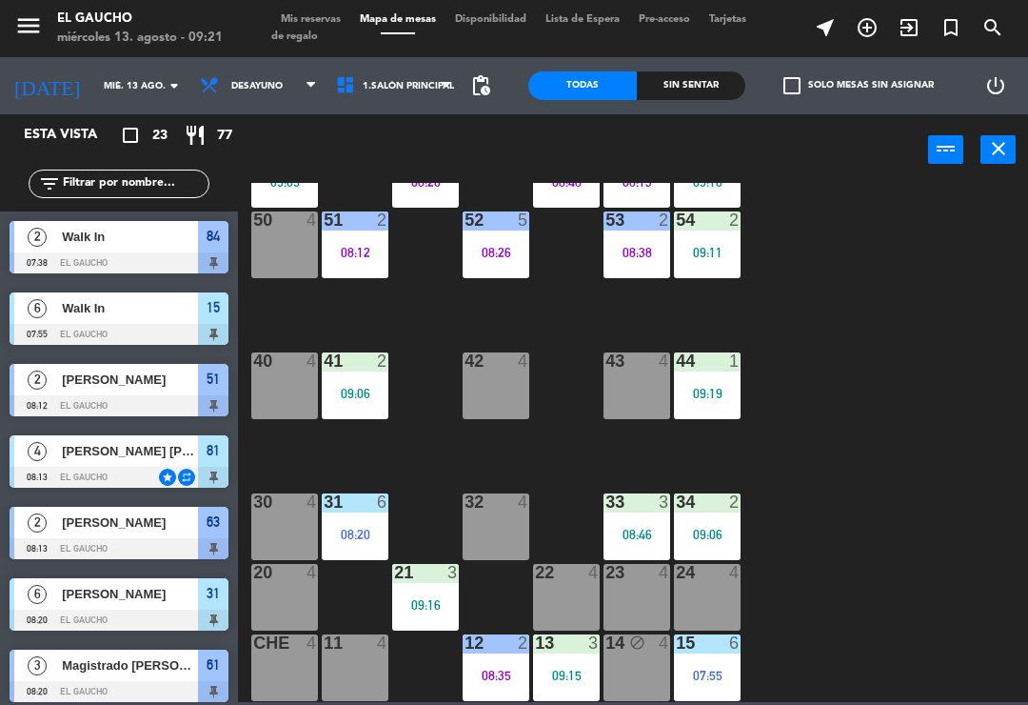
scroll to position [357, 0]
click at [701, 686] on div "15 6 07:55" at bounding box center [707, 667] width 67 height 67
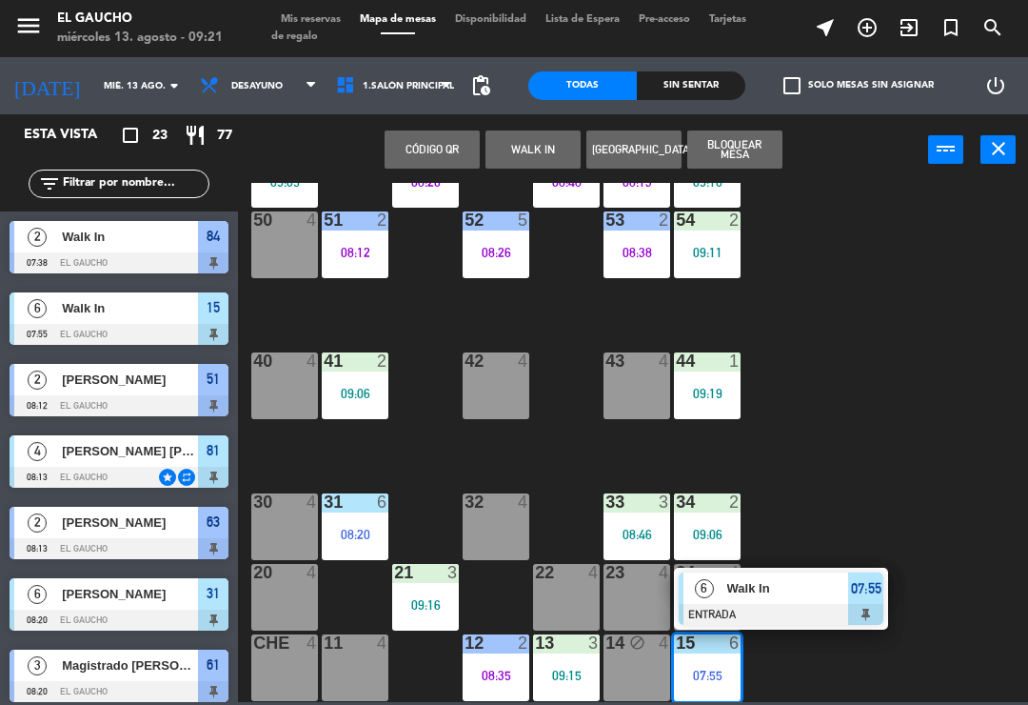
click at [773, 606] on div at bounding box center [781, 614] width 205 height 21
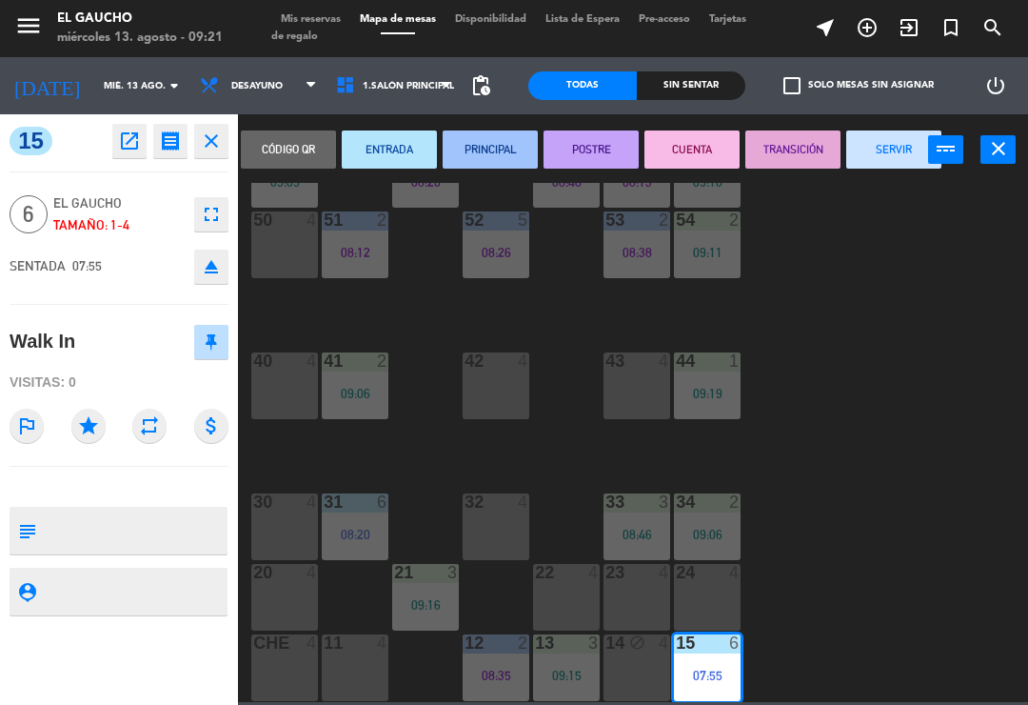
click at [399, 146] on button "ENTRADA" at bounding box center [389, 149] width 95 height 38
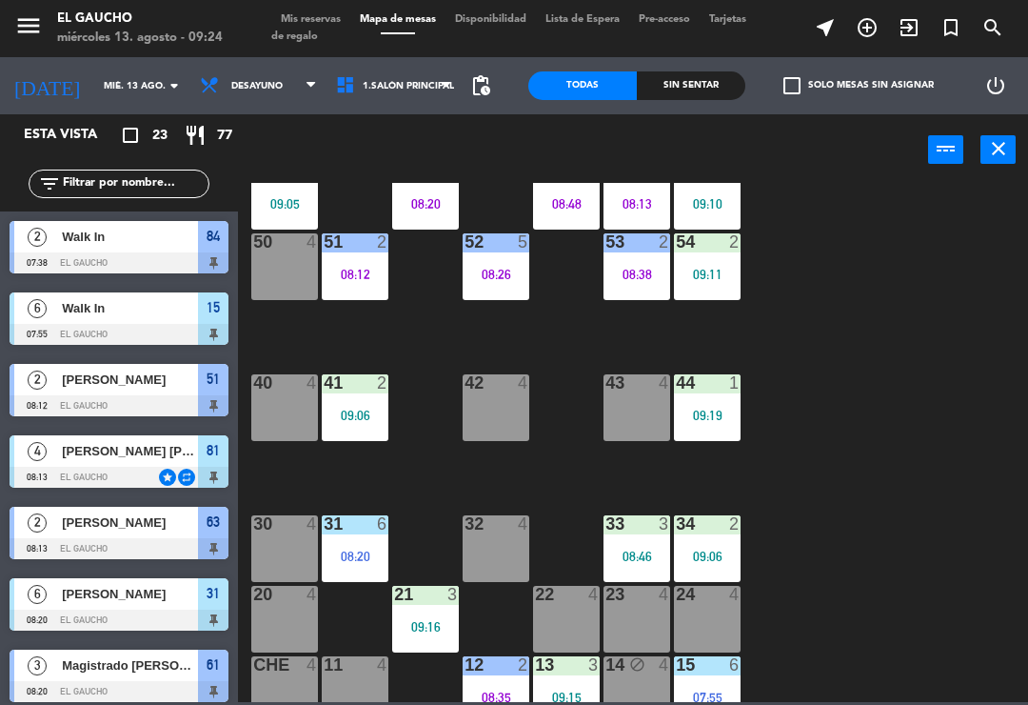
scroll to position [344, 0]
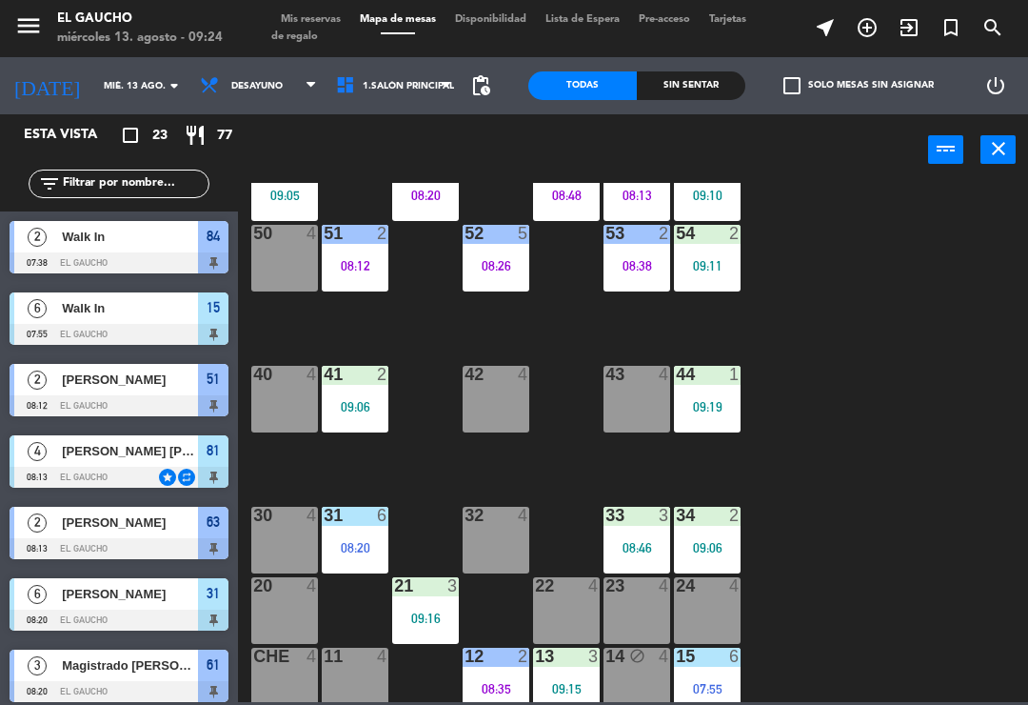
click at [498, 396] on div "42 4" at bounding box center [496, 399] width 67 height 67
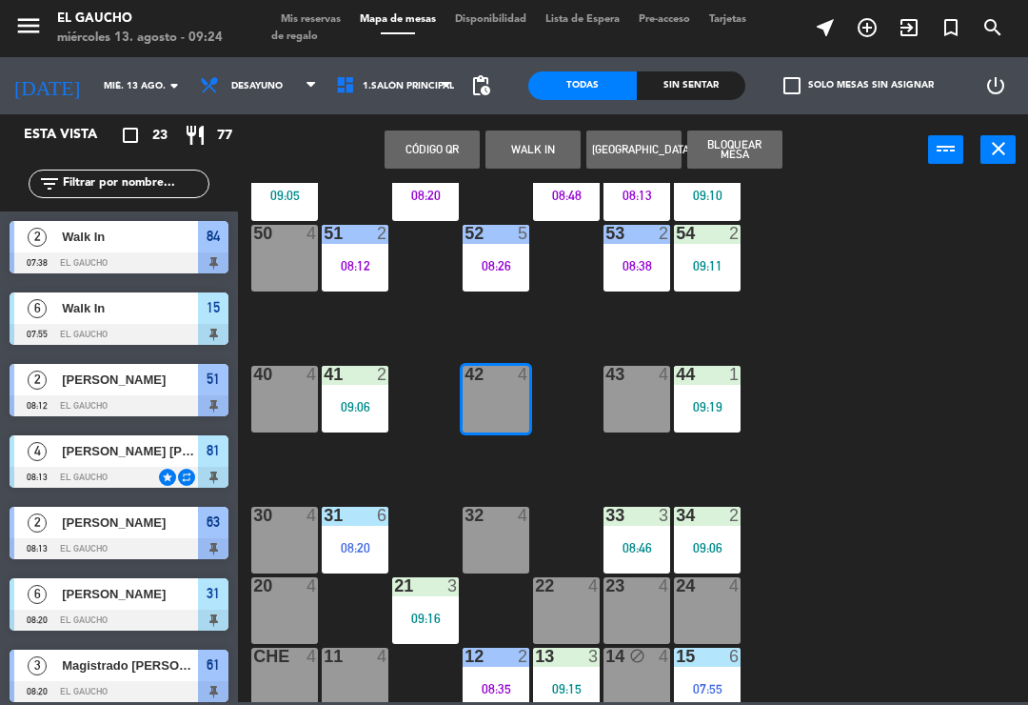
click at [514, 140] on button "WALK IN" at bounding box center [533, 149] width 95 height 38
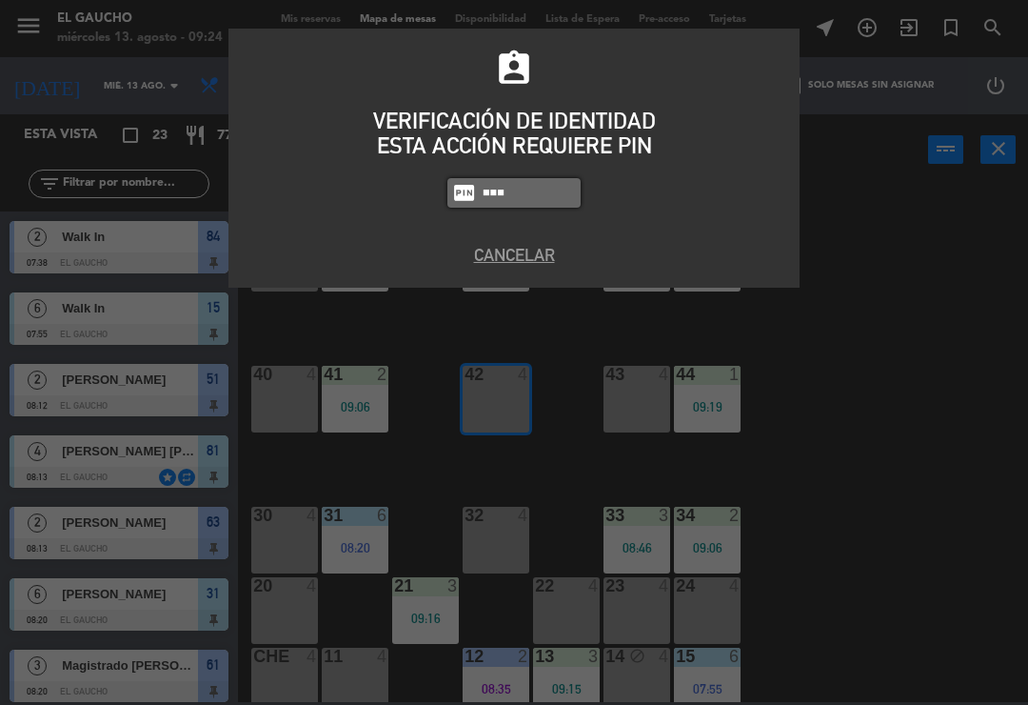
type input "0009"
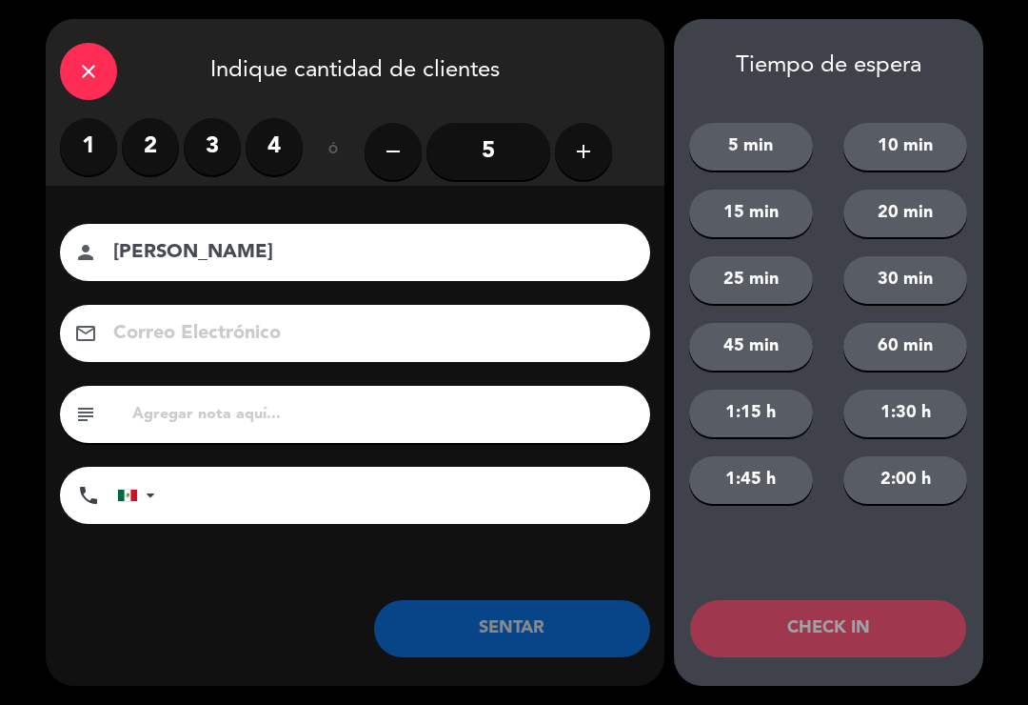
type input "[PERSON_NAME]"
click at [482, 163] on input "5" at bounding box center [489, 151] width 124 height 57
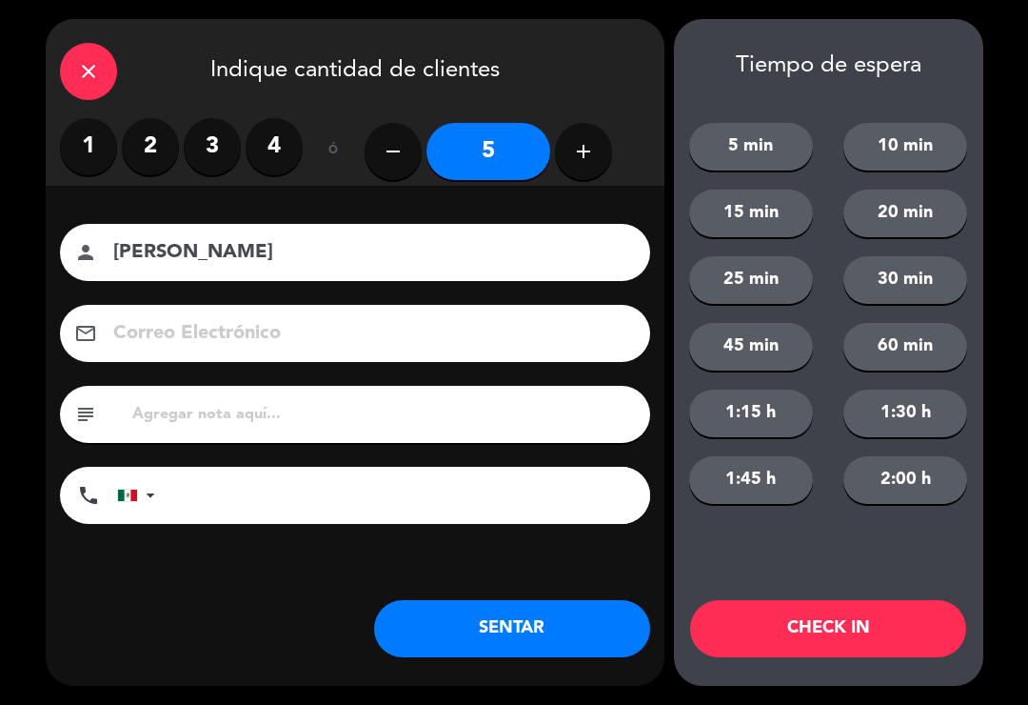
click at [435, 630] on button "SENTAR" at bounding box center [512, 628] width 276 height 57
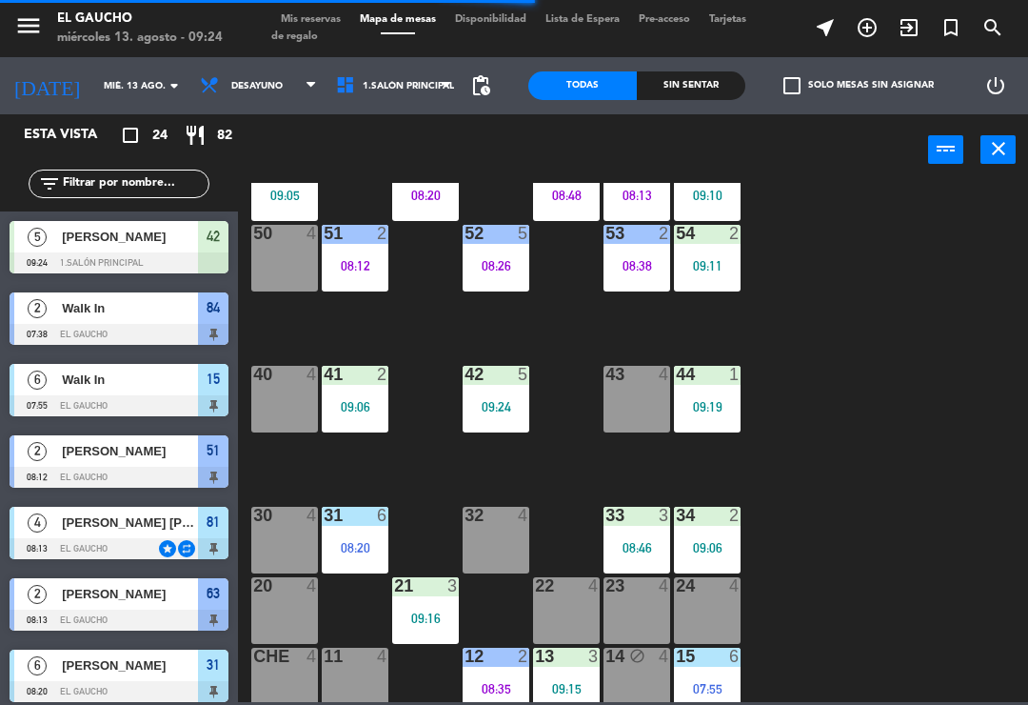
click at [713, 409] on div "09:19" at bounding box center [707, 406] width 67 height 13
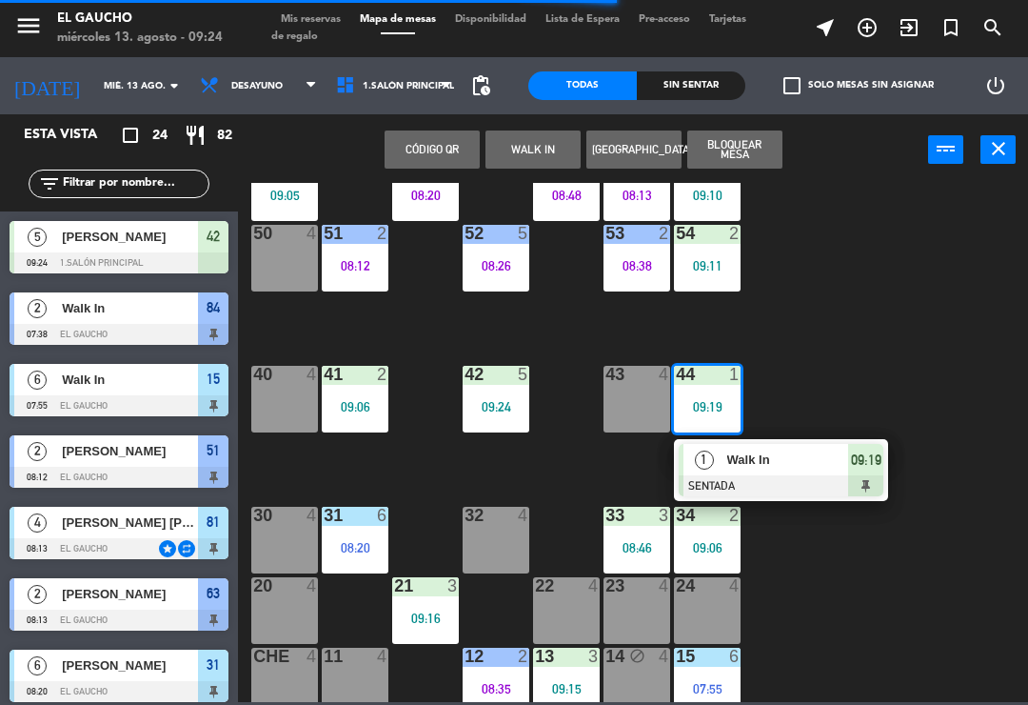
click at [804, 470] on div "Walk In" at bounding box center [788, 459] width 124 height 31
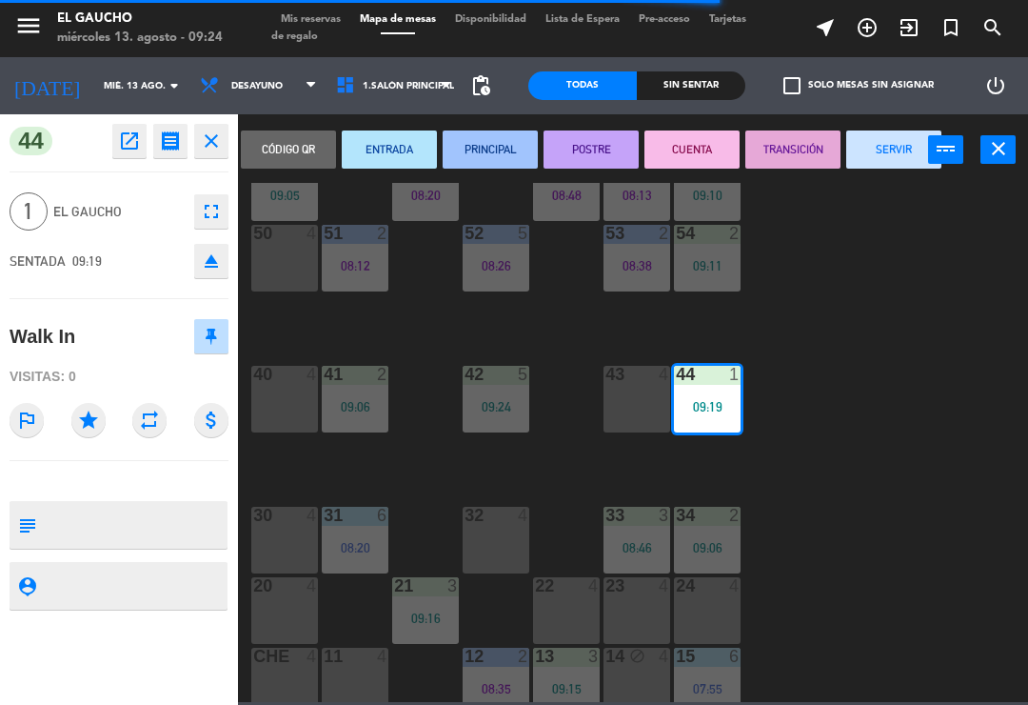
click at [119, 144] on icon "open_in_new" at bounding box center [129, 141] width 23 height 23
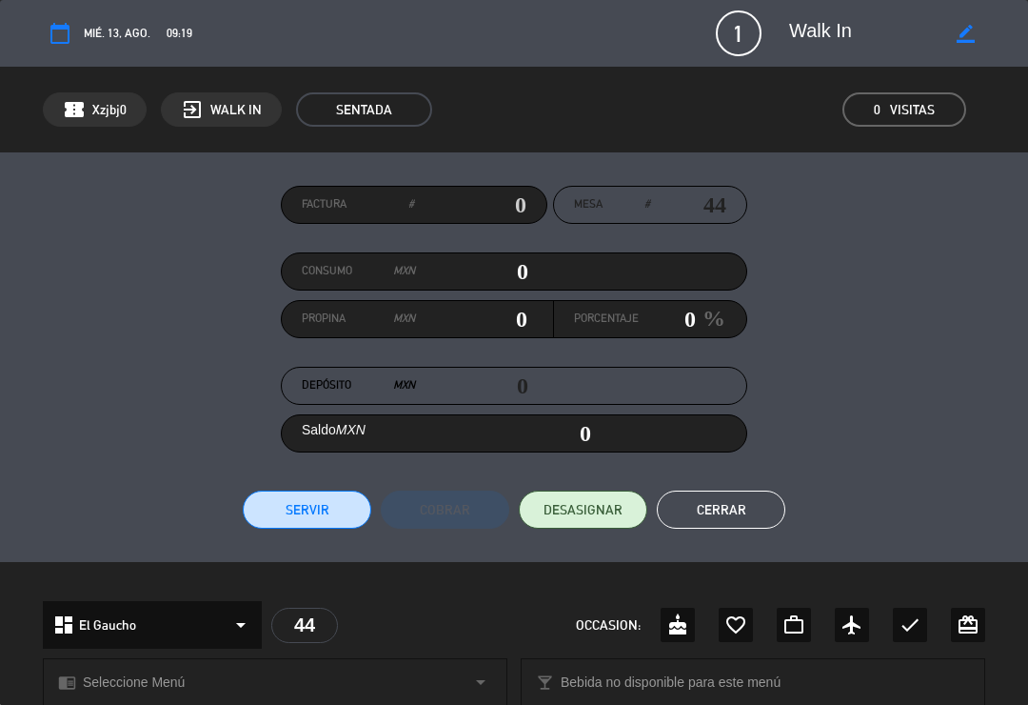
click at [969, 42] on icon "border_color" at bounding box center [966, 34] width 18 height 18
click at [881, 40] on textarea at bounding box center [867, 33] width 157 height 34
type textarea "W"
type textarea "[PERSON_NAME]"
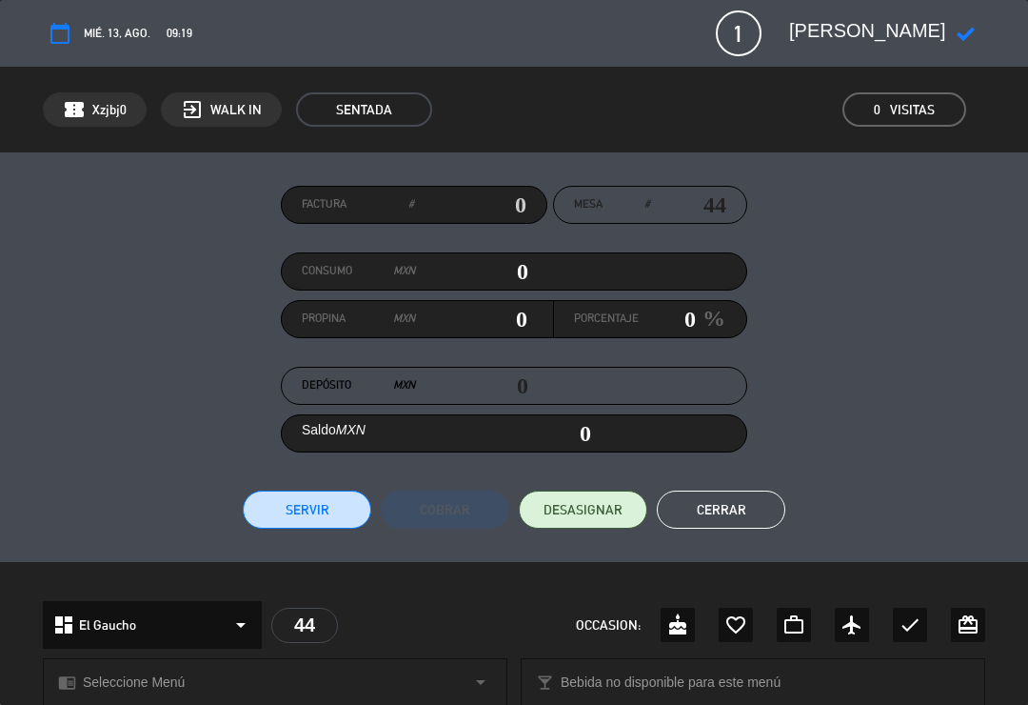
click at [967, 60] on div "calendar_today mié. 13, ago. 09:19 1 Walk In phone mail_outline" at bounding box center [514, 33] width 1028 height 67
click at [973, 31] on icon at bounding box center [966, 34] width 18 height 18
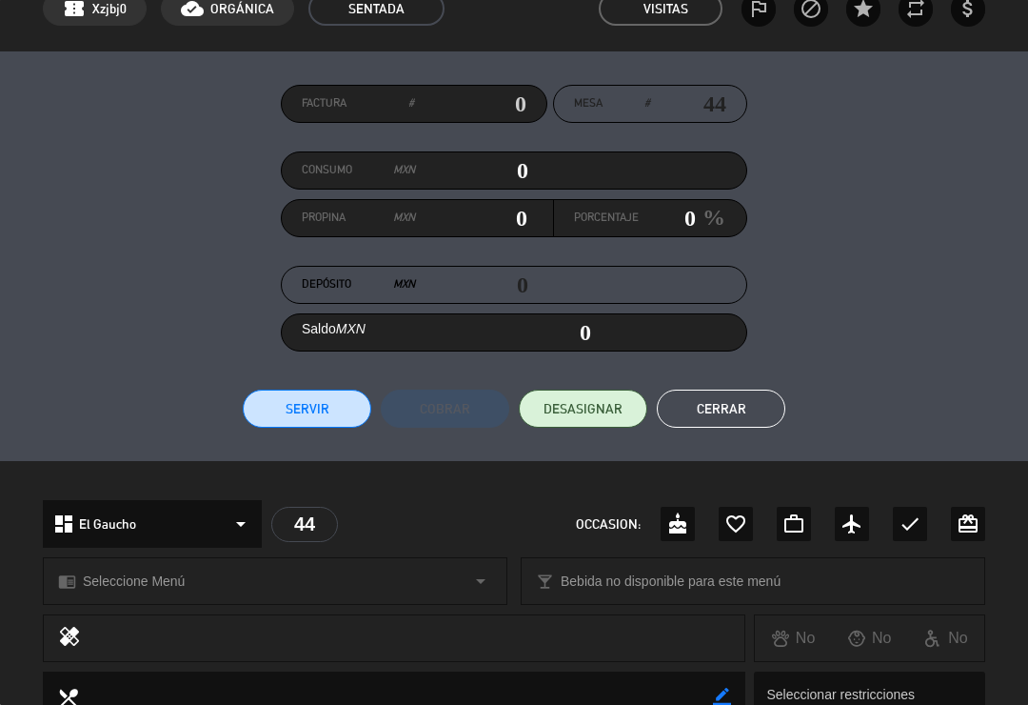
scroll to position [101, 0]
click at [732, 409] on button "Cerrar" at bounding box center [721, 408] width 129 height 38
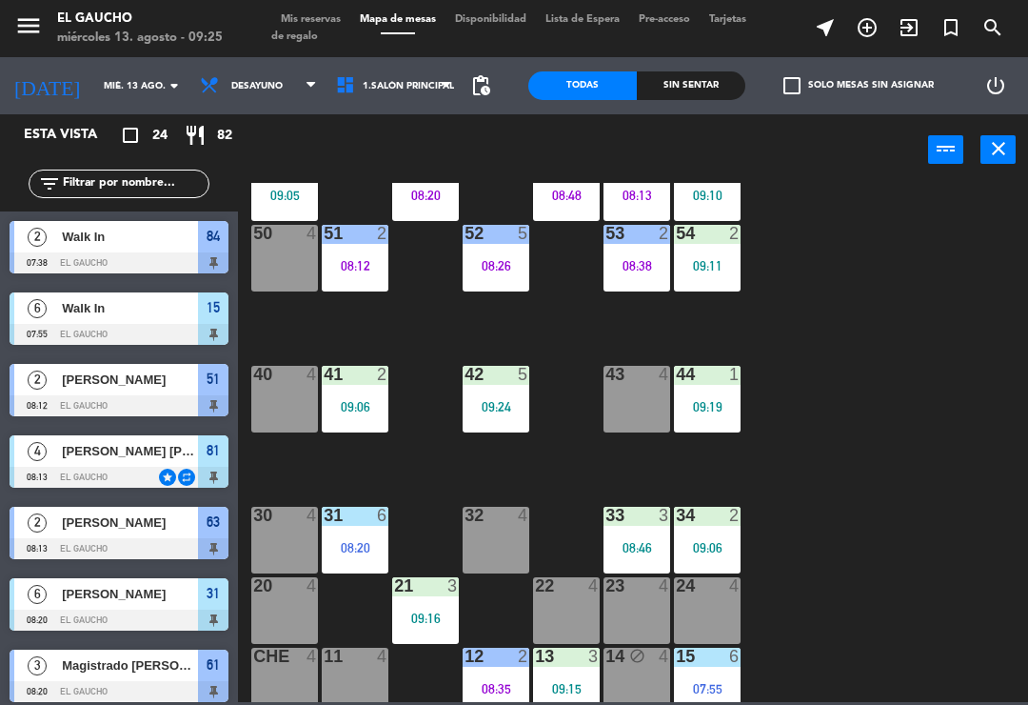
scroll to position [466, 0]
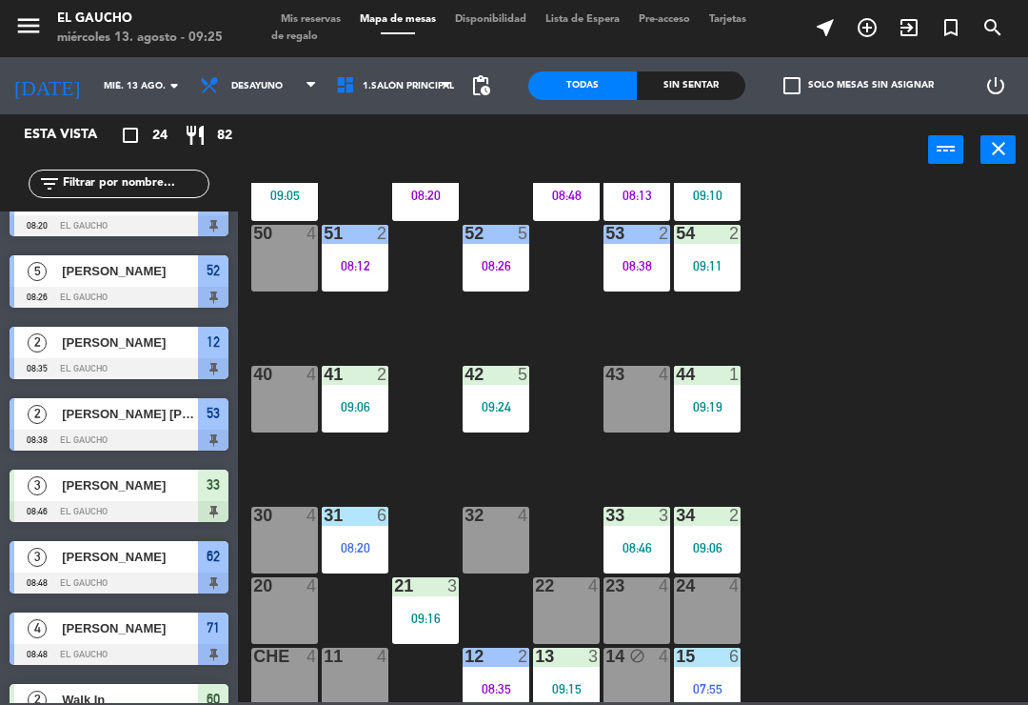
click at [904, 448] on div "84 2 07:38 80 4 83 4 82 4 81 4 08:13 70 4 71 4 08:48 72 4 73 6 09:19 74 6 09:14…" at bounding box center [639, 442] width 780 height 519
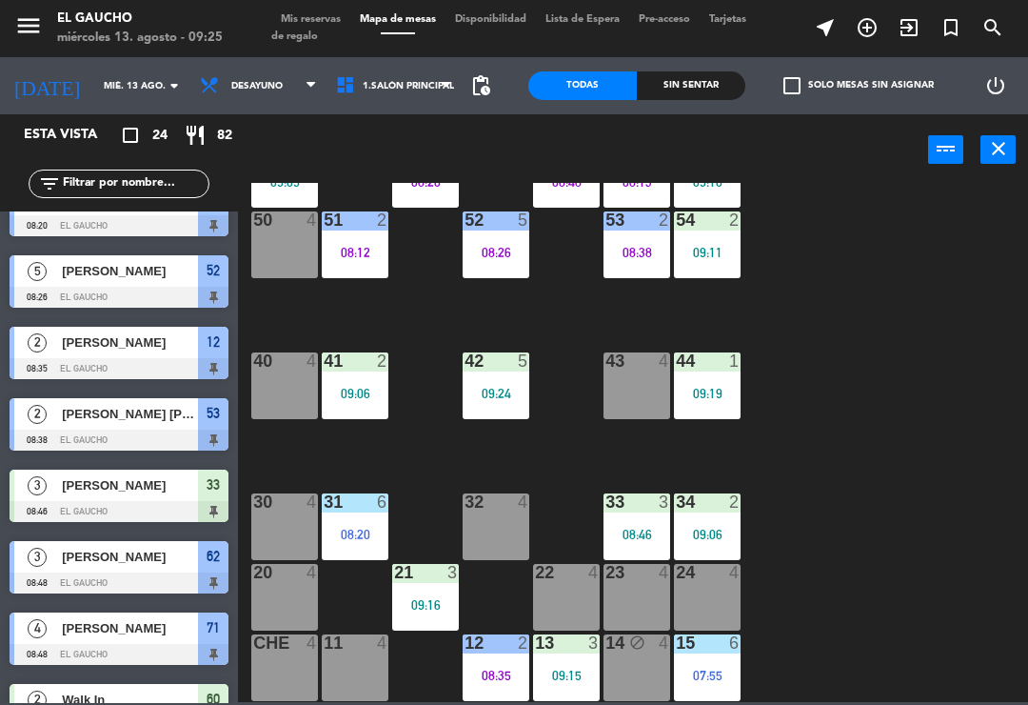
scroll to position [357, 0]
click at [730, 590] on div "24 4" at bounding box center [707, 597] width 67 height 67
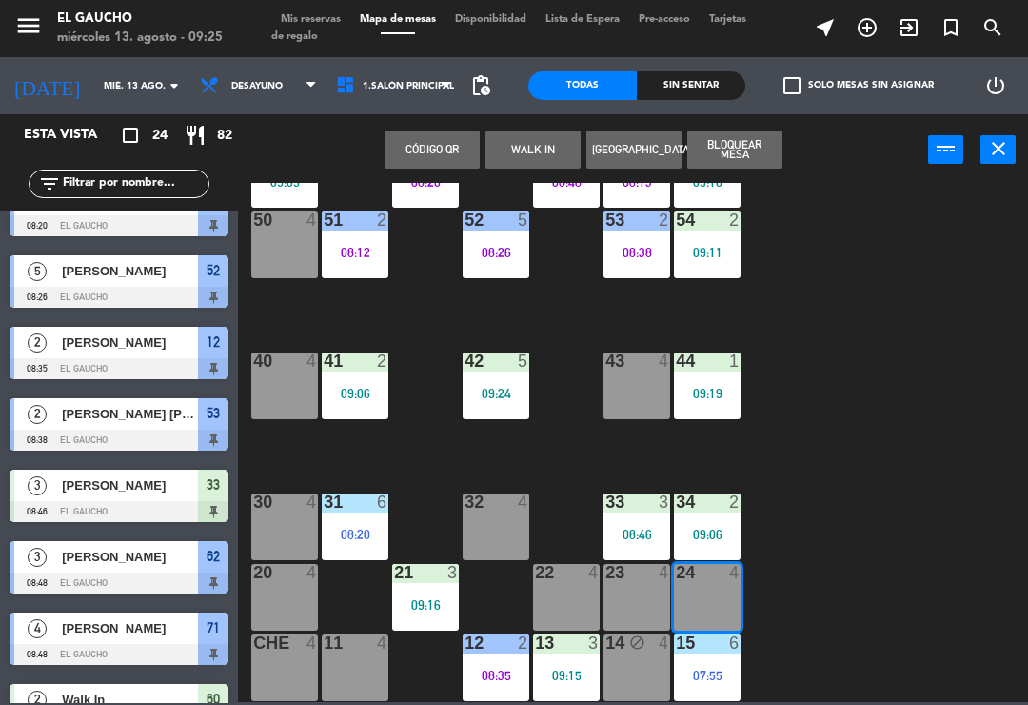
click at [535, 164] on button "WALK IN" at bounding box center [533, 149] width 95 height 38
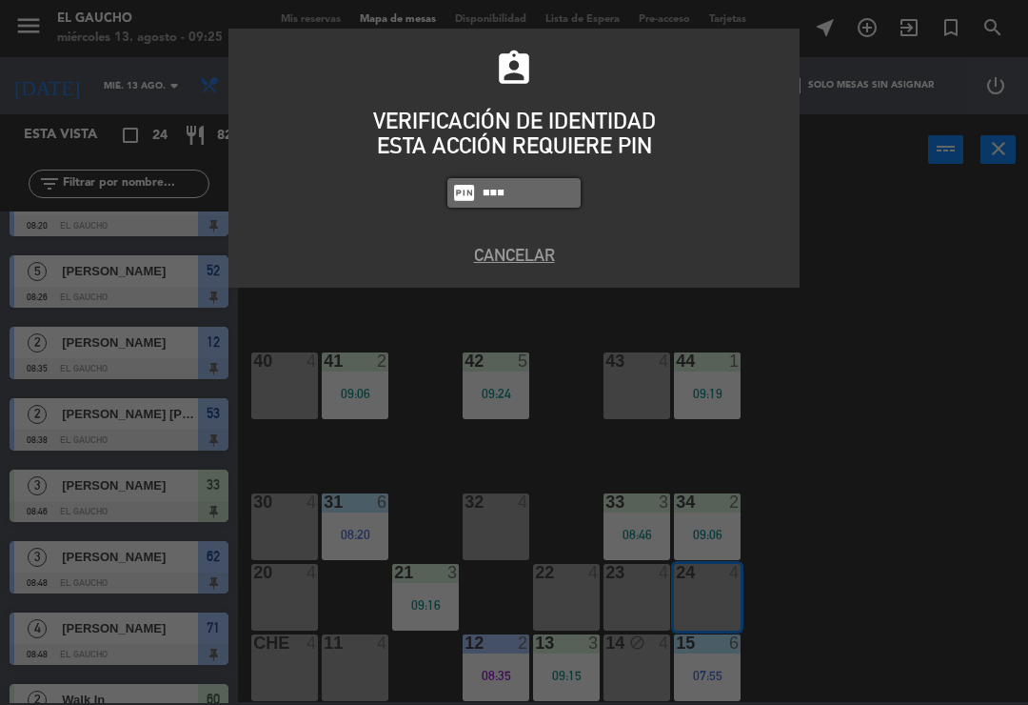
type input "0009"
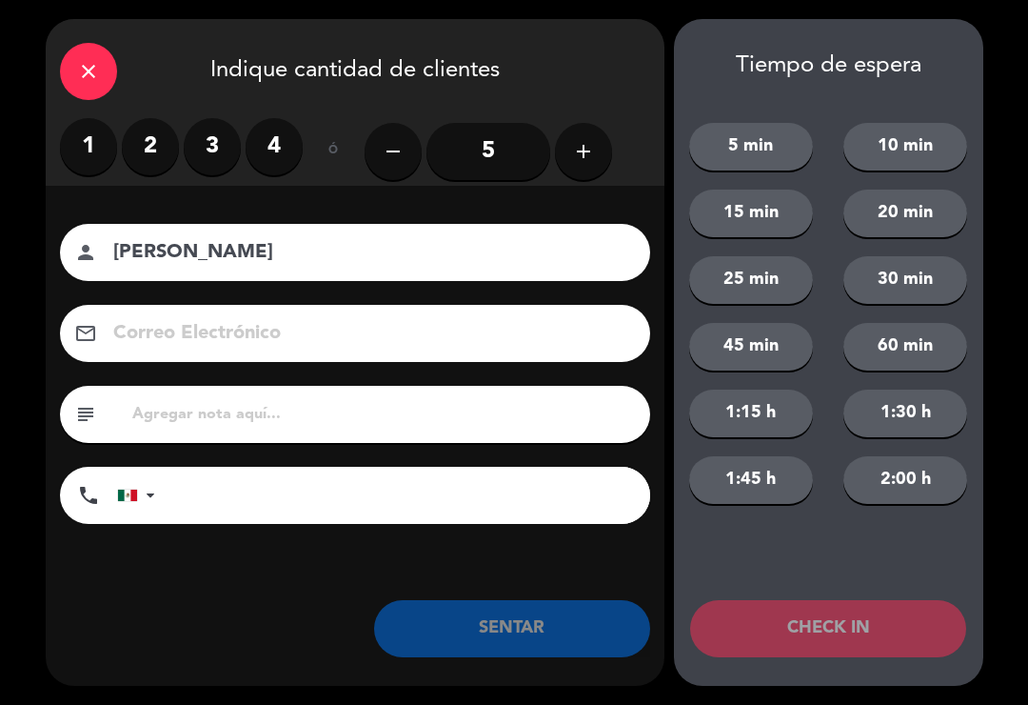
type input "[PERSON_NAME]"
click at [191, 149] on label "3" at bounding box center [212, 146] width 57 height 57
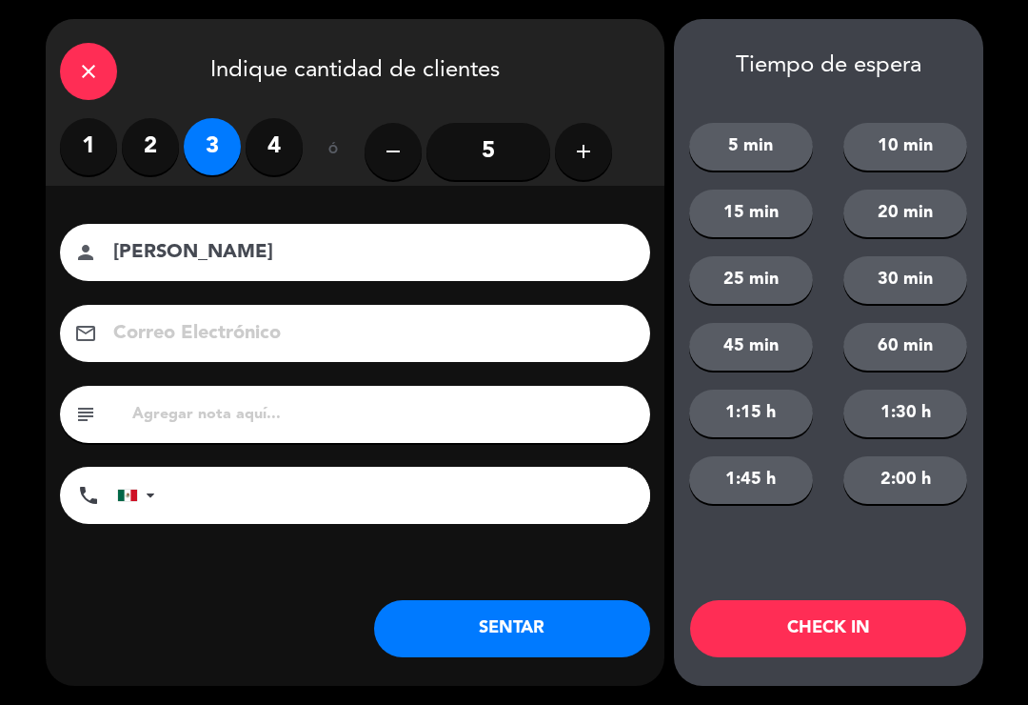
click at [457, 637] on button "SENTAR" at bounding box center [512, 628] width 276 height 57
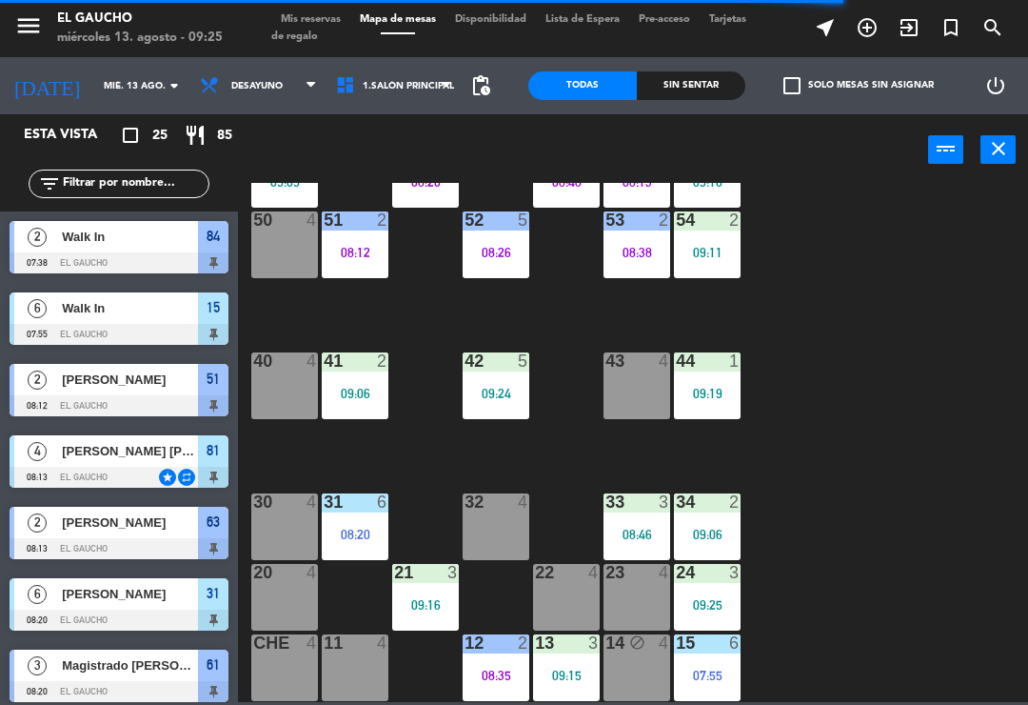
click at [410, 608] on div "09:16" at bounding box center [425, 604] width 67 height 13
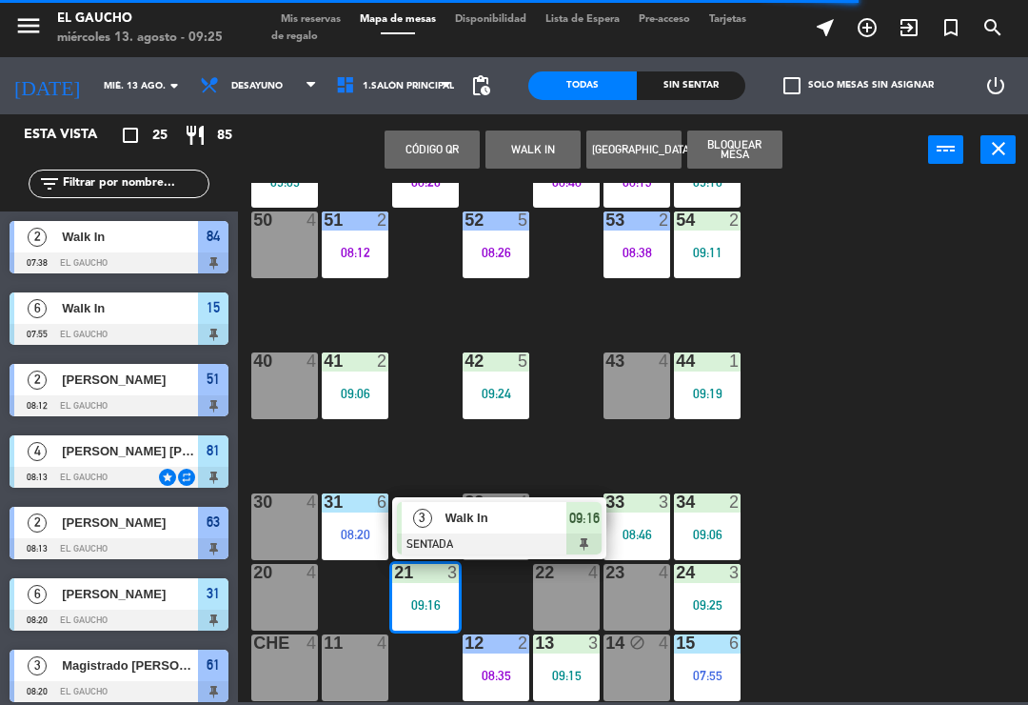
click at [463, 530] on div "Walk In" at bounding box center [506, 517] width 124 height 31
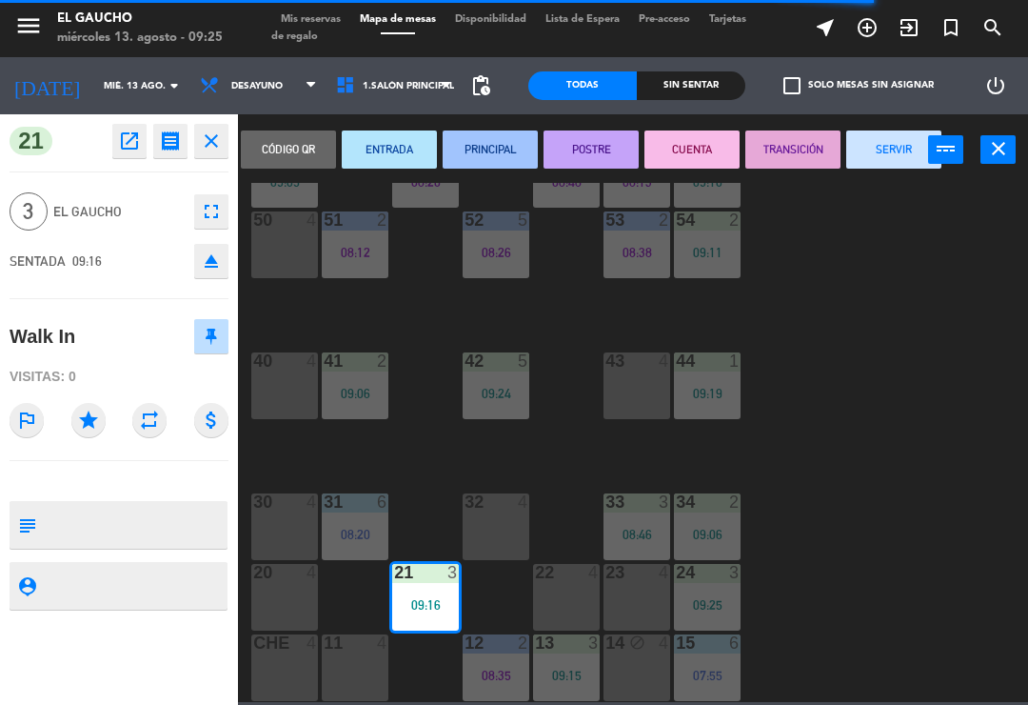
click at [485, 150] on button "PRINCIPAL" at bounding box center [490, 149] width 95 height 38
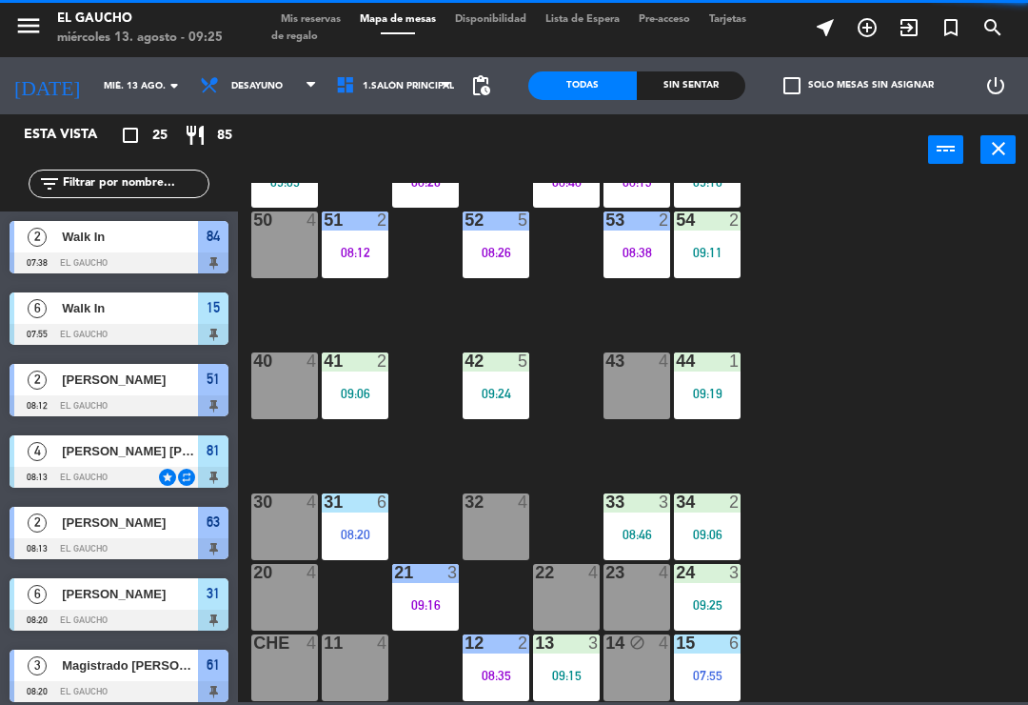
scroll to position [276, 0]
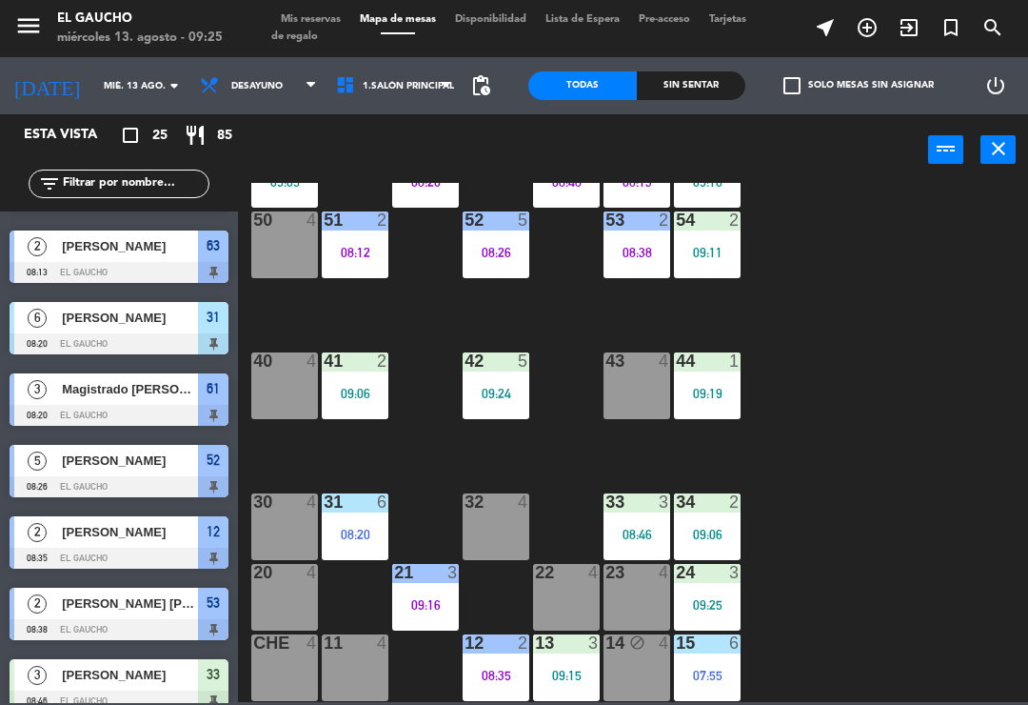
click at [373, 515] on div "31 6 08:20" at bounding box center [355, 526] width 67 height 67
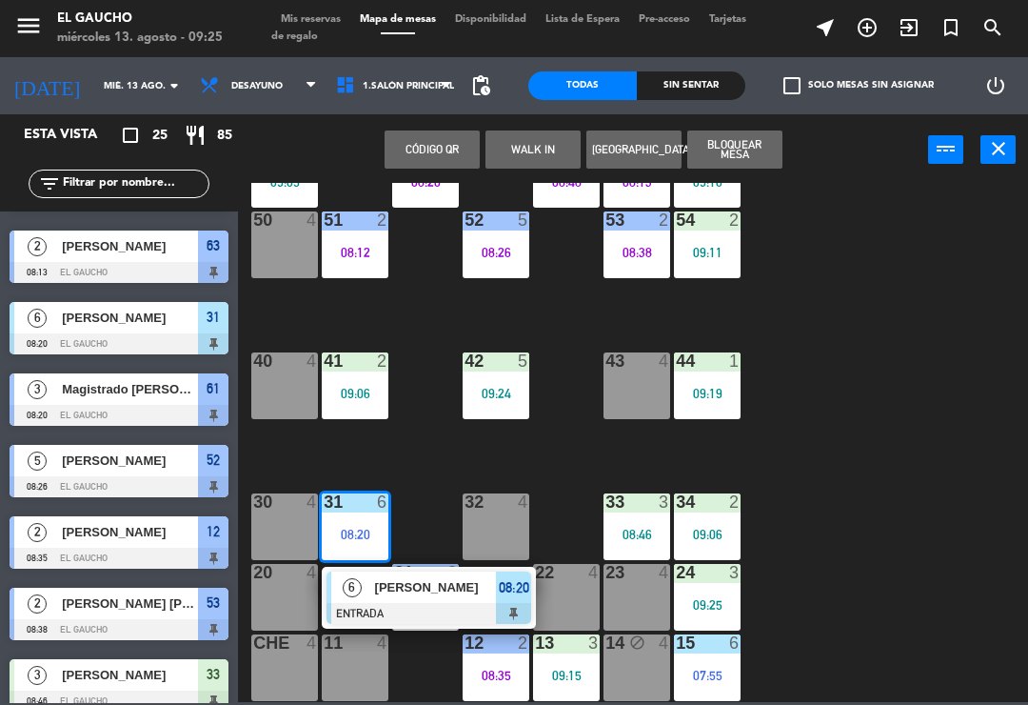
click at [394, 595] on span "[PERSON_NAME]" at bounding box center [436, 587] width 122 height 20
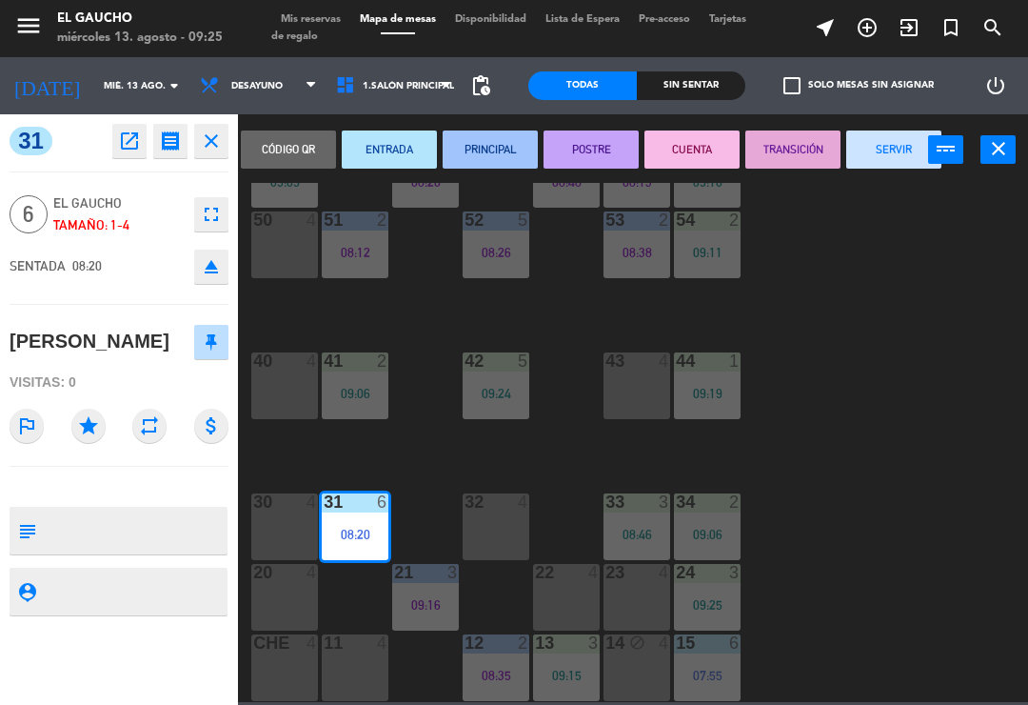
click at [513, 154] on button "PRINCIPAL" at bounding box center [490, 149] width 95 height 38
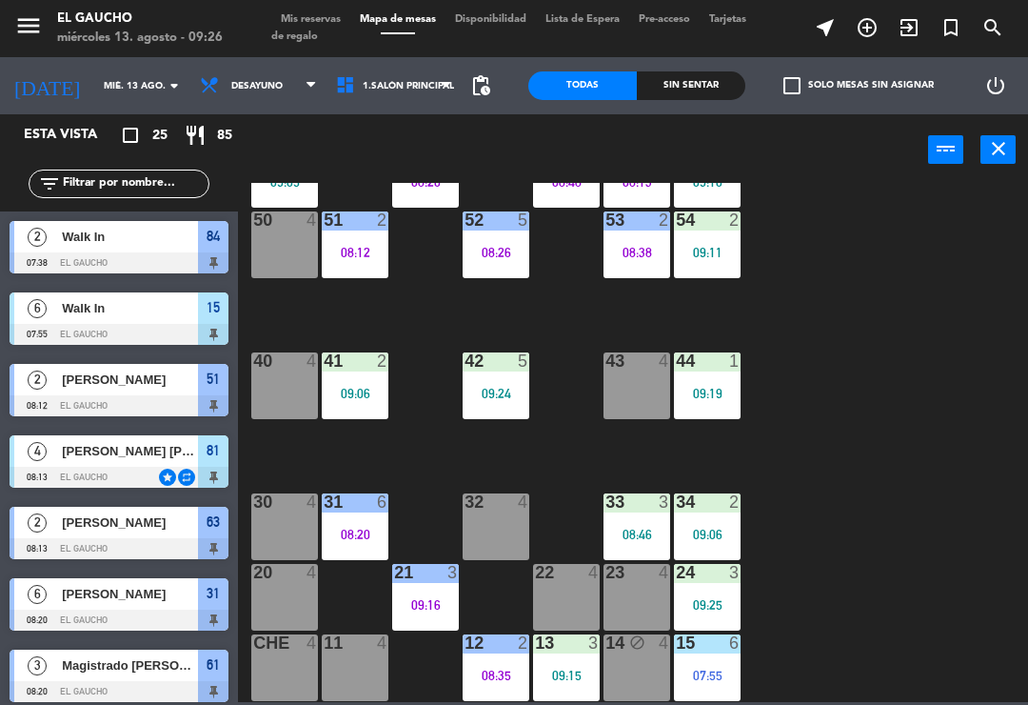
click at [473, 522] on div "32 4" at bounding box center [496, 526] width 67 height 67
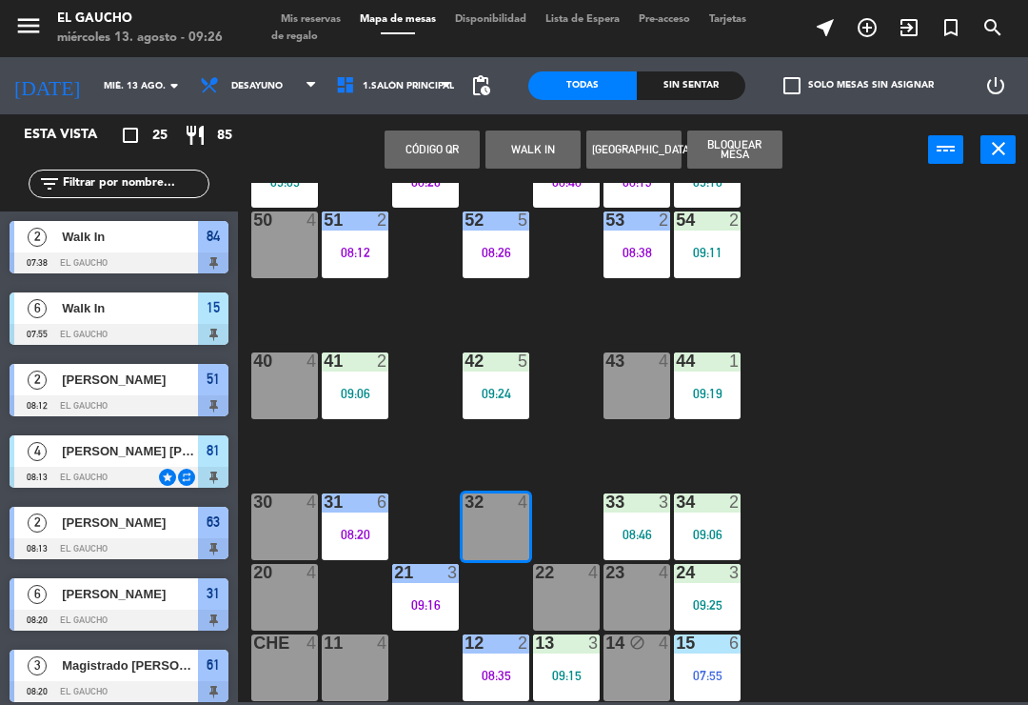
click at [521, 158] on button "WALK IN" at bounding box center [533, 149] width 95 height 38
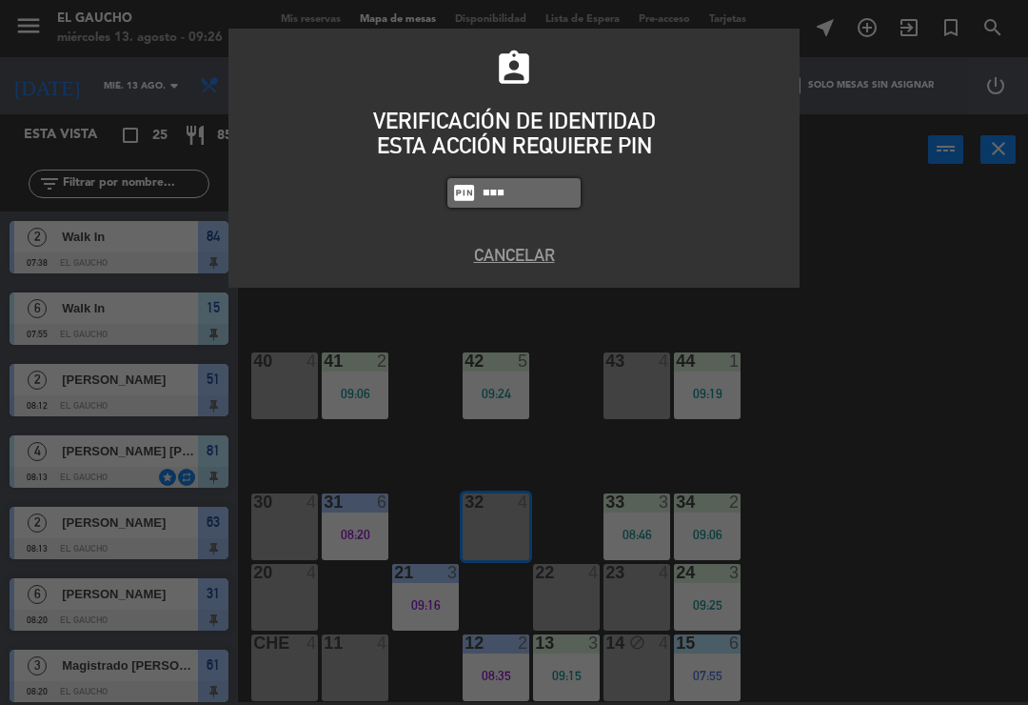
type input "0009"
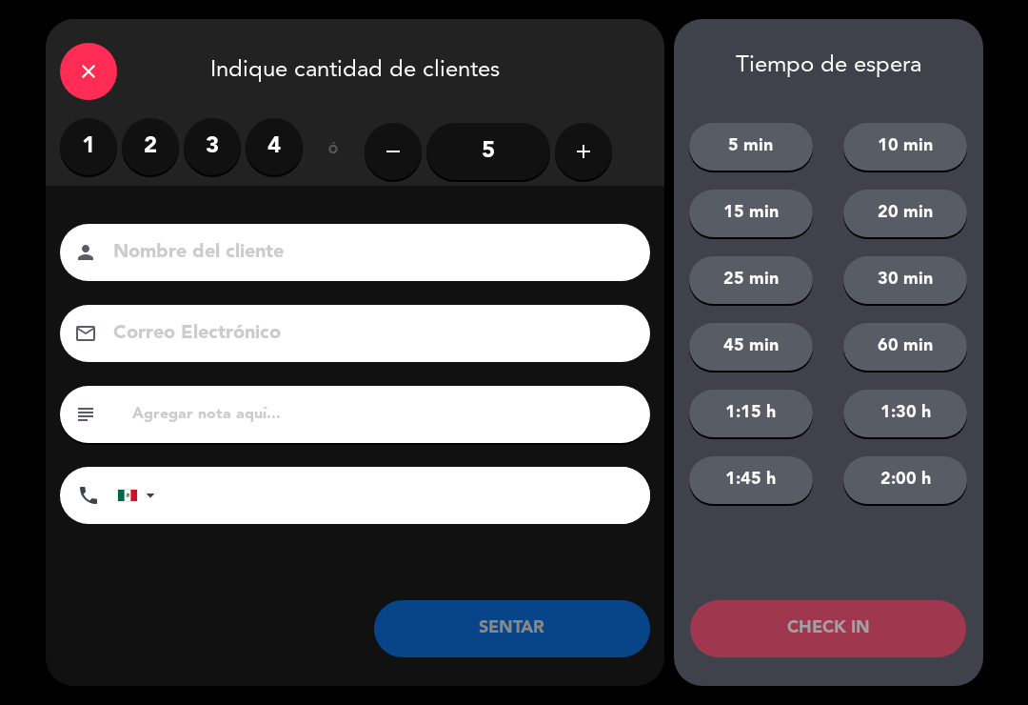
click at [132, 139] on label "2" at bounding box center [150, 146] width 57 height 57
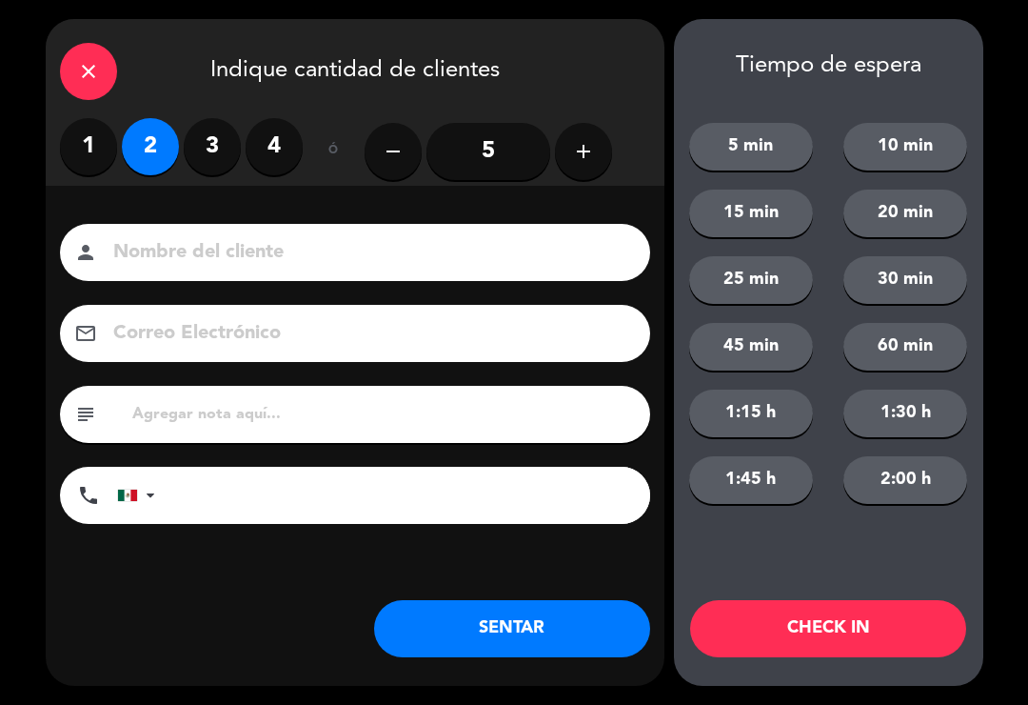
click at [502, 628] on button "SENTAR" at bounding box center [512, 628] width 276 height 57
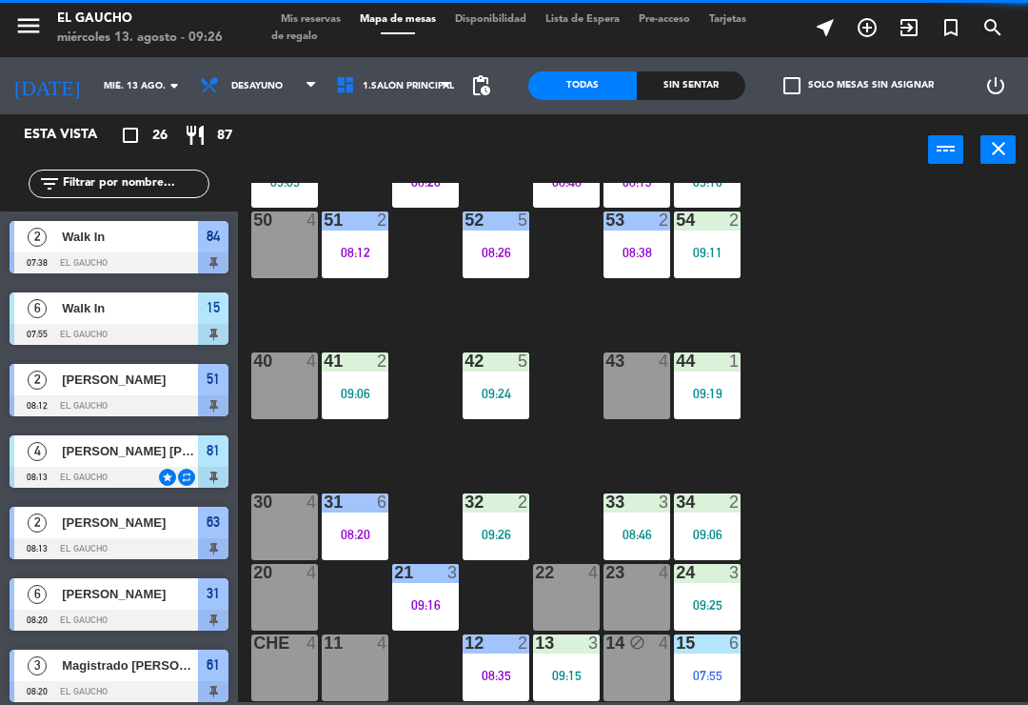
click at [637, 535] on div "08:46" at bounding box center [637, 534] width 67 height 13
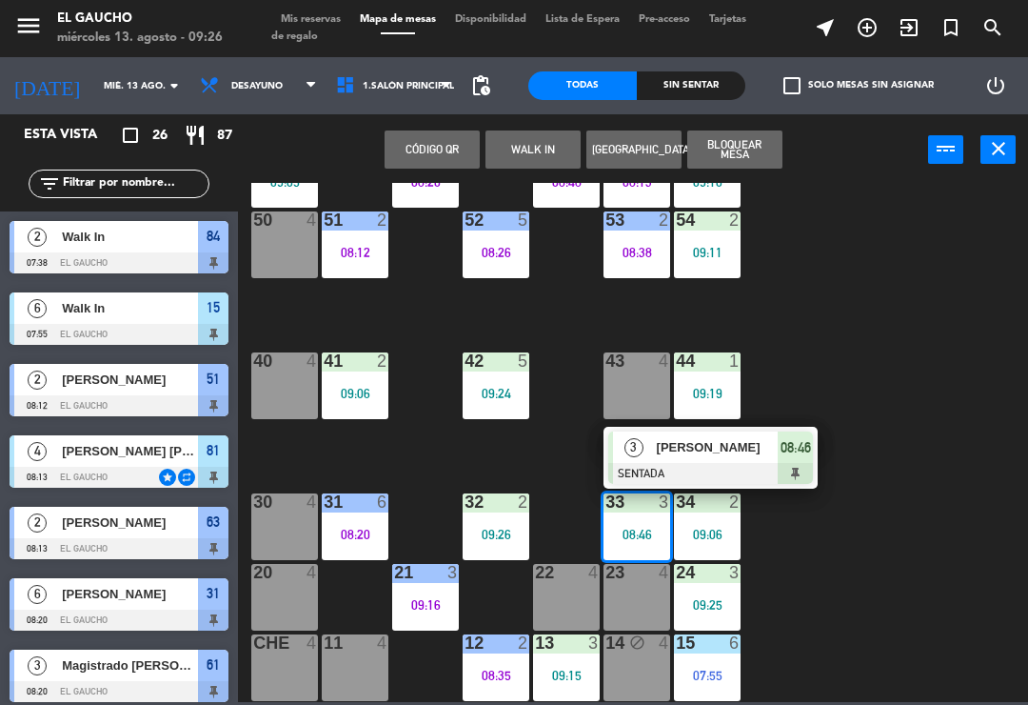
click at [688, 455] on span "[PERSON_NAME]" at bounding box center [718, 447] width 122 height 20
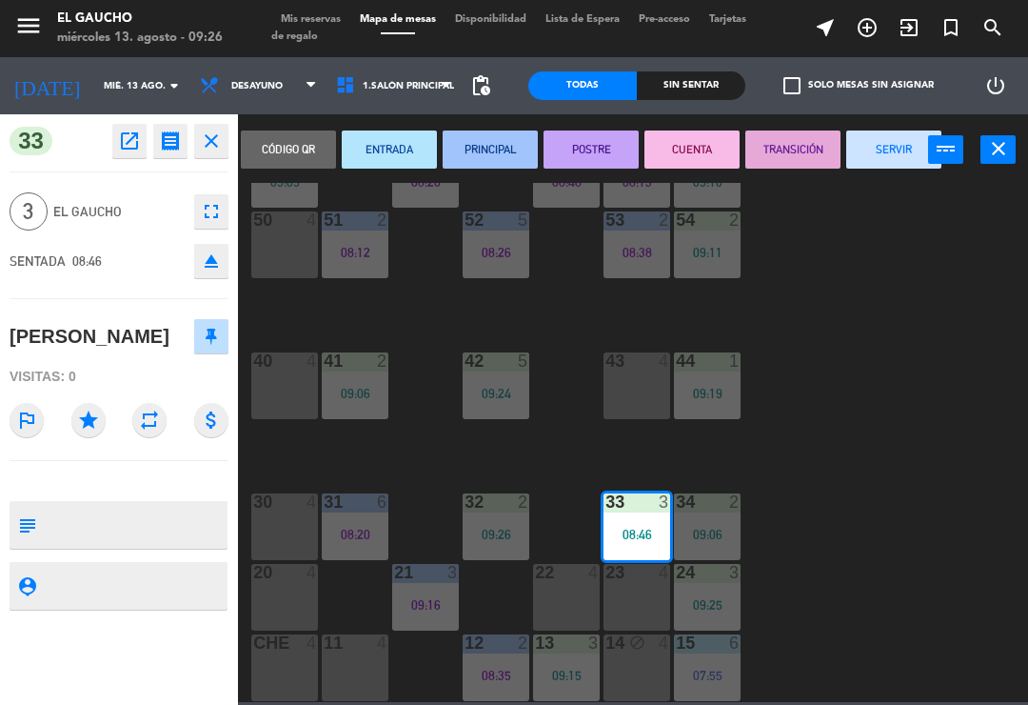
click at [497, 151] on button "PRINCIPAL" at bounding box center [490, 149] width 95 height 38
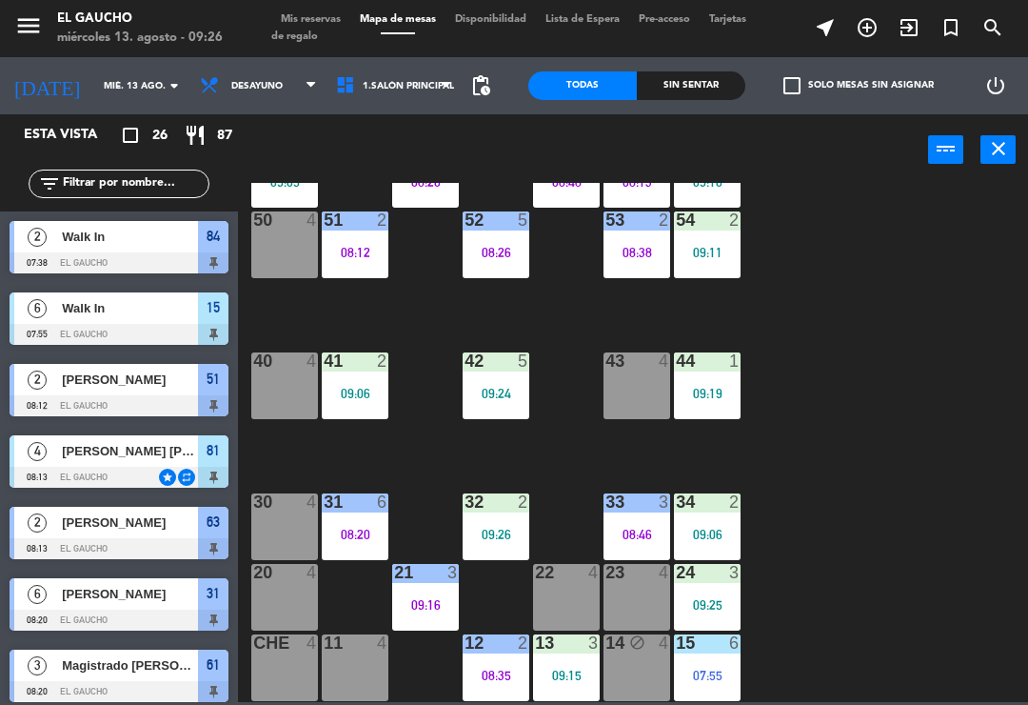
click at [723, 537] on div "09:06" at bounding box center [707, 534] width 67 height 13
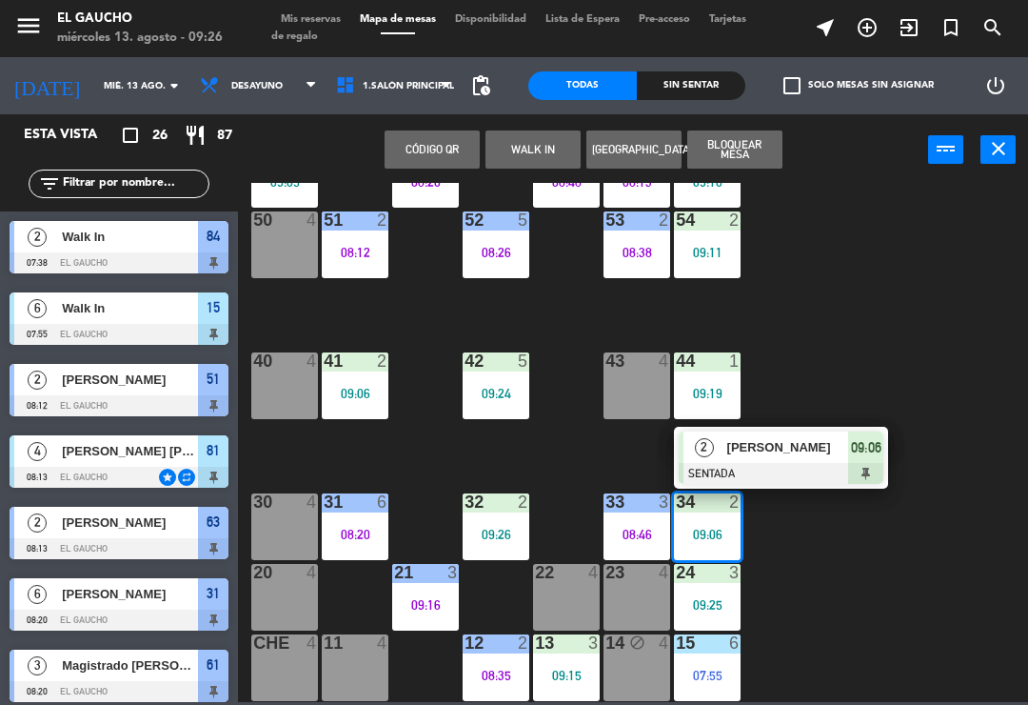
click at [821, 464] on div at bounding box center [781, 473] width 205 height 21
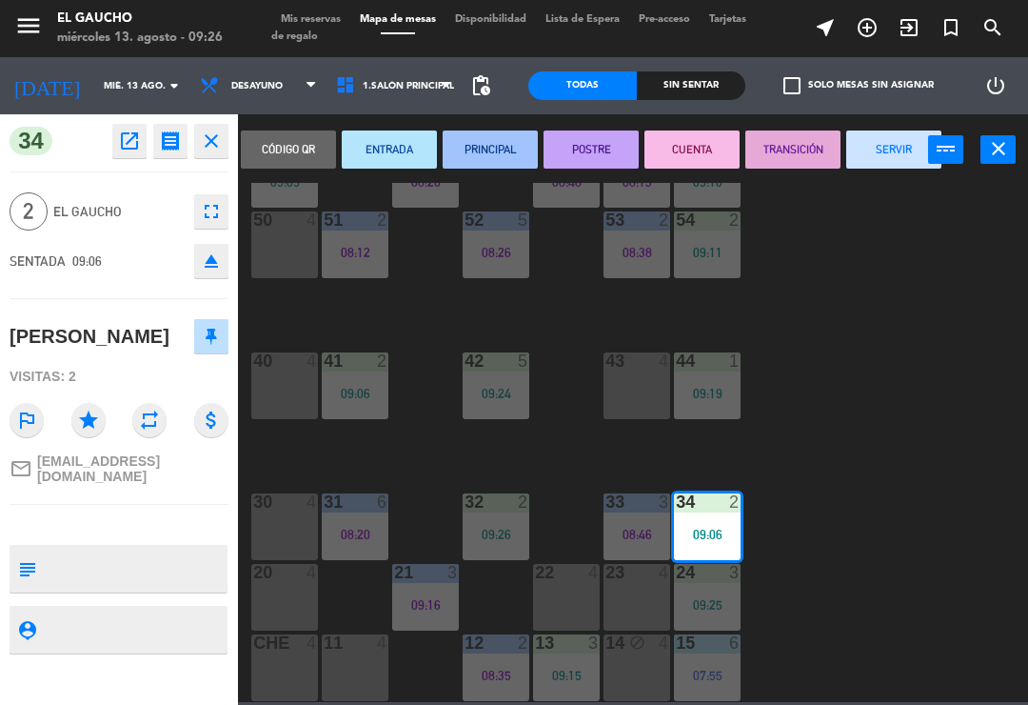
click at [516, 164] on button "PRINCIPAL" at bounding box center [490, 149] width 95 height 38
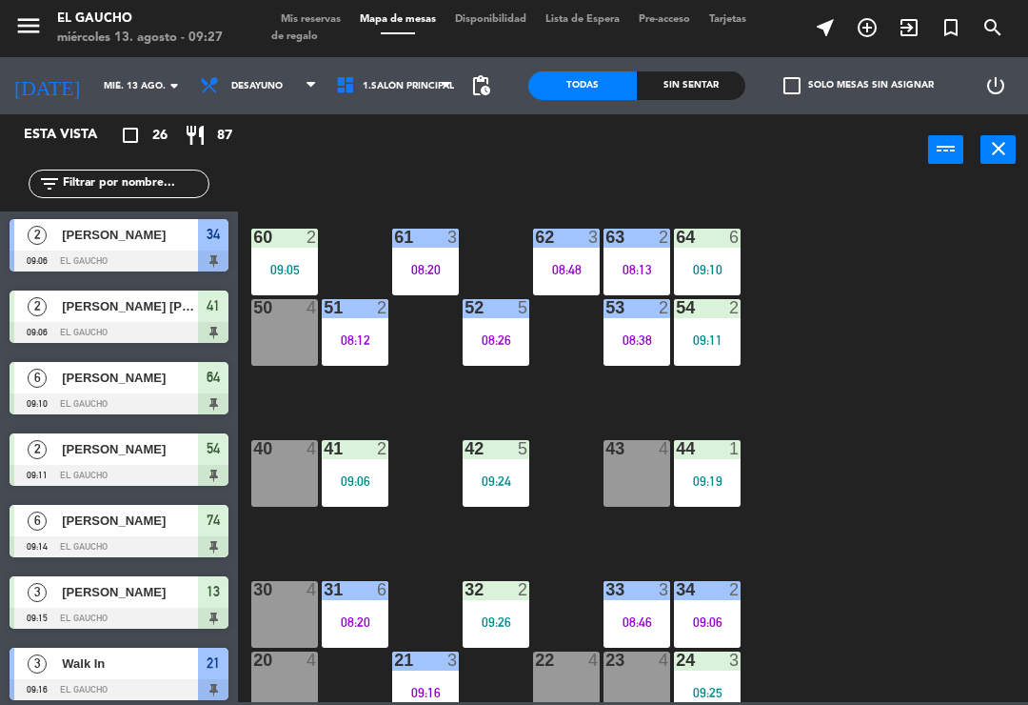
scroll to position [212, 0]
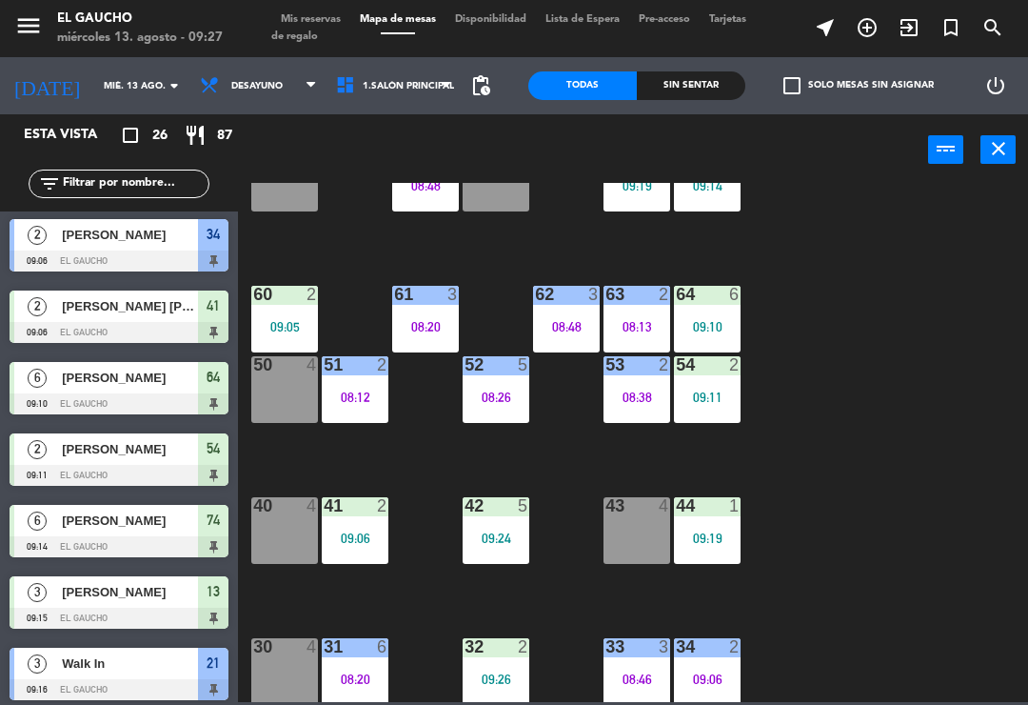
click at [870, 637] on div "84 2 07:38 80 4 83 4 82 4 81 4 08:13 70 4 71 4 08:48 72 4 73 6 09:19 74 6 09:14…" at bounding box center [639, 442] width 780 height 519
click at [630, 320] on div "08:13" at bounding box center [637, 326] width 67 height 13
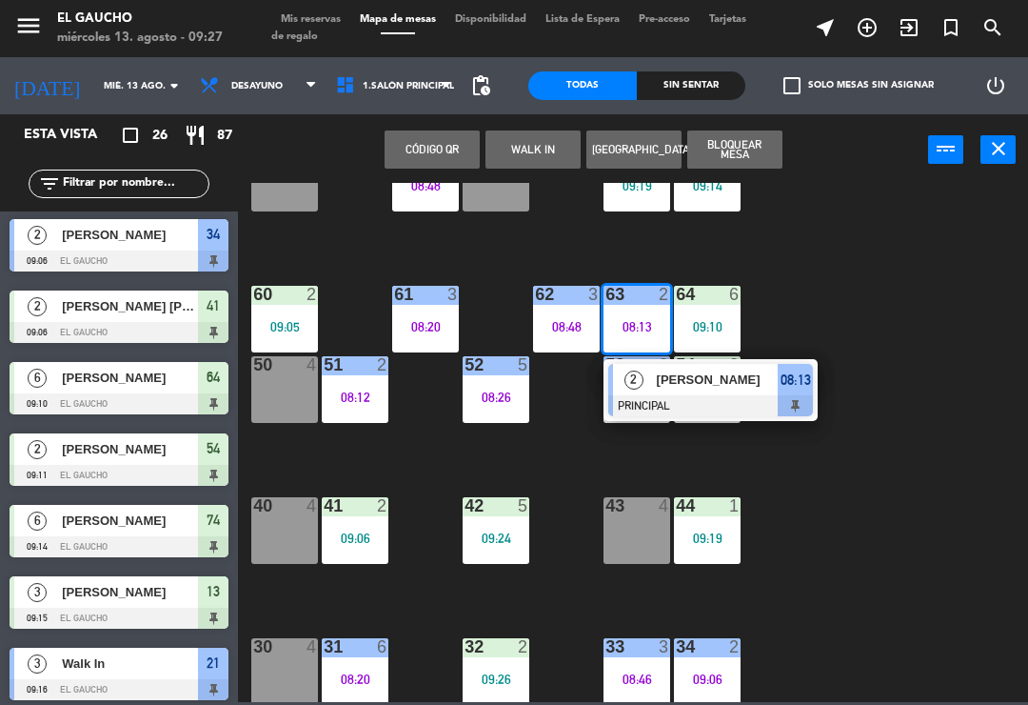
click at [722, 401] on div at bounding box center [710, 405] width 205 height 21
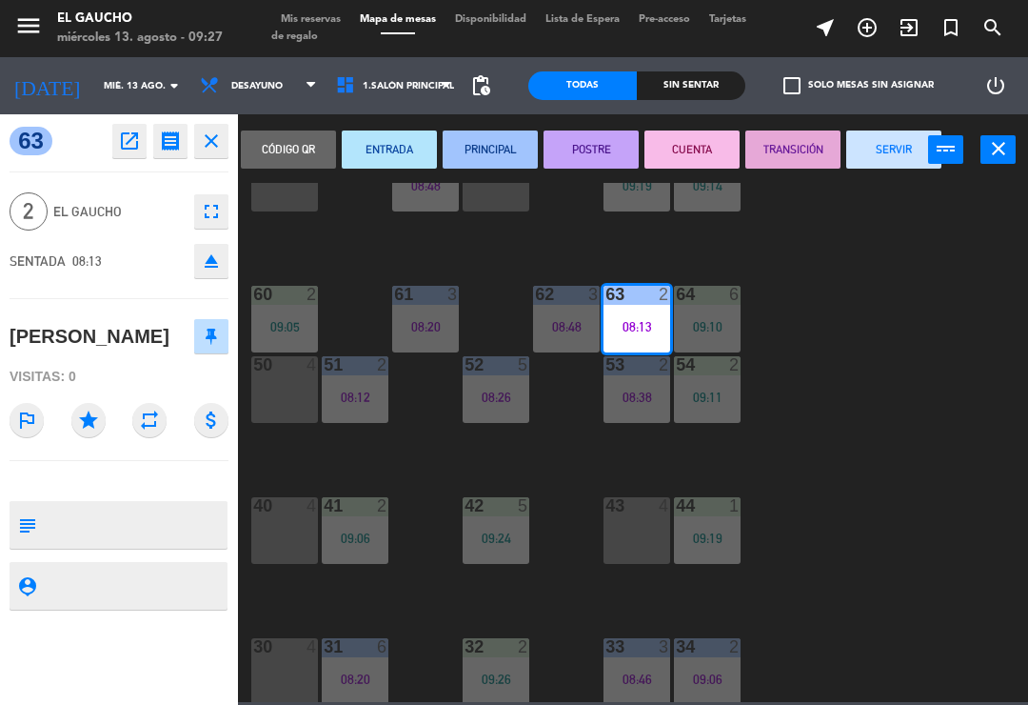
click at [895, 153] on button "SERVIR" at bounding box center [894, 149] width 95 height 38
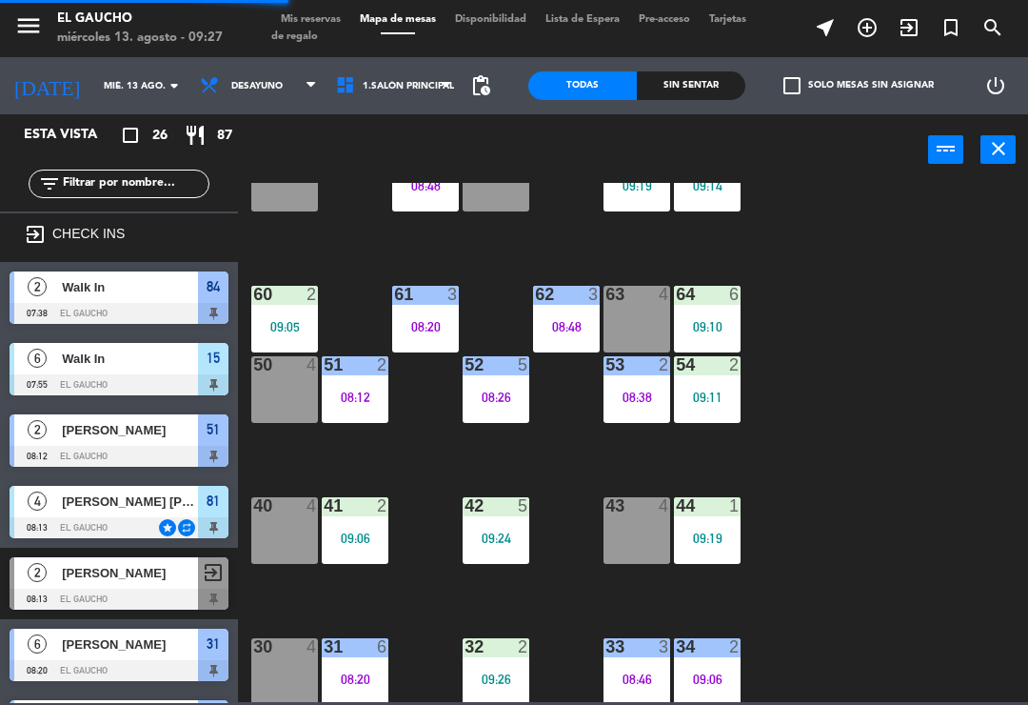
click at [654, 317] on div "63 4" at bounding box center [637, 319] width 67 height 67
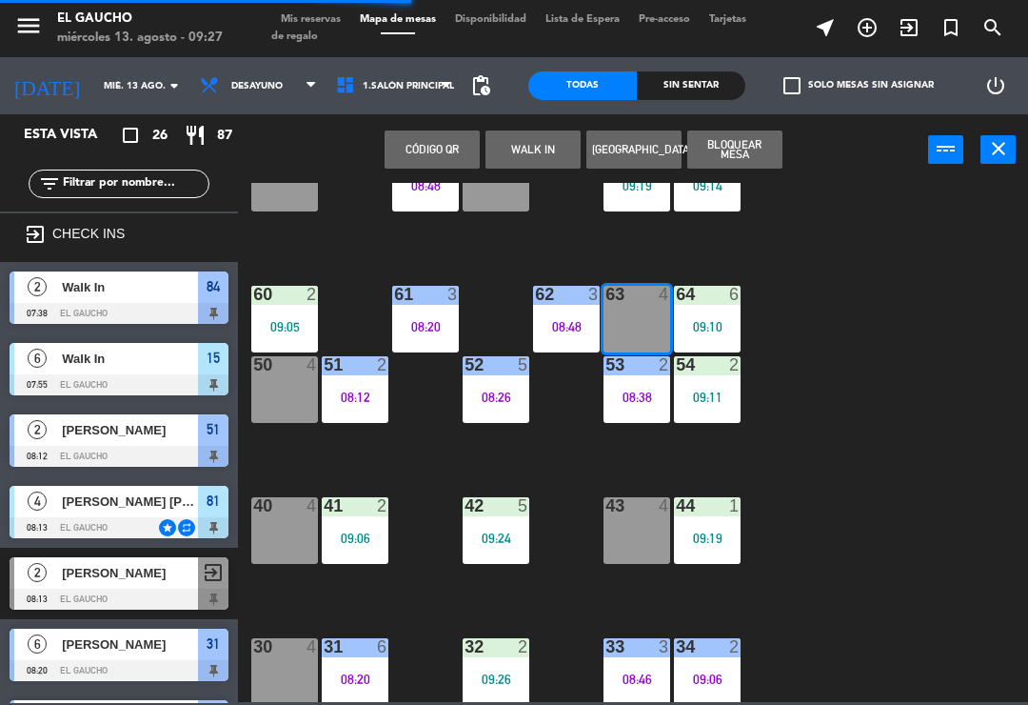
click at [537, 154] on button "WALK IN" at bounding box center [533, 149] width 95 height 38
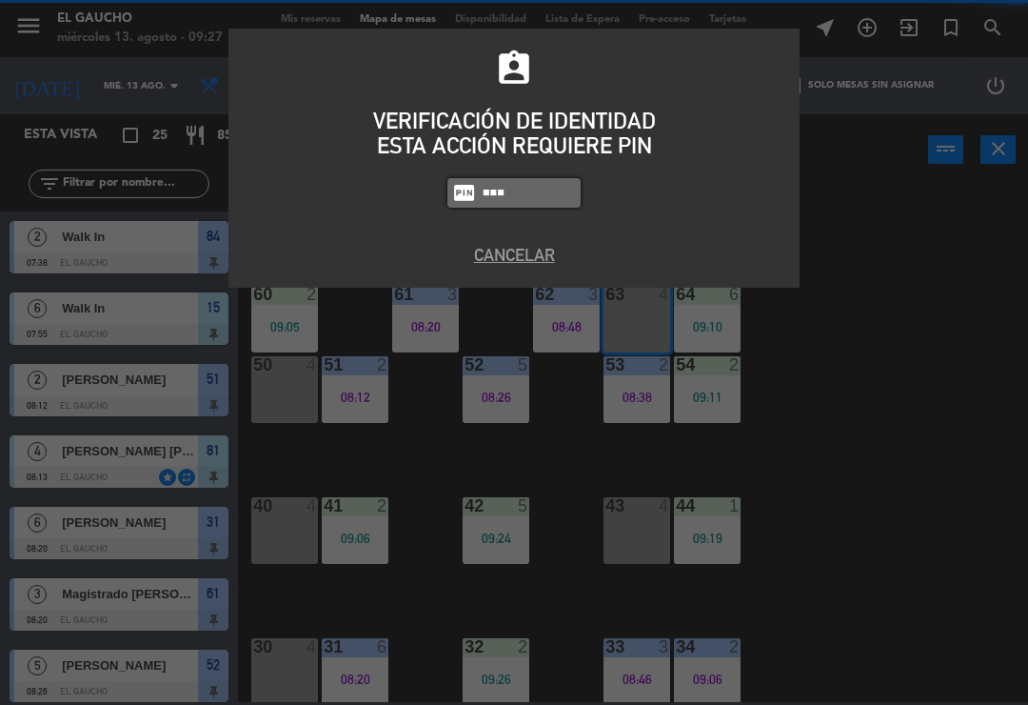
type input "0009"
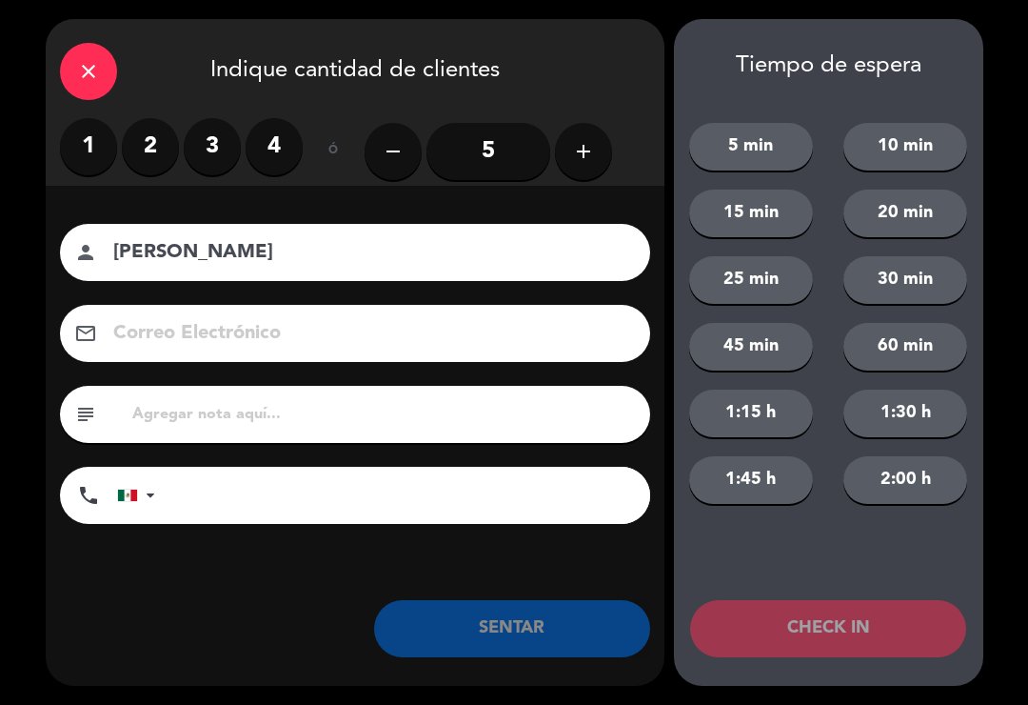
type input "[PERSON_NAME]"
click at [209, 157] on label "3" at bounding box center [212, 146] width 57 height 57
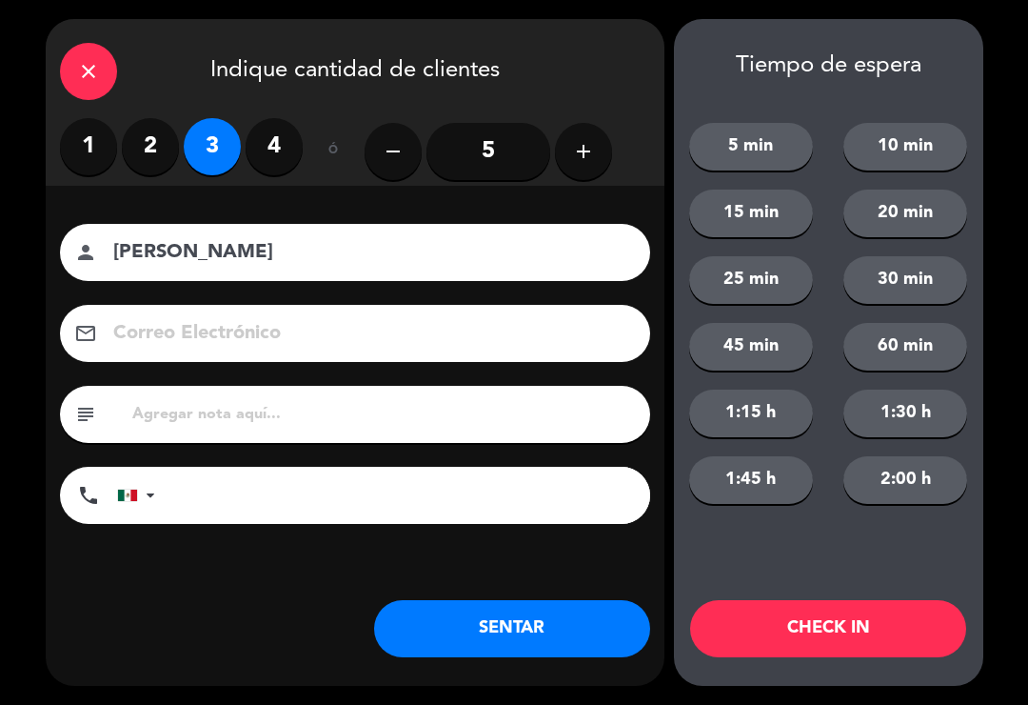
click at [511, 643] on button "SENTAR" at bounding box center [512, 628] width 276 height 57
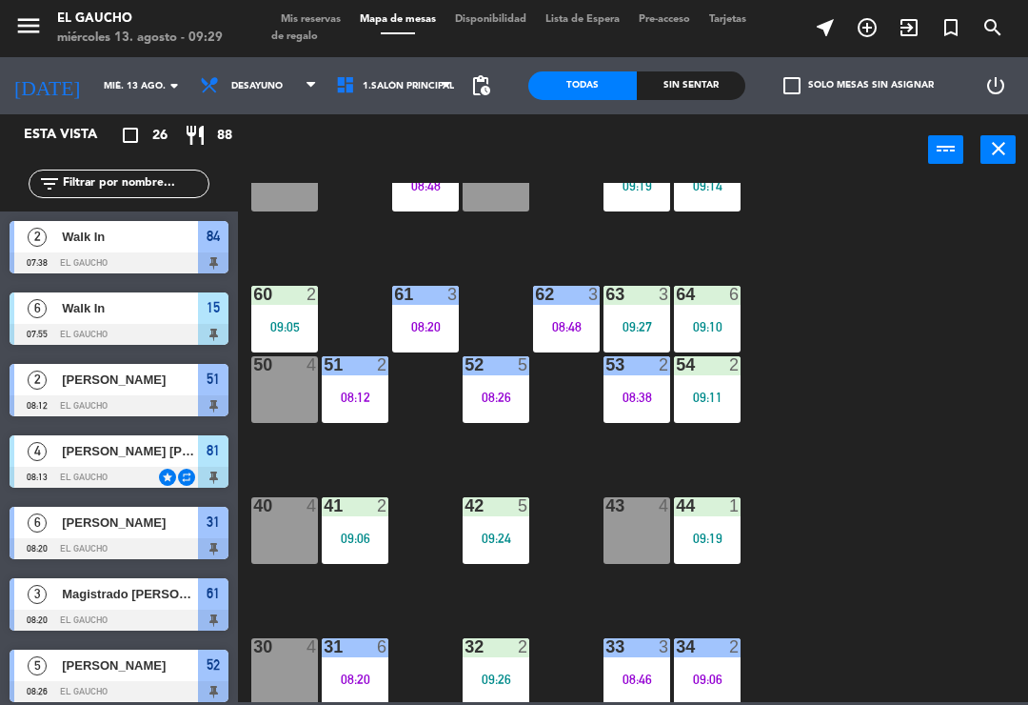
click at [291, 669] on div "30 4" at bounding box center [284, 671] width 67 height 67
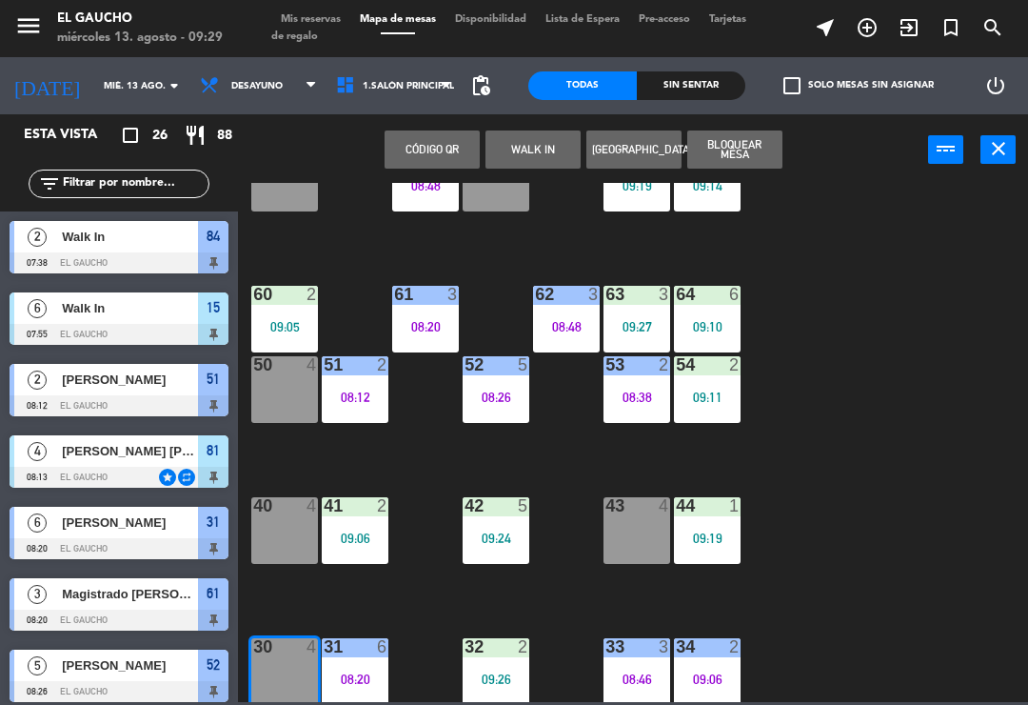
click at [518, 149] on button "WALK IN" at bounding box center [533, 149] width 95 height 38
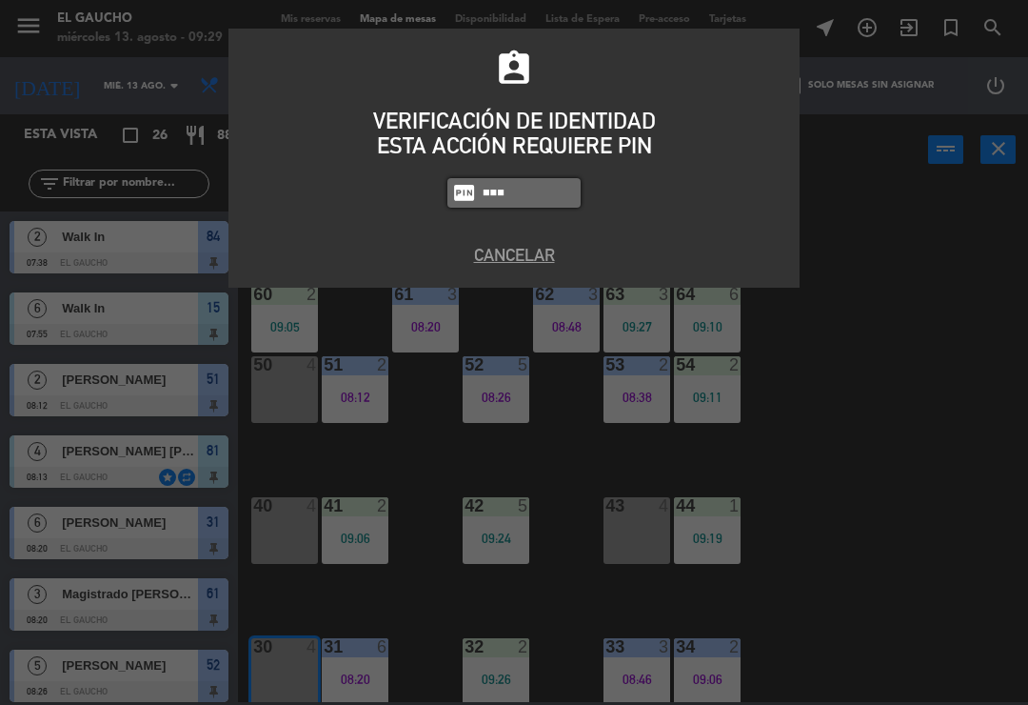
type input "0009"
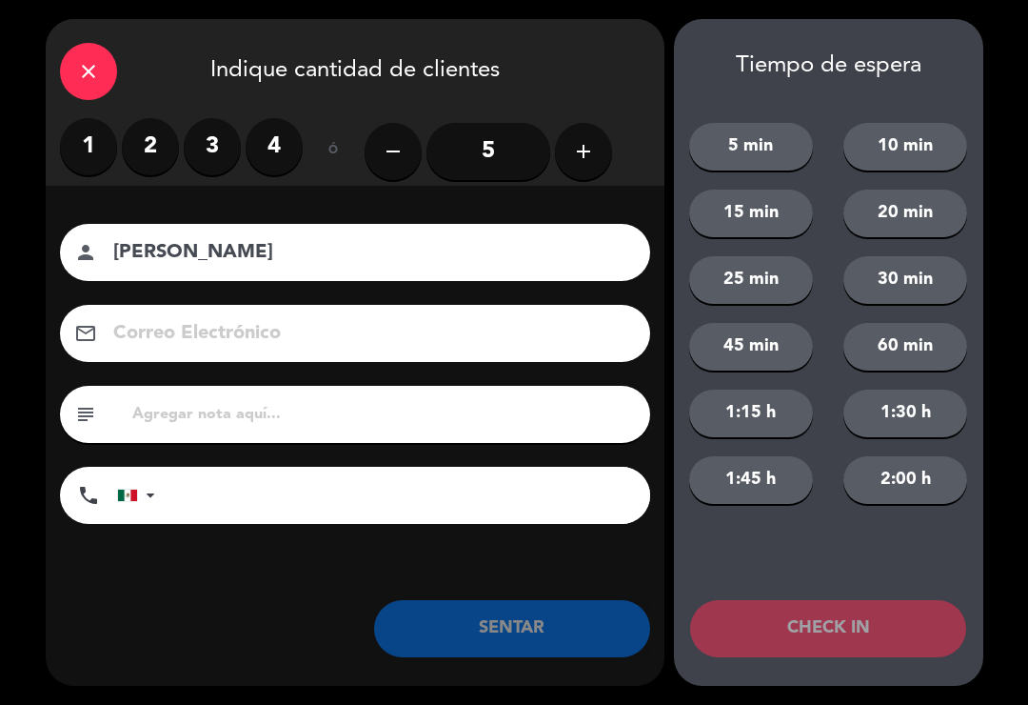
type input "[PERSON_NAME]"
click at [143, 148] on label "2" at bounding box center [150, 146] width 57 height 57
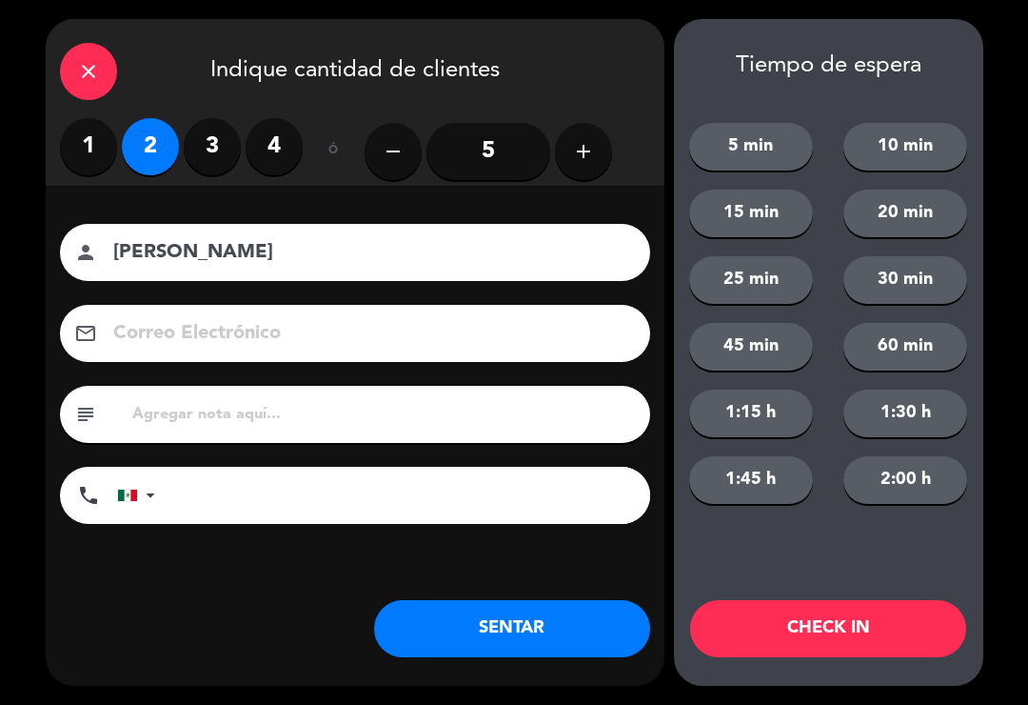
click at [544, 649] on button "SENTAR" at bounding box center [512, 628] width 276 height 57
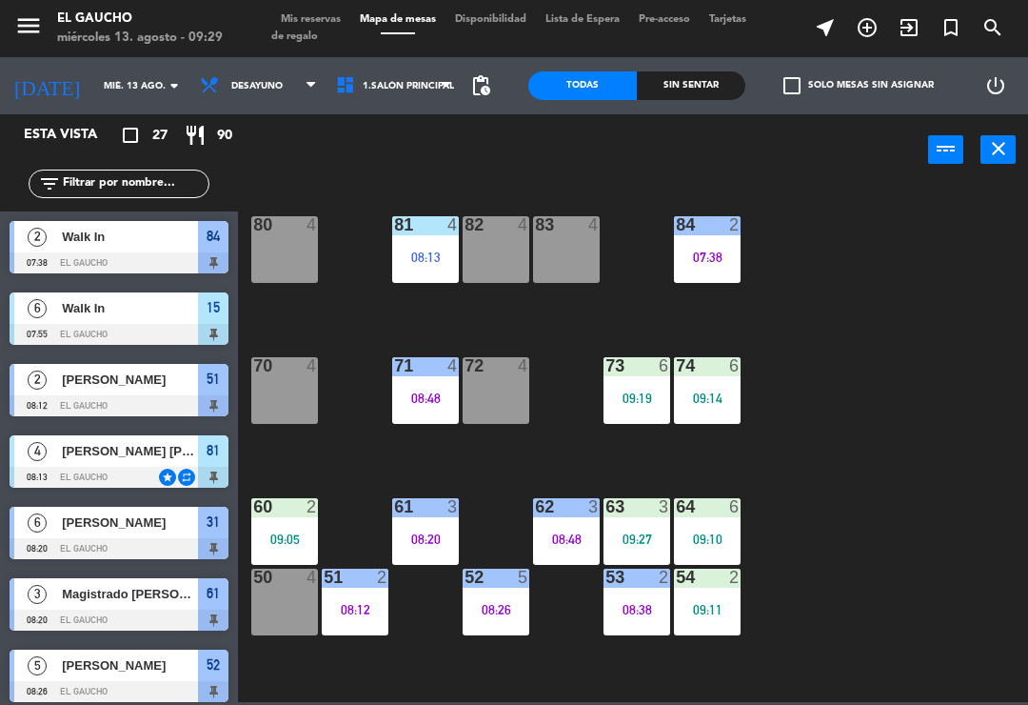
scroll to position [0, 0]
click at [716, 394] on div "09:14" at bounding box center [707, 397] width 67 height 13
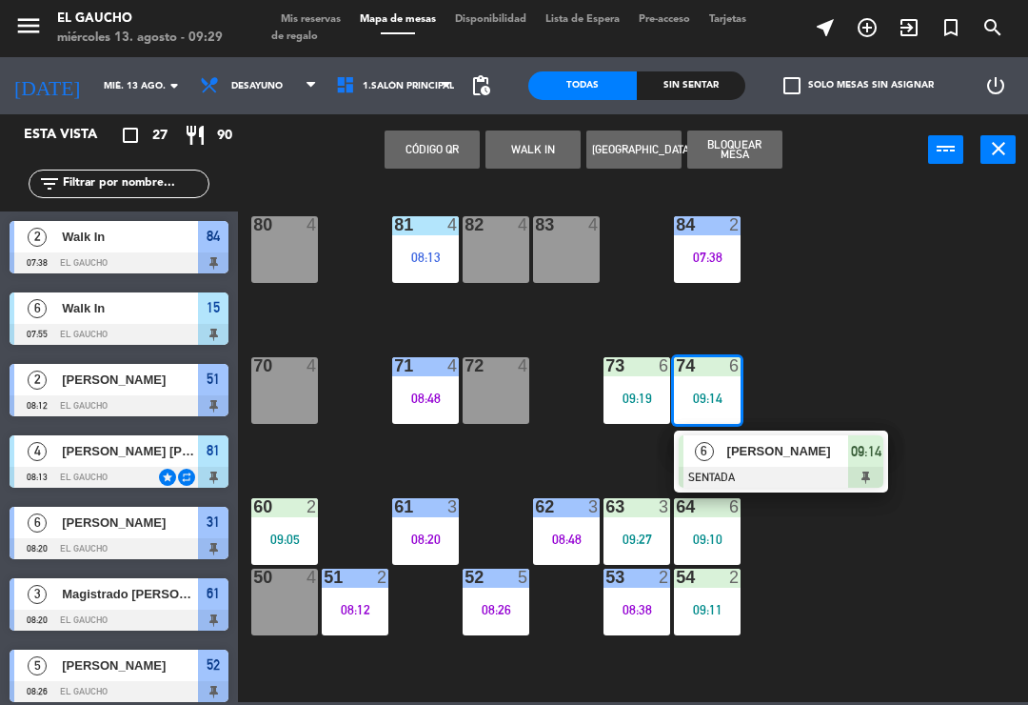
click at [785, 458] on span "[PERSON_NAME]" at bounding box center [789, 451] width 122 height 20
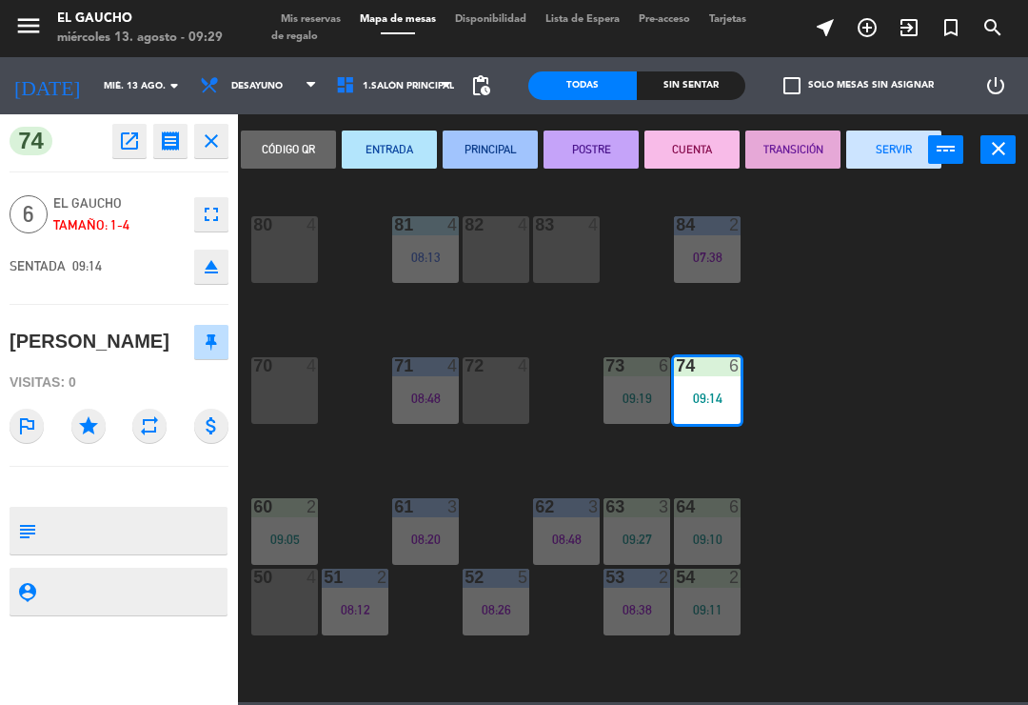
click at [401, 158] on button "ENTRADA" at bounding box center [389, 149] width 95 height 38
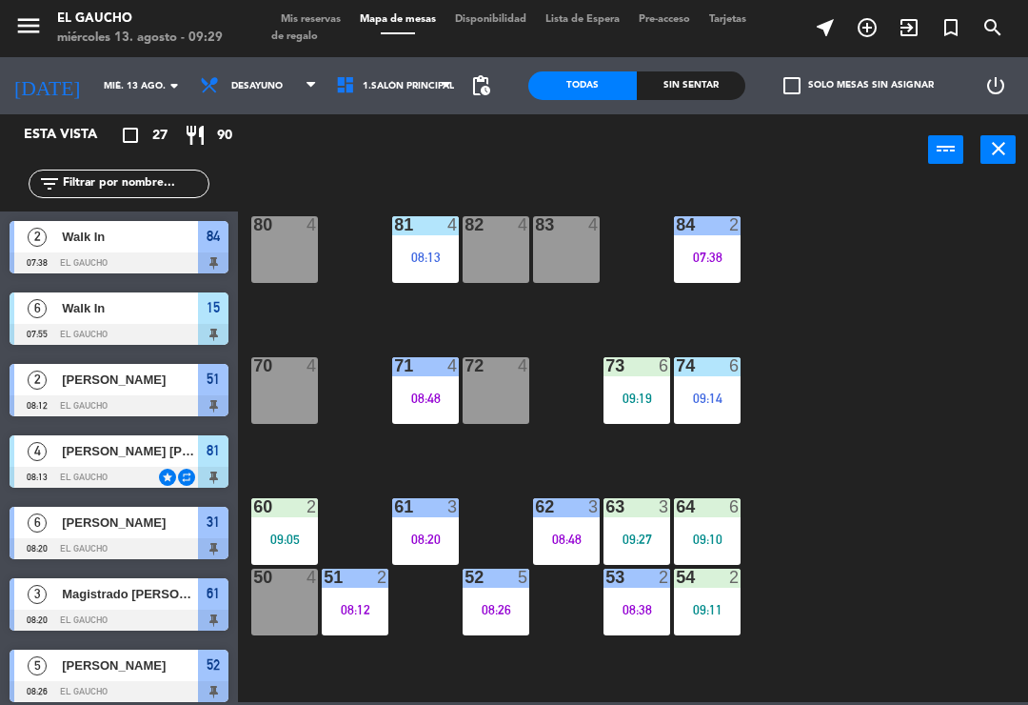
click at [430, 240] on div "81 4 08:13" at bounding box center [425, 249] width 67 height 67
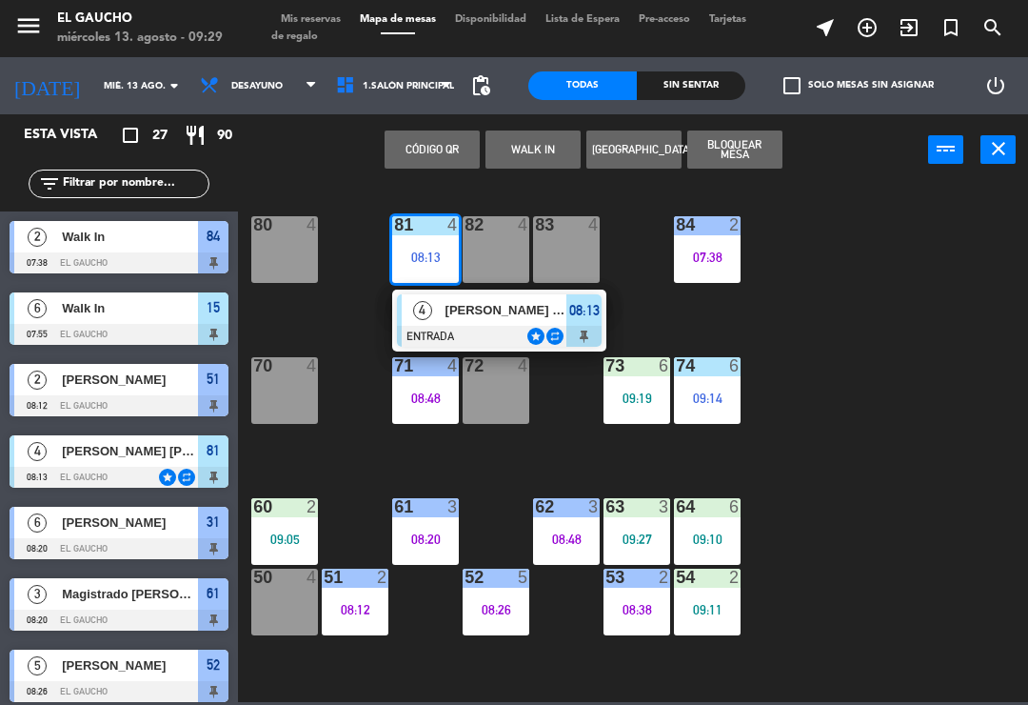
click at [511, 329] on div at bounding box center [499, 336] width 205 height 21
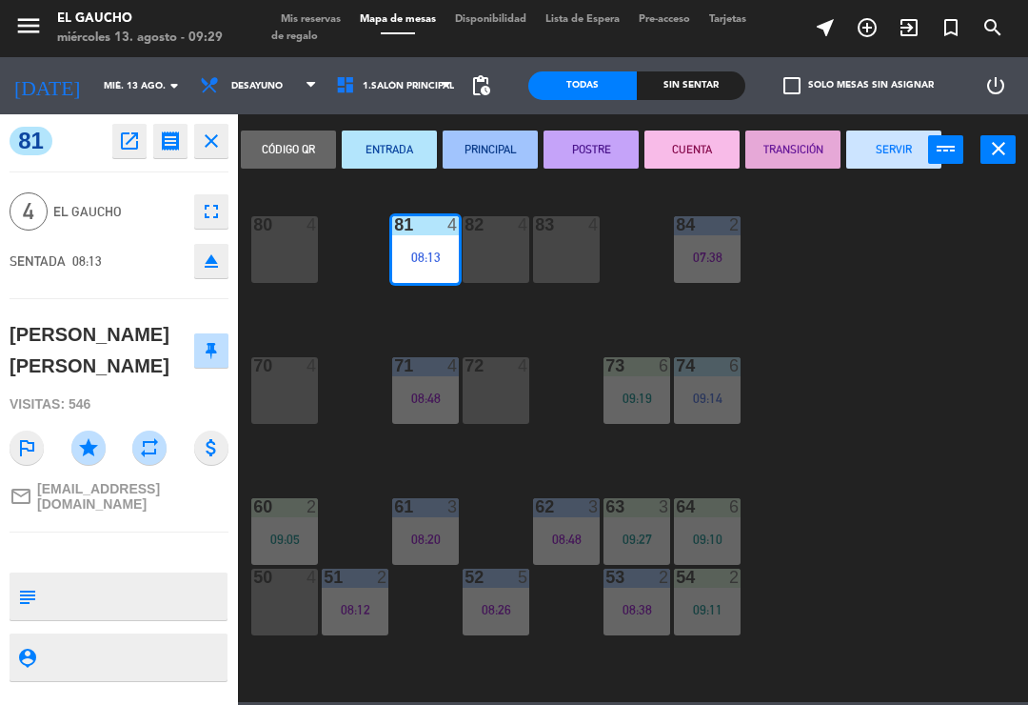
click at [495, 151] on button "PRINCIPAL" at bounding box center [490, 149] width 95 height 38
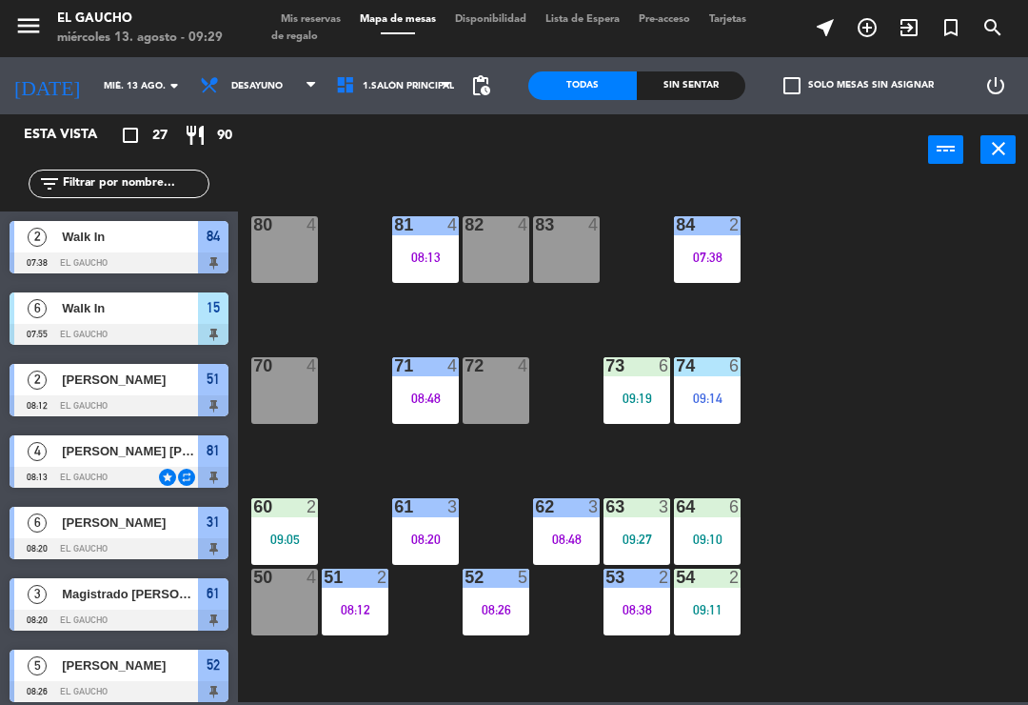
click at [272, 532] on div "09:05" at bounding box center [284, 538] width 67 height 13
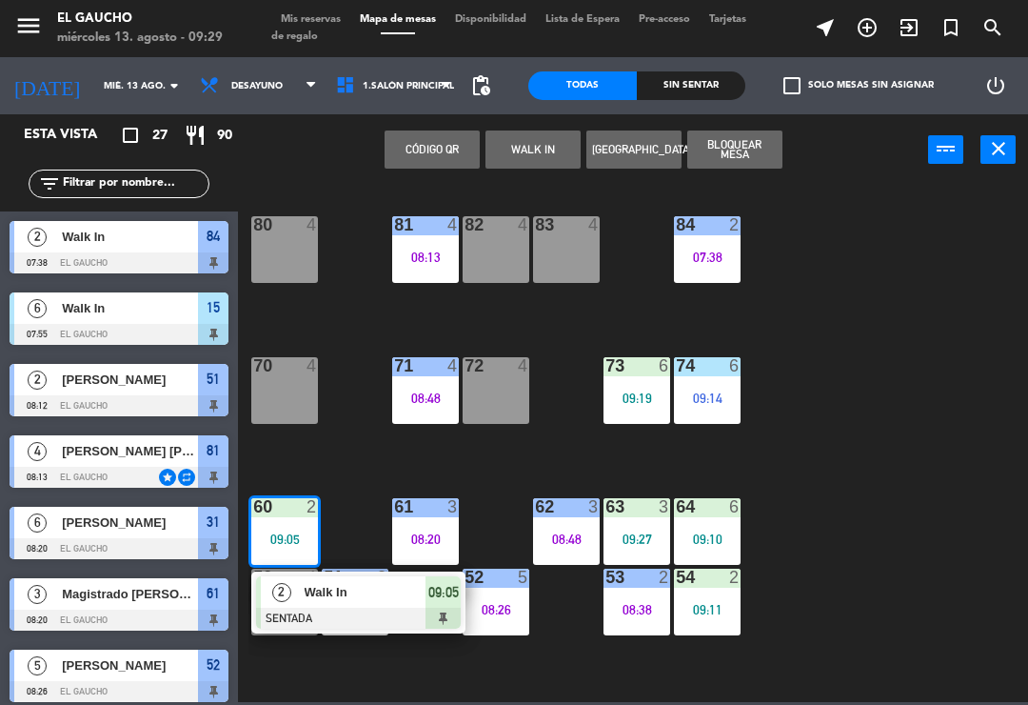
click at [366, 611] on div at bounding box center [358, 618] width 205 height 21
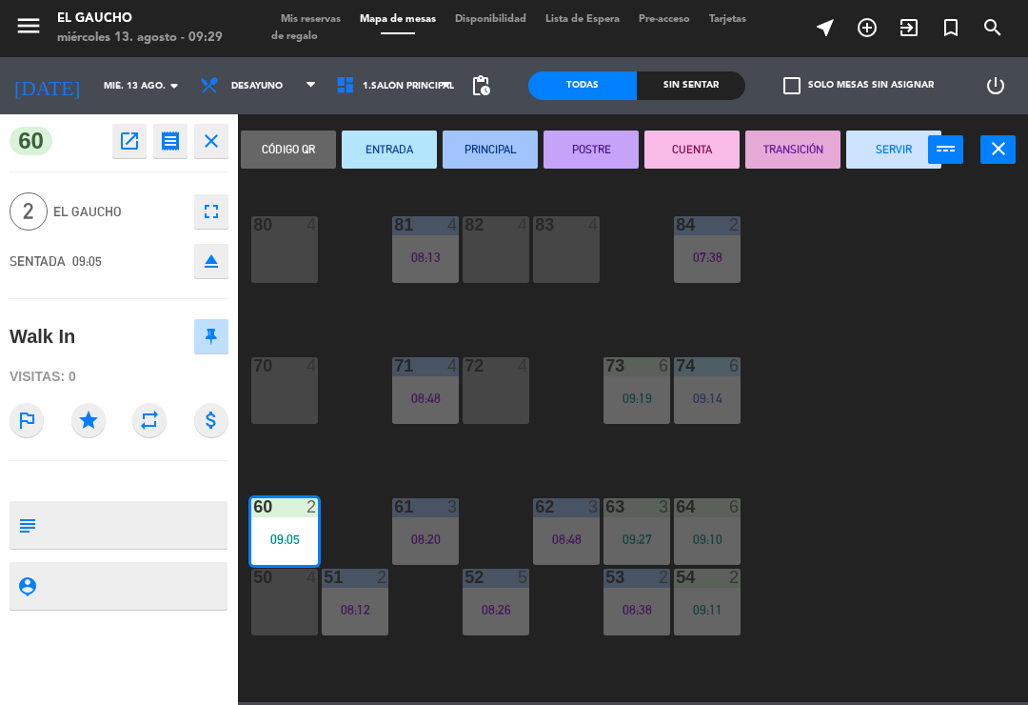
click at [490, 144] on button "PRINCIPAL" at bounding box center [490, 149] width 95 height 38
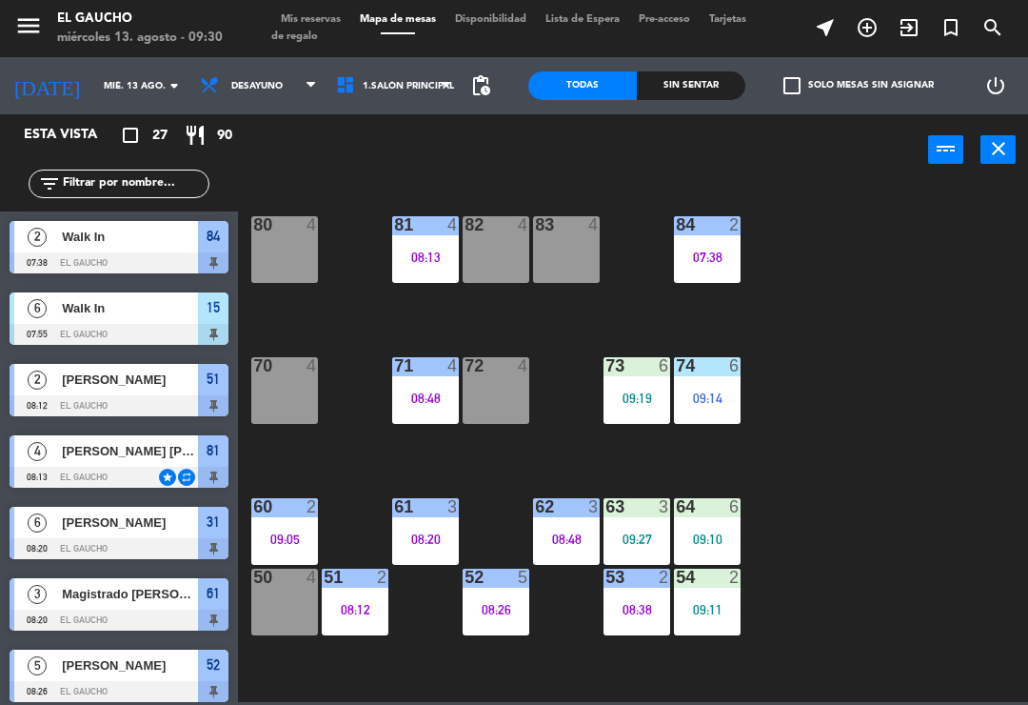
click at [714, 259] on div "07:38" at bounding box center [707, 256] width 67 height 13
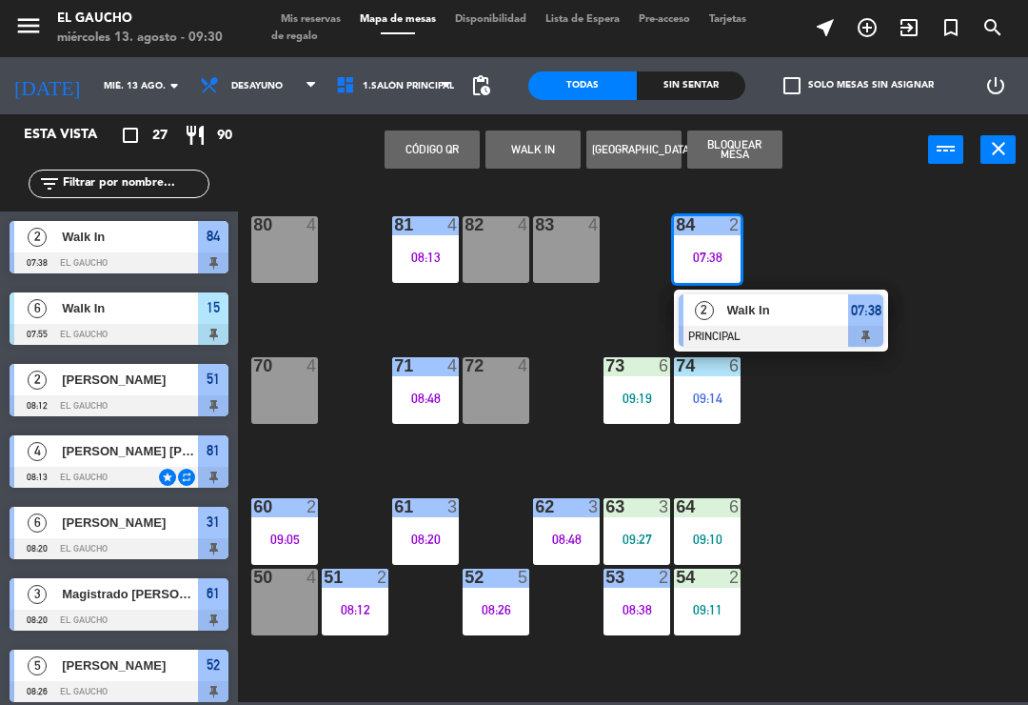
click at [784, 317] on span "Walk In" at bounding box center [789, 310] width 122 height 20
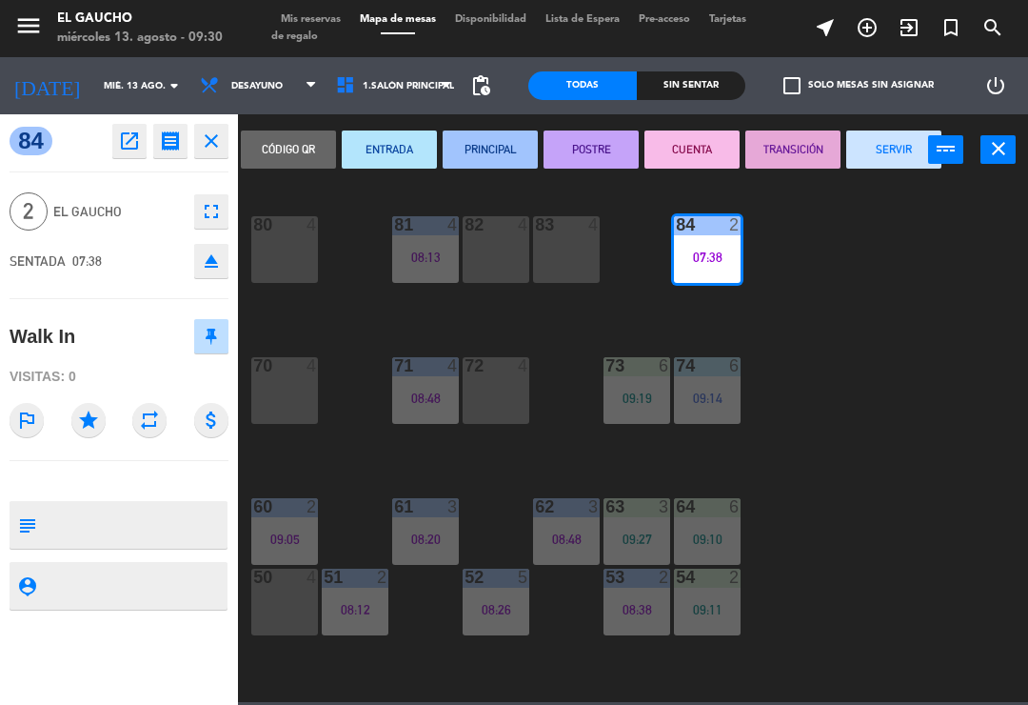
click at [894, 165] on button "SERVIR" at bounding box center [894, 149] width 95 height 38
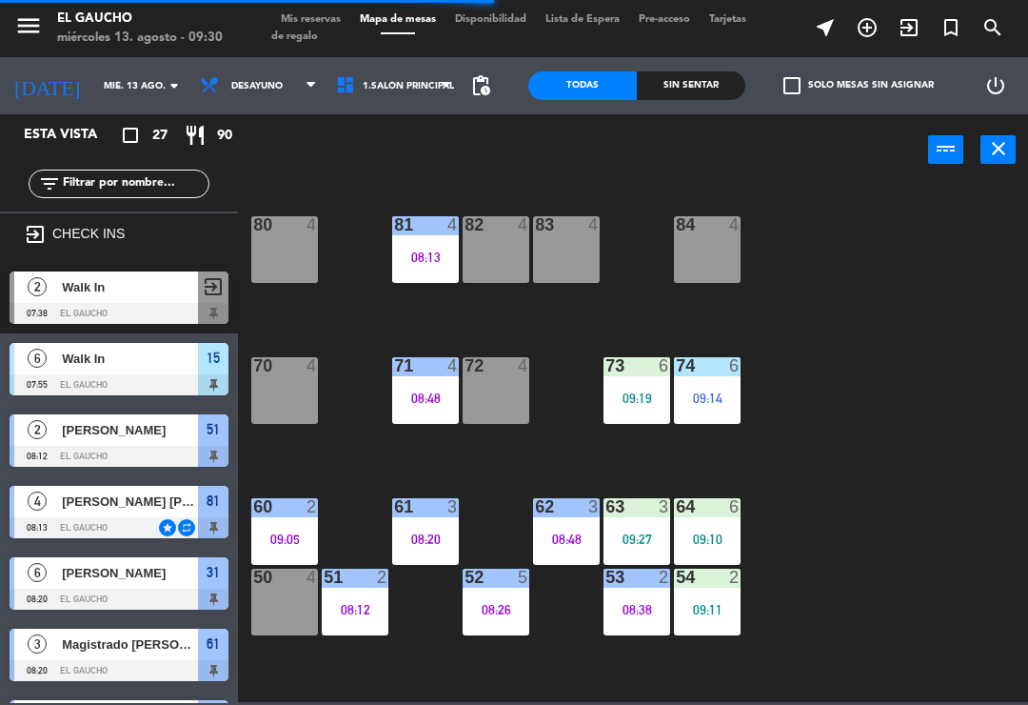
click at [286, 399] on div "70 4" at bounding box center [284, 390] width 67 height 67
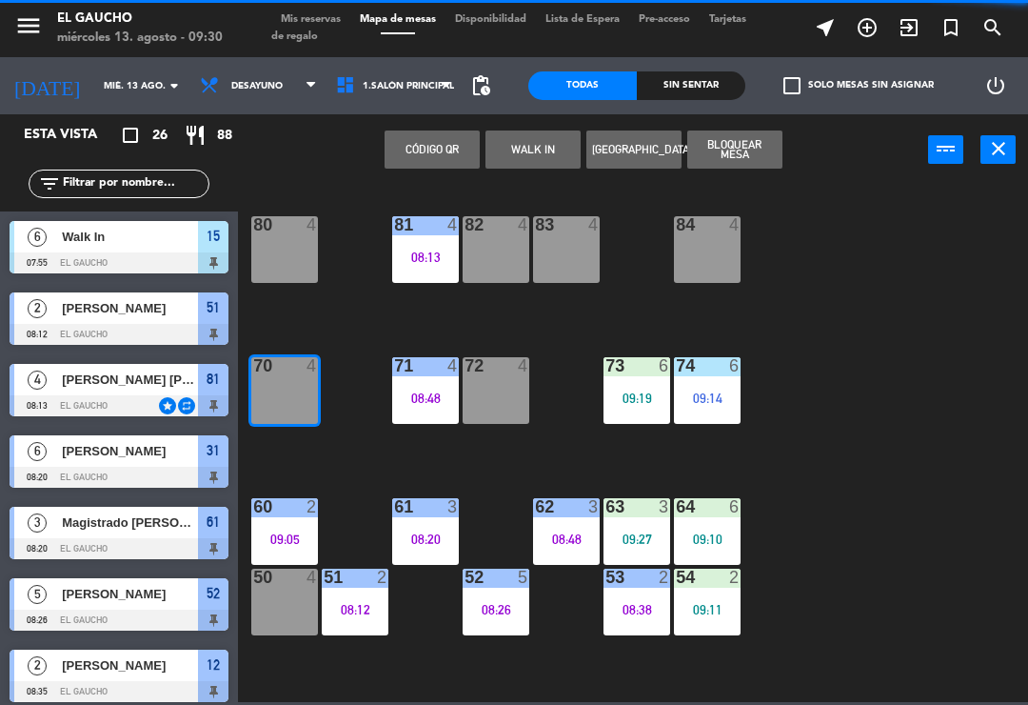
click at [523, 167] on button "WALK IN" at bounding box center [533, 149] width 95 height 38
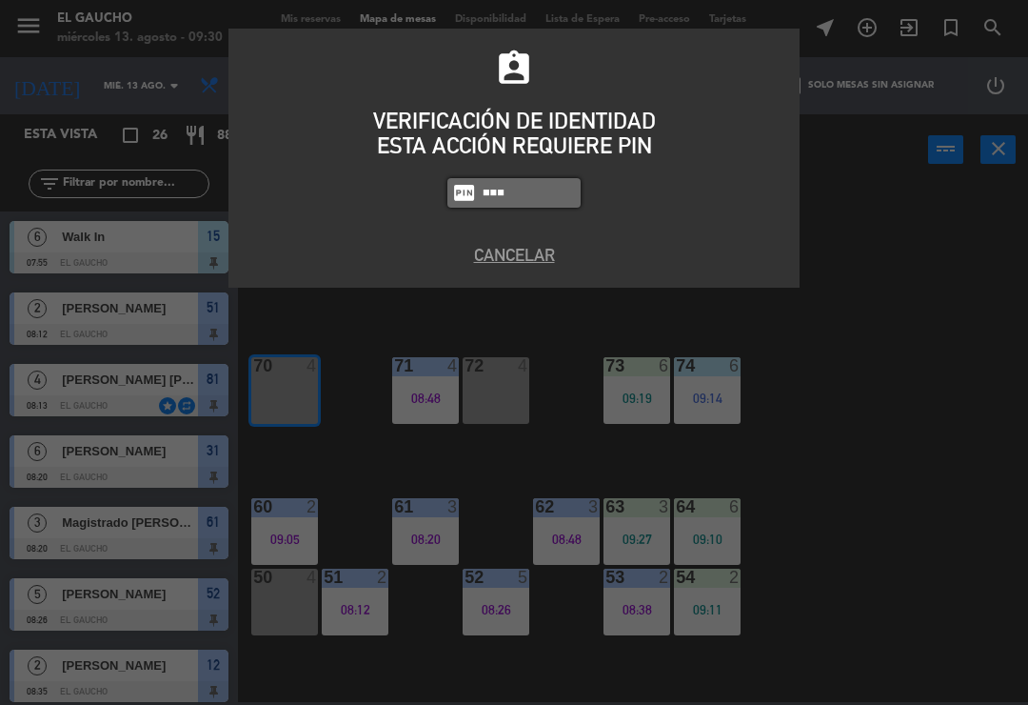
type input "0009"
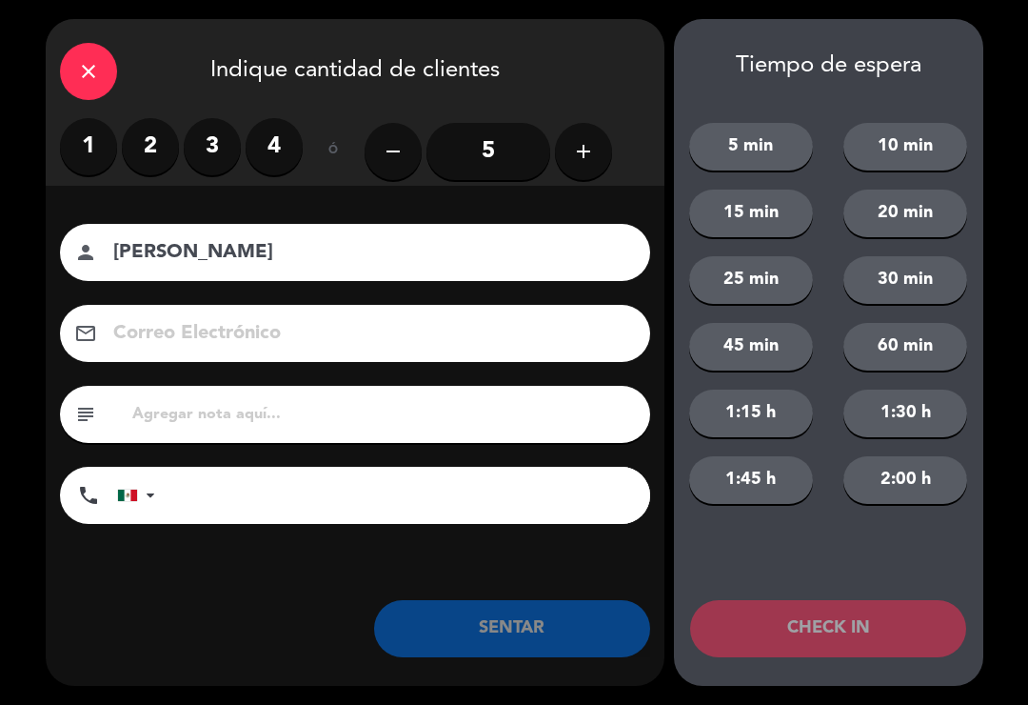
type input "[PERSON_NAME]"
click at [139, 144] on label "2" at bounding box center [150, 146] width 57 height 57
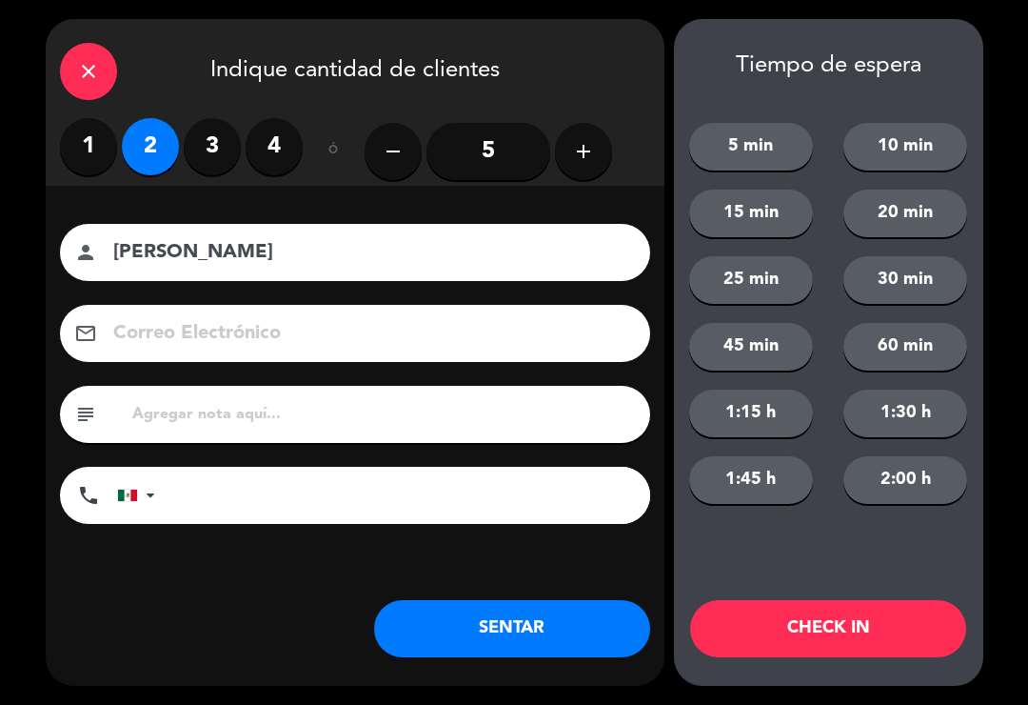
click at [424, 624] on button "SENTAR" at bounding box center [512, 628] width 276 height 57
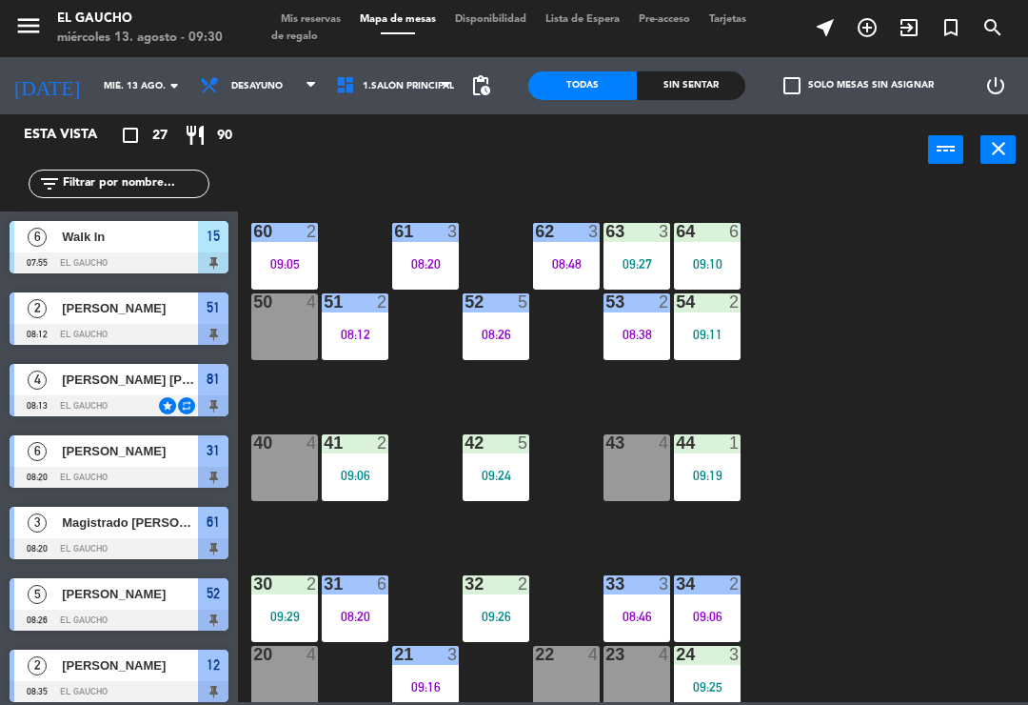
scroll to position [288, 0]
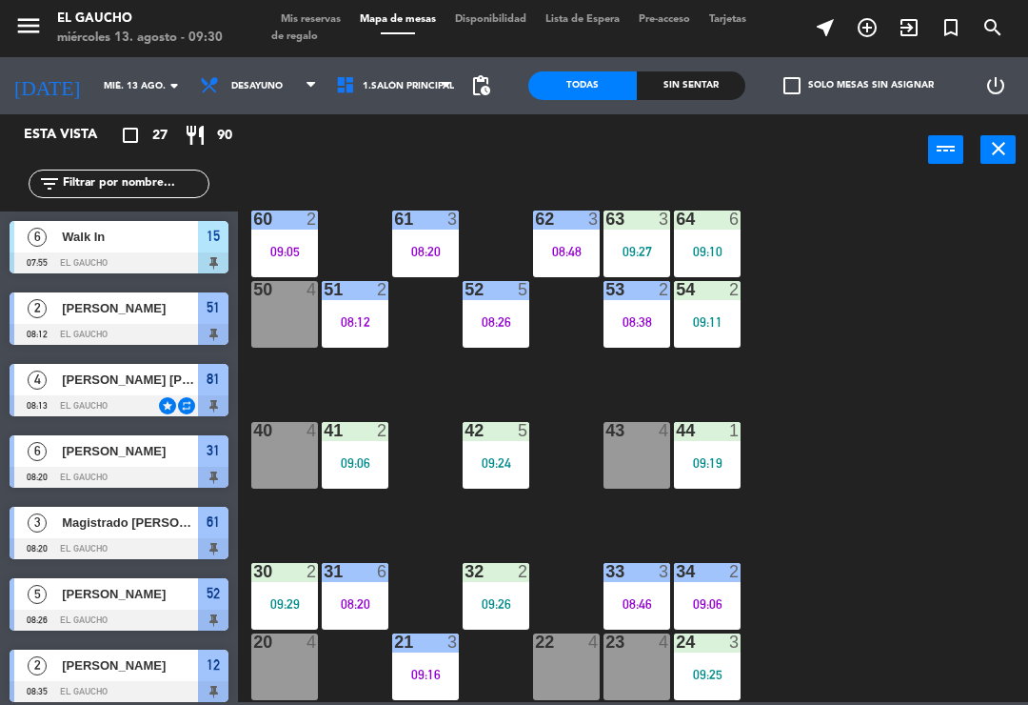
click at [279, 452] on div "40 4" at bounding box center [284, 455] width 67 height 67
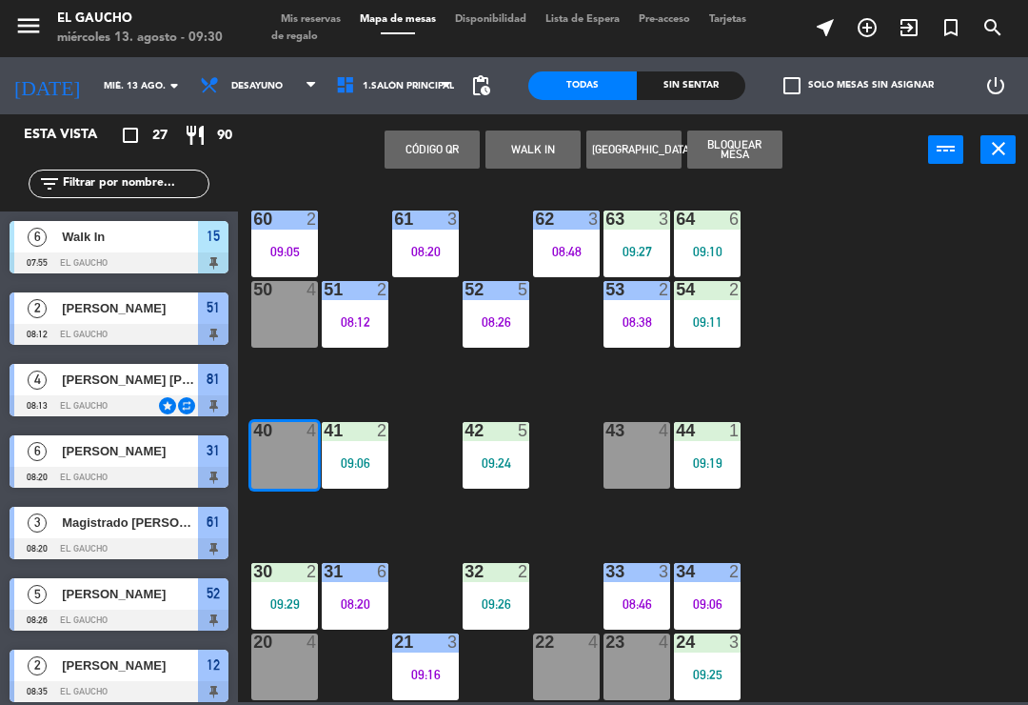
click at [525, 167] on button "WALK IN" at bounding box center [533, 149] width 95 height 38
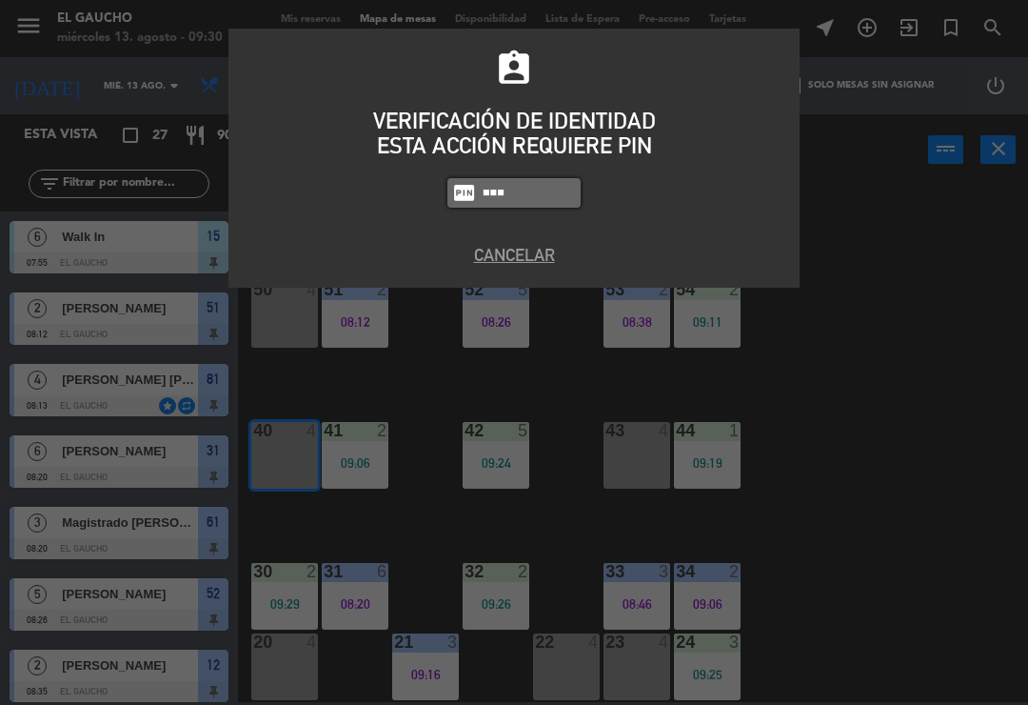
type input "0009"
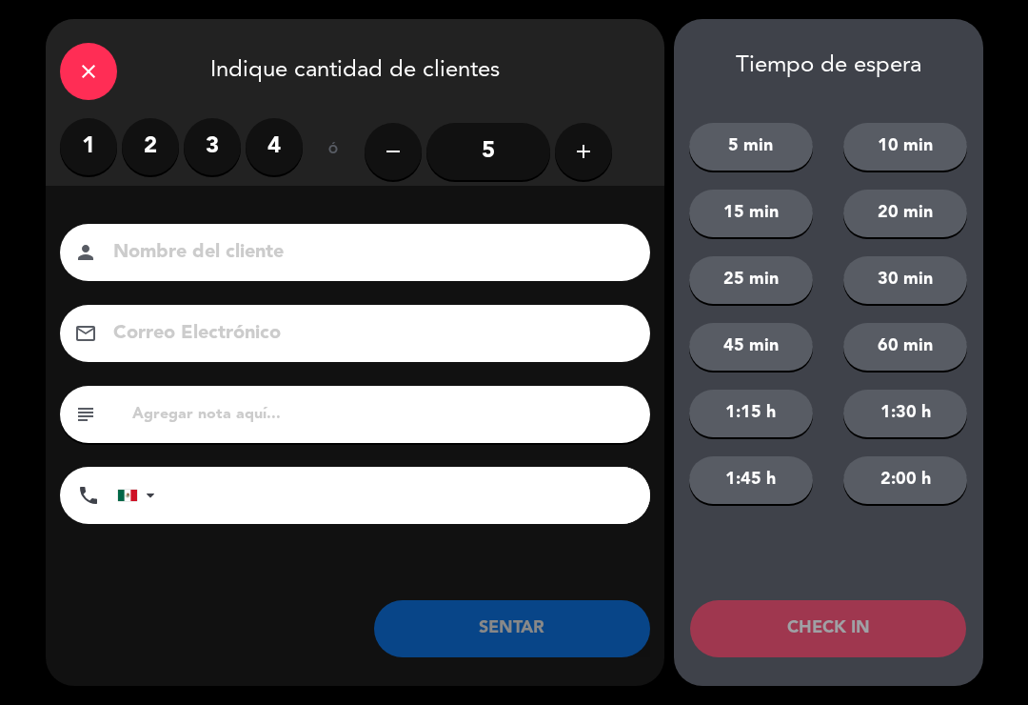
click at [222, 139] on label "3" at bounding box center [212, 146] width 57 height 57
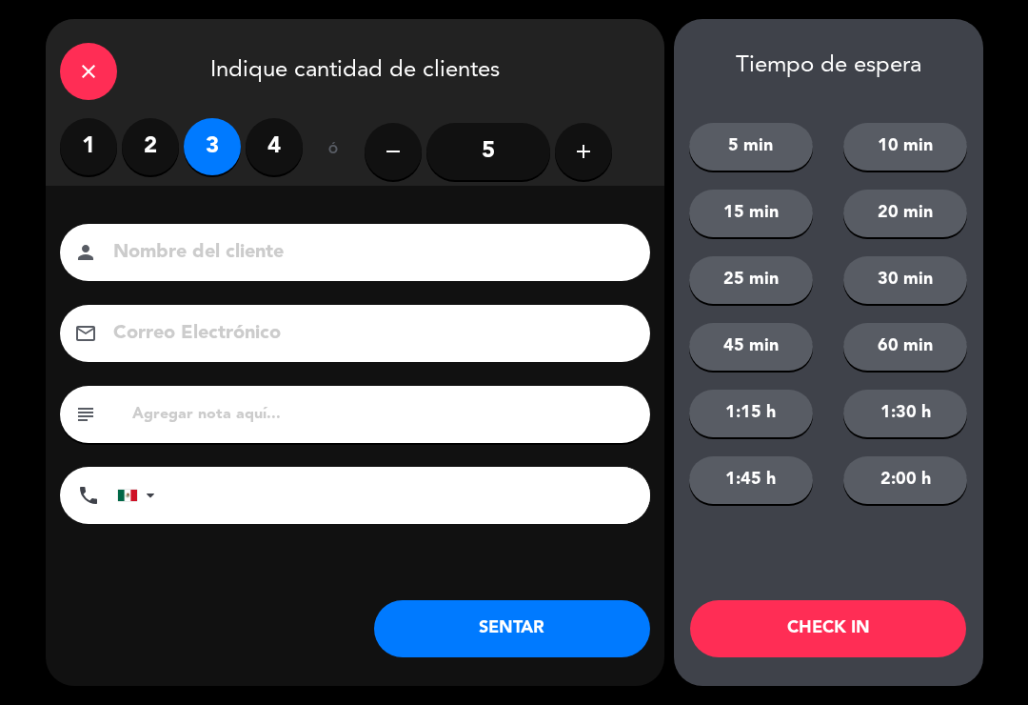
click at [507, 641] on button "SENTAR" at bounding box center [512, 628] width 276 height 57
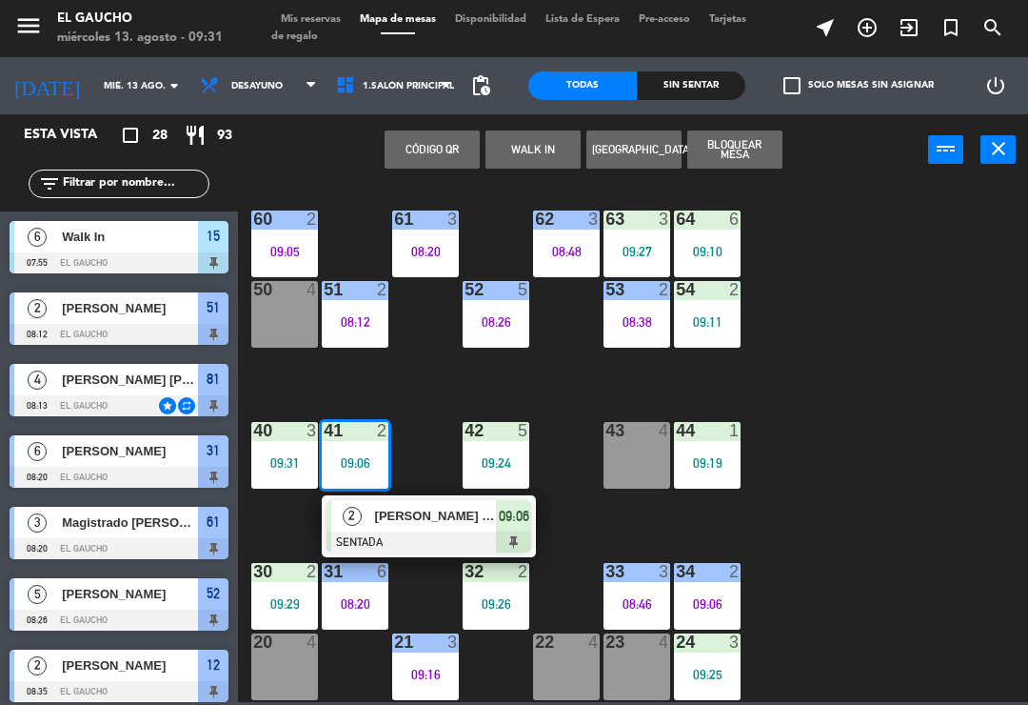
click at [389, 528] on div "[PERSON_NAME] [PERSON_NAME]" at bounding box center [435, 515] width 124 height 31
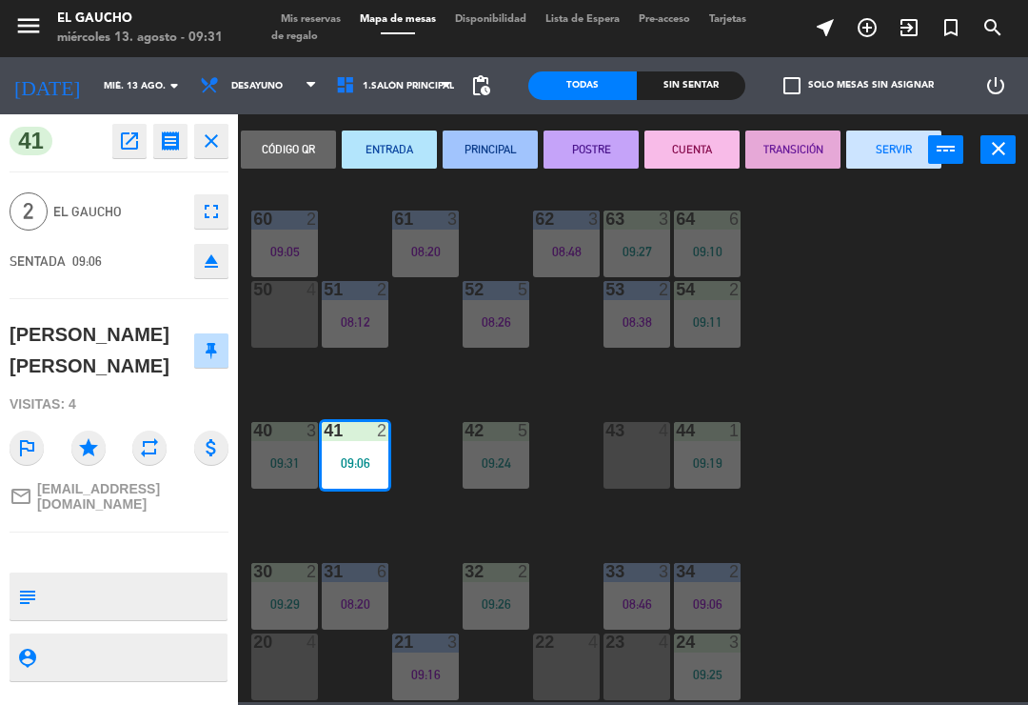
click at [471, 151] on button "PRINCIPAL" at bounding box center [490, 149] width 95 height 38
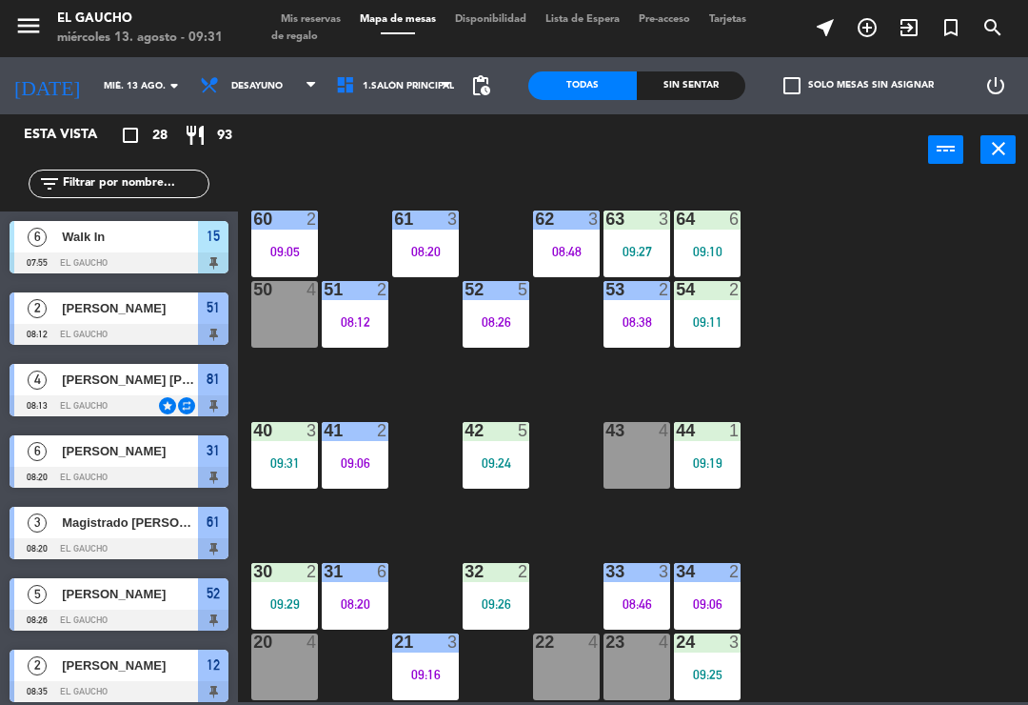
scroll to position [0, 0]
click at [722, 457] on div "09:19" at bounding box center [707, 462] width 67 height 13
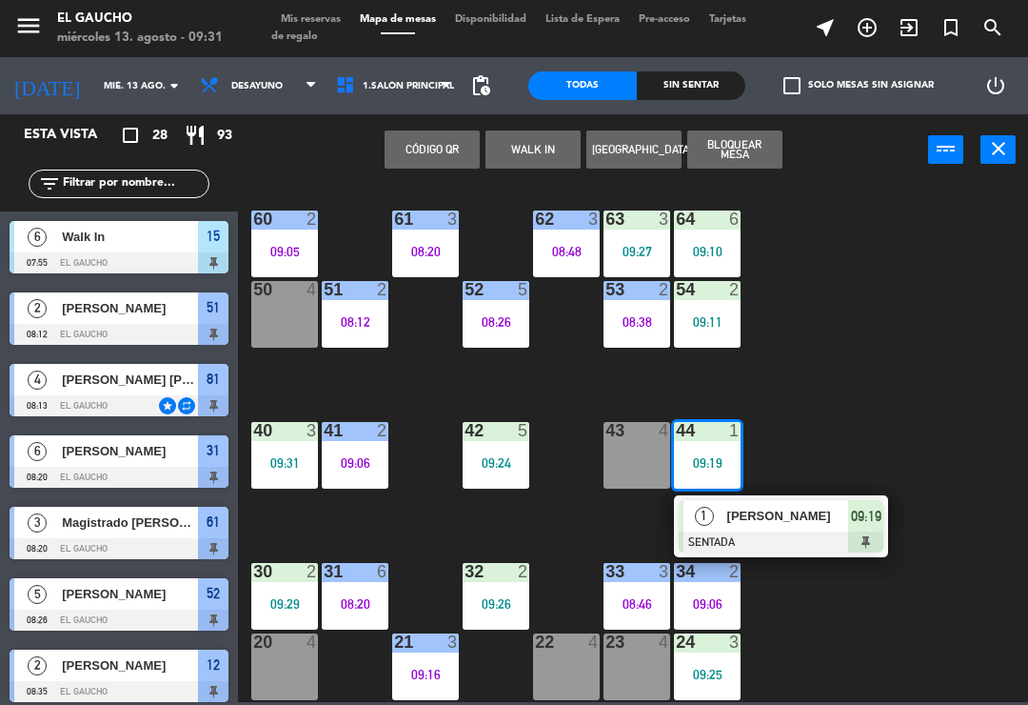
click at [773, 512] on span "[PERSON_NAME]" at bounding box center [789, 516] width 122 height 20
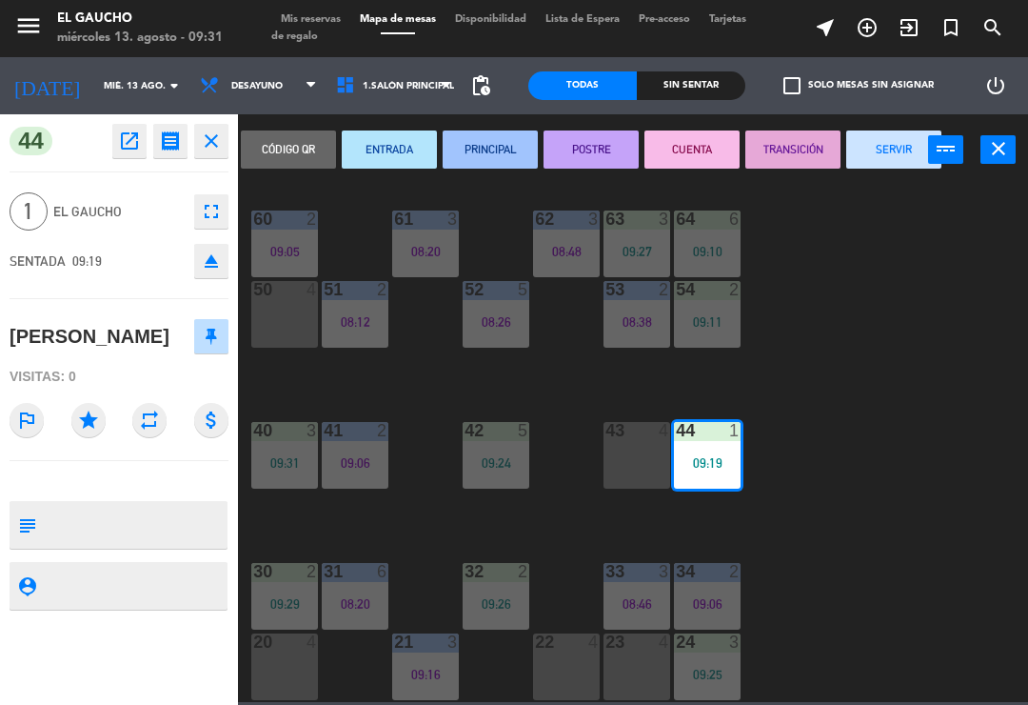
click at [505, 153] on button "PRINCIPAL" at bounding box center [490, 149] width 95 height 38
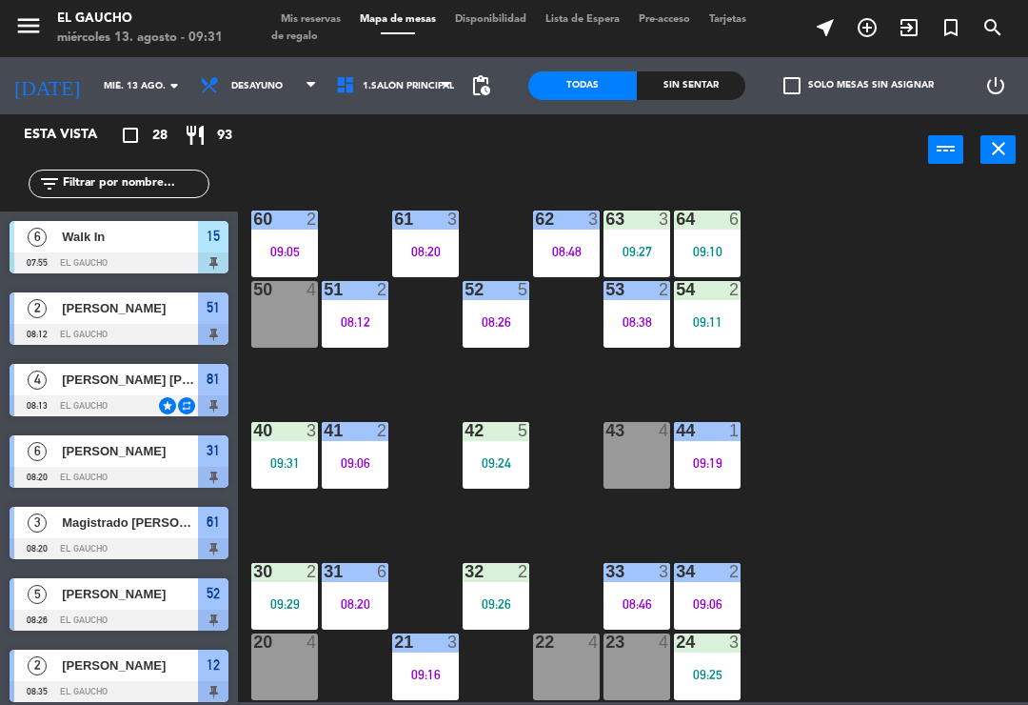
scroll to position [66, 0]
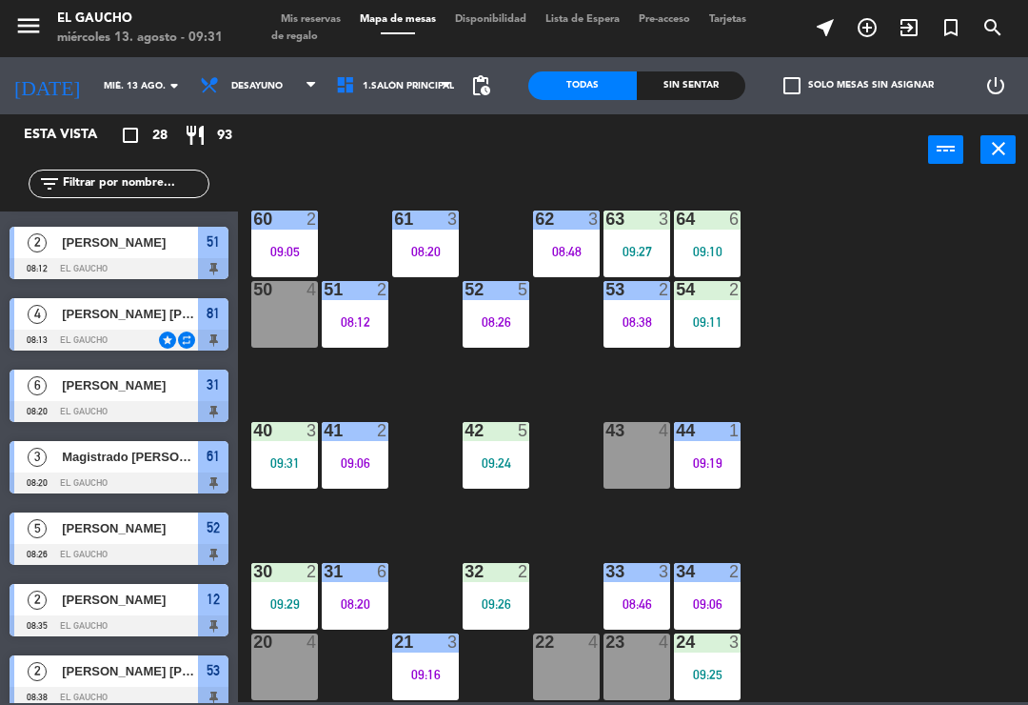
click at [709, 457] on div "09:19" at bounding box center [707, 462] width 67 height 13
click at [865, 630] on div "84 4 80 4 83 4 82 4 81 4 08:13 70 2 09:30 71 4 08:48 72 4 73 6 09:19 74 6 09:14…" at bounding box center [639, 442] width 780 height 519
click at [648, 600] on div "08:46" at bounding box center [637, 603] width 67 height 13
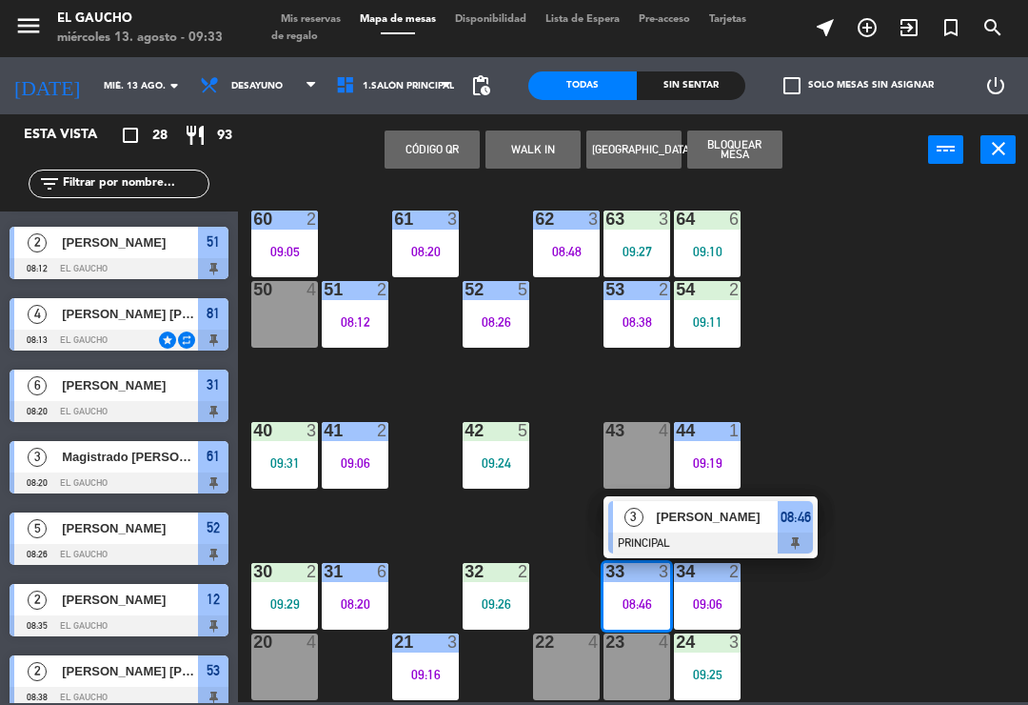
click at [727, 539] on div at bounding box center [710, 542] width 205 height 21
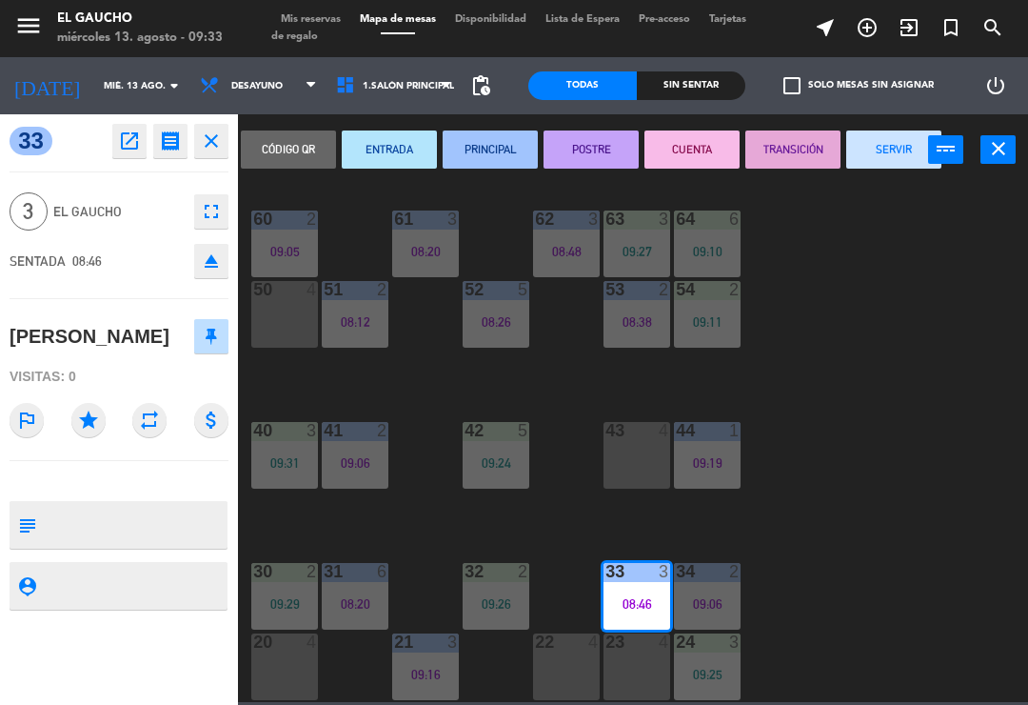
click at [898, 165] on button "SERVIR" at bounding box center [894, 149] width 95 height 38
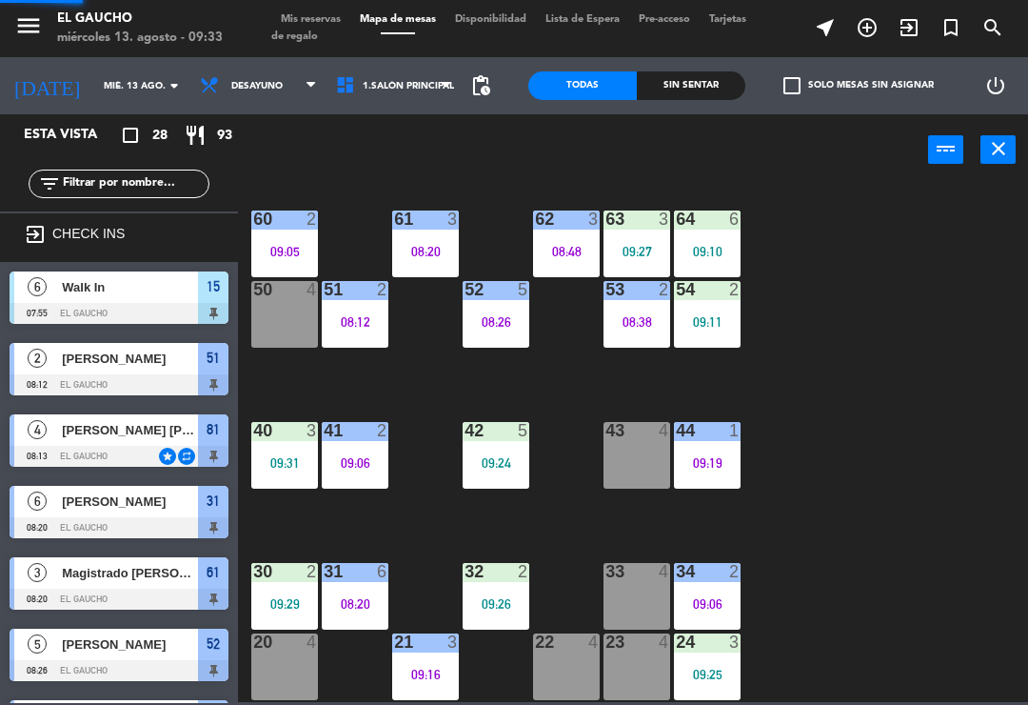
scroll to position [0, 0]
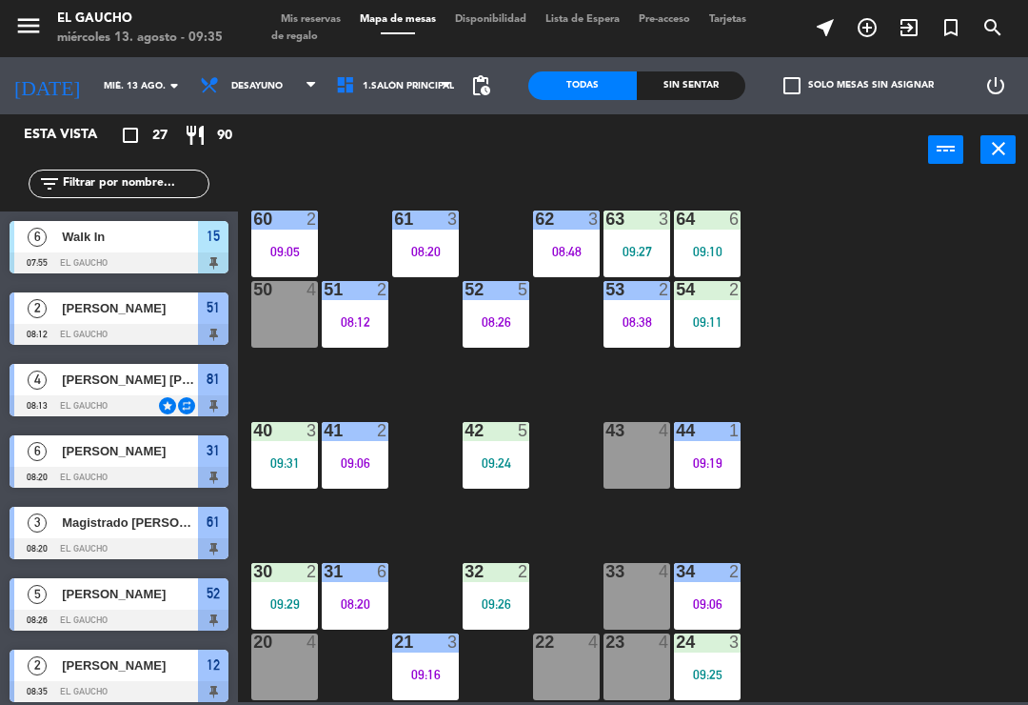
click at [302, 445] on div "40 3 09:31" at bounding box center [284, 455] width 67 height 67
click at [392, 531] on div "84 4 80 4 83 4 82 4 81 4 08:13 70 2 09:30 71 4 08:48 72 4 73 6 09:19 74 6 09:14…" at bounding box center [639, 442] width 780 height 519
click at [284, 462] on div "09:31" at bounding box center [284, 462] width 67 height 13
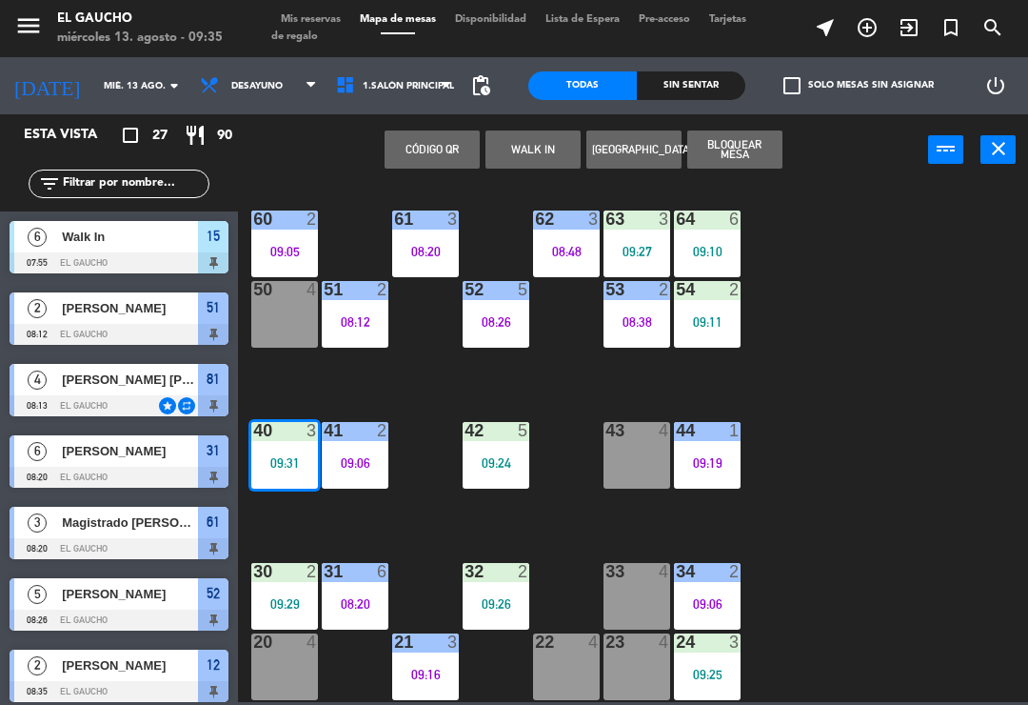
click at [412, 412] on div "84 4 80 4 83 4 82 4 81 4 08:13 70 2 09:30 71 4 08:48 72 4 73 6 09:19 74 6 09:14…" at bounding box center [639, 442] width 780 height 519
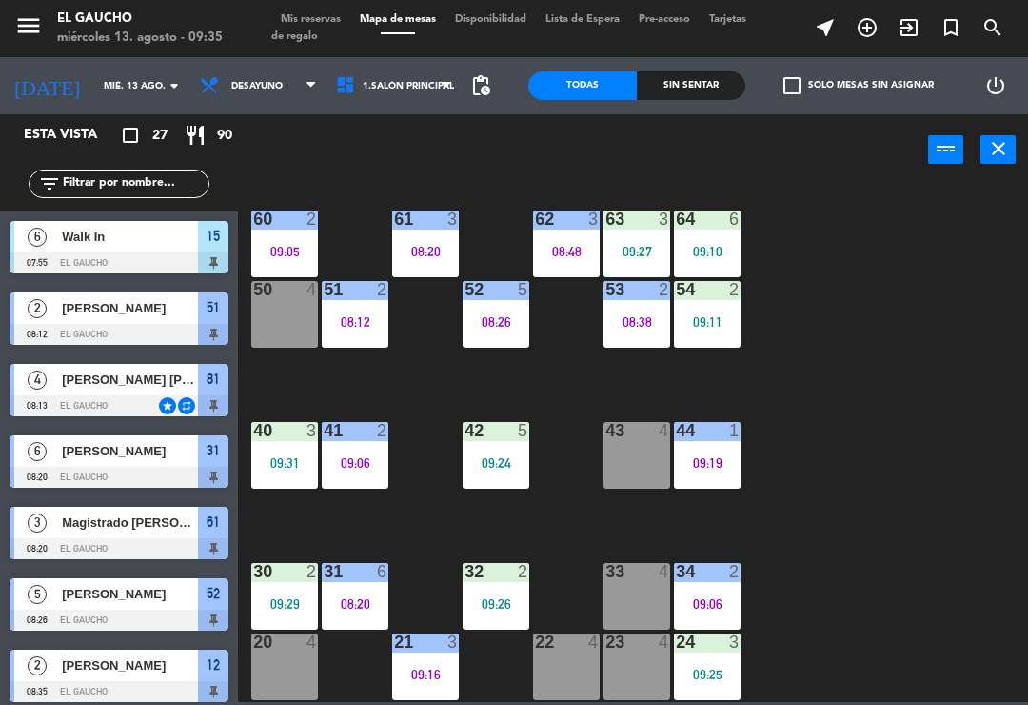
click at [289, 452] on div "40 3 09:31" at bounding box center [284, 455] width 67 height 67
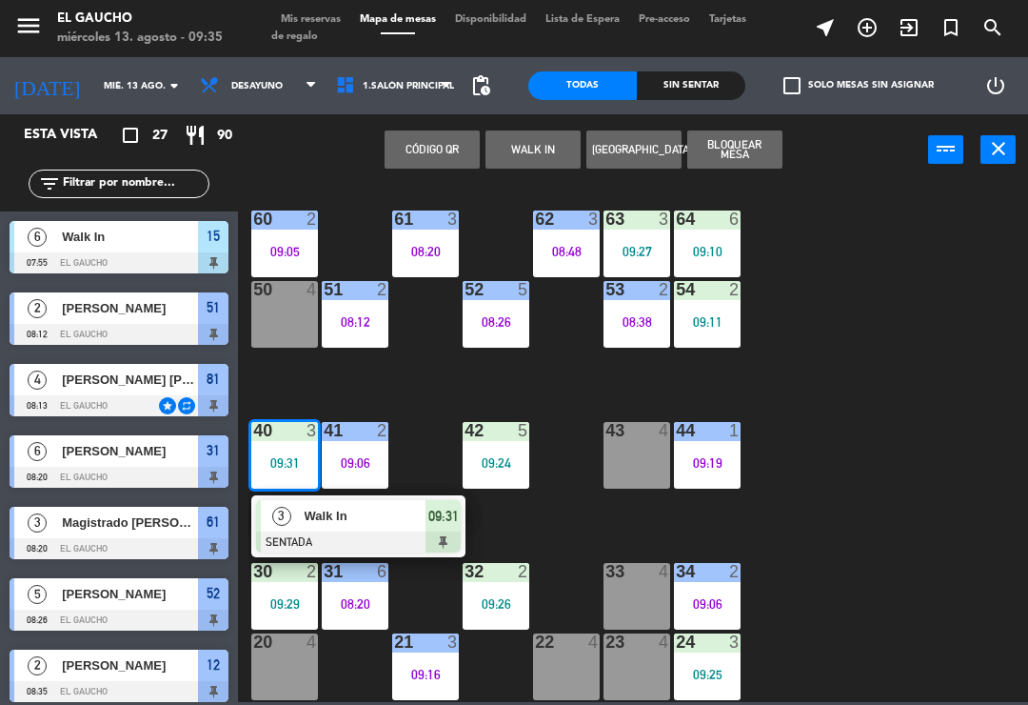
click at [336, 530] on div "Walk In" at bounding box center [365, 515] width 124 height 31
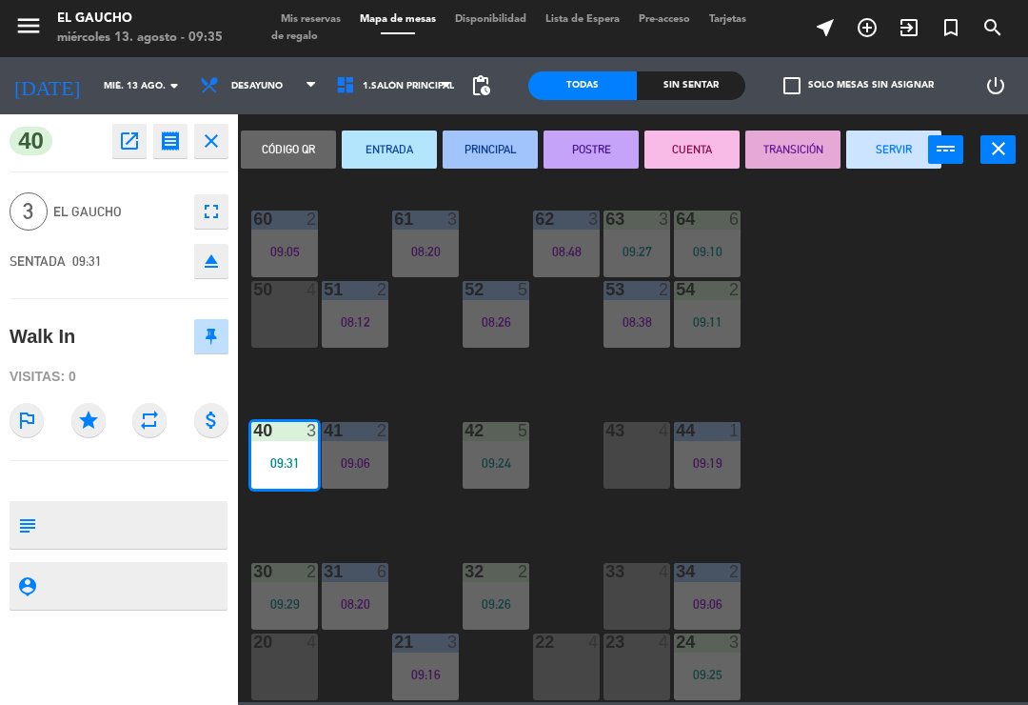
click at [416, 165] on button "ENTRADA" at bounding box center [389, 149] width 95 height 38
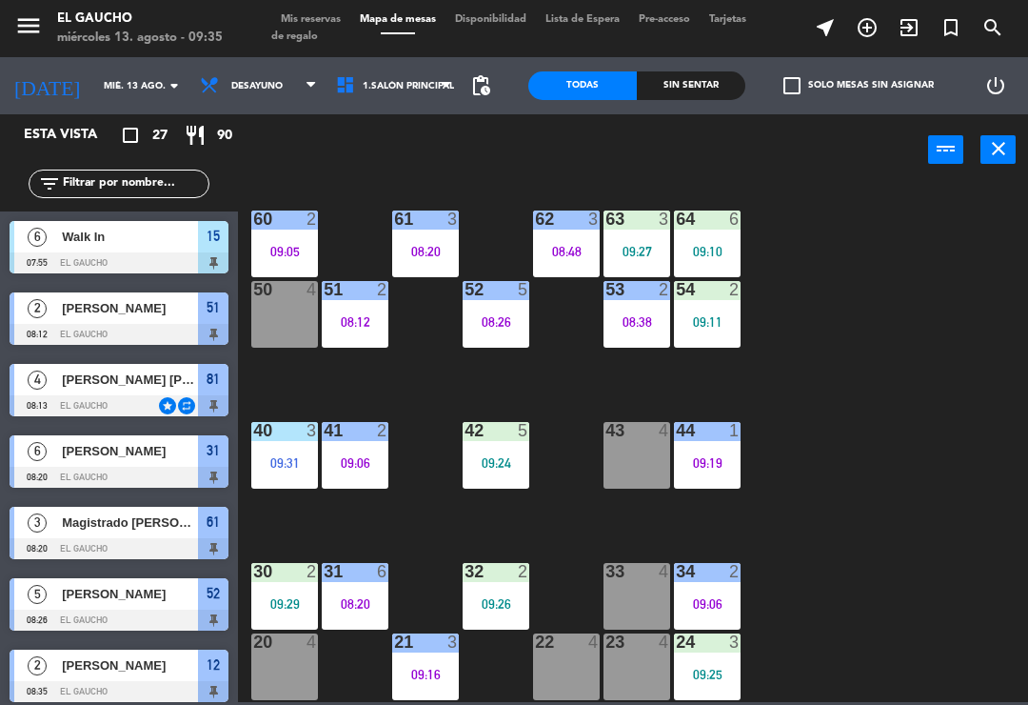
scroll to position [611, 0]
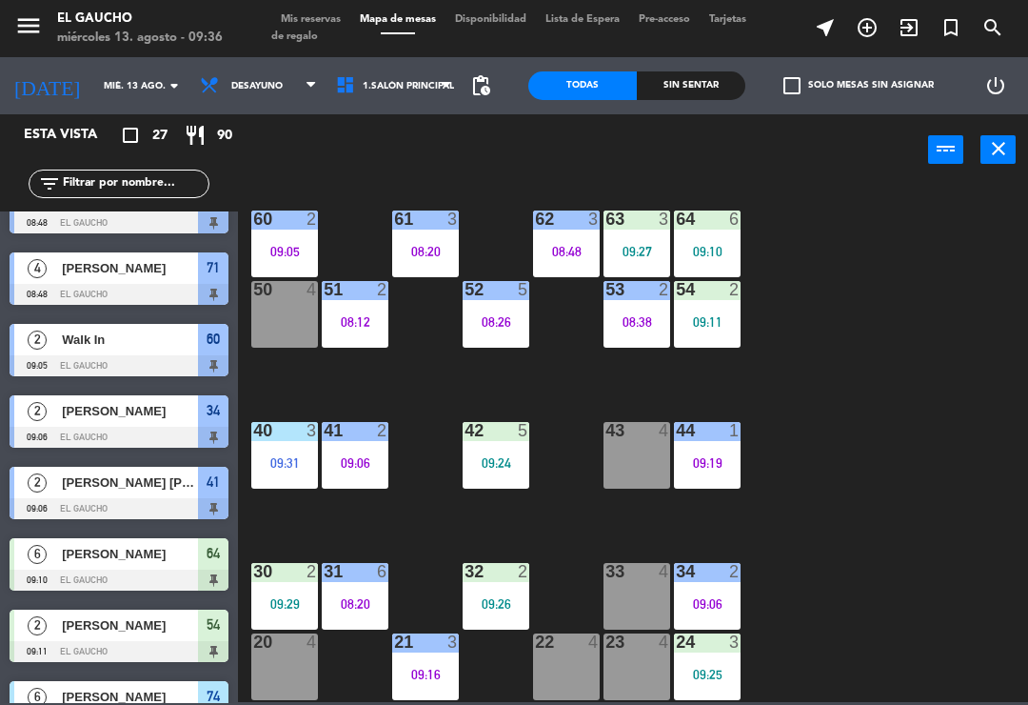
click at [619, 607] on div "33 4" at bounding box center [637, 596] width 67 height 67
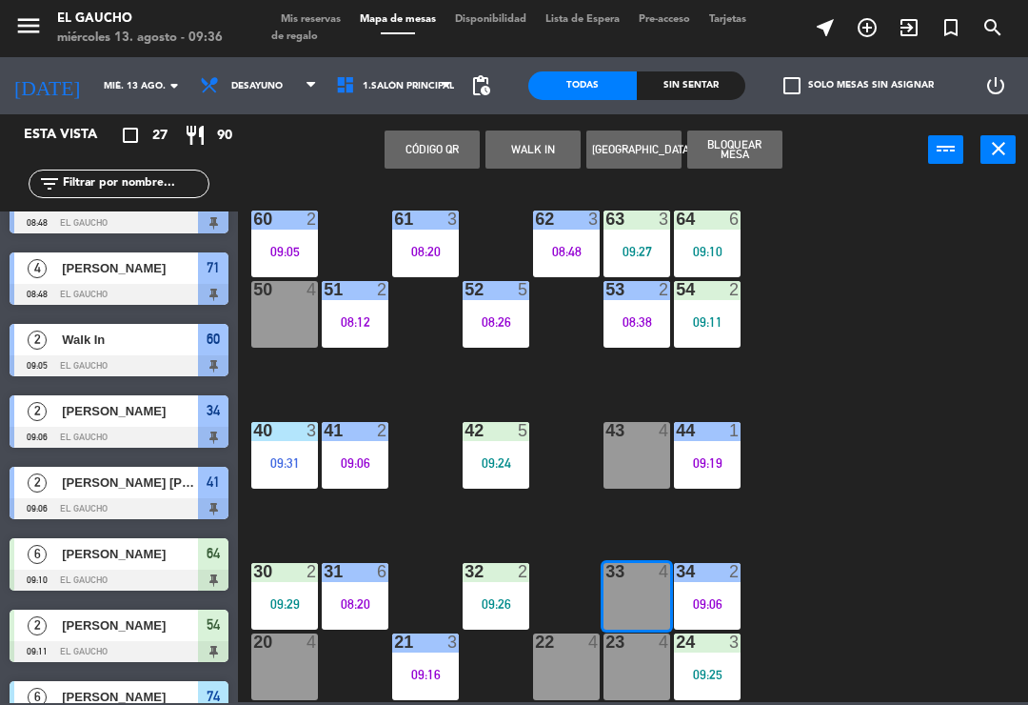
click at [531, 134] on button "WALK IN" at bounding box center [533, 149] width 95 height 38
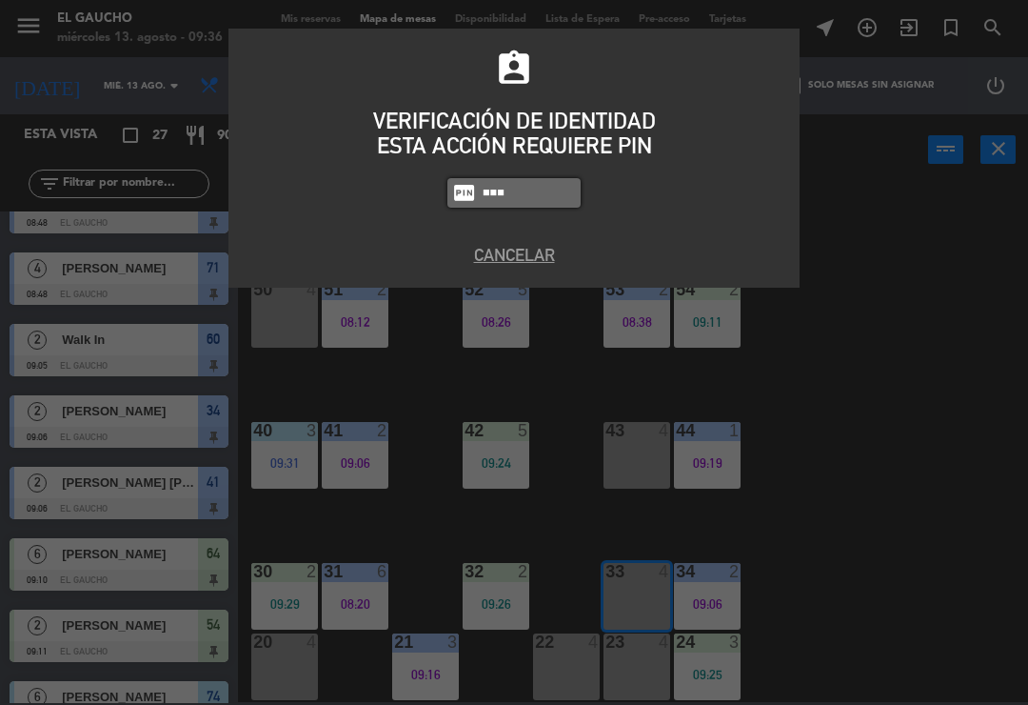
type input "0009"
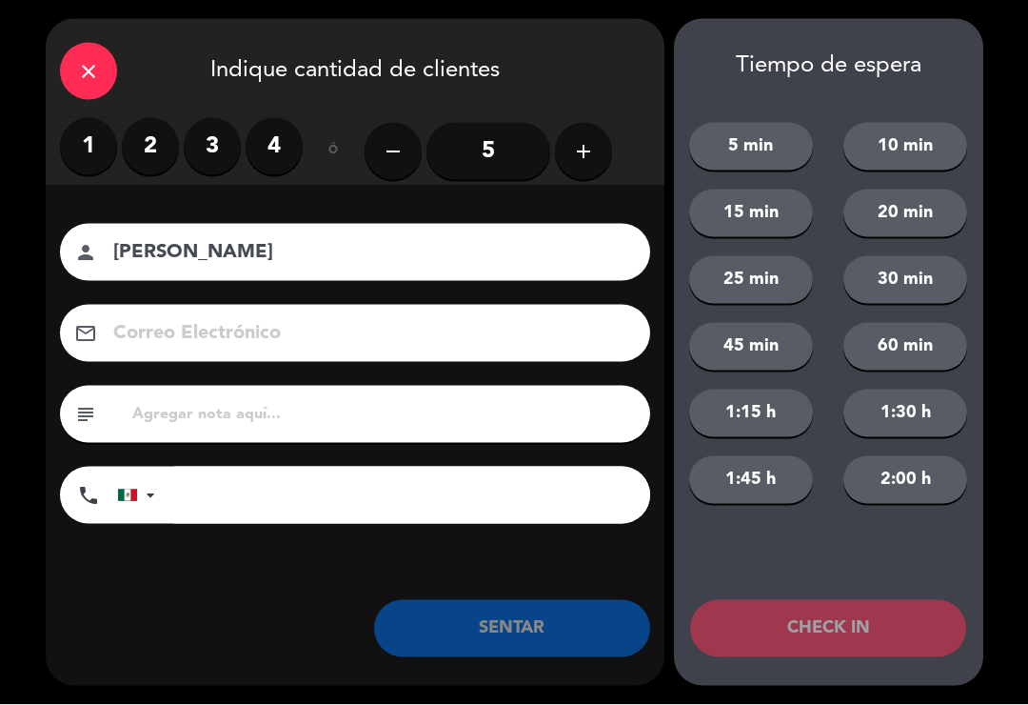
type input "[PERSON_NAME]"
click at [260, 155] on label "4" at bounding box center [274, 146] width 57 height 57
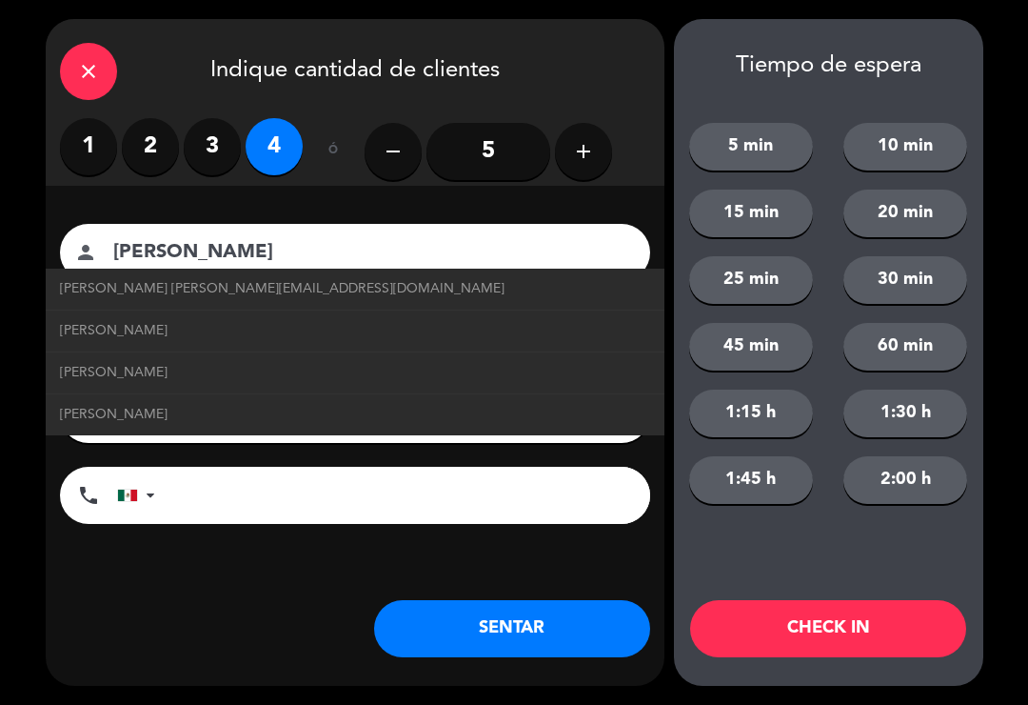
click at [123, 284] on span "[PERSON_NAME] [PERSON_NAME][EMAIL_ADDRESS][DOMAIN_NAME]" at bounding box center [282, 289] width 445 height 22
type input "[EMAIL_ADDRESS][DOMAIN_NAME]"
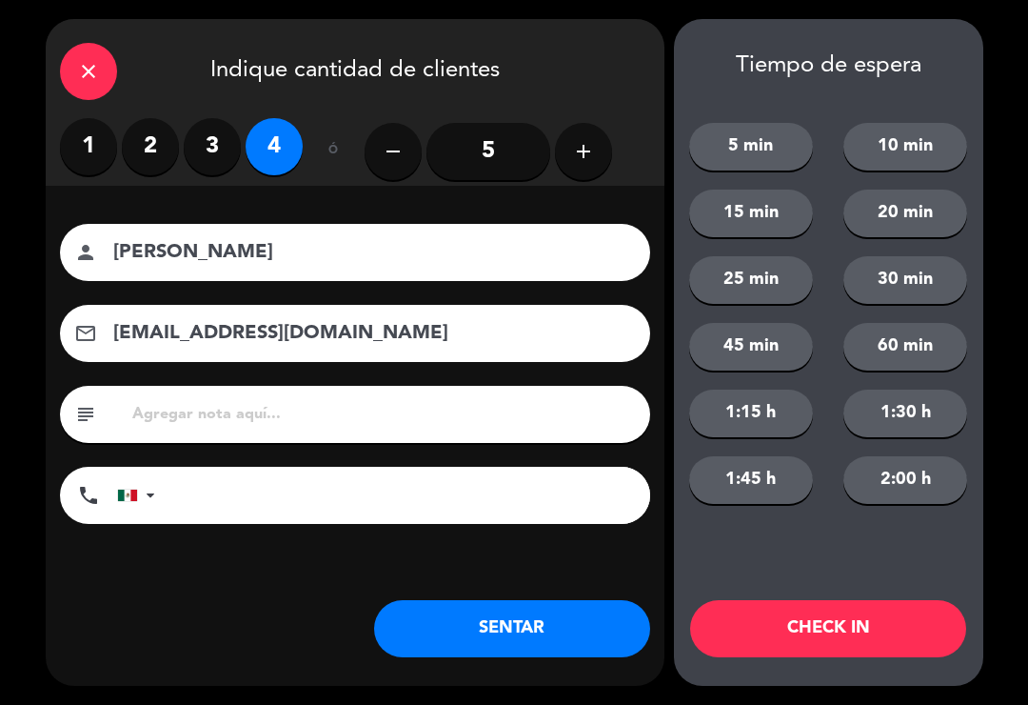
click at [466, 618] on button "SENTAR" at bounding box center [512, 628] width 276 height 57
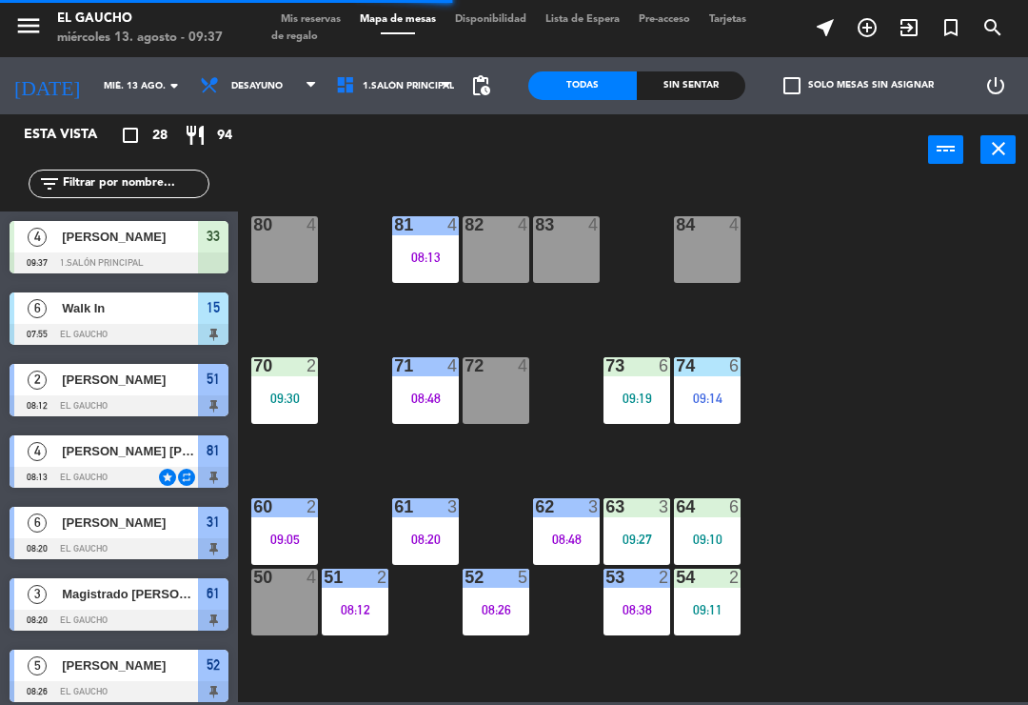
scroll to position [0, 0]
click at [679, 263] on div "84 4" at bounding box center [707, 249] width 67 height 67
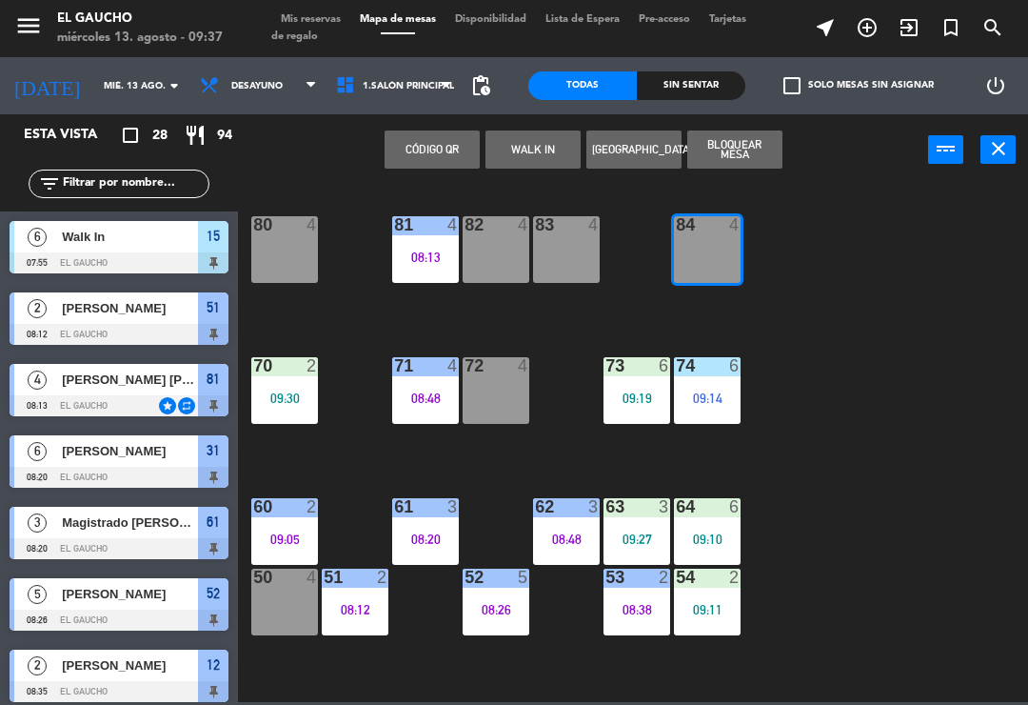
click at [526, 151] on button "WALK IN" at bounding box center [533, 149] width 95 height 38
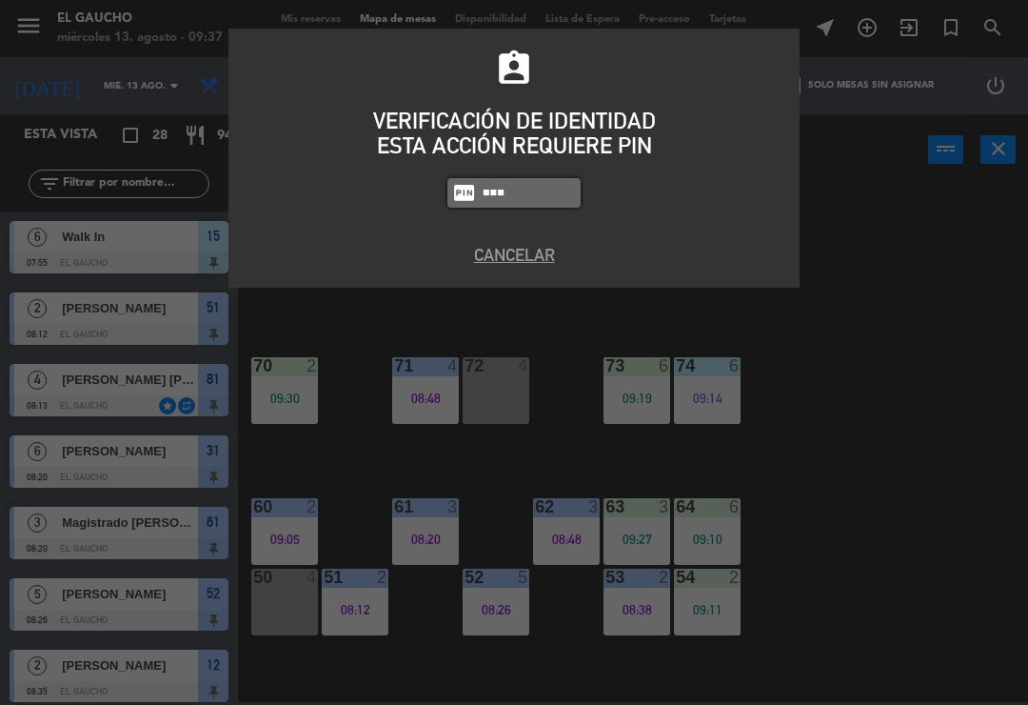
type input "0009"
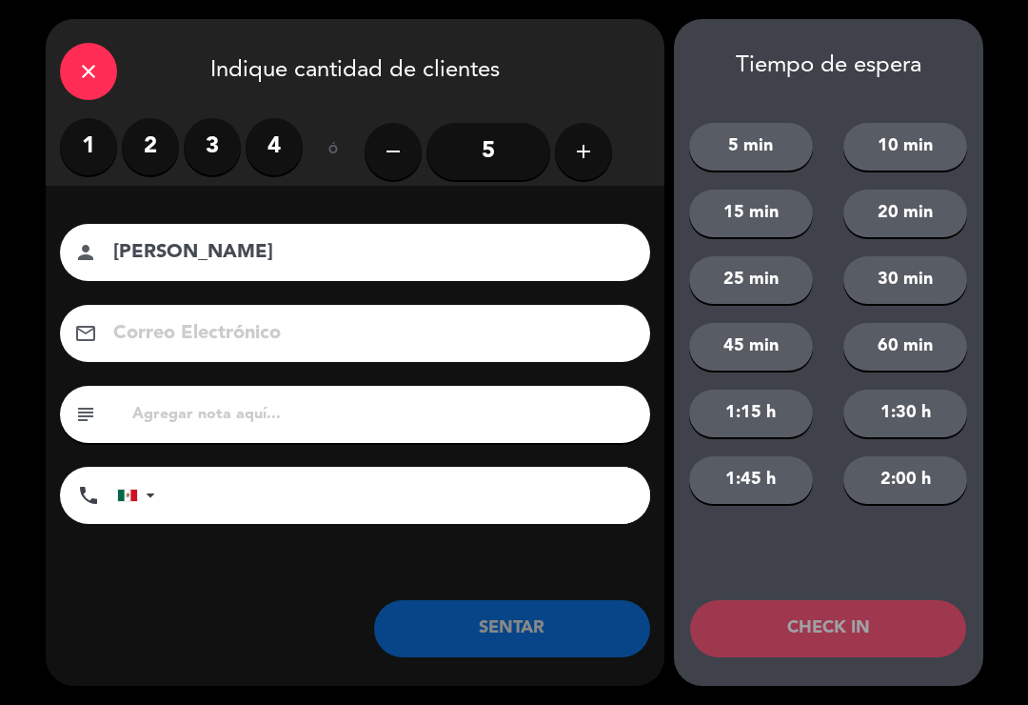
type input "[PERSON_NAME]"
click at [134, 137] on label "2" at bounding box center [150, 146] width 57 height 57
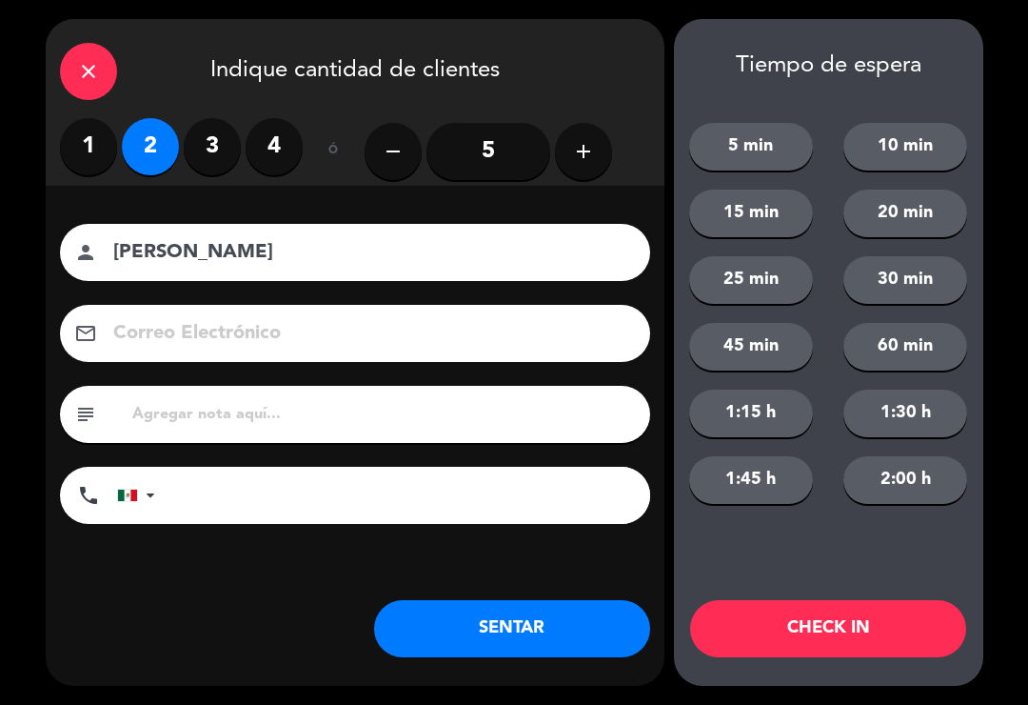
click at [479, 612] on button "SENTAR" at bounding box center [512, 628] width 276 height 57
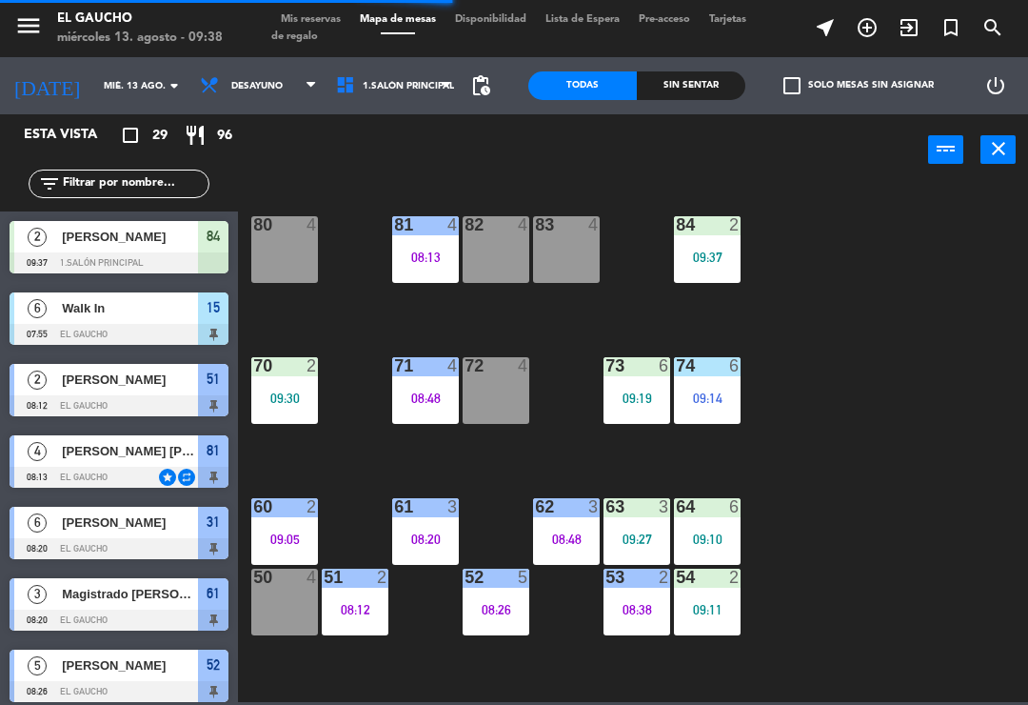
click at [554, 257] on div "83 4" at bounding box center [566, 249] width 67 height 67
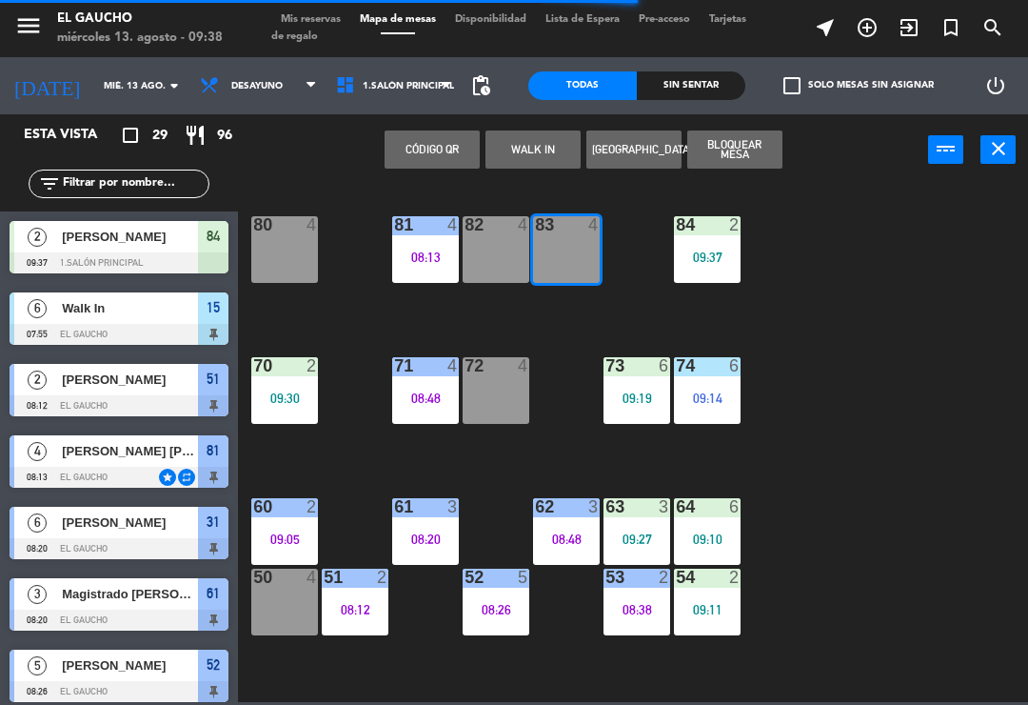
click at [545, 149] on button "WALK IN" at bounding box center [533, 149] width 95 height 38
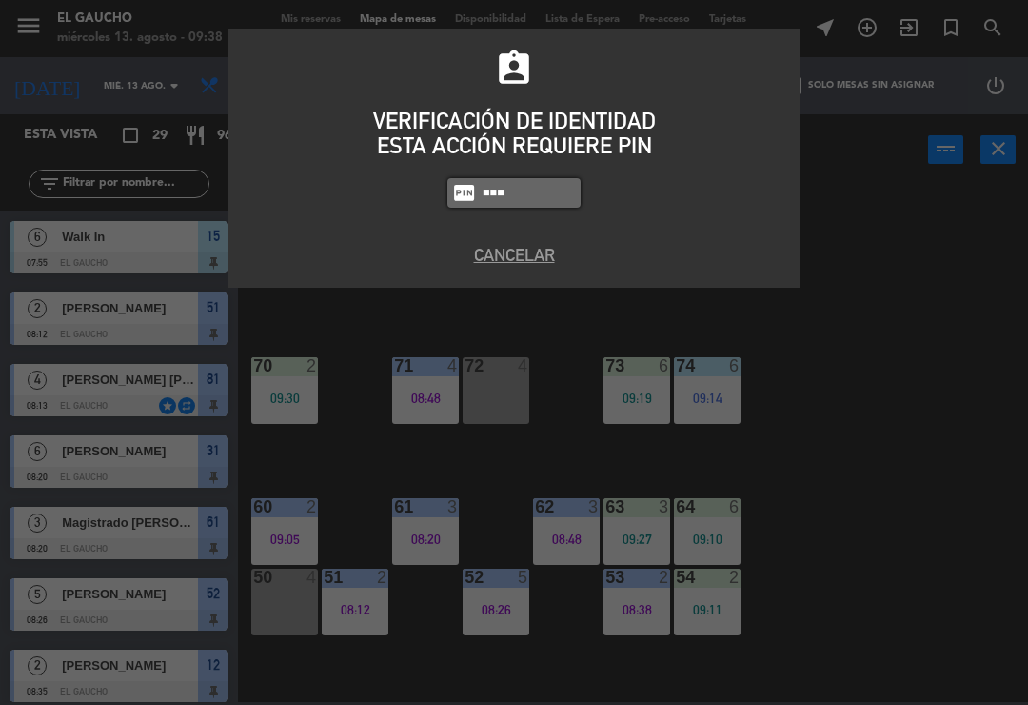
type input "0009"
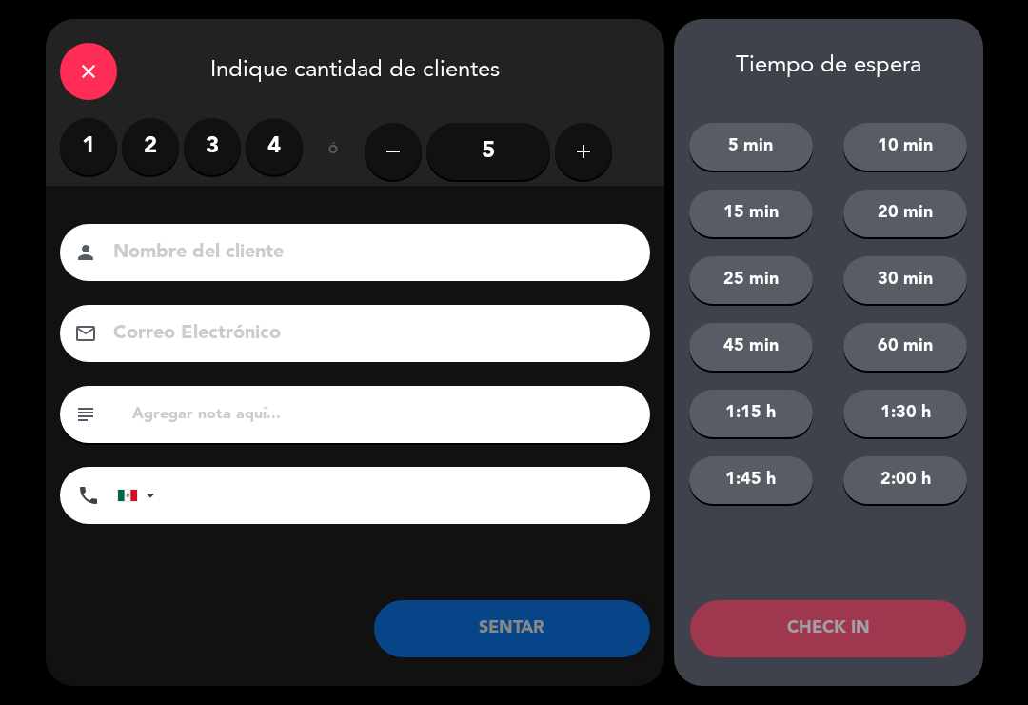
click at [170, 144] on label "2" at bounding box center [150, 146] width 57 height 57
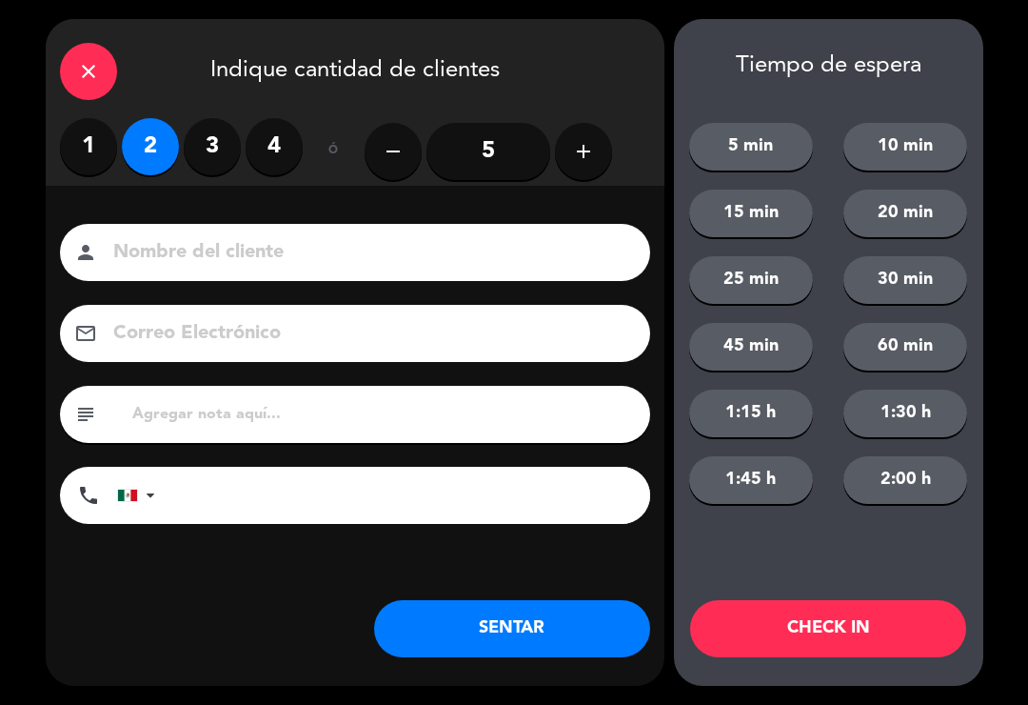
click at [472, 610] on button "SENTAR" at bounding box center [512, 628] width 276 height 57
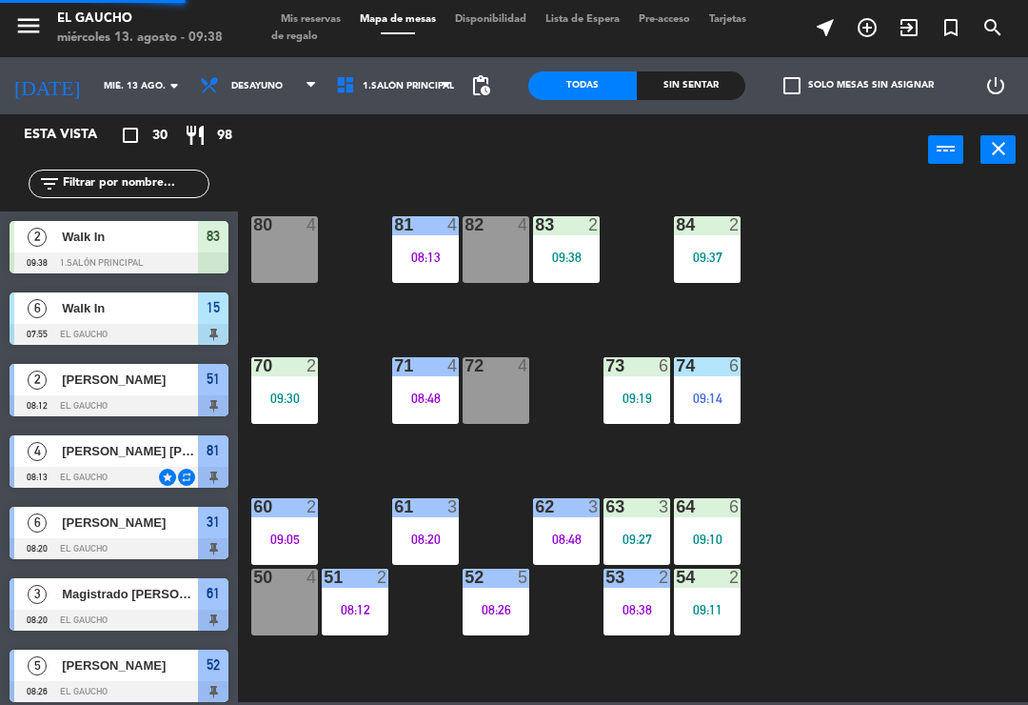
click at [277, 393] on div "09:30" at bounding box center [284, 397] width 67 height 13
click at [914, 429] on div "84 2 09:37 80 4 83 2 09:38 82 4 81 4 08:13 70 2 09:30 71 4 08:48 72 4 73 6 09:1…" at bounding box center [639, 442] width 780 height 519
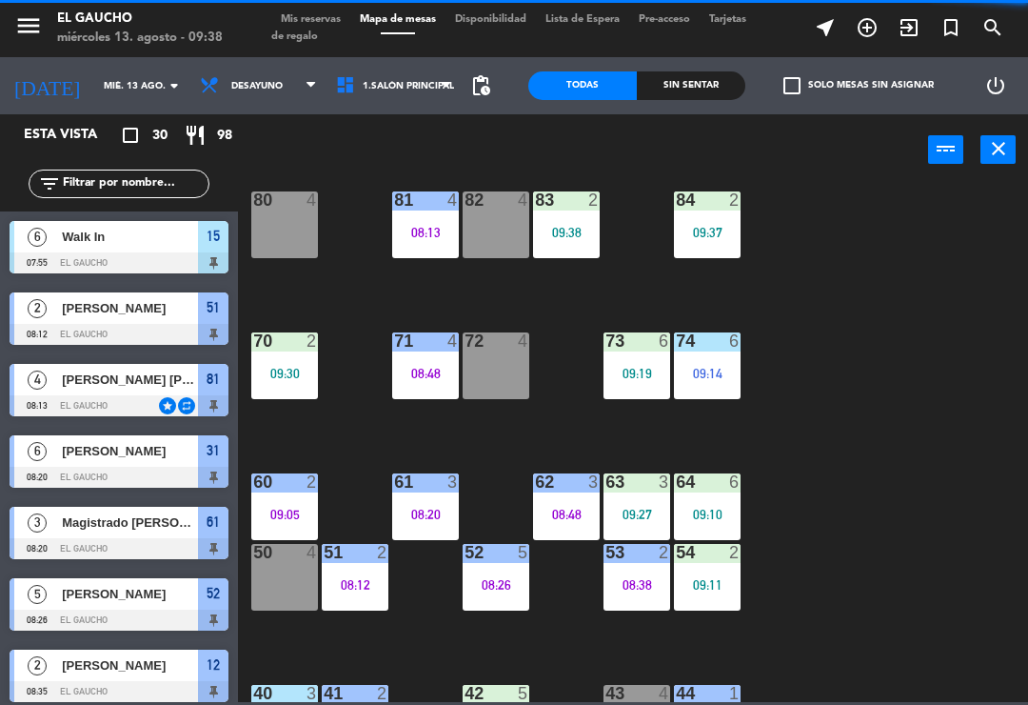
scroll to position [29, 0]
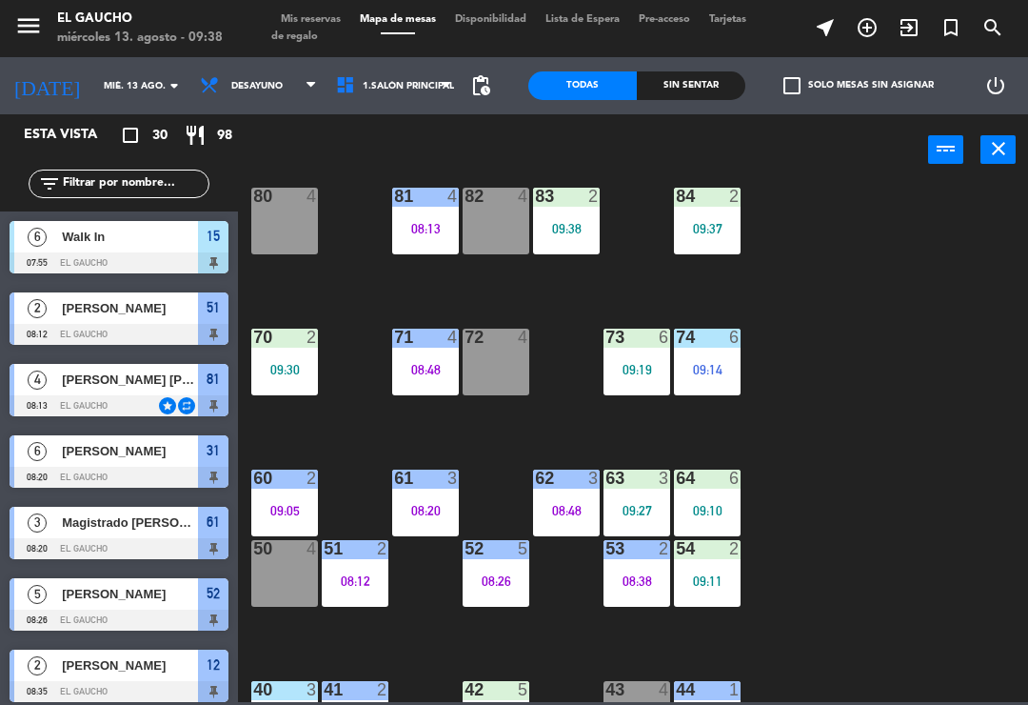
click at [472, 358] on div "72 4" at bounding box center [496, 362] width 67 height 67
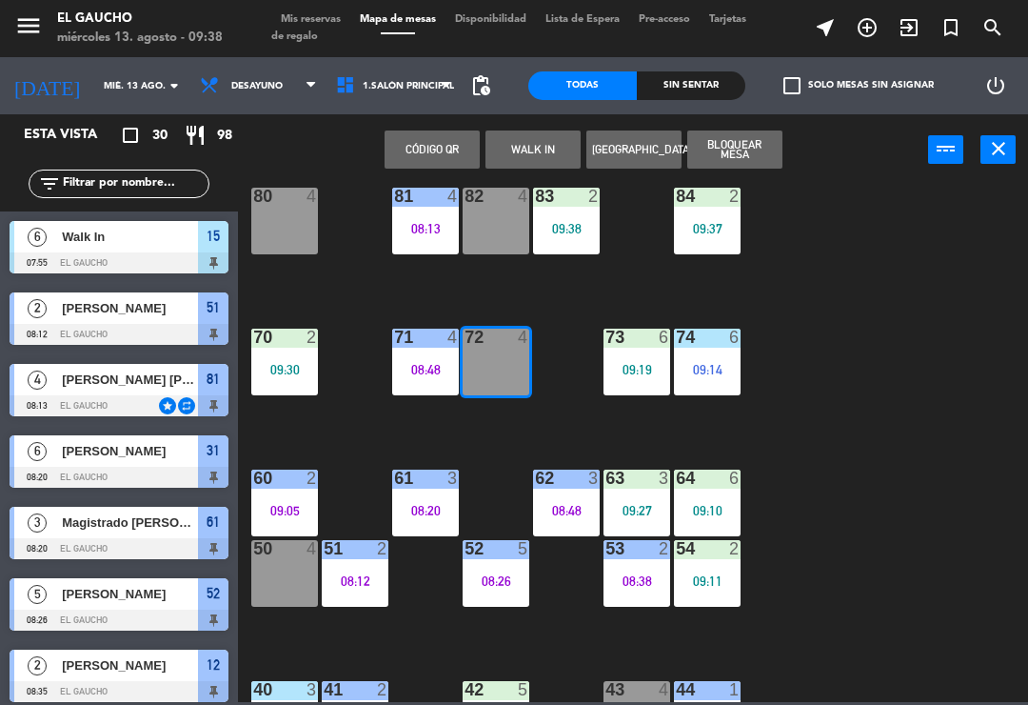
click at [727, 141] on button "Bloquear Mesa" at bounding box center [735, 149] width 95 height 38
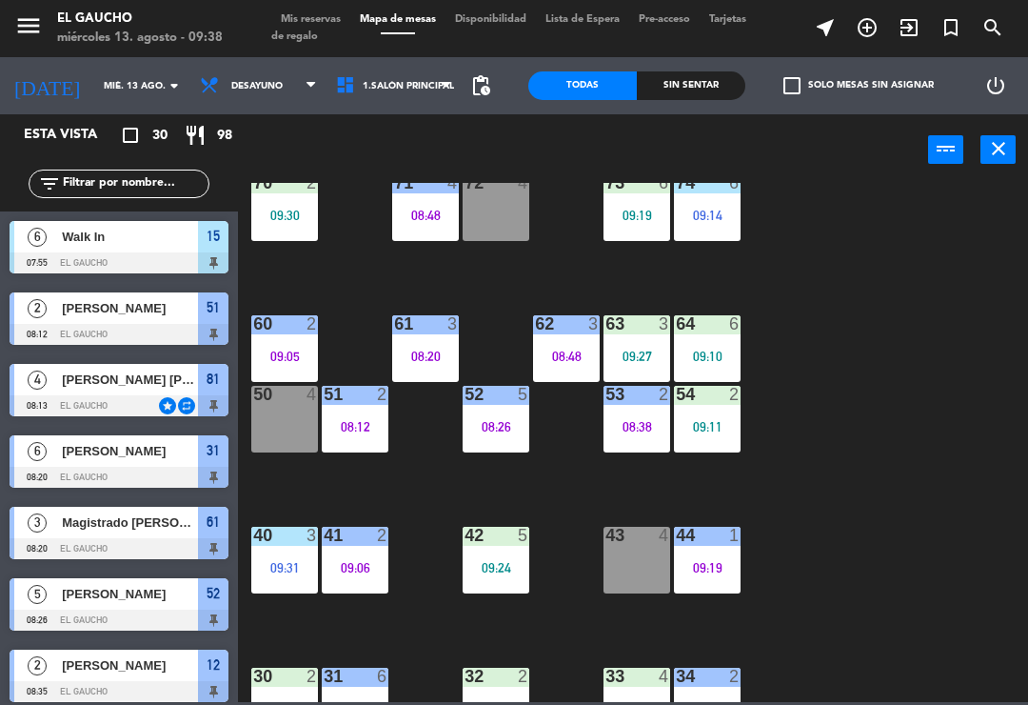
scroll to position [184, 0]
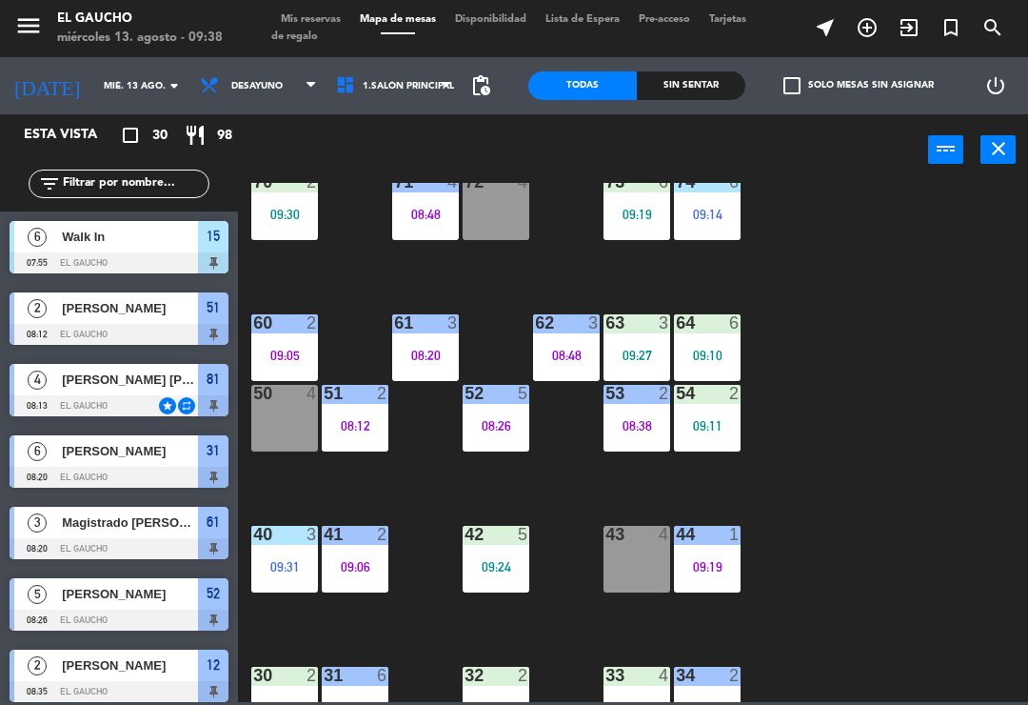
click at [257, 413] on div "50 4" at bounding box center [284, 418] width 67 height 67
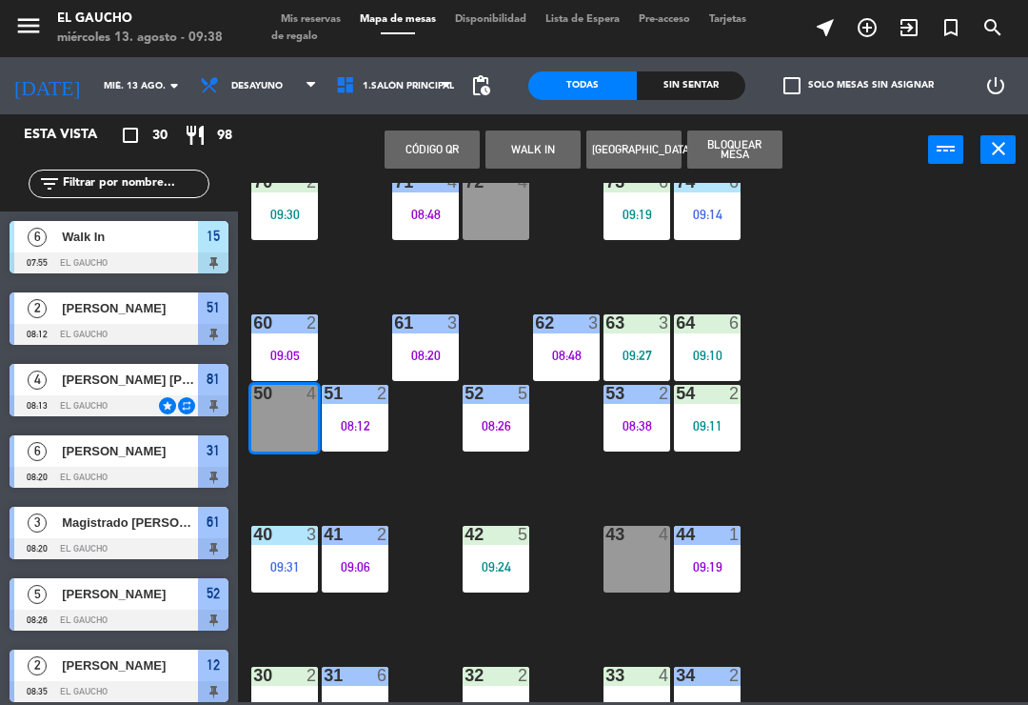
click at [526, 132] on button "WALK IN" at bounding box center [533, 149] width 95 height 38
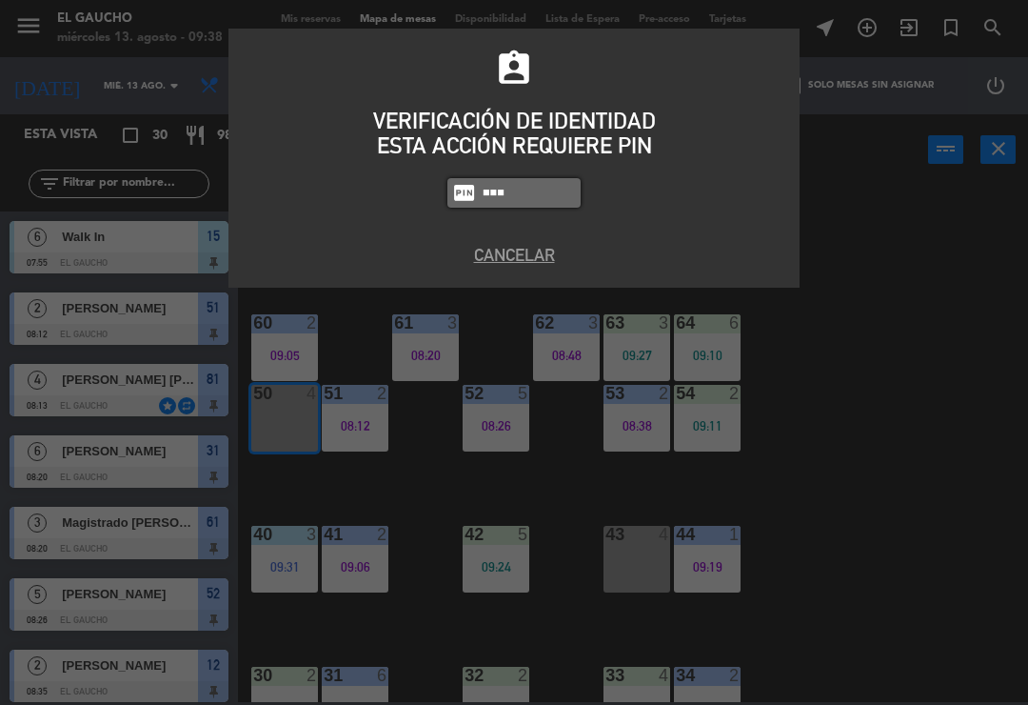
type input "0009"
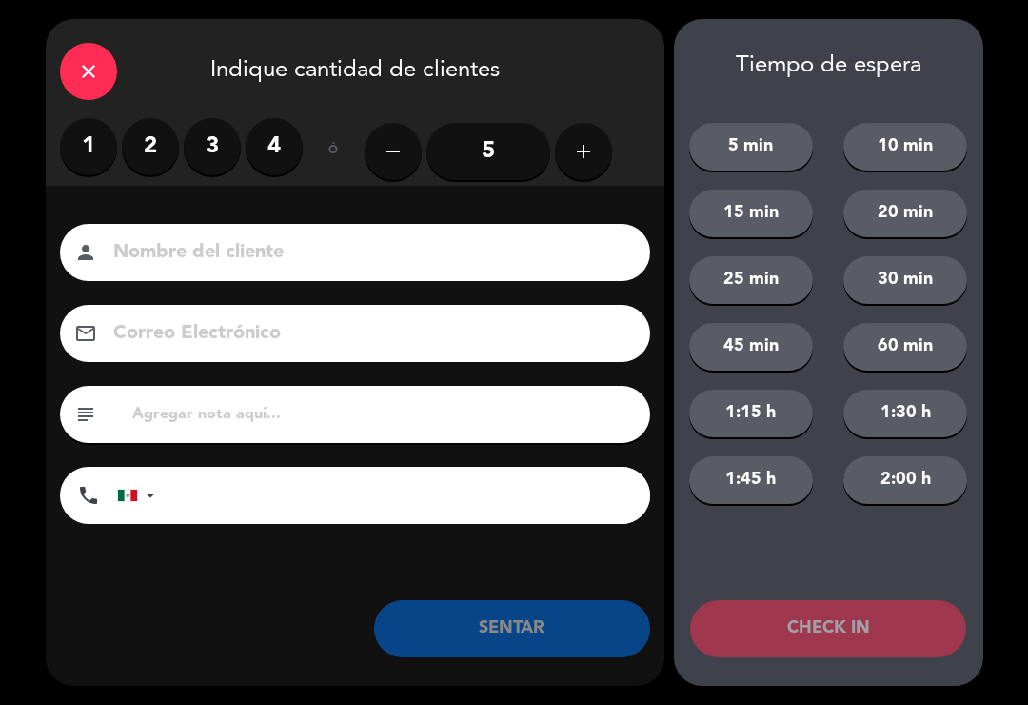
click at [161, 140] on label "2" at bounding box center [150, 146] width 57 height 57
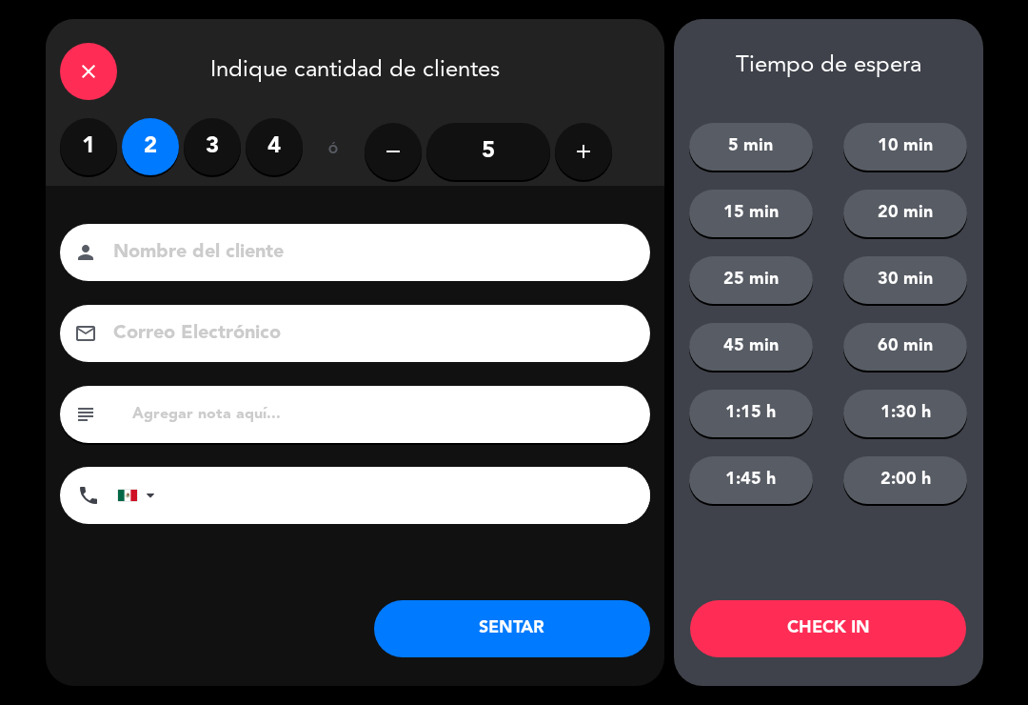
click at [464, 632] on button "SENTAR" at bounding box center [512, 628] width 276 height 57
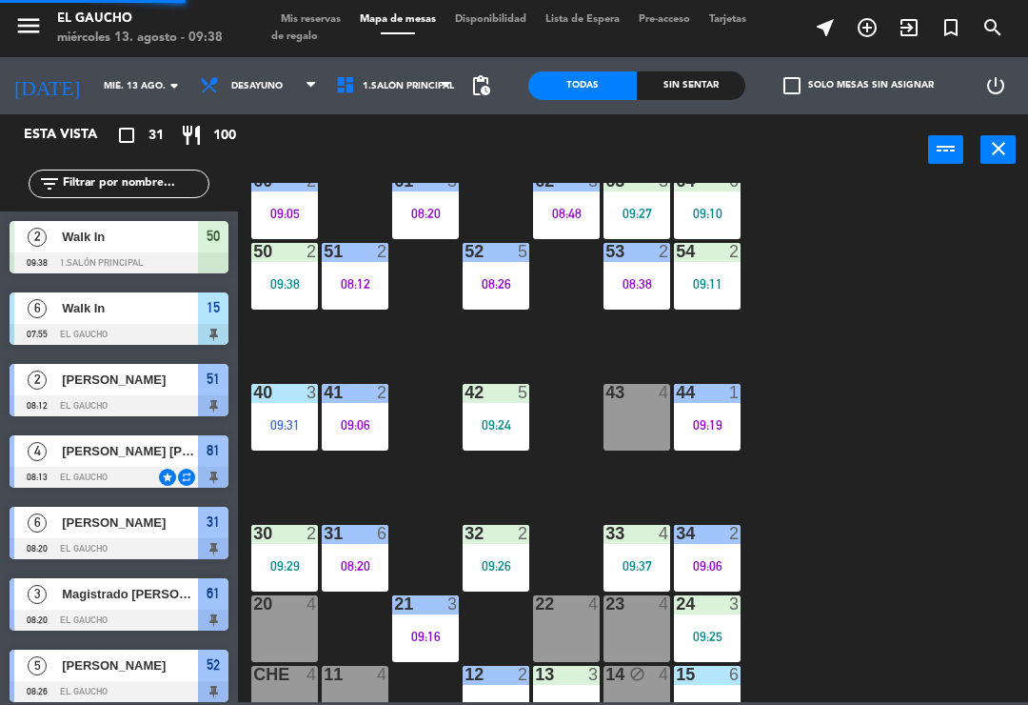
scroll to position [332, 0]
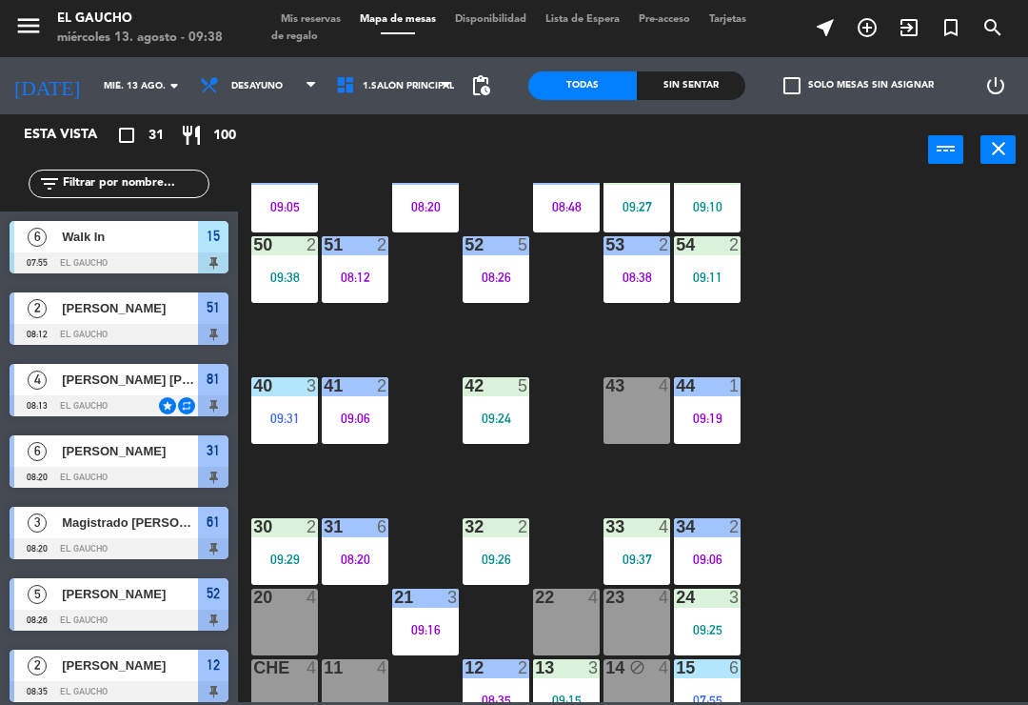
click at [618, 400] on div "43 4" at bounding box center [637, 410] width 67 height 67
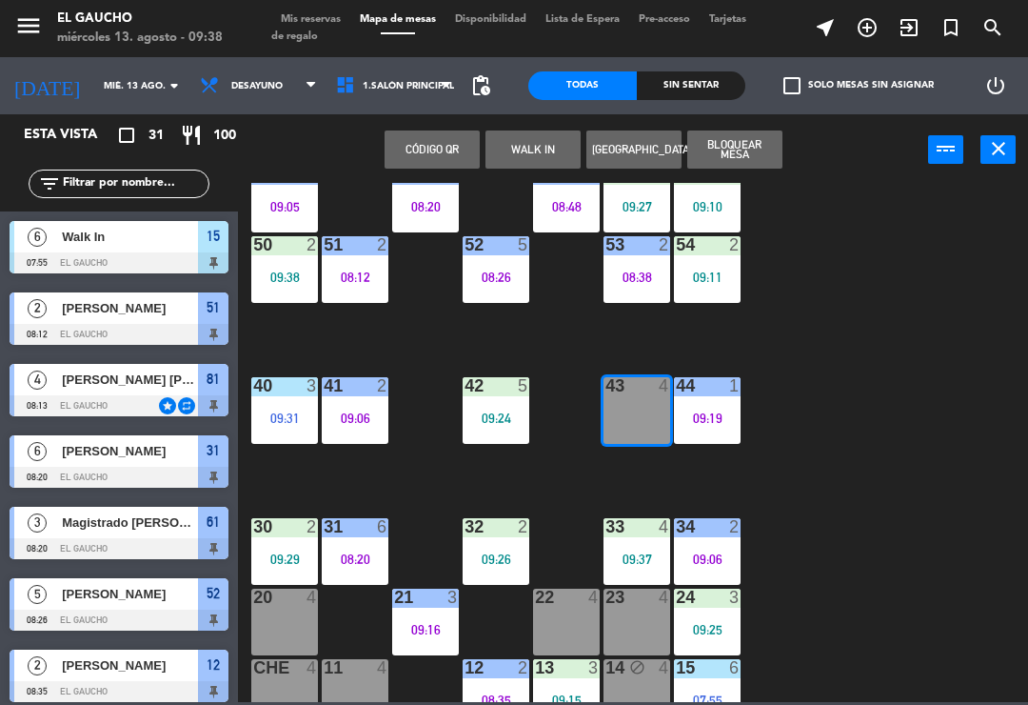
click at [530, 157] on button "WALK IN" at bounding box center [533, 149] width 95 height 38
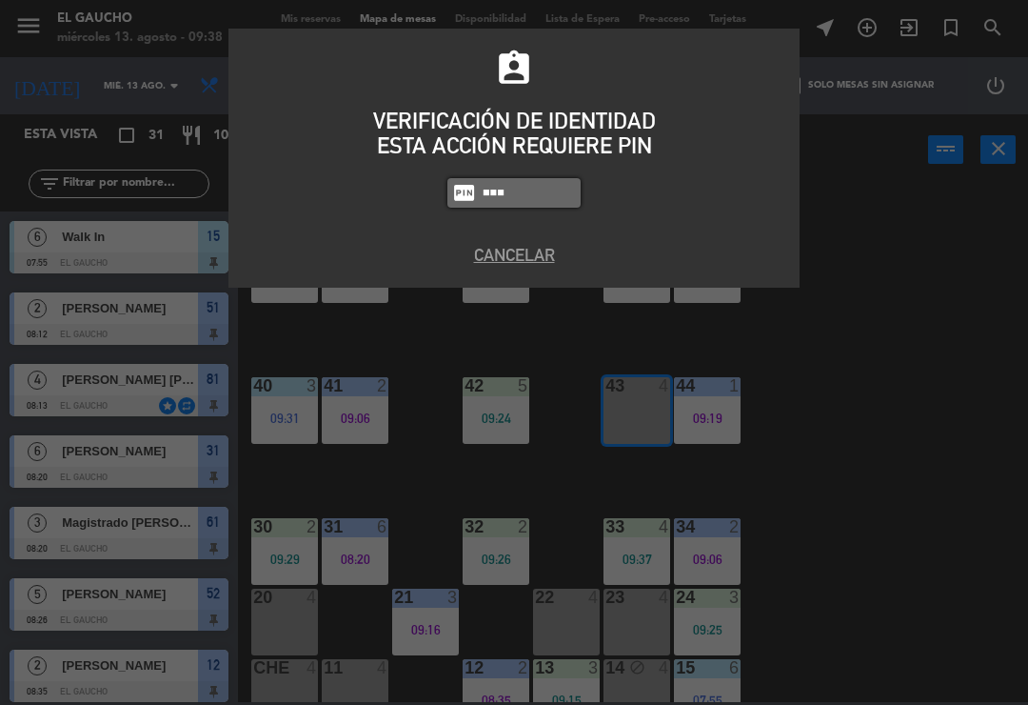
type input "0009"
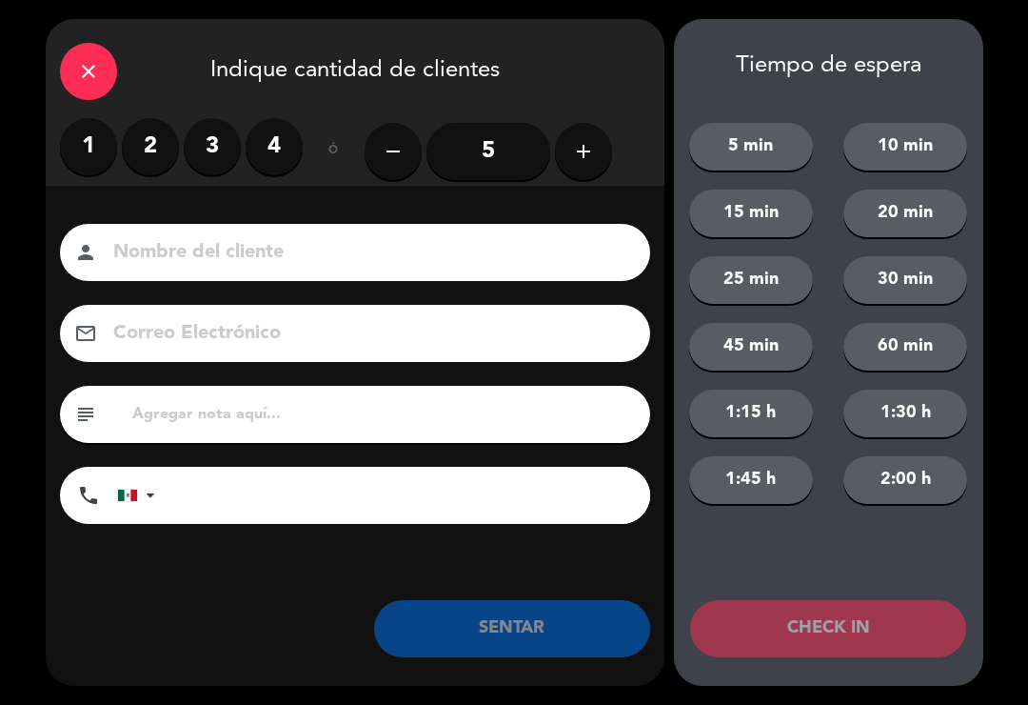
click at [94, 128] on label "1" at bounding box center [88, 146] width 57 height 57
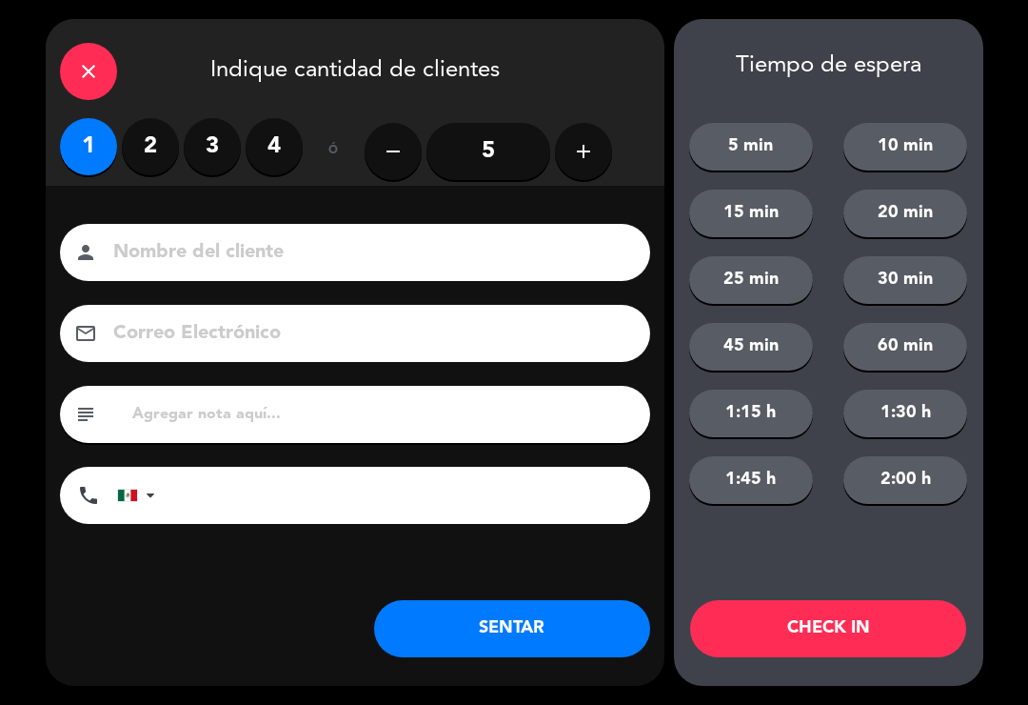
click at [540, 651] on button "SENTAR" at bounding box center [512, 628] width 276 height 57
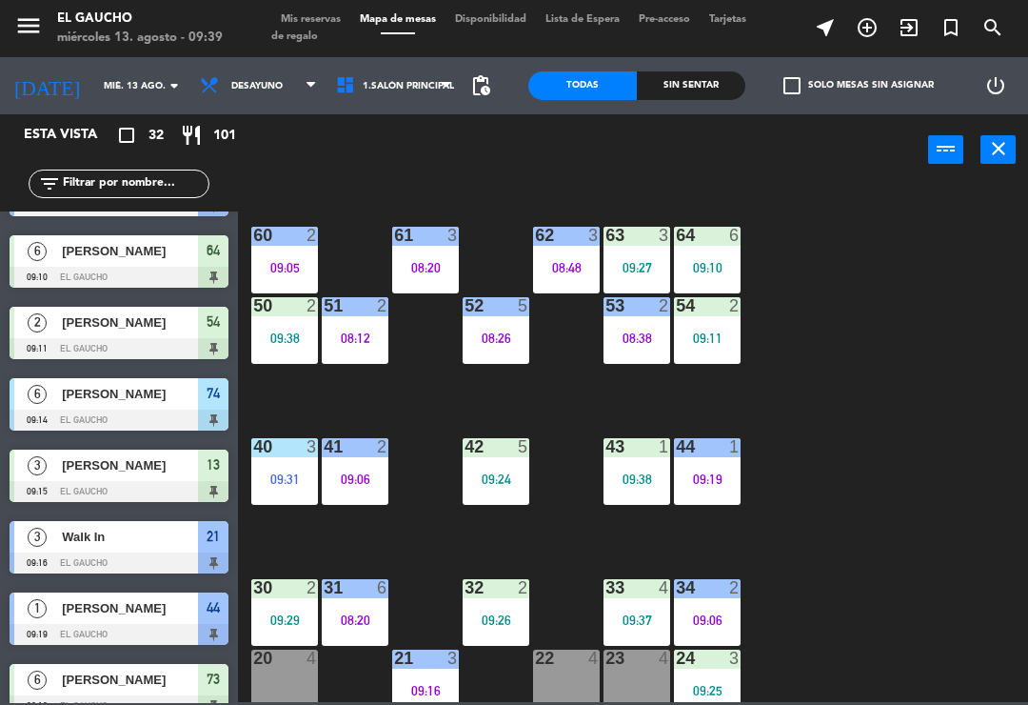
scroll to position [264, 0]
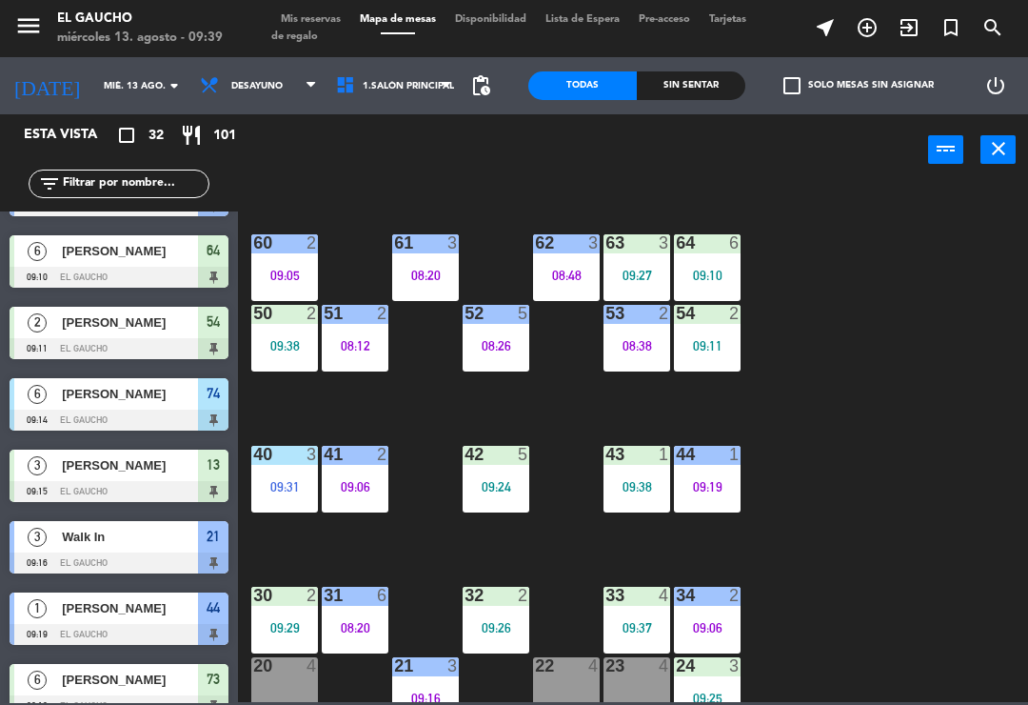
click at [355, 352] on div "08:12" at bounding box center [355, 345] width 67 height 13
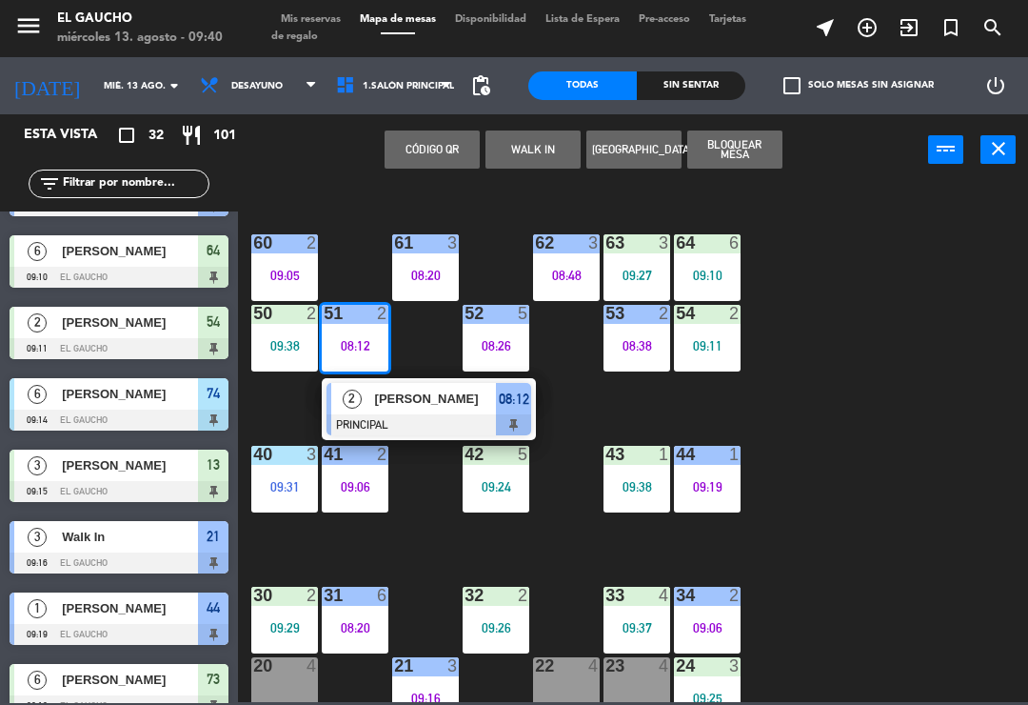
click at [746, 547] on div "84 2 09:37 80 4 83 2 09:38 82 4 81 4 08:13 70 2 09:30 71 4 08:48 72 block 4 73 …" at bounding box center [639, 442] width 780 height 519
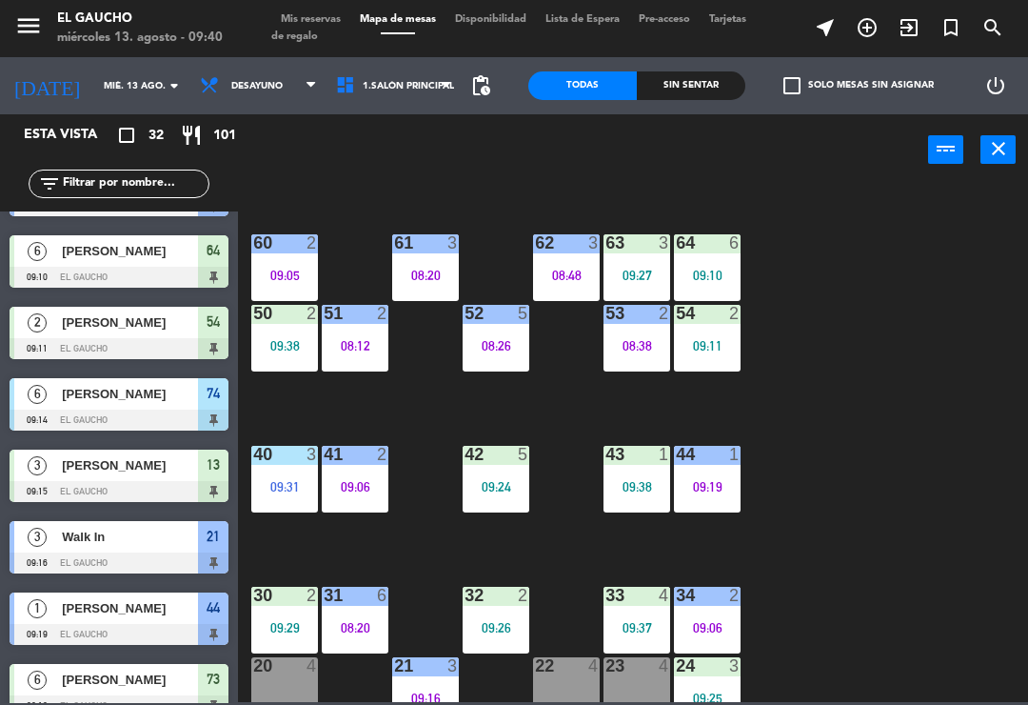
click at [428, 259] on div "61 3 08:20" at bounding box center [425, 267] width 67 height 67
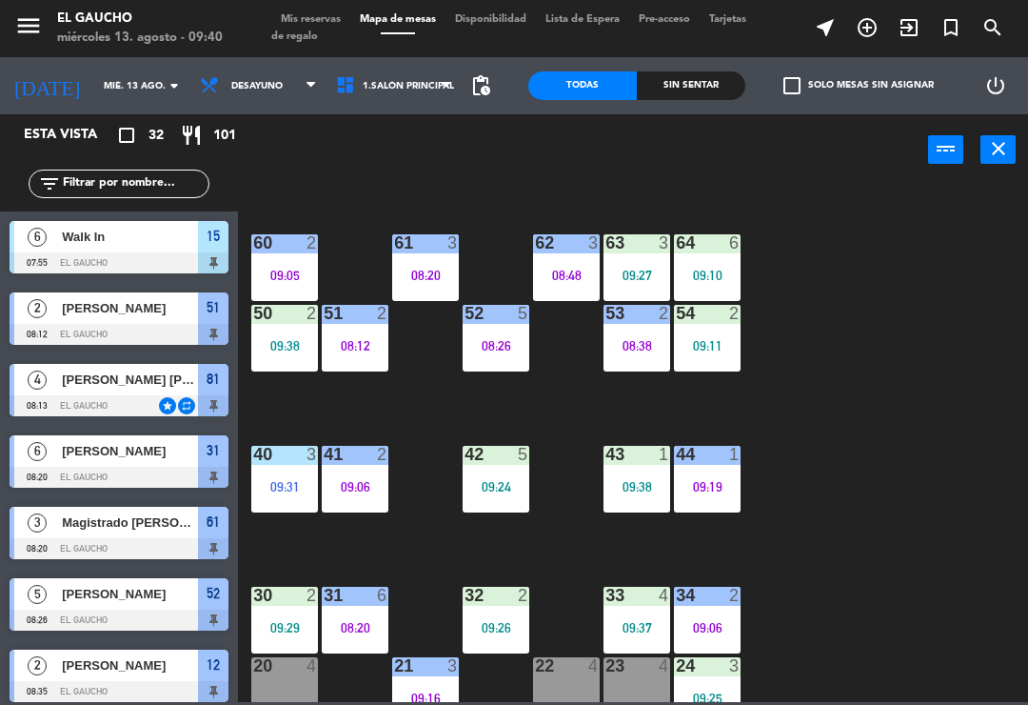
click at [422, 286] on div "61 3 08:20" at bounding box center [425, 267] width 67 height 67
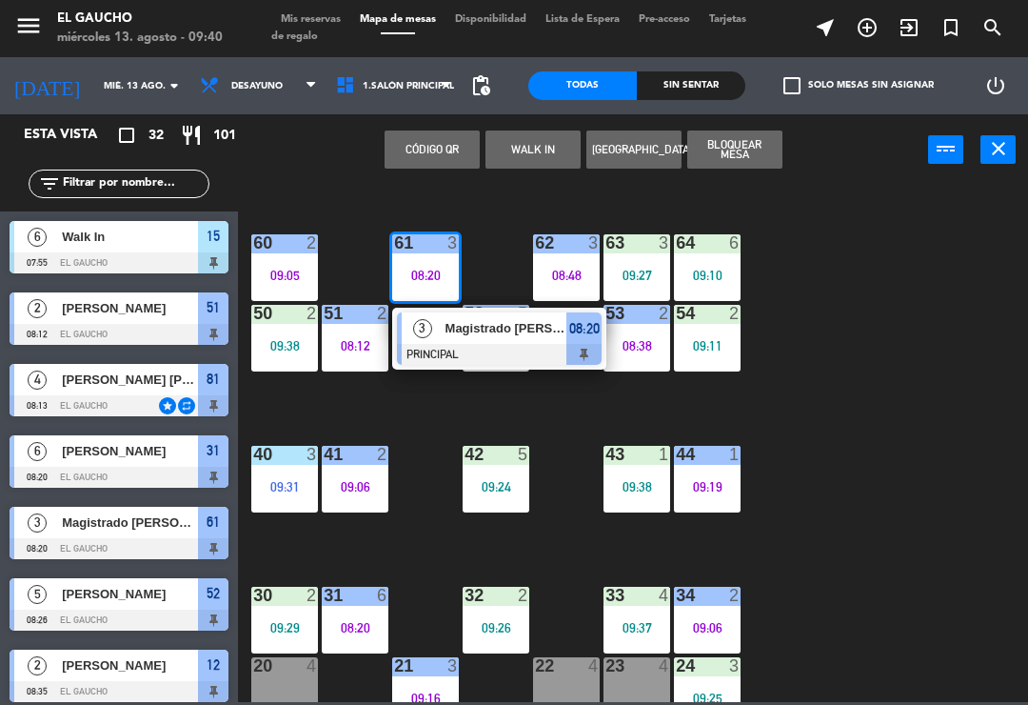
click at [496, 352] on div at bounding box center [499, 354] width 205 height 21
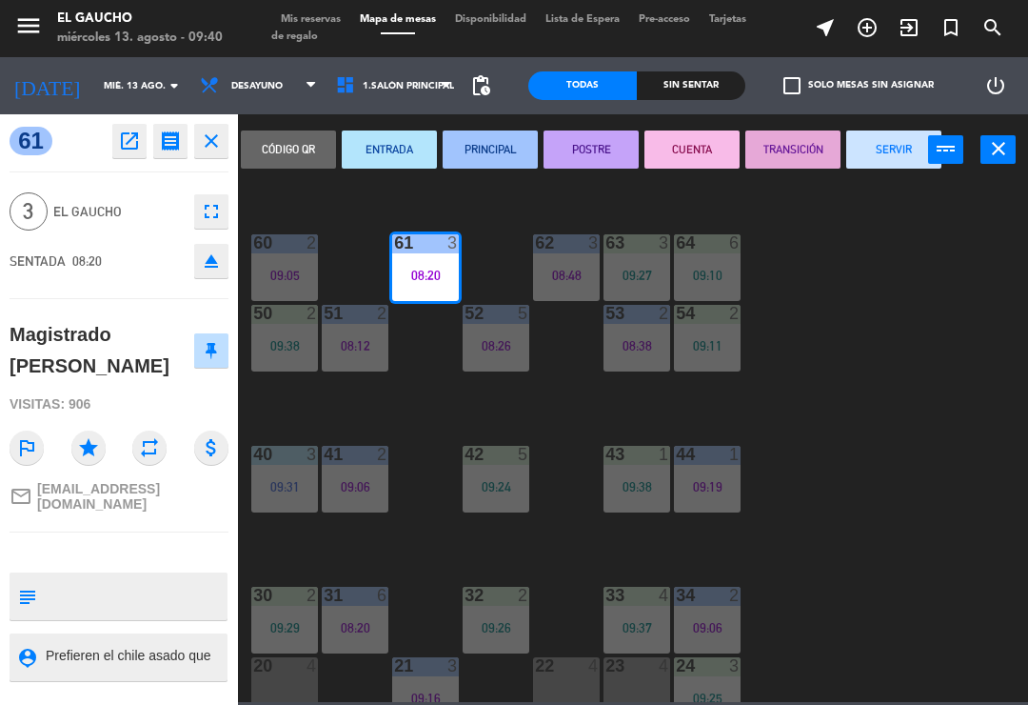
click at [880, 140] on button "SERVIR" at bounding box center [894, 149] width 95 height 38
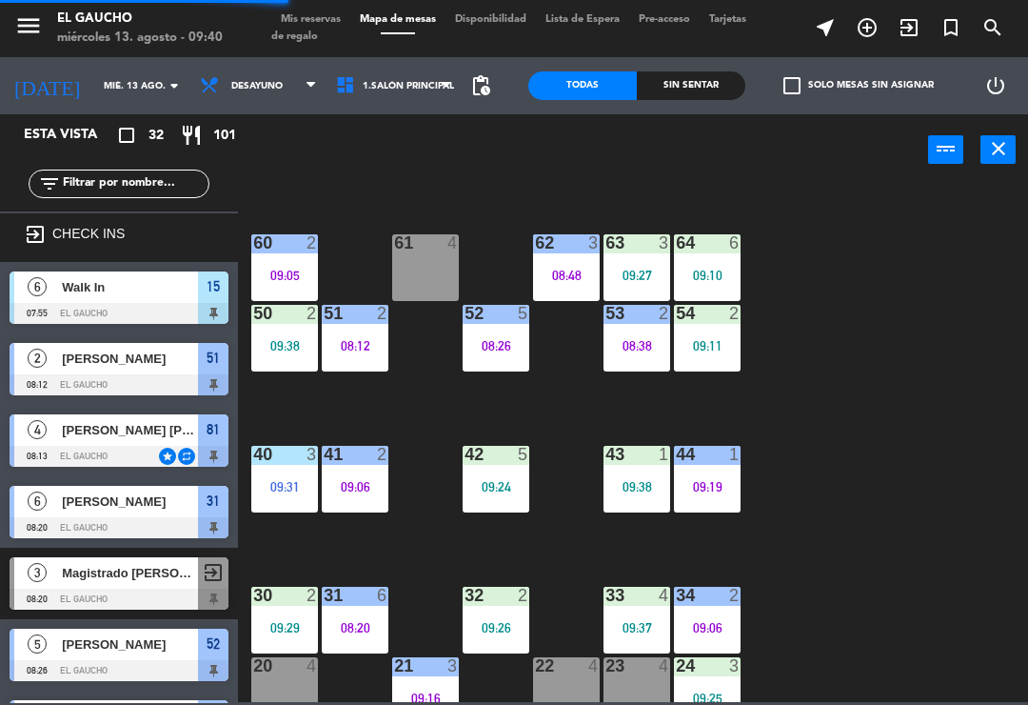
click at [419, 265] on div "61 4" at bounding box center [425, 267] width 67 height 67
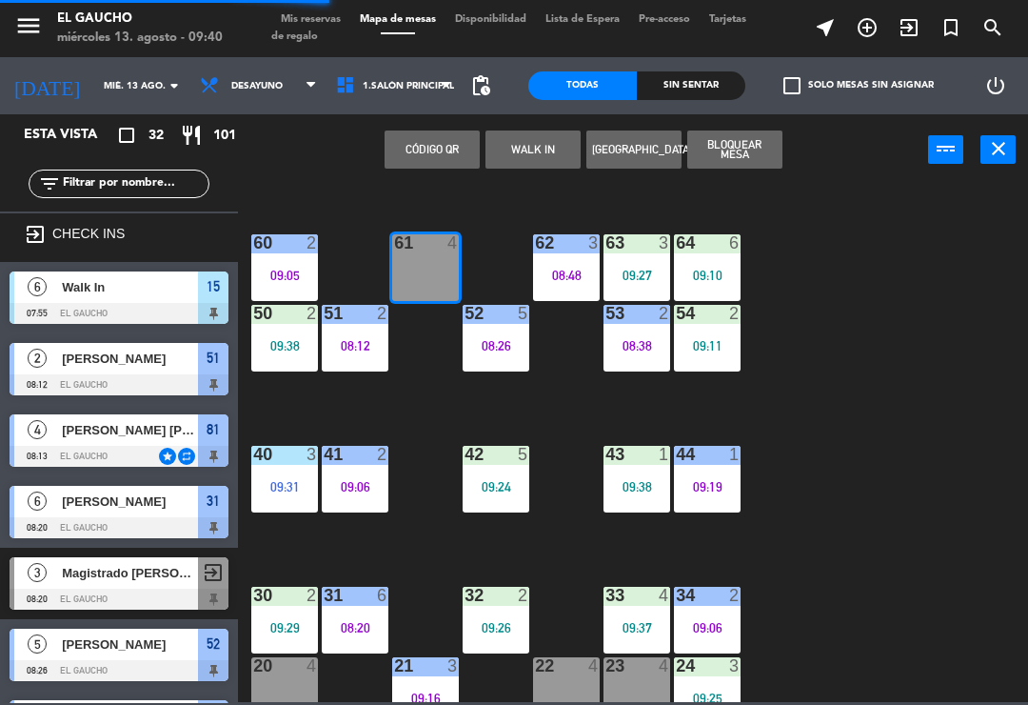
click at [517, 152] on button "WALK IN" at bounding box center [533, 149] width 95 height 38
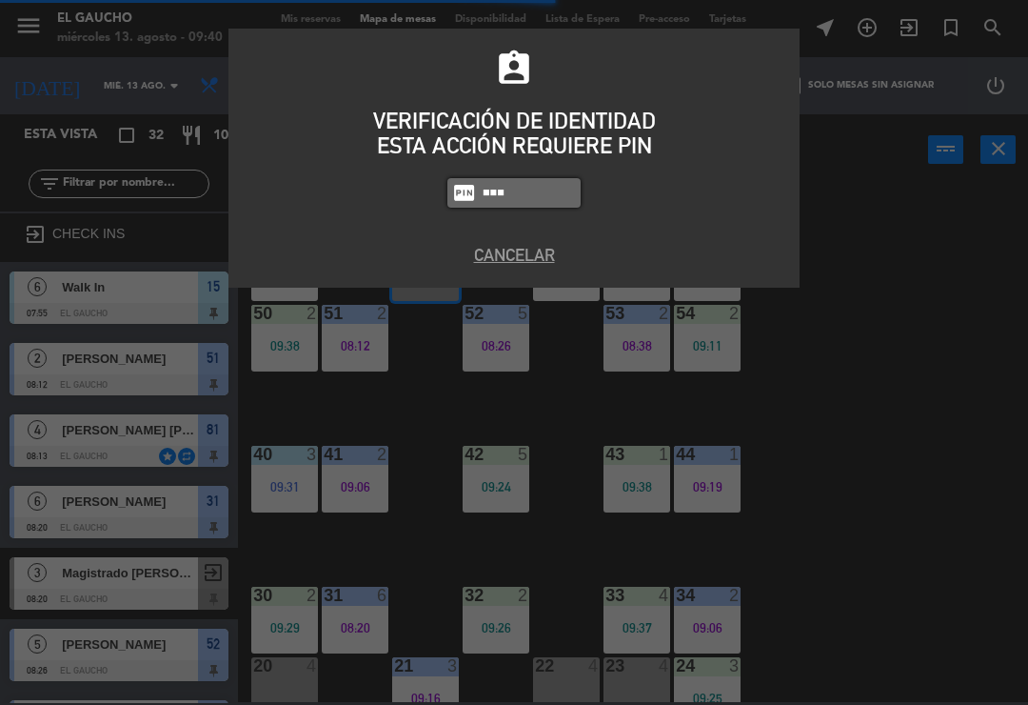
type input "0009"
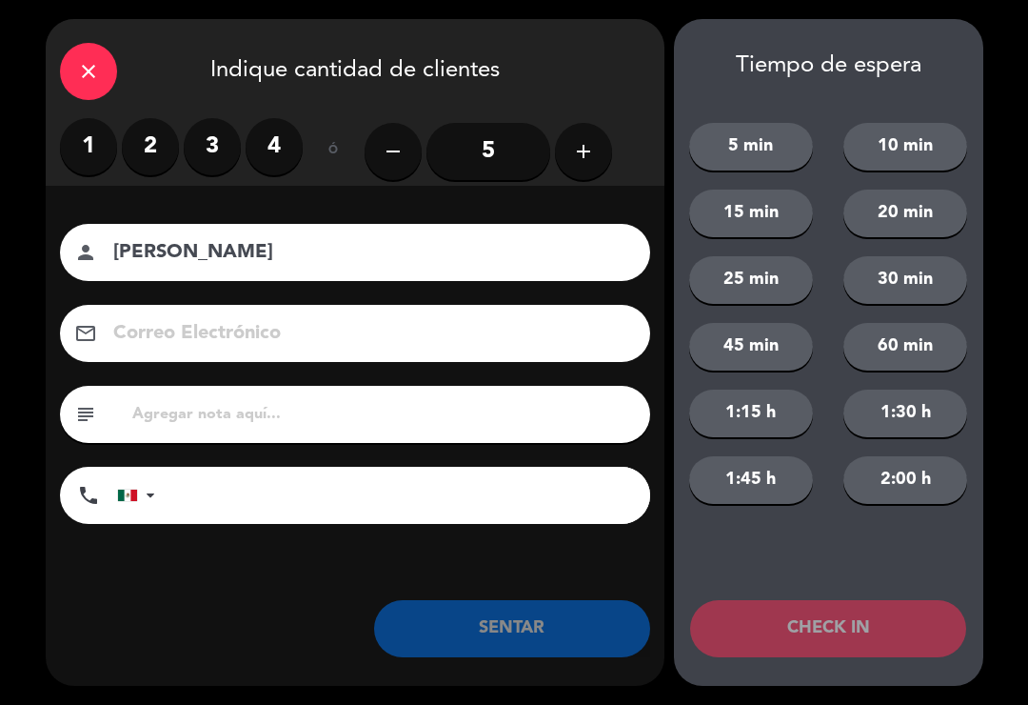
type input "[PERSON_NAME]"
click at [279, 134] on label "4" at bounding box center [274, 146] width 57 height 57
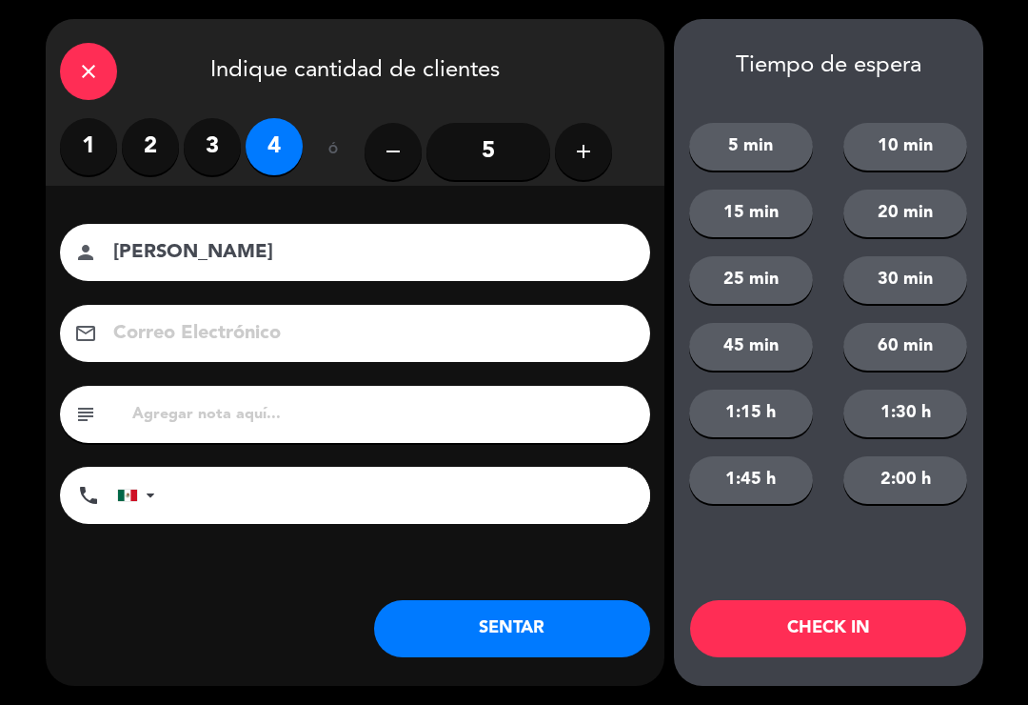
click at [447, 615] on button "SENTAR" at bounding box center [512, 628] width 276 height 57
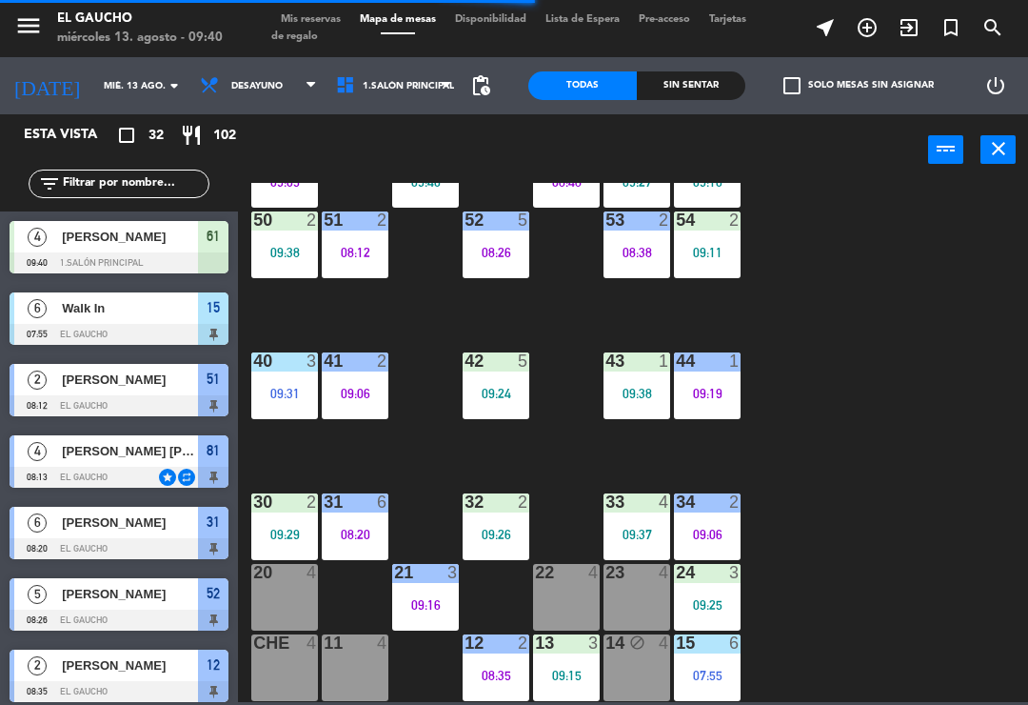
scroll to position [357, 0]
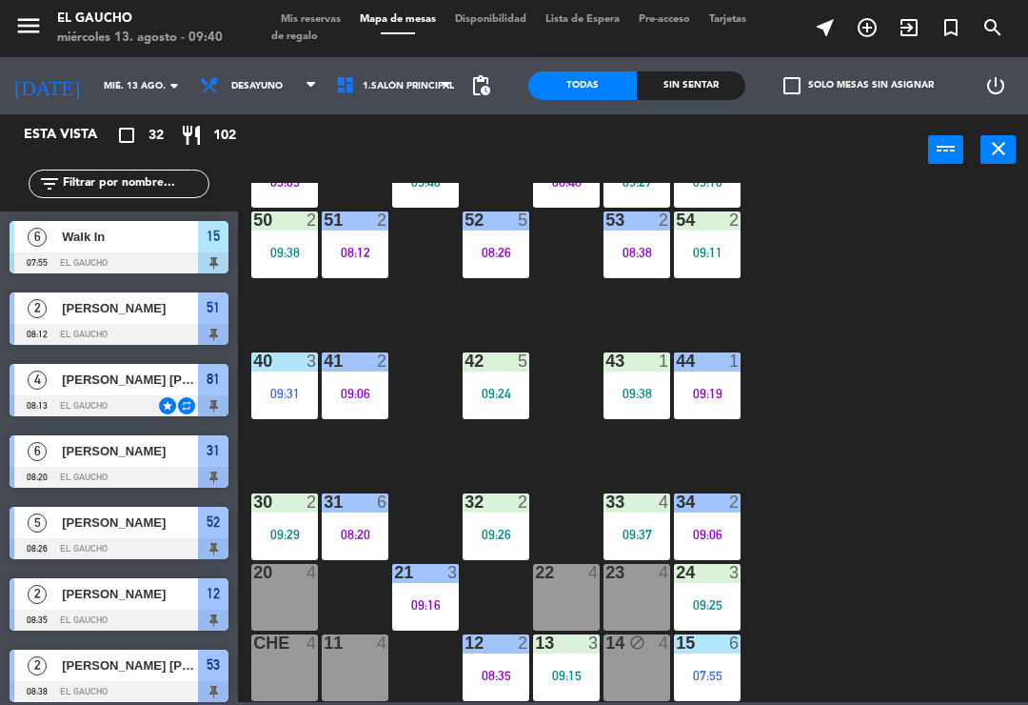
click at [580, 585] on div "22 4" at bounding box center [566, 597] width 67 height 67
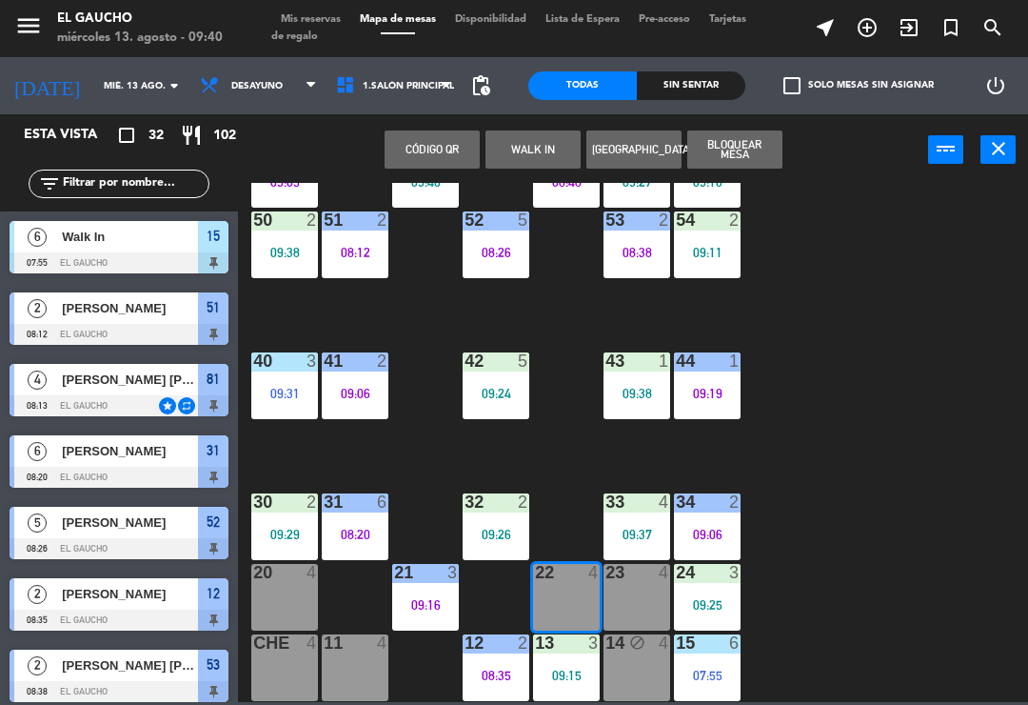
click at [544, 141] on button "WALK IN" at bounding box center [533, 149] width 95 height 38
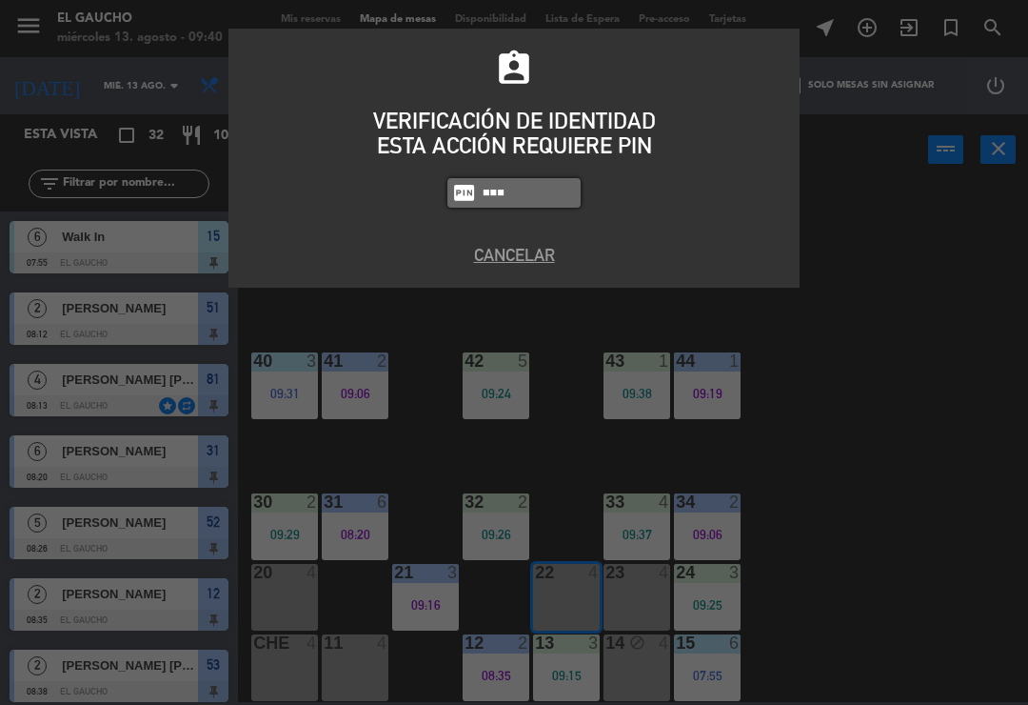
type input "0009"
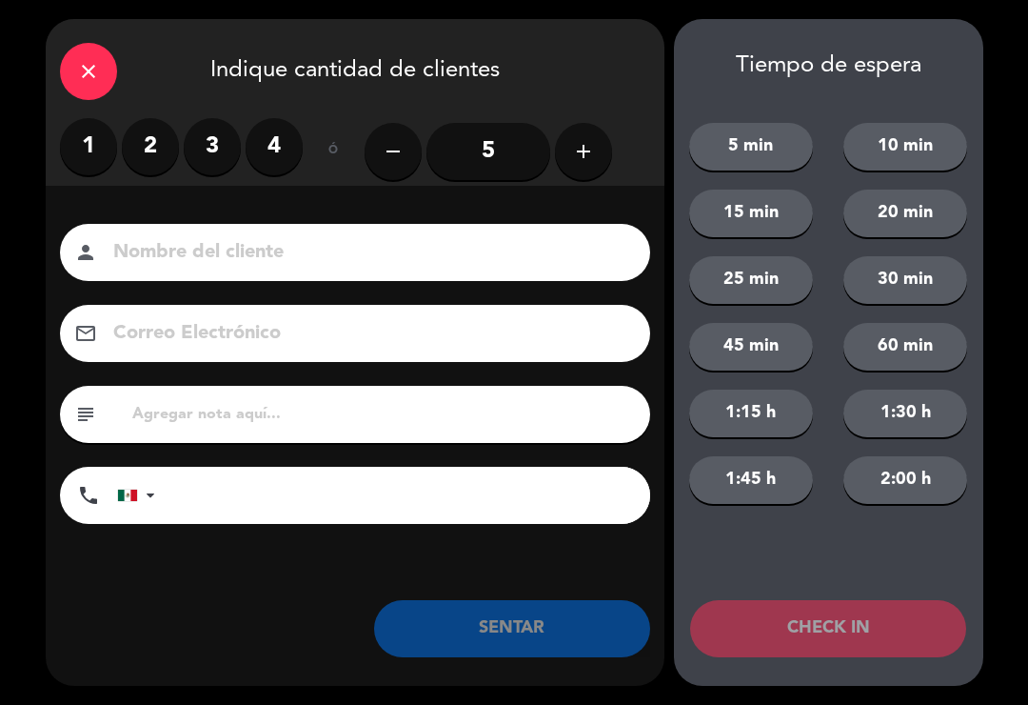
click at [158, 144] on label "2" at bounding box center [150, 146] width 57 height 57
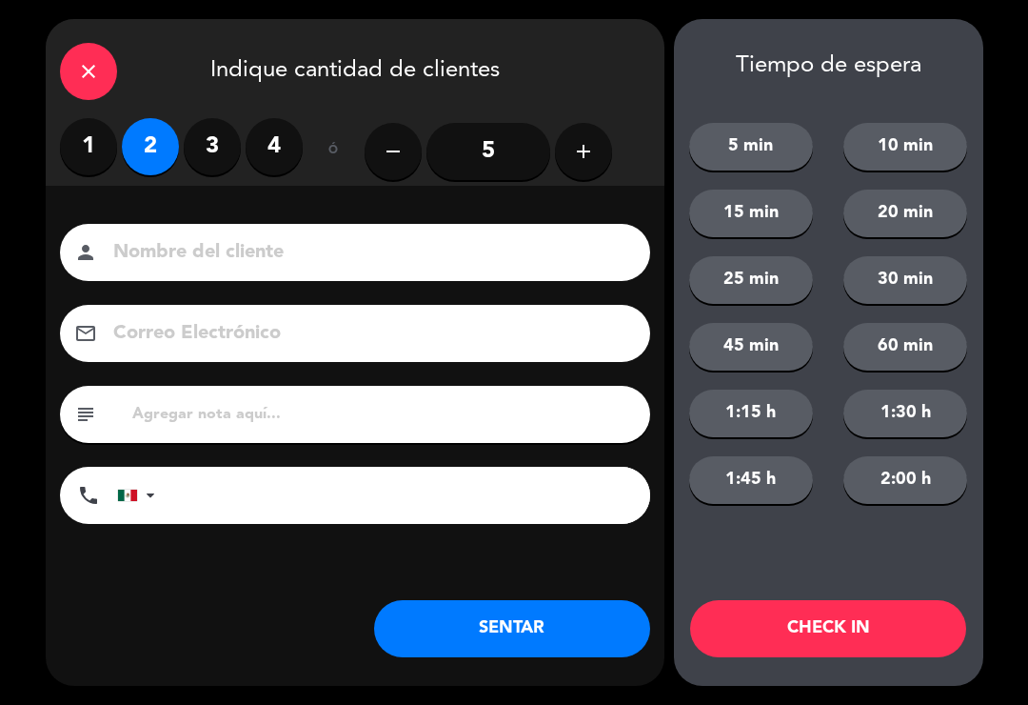
click at [153, 256] on input at bounding box center [368, 252] width 514 height 33
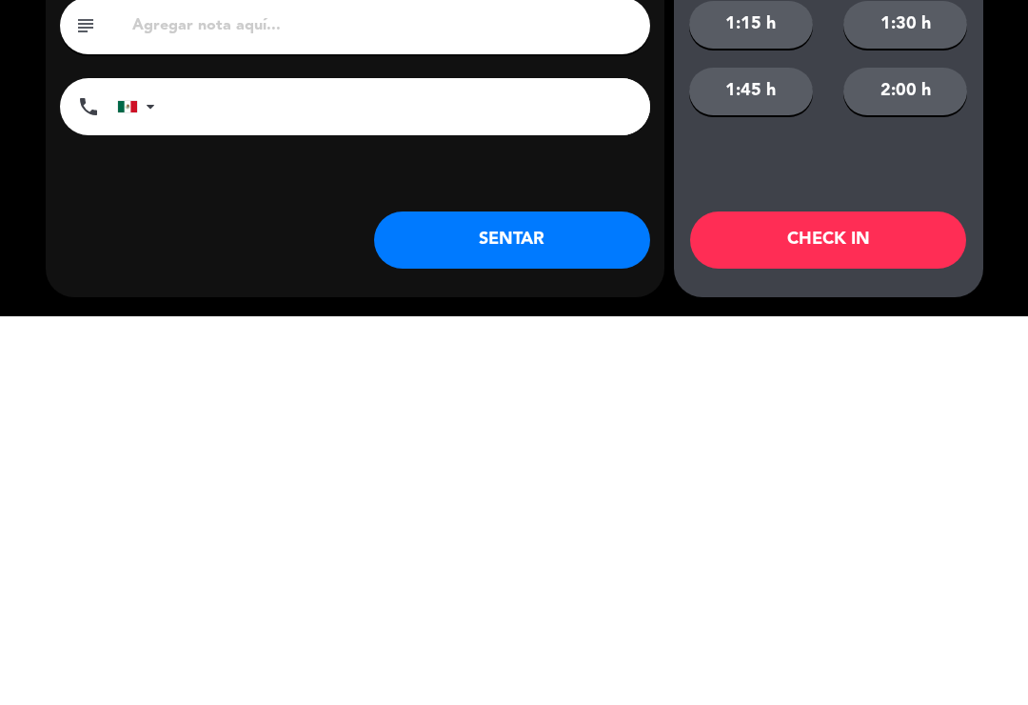
type input "[PERSON_NAME] Caracas"
click at [531, 600] on button "SENTAR" at bounding box center [512, 628] width 276 height 57
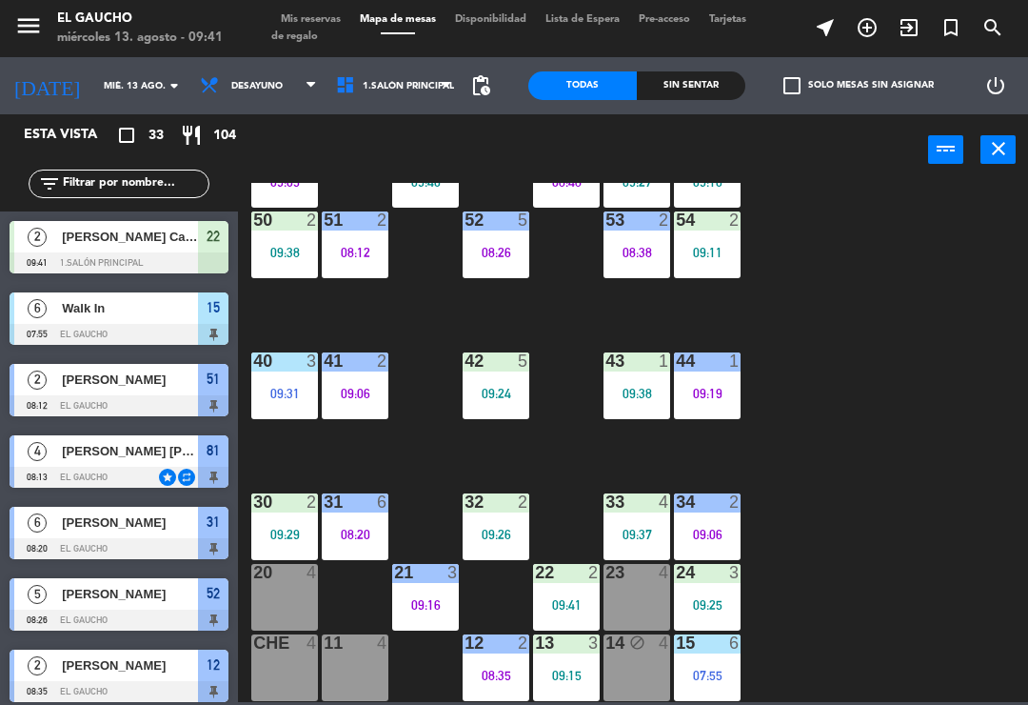
click at [568, 605] on div "09:41" at bounding box center [566, 604] width 67 height 13
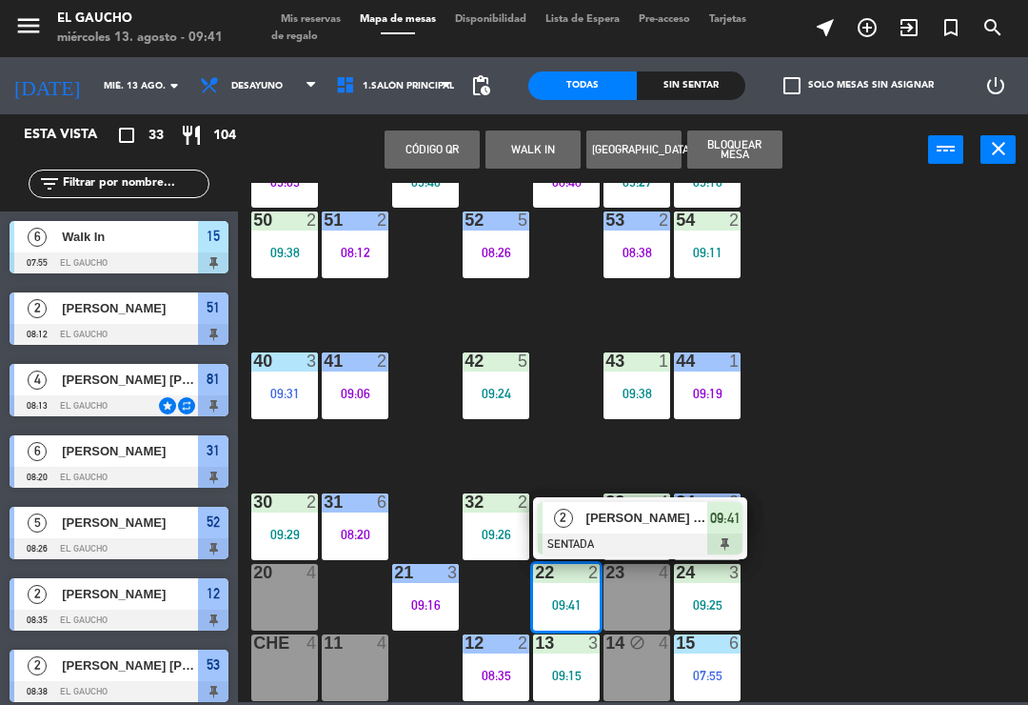
click at [837, 510] on div "84 2 09:37 80 4 83 2 09:38 82 4 81 4 08:13 70 2 09:30 71 4 08:48 72 block 4 73 …" at bounding box center [639, 442] width 780 height 519
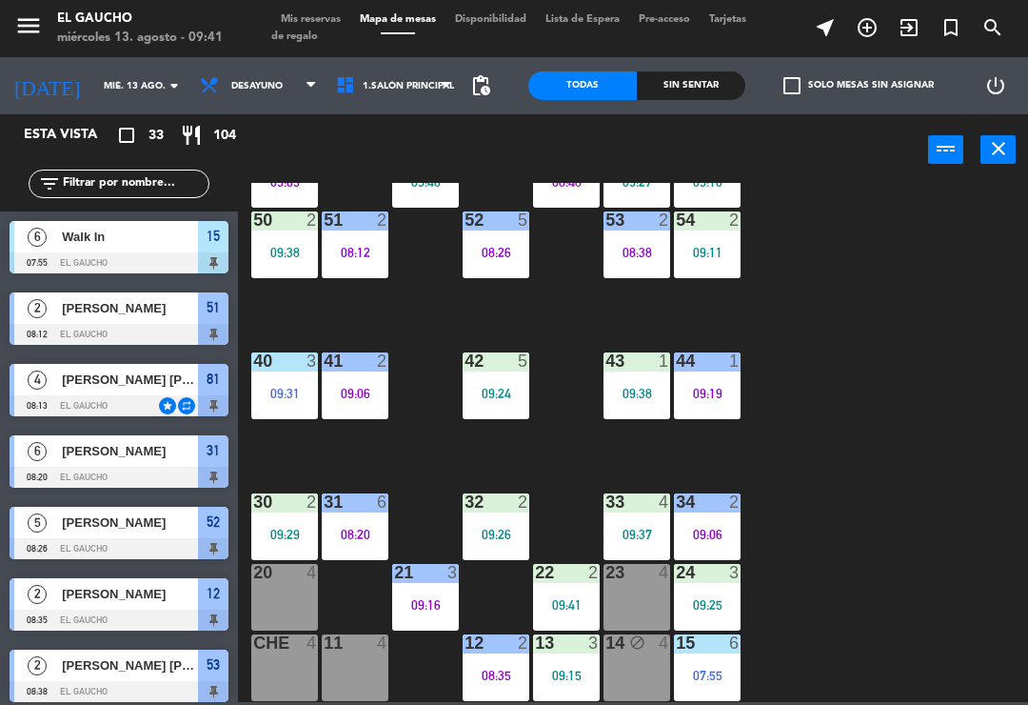
click at [641, 257] on div "08:38" at bounding box center [637, 252] width 67 height 13
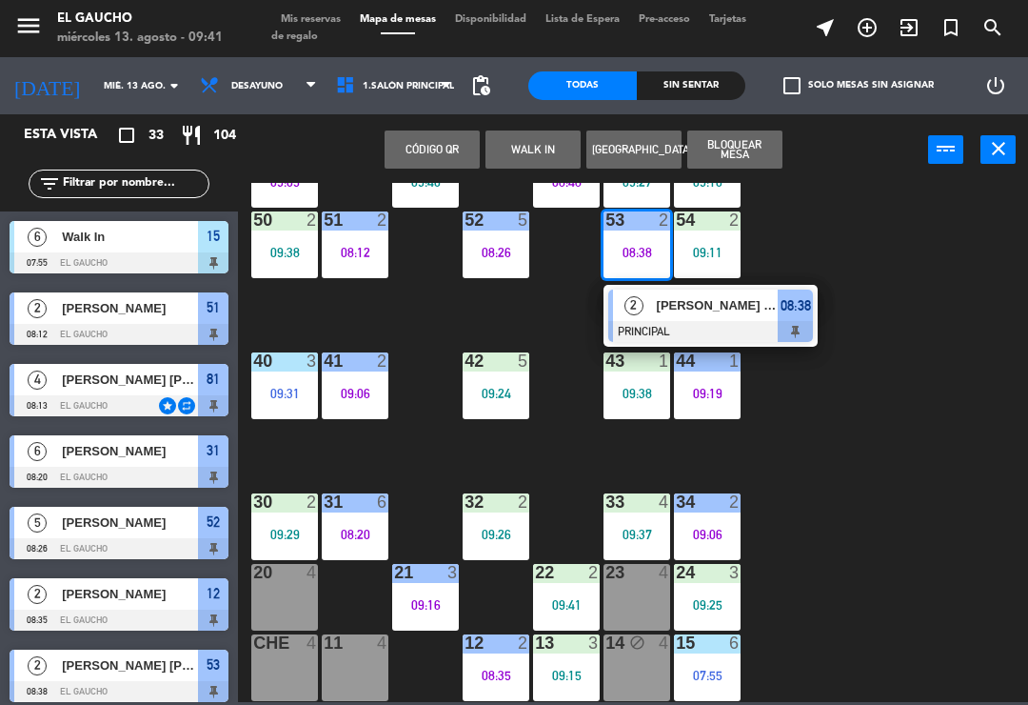
click at [718, 315] on span "[PERSON_NAME] [PERSON_NAME]" at bounding box center [718, 305] width 122 height 20
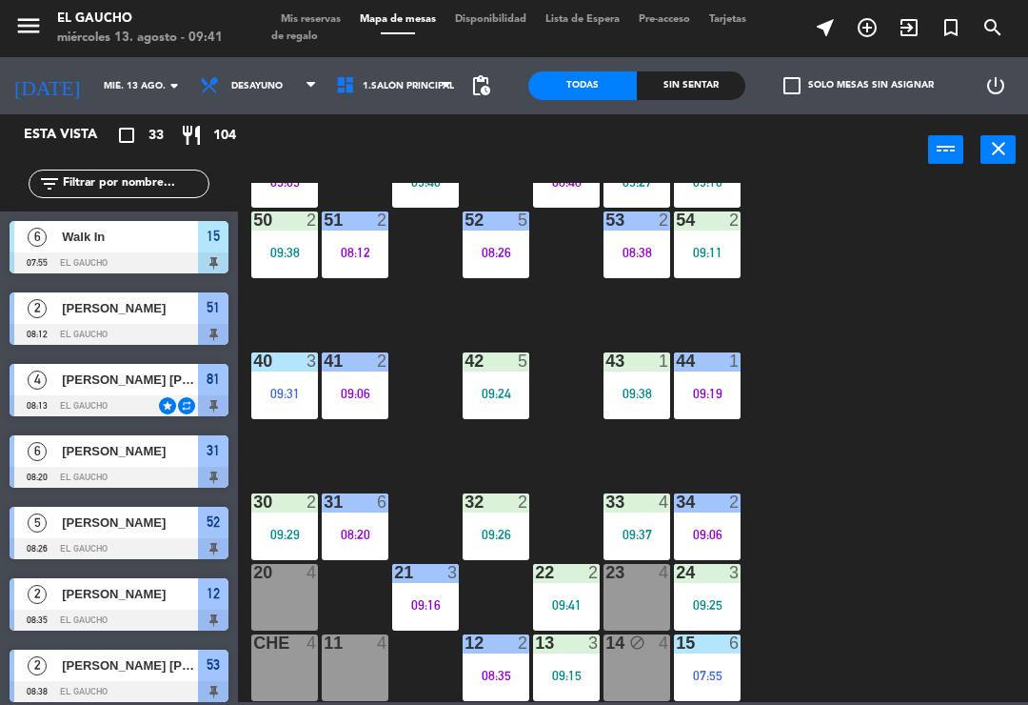
scroll to position [0, 0]
click at [632, 389] on div "09:38" at bounding box center [637, 393] width 67 height 13
click at [887, 364] on div "84 2 09:37 80 4 83 2 09:38 82 4 81 4 08:13 70 2 09:30 71 4 08:48 72 block 4 73 …" at bounding box center [639, 442] width 780 height 519
click at [635, 261] on div "53 2 08:38" at bounding box center [637, 244] width 67 height 67
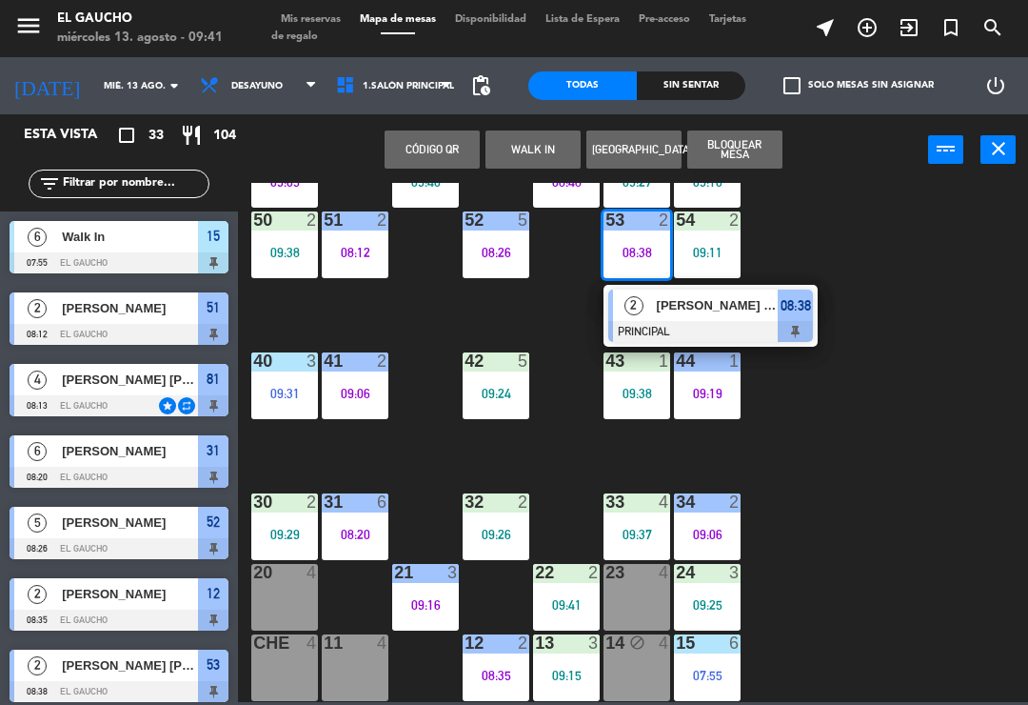
click at [688, 318] on div "[PERSON_NAME] [PERSON_NAME]" at bounding box center [717, 304] width 124 height 31
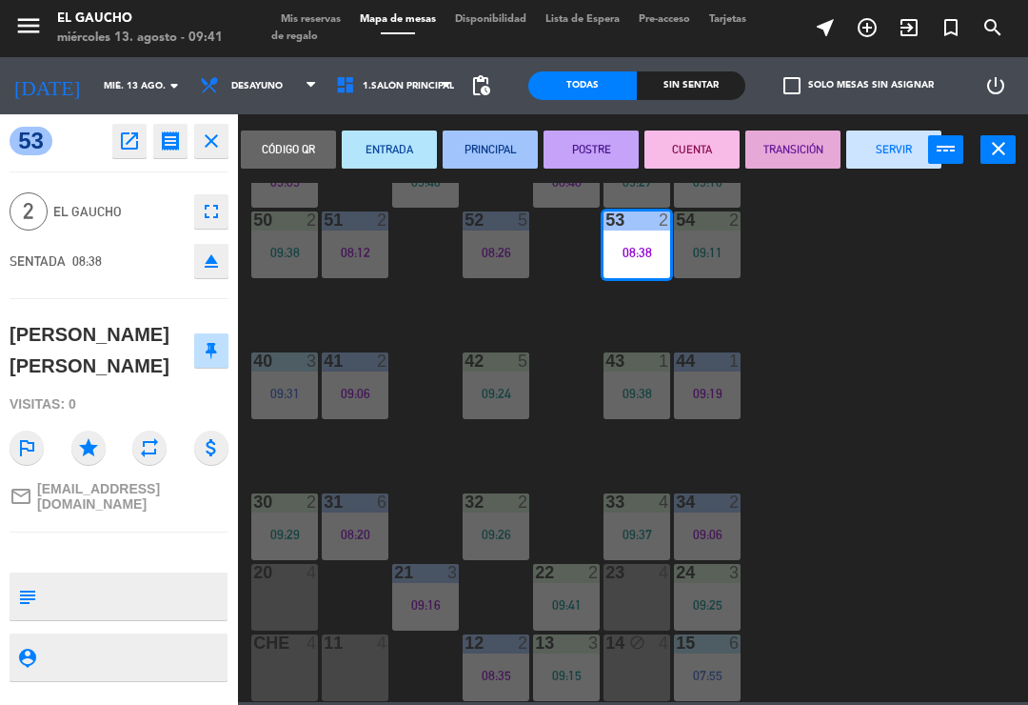
click at [899, 163] on button "SERVIR" at bounding box center [894, 149] width 95 height 38
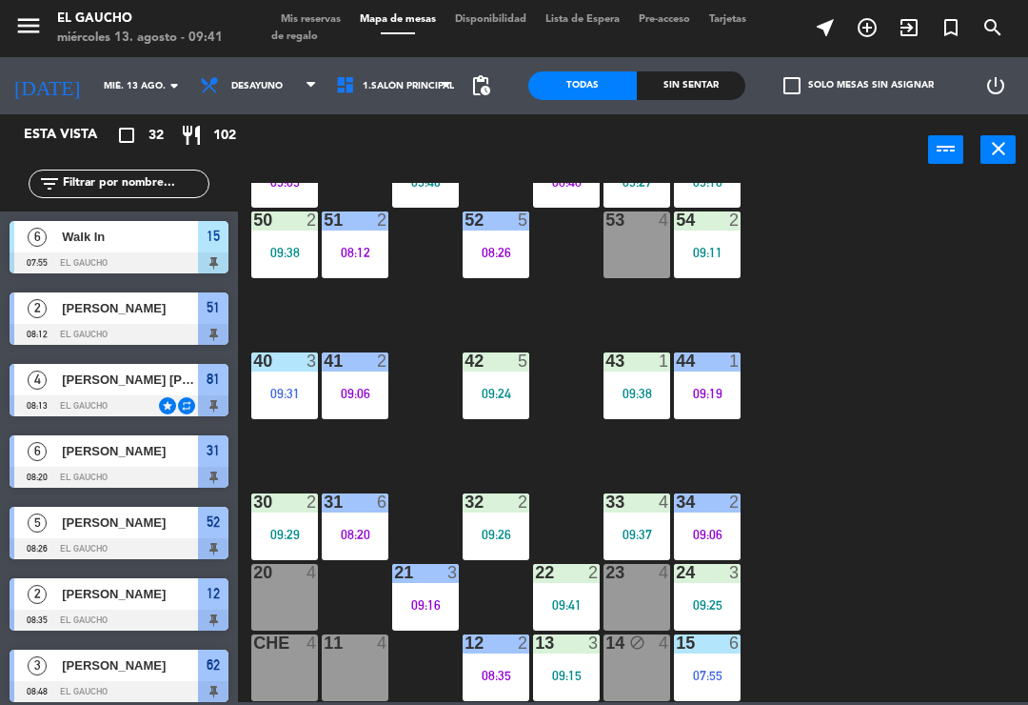
click at [649, 382] on div "43 1 09:38" at bounding box center [637, 385] width 67 height 67
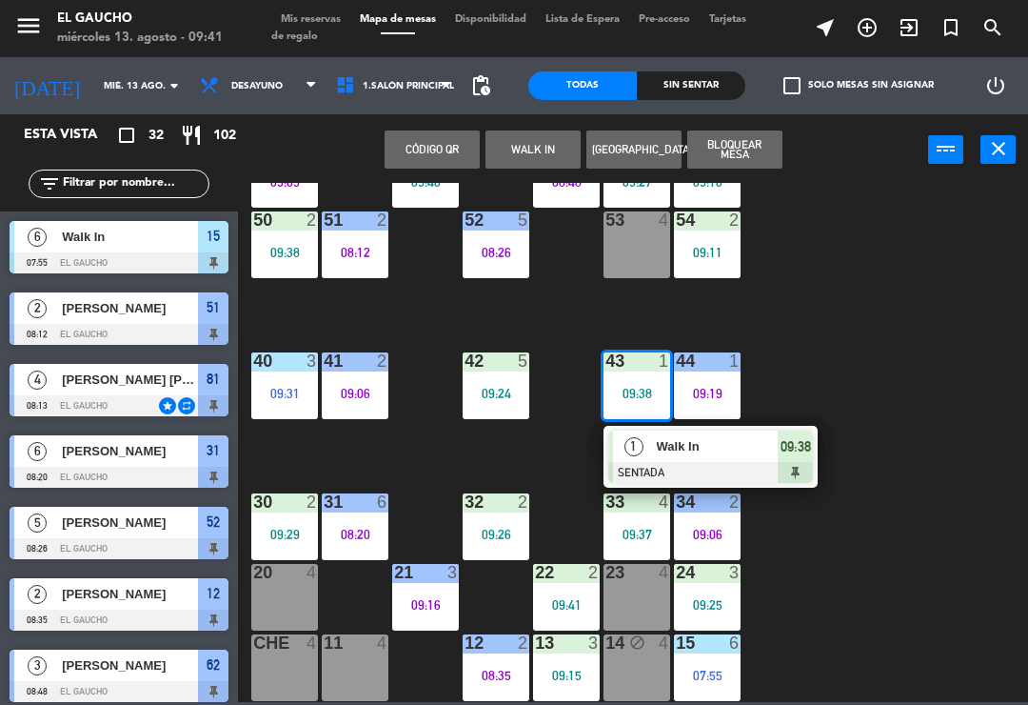
click at [770, 469] on div at bounding box center [710, 472] width 205 height 21
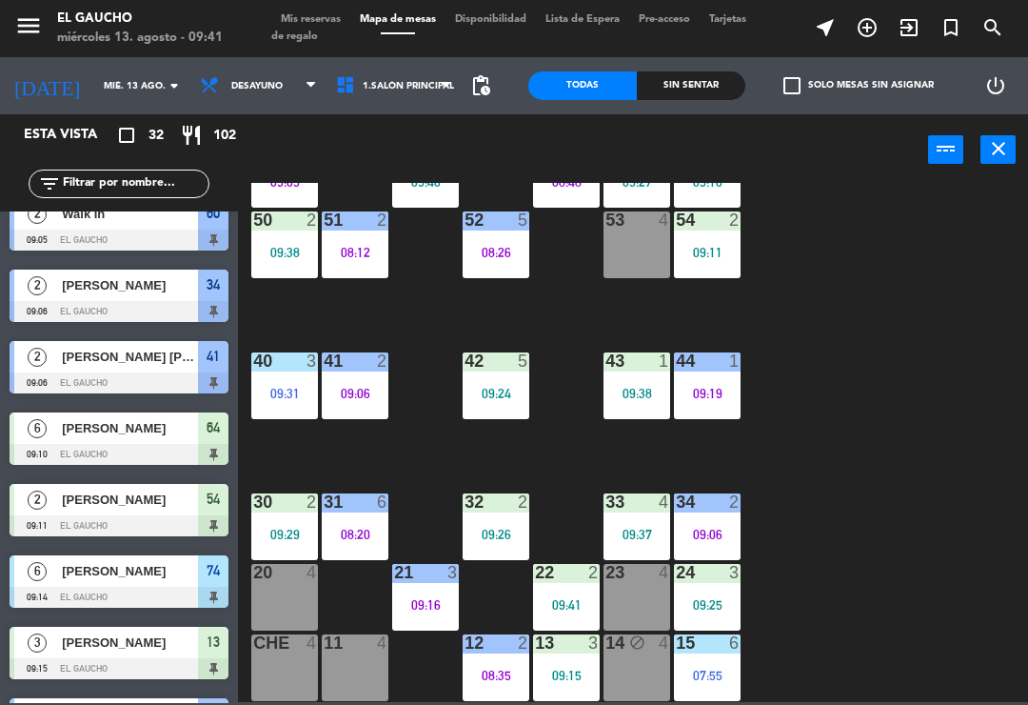
scroll to position [357, 0]
click at [648, 591] on div "23 4" at bounding box center [637, 597] width 67 height 67
click at [864, 543] on div "84 2 09:37 80 4 83 2 09:38 82 4 81 4 08:13 70 2 09:30 71 4 08:48 72 block 4 73 …" at bounding box center [639, 442] width 780 height 519
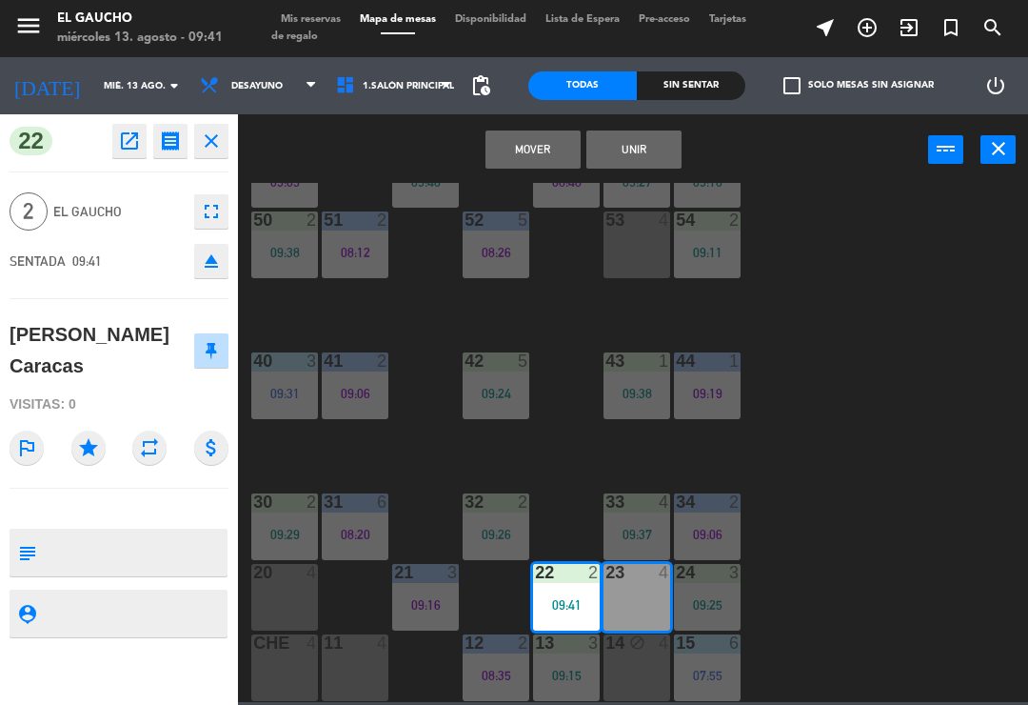
click at [548, 145] on button "Mover" at bounding box center [533, 149] width 95 height 38
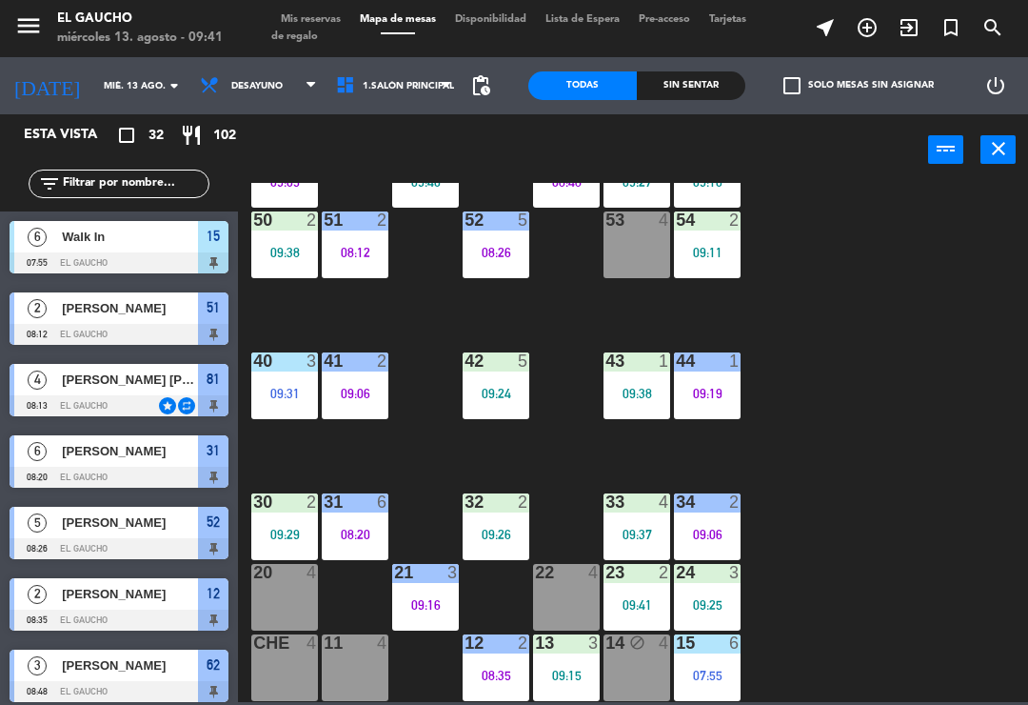
scroll to position [737, 0]
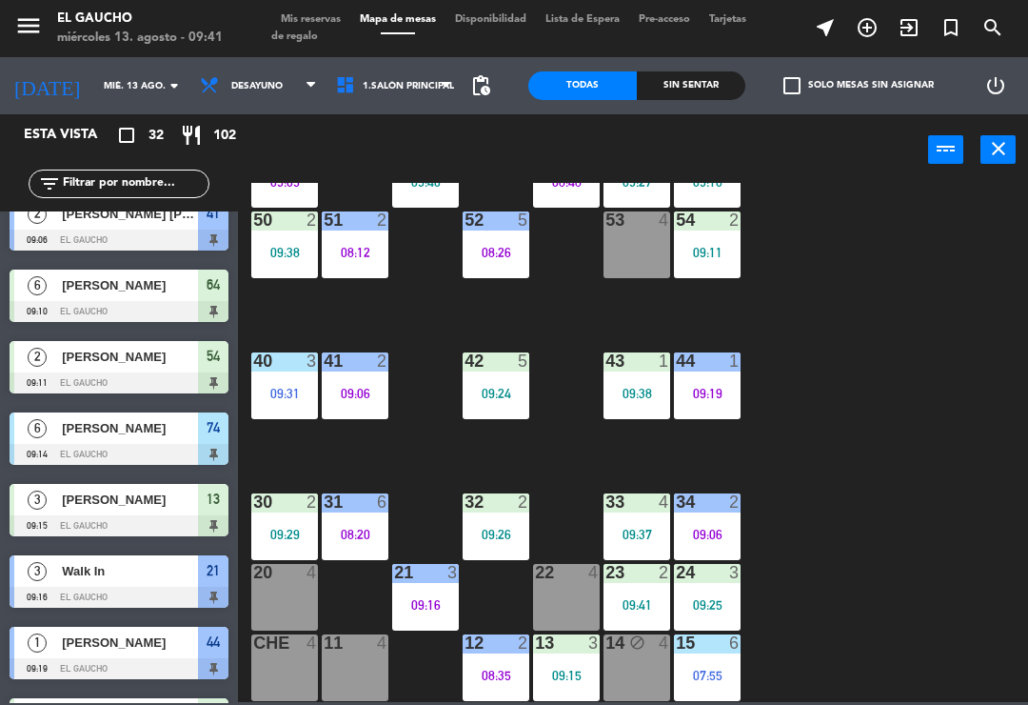
click at [556, 602] on div "22 4" at bounding box center [566, 597] width 67 height 67
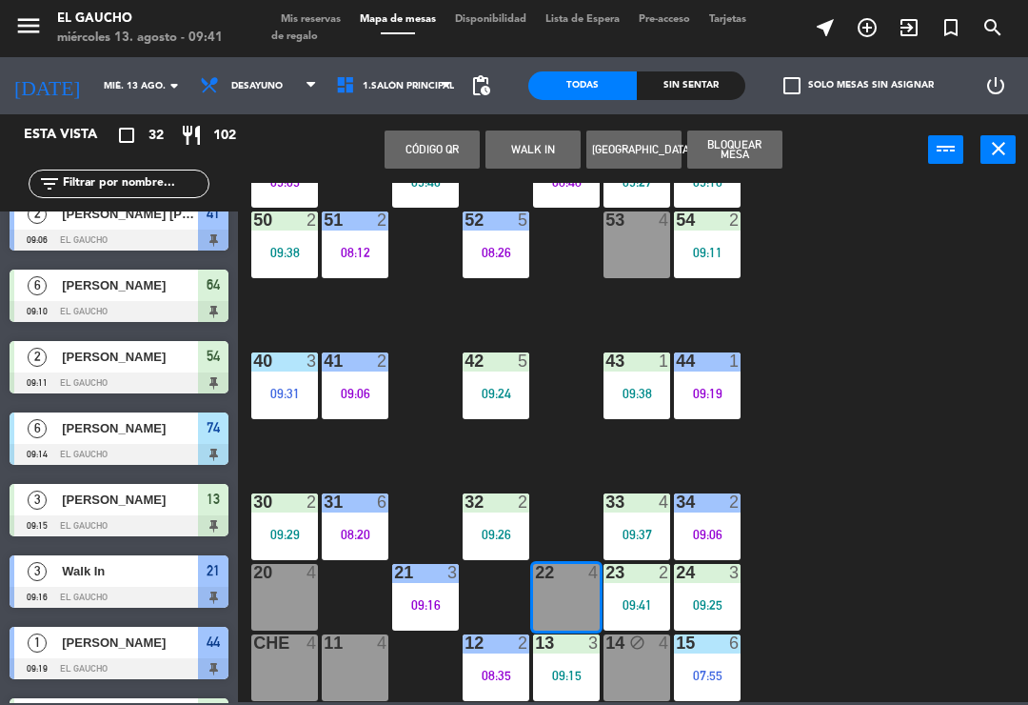
click at [543, 147] on button "WALK IN" at bounding box center [533, 149] width 95 height 38
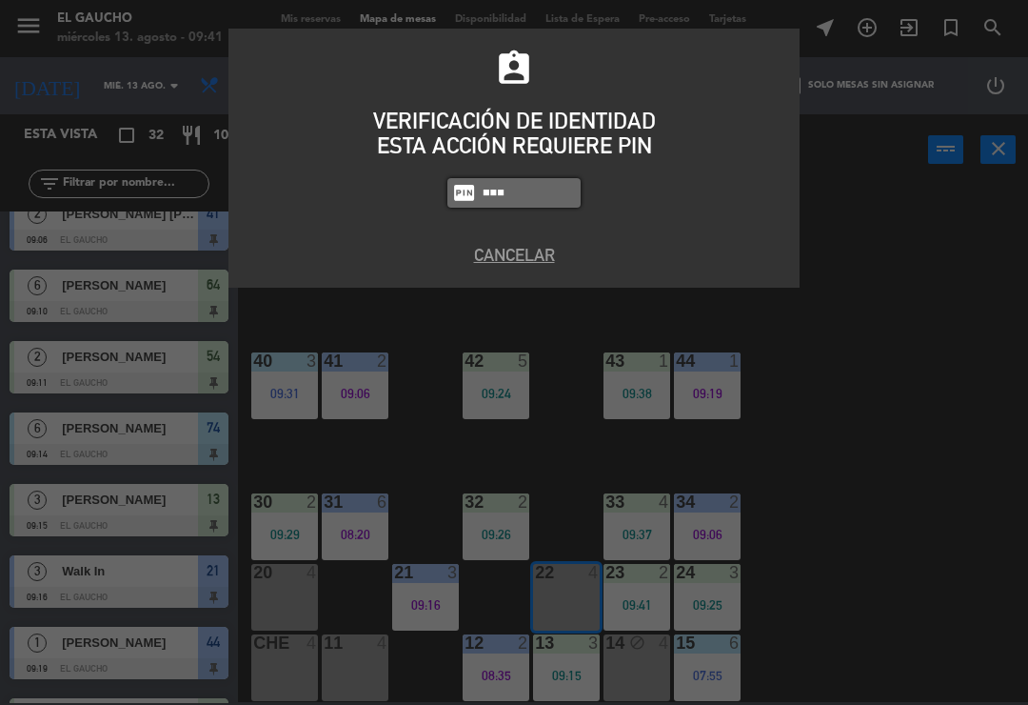
type input "0009"
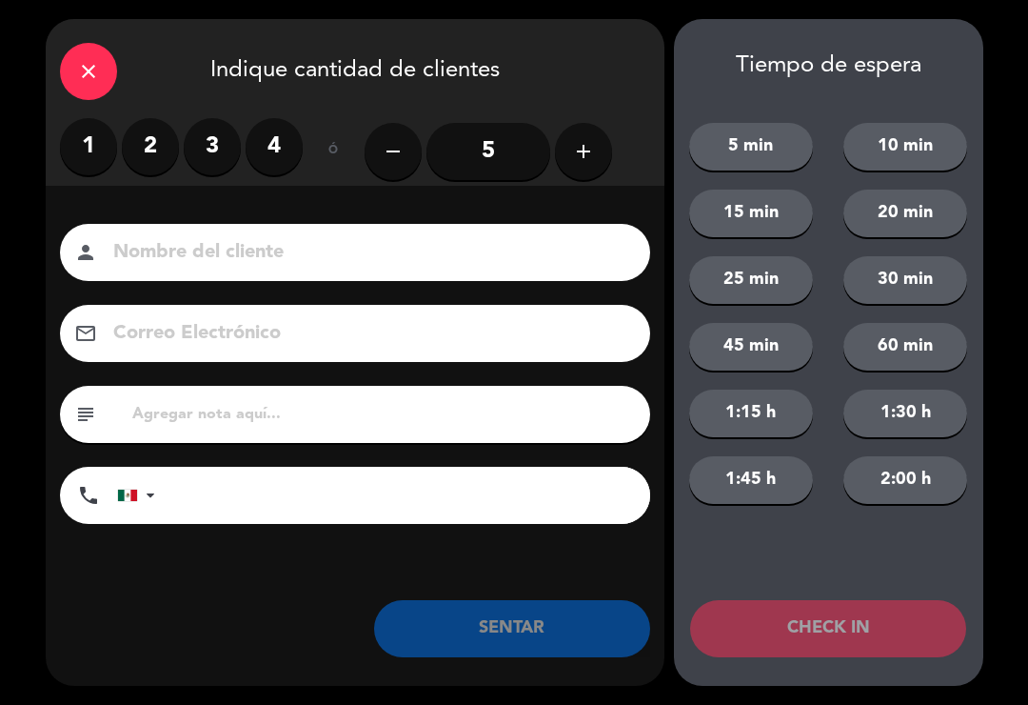
click at [89, 87] on div "close" at bounding box center [88, 71] width 57 height 57
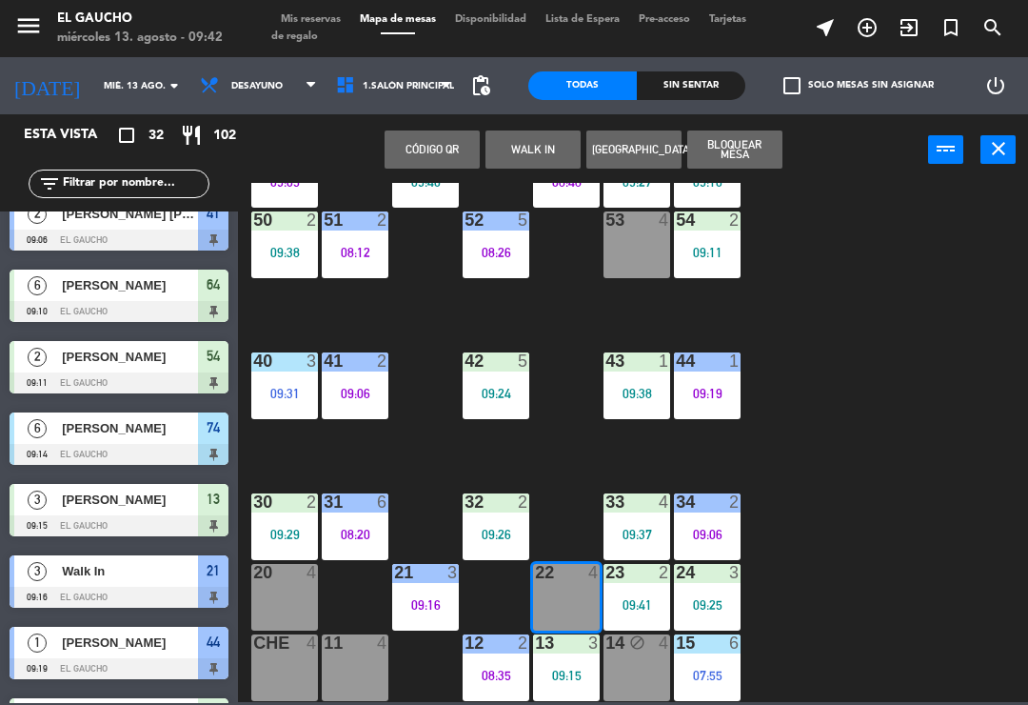
click at [538, 163] on button "WALK IN" at bounding box center [533, 149] width 95 height 38
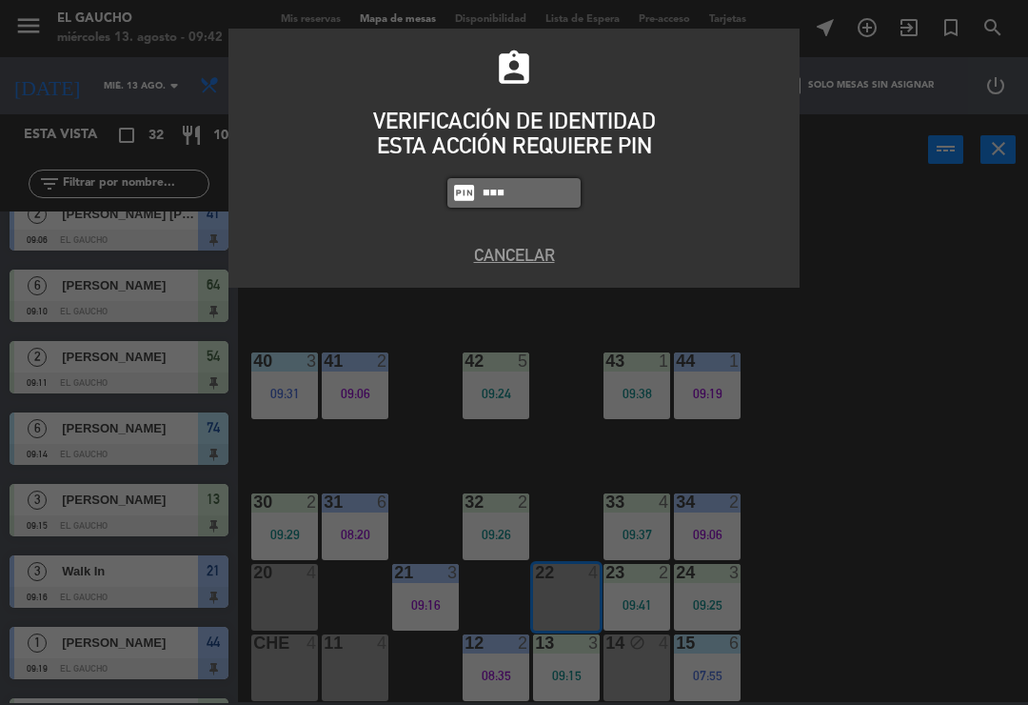
type input "0009"
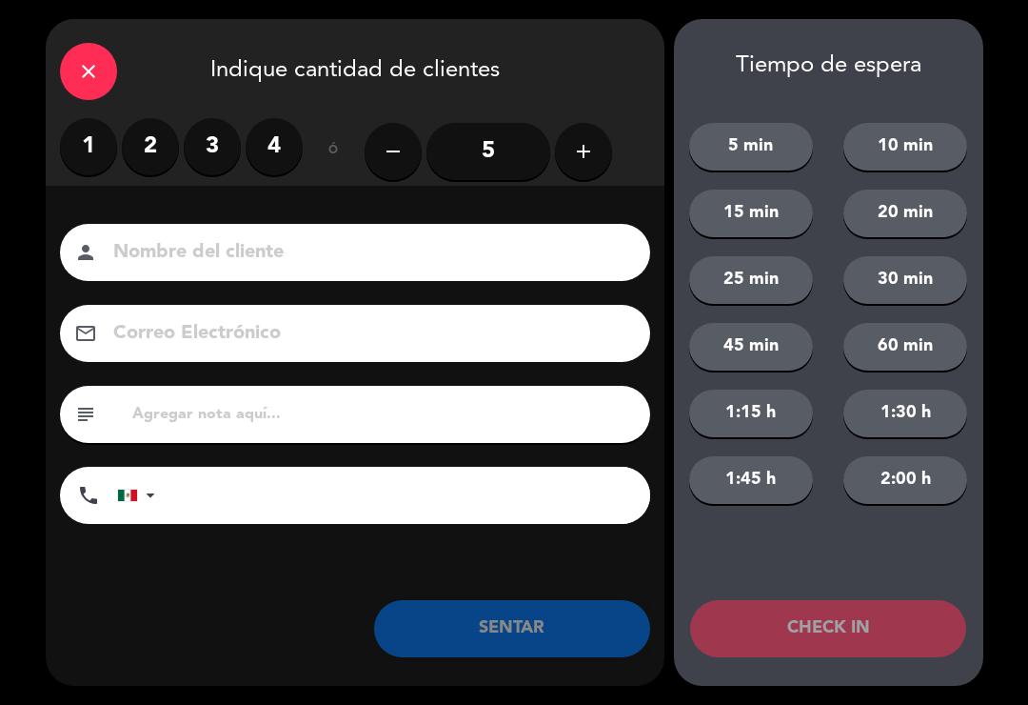
click at [84, 153] on label "1" at bounding box center [88, 146] width 57 height 57
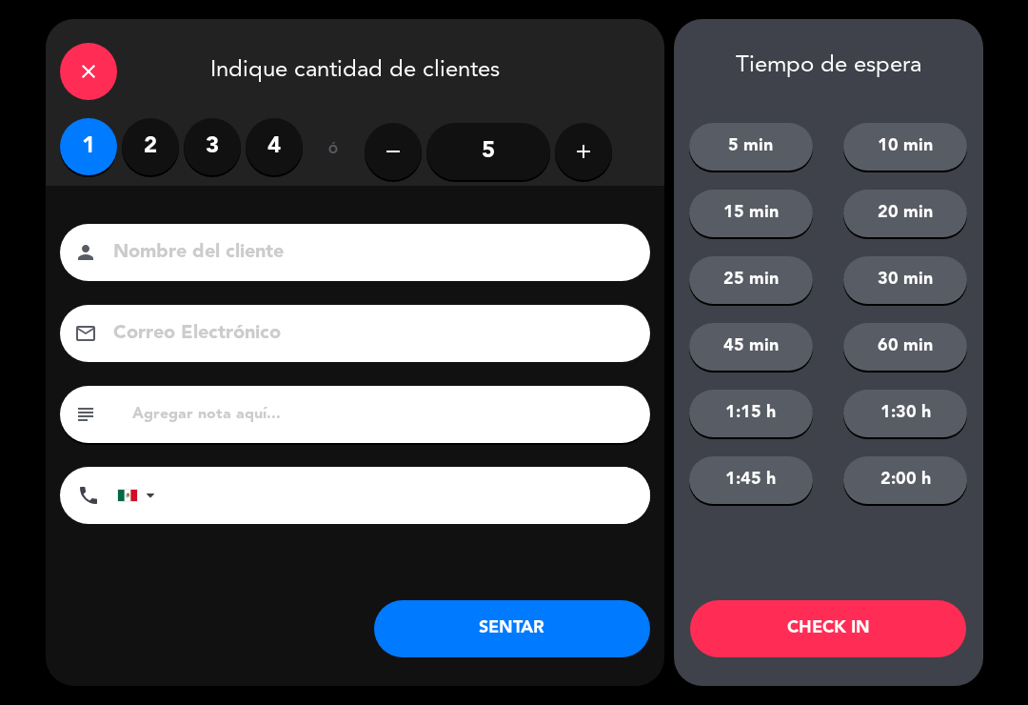
click at [460, 646] on button "SENTAR" at bounding box center [512, 628] width 276 height 57
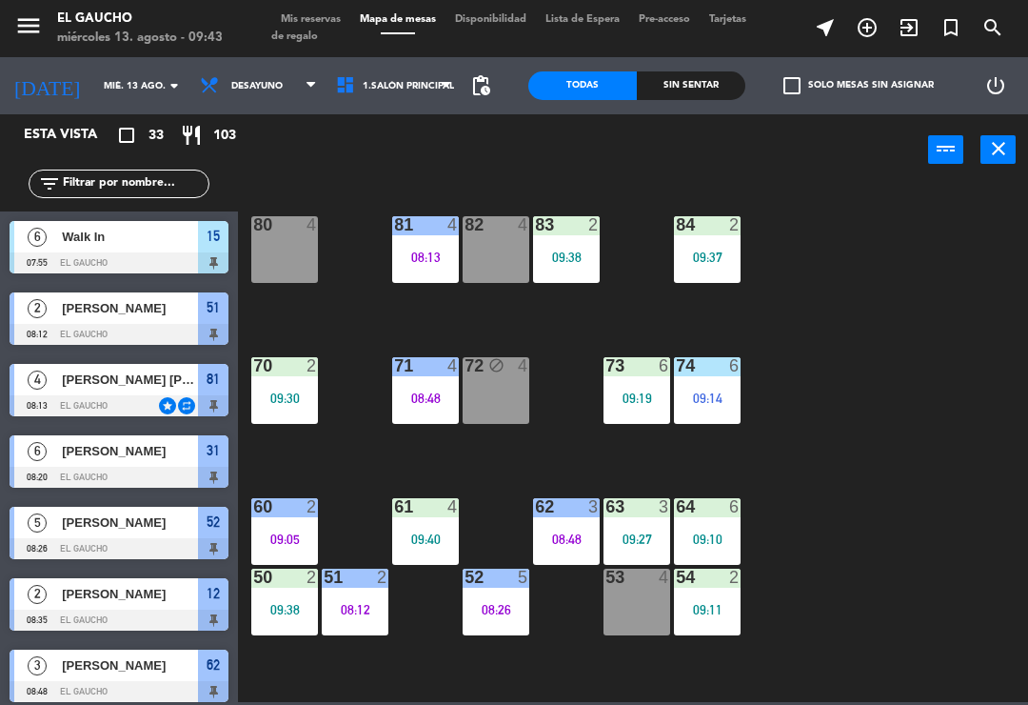
scroll to position [0, 0]
click at [466, 232] on div "82" at bounding box center [465, 224] width 1 height 17
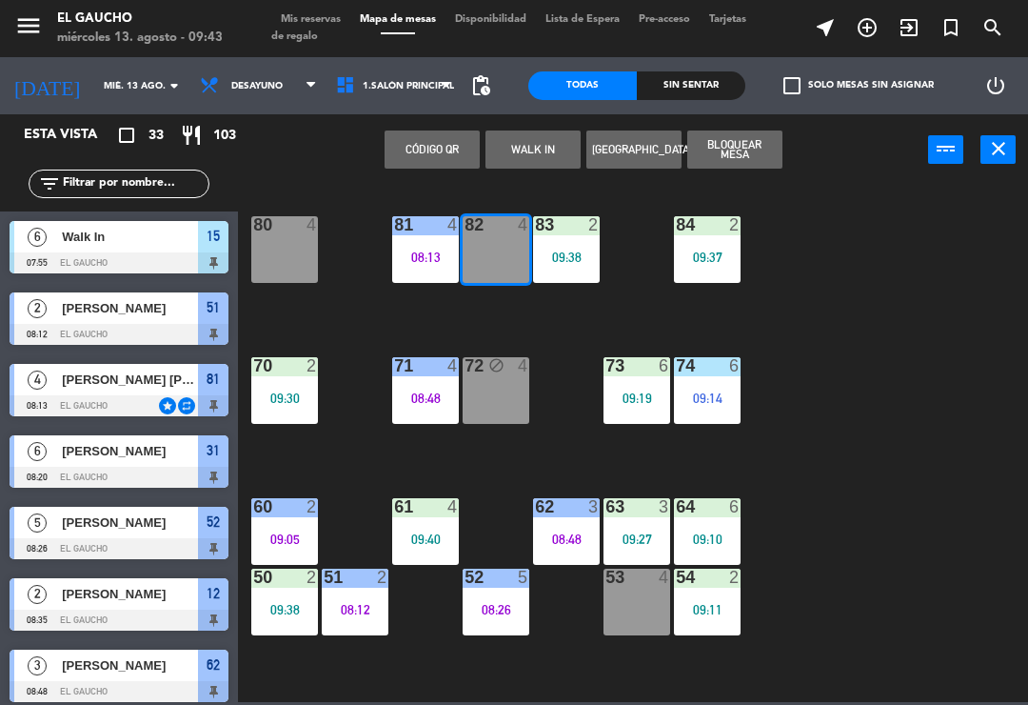
click at [508, 148] on button "WALK IN" at bounding box center [533, 149] width 95 height 38
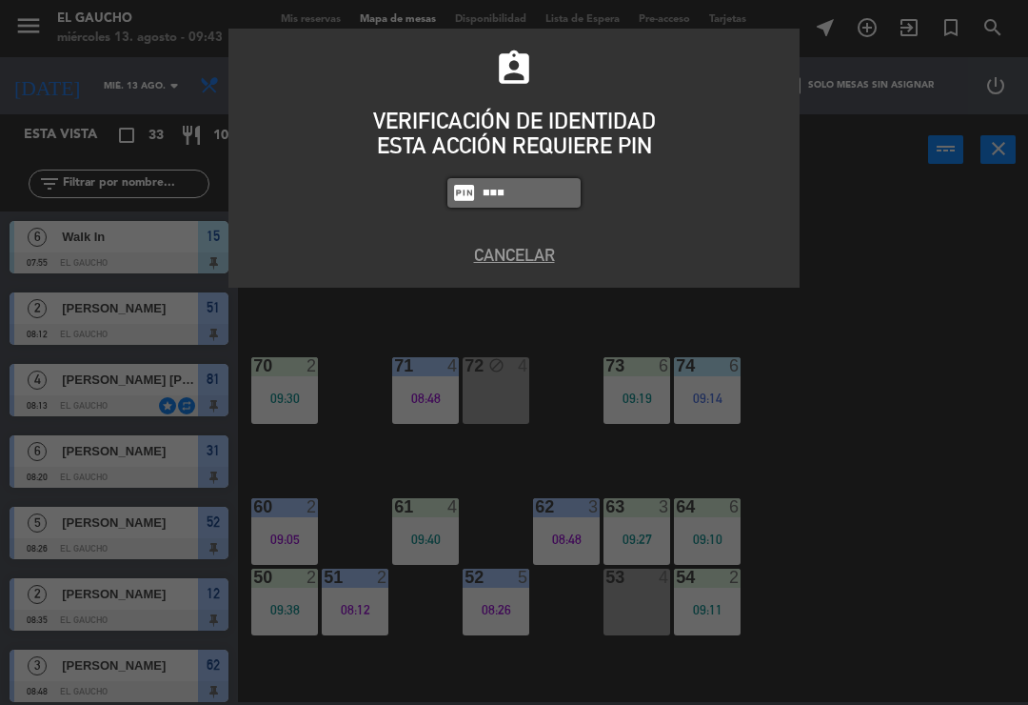
type input "0009"
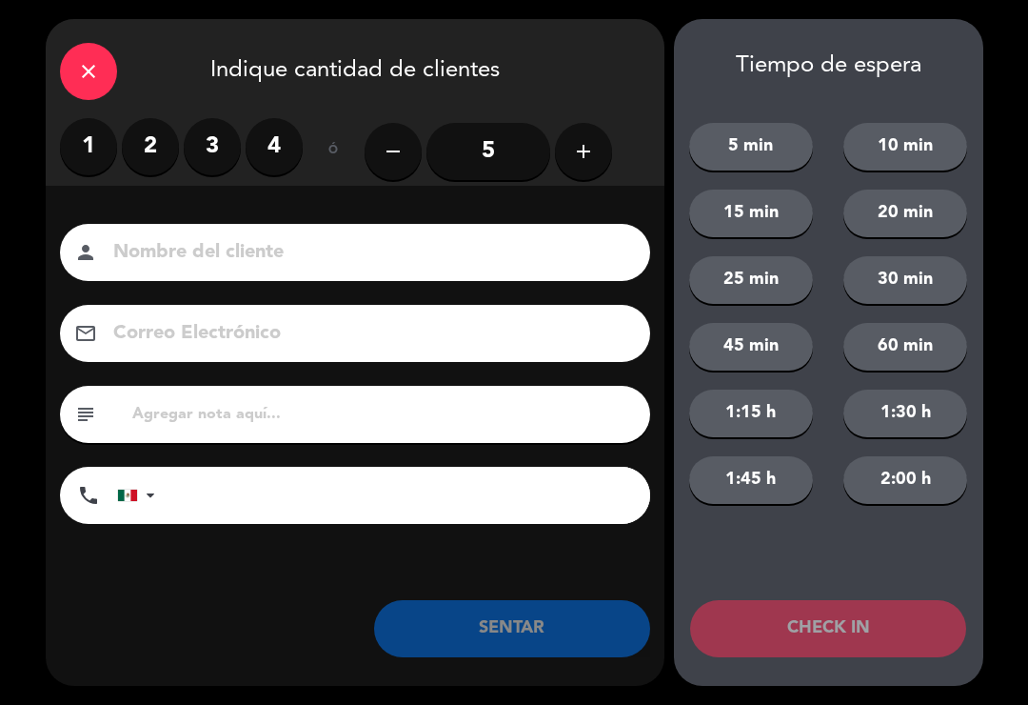
click at [132, 149] on label "2" at bounding box center [150, 146] width 57 height 57
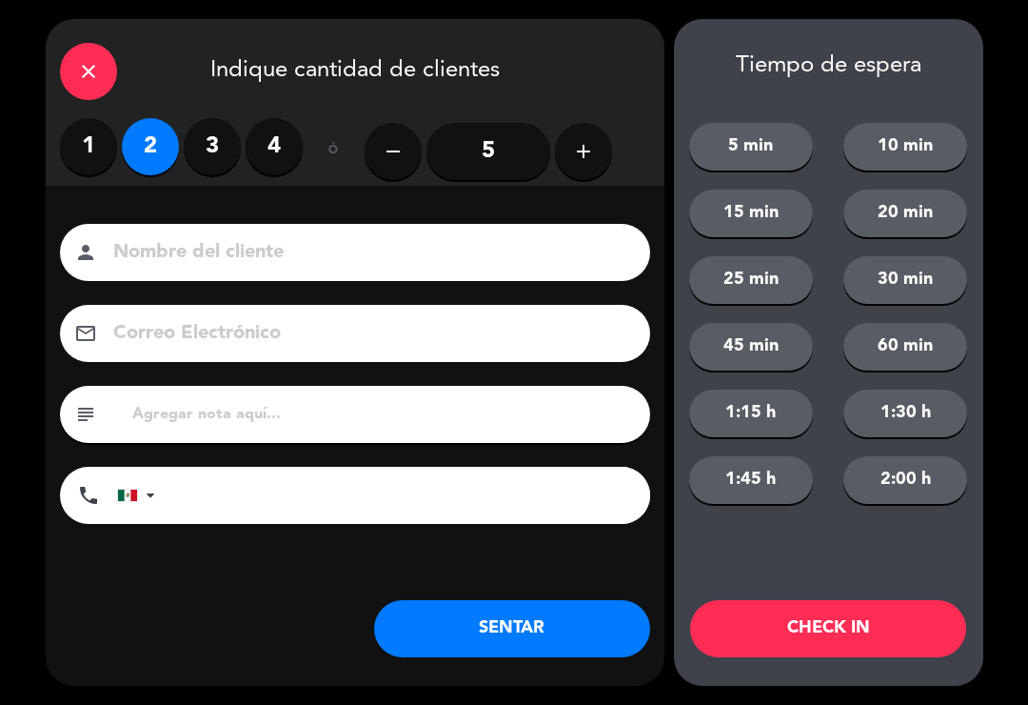
click at [474, 634] on button "SENTAR" at bounding box center [512, 628] width 276 height 57
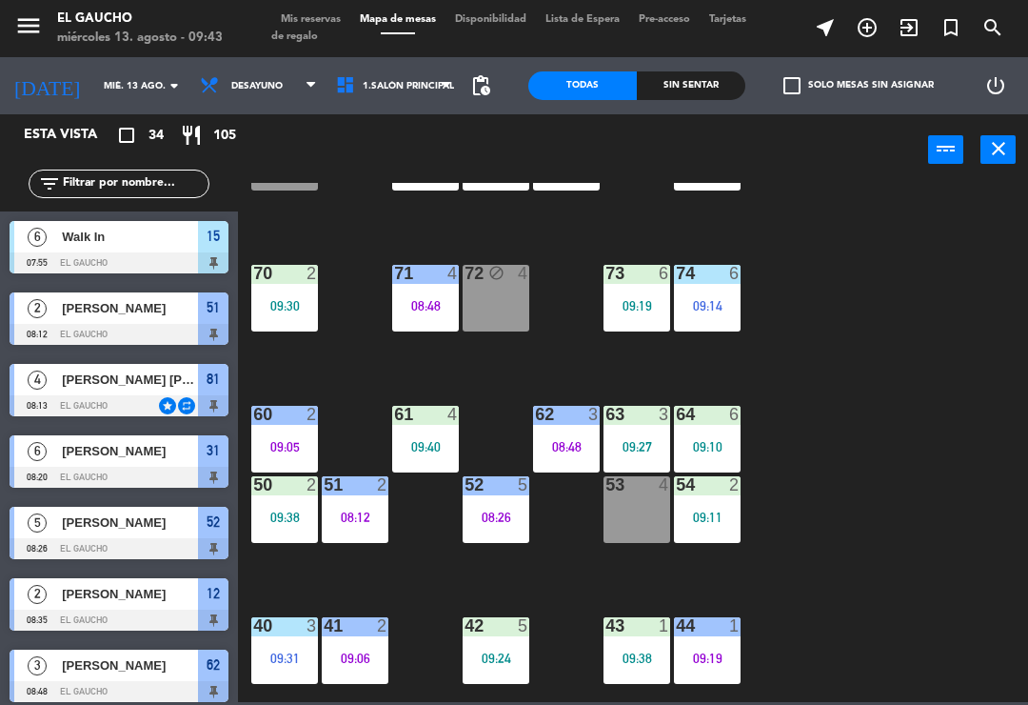
scroll to position [110, 0]
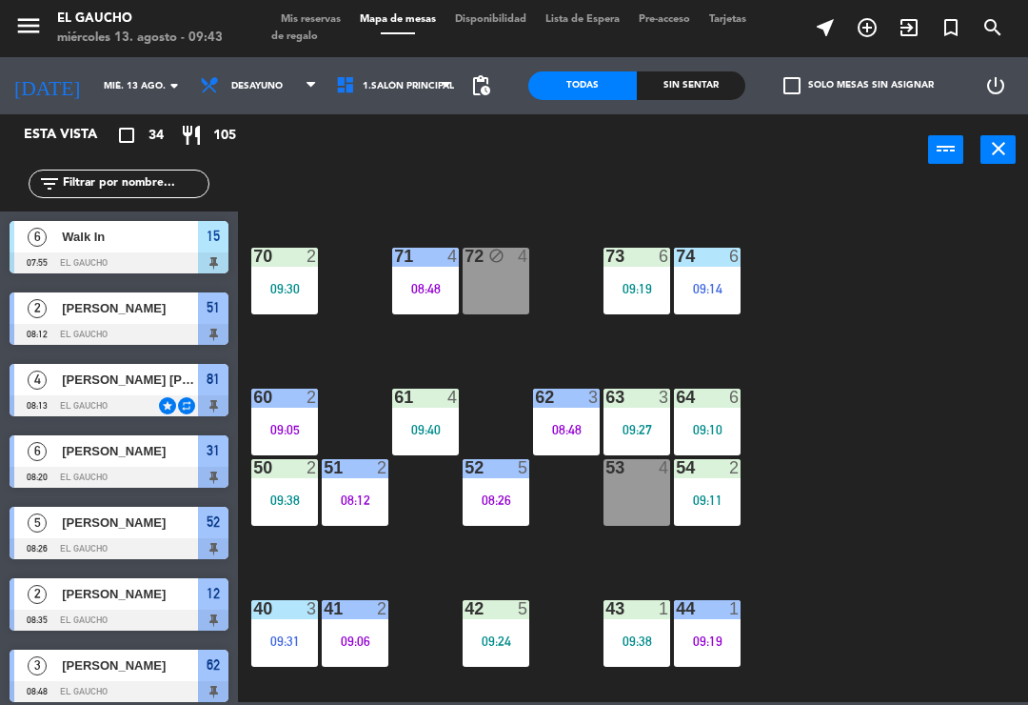
click at [332, 19] on span "Mis reservas" at bounding box center [310, 19] width 79 height 10
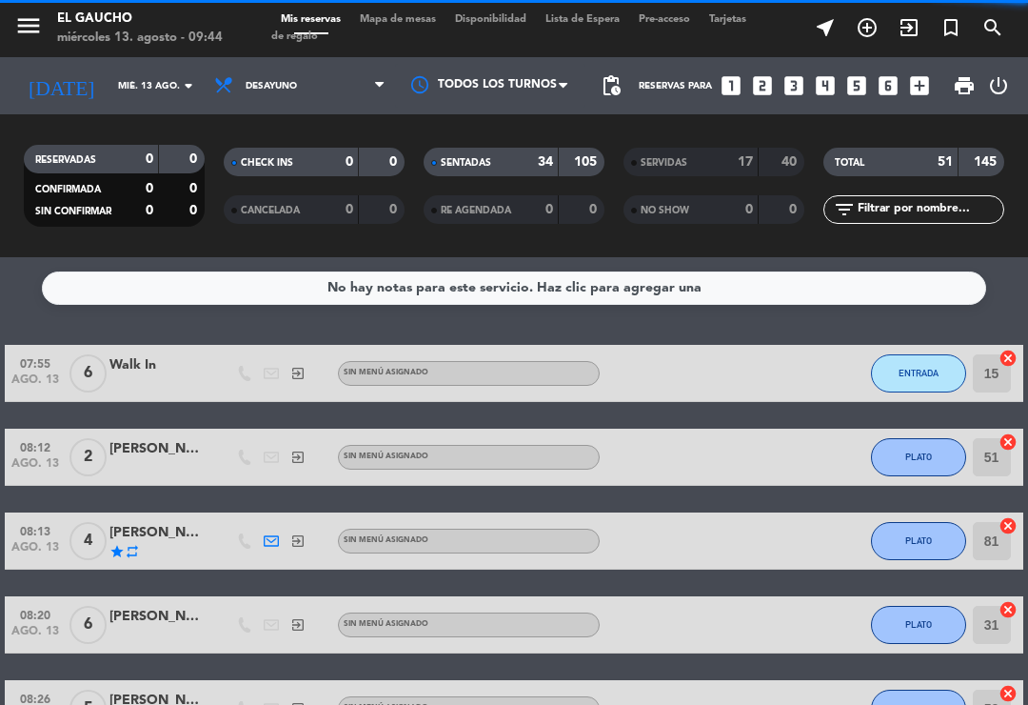
click at [725, 169] on div "17" at bounding box center [735, 162] width 38 height 22
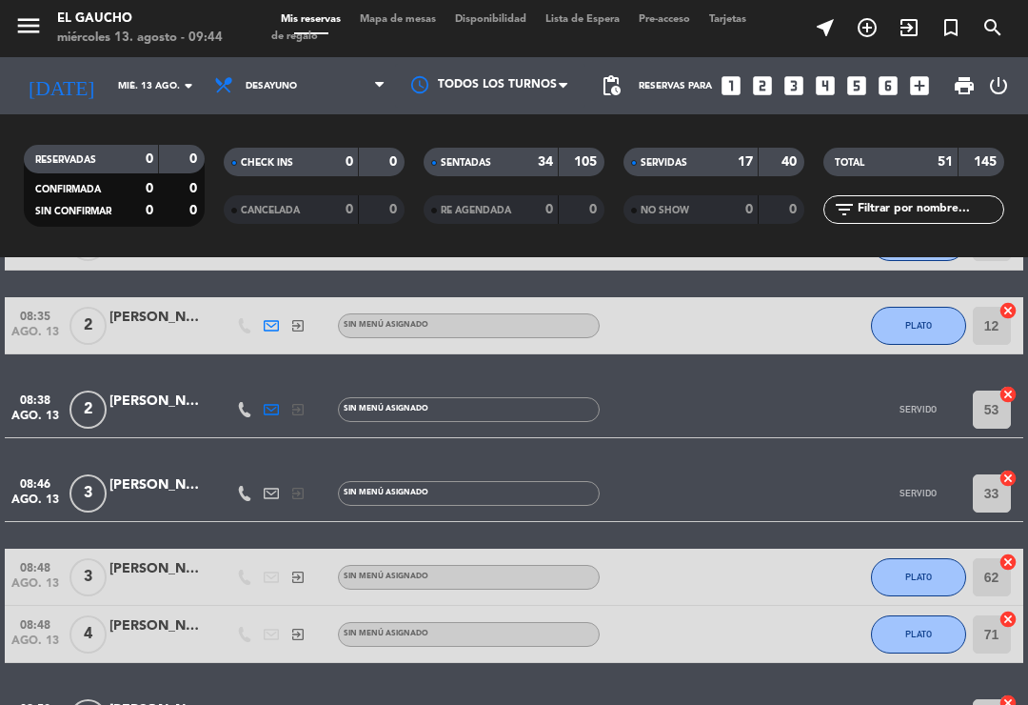
scroll to position [1398, 0]
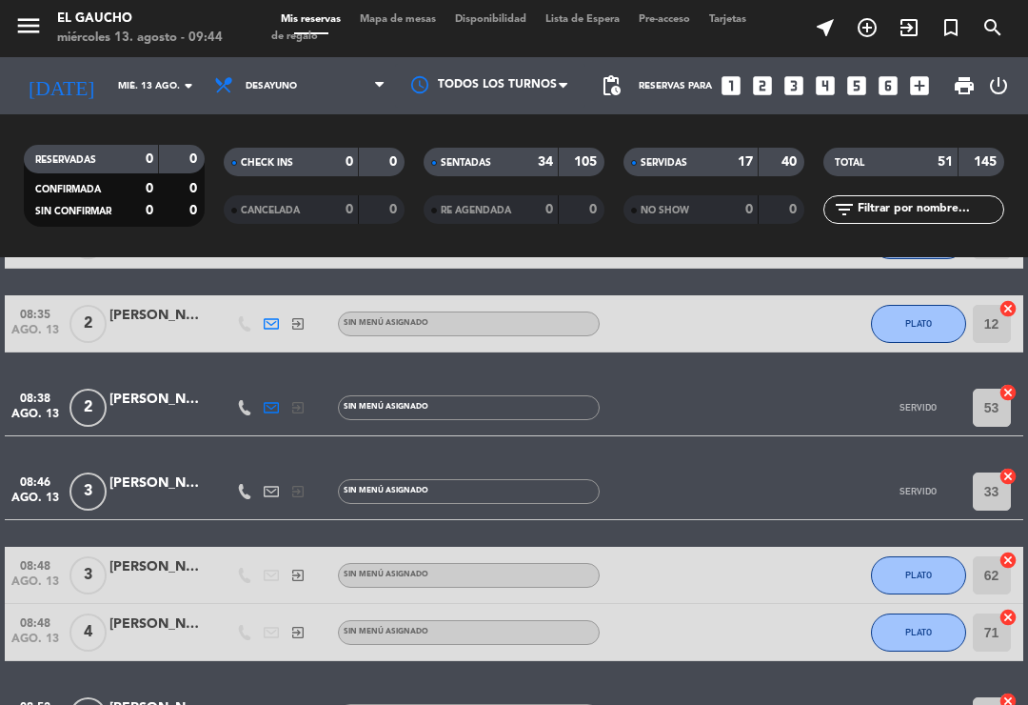
click at [150, 406] on div "[PERSON_NAME] [PERSON_NAME]" at bounding box center [157, 400] width 95 height 22
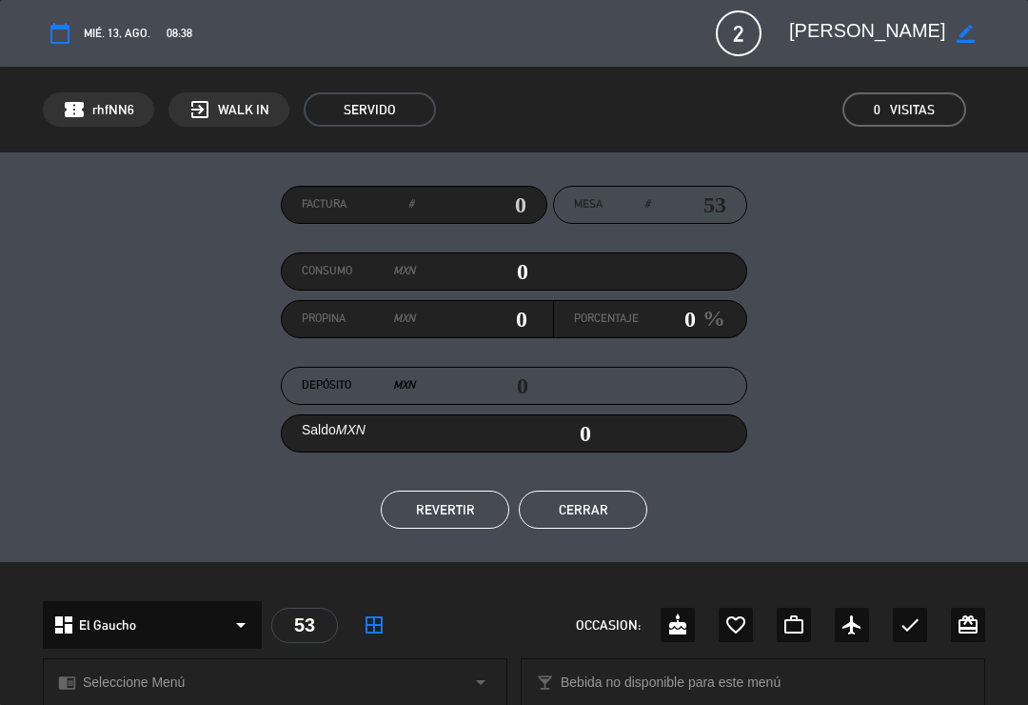
click at [422, 513] on button "REVERTIR" at bounding box center [445, 509] width 129 height 38
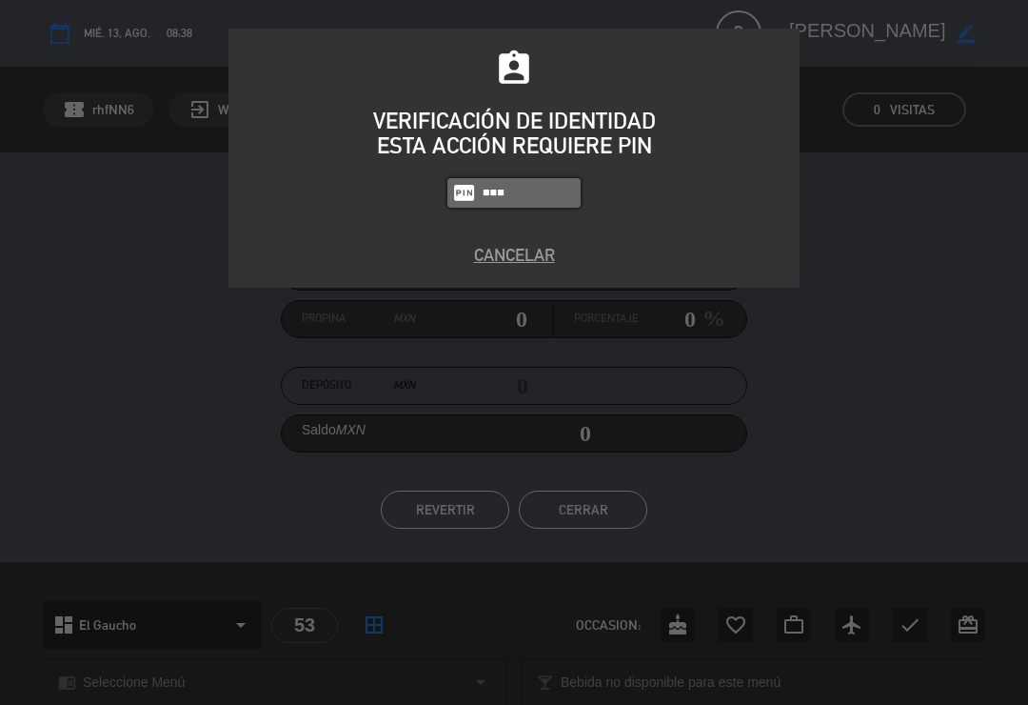
type input "0009"
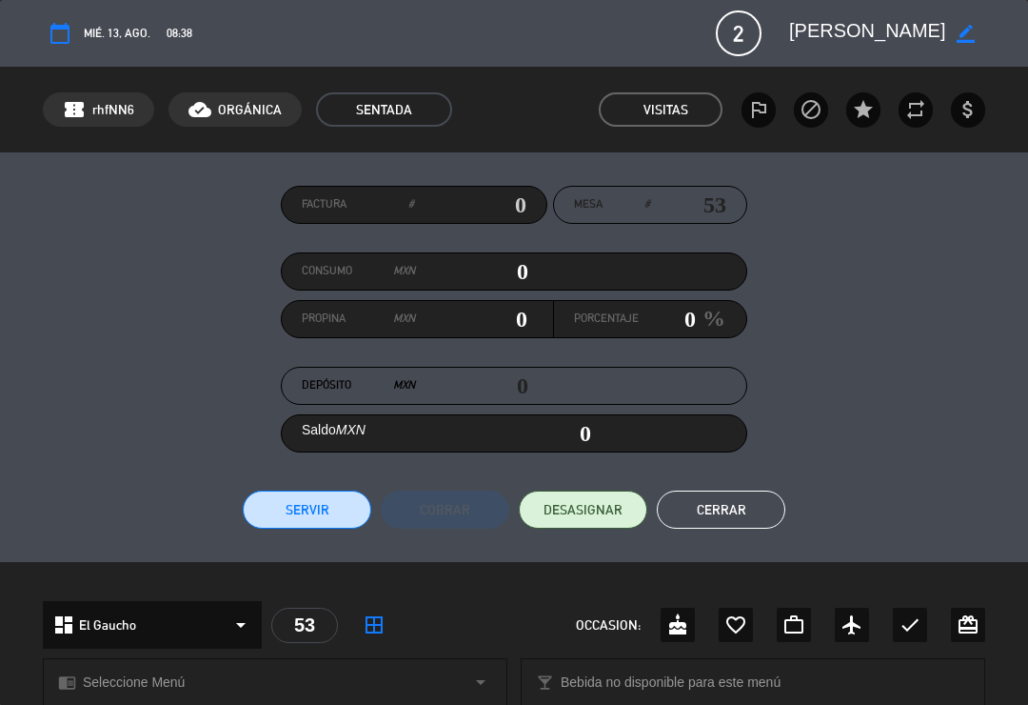
click at [737, 521] on button "Cerrar" at bounding box center [721, 509] width 129 height 38
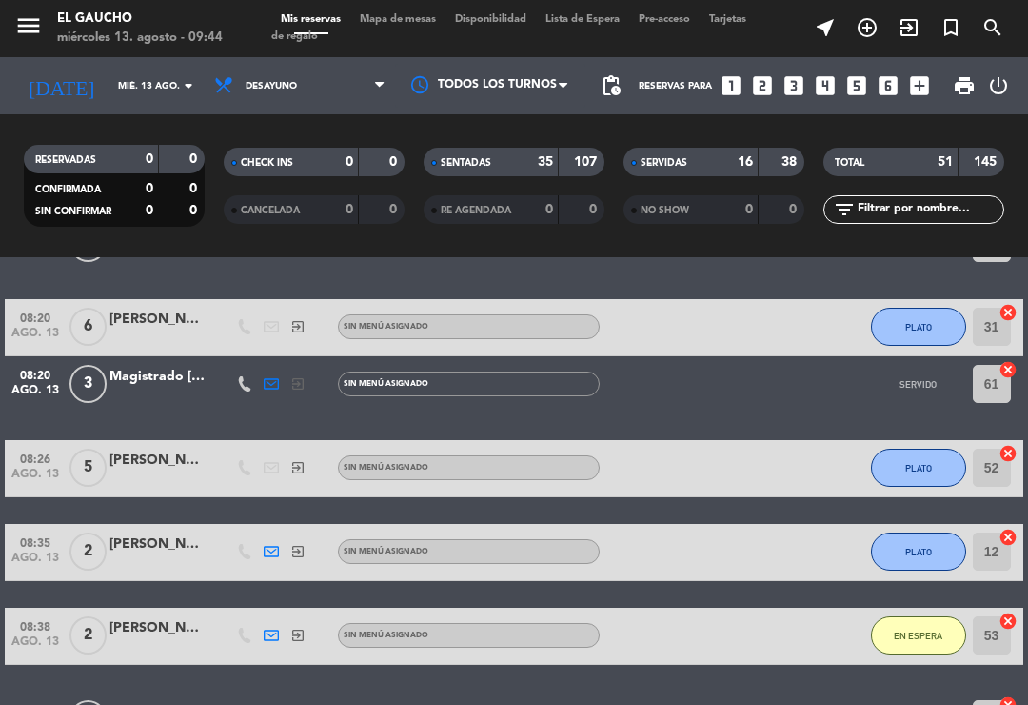
click at [417, 25] on span "Mapa de mesas" at bounding box center [397, 19] width 95 height 10
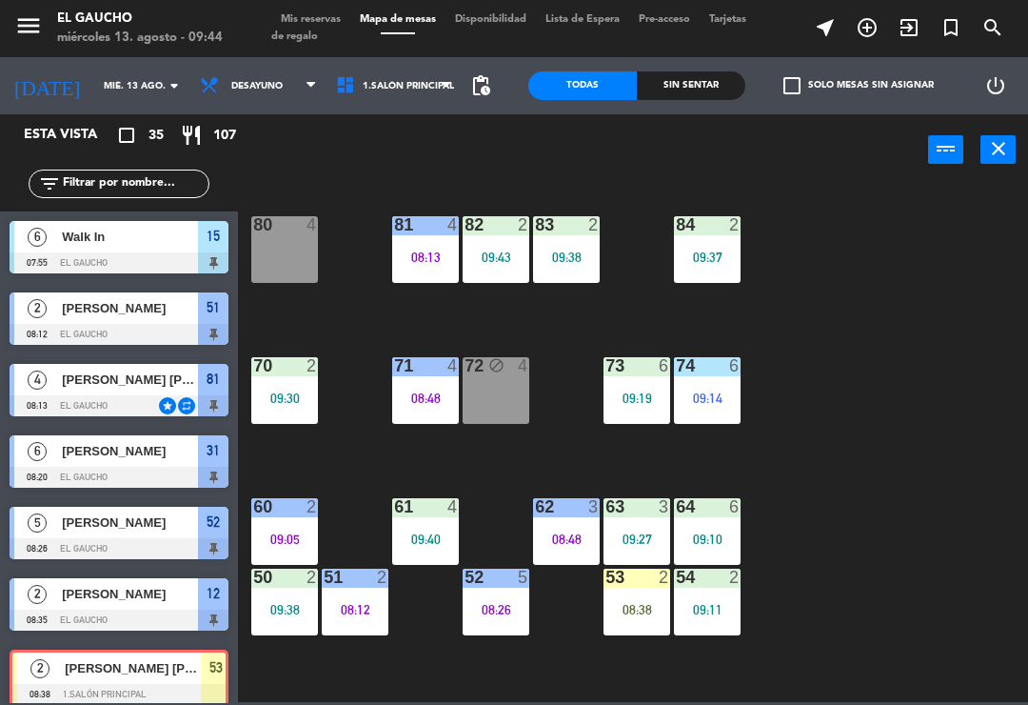
click at [642, 611] on div "08:38" at bounding box center [637, 609] width 67 height 13
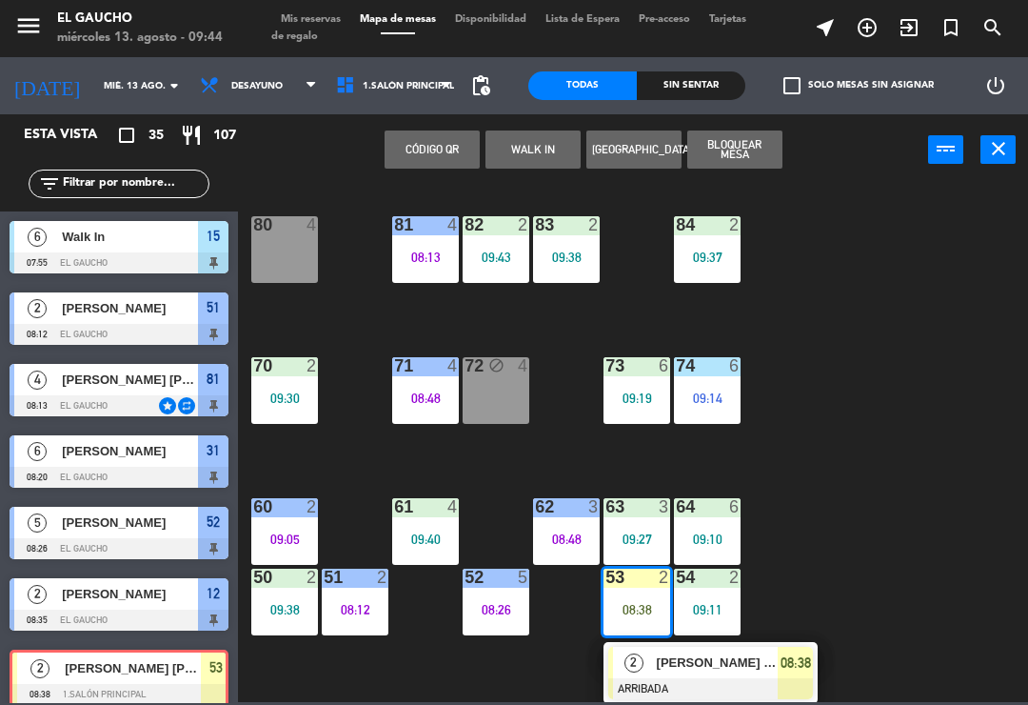
click at [703, 684] on div at bounding box center [710, 688] width 205 height 21
click at [757, 673] on div "[PERSON_NAME] [PERSON_NAME]" at bounding box center [717, 662] width 124 height 31
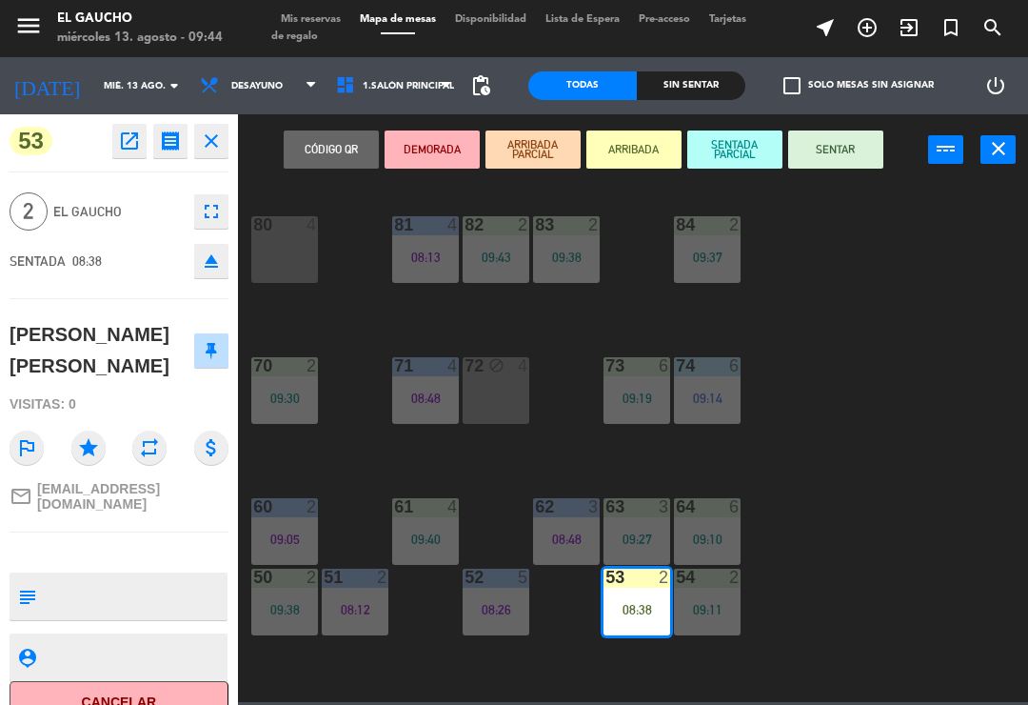
click at [847, 155] on button "SENTAR" at bounding box center [835, 149] width 95 height 38
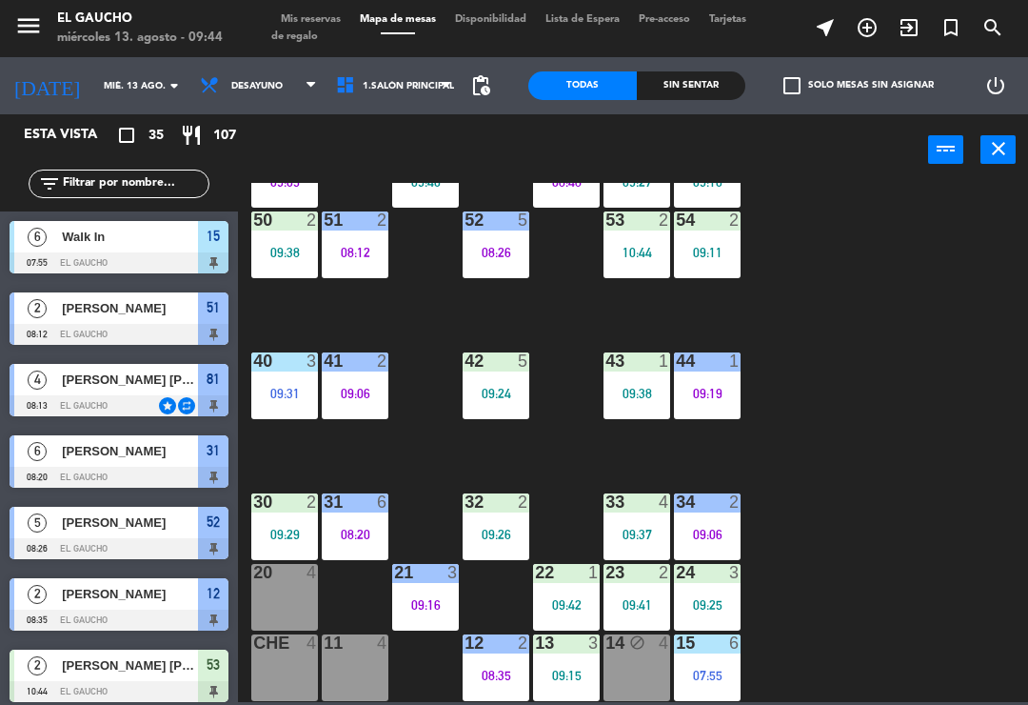
scroll to position [357, 0]
click at [576, 670] on div "09:15" at bounding box center [566, 674] width 67 height 13
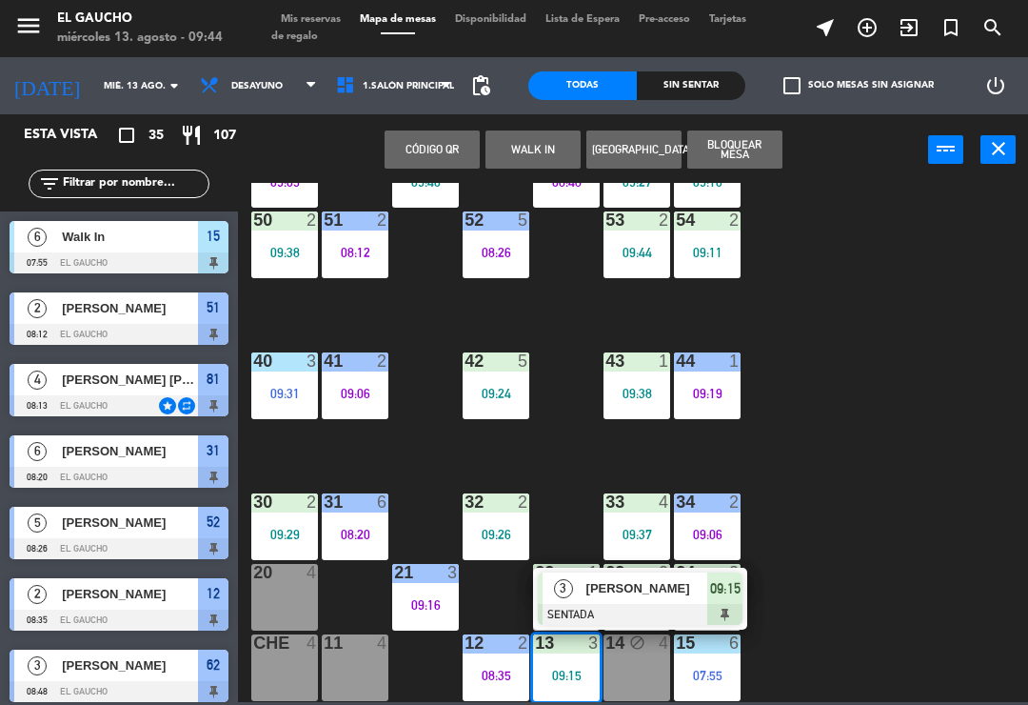
click at [648, 601] on div "[PERSON_NAME]" at bounding box center [647, 587] width 124 height 31
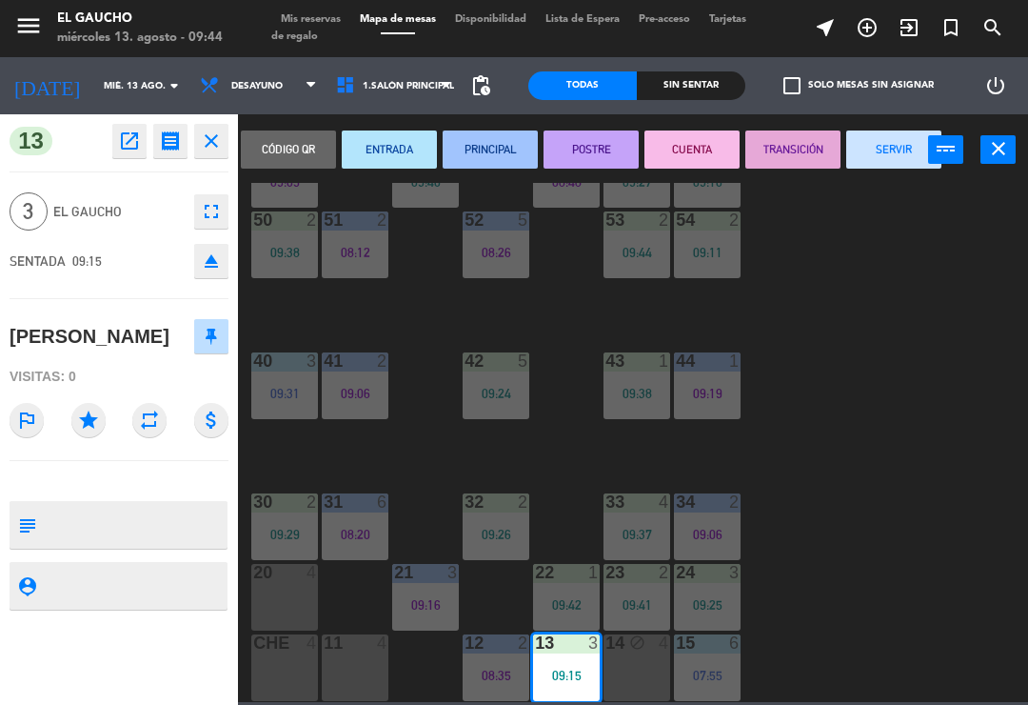
click at [496, 165] on button "PRINCIPAL" at bounding box center [490, 149] width 95 height 38
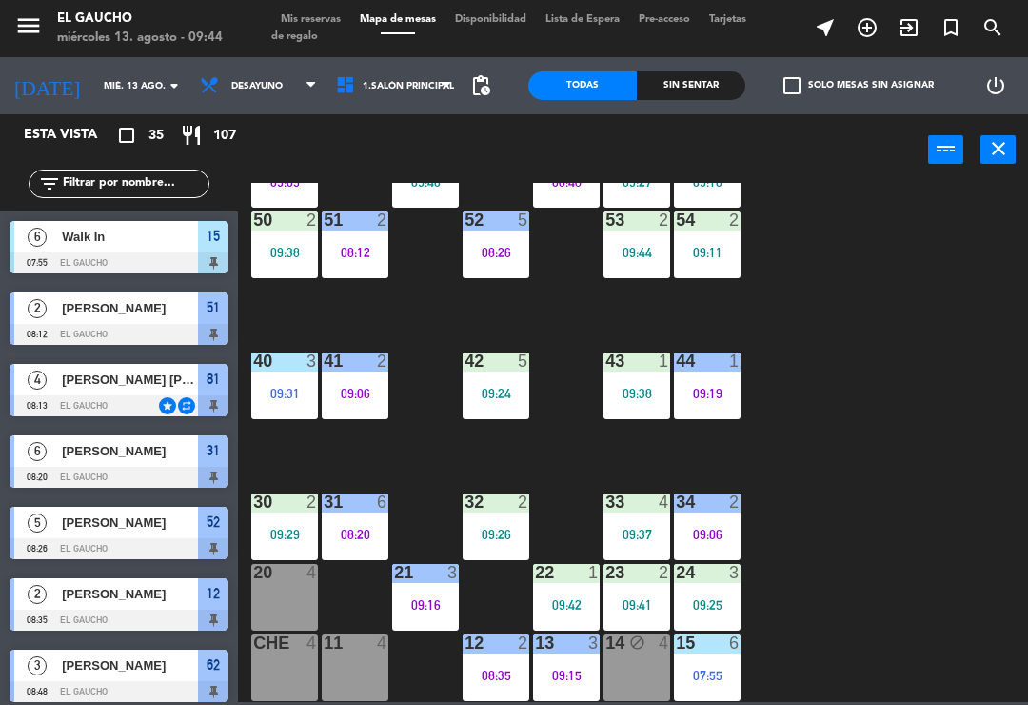
click at [274, 597] on div "20 4" at bounding box center [284, 597] width 67 height 67
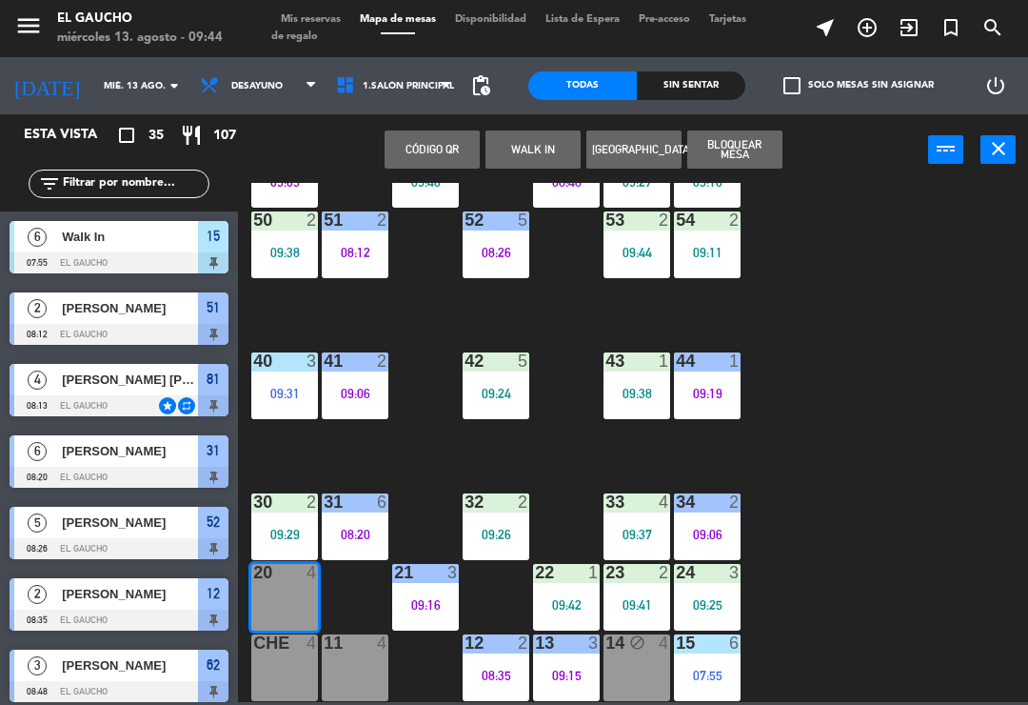
click at [545, 150] on button "WALK IN" at bounding box center [533, 149] width 95 height 38
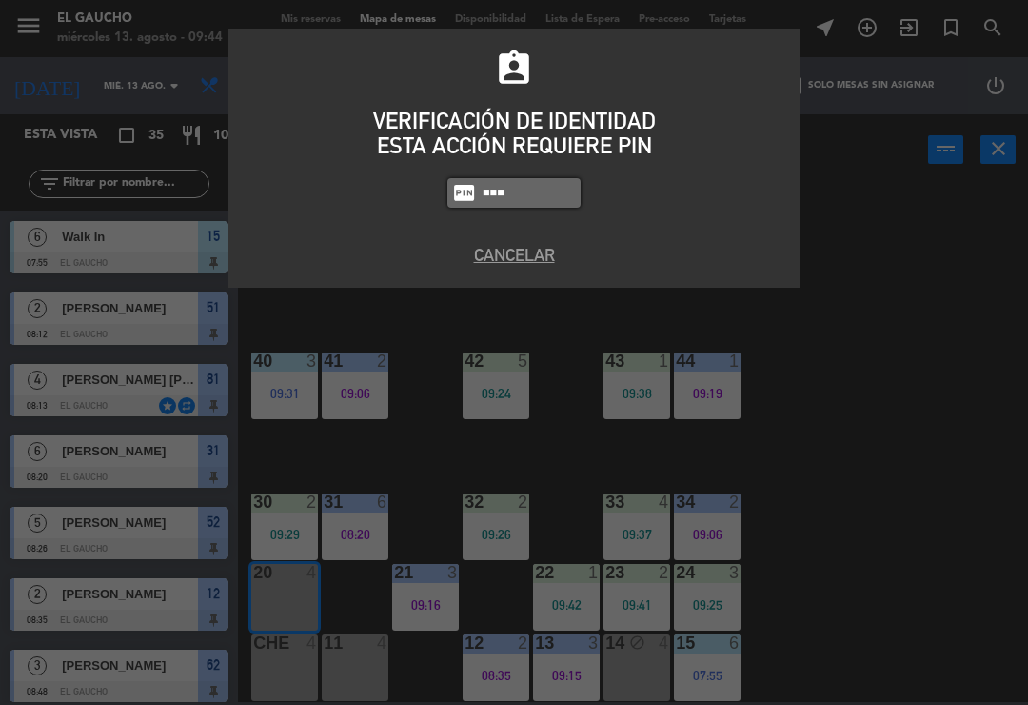
type input "0009"
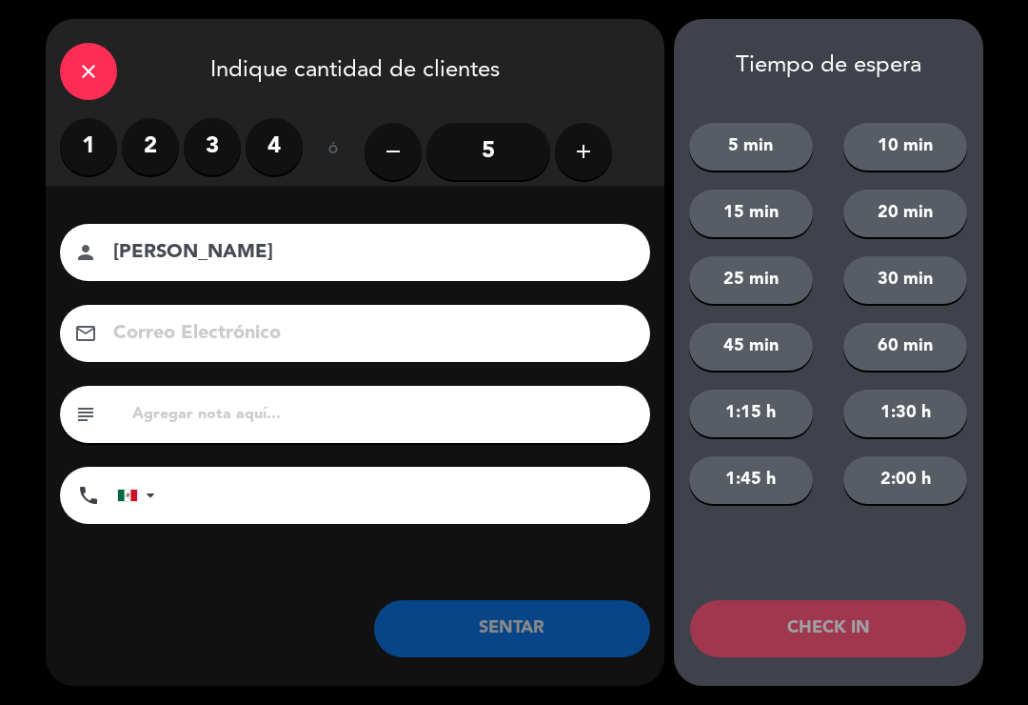
type input "[PERSON_NAME]"
click at [92, 150] on label "1" at bounding box center [88, 146] width 57 height 57
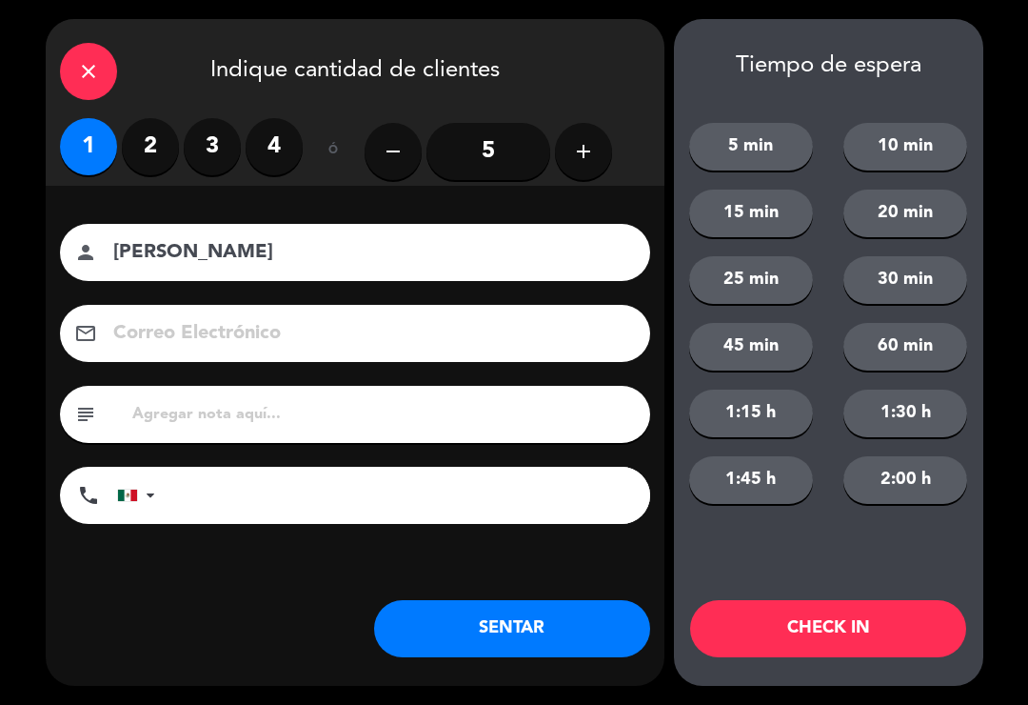
click at [459, 634] on button "SENTAR" at bounding box center [512, 628] width 276 height 57
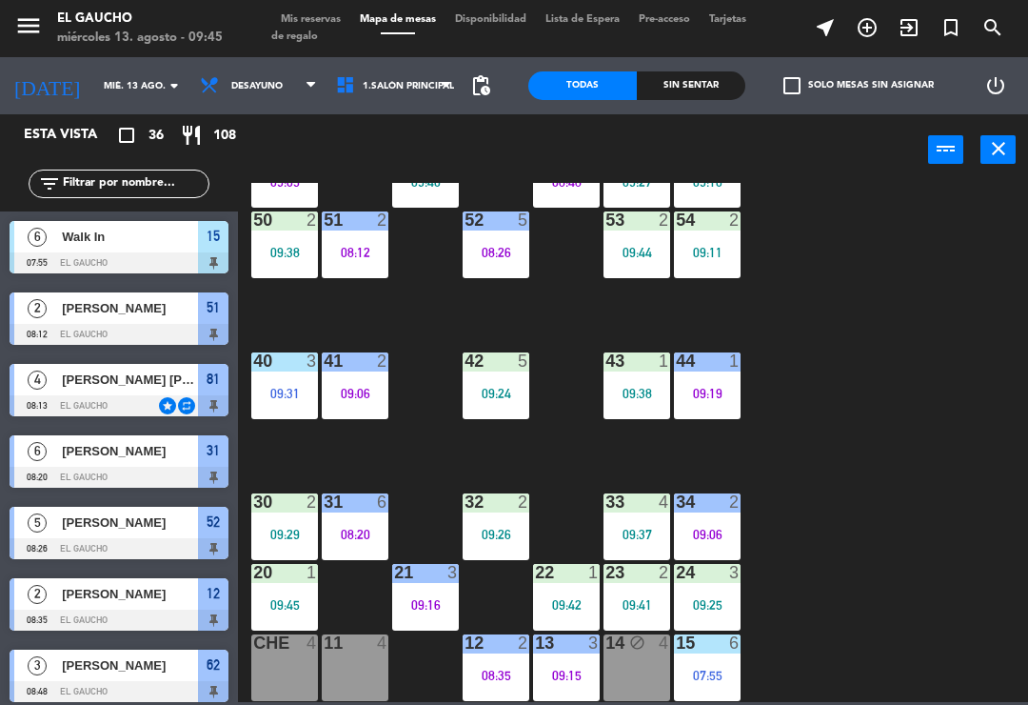
click at [254, 510] on div "30" at bounding box center [253, 501] width 1 height 17
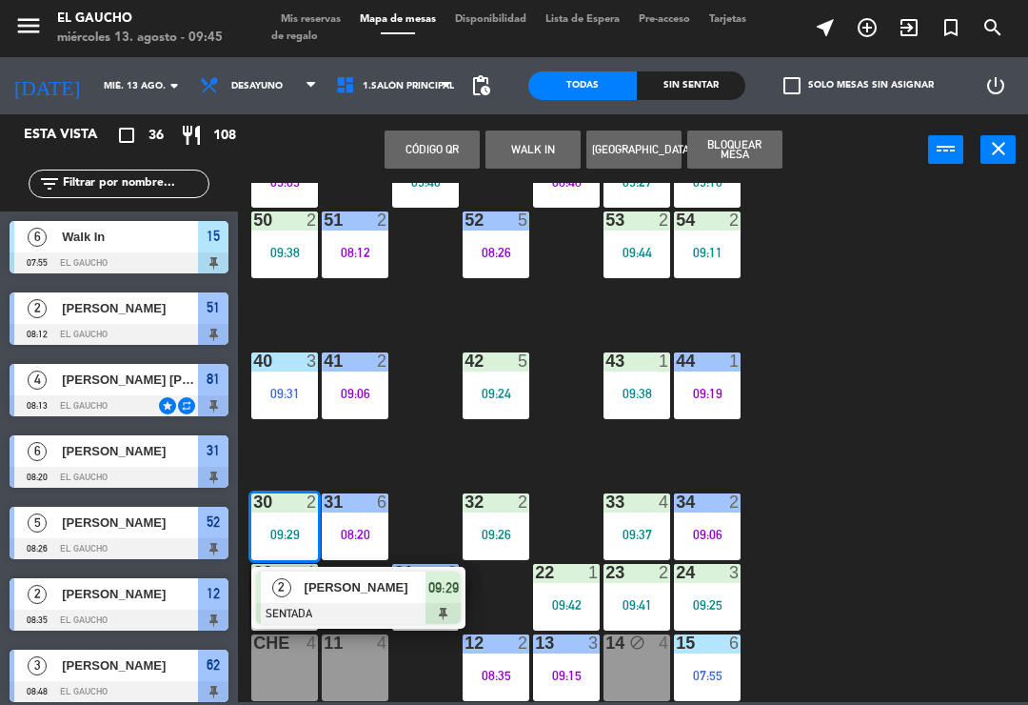
click at [350, 607] on div at bounding box center [358, 613] width 205 height 21
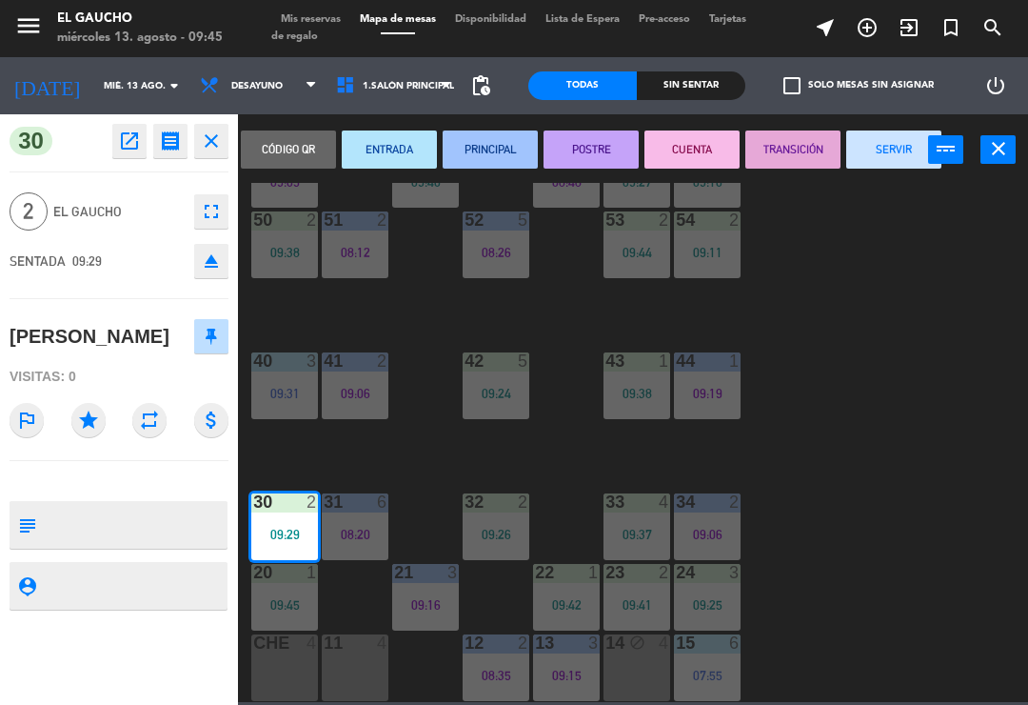
click at [502, 149] on button "PRINCIPAL" at bounding box center [490, 149] width 95 height 38
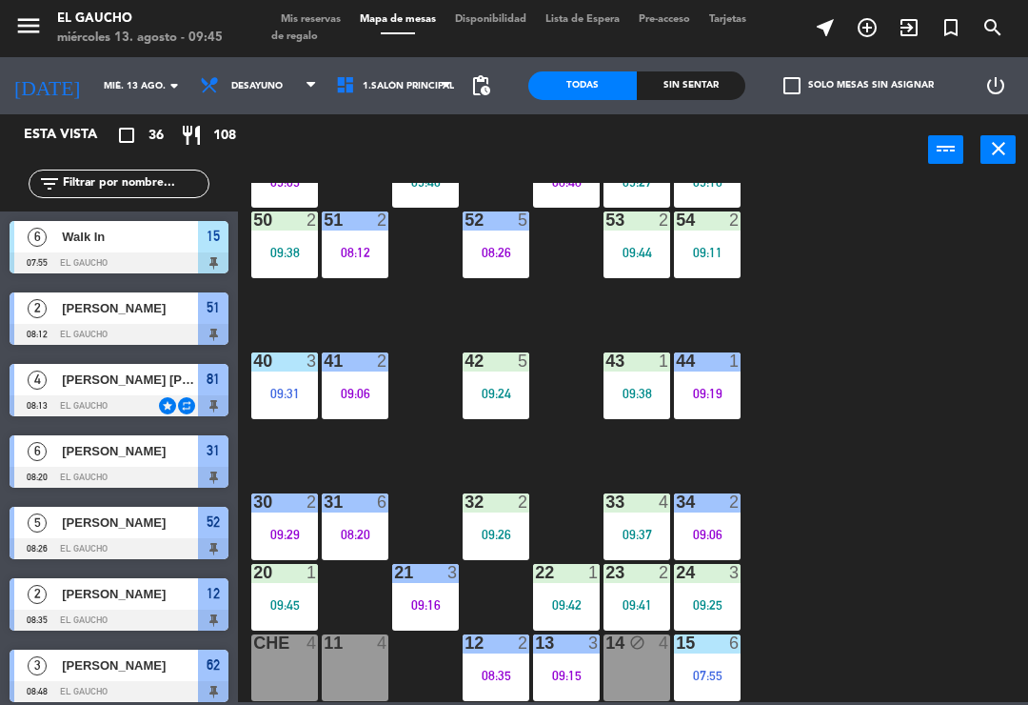
click at [369, 517] on div "31 6 08:20" at bounding box center [355, 526] width 67 height 67
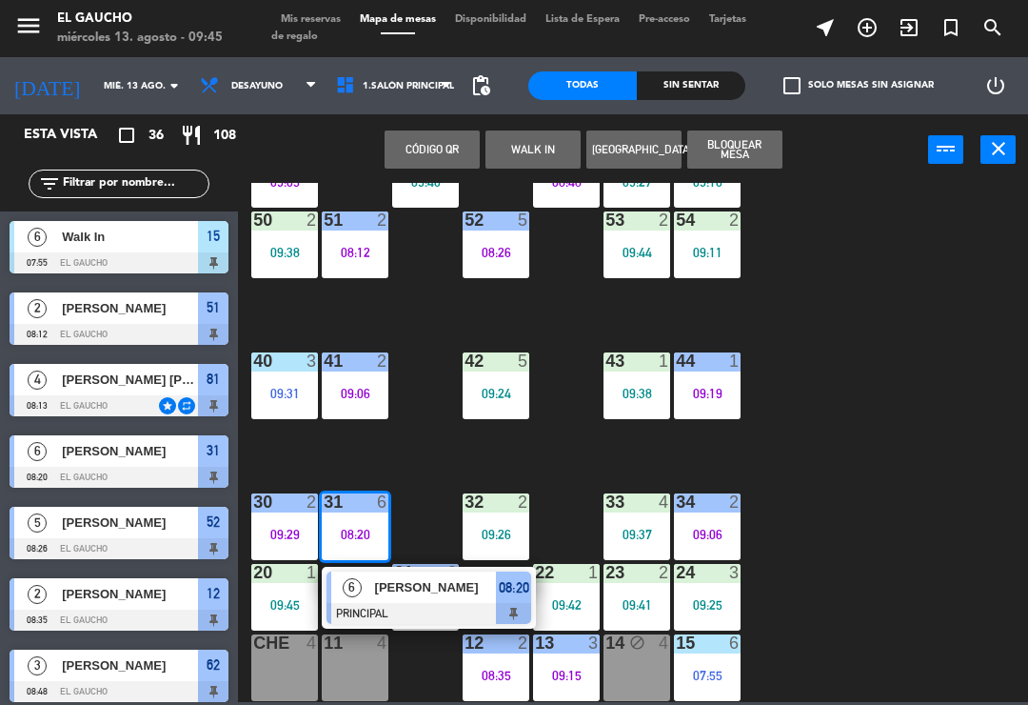
click at [429, 591] on span "[PERSON_NAME]" at bounding box center [436, 587] width 122 height 20
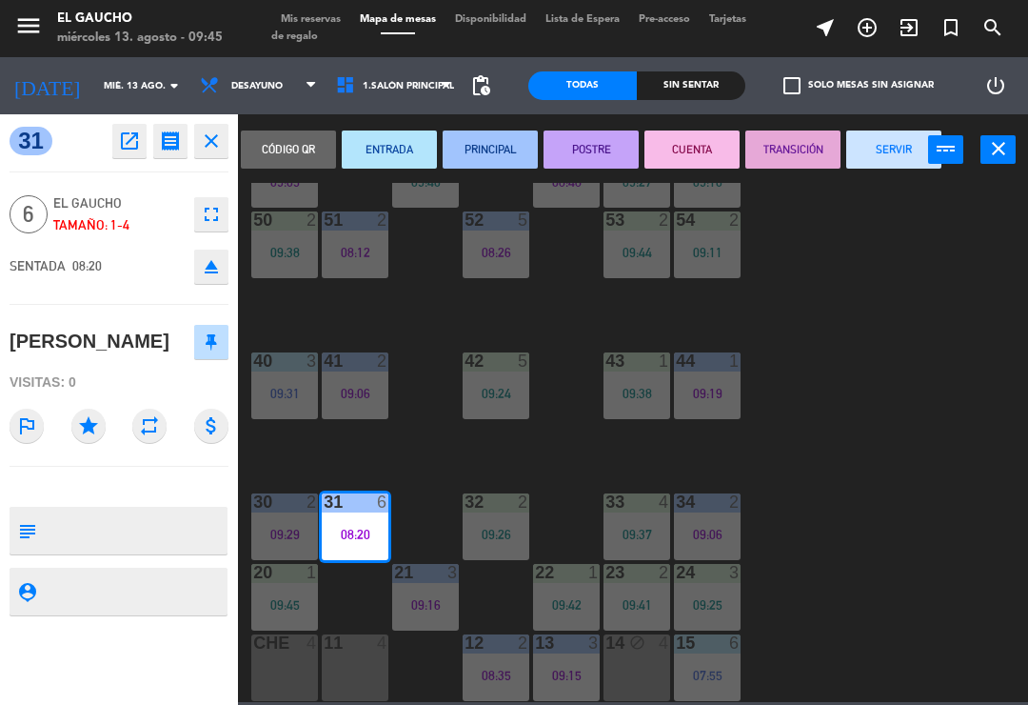
click at [890, 168] on button "SERVIR" at bounding box center [894, 149] width 95 height 38
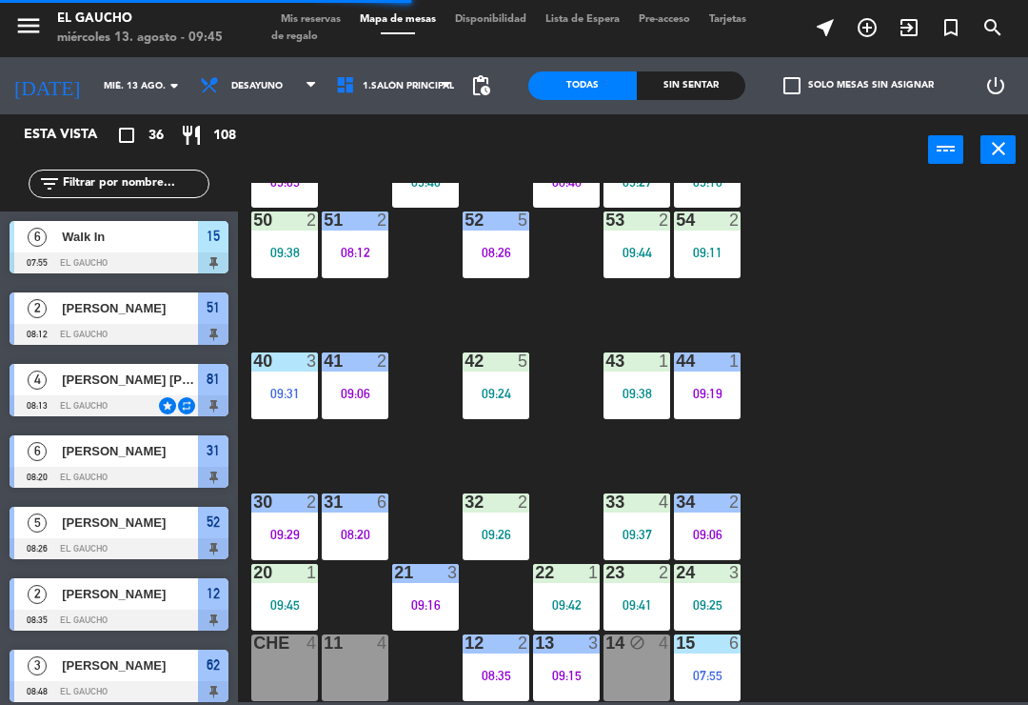
click at [354, 530] on div "08:20" at bounding box center [355, 534] width 67 height 13
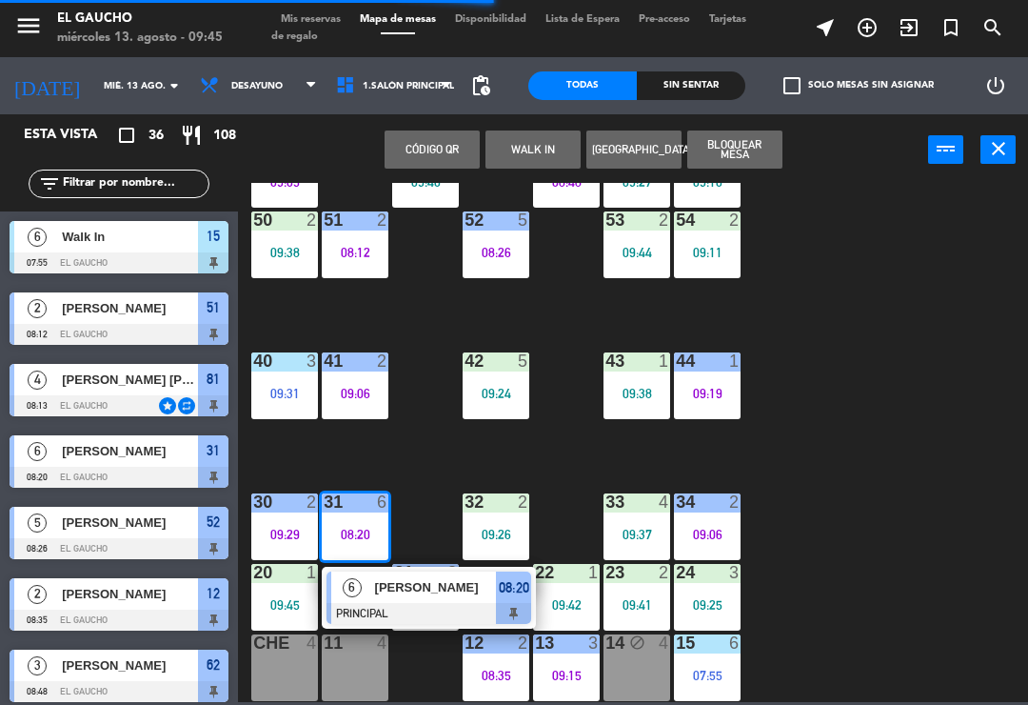
click at [397, 614] on div at bounding box center [429, 613] width 205 height 21
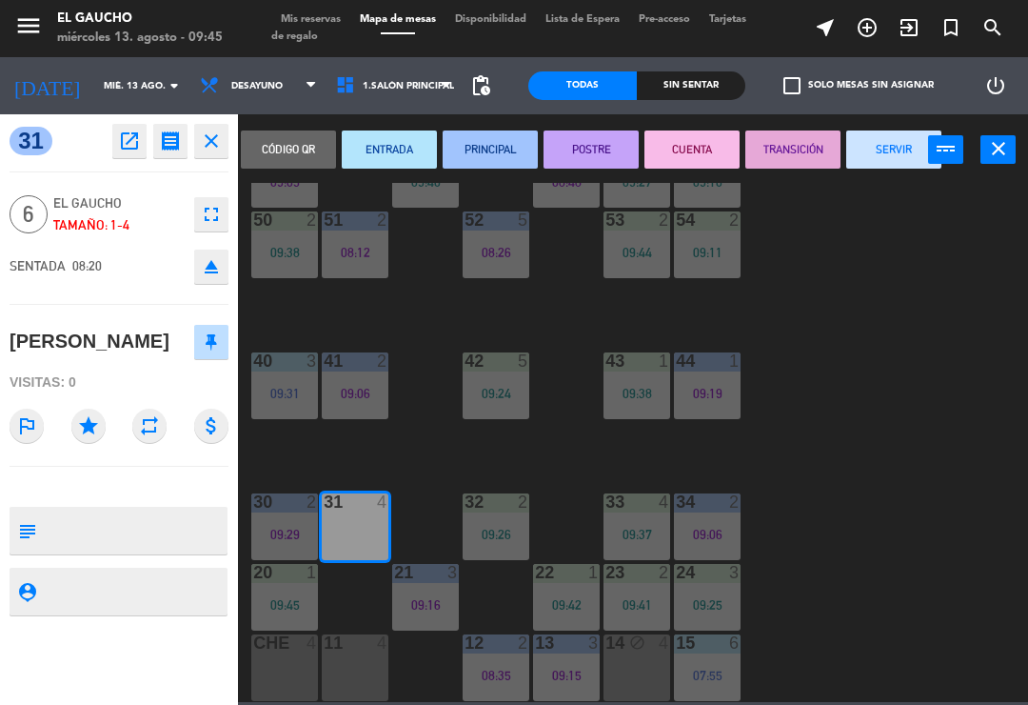
click at [895, 158] on button "SERVIR" at bounding box center [894, 149] width 95 height 38
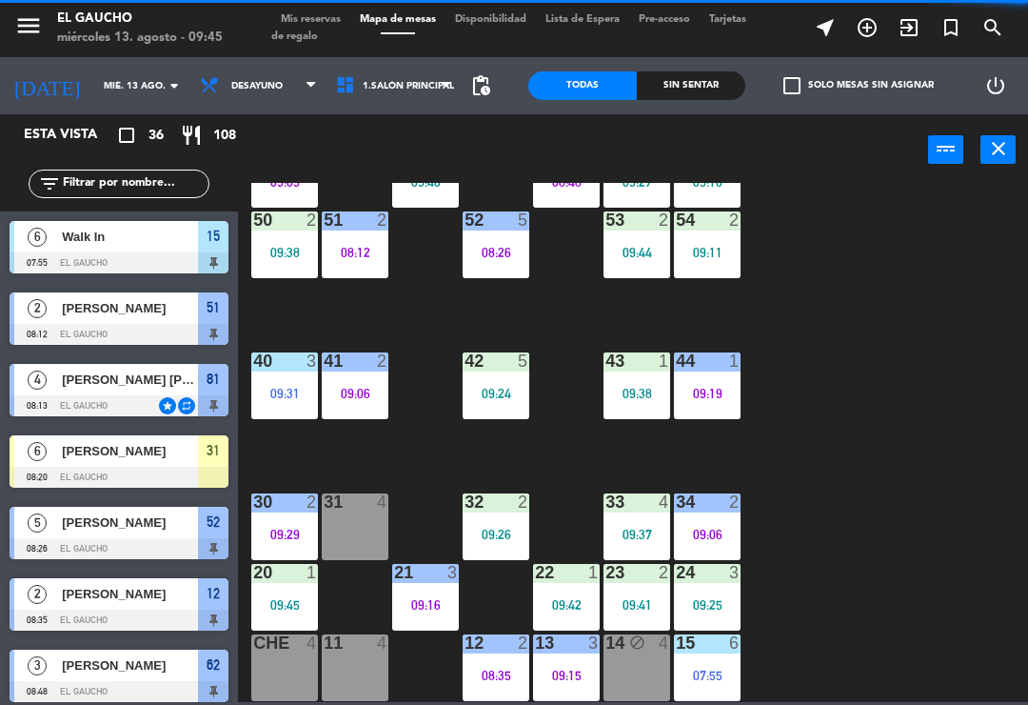
click at [506, 535] on div "09:26" at bounding box center [496, 534] width 67 height 13
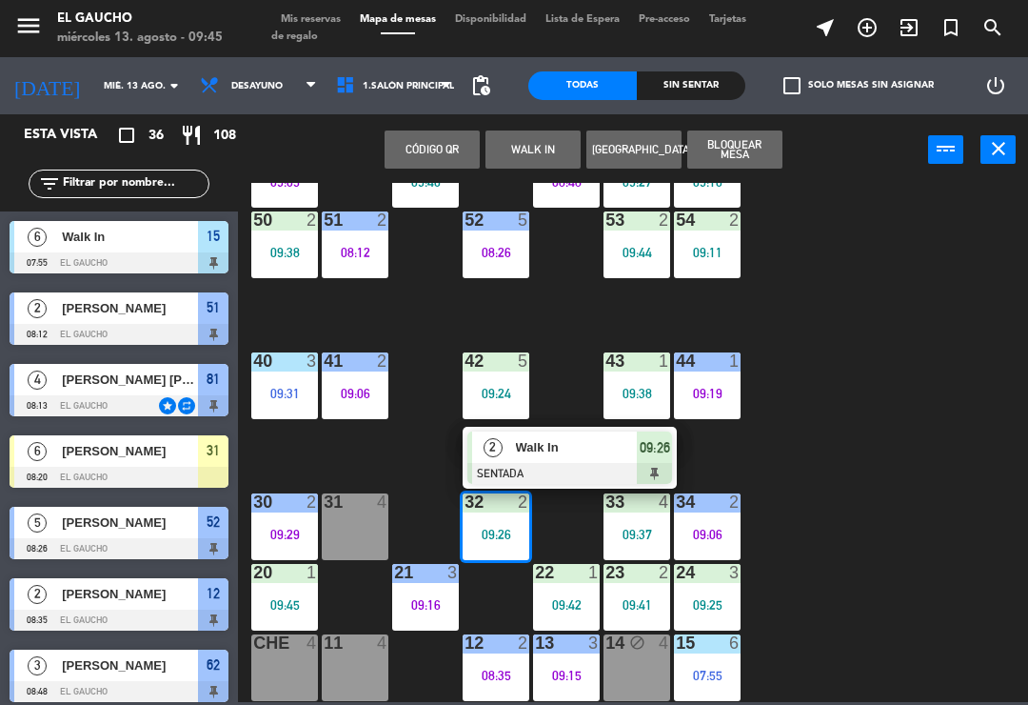
click at [578, 463] on div at bounding box center [570, 473] width 205 height 21
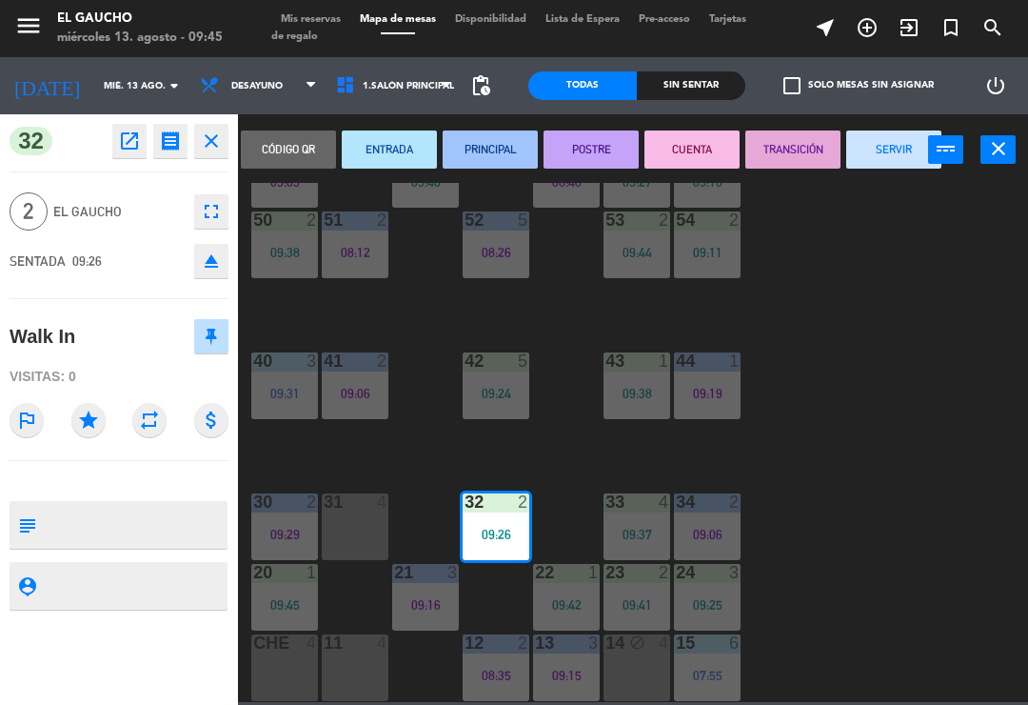
click at [401, 152] on button "ENTRADA" at bounding box center [389, 149] width 95 height 38
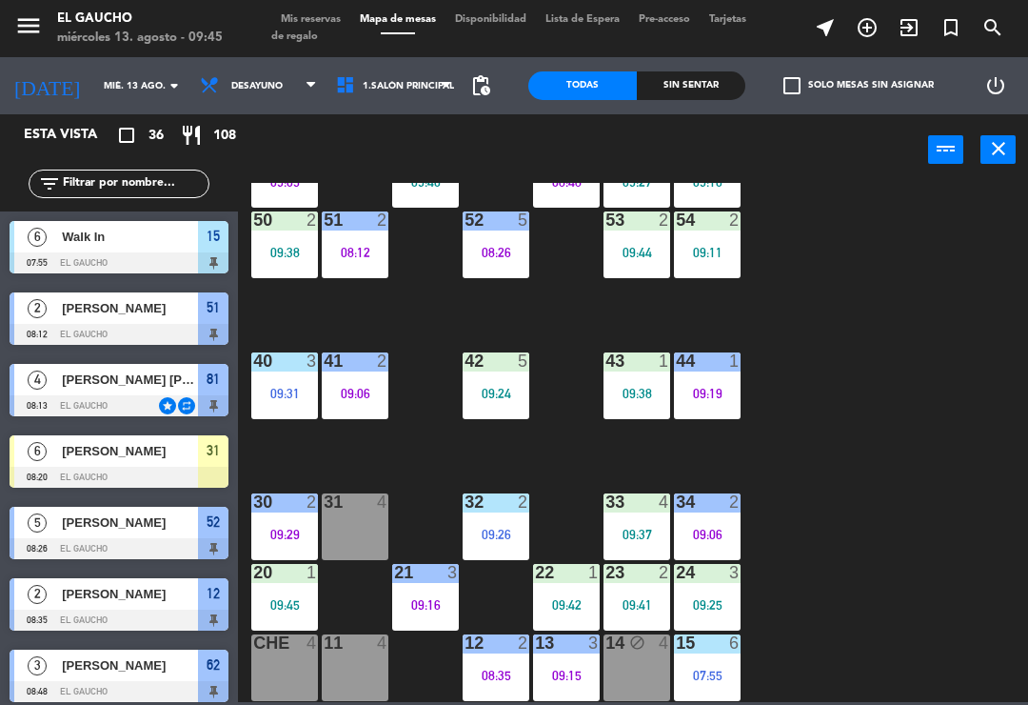
click at [516, 529] on div "09:26" at bounding box center [496, 534] width 67 height 13
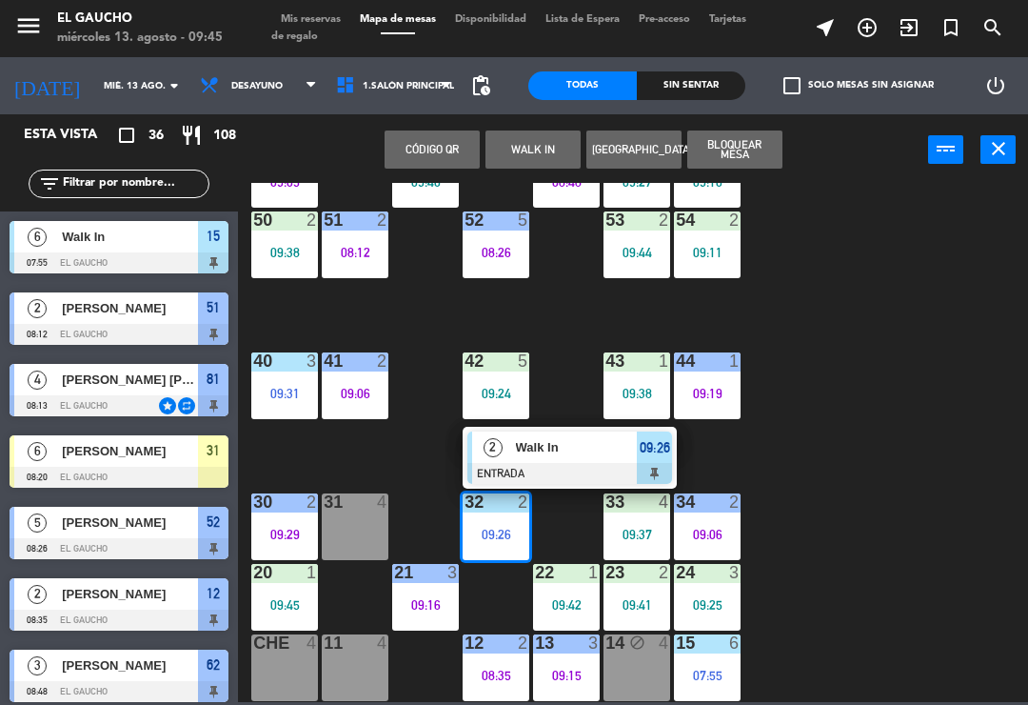
click at [588, 465] on div at bounding box center [570, 473] width 205 height 21
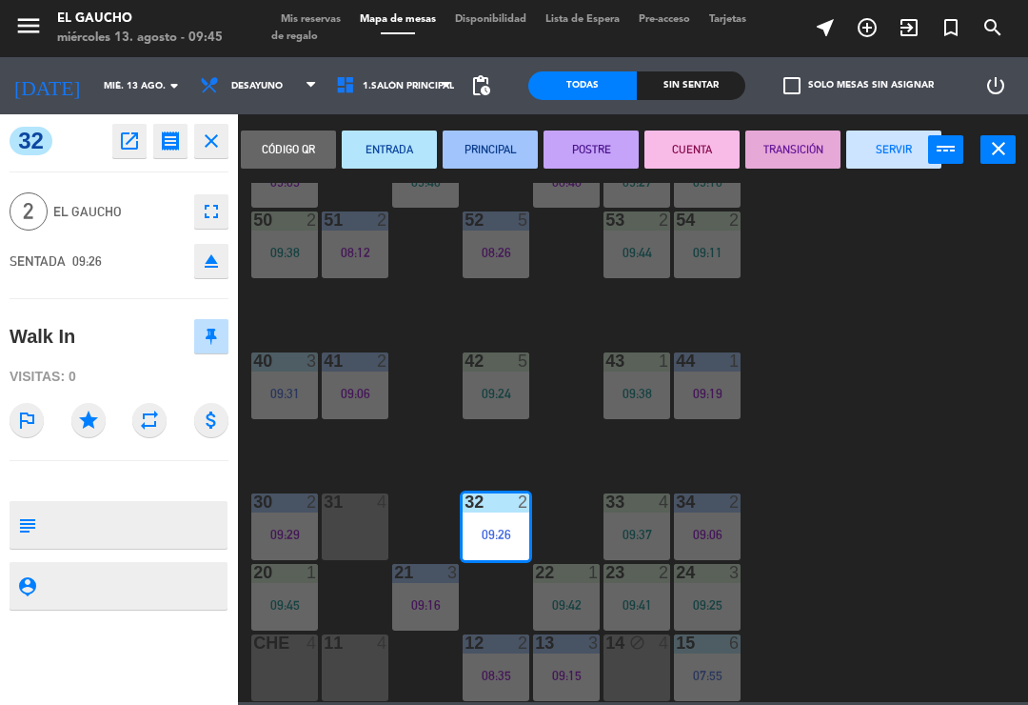
click at [500, 142] on button "PRINCIPAL" at bounding box center [490, 149] width 95 height 38
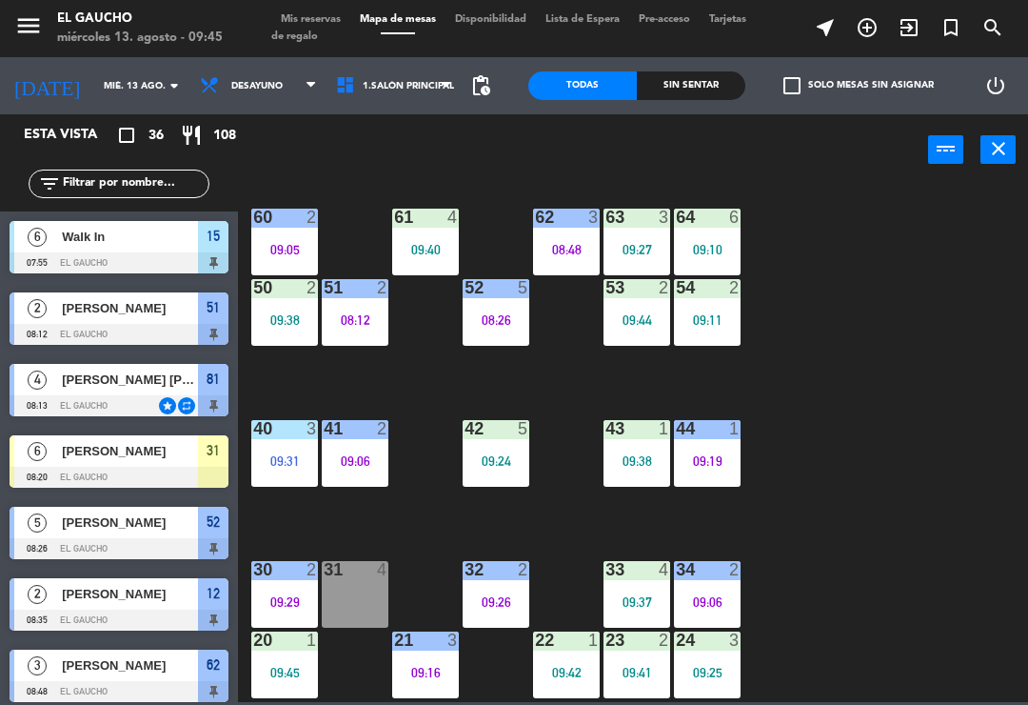
scroll to position [293, 0]
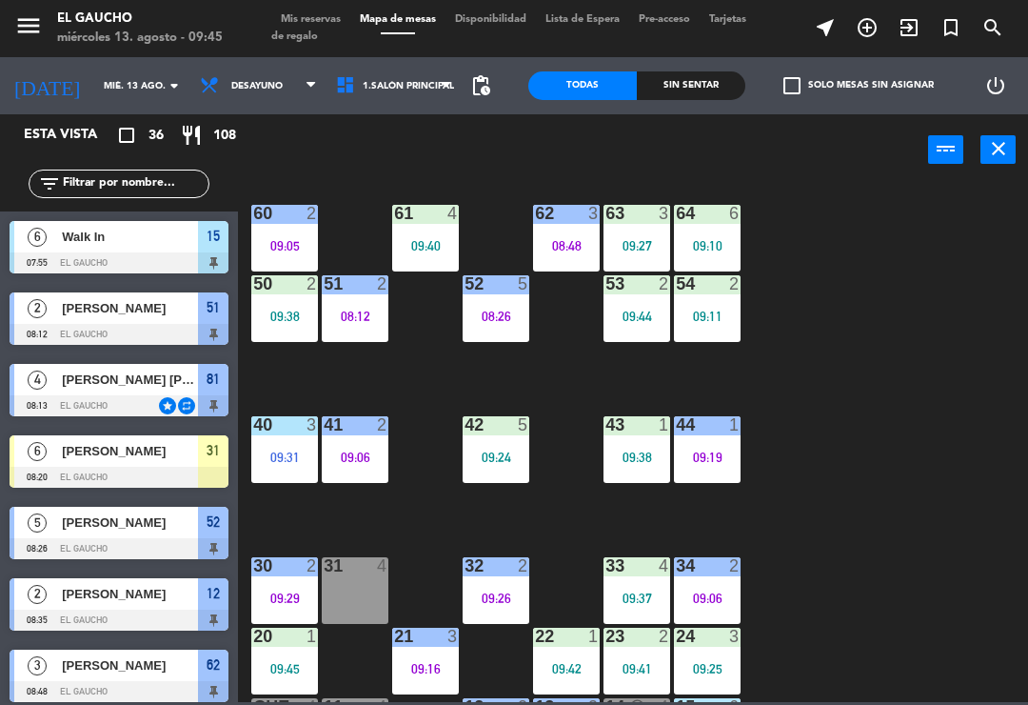
click at [277, 447] on div "40 3 09:31" at bounding box center [284, 449] width 67 height 67
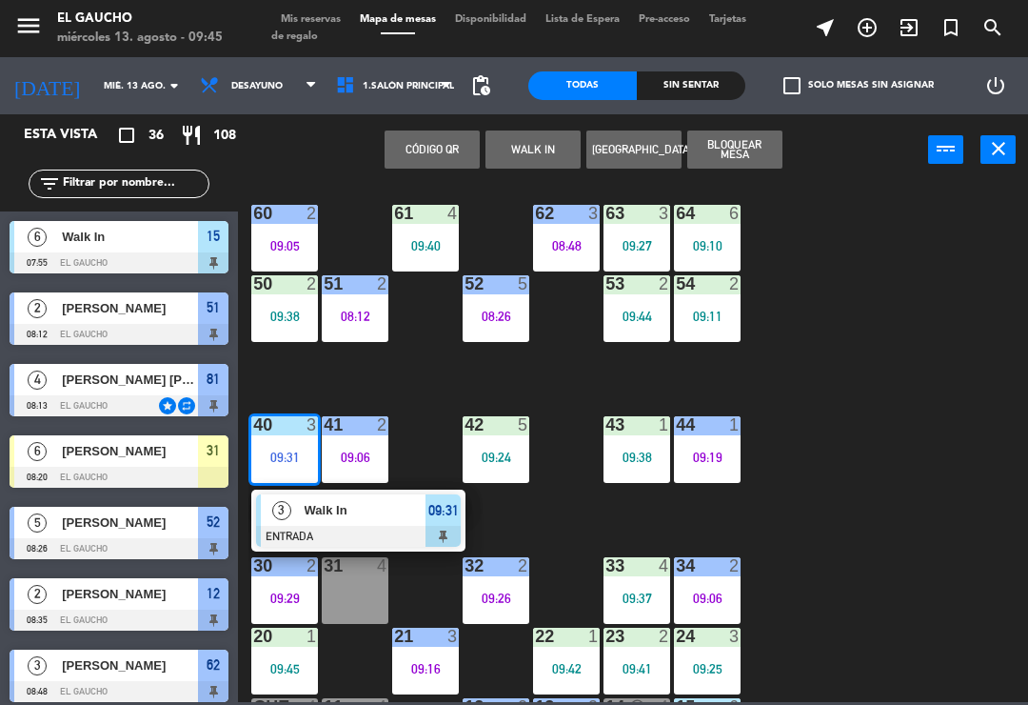
click at [355, 526] on div at bounding box center [358, 536] width 205 height 21
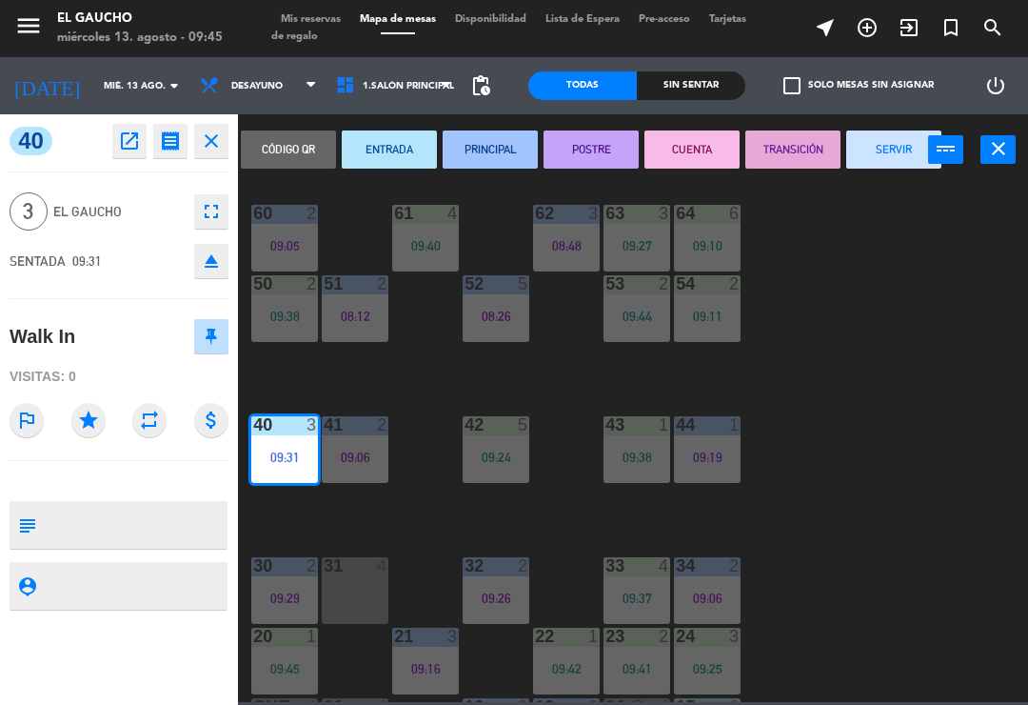
click at [511, 167] on button "PRINCIPAL" at bounding box center [490, 149] width 95 height 38
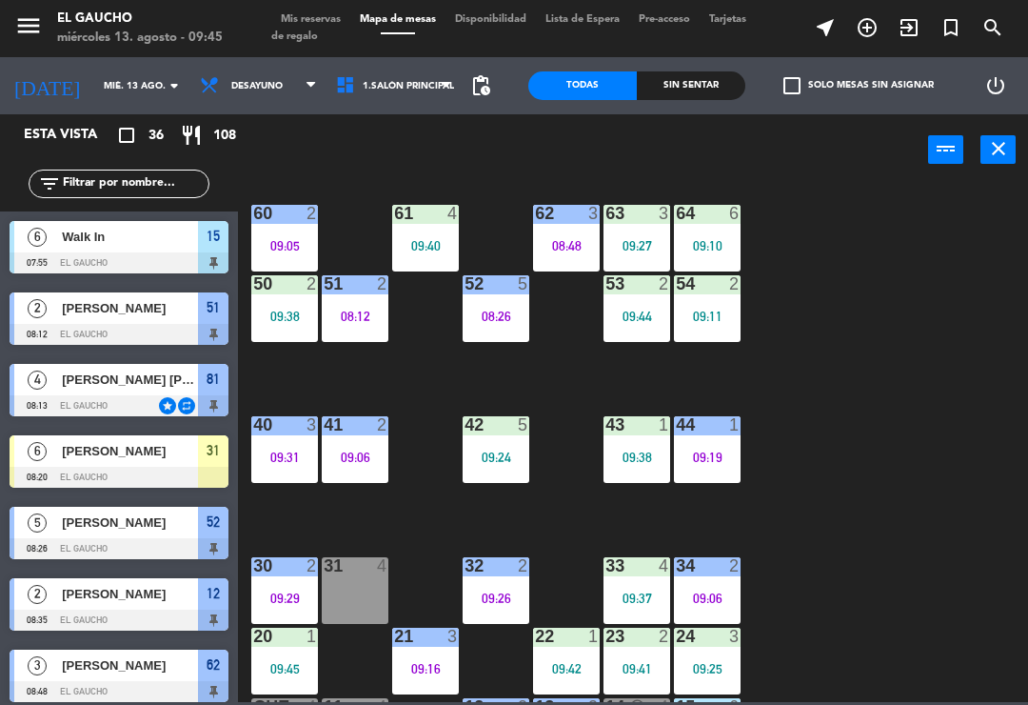
scroll to position [51, 0]
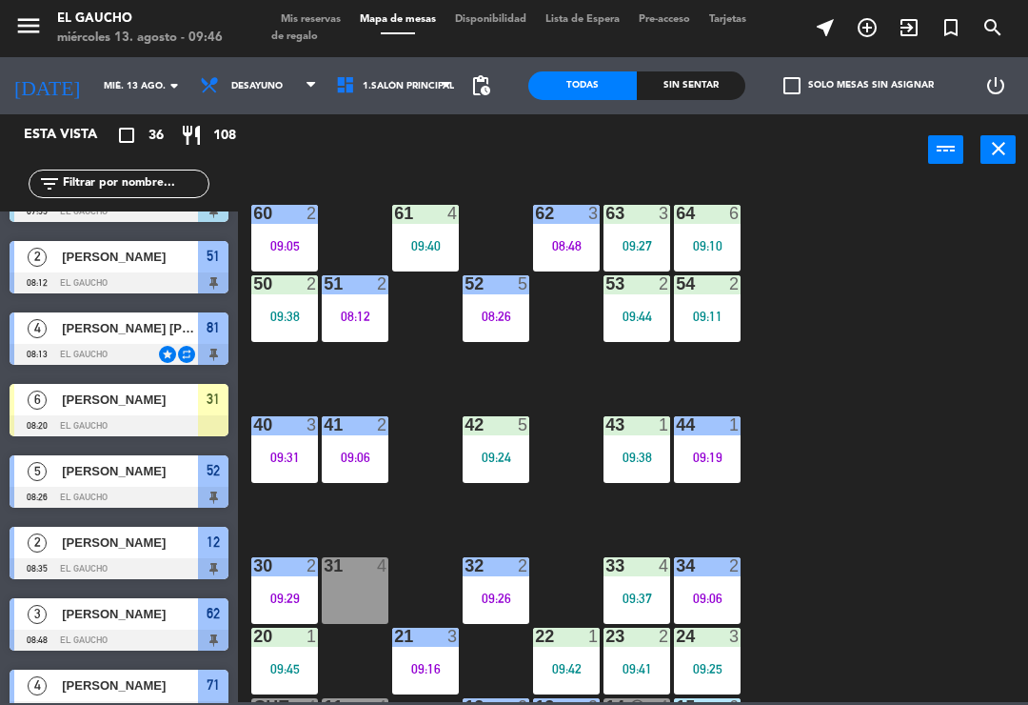
click at [503, 458] on div "09:24" at bounding box center [496, 456] width 67 height 13
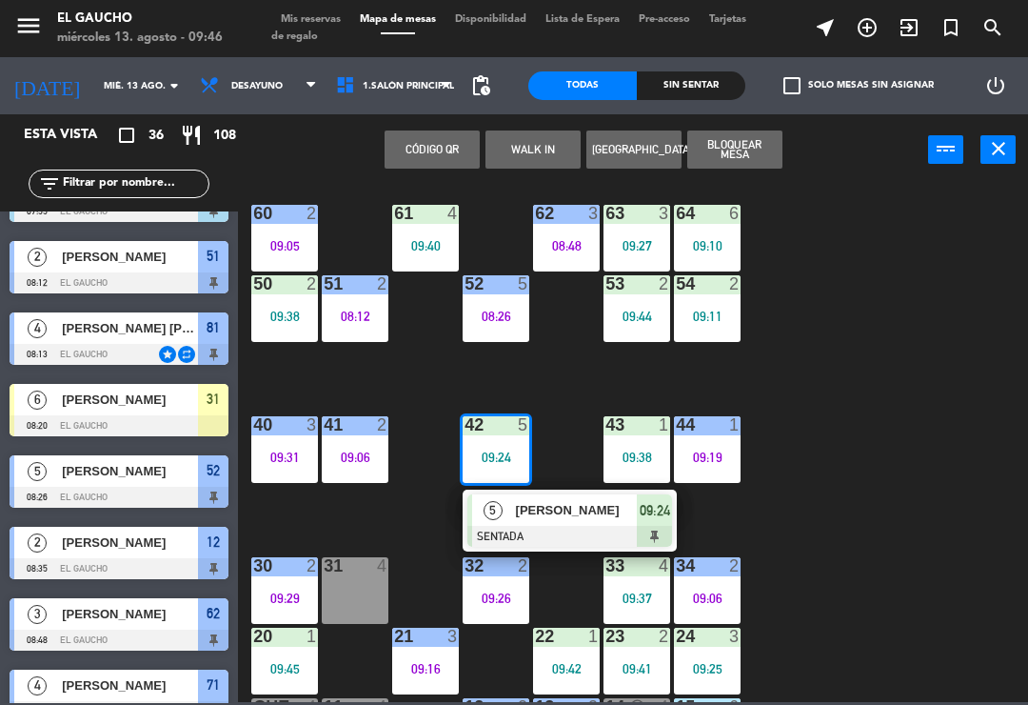
click at [556, 517] on span "[PERSON_NAME]" at bounding box center [577, 510] width 122 height 20
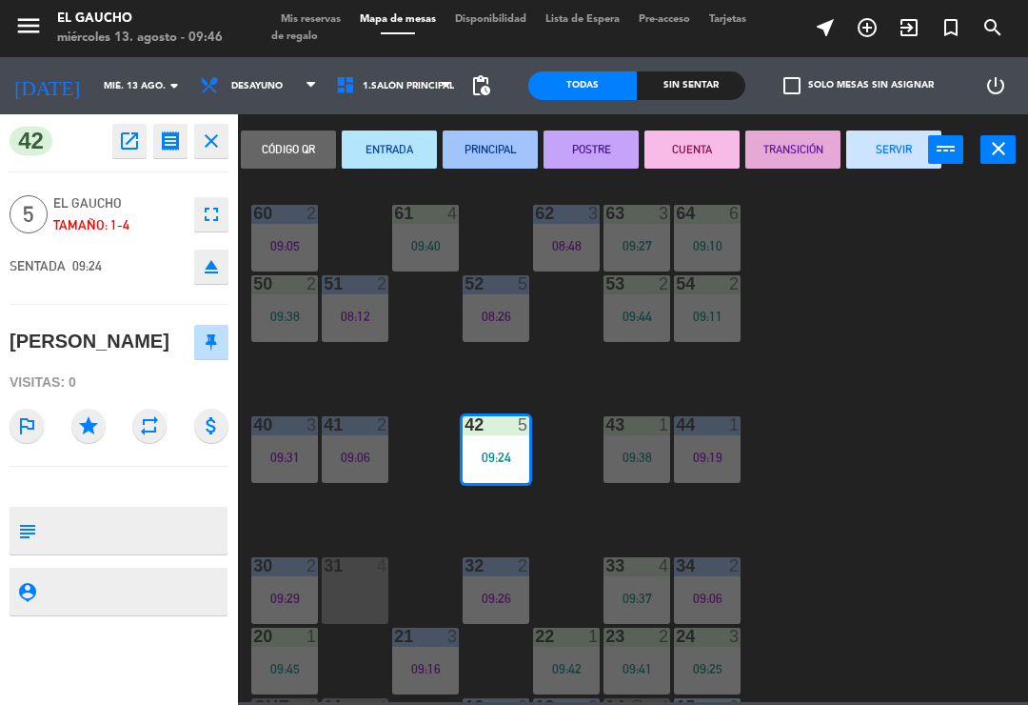
click at [500, 157] on button "PRINCIPAL" at bounding box center [490, 149] width 95 height 38
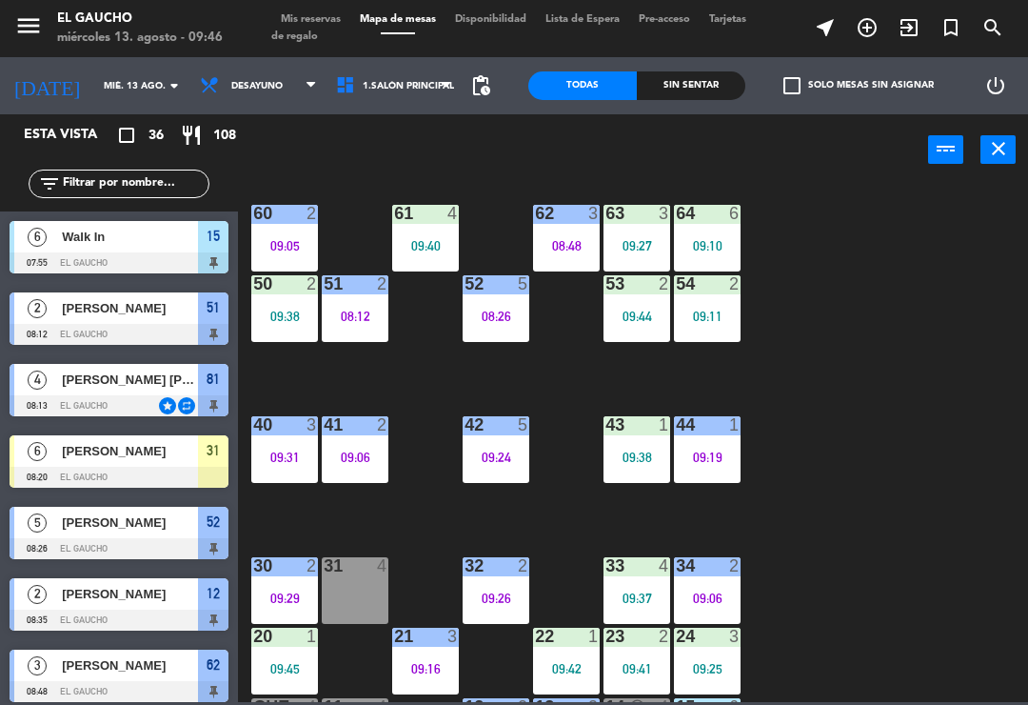
scroll to position [0, 0]
click at [638, 451] on div "09:38" at bounding box center [637, 456] width 67 height 13
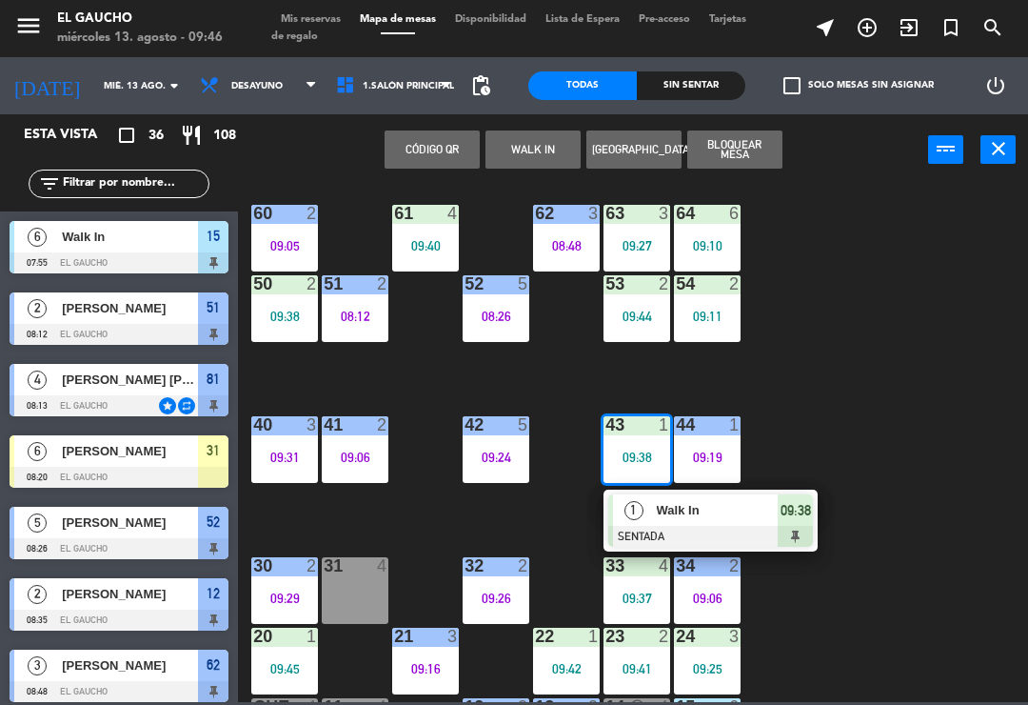
click at [768, 514] on span "Walk In" at bounding box center [718, 510] width 122 height 20
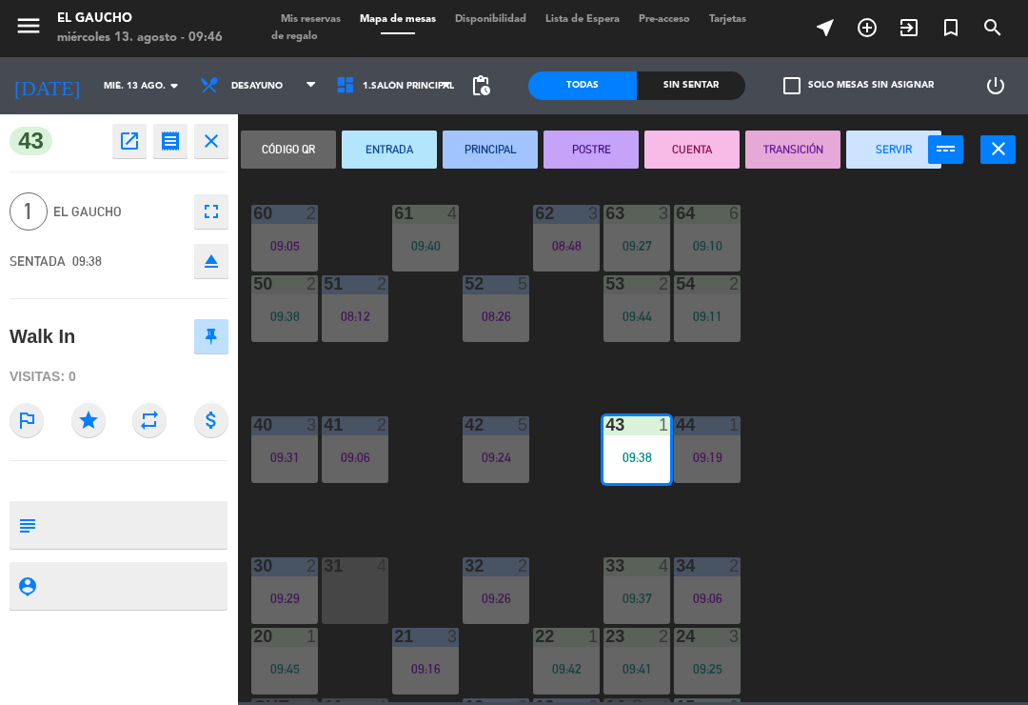
click at [907, 147] on button "SERVIR" at bounding box center [894, 149] width 95 height 38
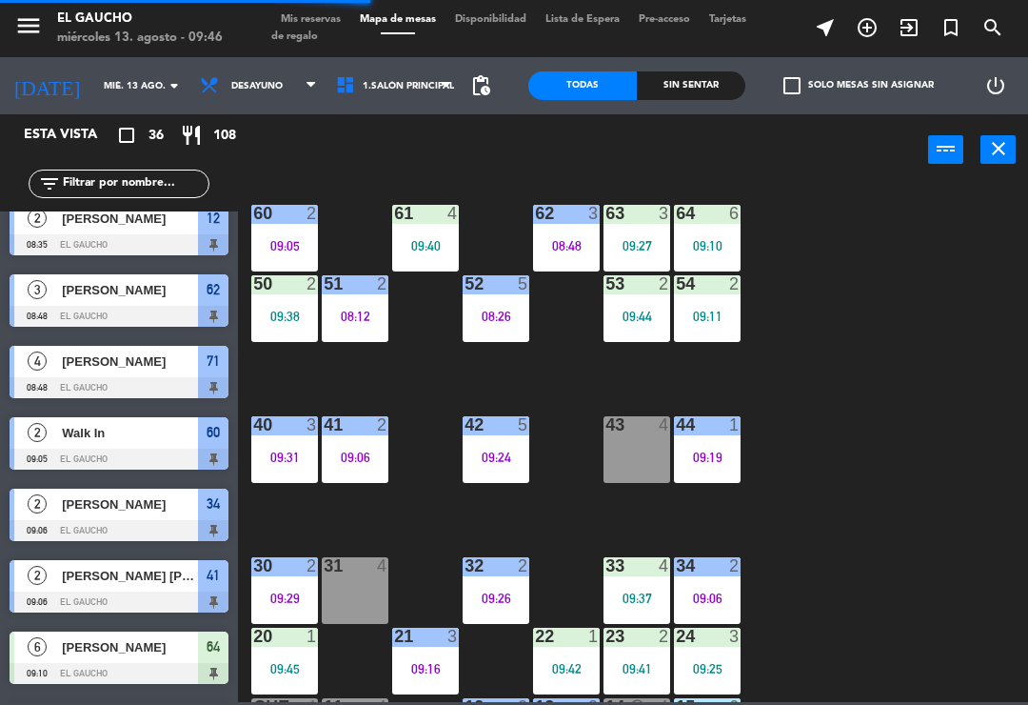
click at [628, 462] on div "43 4" at bounding box center [637, 449] width 67 height 67
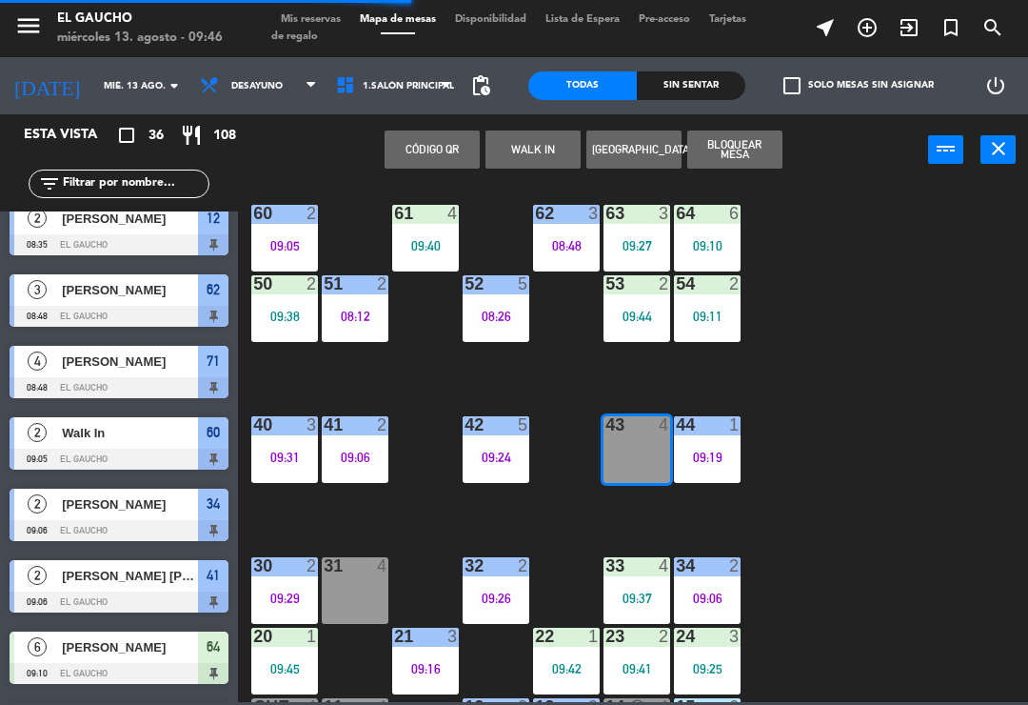
click at [751, 149] on button "Bloquear Mesa" at bounding box center [735, 149] width 95 height 38
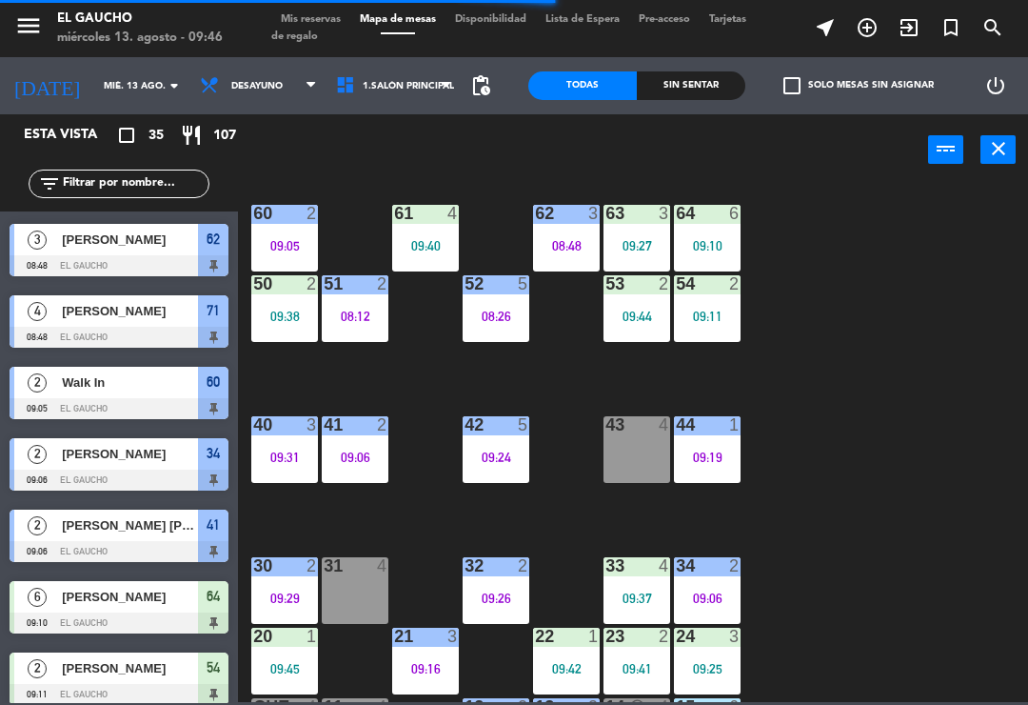
click at [715, 464] on div "09:19" at bounding box center [707, 456] width 67 height 13
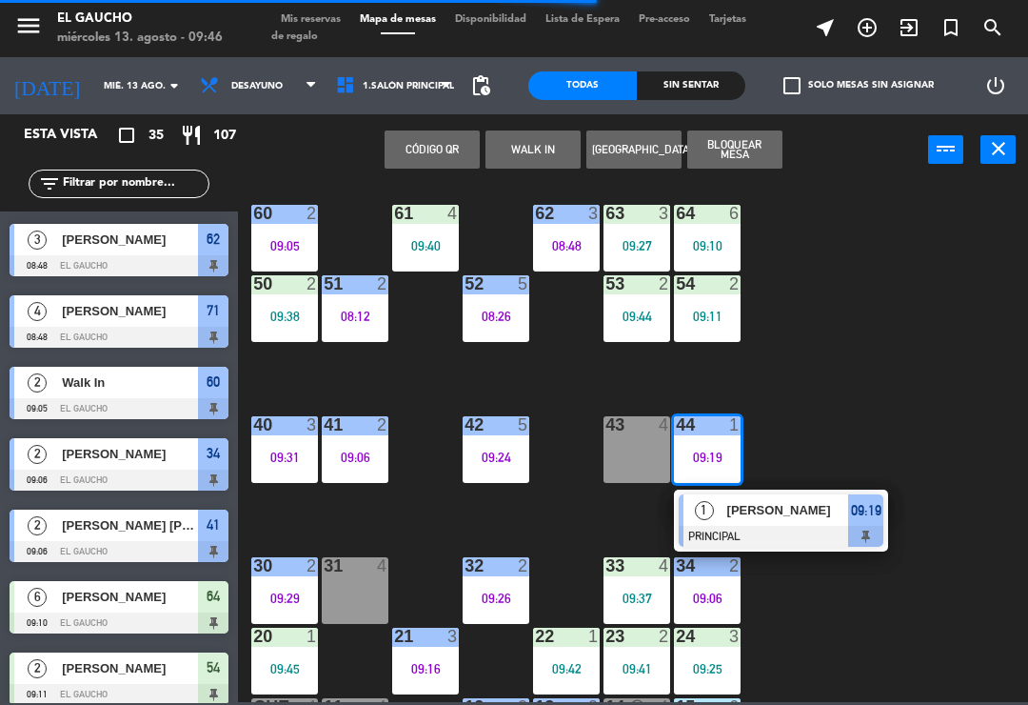
click at [864, 425] on div "84 2 09:37 80 4 83 2 09:38 82 2 09:43 81 4 08:13 70 2 09:30 71 4 08:48 72 block…" at bounding box center [639, 442] width 780 height 519
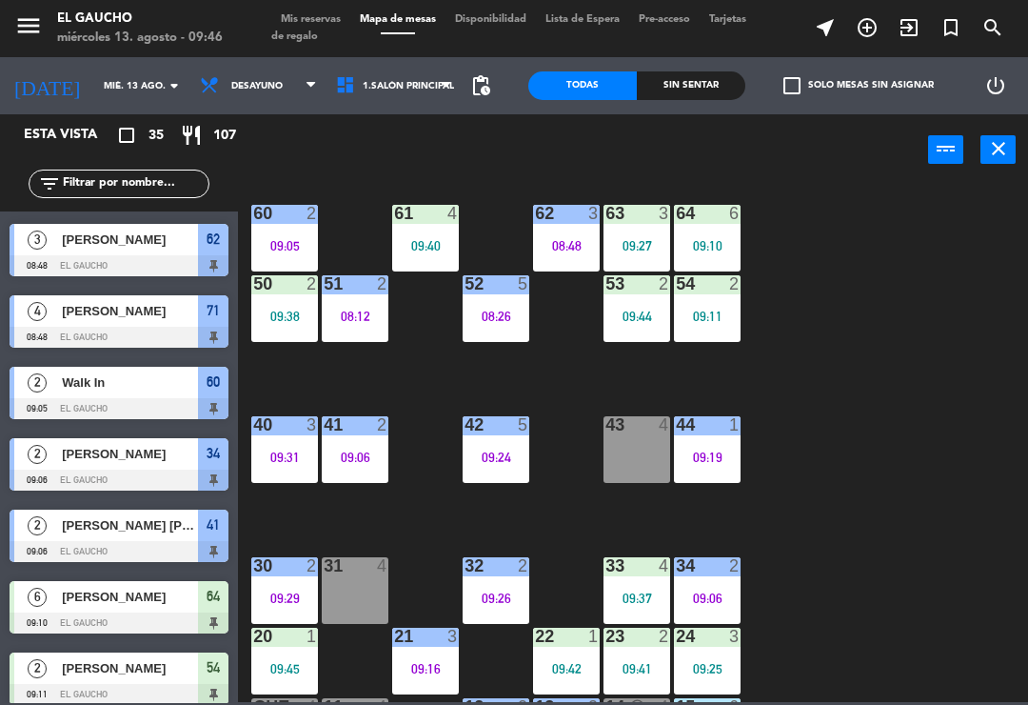
click at [271, 295] on div "50 2 09:38" at bounding box center [284, 308] width 67 height 67
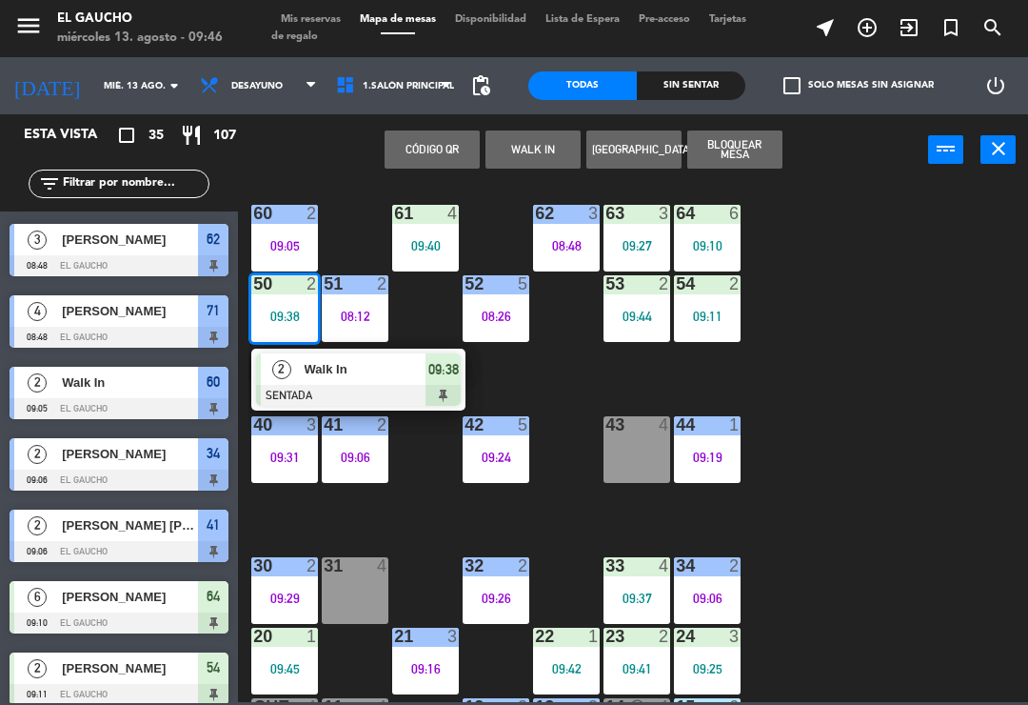
click at [370, 380] on div "Walk In" at bounding box center [365, 368] width 124 height 31
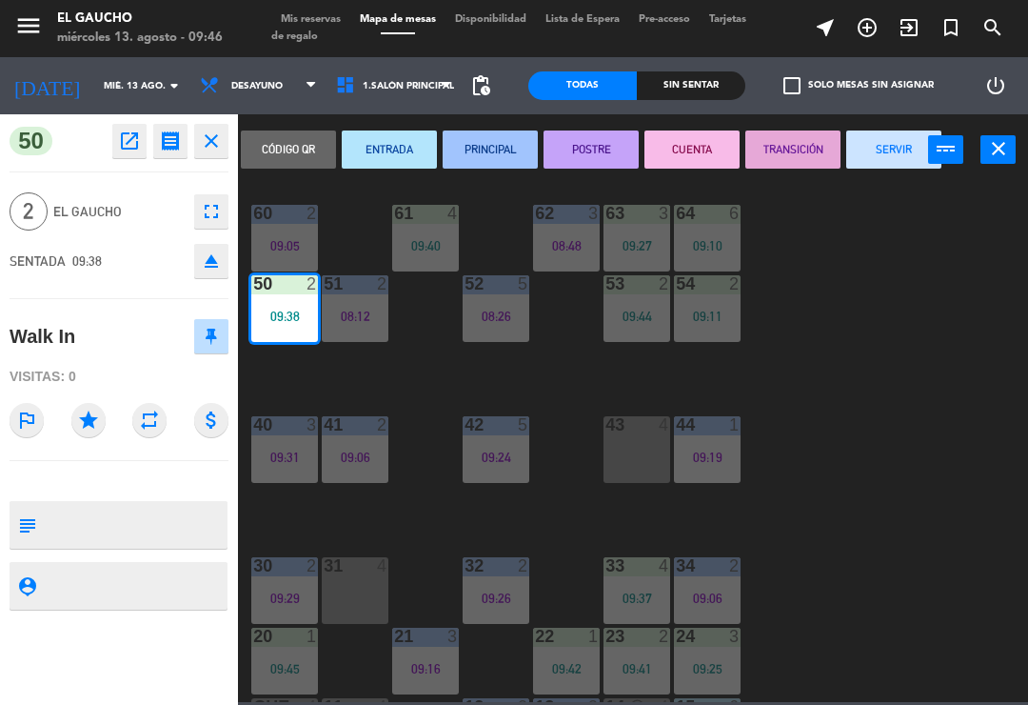
click at [504, 155] on button "PRINCIPAL" at bounding box center [490, 149] width 95 height 38
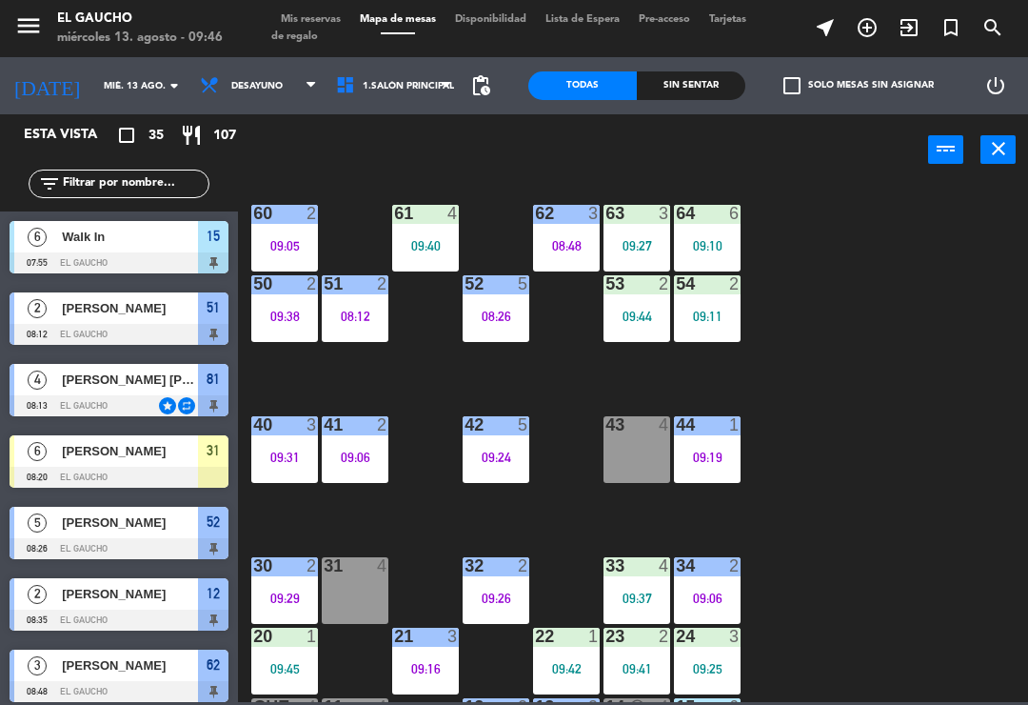
scroll to position [383, 0]
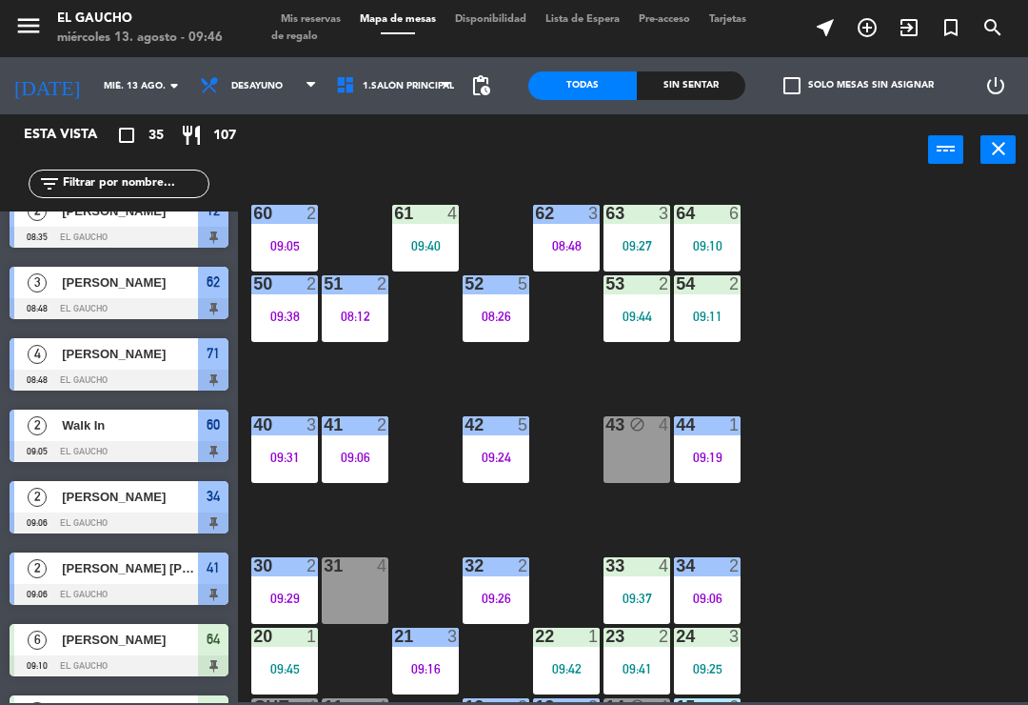
click at [280, 306] on div "50 2 09:38" at bounding box center [284, 308] width 67 height 67
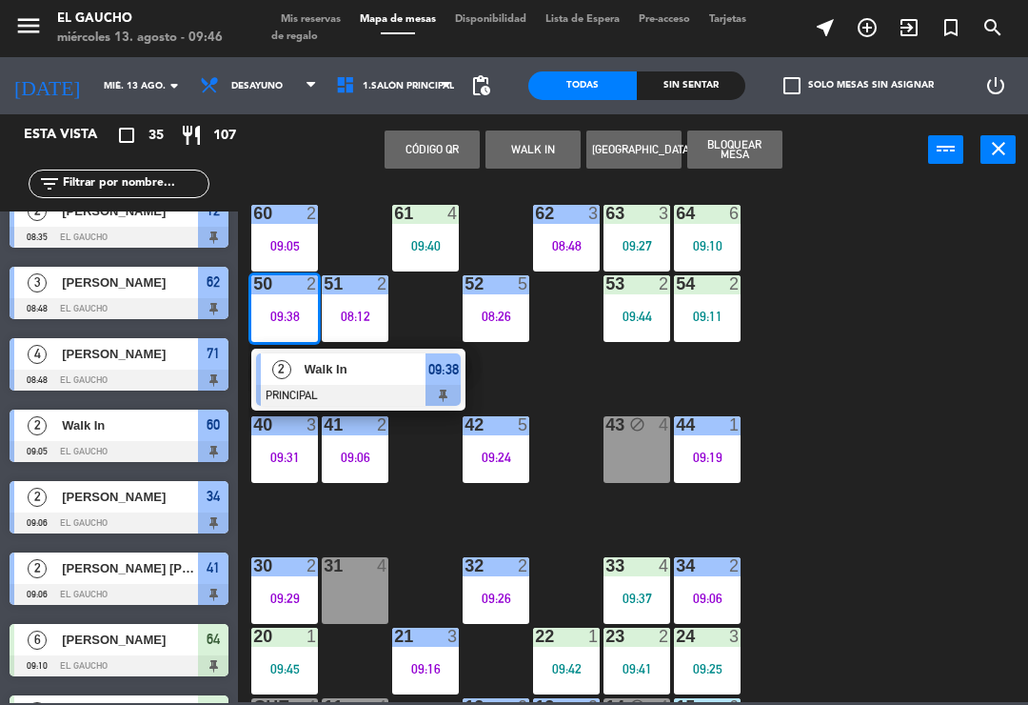
click at [375, 373] on span "Walk In" at bounding box center [366, 369] width 122 height 20
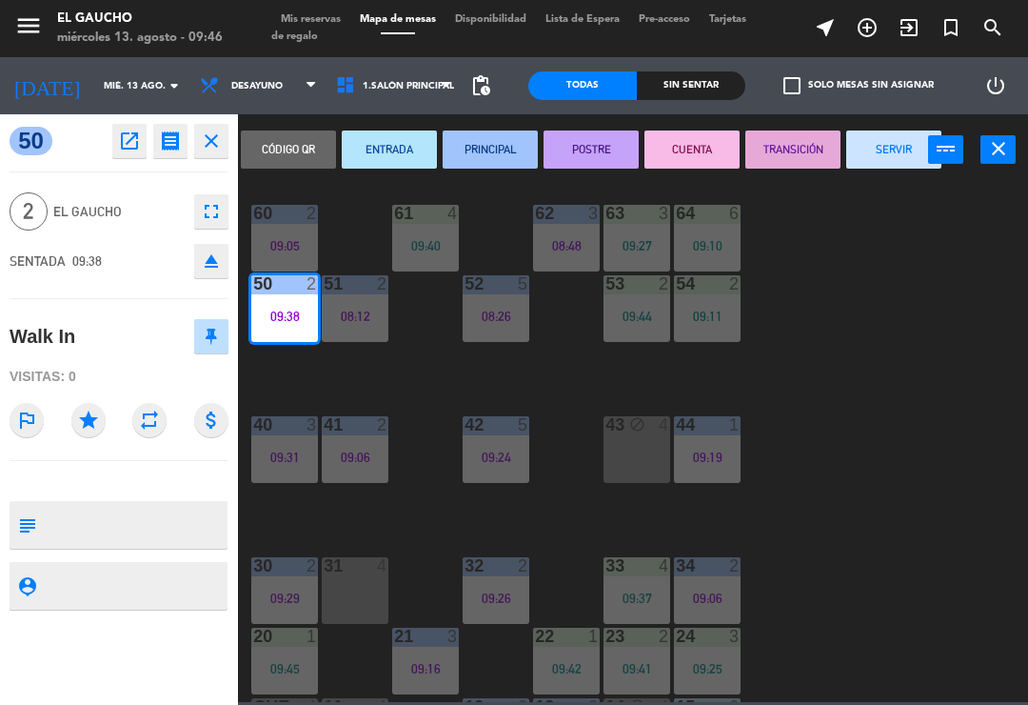
click at [886, 153] on button "SERVIR" at bounding box center [894, 149] width 95 height 38
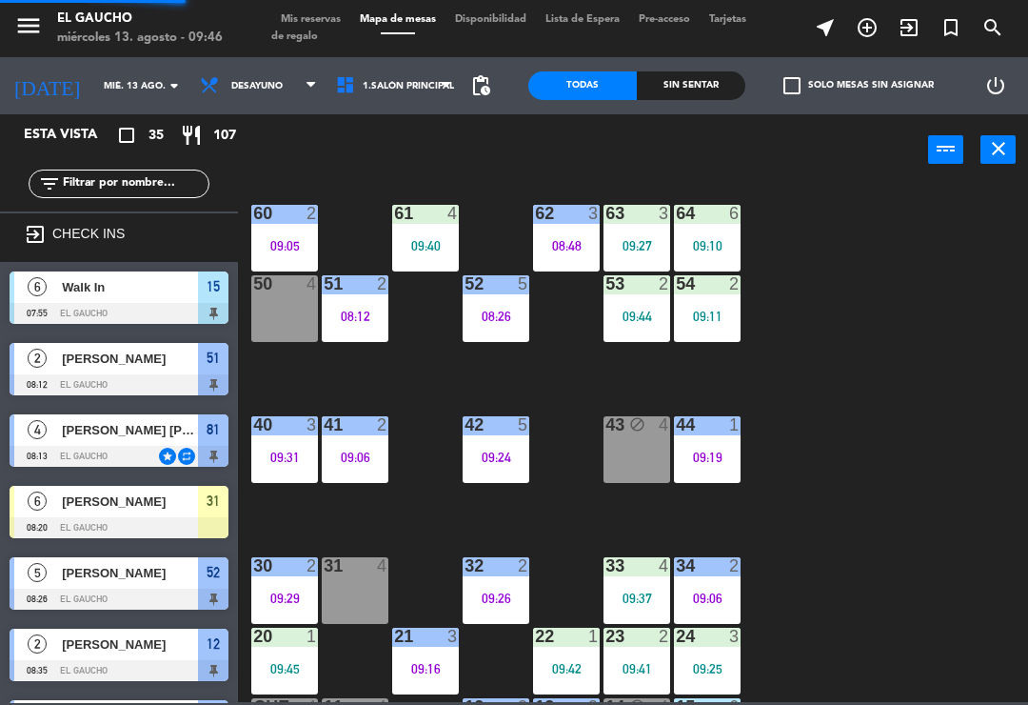
scroll to position [401, 0]
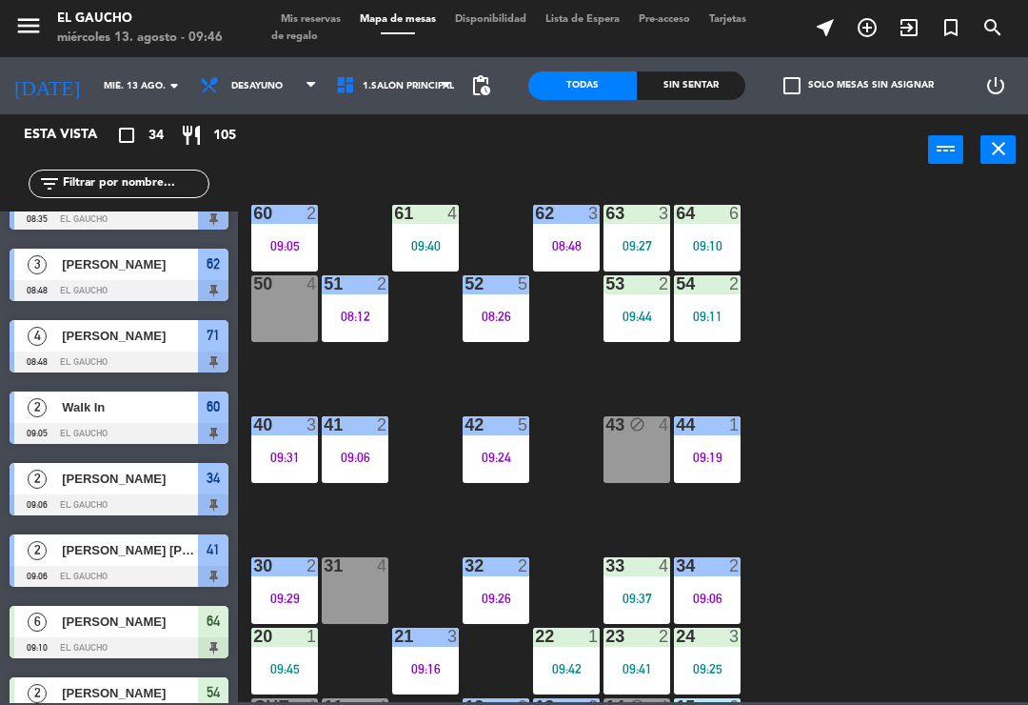
click at [642, 318] on div "09:44" at bounding box center [637, 315] width 67 height 13
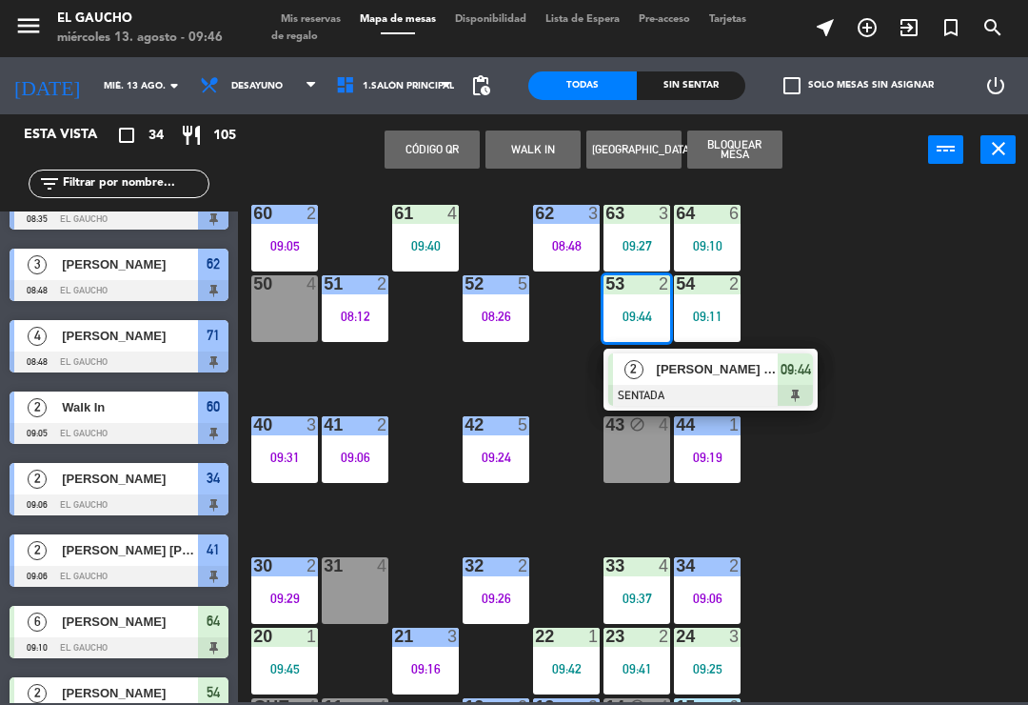
click at [690, 379] on span "[PERSON_NAME] [PERSON_NAME]" at bounding box center [718, 369] width 122 height 20
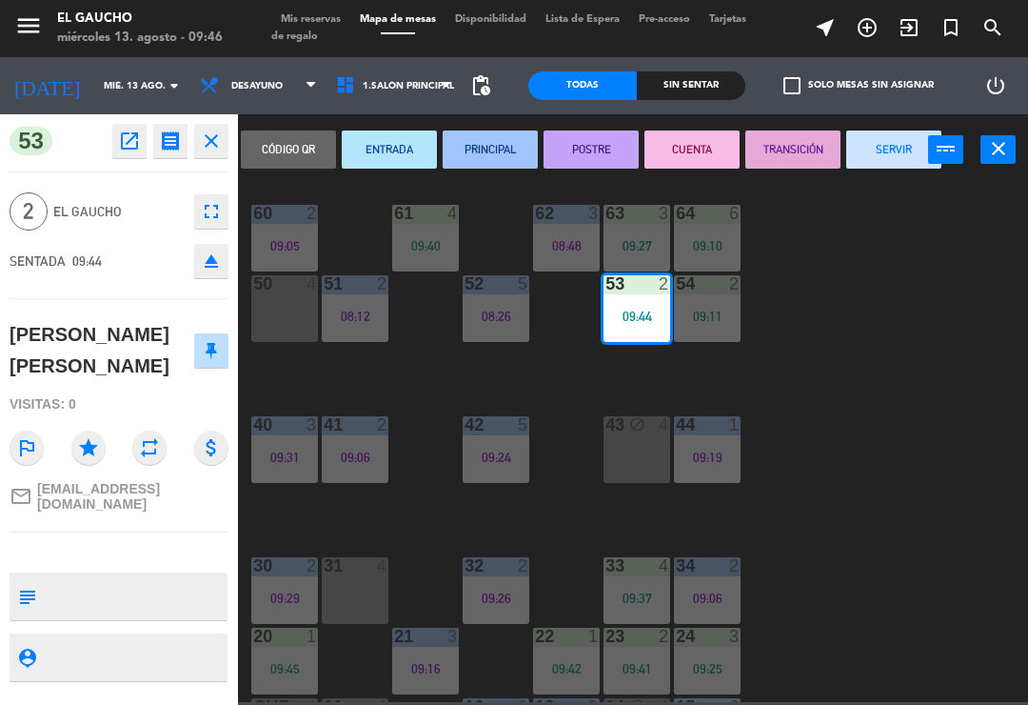
click at [495, 155] on button "PRINCIPAL" at bounding box center [490, 149] width 95 height 38
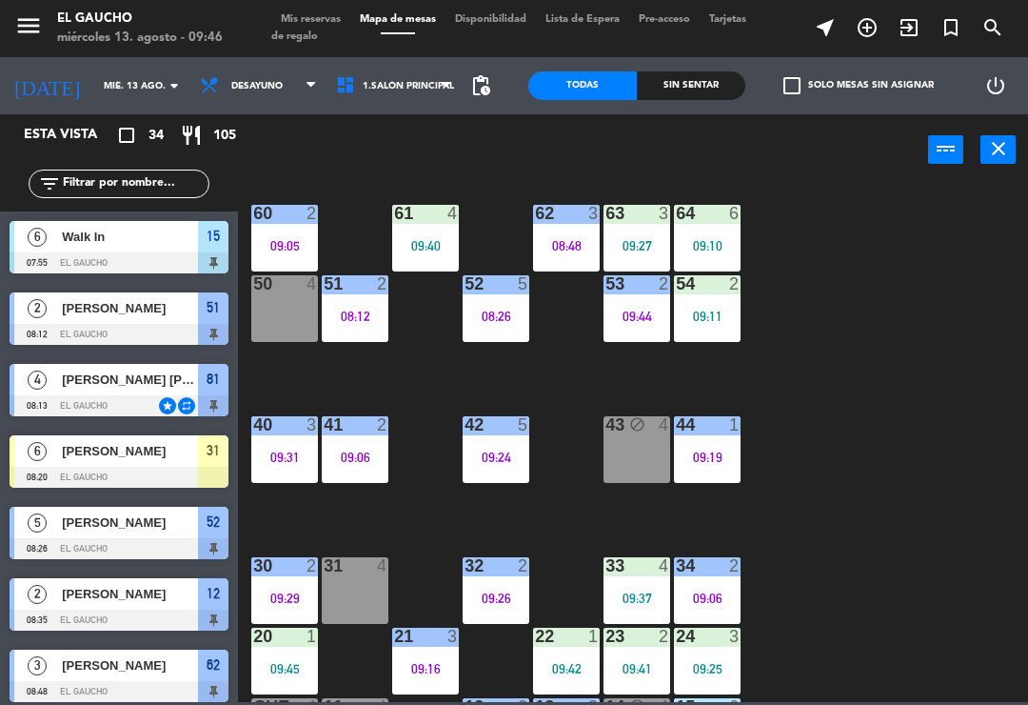
scroll to position [715, 0]
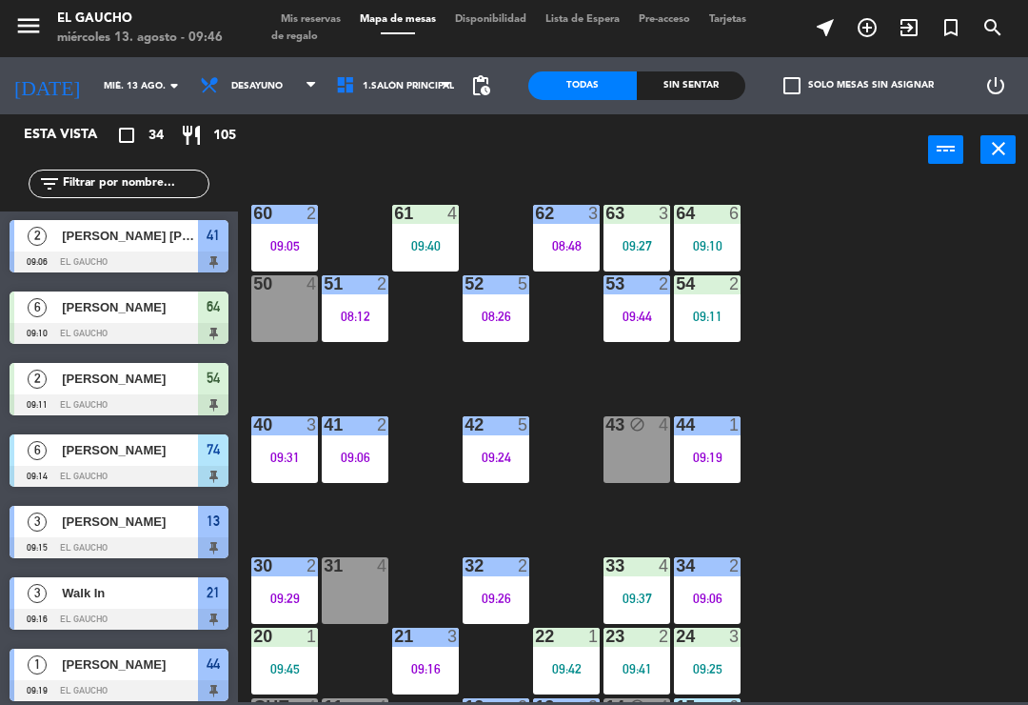
click at [717, 316] on div "09:11" at bounding box center [707, 315] width 67 height 13
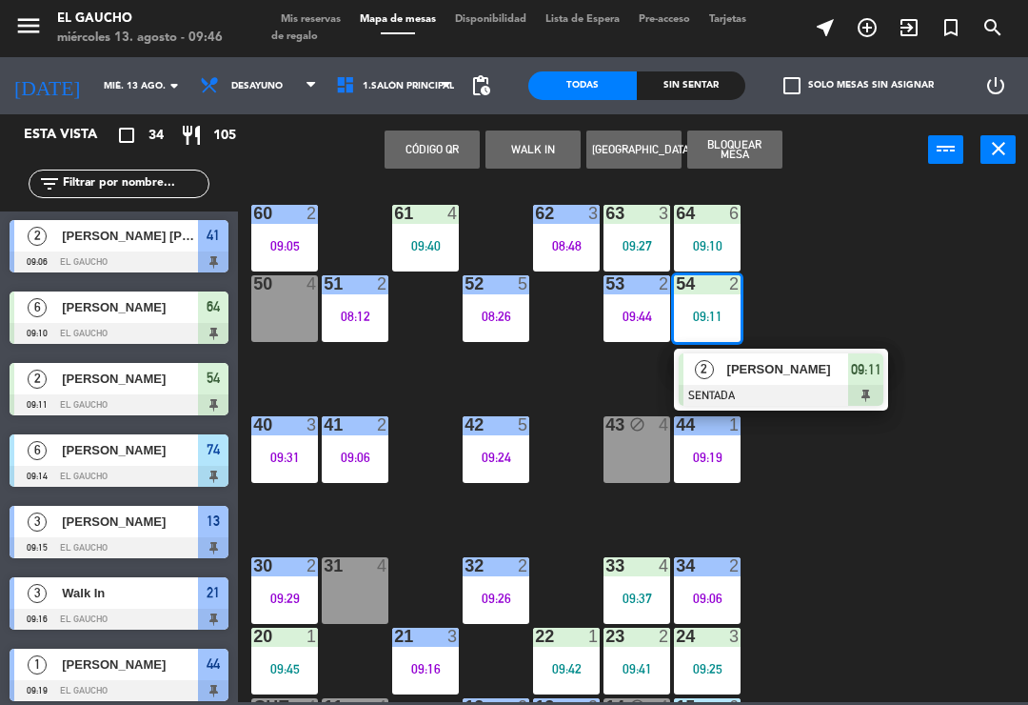
click at [778, 384] on div "[PERSON_NAME]" at bounding box center [788, 368] width 124 height 31
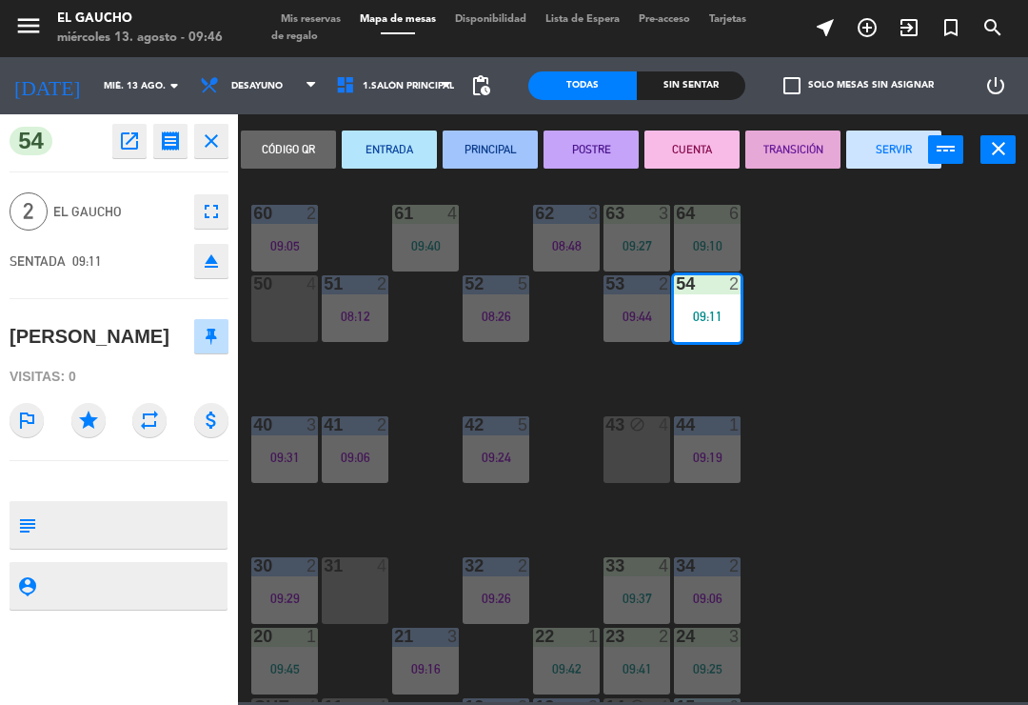
click at [504, 151] on button "PRINCIPAL" at bounding box center [490, 149] width 95 height 38
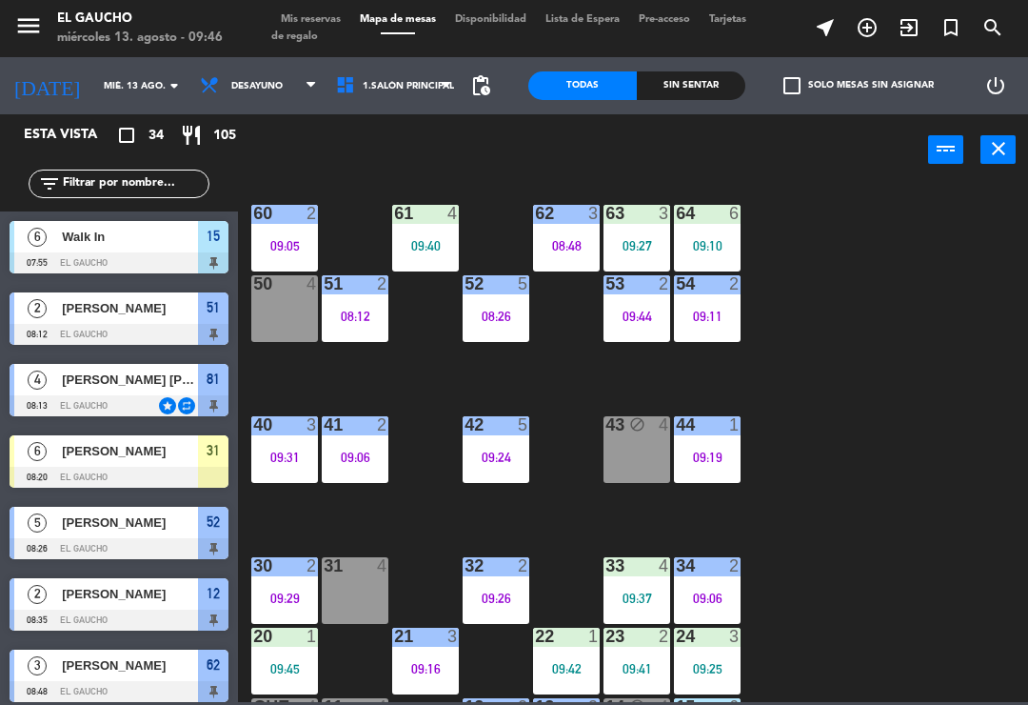
scroll to position [0, 0]
click at [356, 591] on div "08:20" at bounding box center [355, 597] width 67 height 13
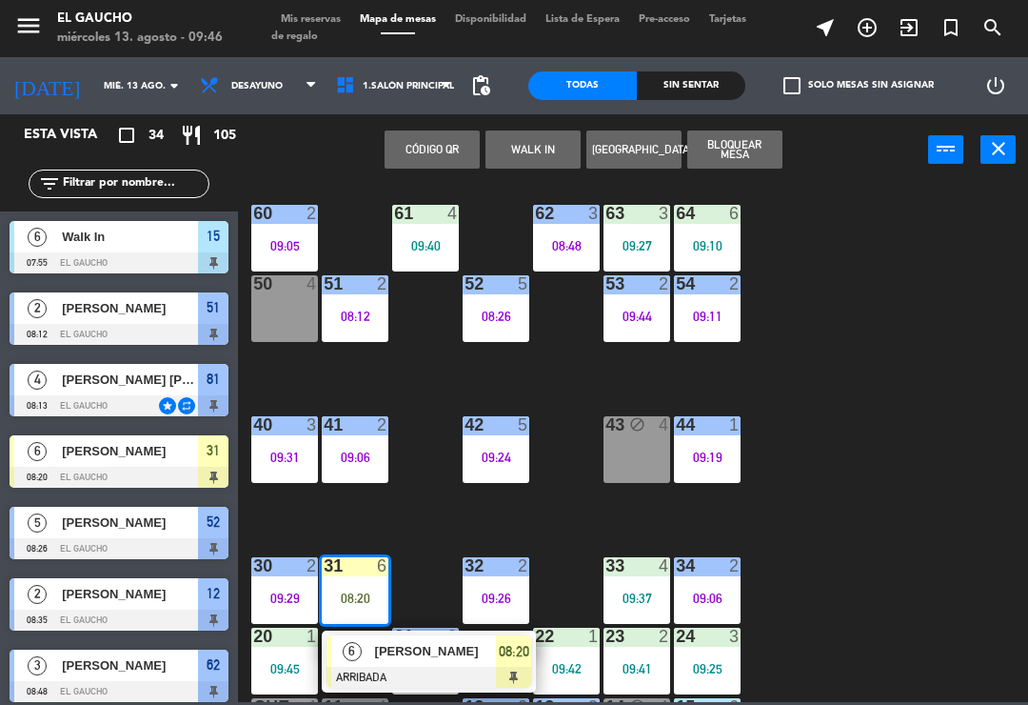
click at [406, 664] on div "[PERSON_NAME]" at bounding box center [435, 650] width 124 height 31
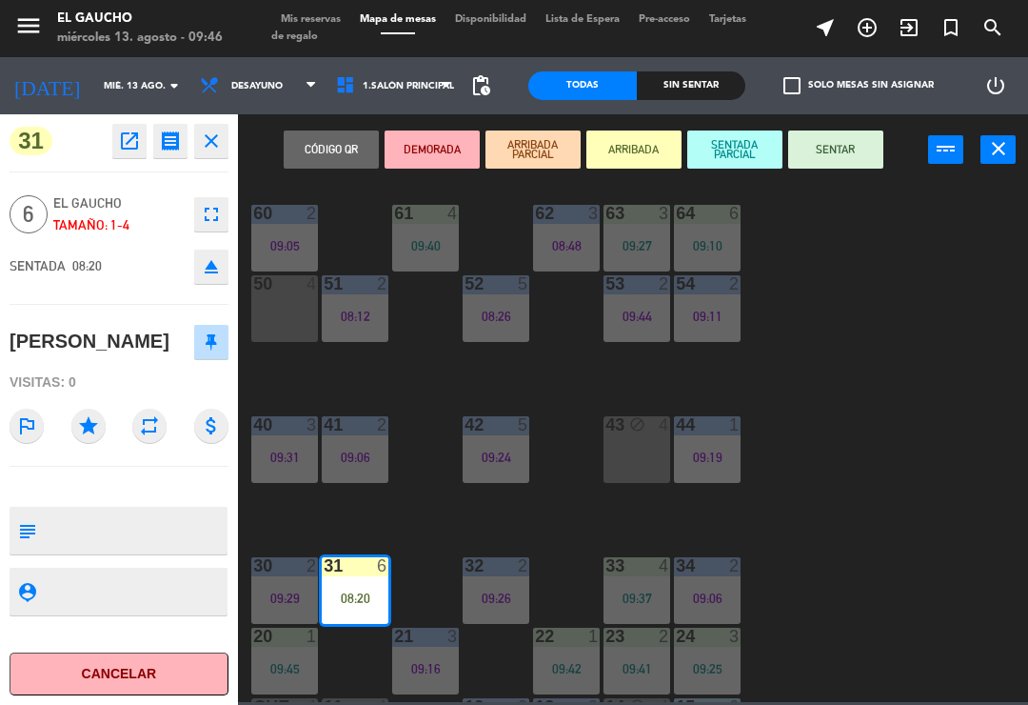
click at [839, 153] on button "SENTAR" at bounding box center [835, 149] width 95 height 38
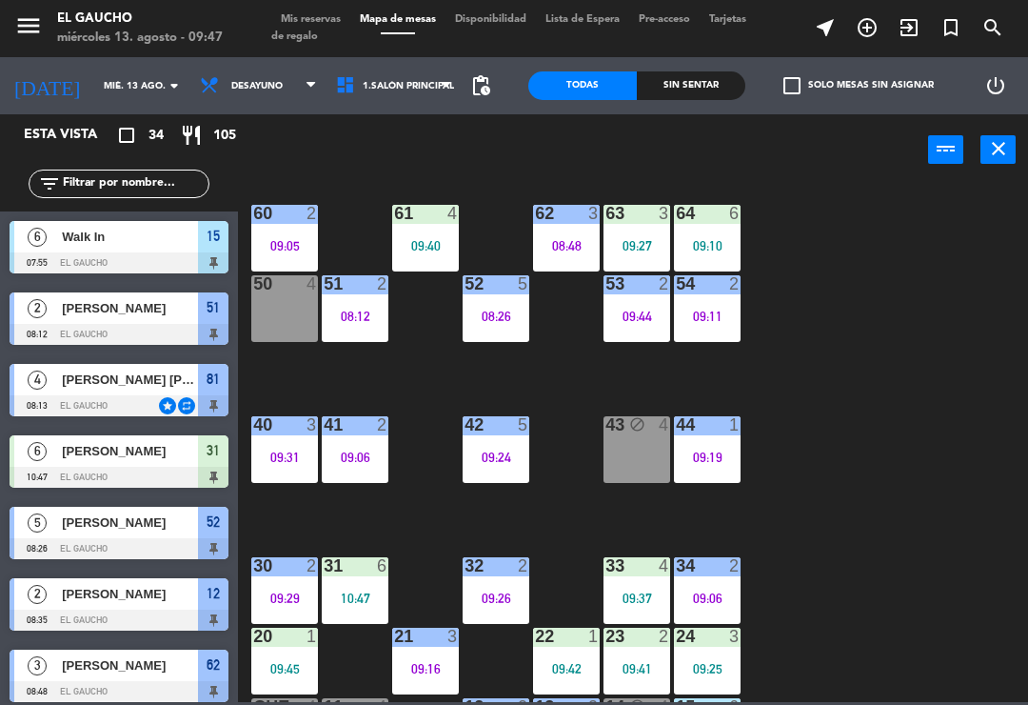
click at [350, 592] on div "10:47" at bounding box center [355, 597] width 67 height 13
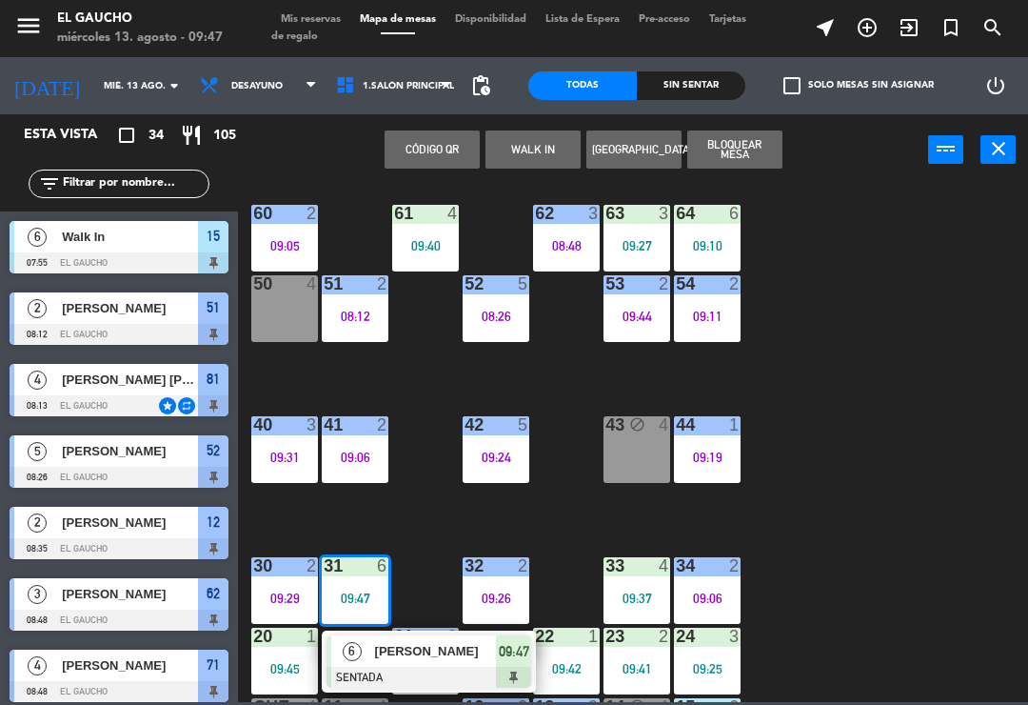
click at [428, 669] on div at bounding box center [429, 677] width 205 height 21
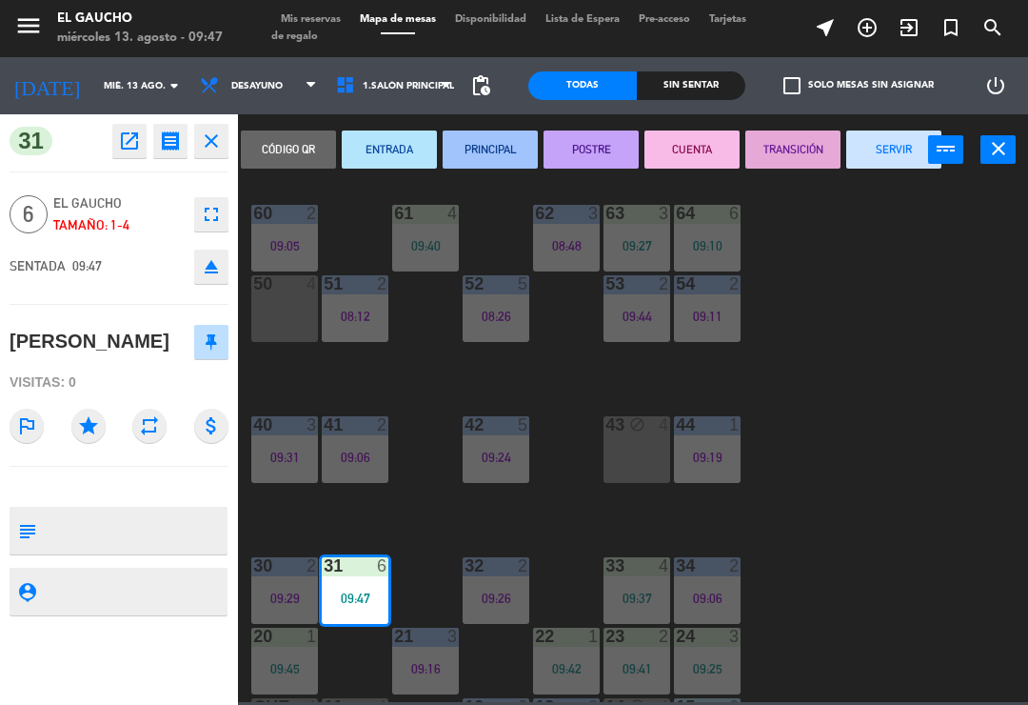
click at [883, 158] on button "SERVIR" at bounding box center [894, 149] width 95 height 38
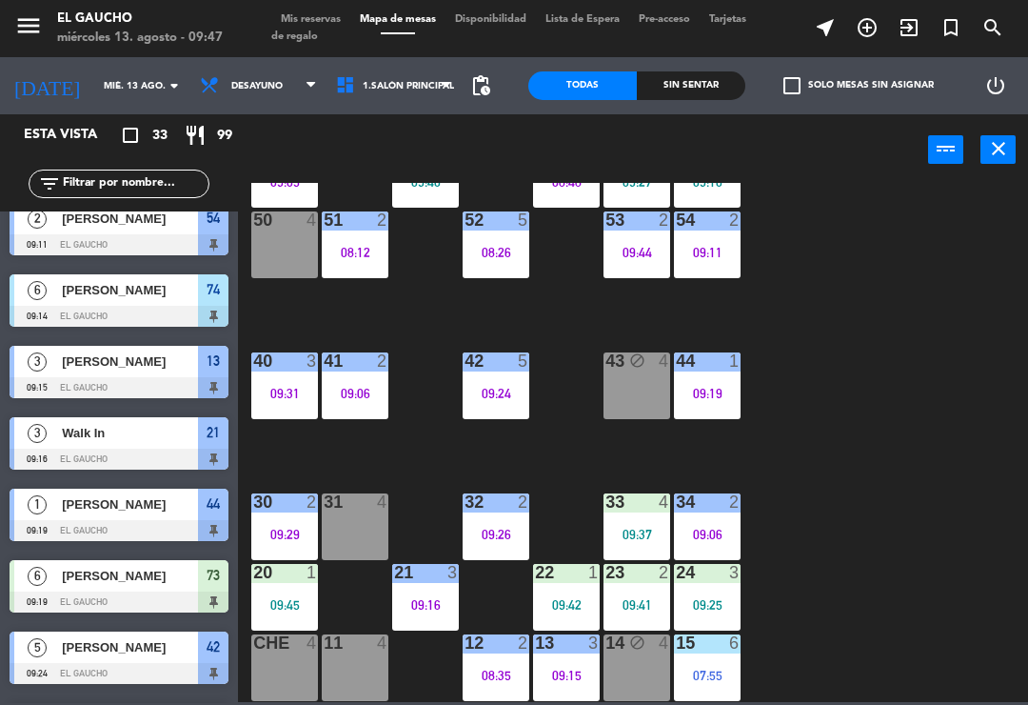
scroll to position [357, 0]
click at [494, 685] on div "12 2 08:35" at bounding box center [496, 667] width 67 height 67
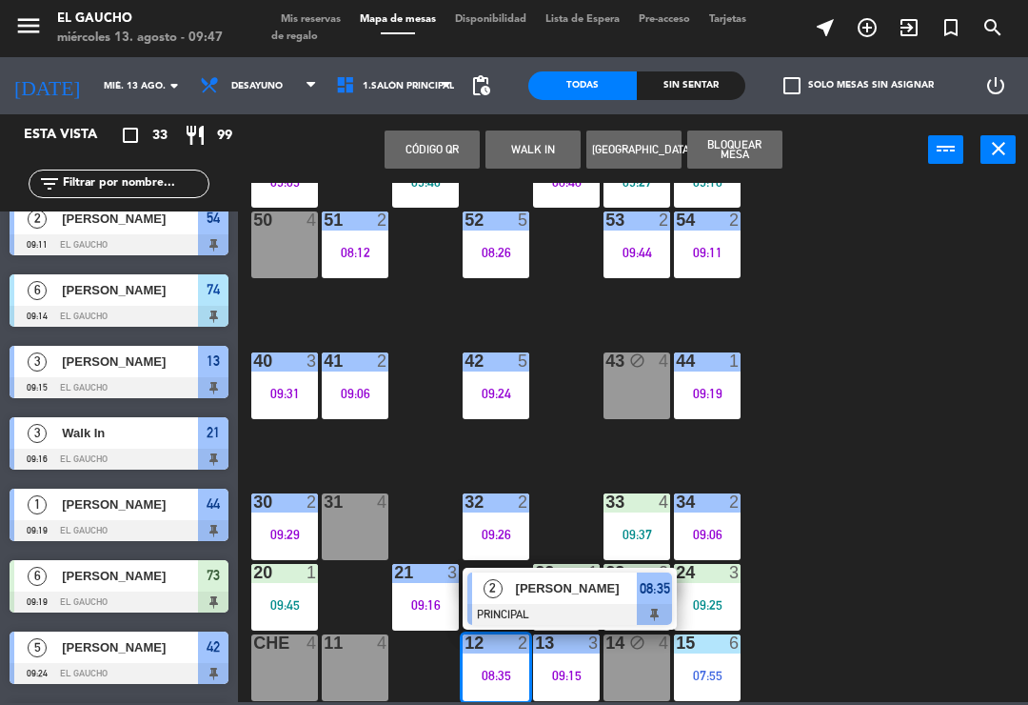
click at [566, 594] on span "[PERSON_NAME]" at bounding box center [577, 588] width 122 height 20
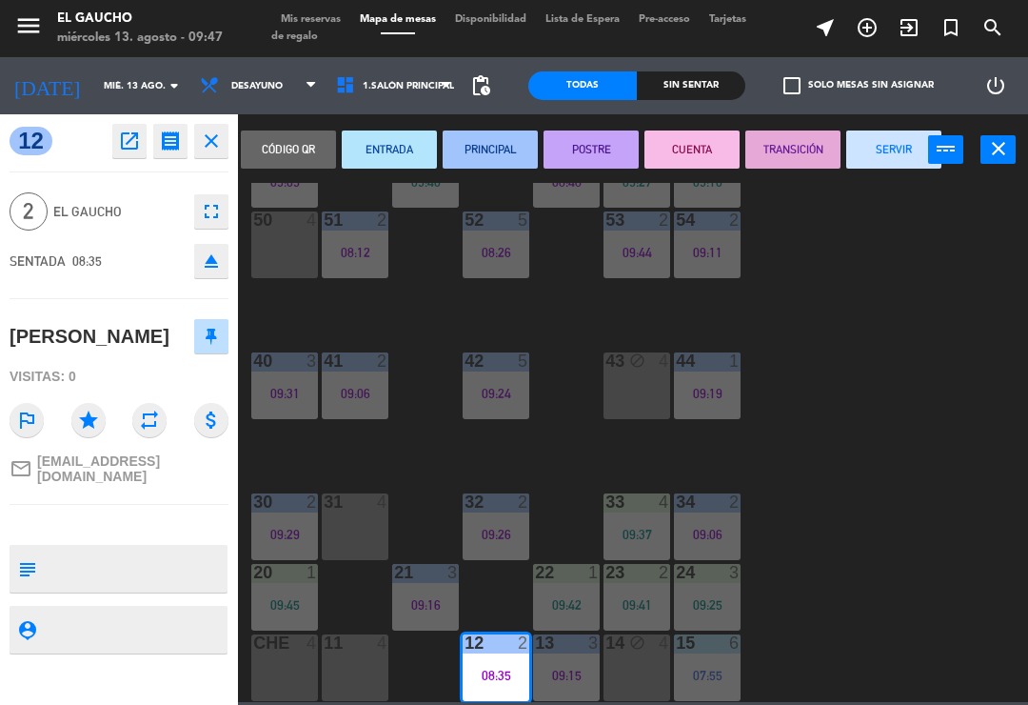
click at [897, 150] on button "SERVIR" at bounding box center [894, 149] width 95 height 38
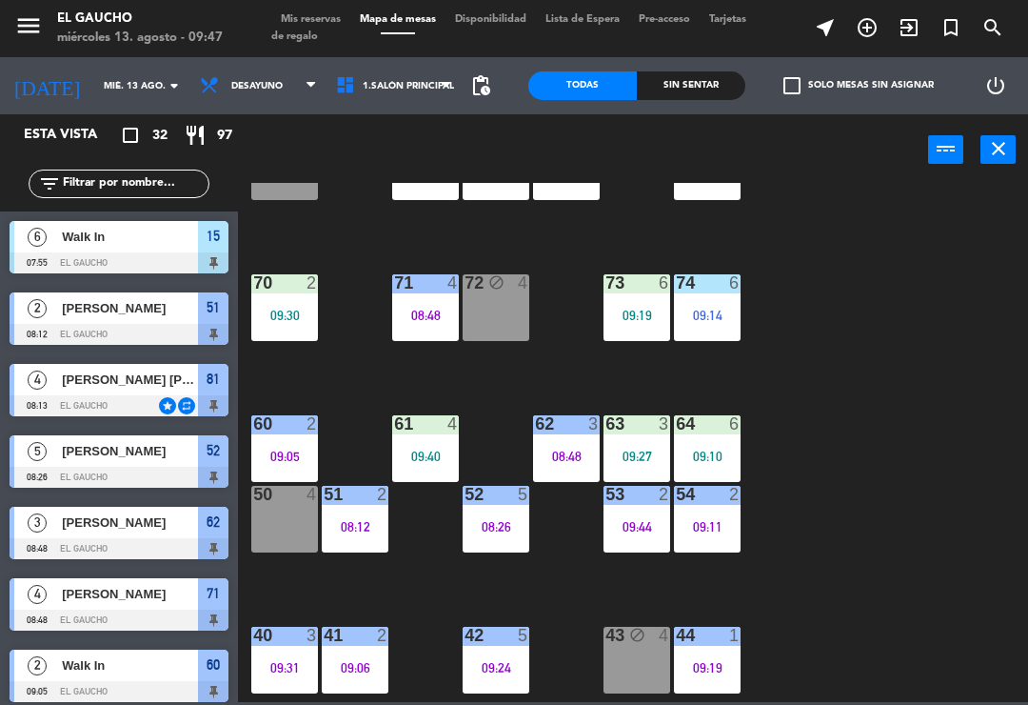
scroll to position [85, 0]
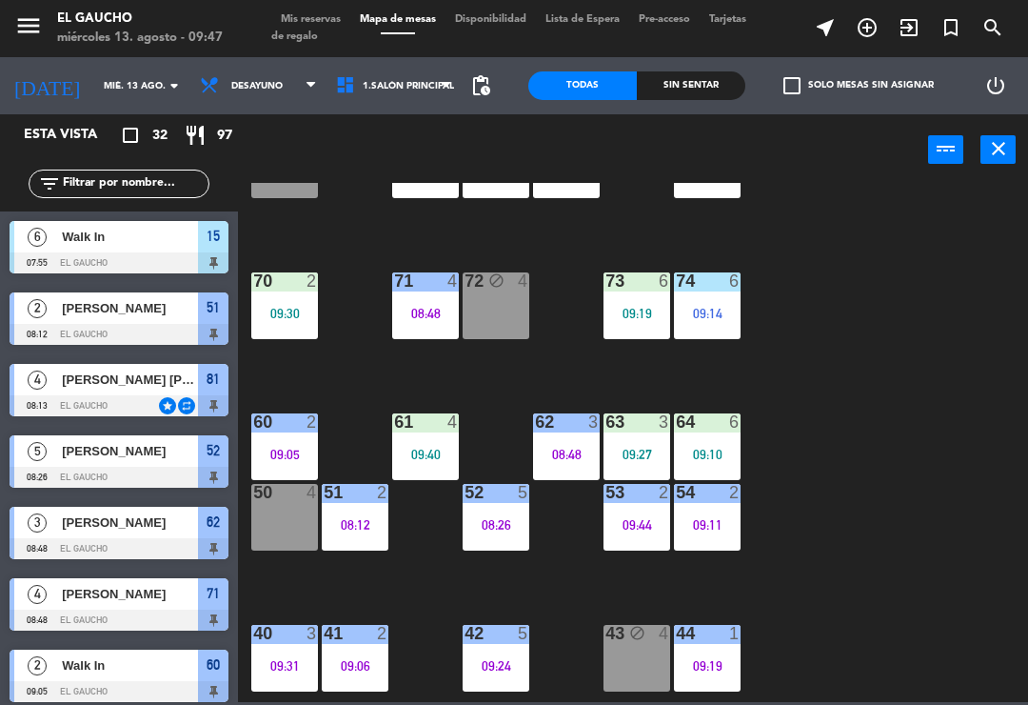
click at [711, 452] on div "09:10" at bounding box center [707, 454] width 67 height 13
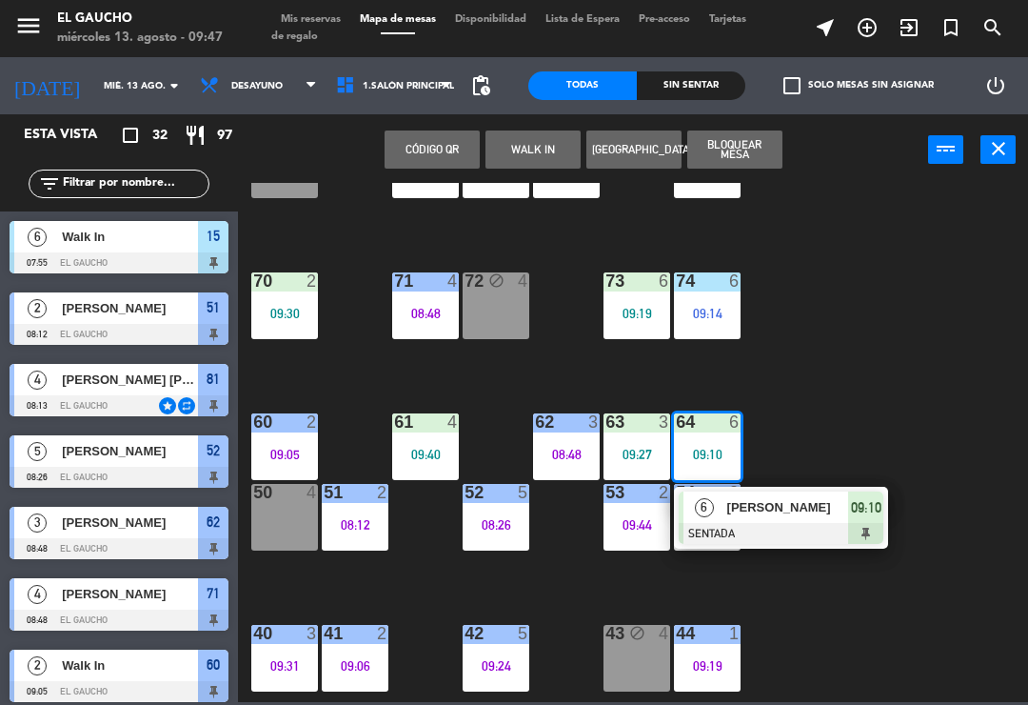
click at [780, 512] on span "[PERSON_NAME]" at bounding box center [789, 507] width 122 height 20
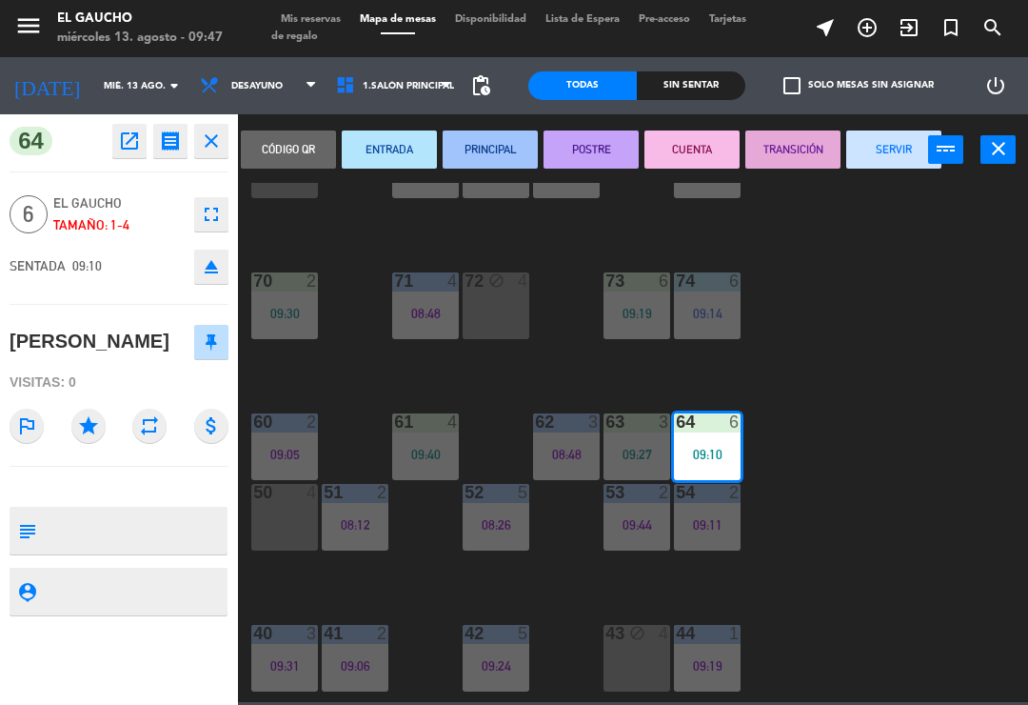
click at [504, 154] on button "PRINCIPAL" at bounding box center [490, 149] width 95 height 38
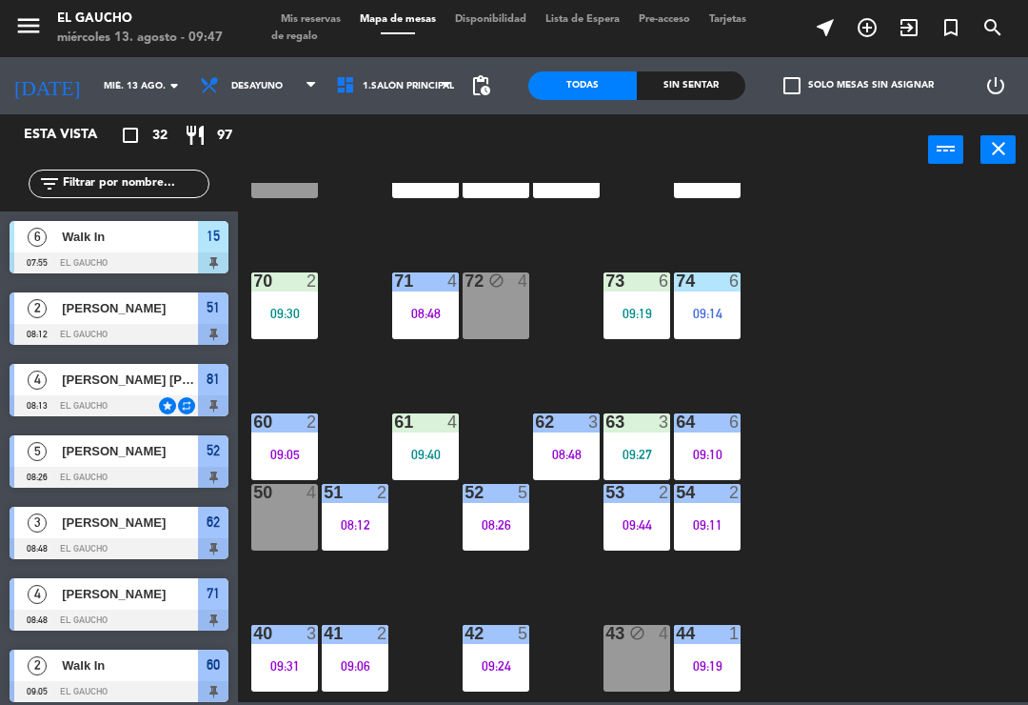
scroll to position [0, 0]
click at [414, 449] on div "09:40" at bounding box center [425, 454] width 67 height 13
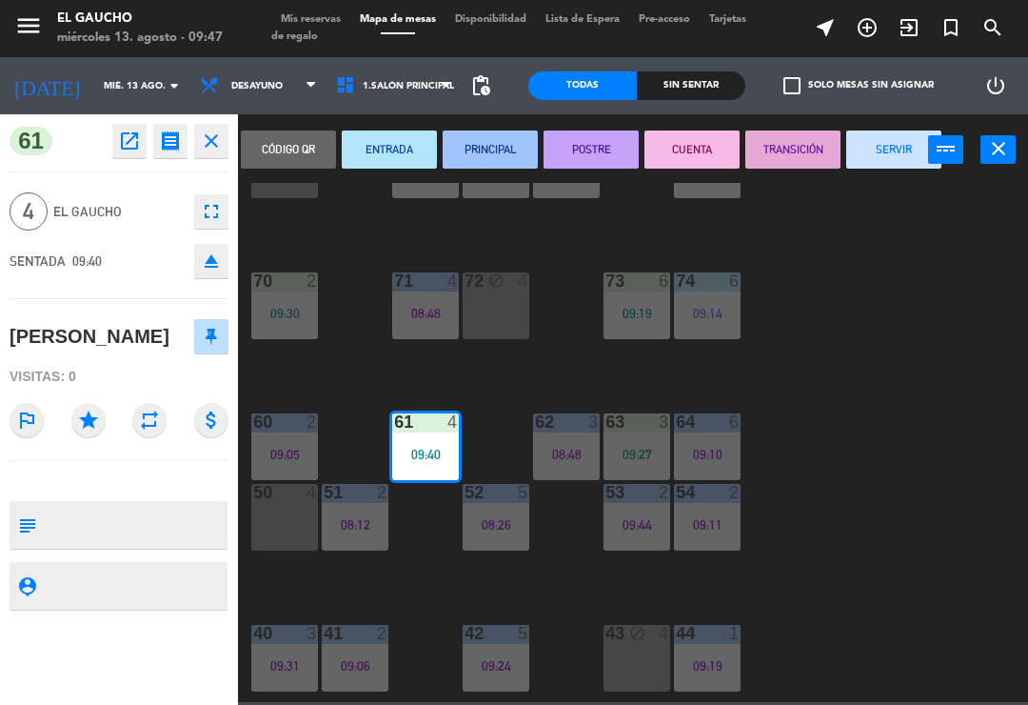
click at [492, 159] on button "PRINCIPAL" at bounding box center [490, 149] width 95 height 38
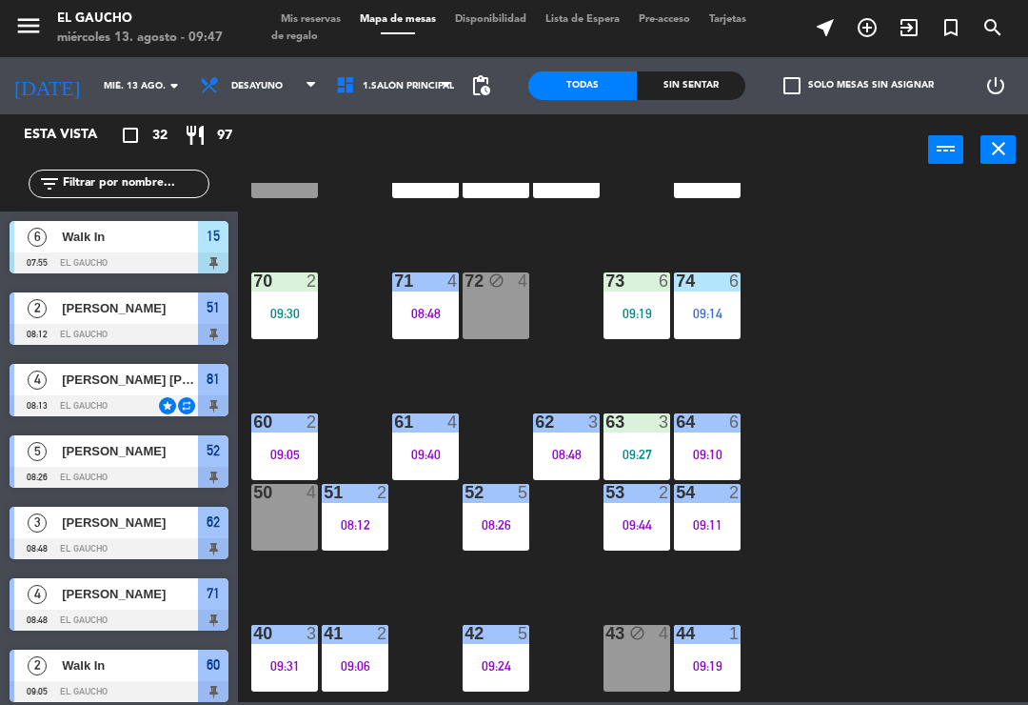
scroll to position [380, 0]
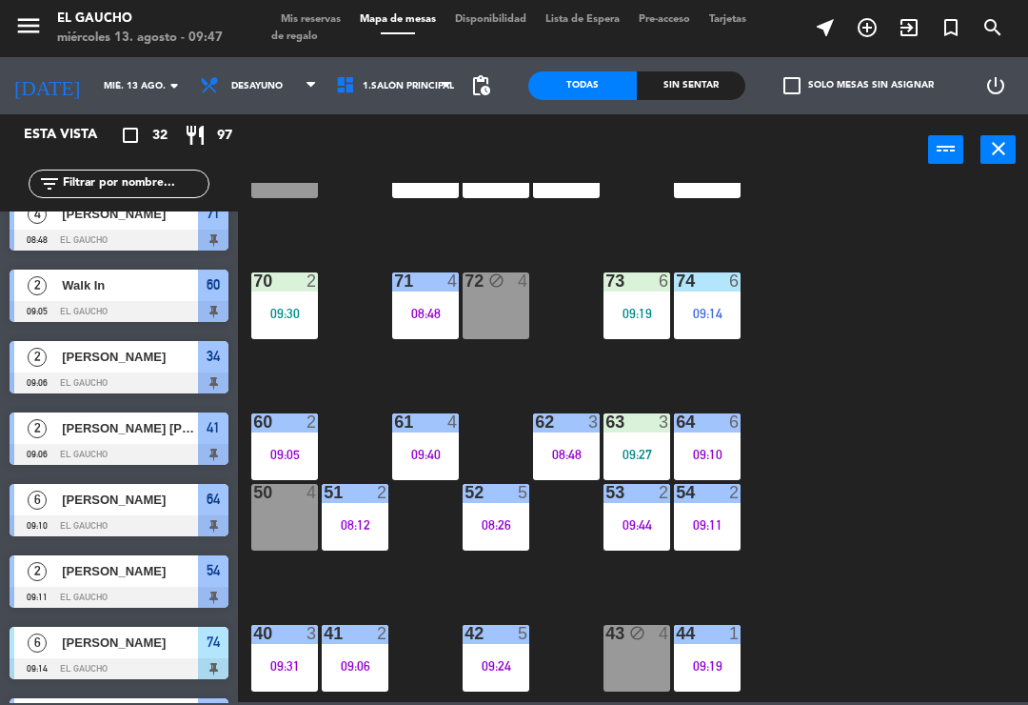
click at [309, 319] on div "09:30" at bounding box center [284, 313] width 67 height 13
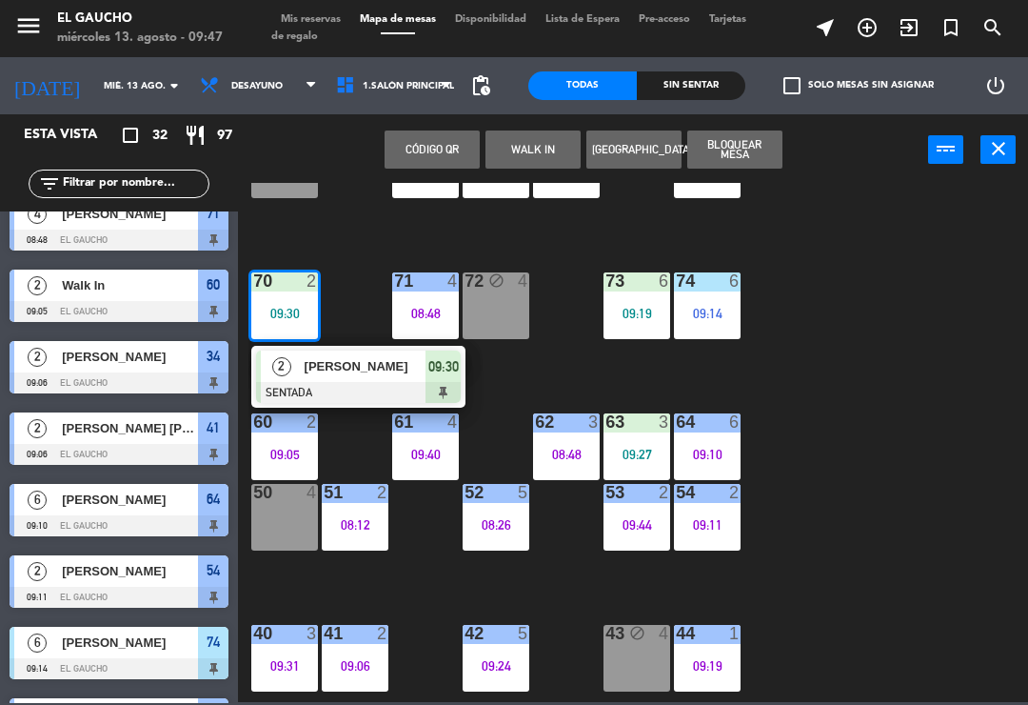
click at [382, 389] on div at bounding box center [358, 392] width 205 height 21
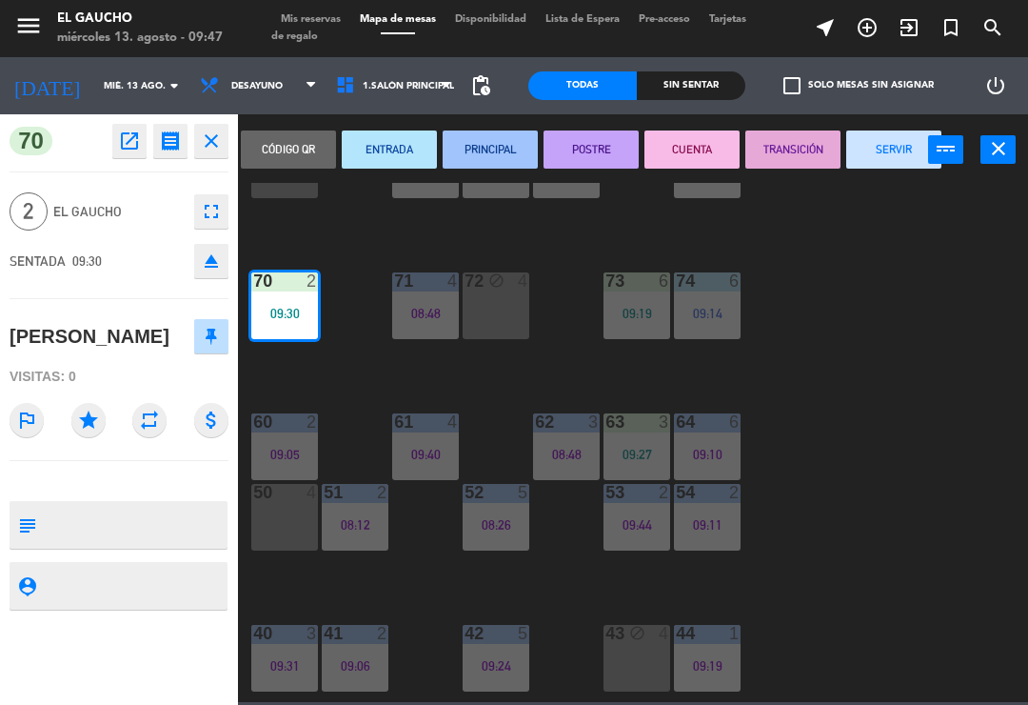
click at [394, 149] on button "ENTRADA" at bounding box center [389, 149] width 95 height 38
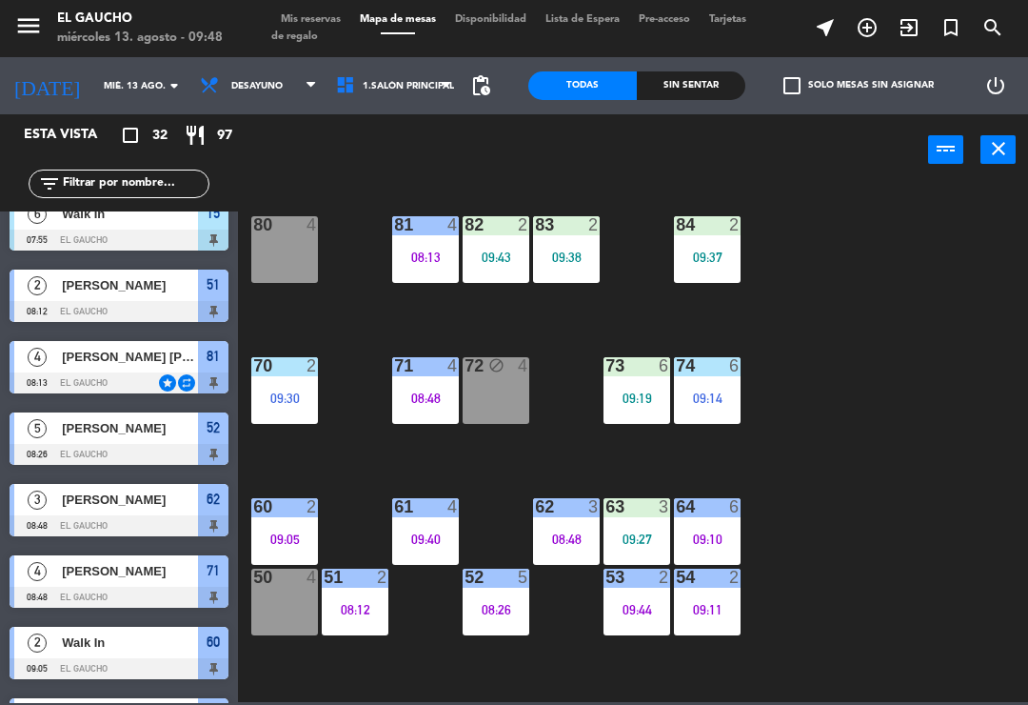
scroll to position [0, 0]
click at [712, 271] on div "84 2 09:37" at bounding box center [707, 249] width 67 height 67
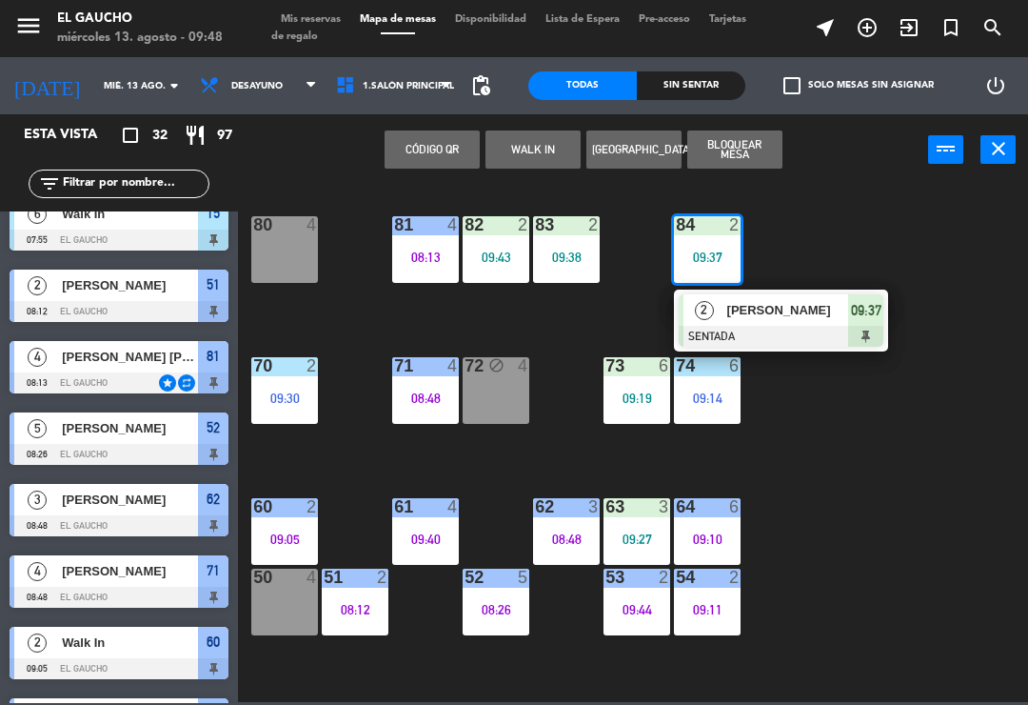
click at [789, 329] on div at bounding box center [781, 336] width 205 height 21
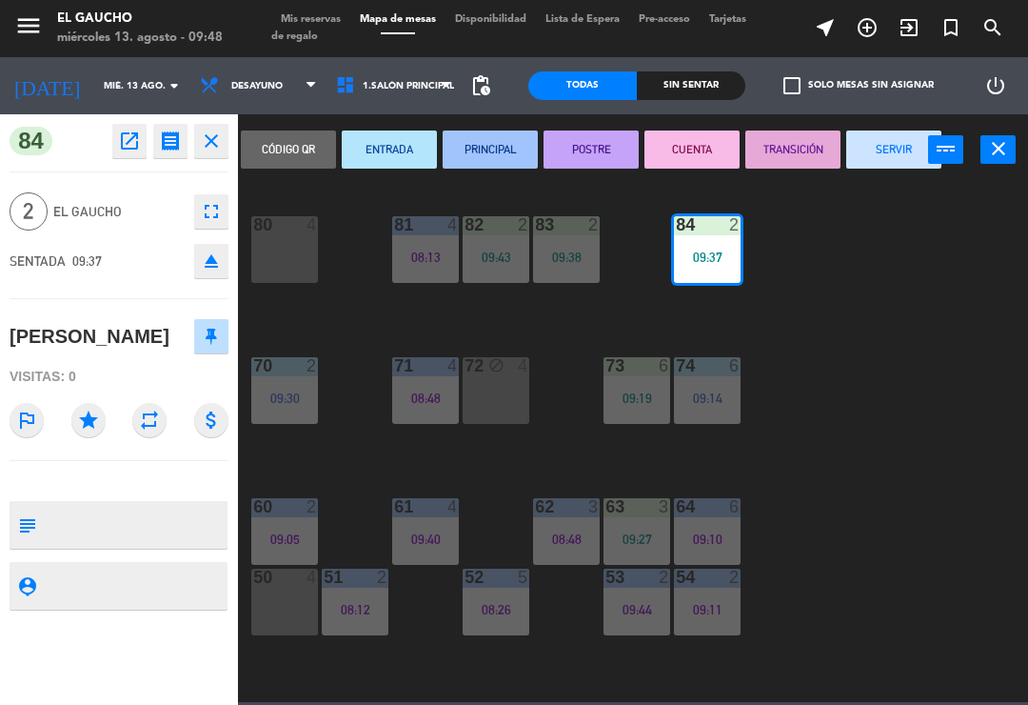
click at [499, 153] on button "PRINCIPAL" at bounding box center [490, 149] width 95 height 38
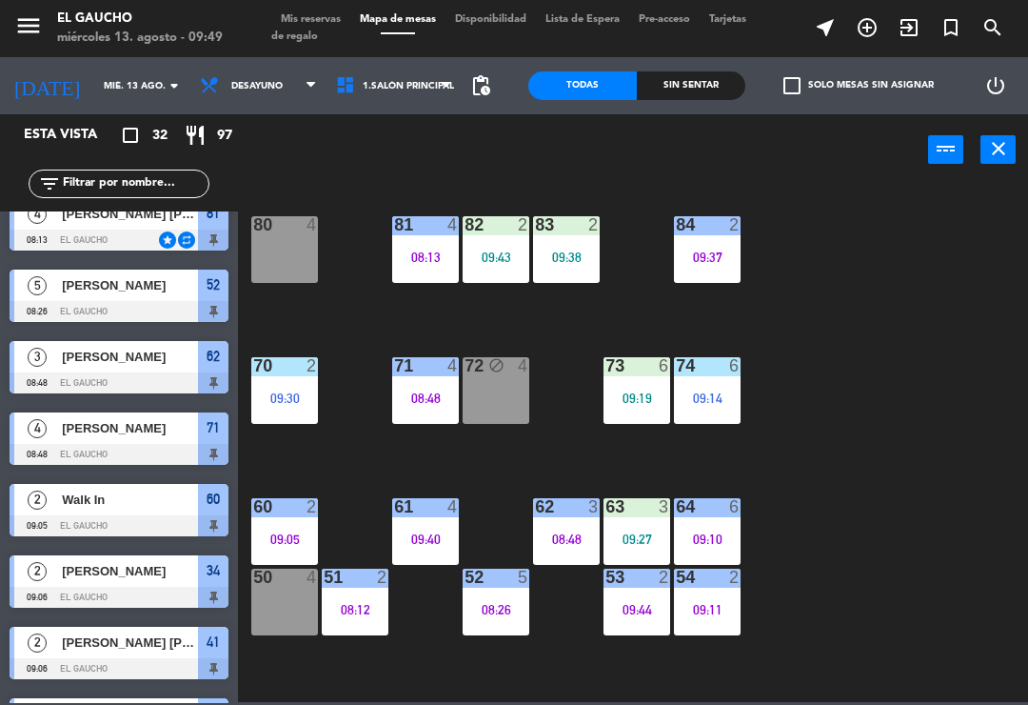
click at [272, 615] on div "50 4" at bounding box center [284, 601] width 67 height 67
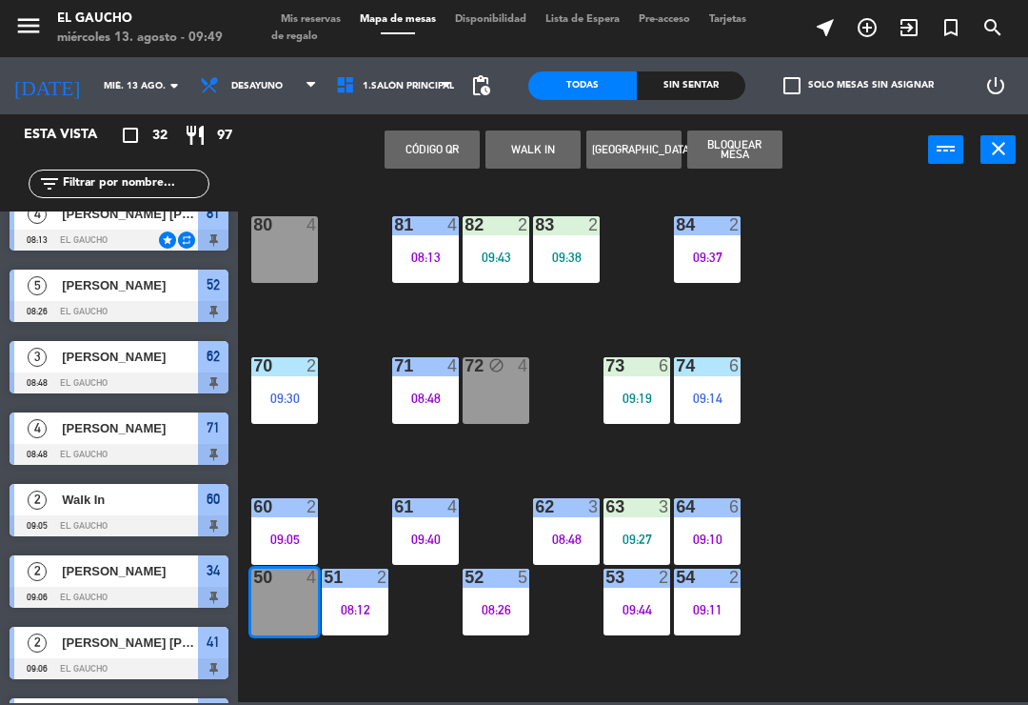
click at [525, 152] on button "WALK IN" at bounding box center [533, 149] width 95 height 38
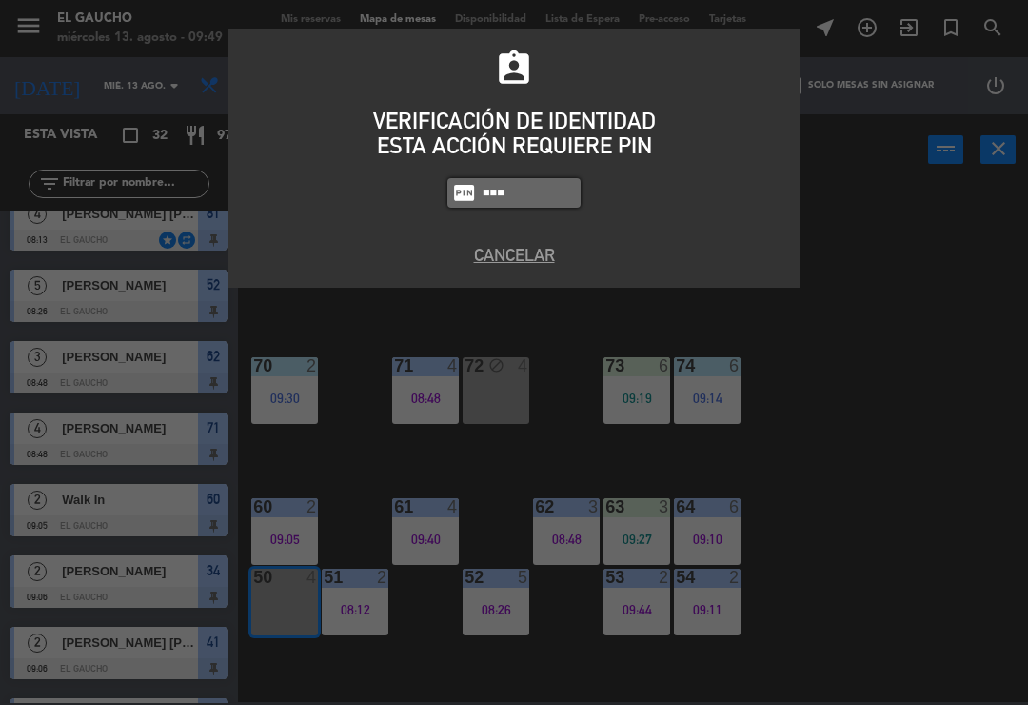
type input "0009"
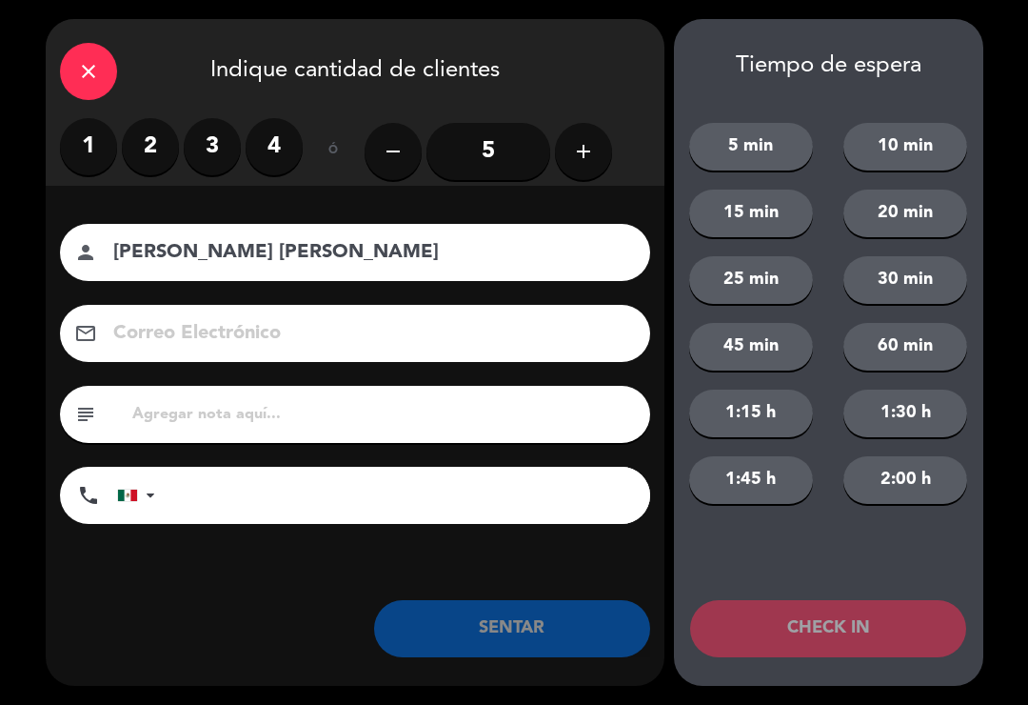
type input "[PERSON_NAME] [PERSON_NAME]"
click at [79, 153] on label "1" at bounding box center [88, 146] width 57 height 57
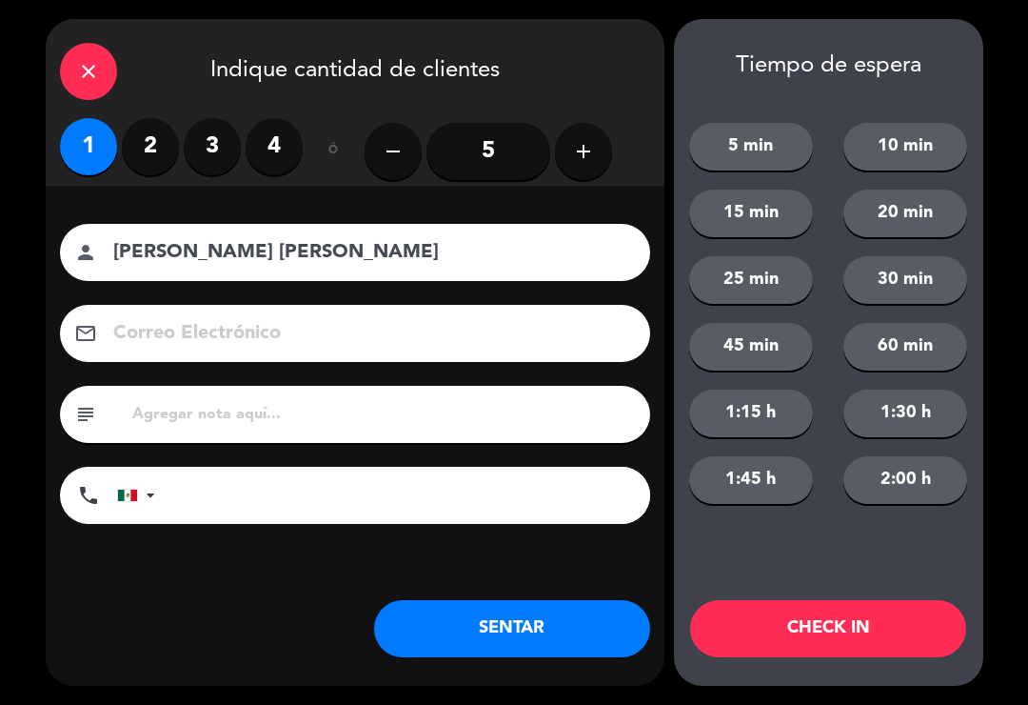
click at [191, 326] on input at bounding box center [368, 333] width 514 height 33
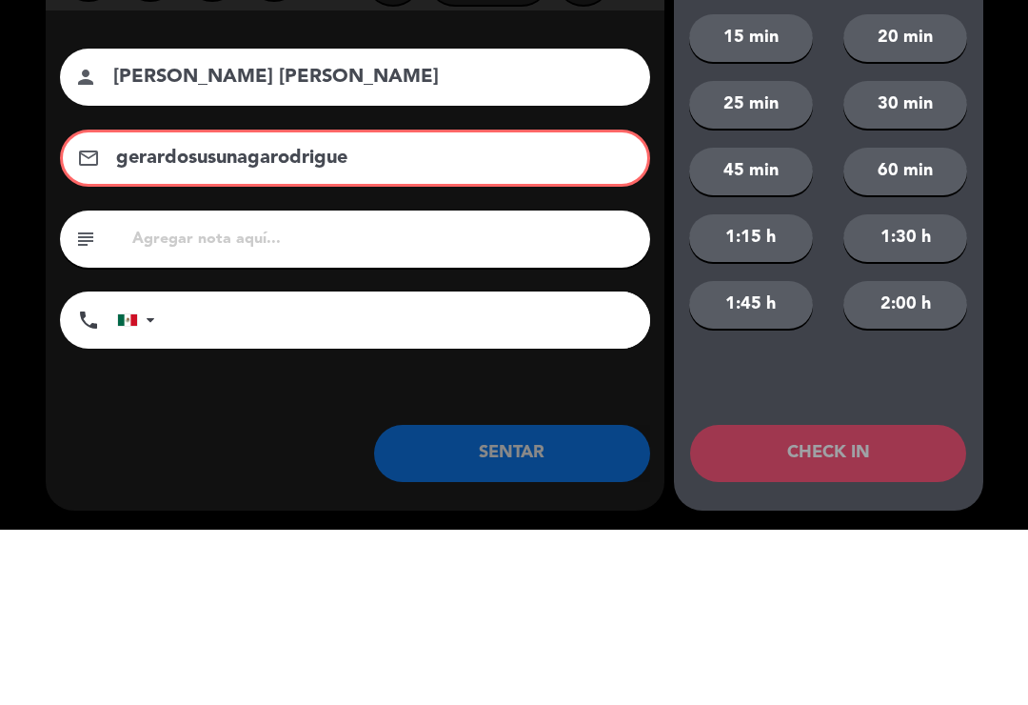
type input "gerardosusunagarodriguez"
